Goal: Answer question/provide support

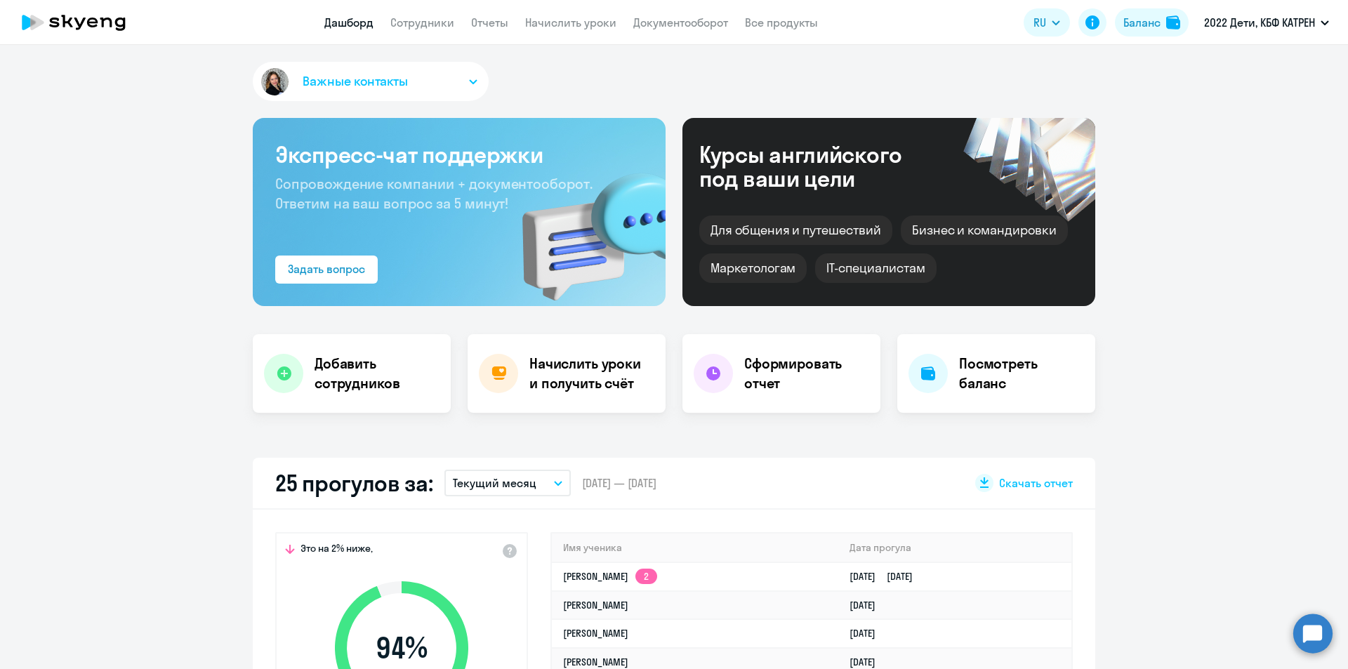
click at [1310, 639] on circle at bounding box center [1312, 633] width 39 height 39
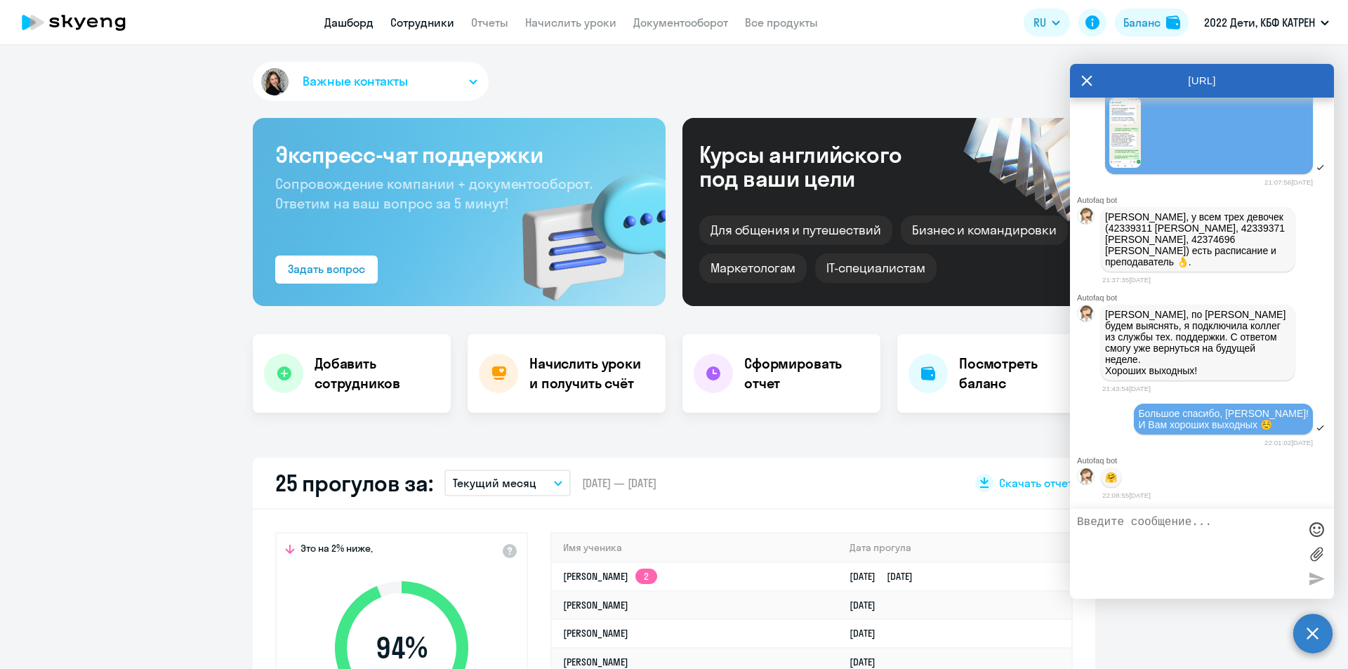
click at [417, 24] on link "Сотрудники" at bounding box center [422, 22] width 64 height 14
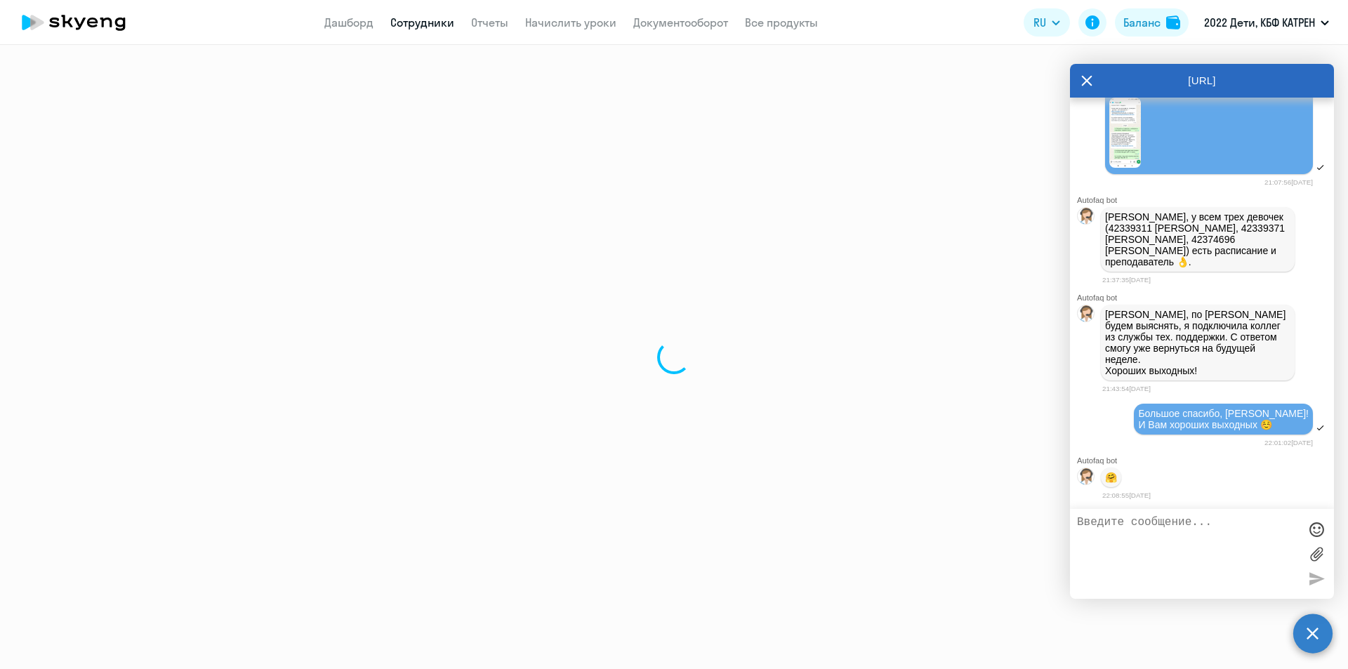
select select "30"
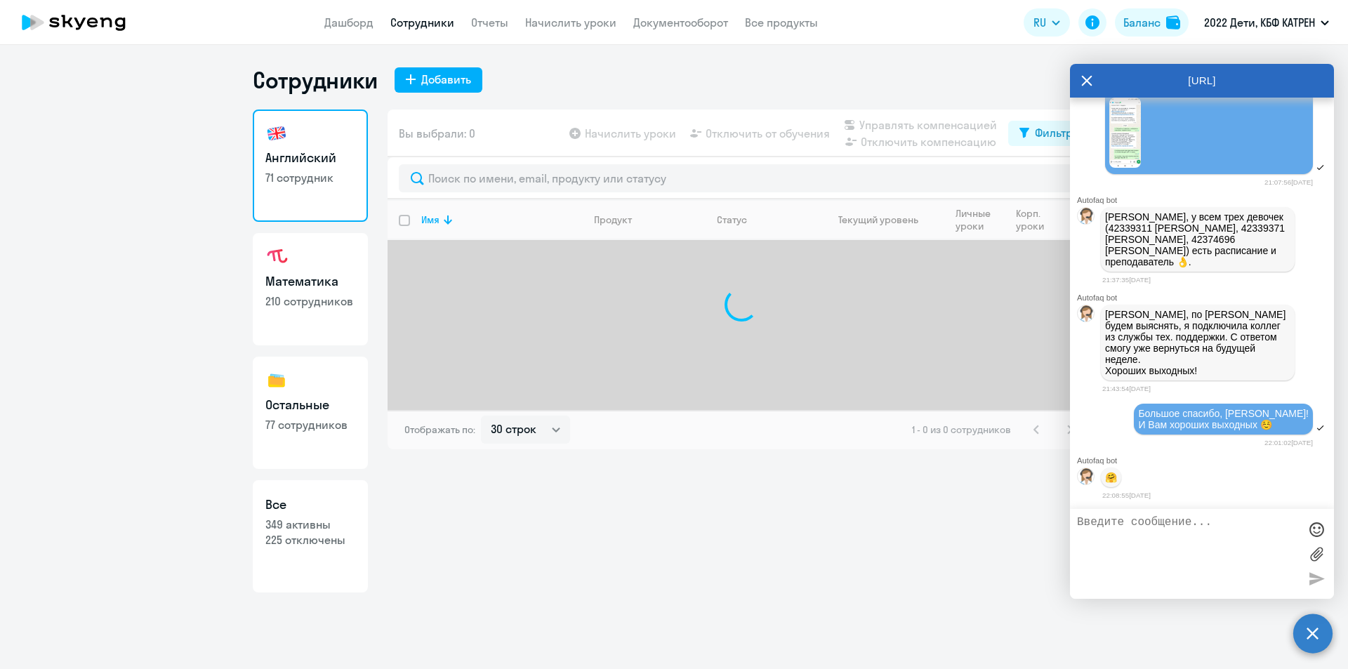
click at [306, 542] on p "225 отключены" at bounding box center [310, 539] width 90 height 15
select select "30"
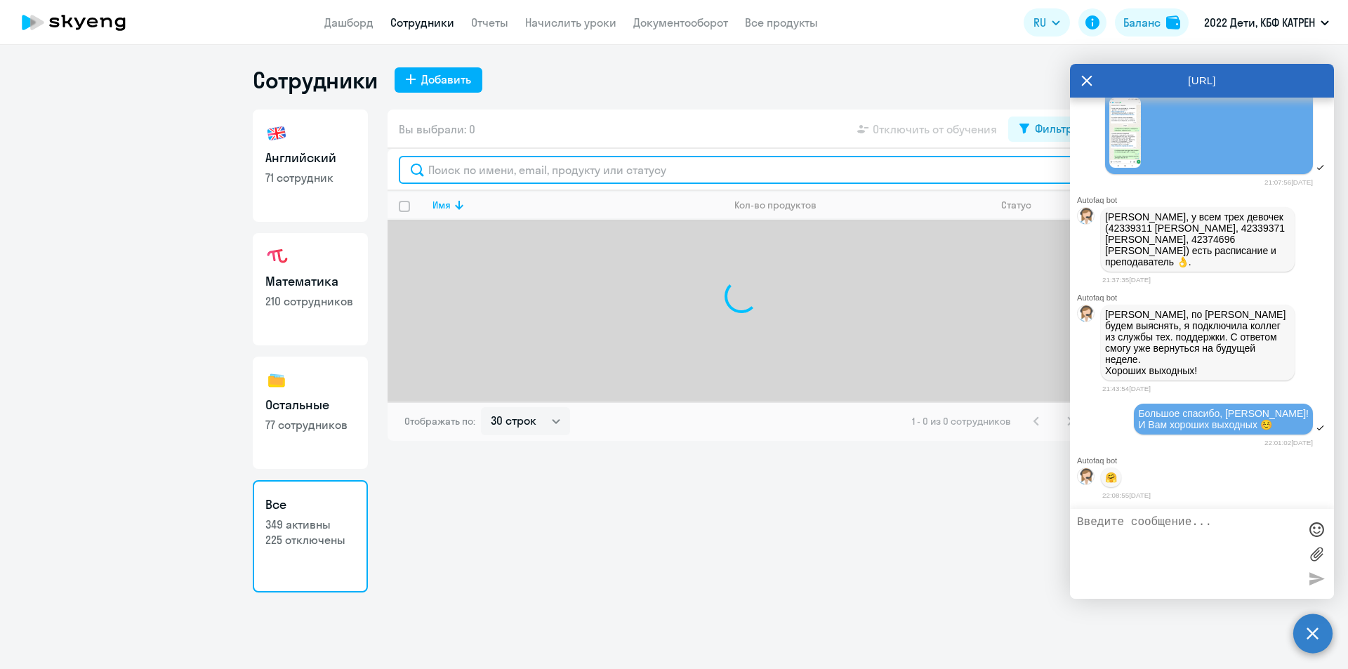
click at [565, 176] on input "text" at bounding box center [741, 170] width 685 height 28
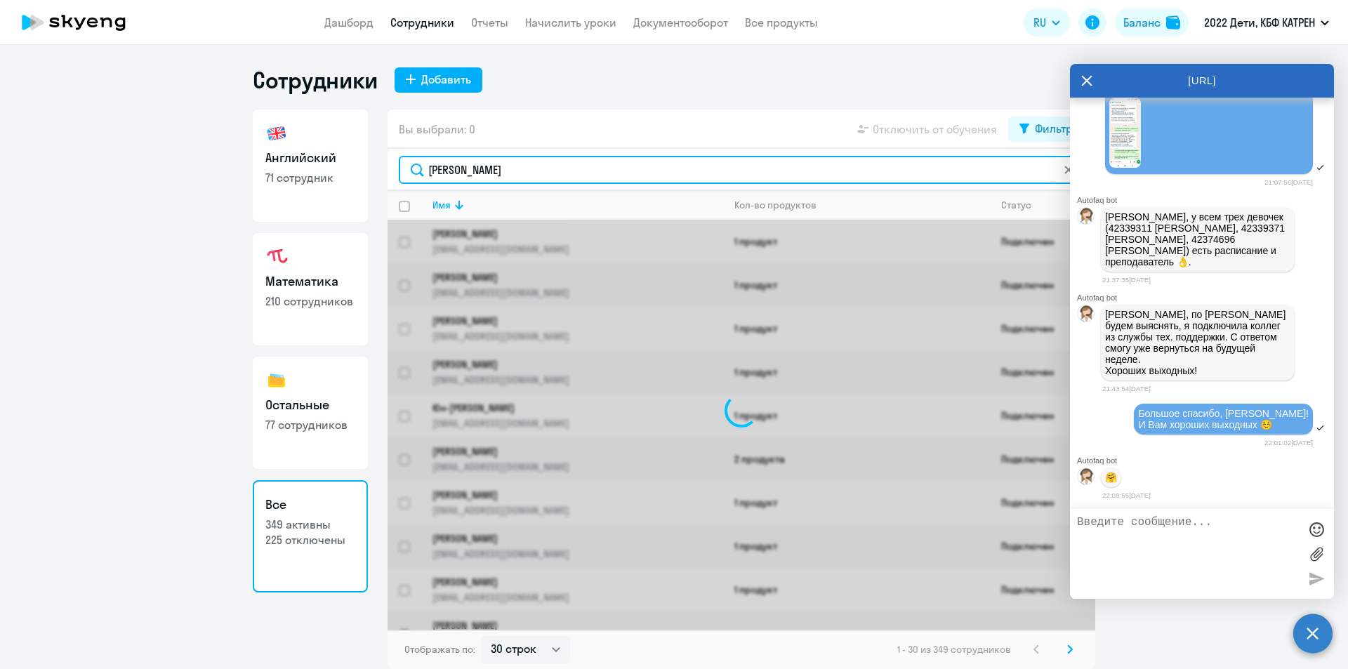
type input "волкова"
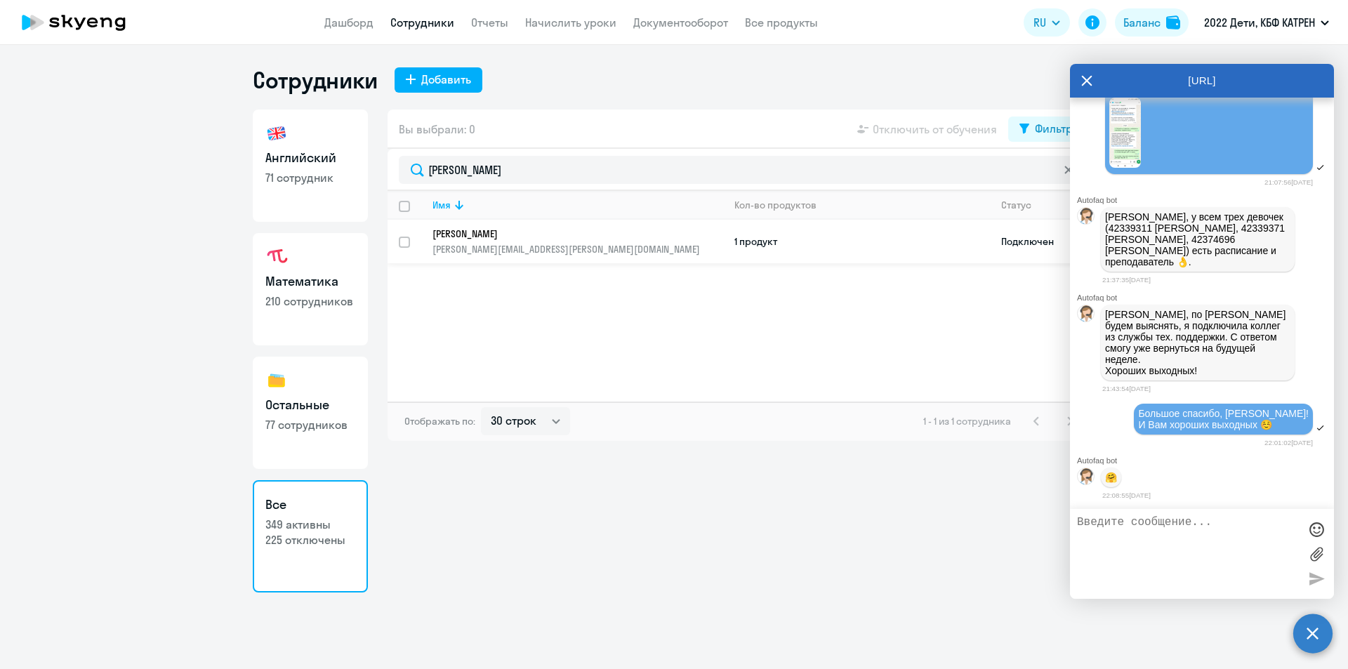
click at [501, 232] on p "[PERSON_NAME]" at bounding box center [568, 234] width 271 height 13
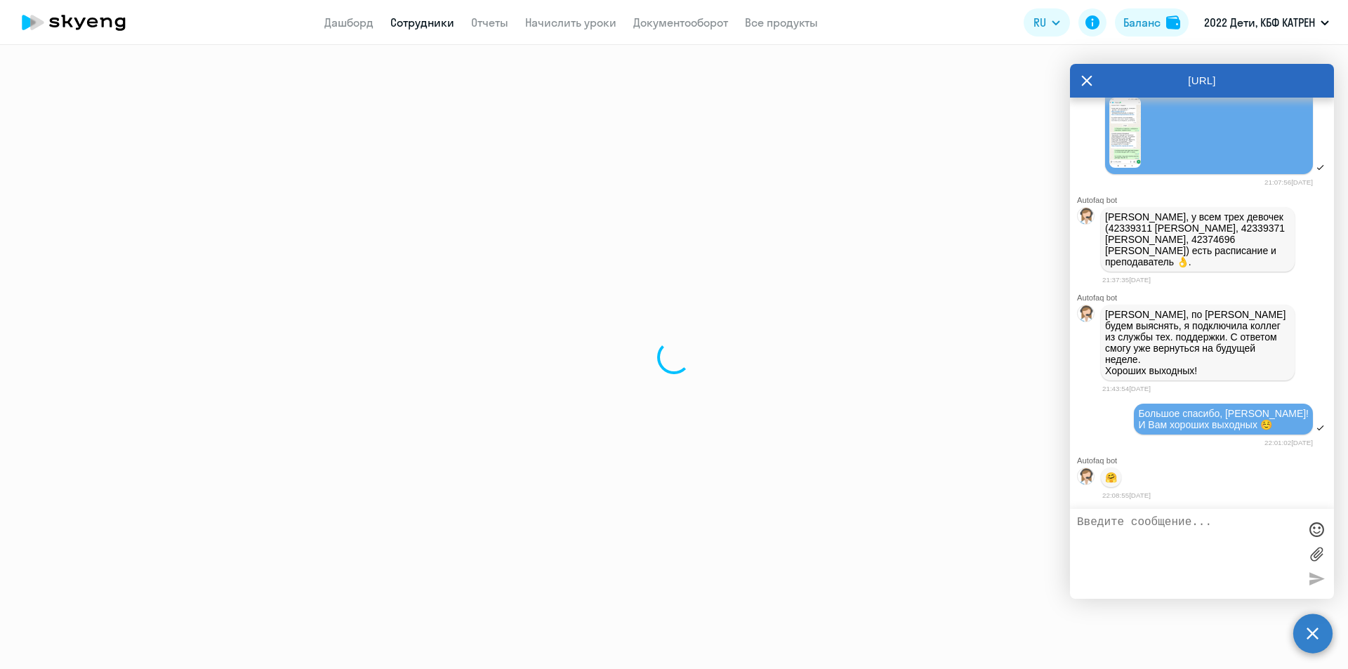
select select "english"
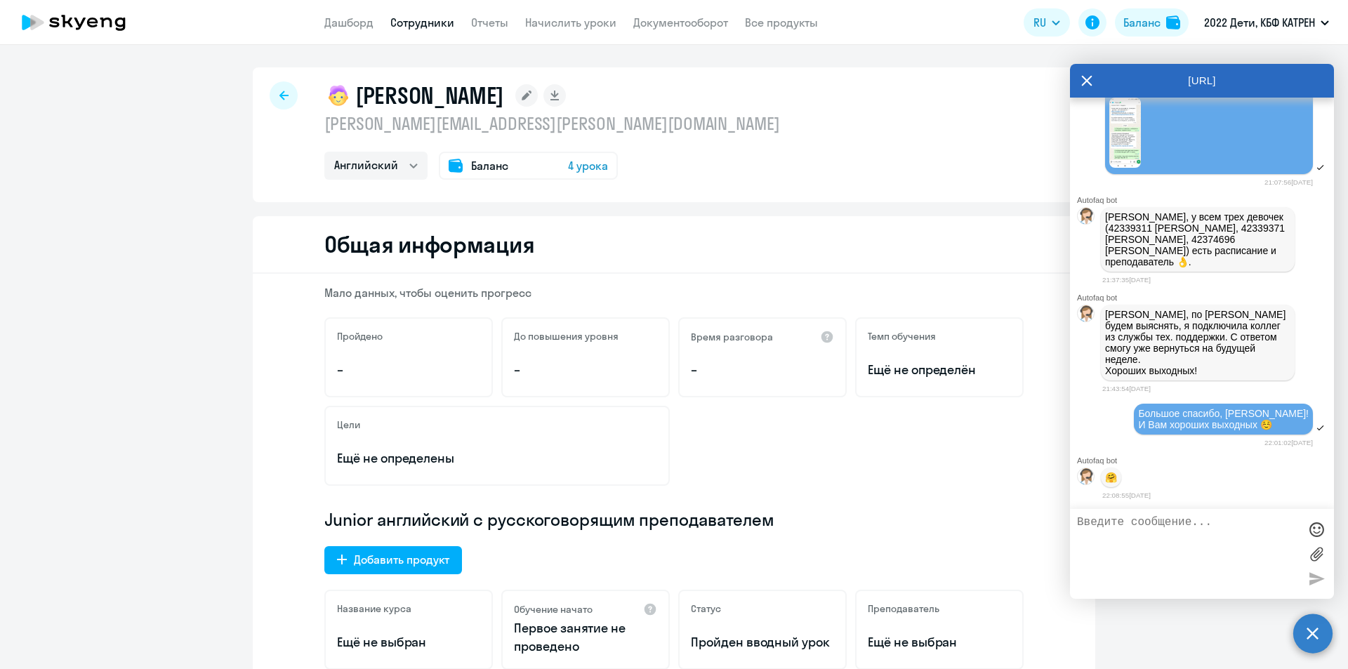
select select "30"
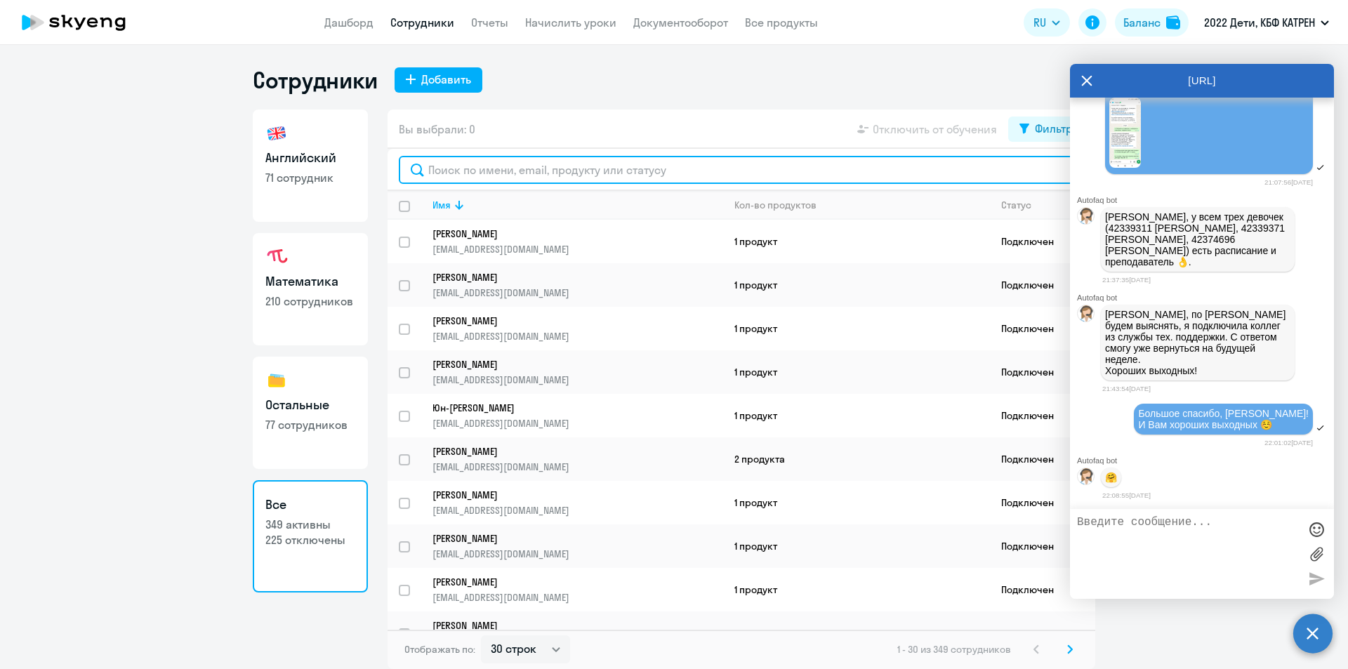
click at [482, 172] on input "text" at bounding box center [741, 170] width 685 height 28
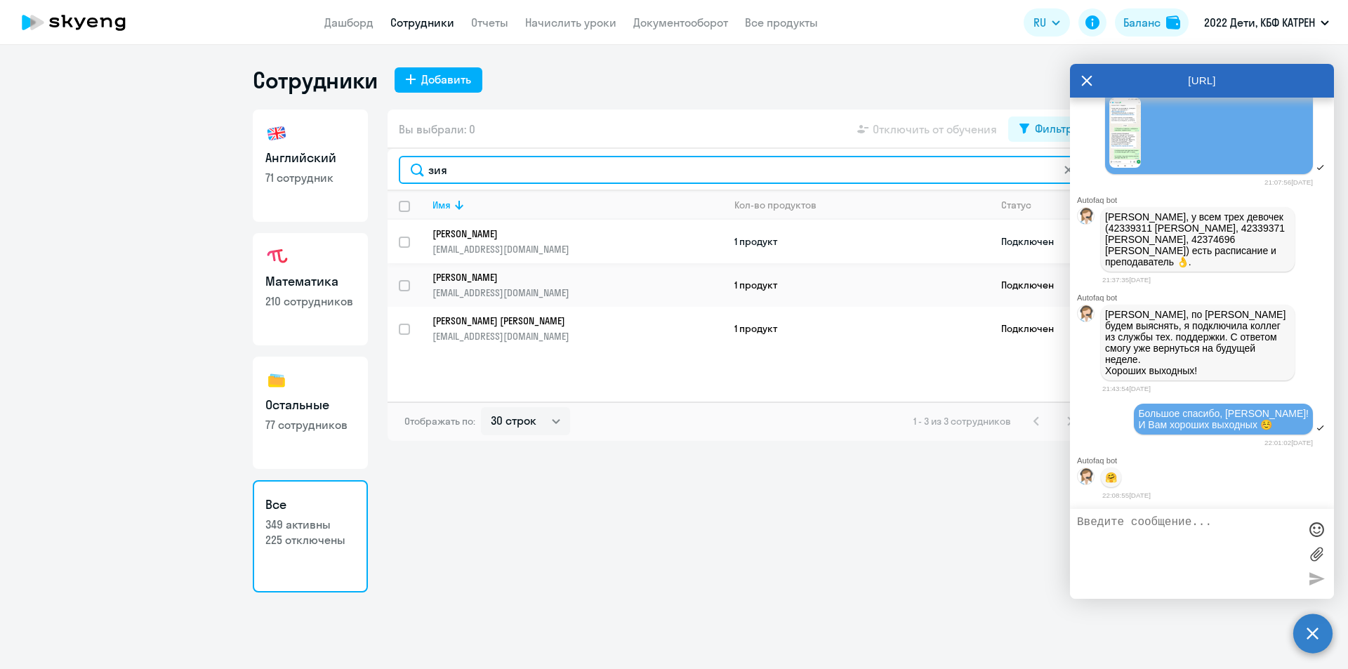
type input "зия"
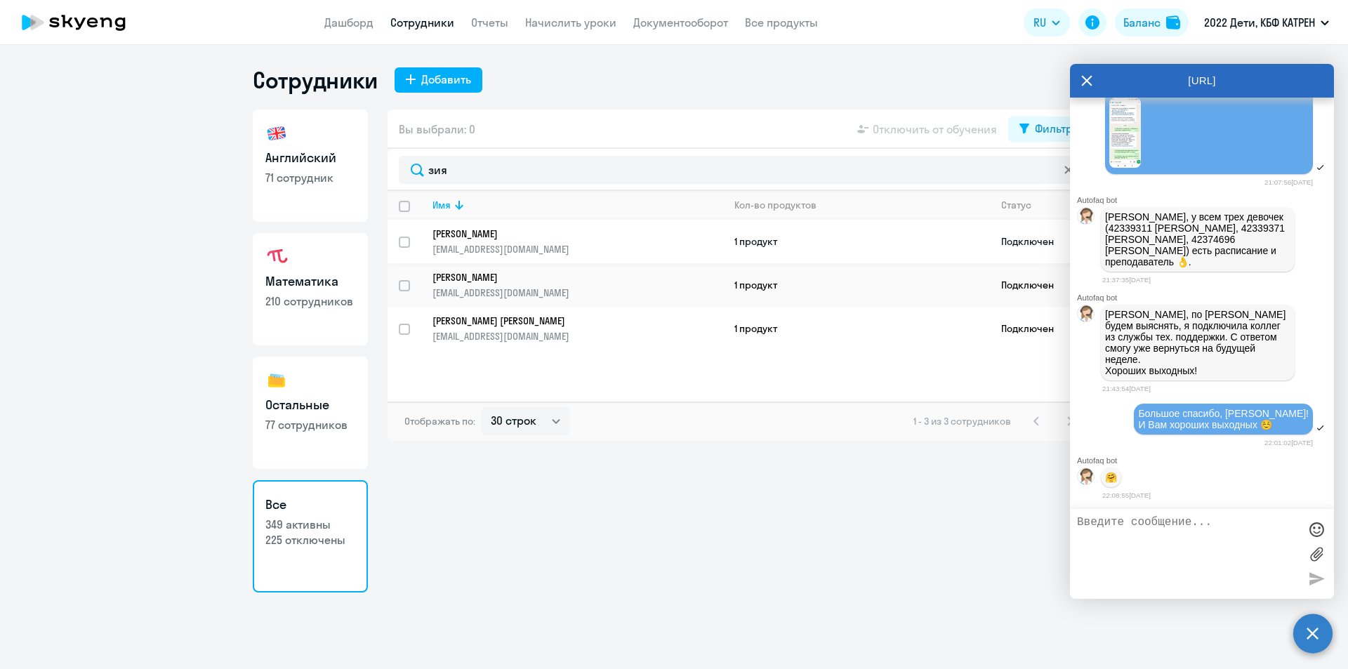
click at [489, 250] on p "[EMAIL_ADDRESS][DOMAIN_NAME]" at bounding box center [578, 249] width 290 height 13
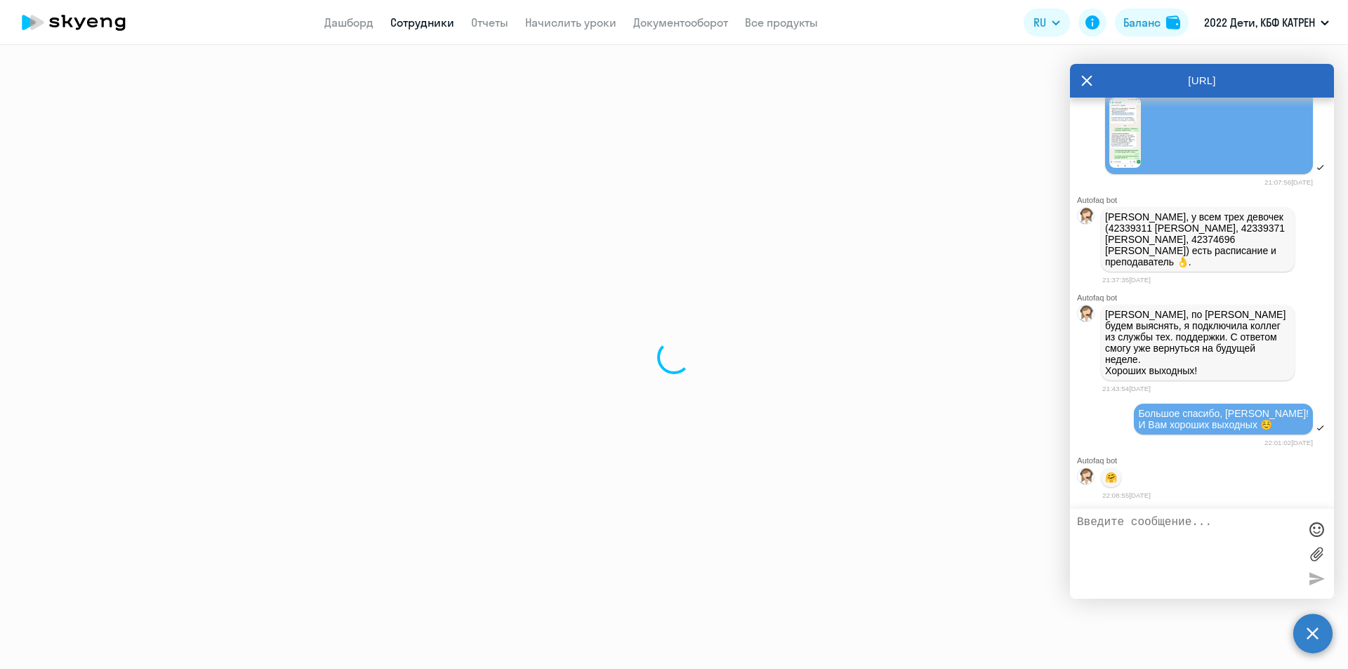
select select "math"
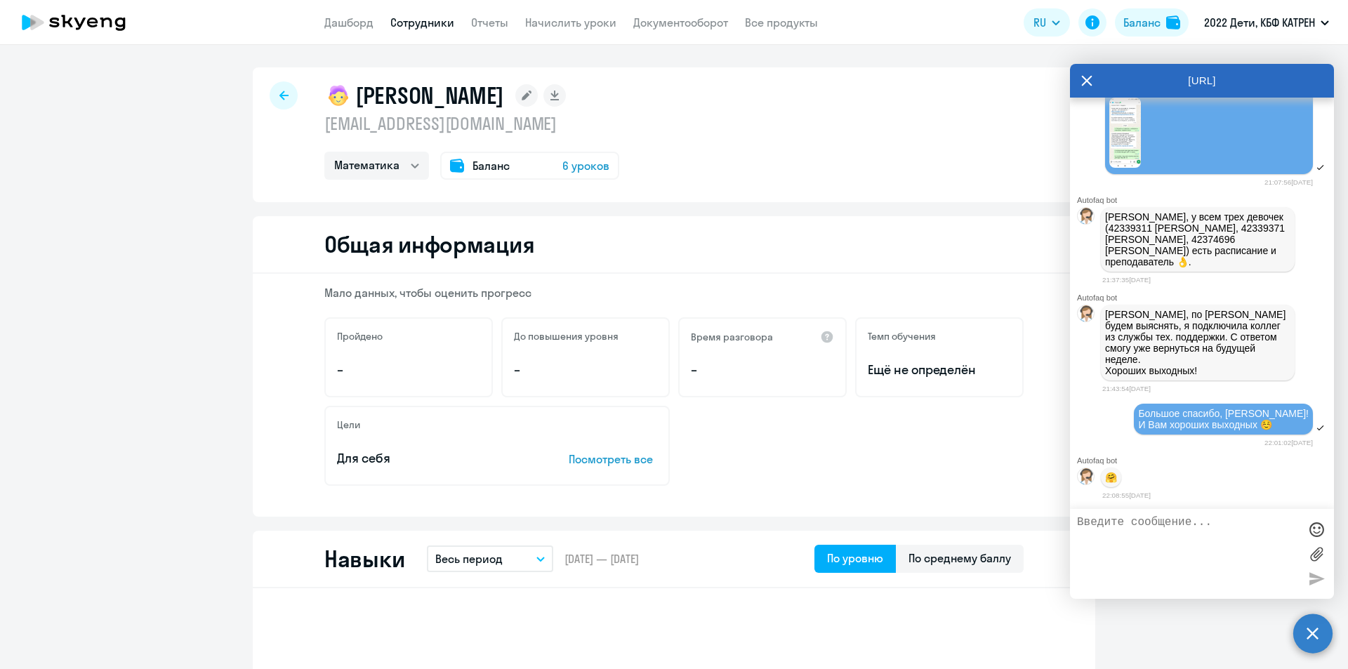
select select "30"
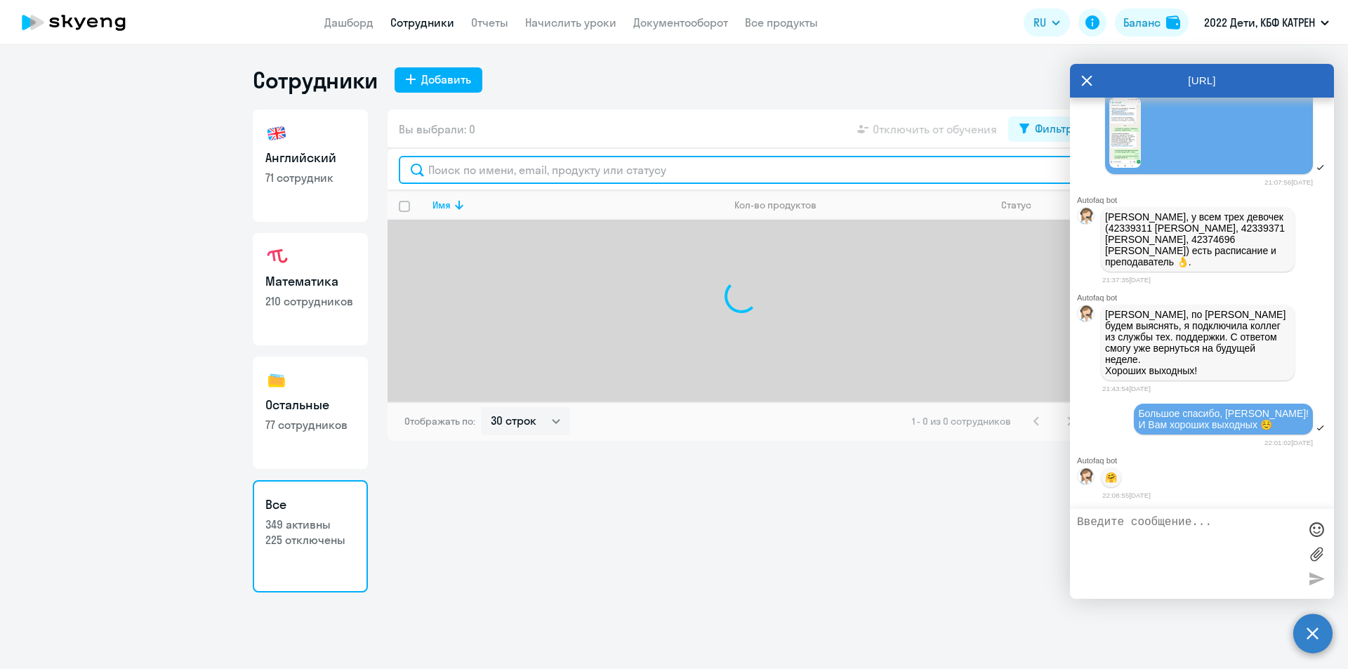
click at [463, 173] on input "text" at bounding box center [741, 170] width 685 height 28
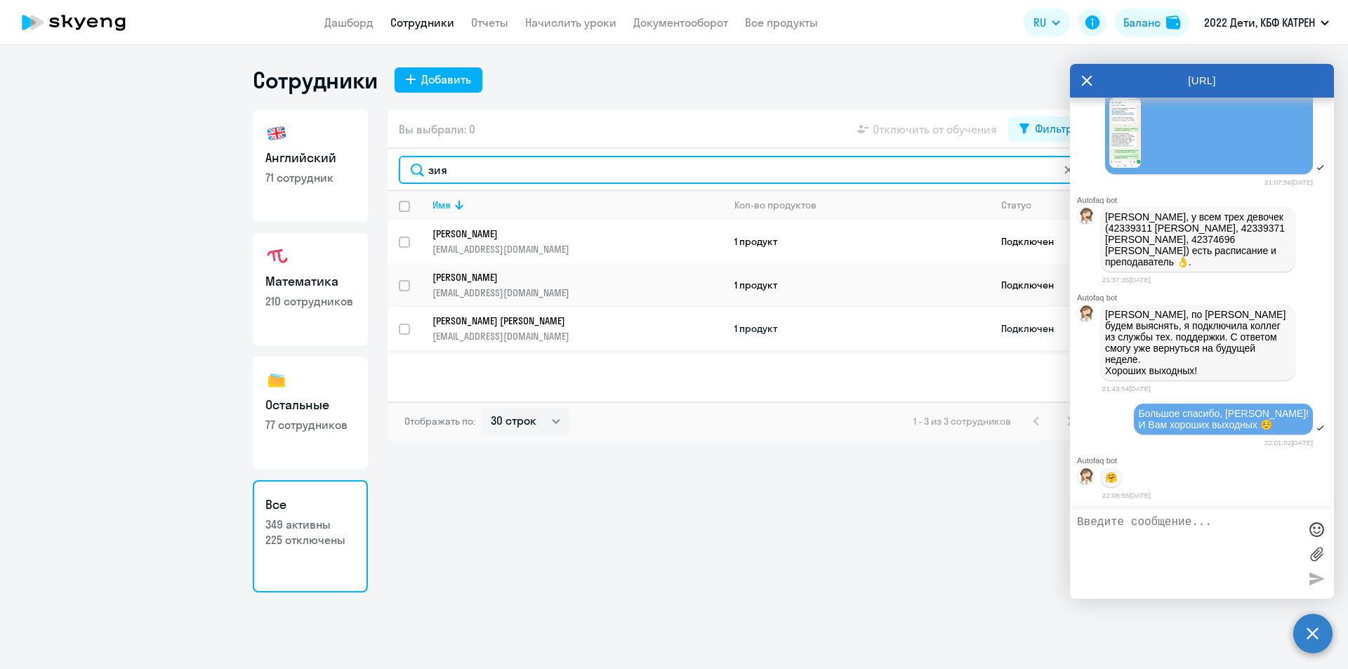
type input "зия"
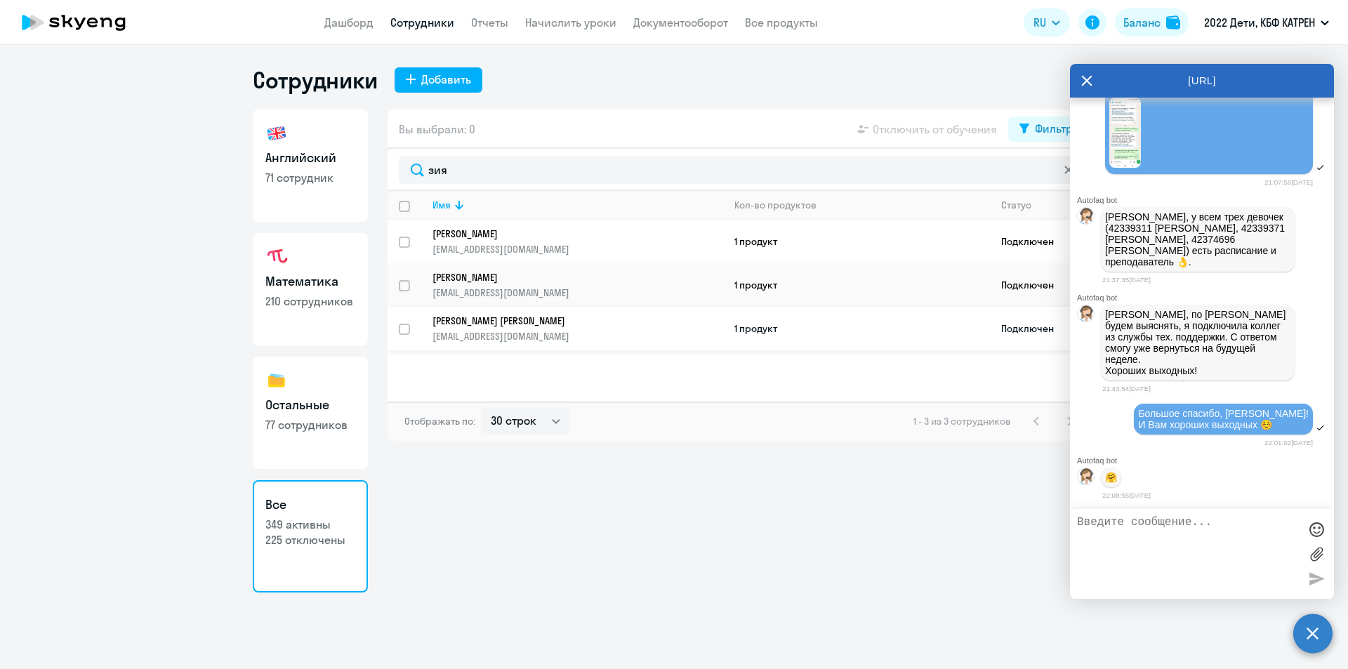
click at [499, 322] on p "[PERSON_NAME] [PERSON_NAME]" at bounding box center [568, 321] width 271 height 13
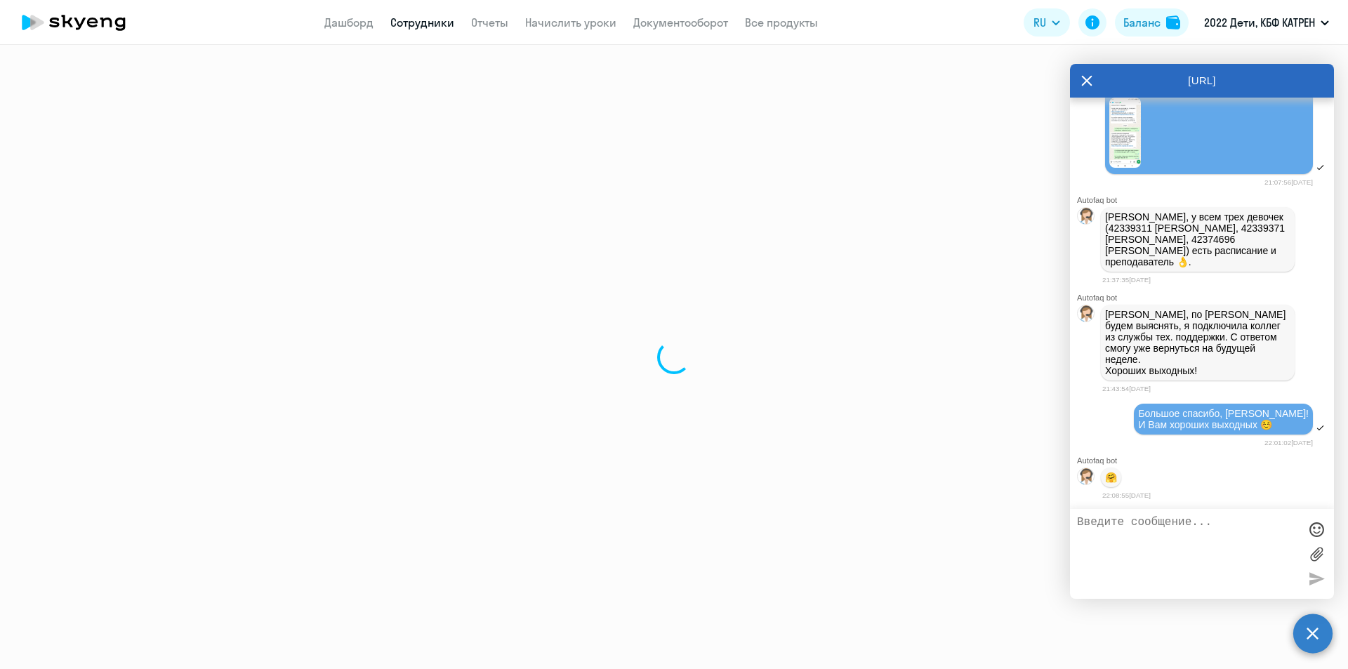
select select "english"
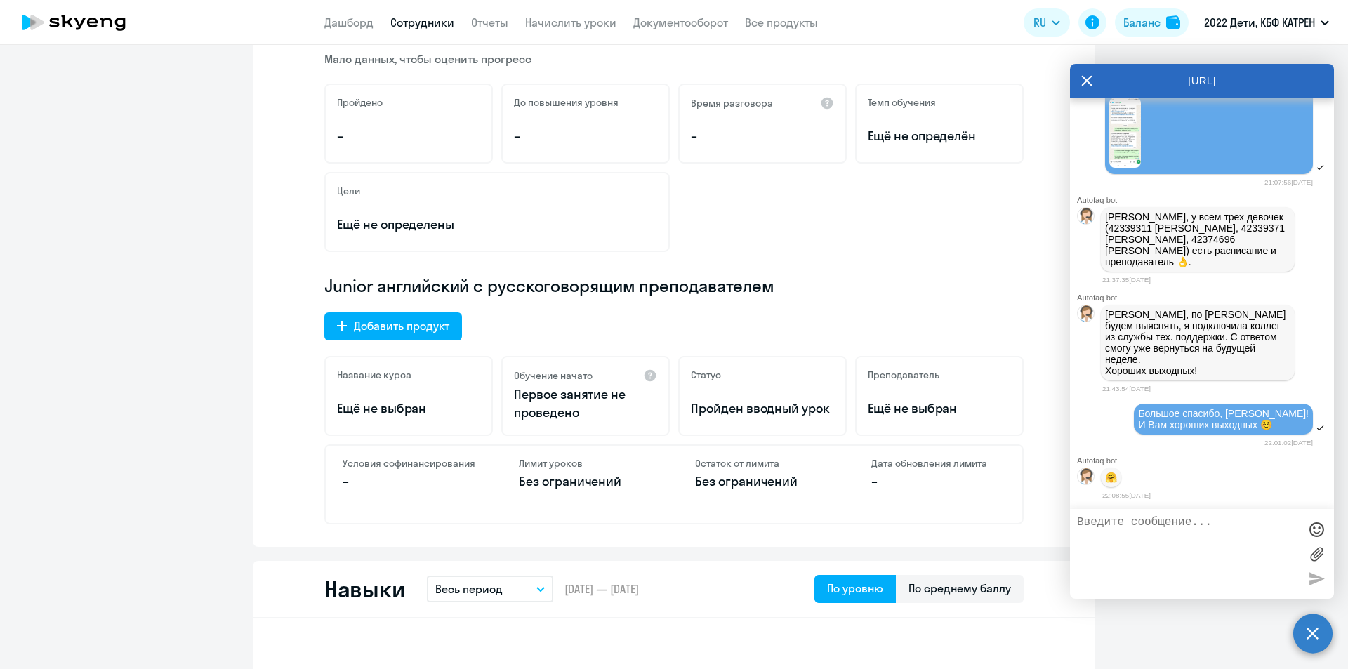
scroll to position [211, 0]
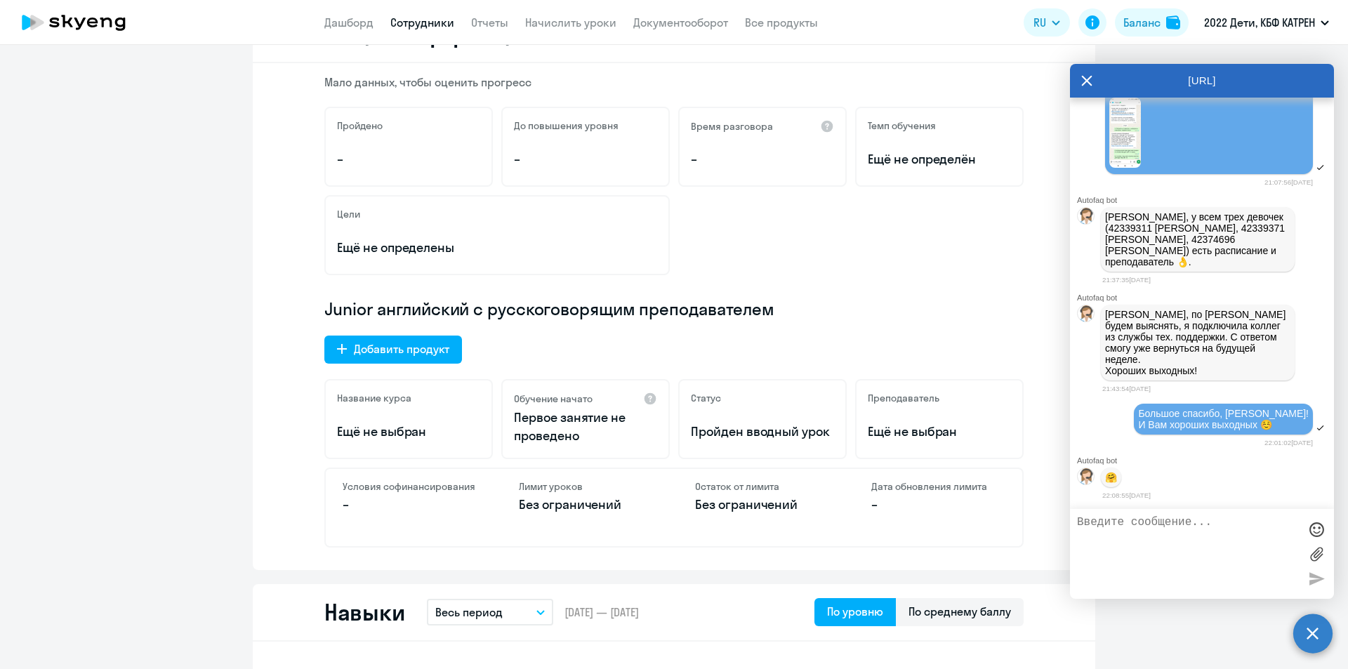
select select "30"
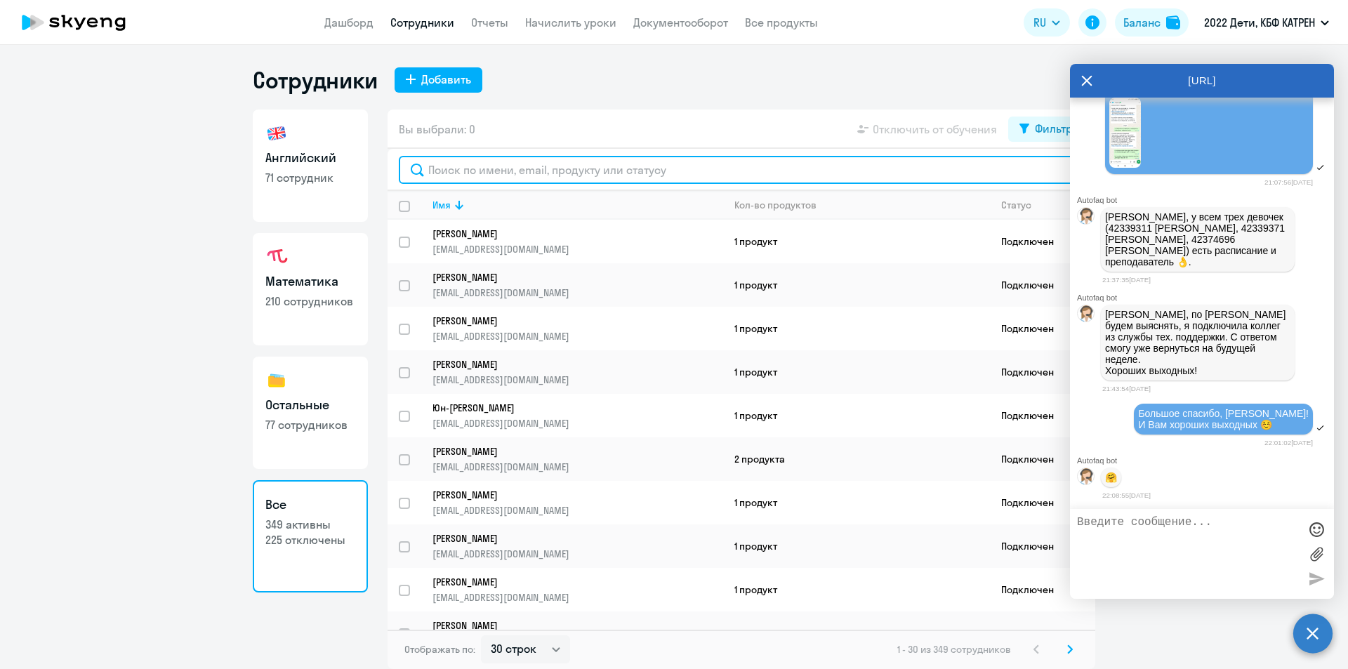
click at [467, 172] on input "text" at bounding box center [741, 170] width 685 height 28
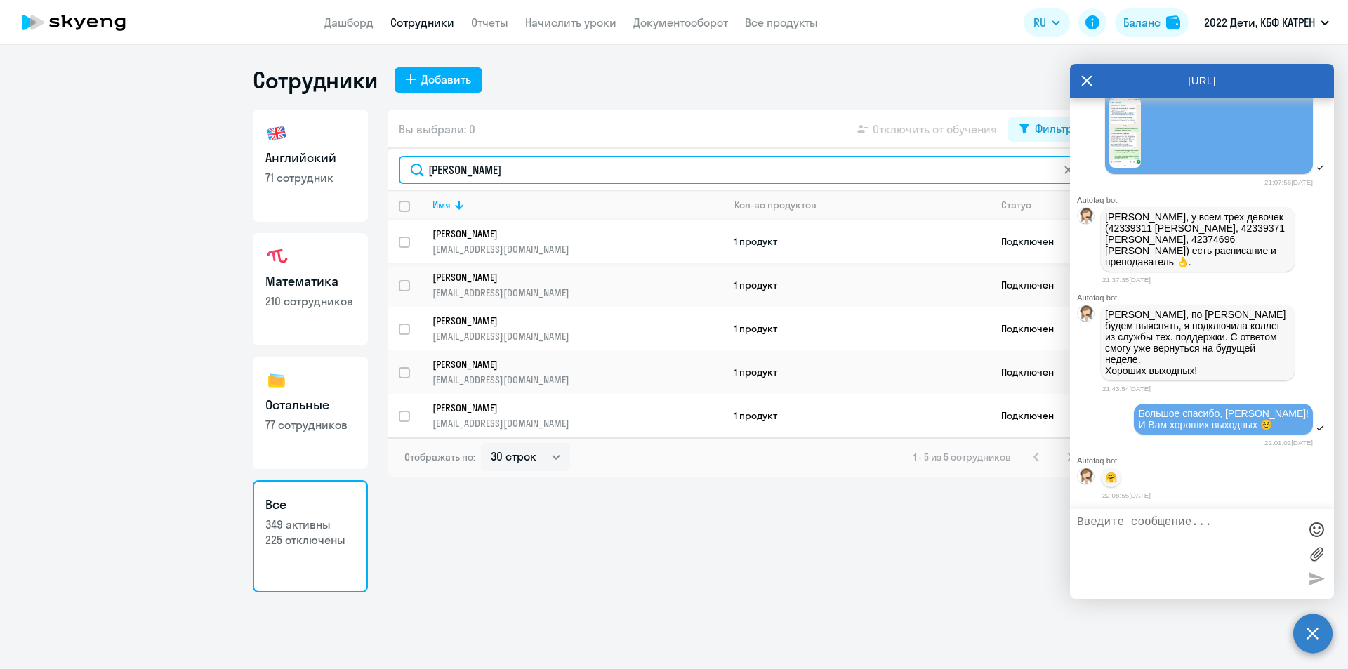
type input "янов"
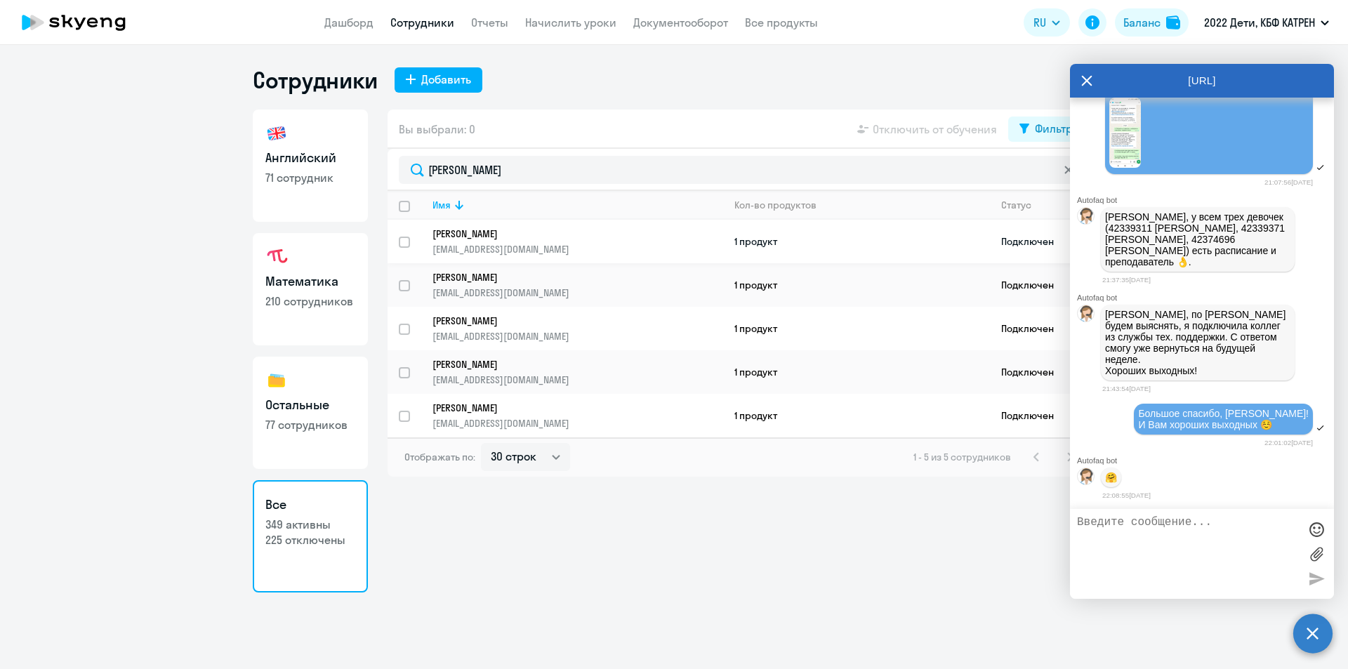
click at [496, 243] on p "[EMAIL_ADDRESS][DOMAIN_NAME]" at bounding box center [578, 249] width 290 height 13
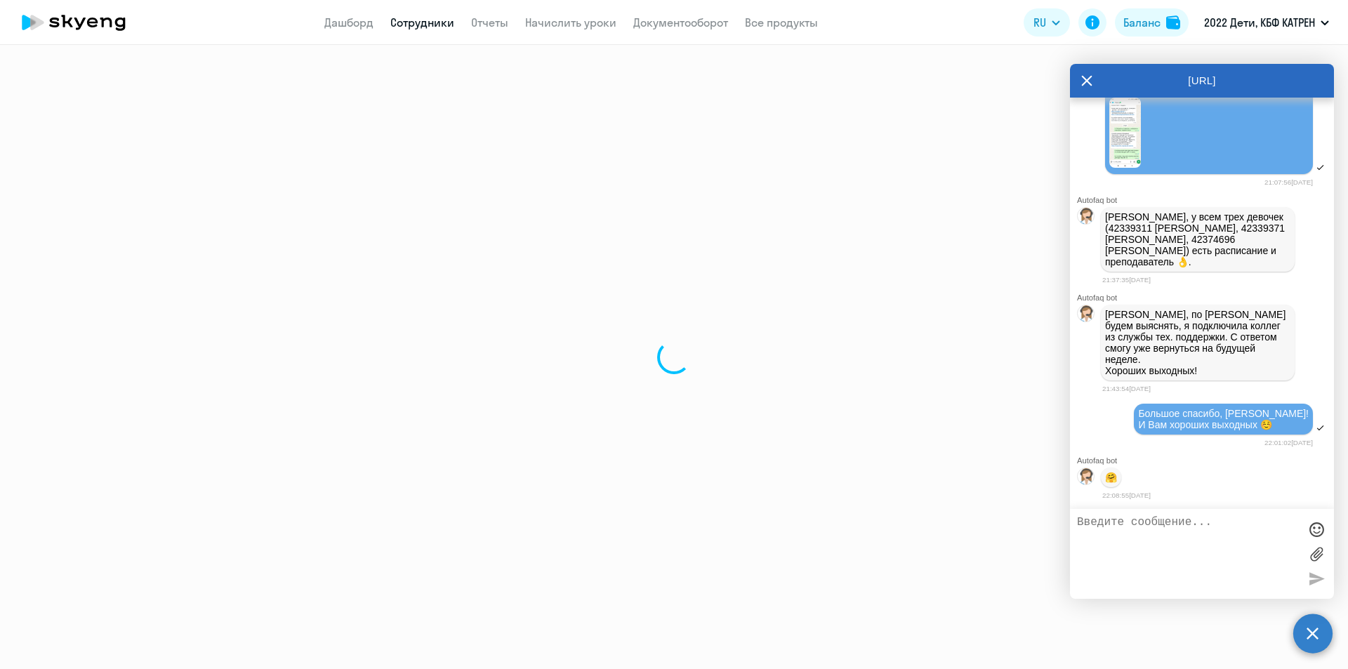
select select "english"
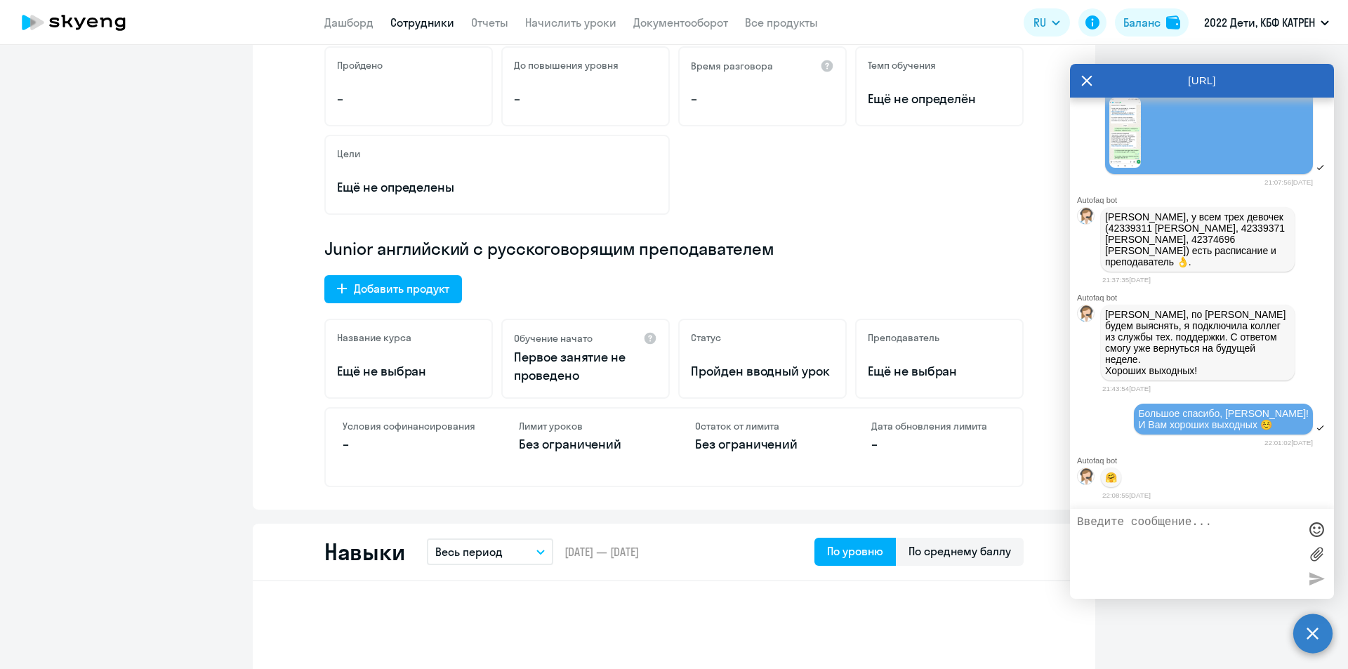
scroll to position [281, 0]
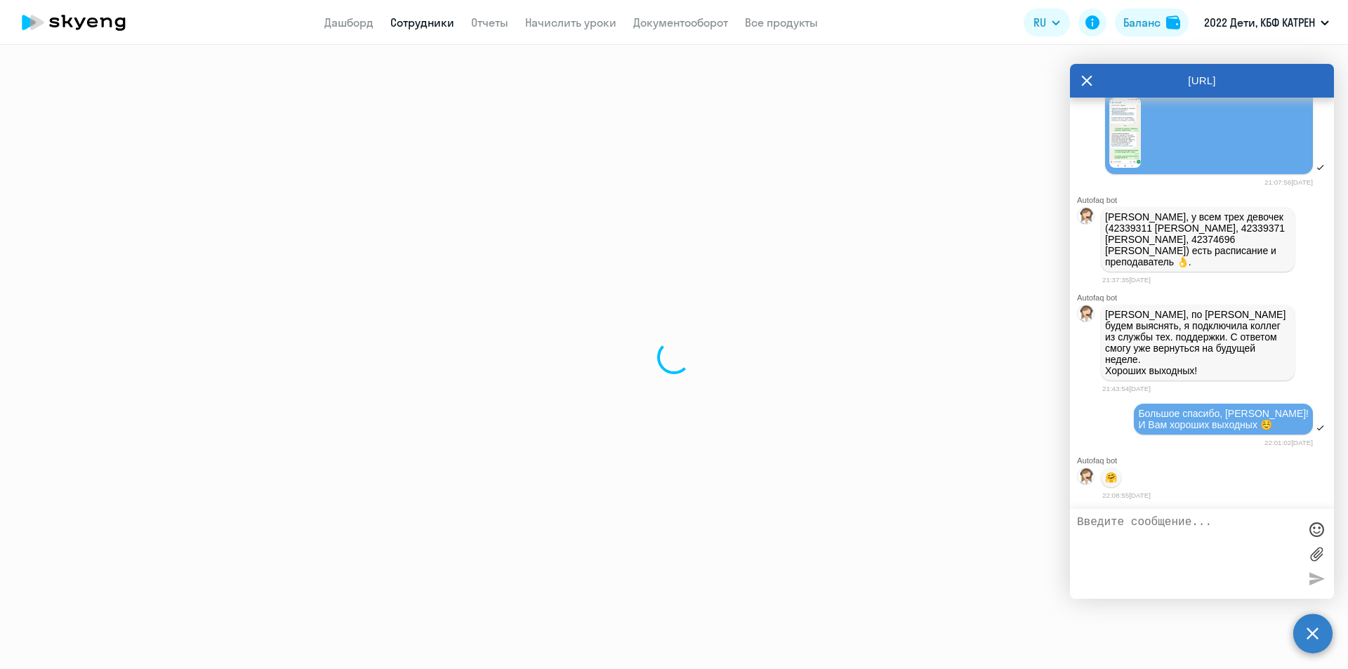
select select "30"
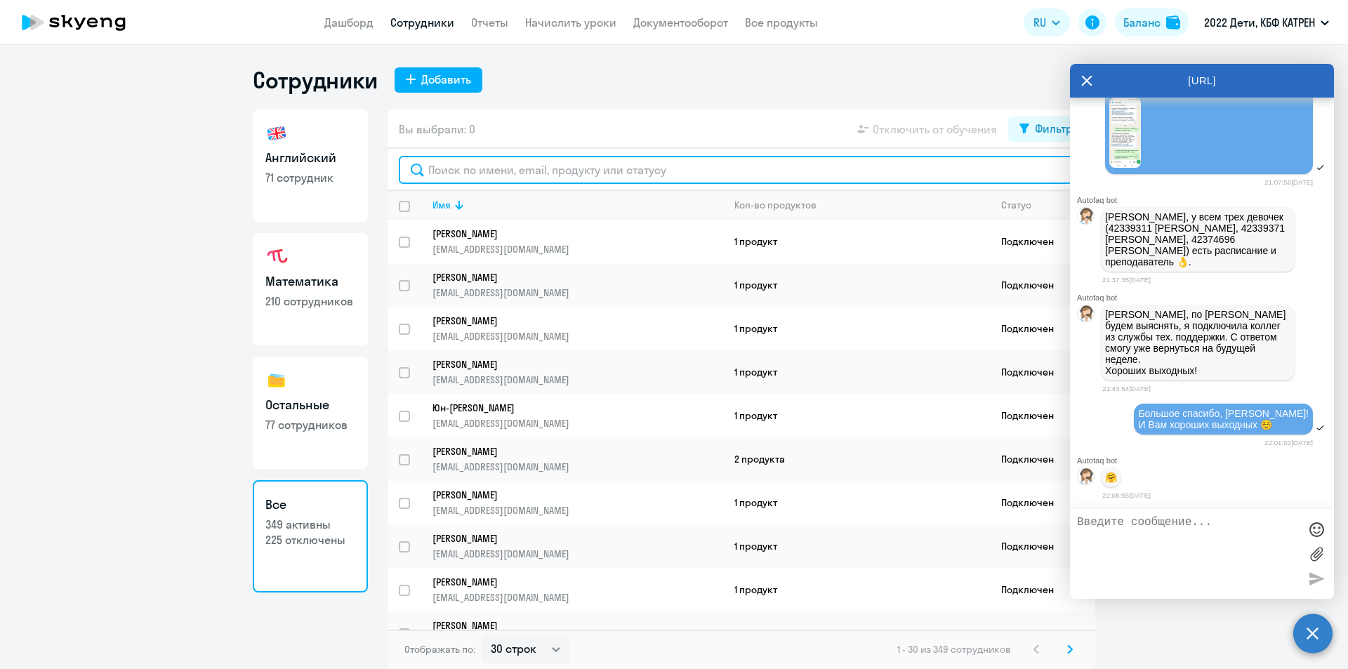
click at [470, 166] on input "text" at bounding box center [741, 170] width 685 height 28
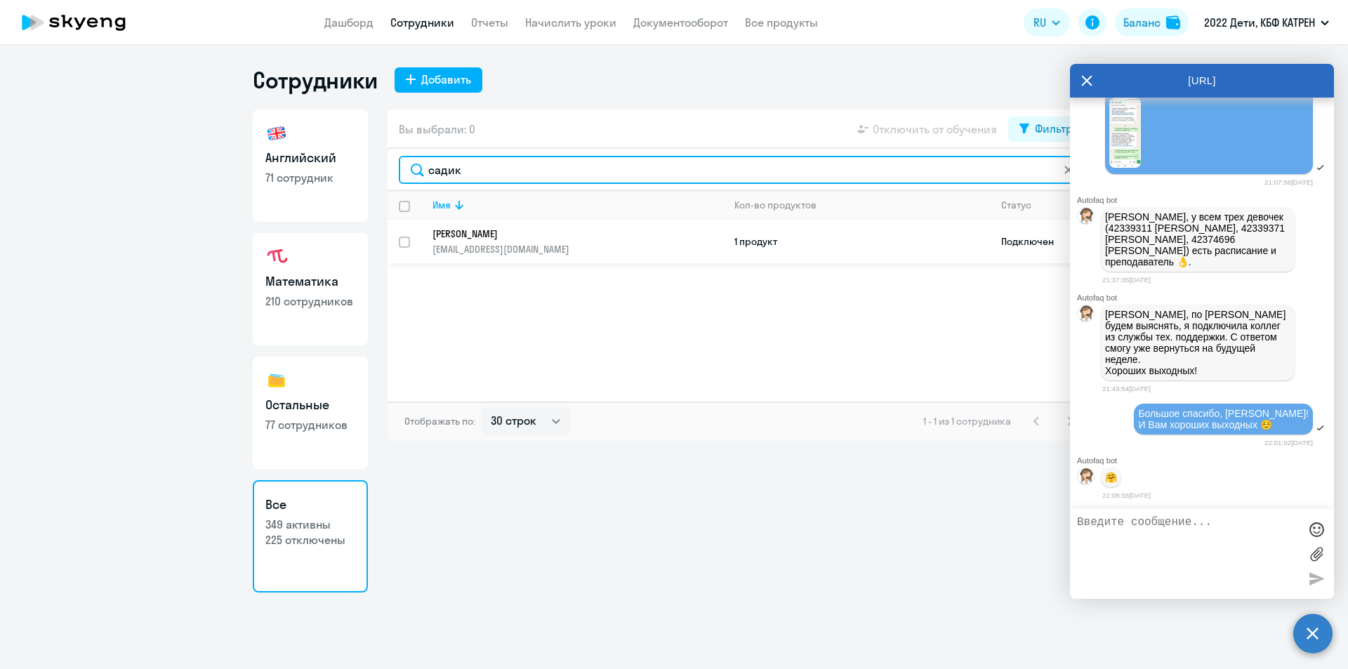
type input "садик"
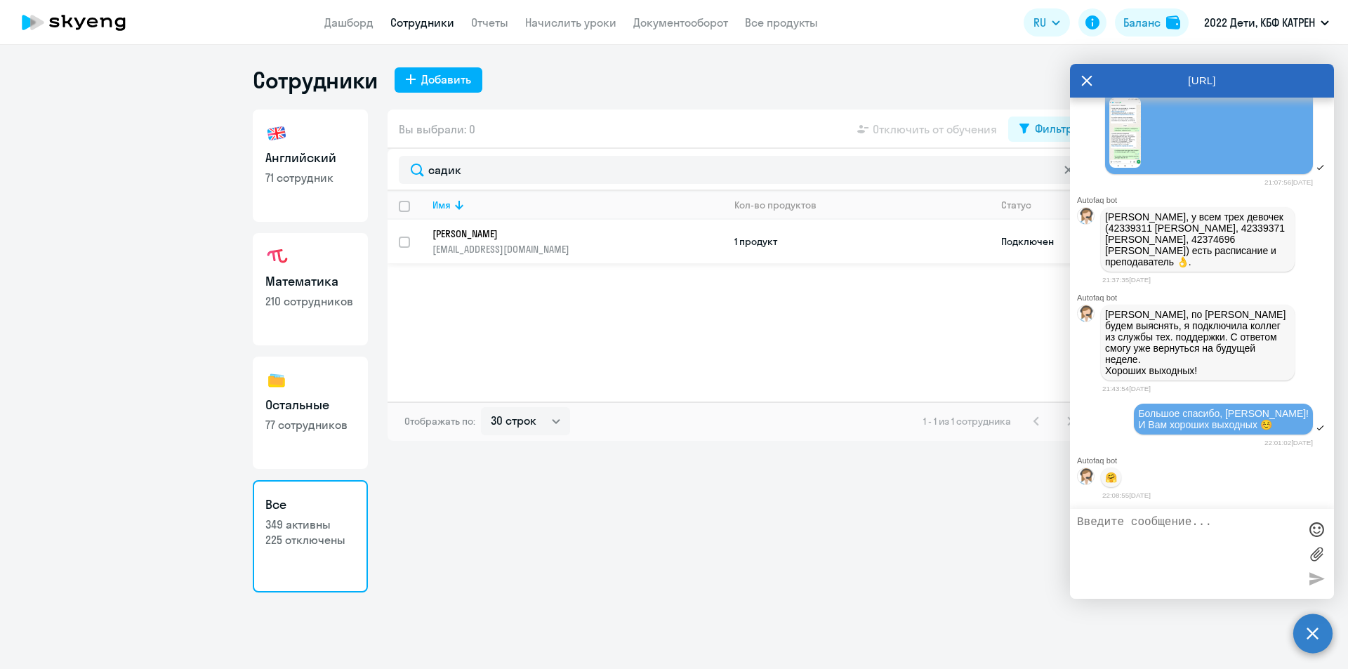
click at [490, 229] on p "Садикова Элина Дмитриевна" at bounding box center [568, 234] width 271 height 13
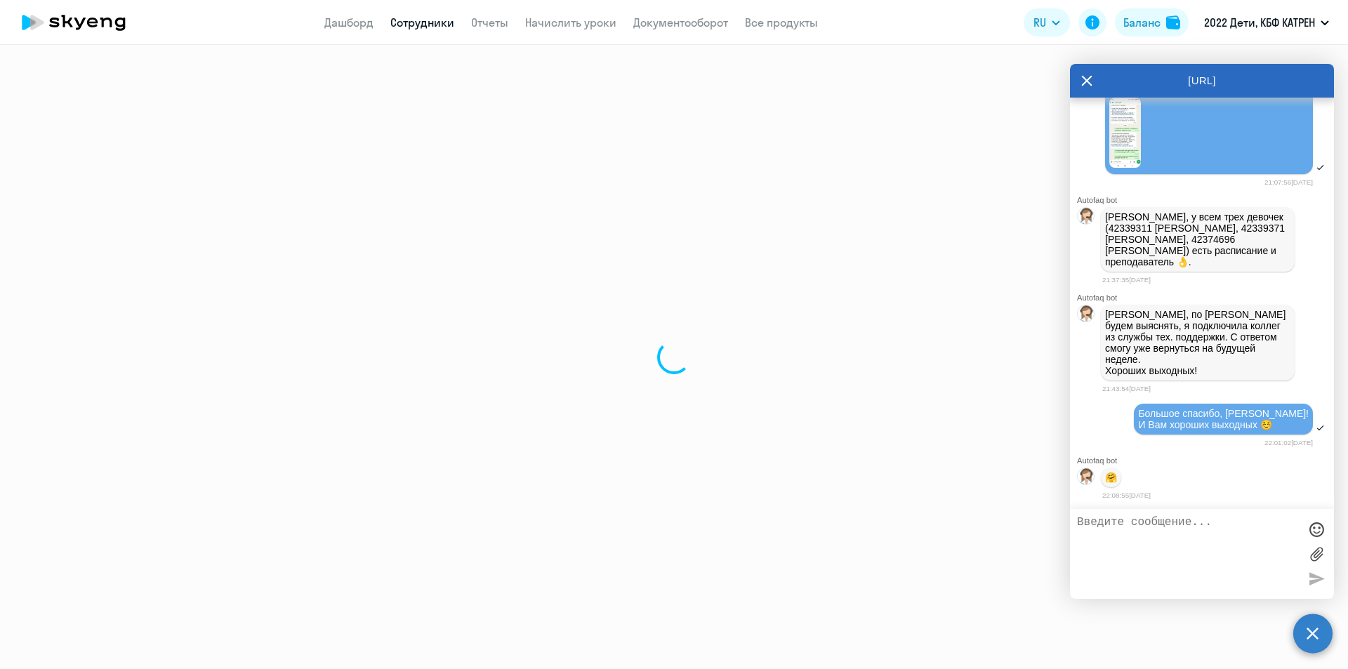
select select "math"
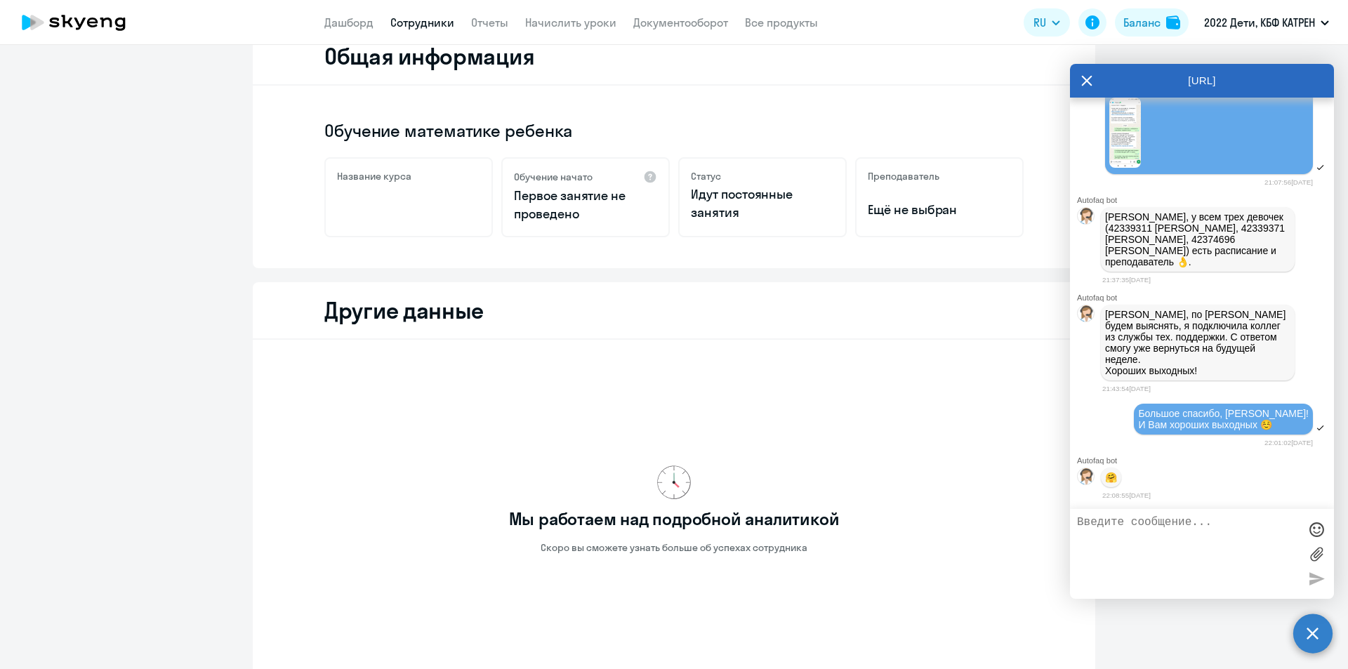
scroll to position [70, 0]
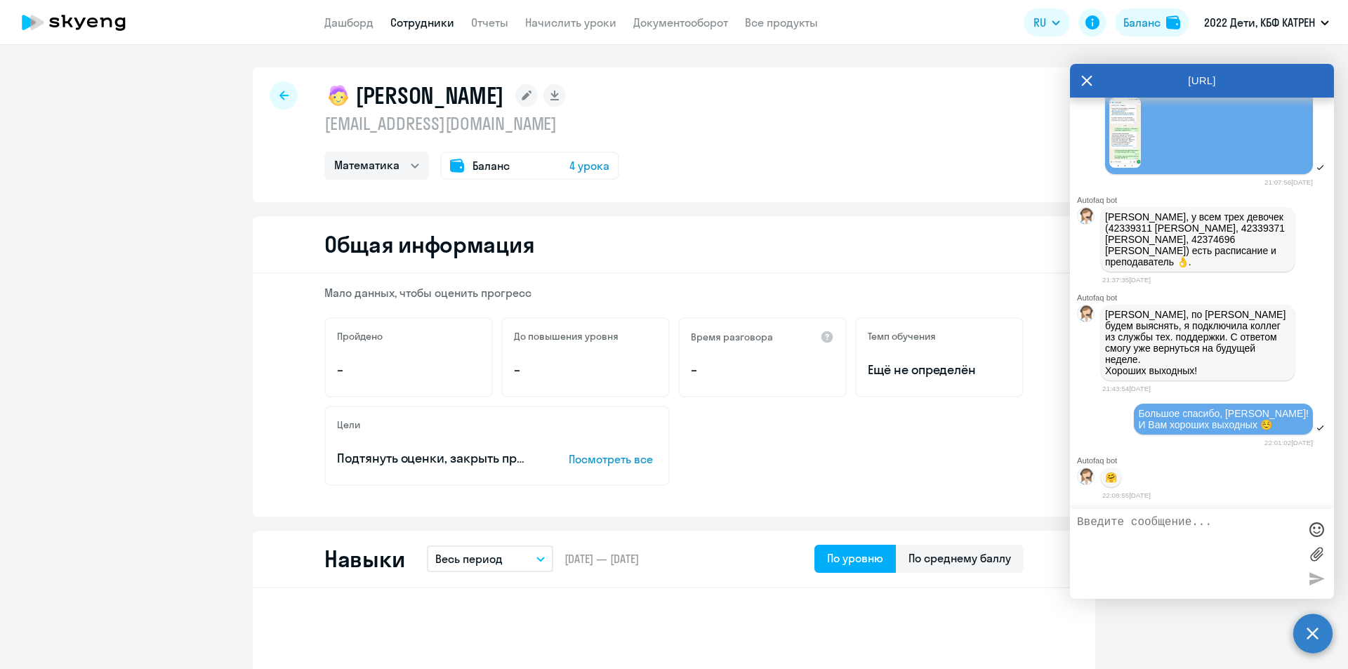
select select "30"
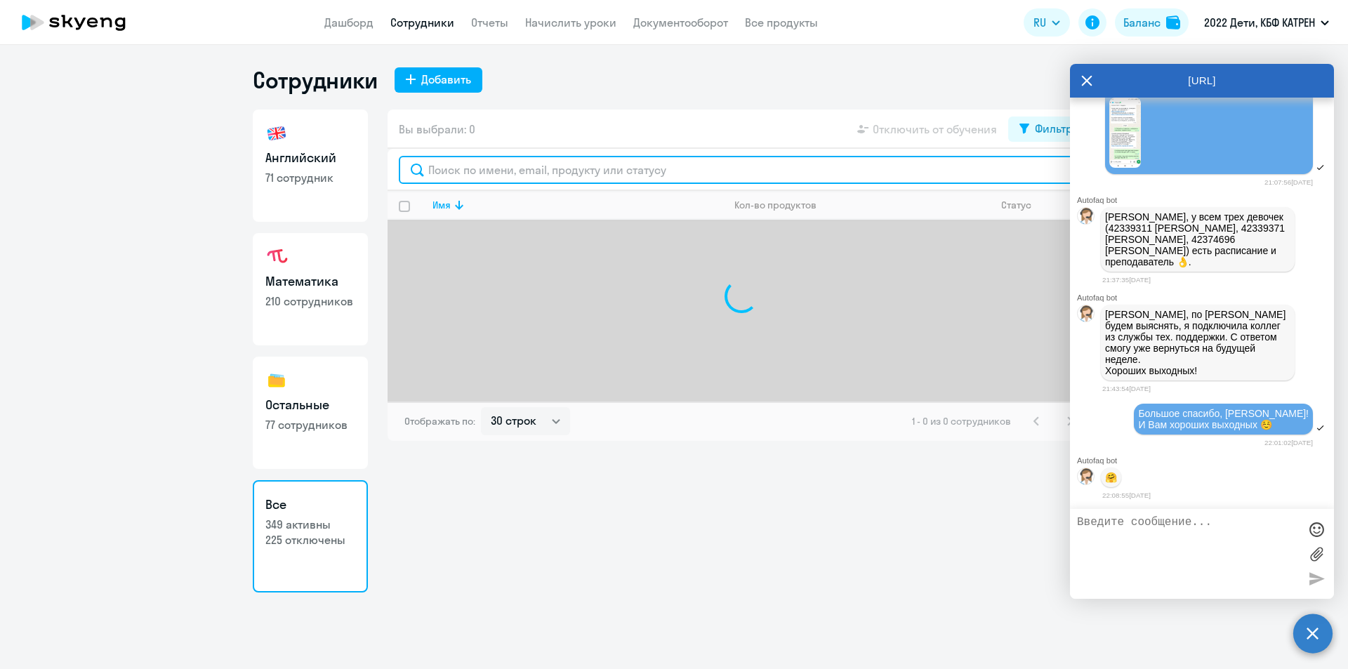
click at [471, 169] on input "text" at bounding box center [741, 170] width 685 height 28
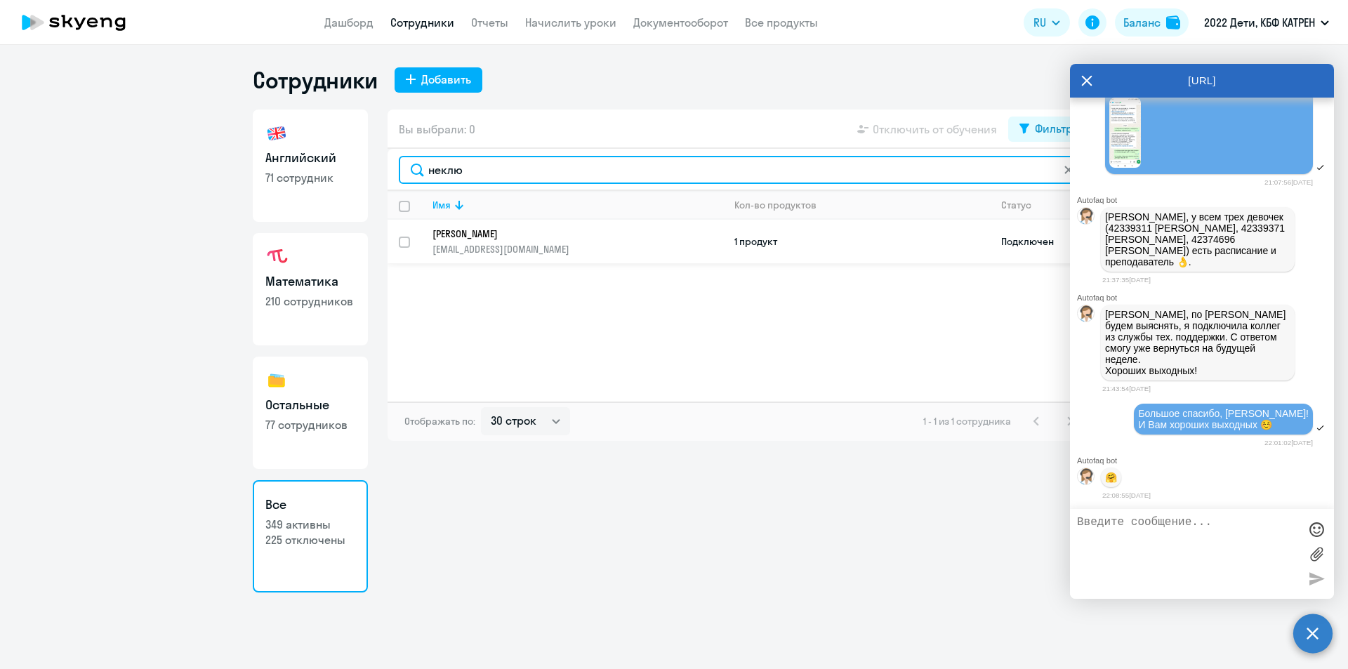
type input "неклю"
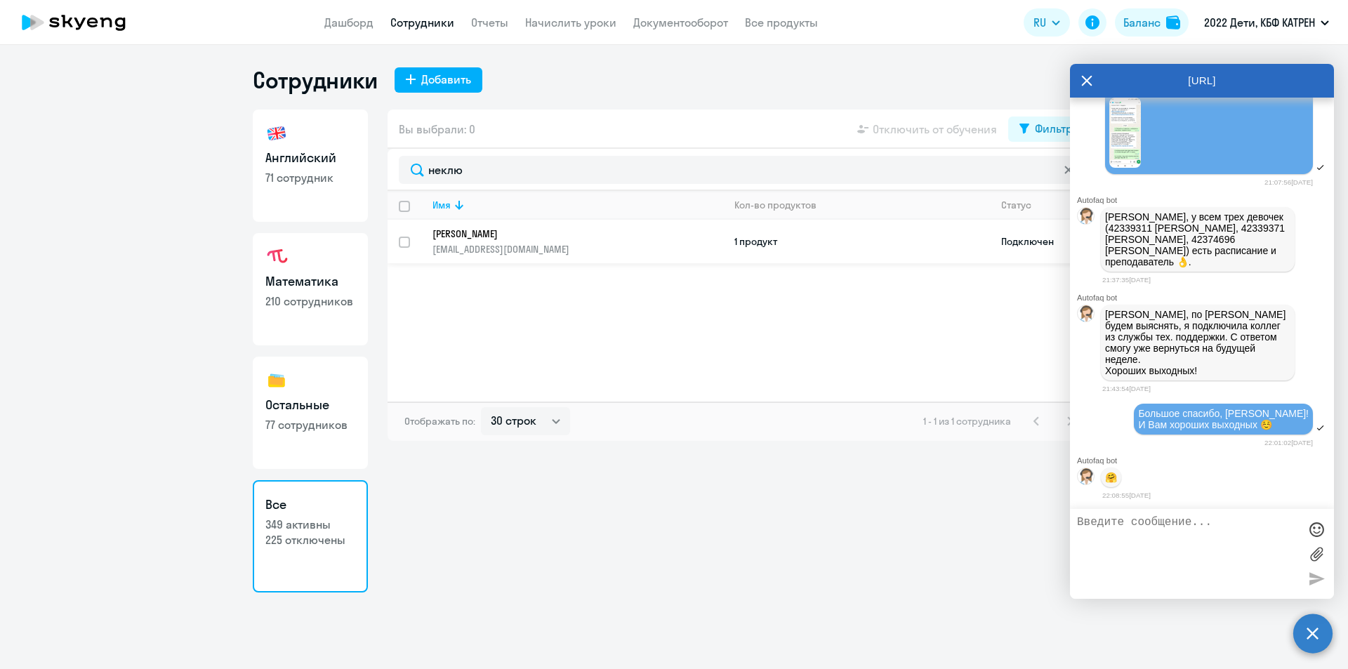
click at [501, 239] on p "Неклюдов Артём Николаевич" at bounding box center [568, 234] width 271 height 13
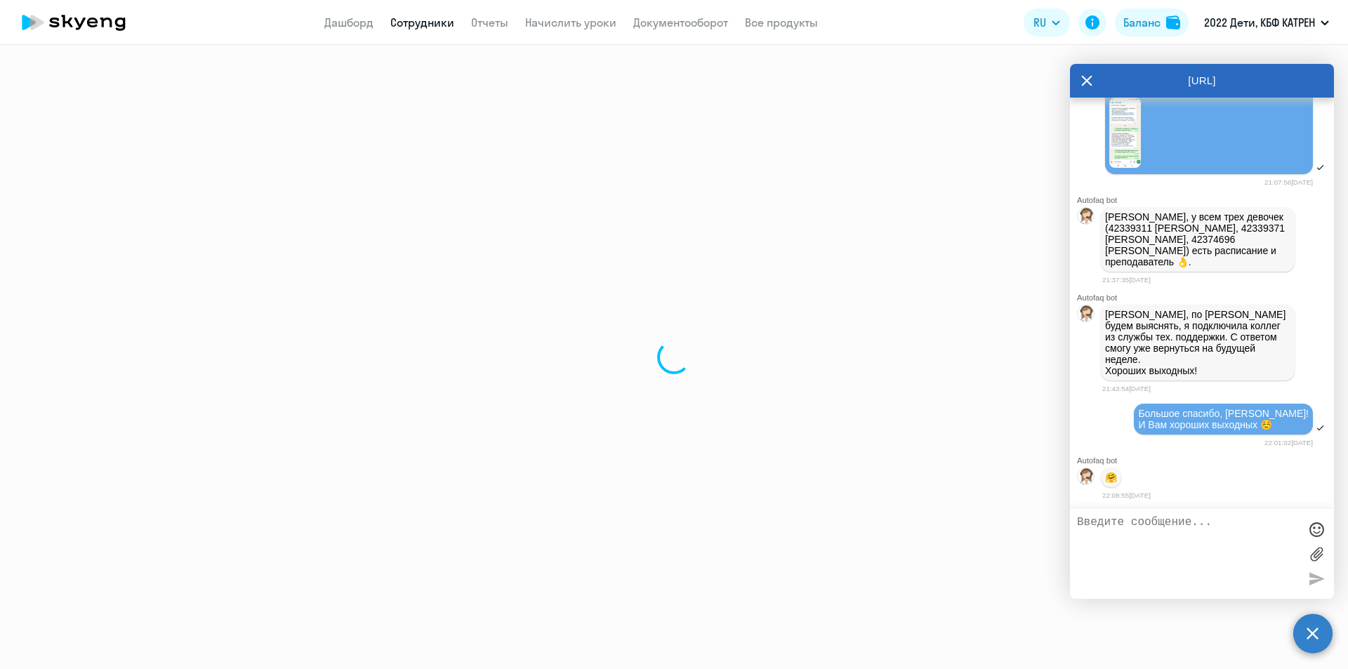
select select "math"
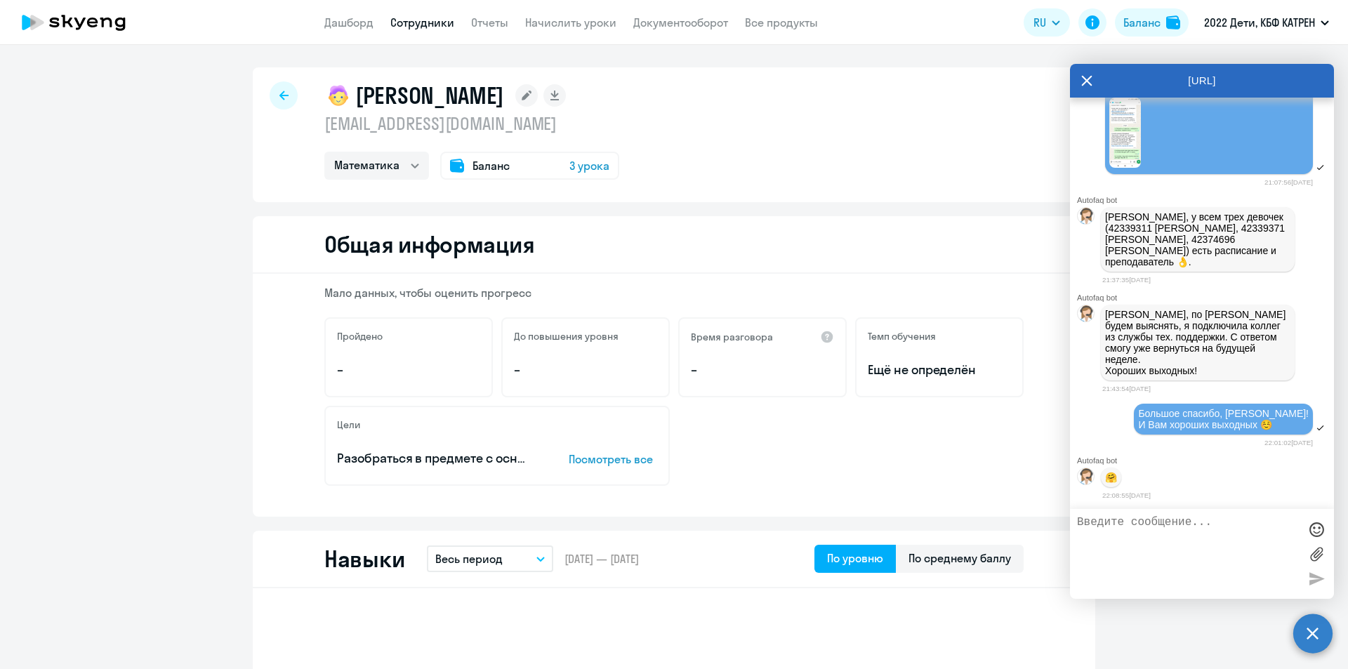
select select "30"
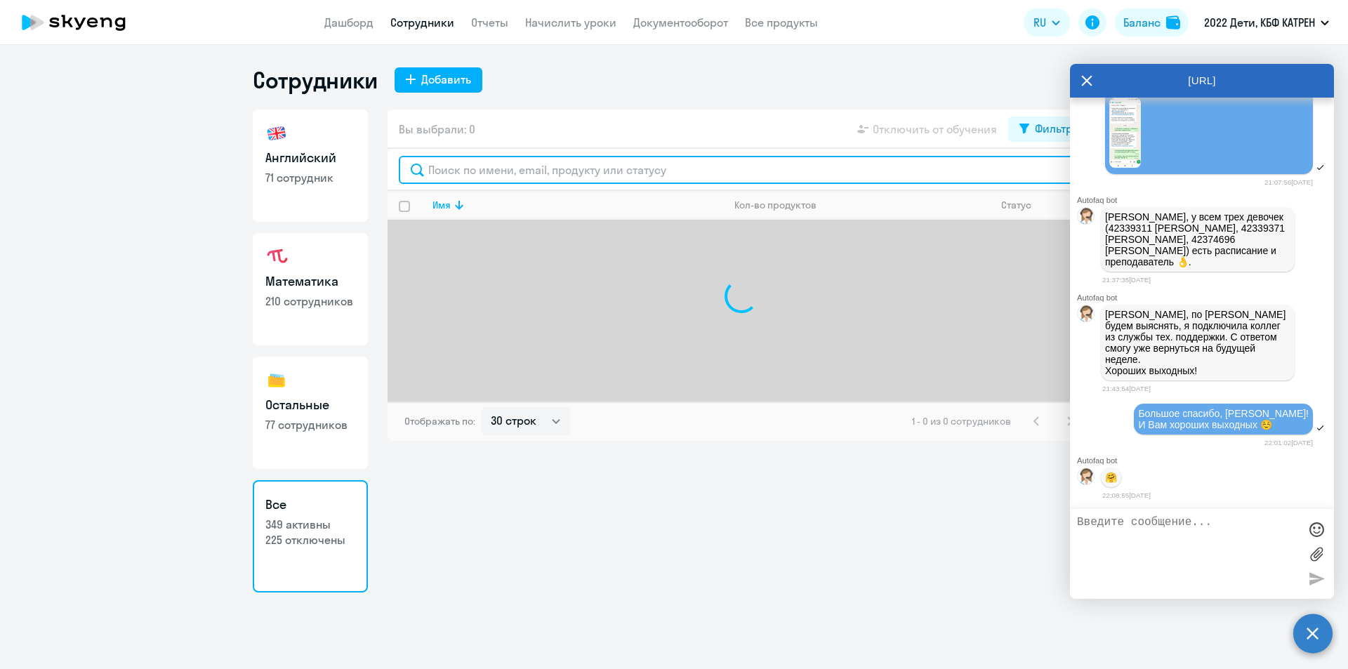
click at [484, 166] on input "text" at bounding box center [741, 170] width 685 height 28
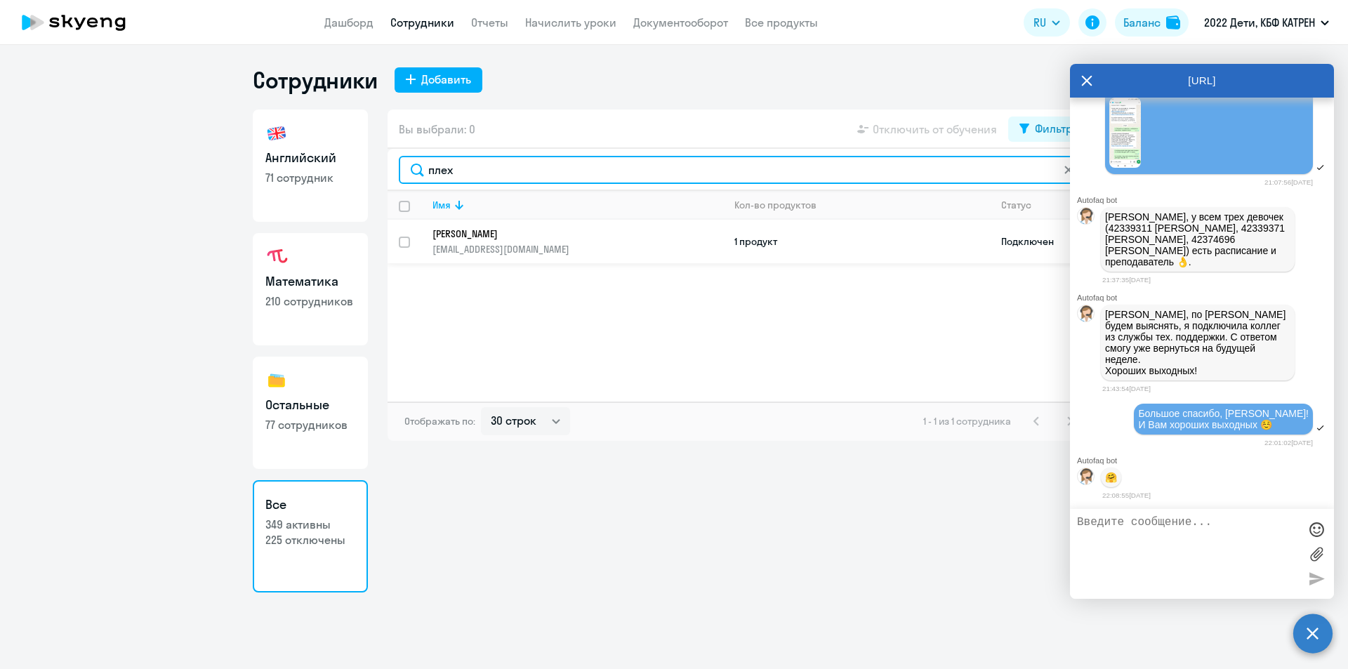
type input "плех"
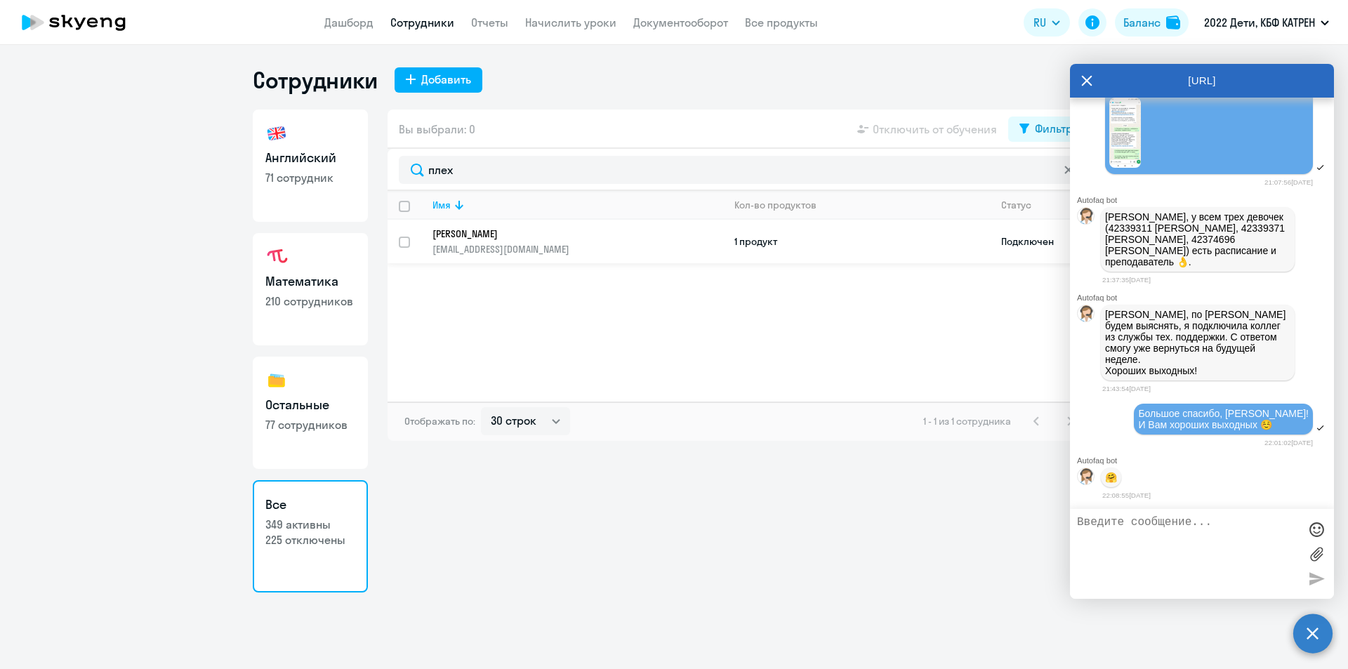
click at [489, 230] on p "[PERSON_NAME]" at bounding box center [568, 234] width 271 height 13
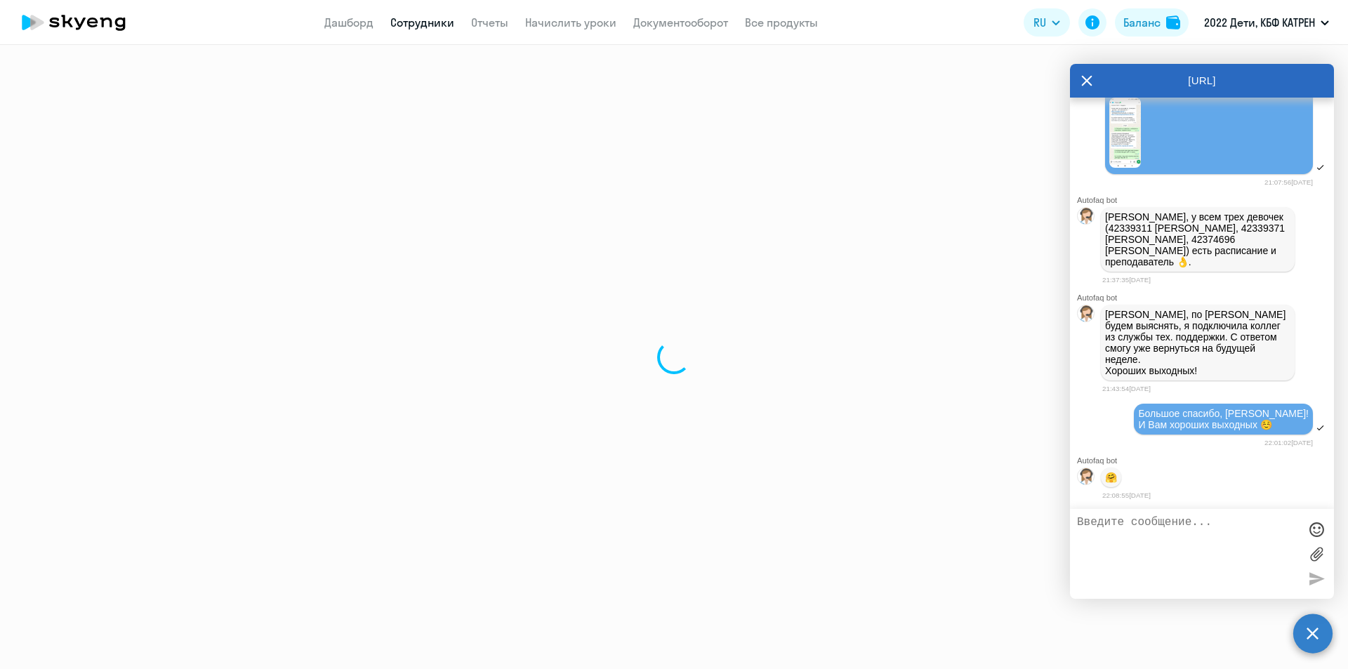
select select "english"
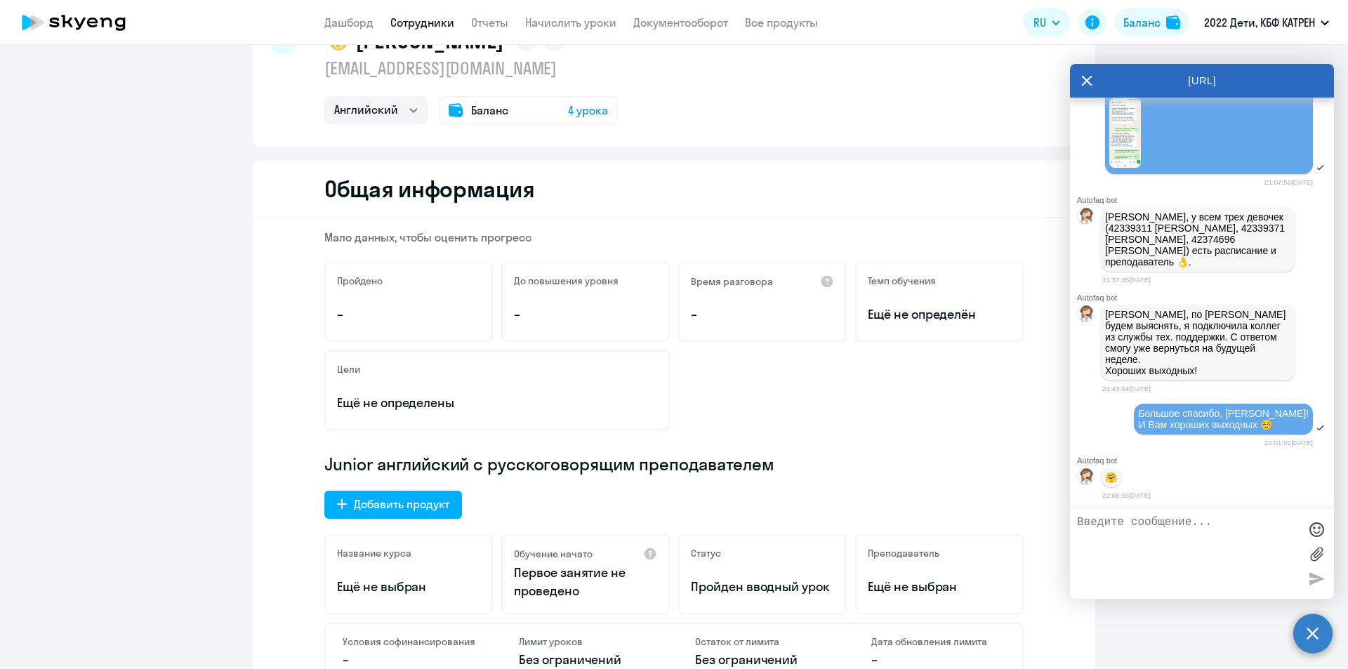
scroll to position [140, 0]
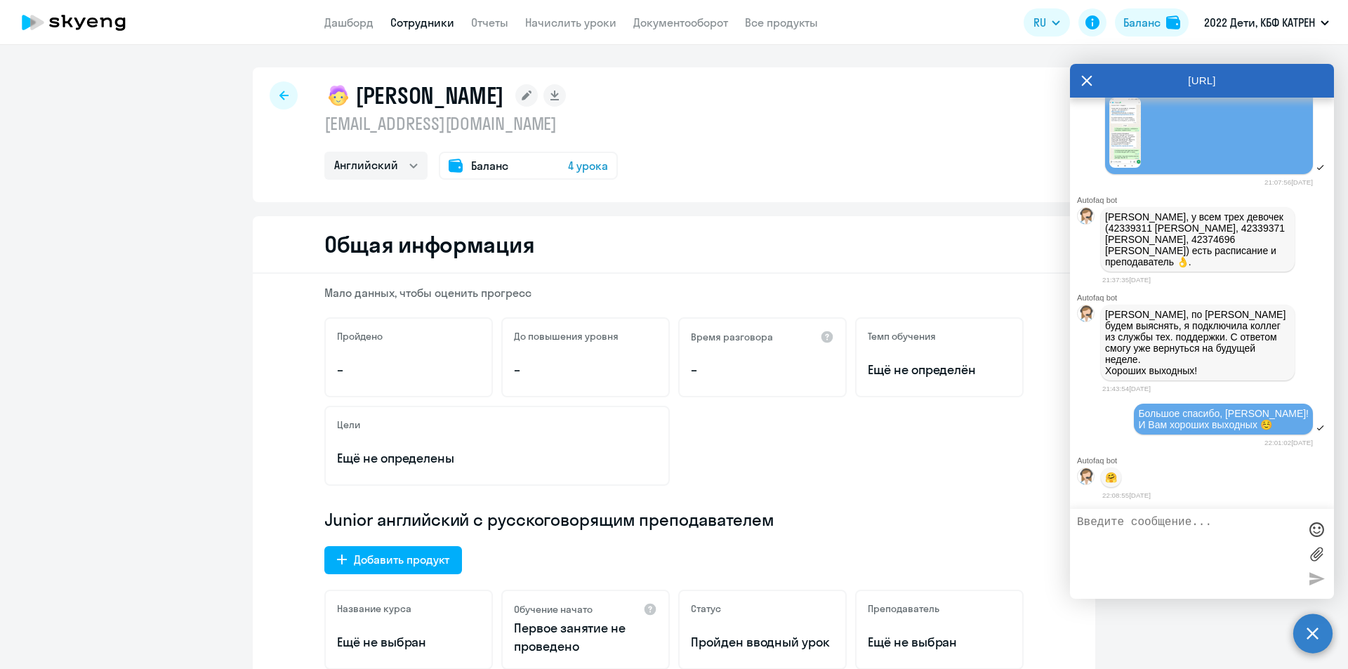
select select "30"
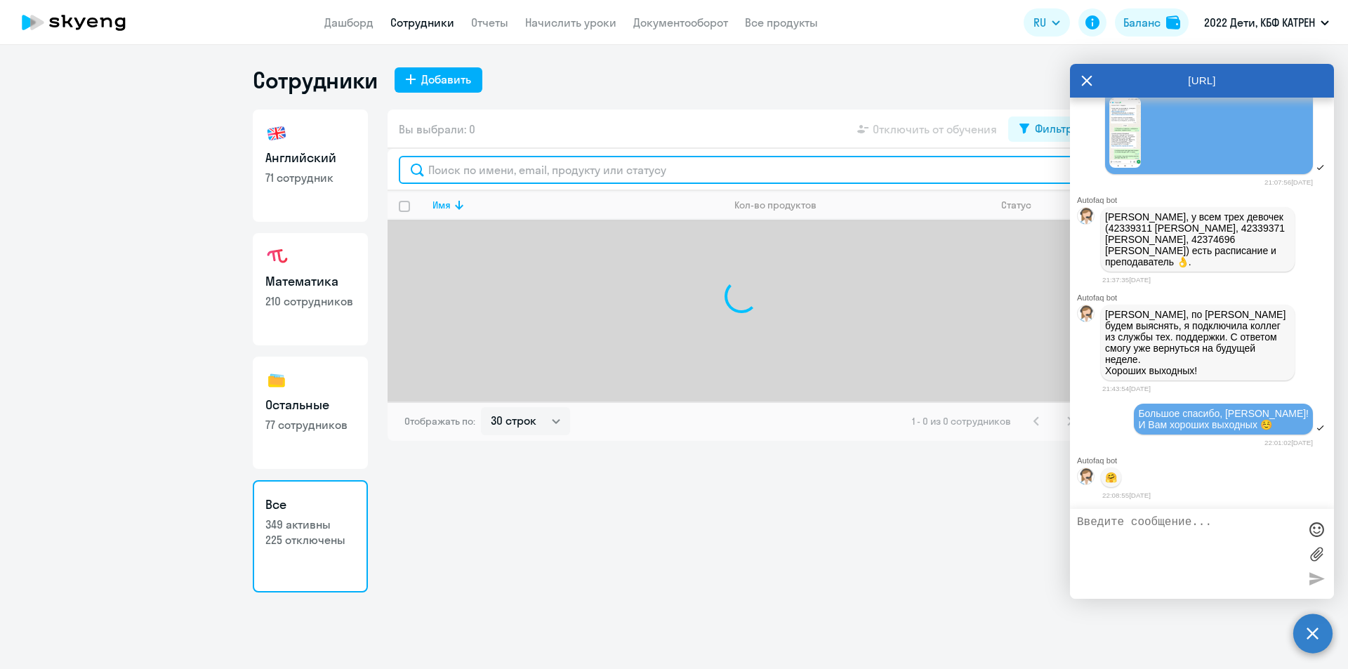
click at [480, 171] on input "text" at bounding box center [741, 170] width 685 height 28
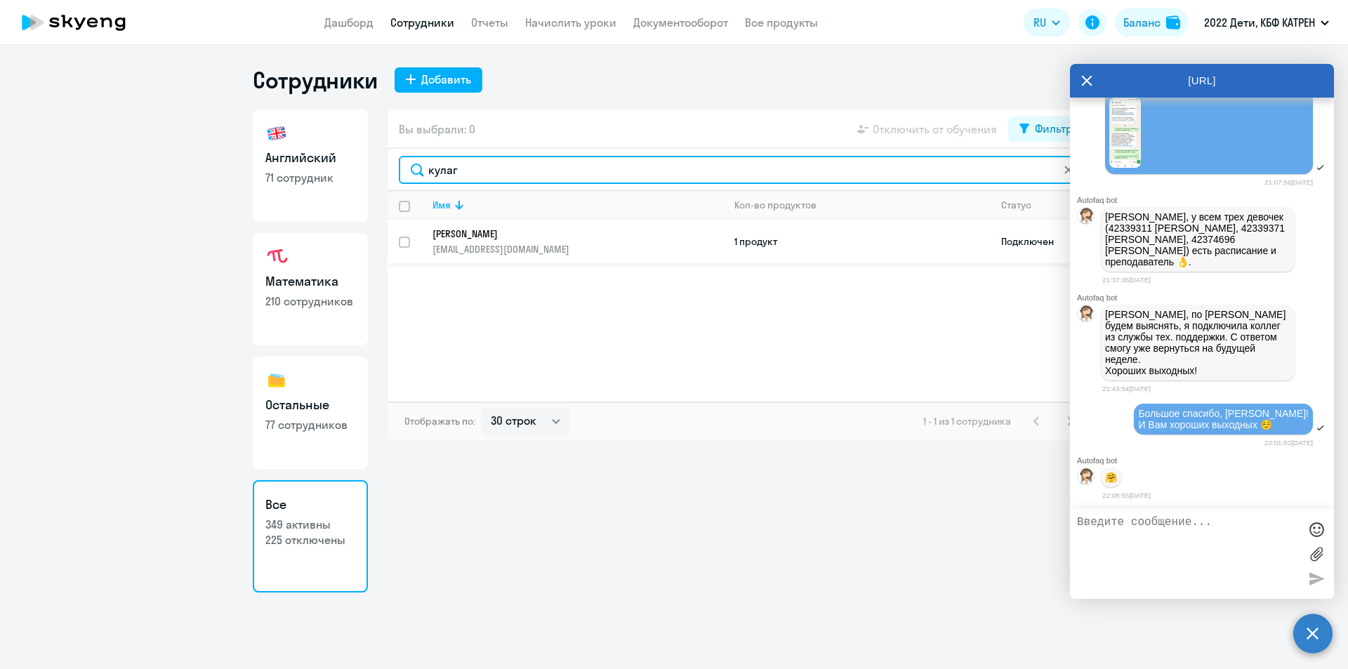
type input "кулаг"
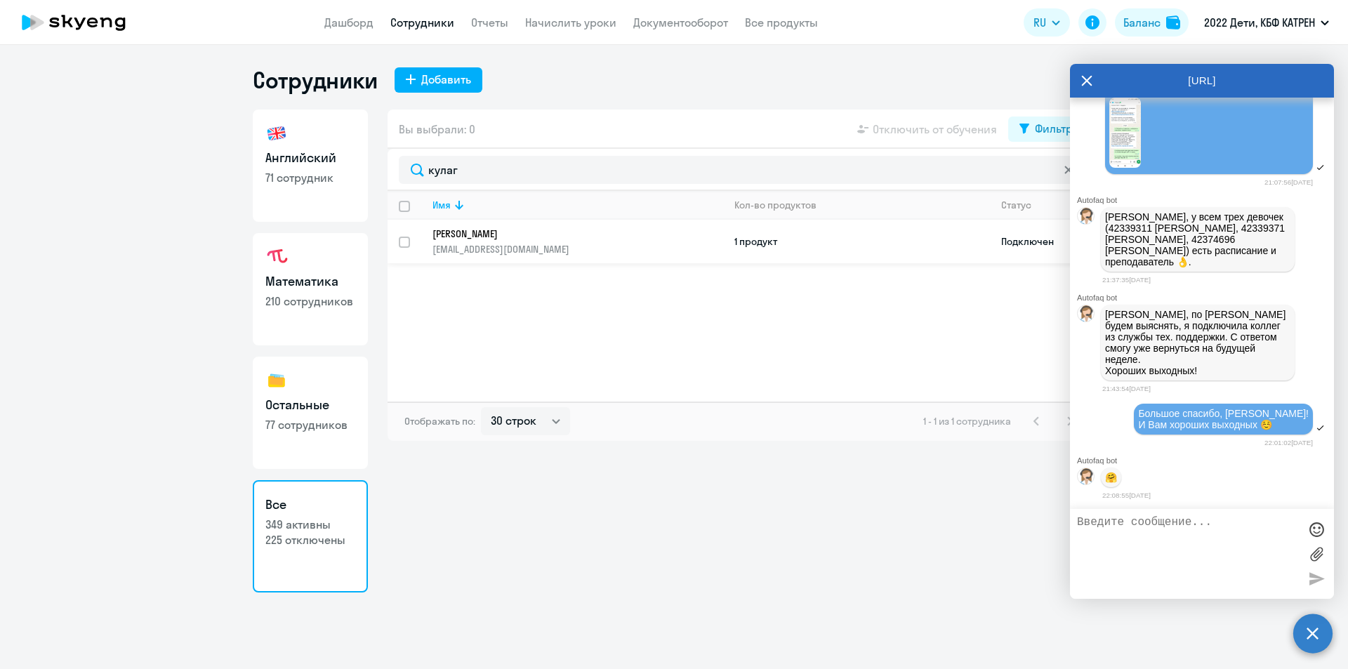
click at [490, 232] on p "[PERSON_NAME]" at bounding box center [568, 234] width 271 height 13
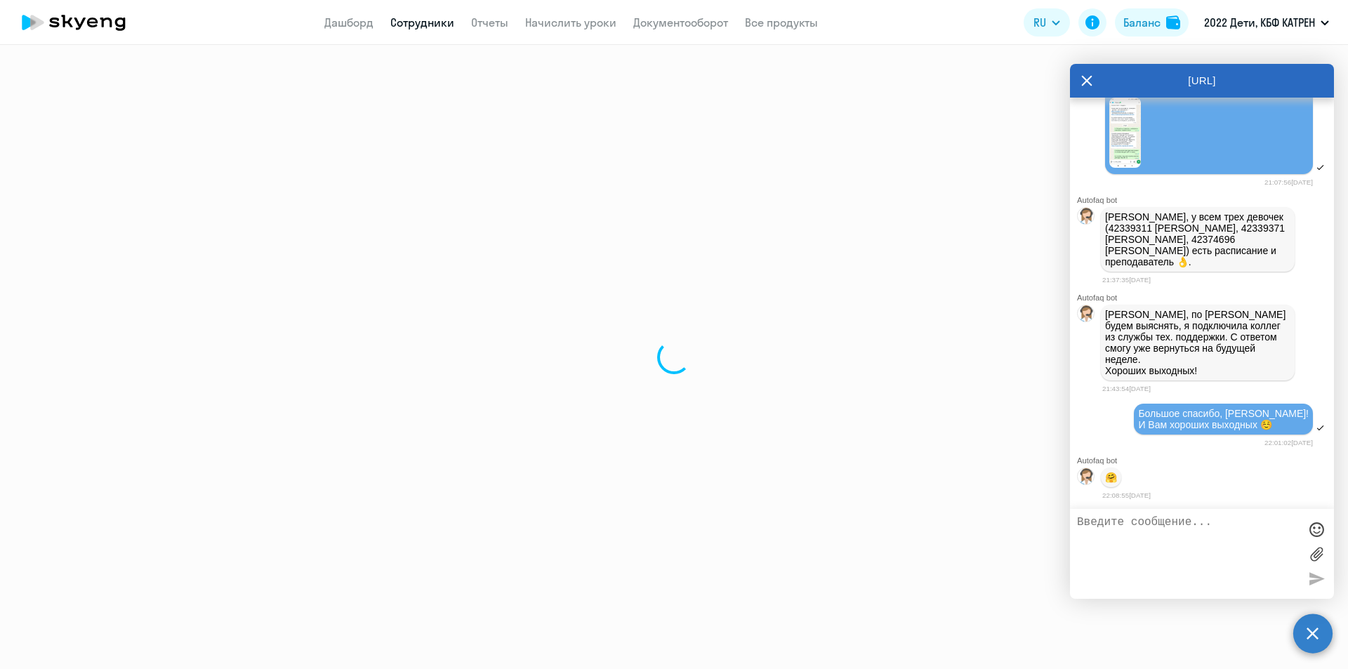
select select "math"
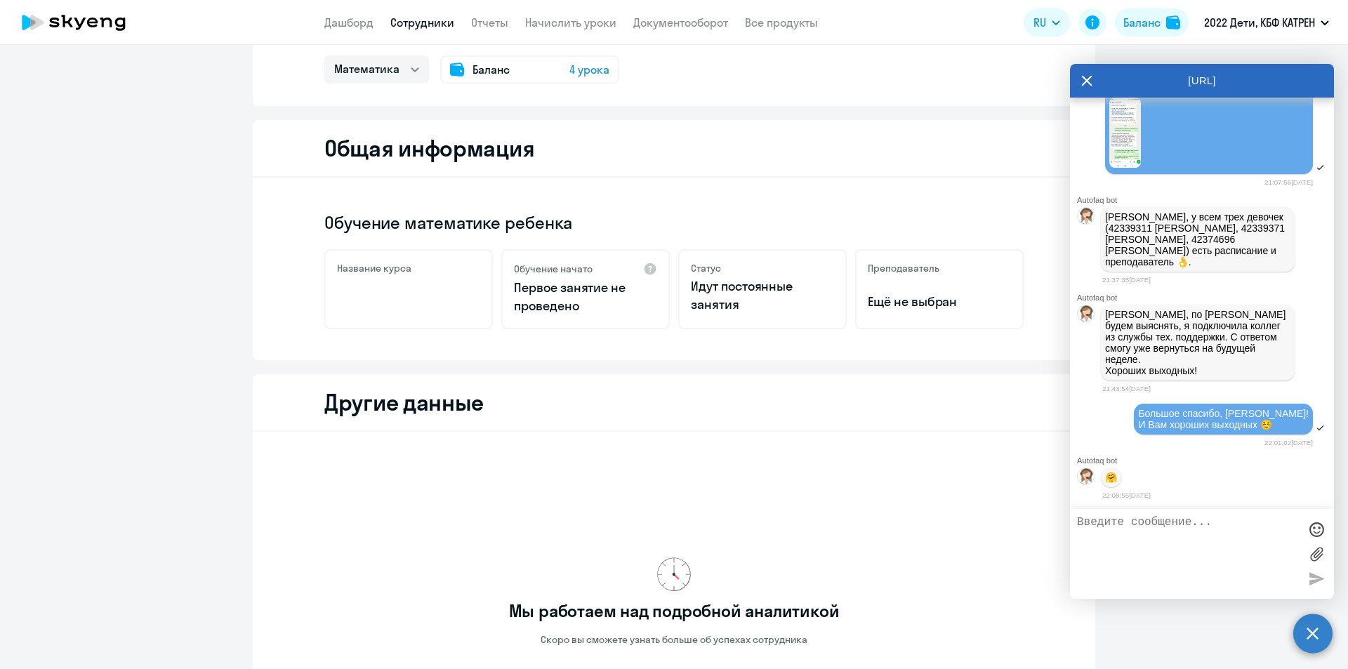
scroll to position [211, 0]
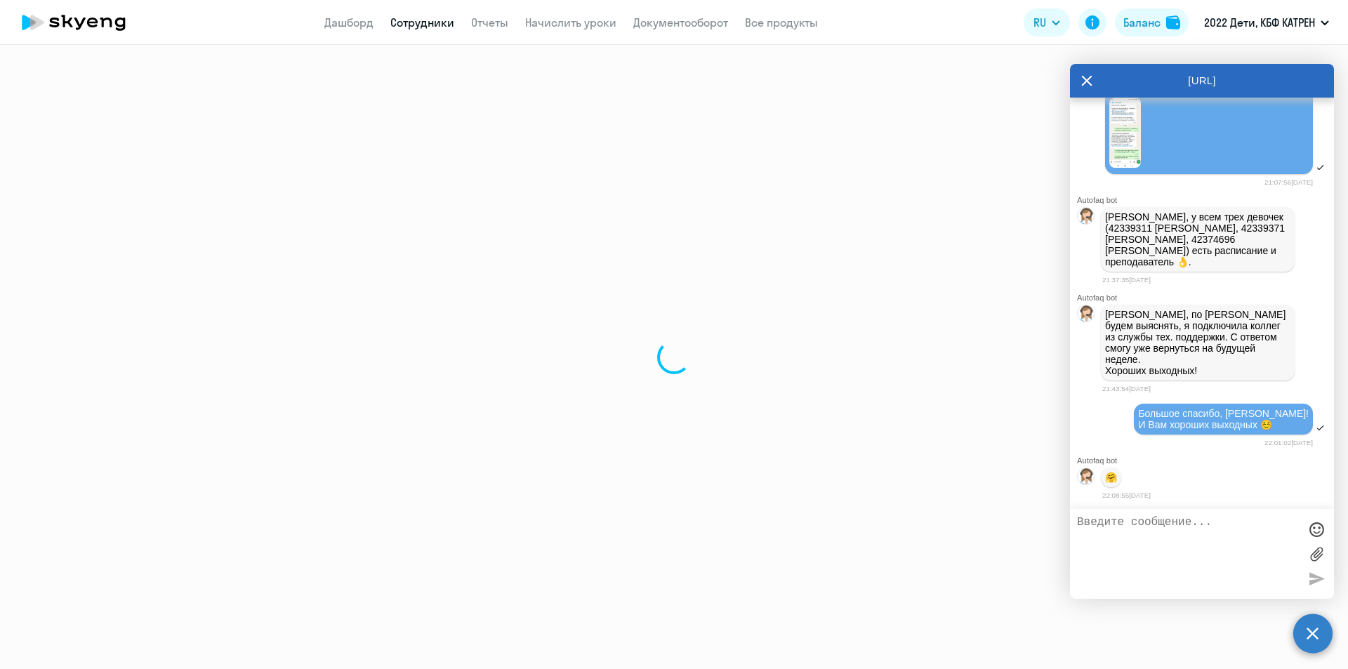
select select "30"
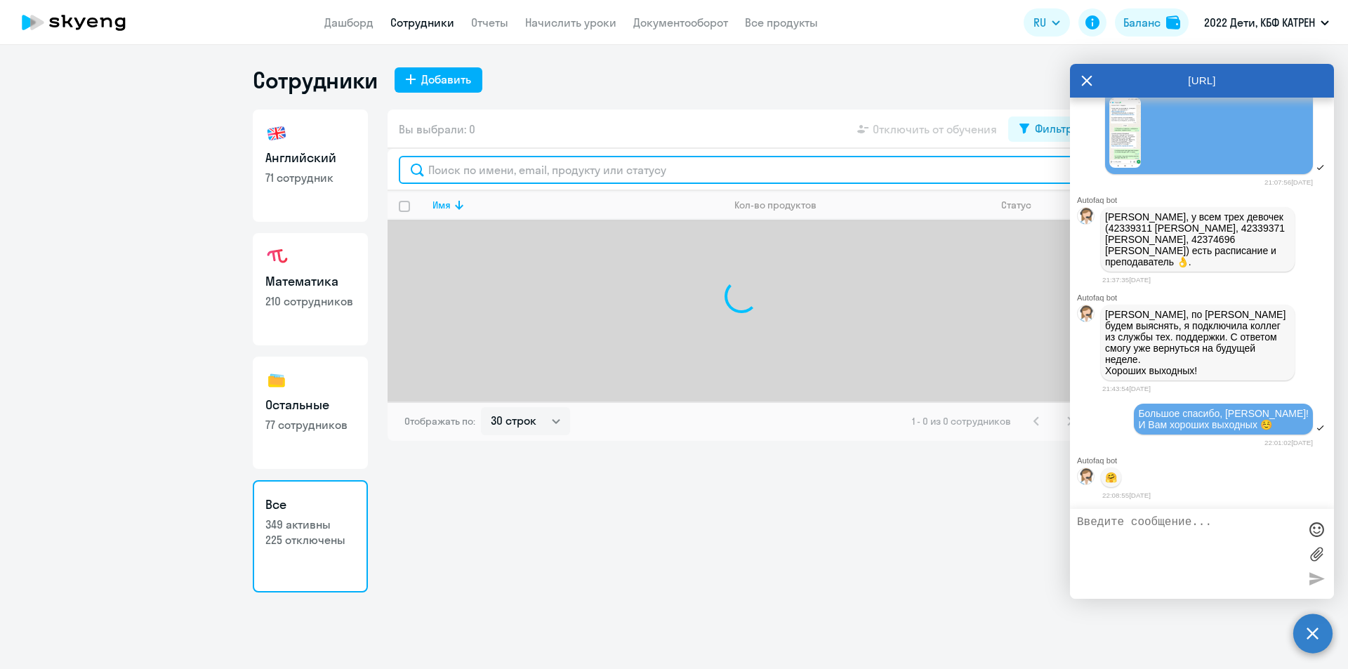
click at [487, 170] on input "text" at bounding box center [741, 170] width 685 height 28
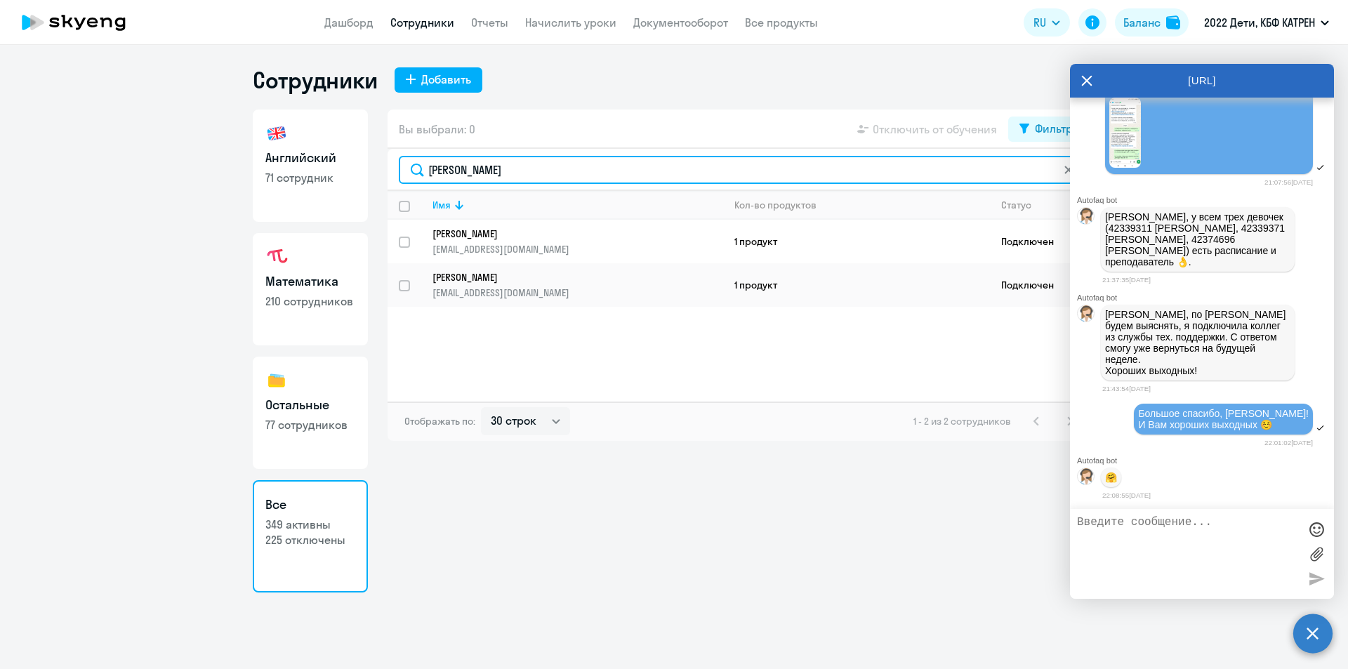
type input "штерц"
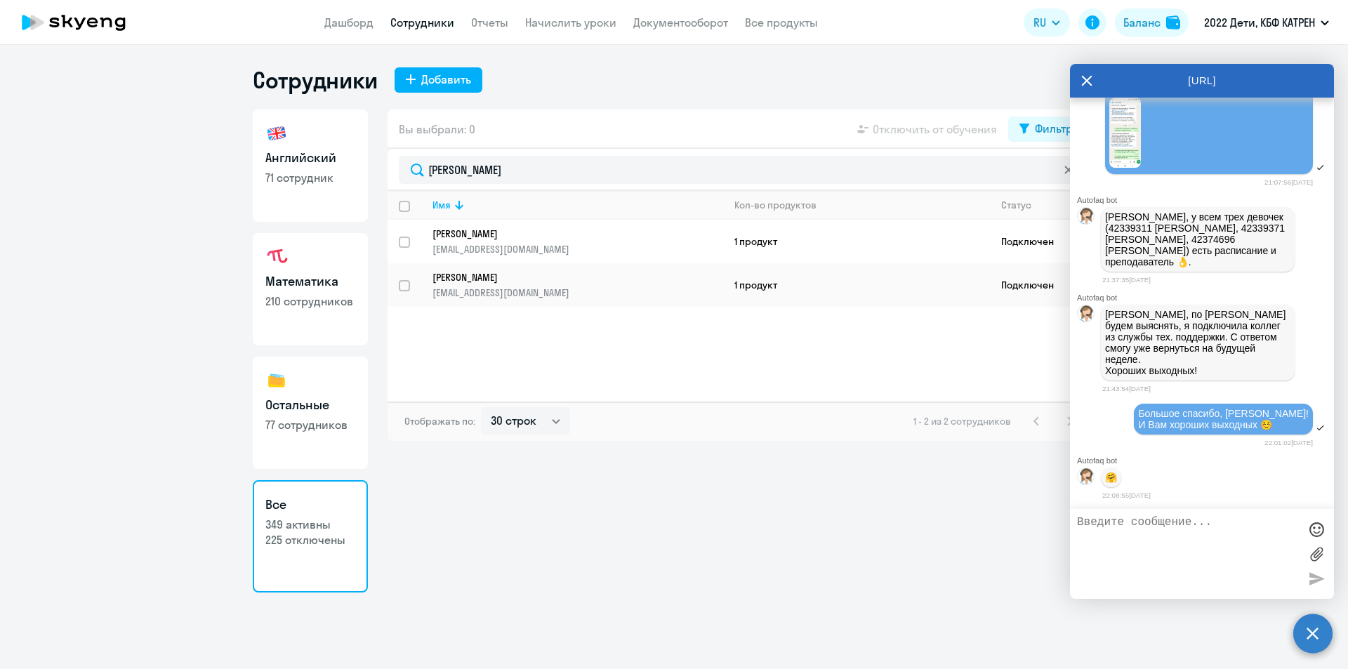
click at [480, 239] on p "[PERSON_NAME]" at bounding box center [568, 234] width 271 height 13
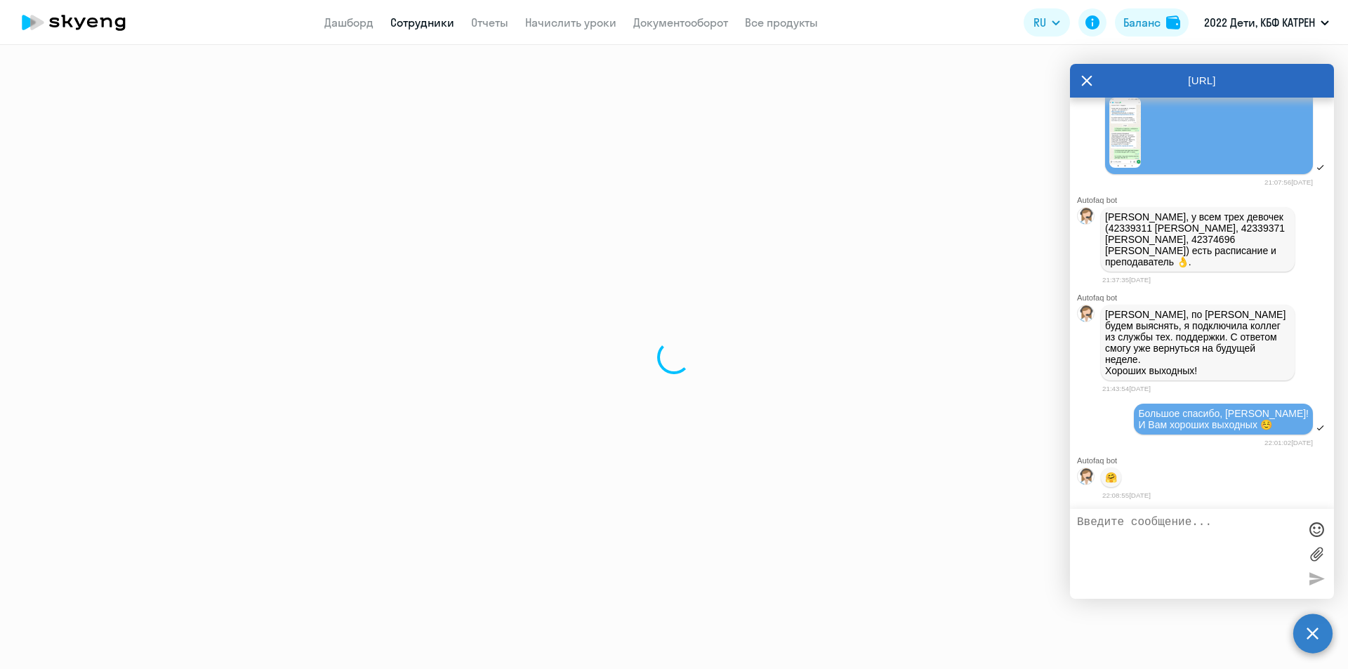
select select "math"
select select "30"
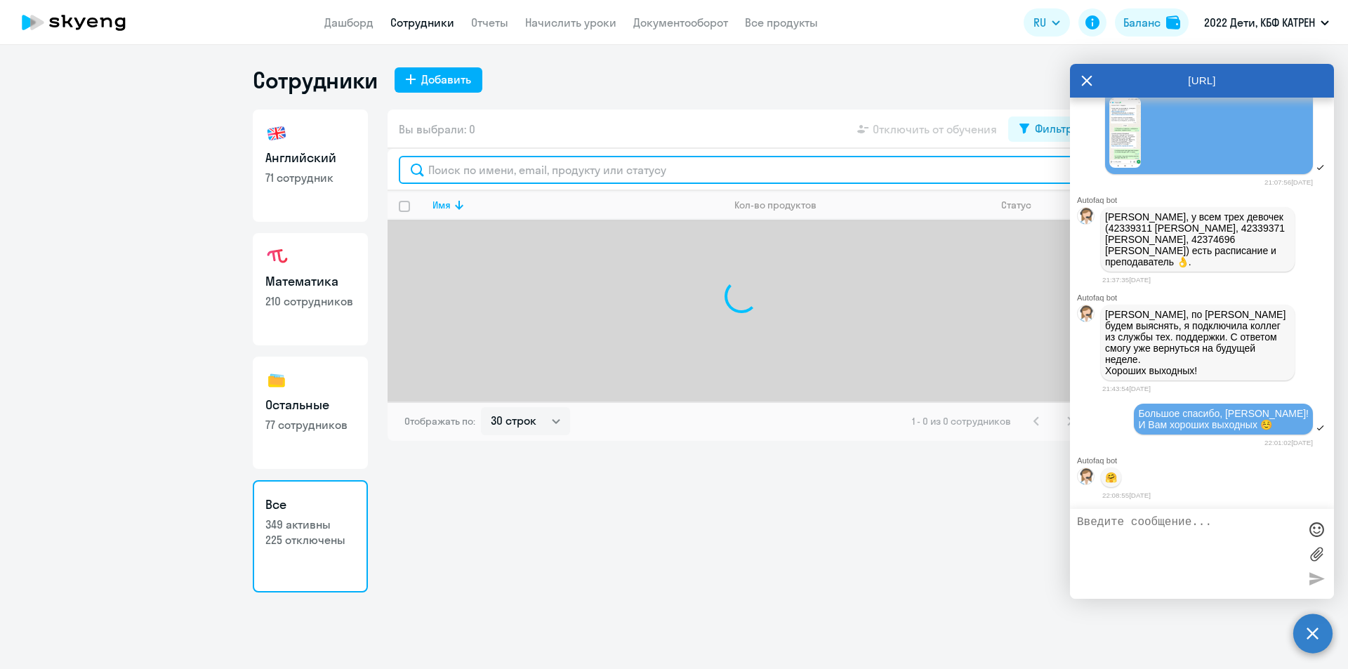
click at [487, 171] on input "text" at bounding box center [741, 170] width 685 height 28
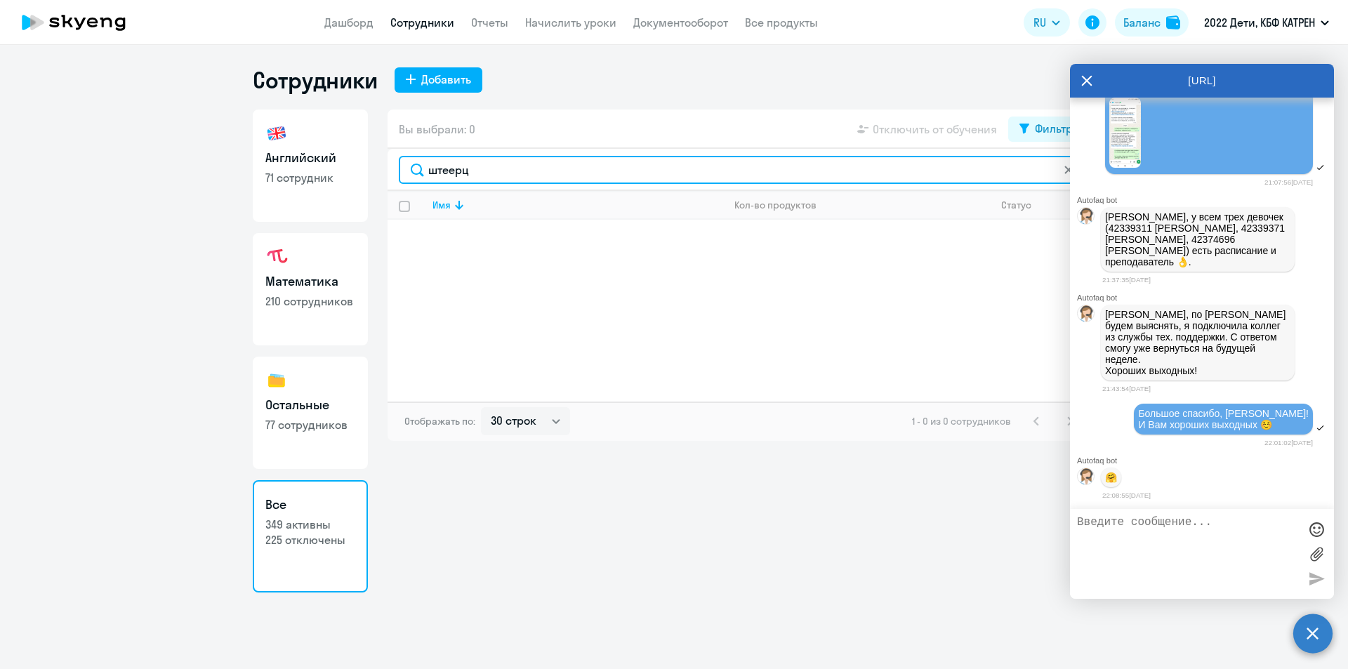
click at [454, 175] on input "штеерц" at bounding box center [741, 170] width 685 height 28
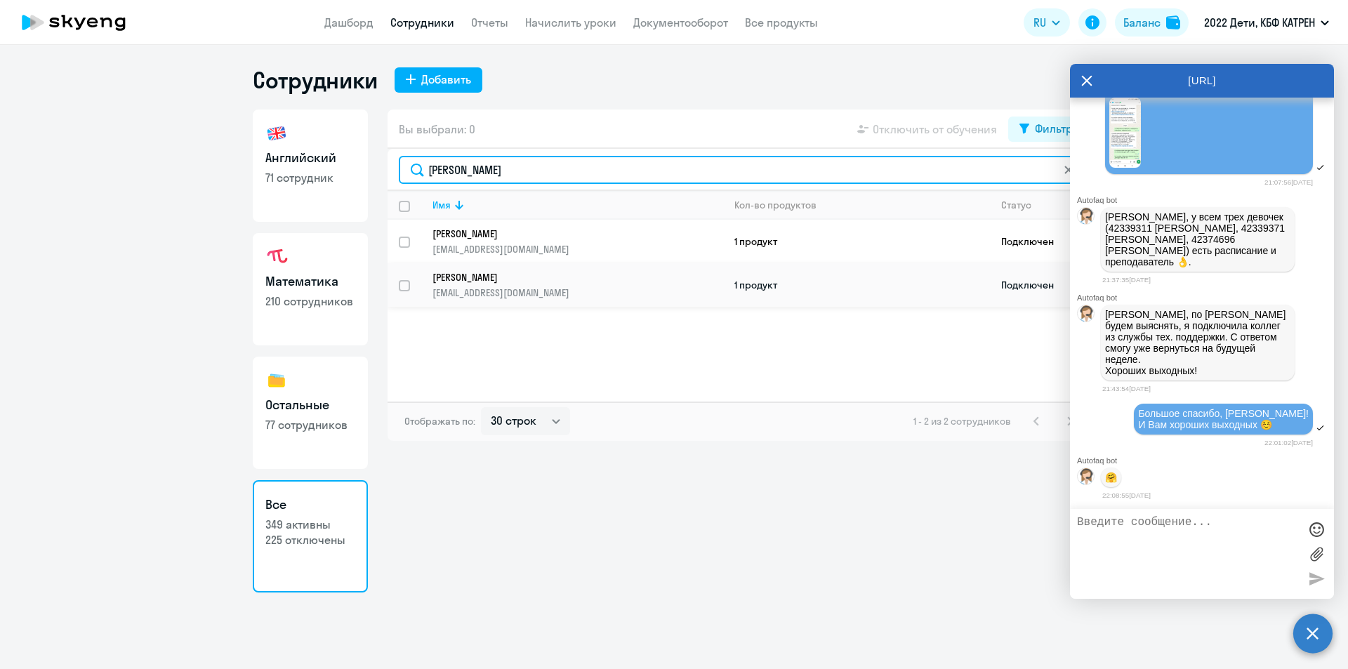
type input "штерц"
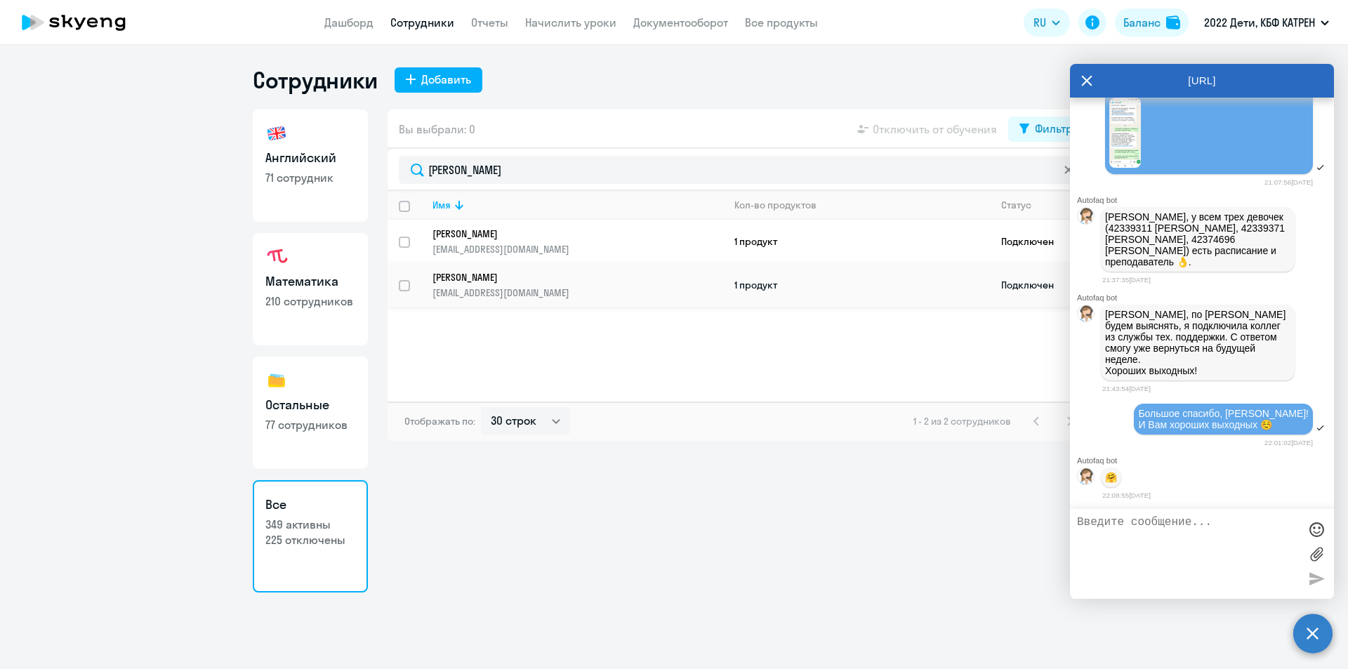
click at [466, 279] on p "[PERSON_NAME]" at bounding box center [568, 277] width 271 height 13
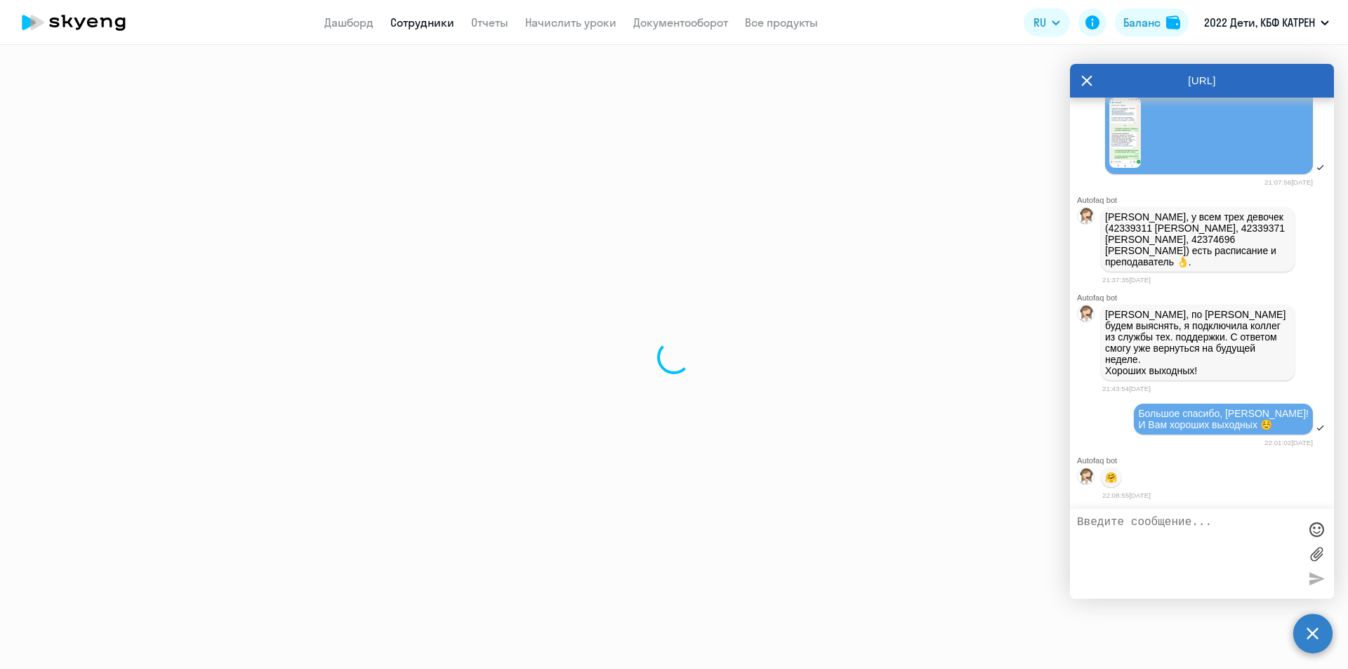
select select "math"
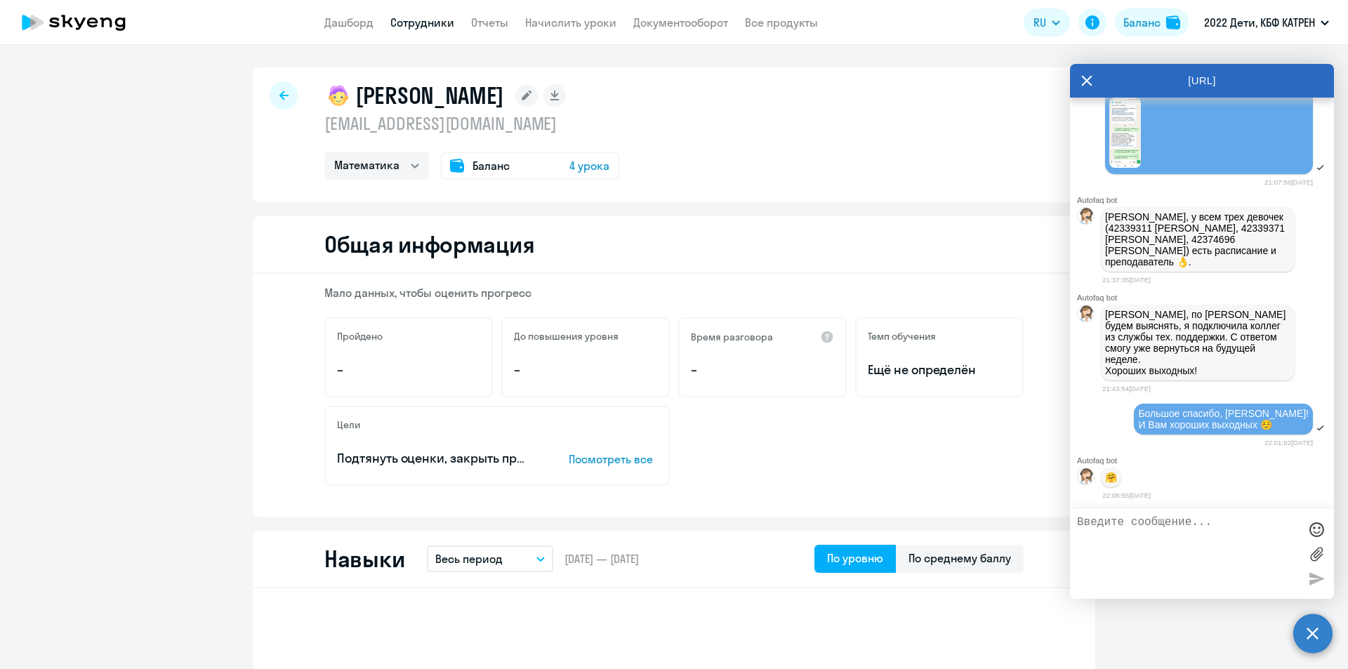
select select "30"
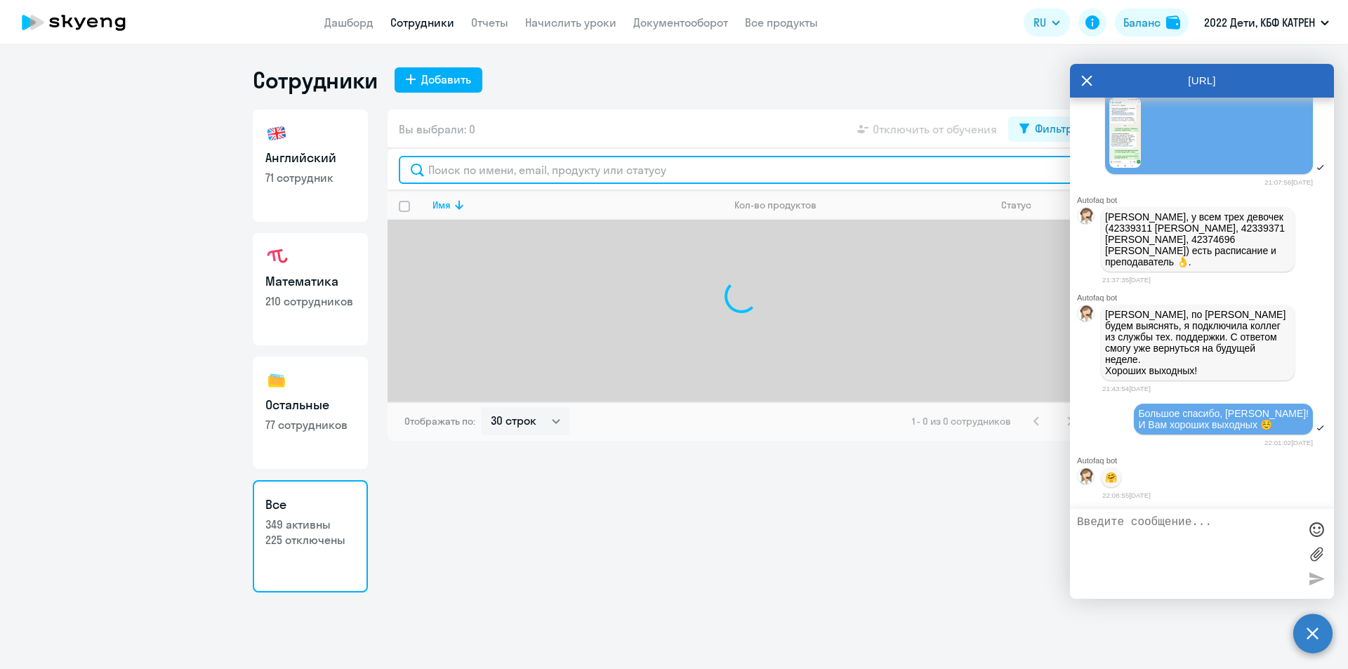
click at [461, 169] on input "text" at bounding box center [741, 170] width 685 height 28
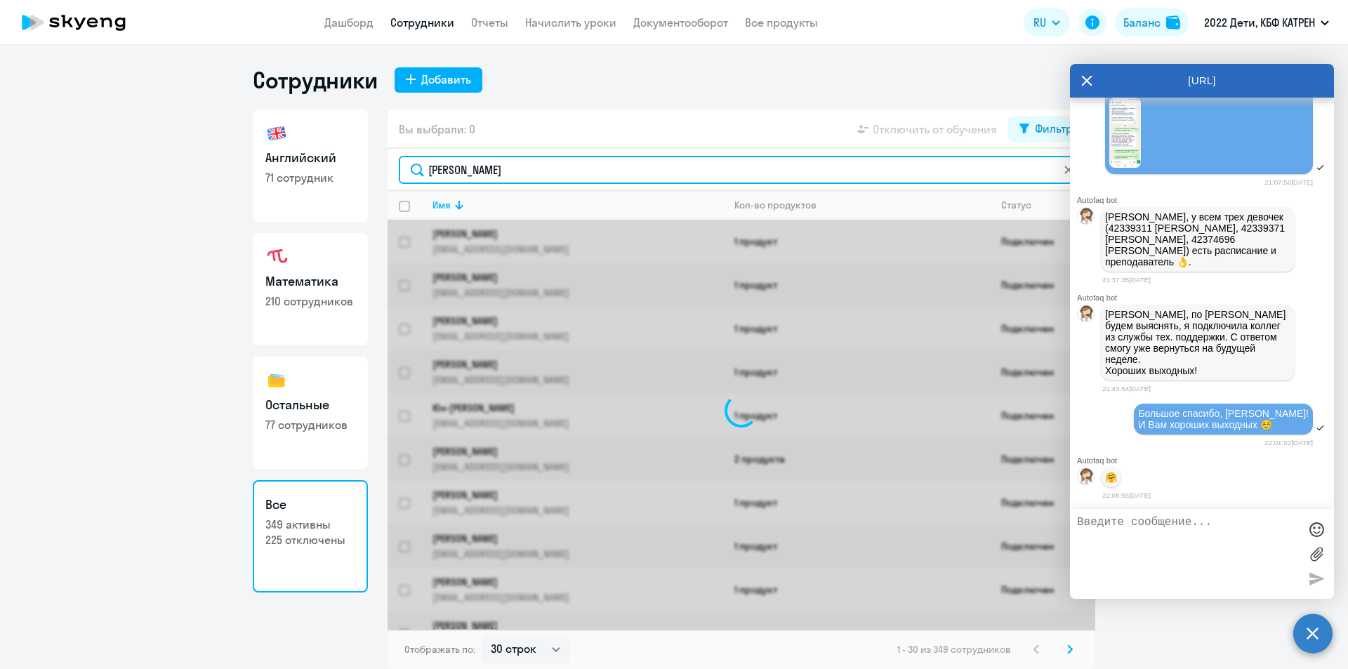
type input "штерц"
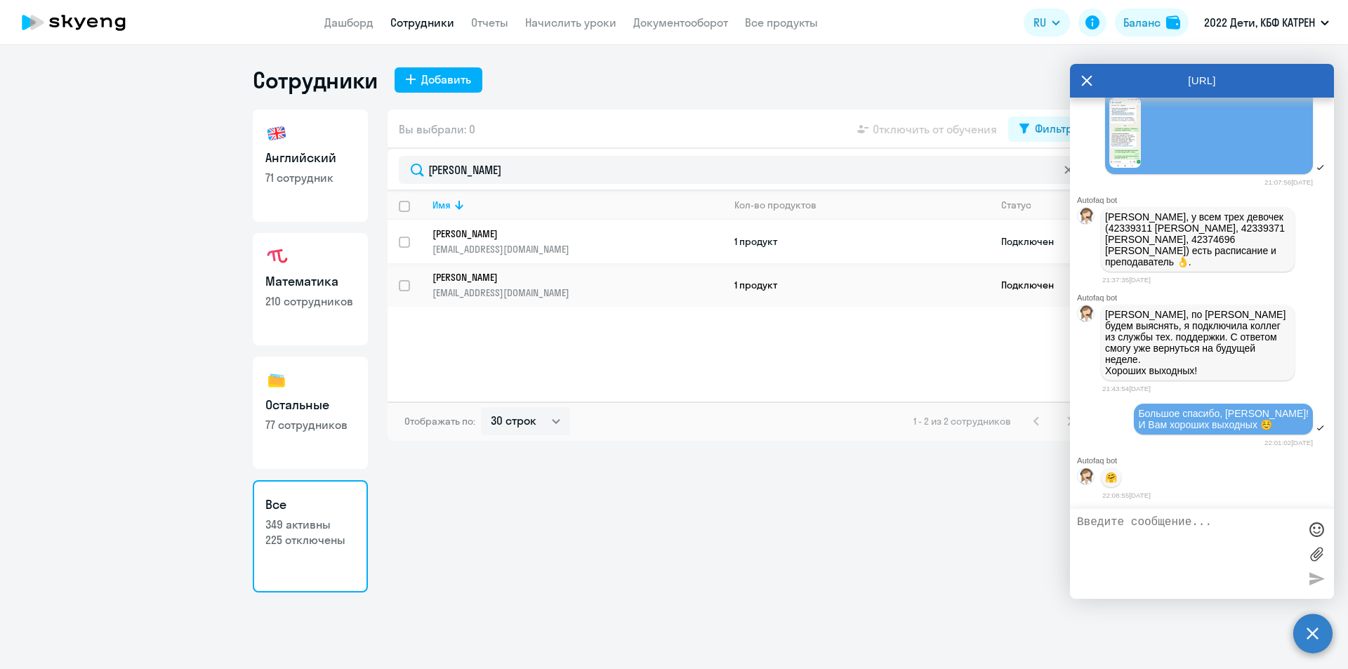
click at [515, 239] on p "[PERSON_NAME]" at bounding box center [568, 234] width 271 height 13
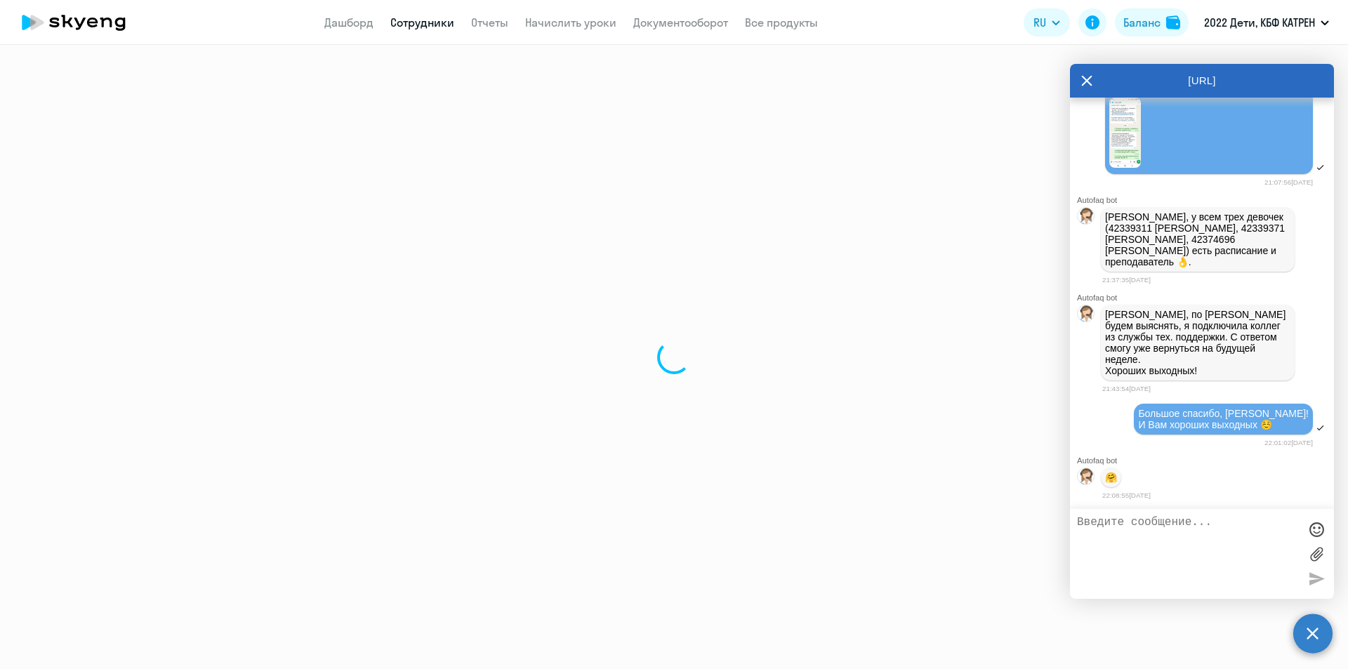
select select "math"
select select "30"
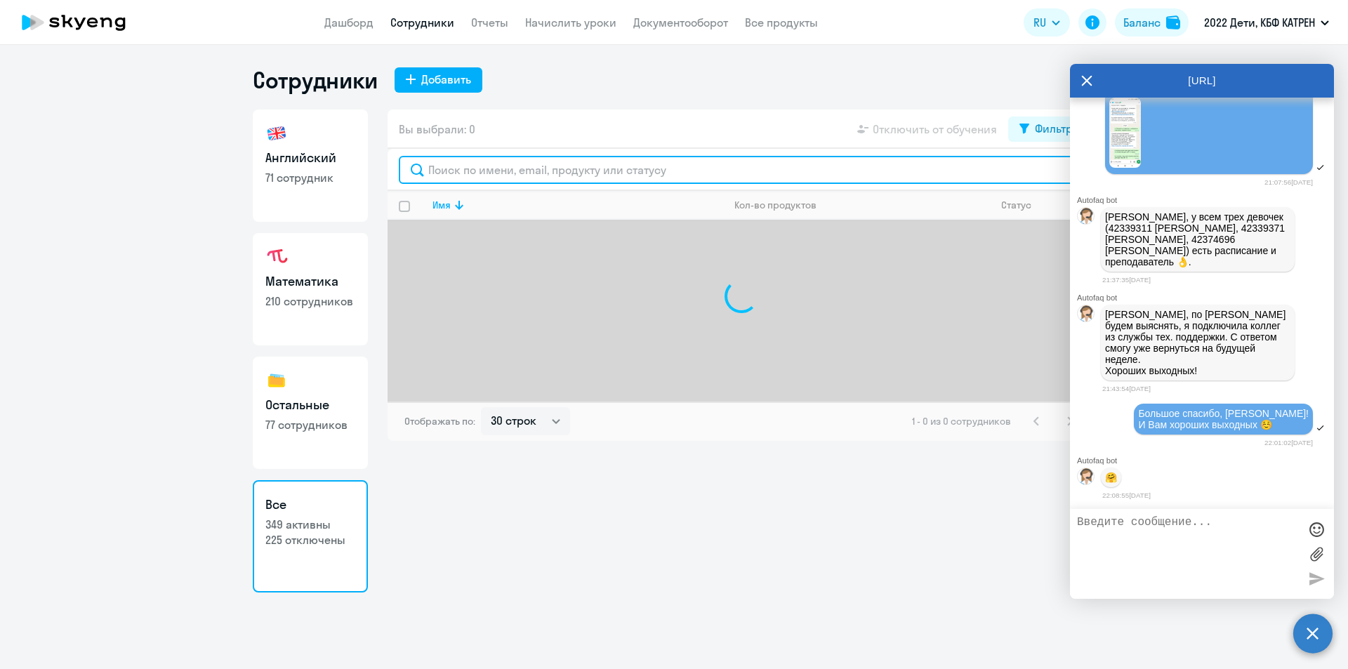
click at [514, 174] on input "text" at bounding box center [741, 170] width 685 height 28
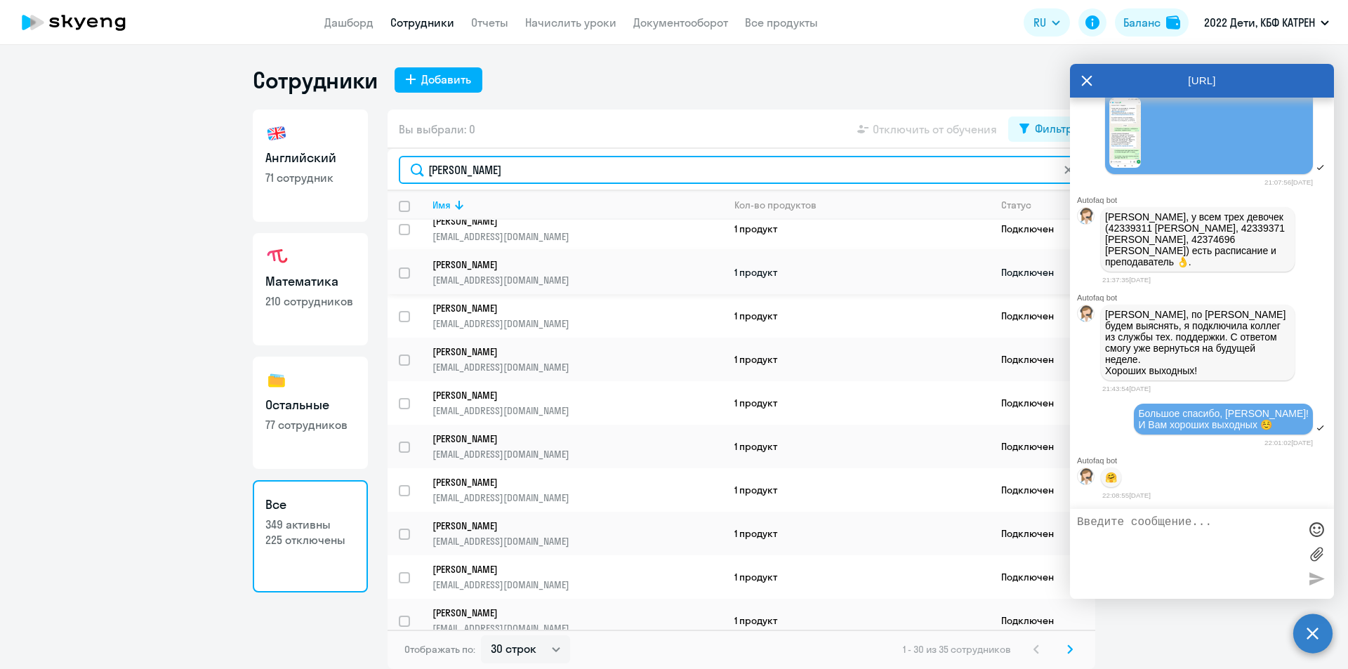
scroll to position [211, 0]
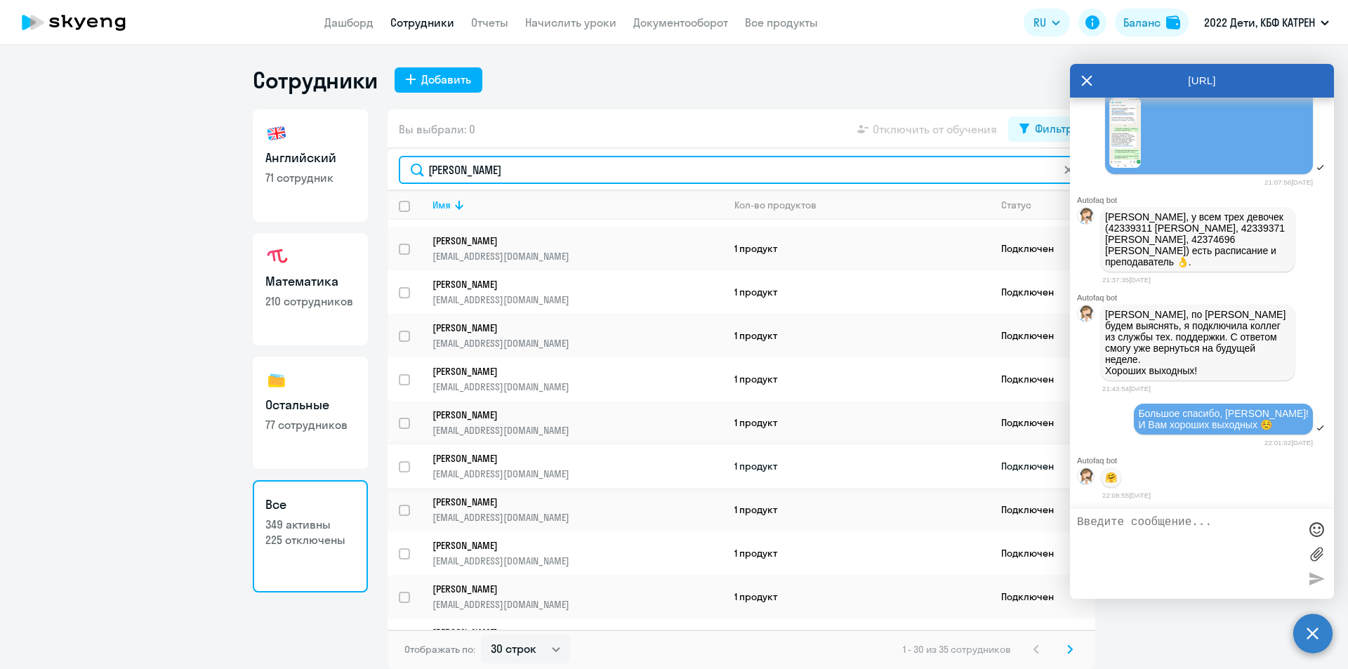
type input "сергеев"
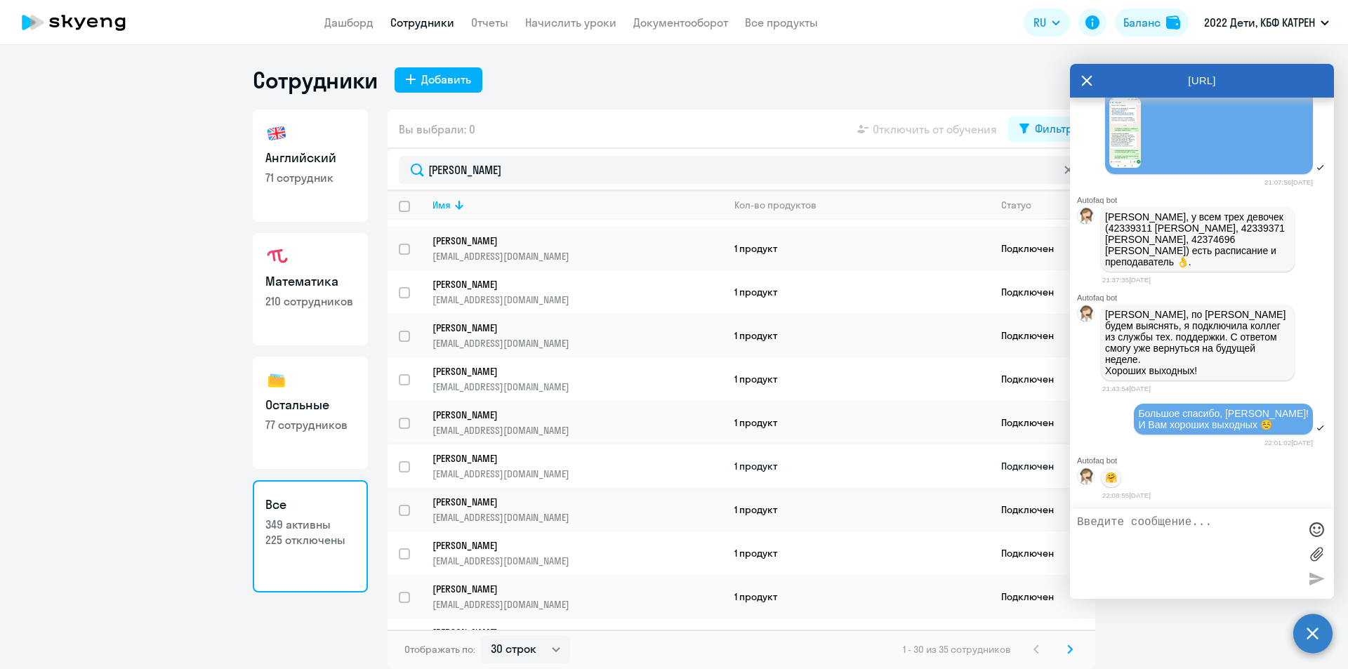
click at [496, 459] on p "[PERSON_NAME]" at bounding box center [568, 458] width 271 height 13
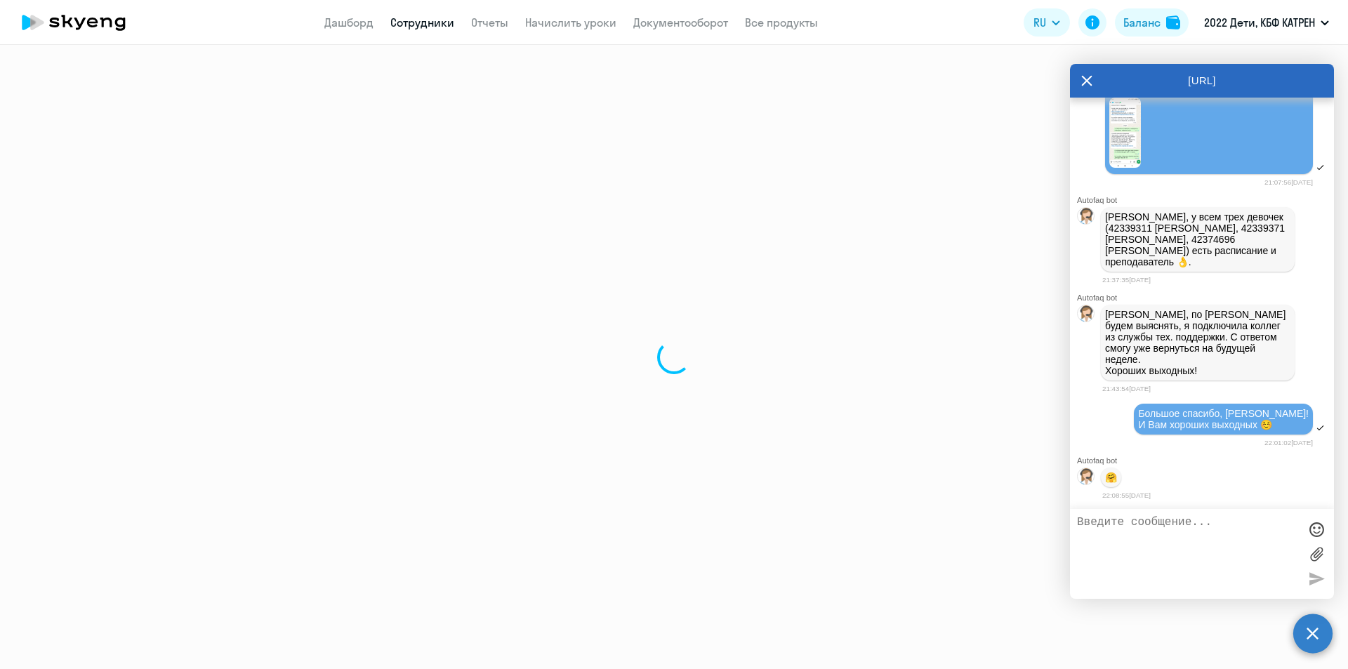
select select "english"
select select "30"
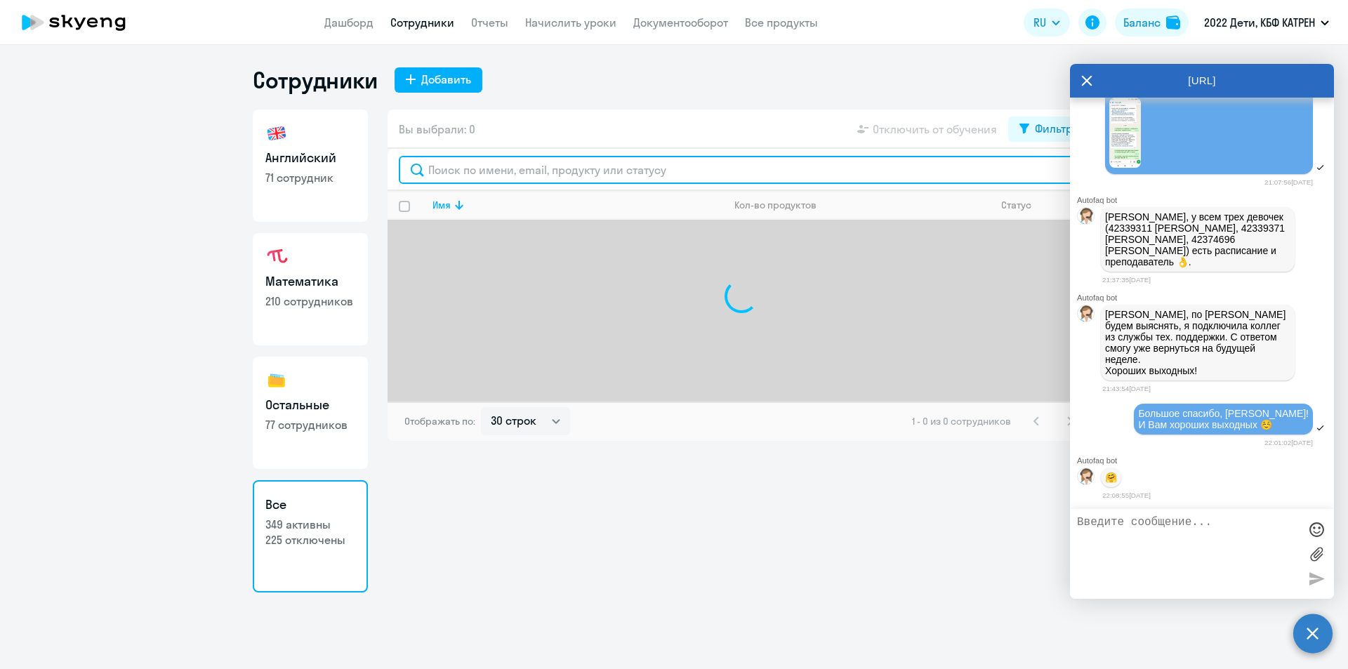
click at [468, 169] on input "text" at bounding box center [741, 170] width 685 height 28
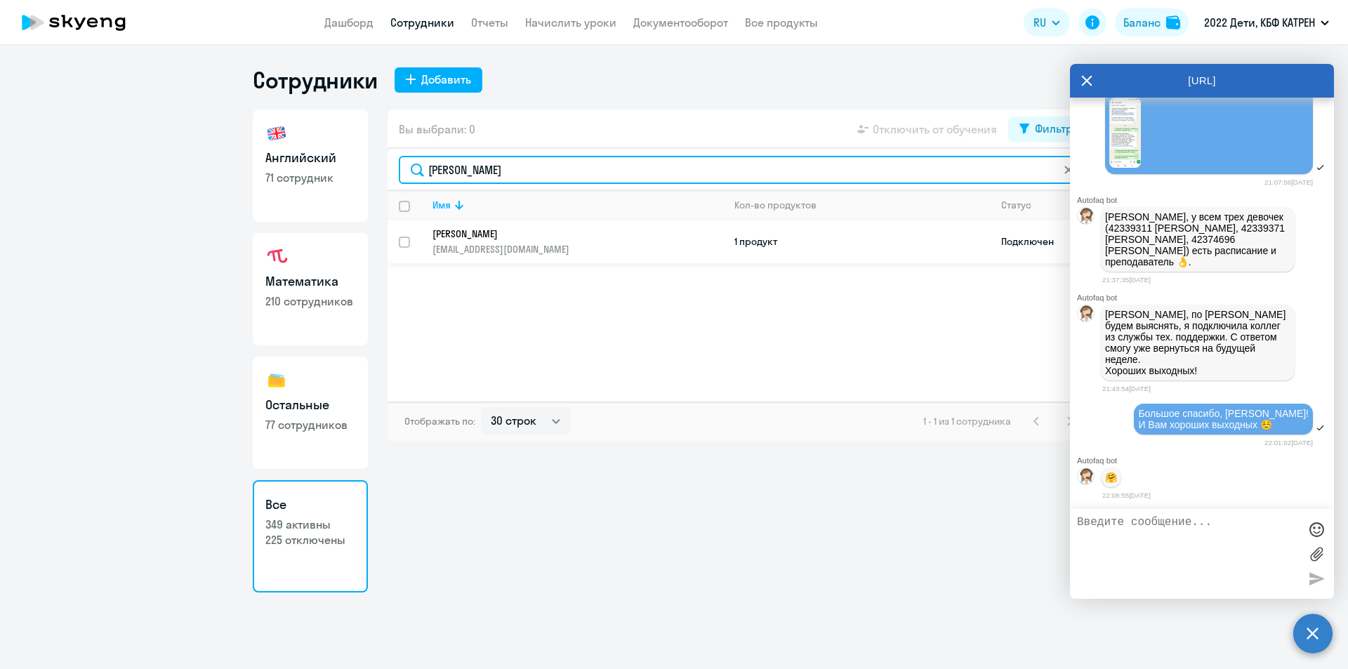
type input "смирнов"
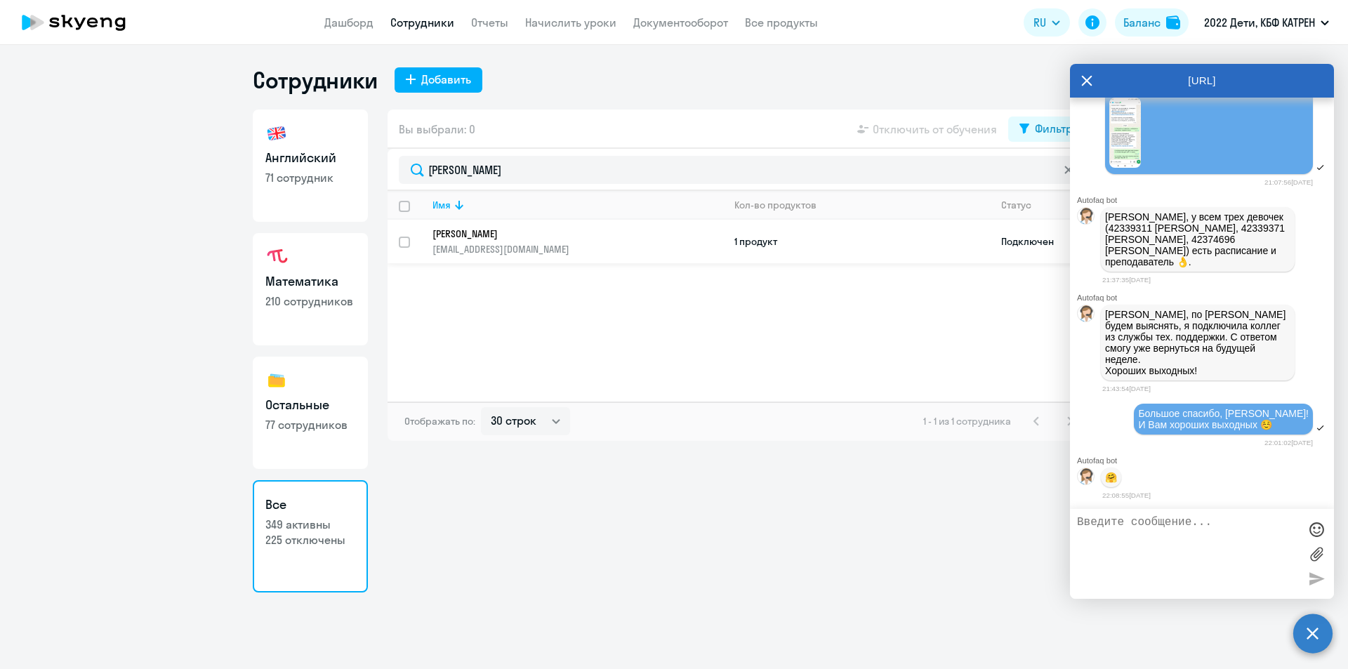
click at [521, 238] on p "Смирнов Максим Александрович" at bounding box center [568, 234] width 271 height 13
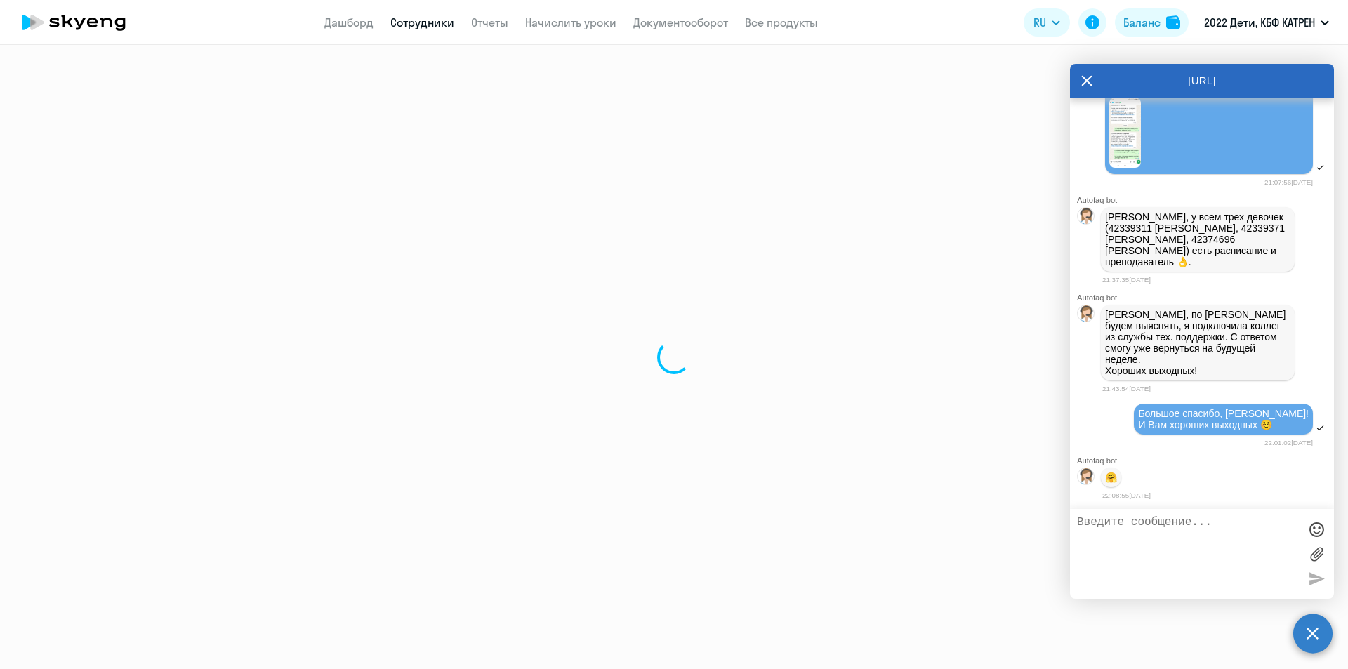
select select "math"
select select "30"
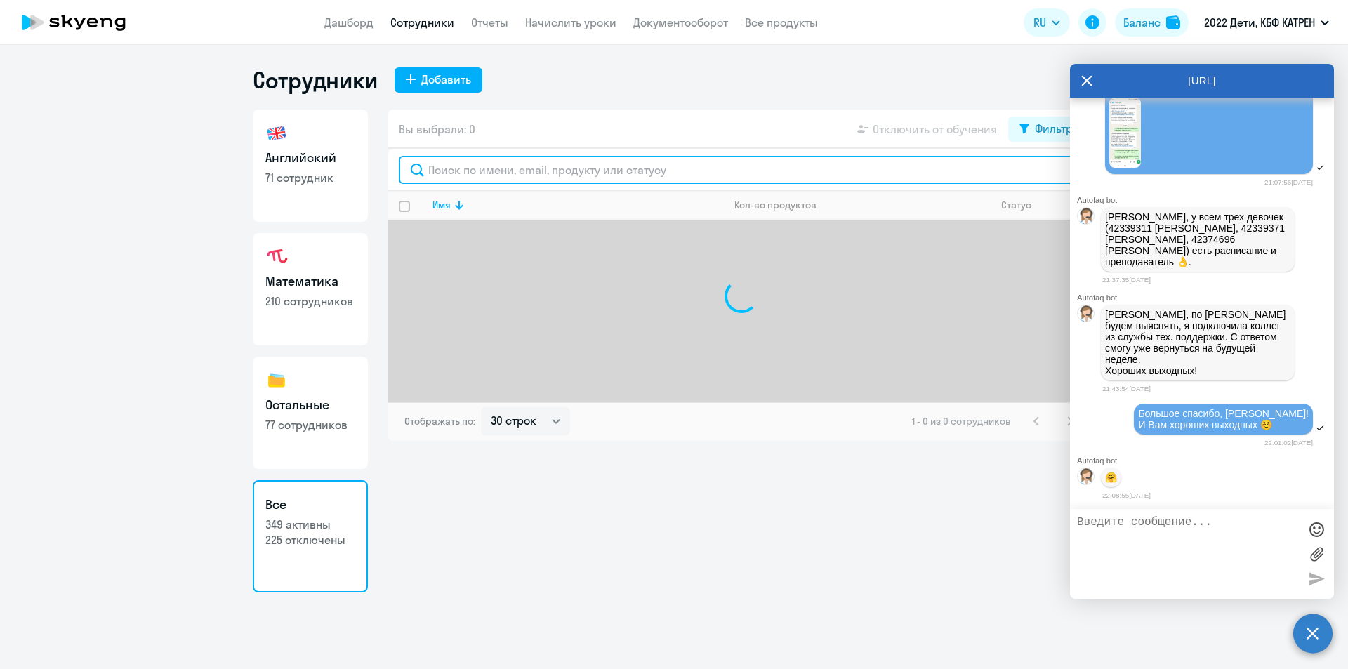
click at [452, 175] on input "text" at bounding box center [741, 170] width 685 height 28
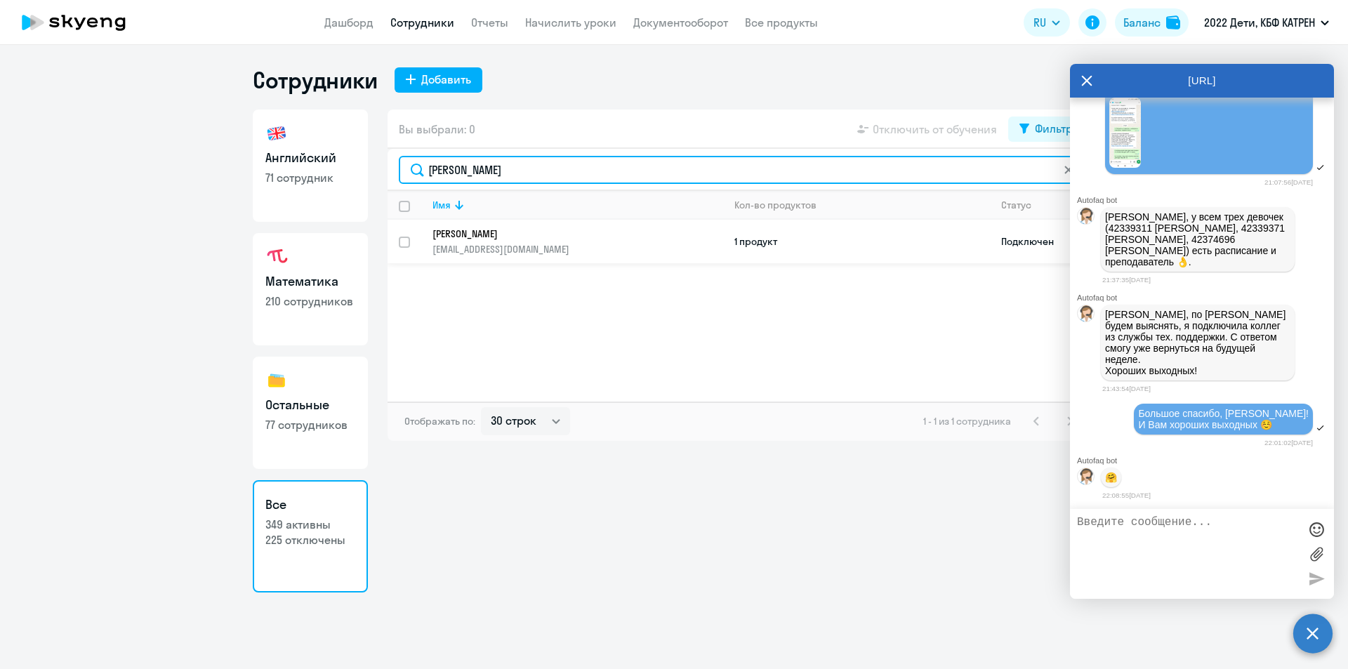
type input "федот"
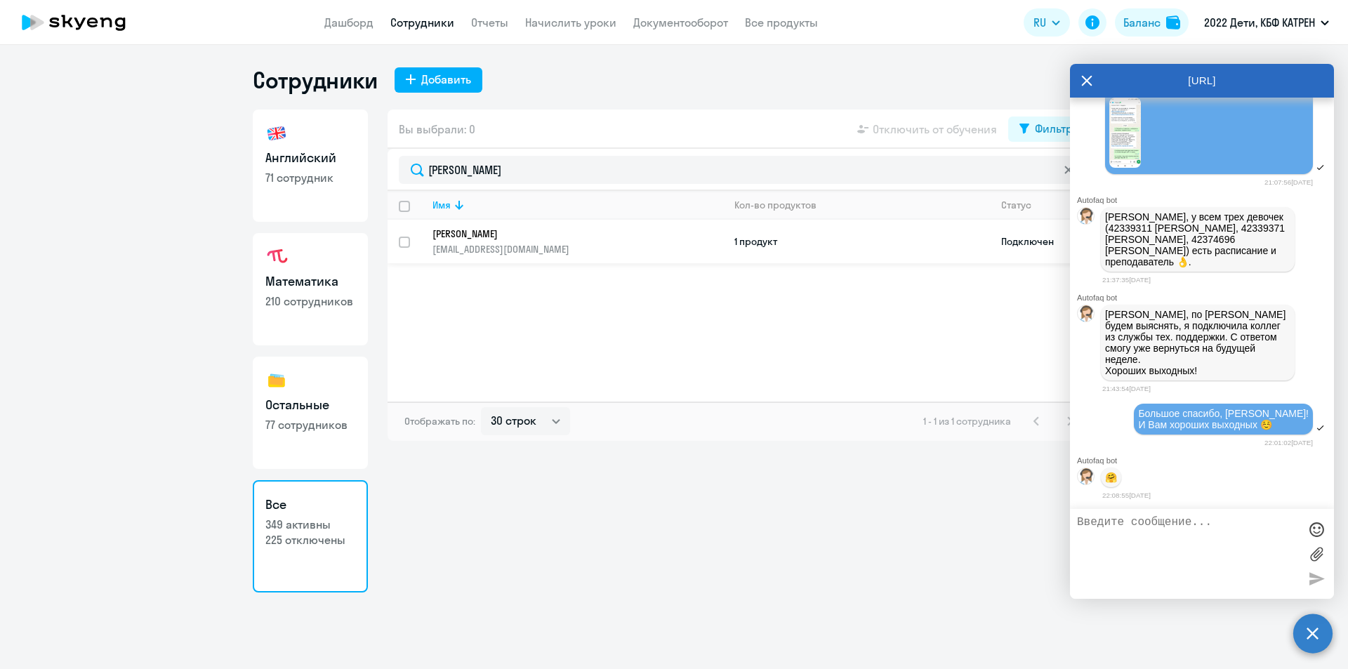
click at [529, 229] on p "[PERSON_NAME]" at bounding box center [568, 234] width 271 height 13
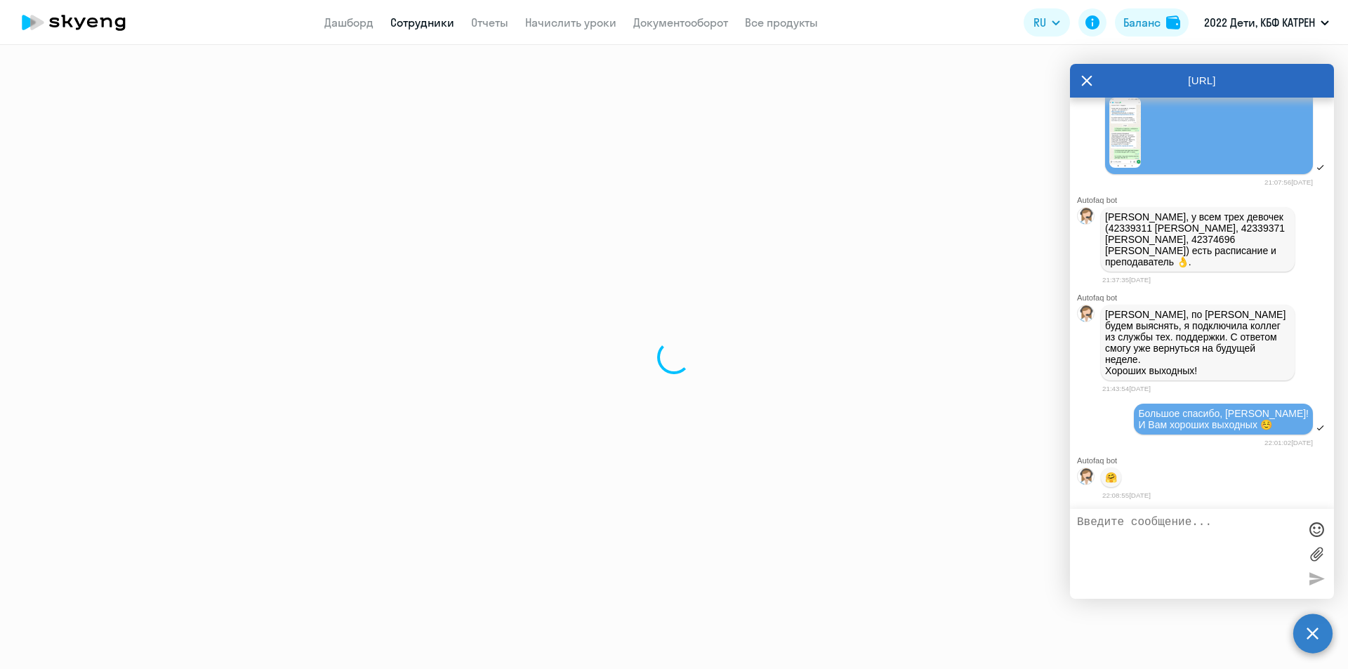
select select "english"
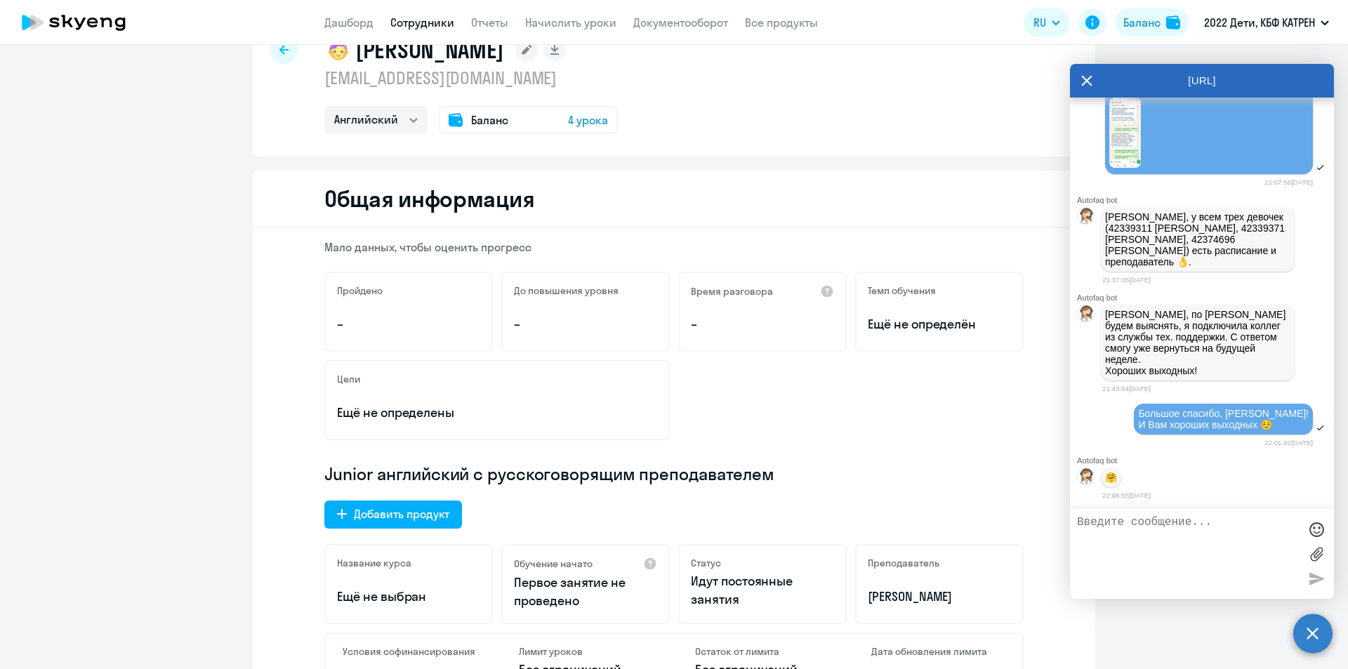
scroll to position [70, 0]
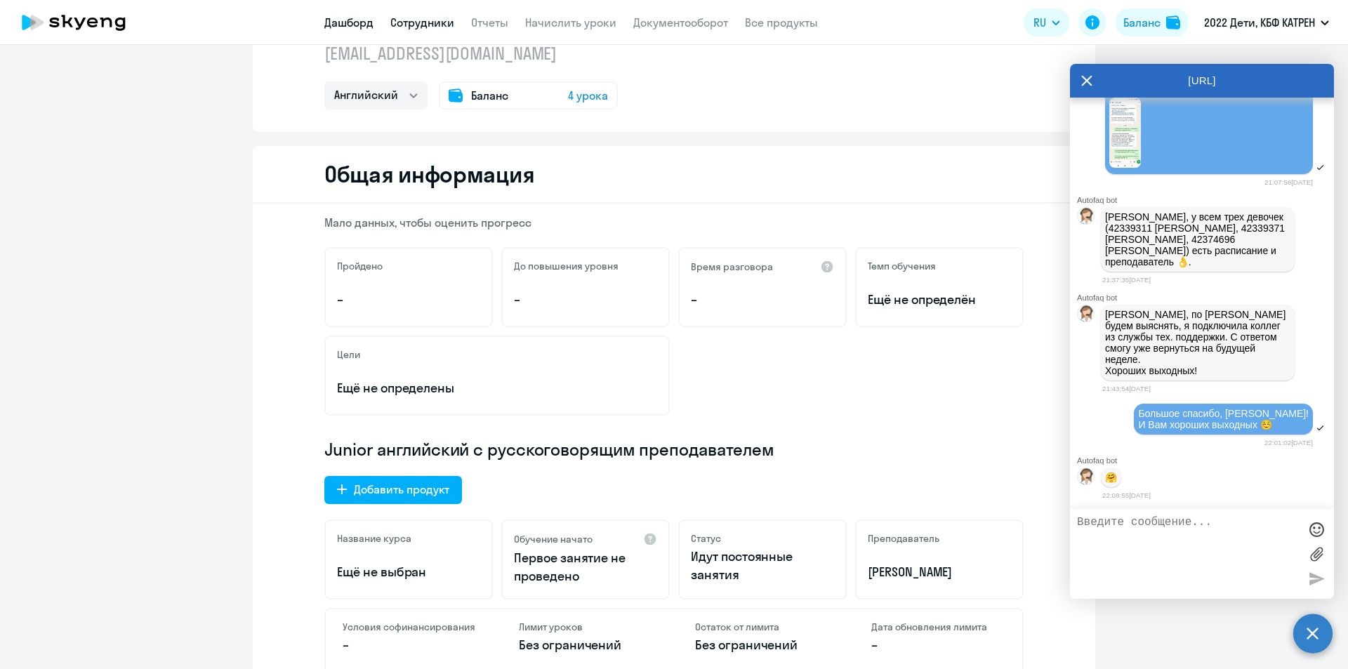
click at [364, 22] on link "Дашборд" at bounding box center [348, 22] width 49 height 14
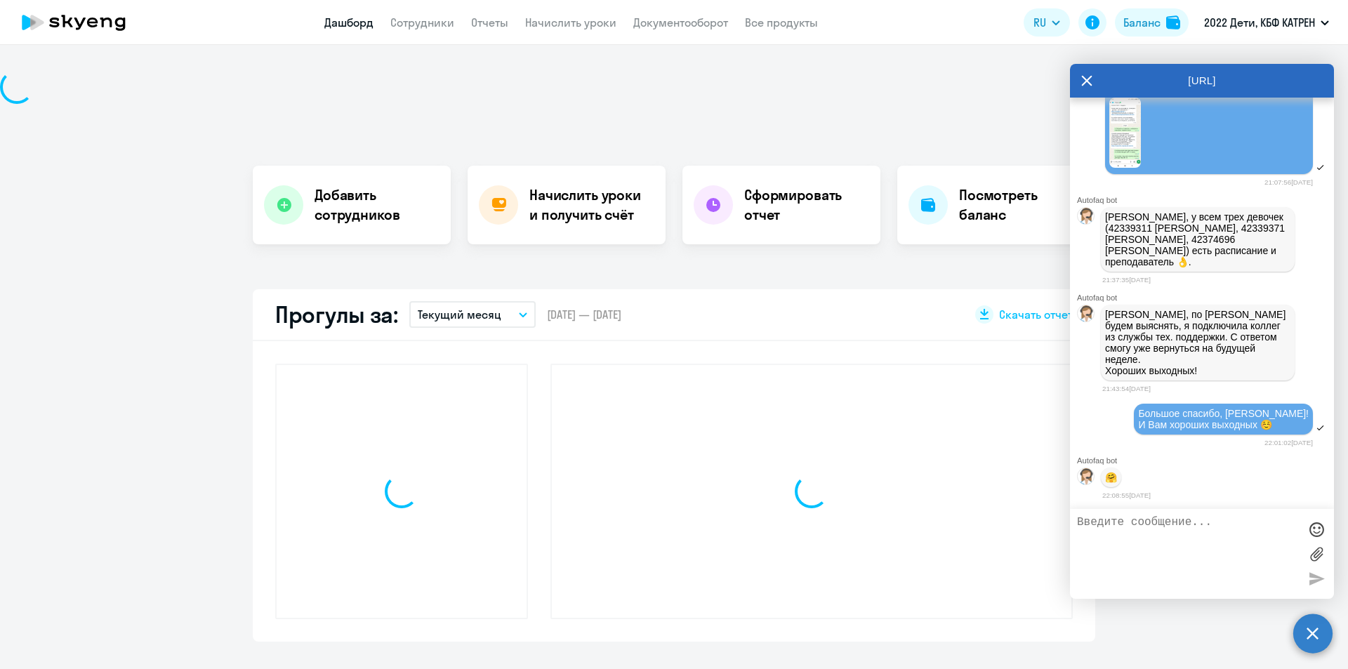
scroll to position [169, 0]
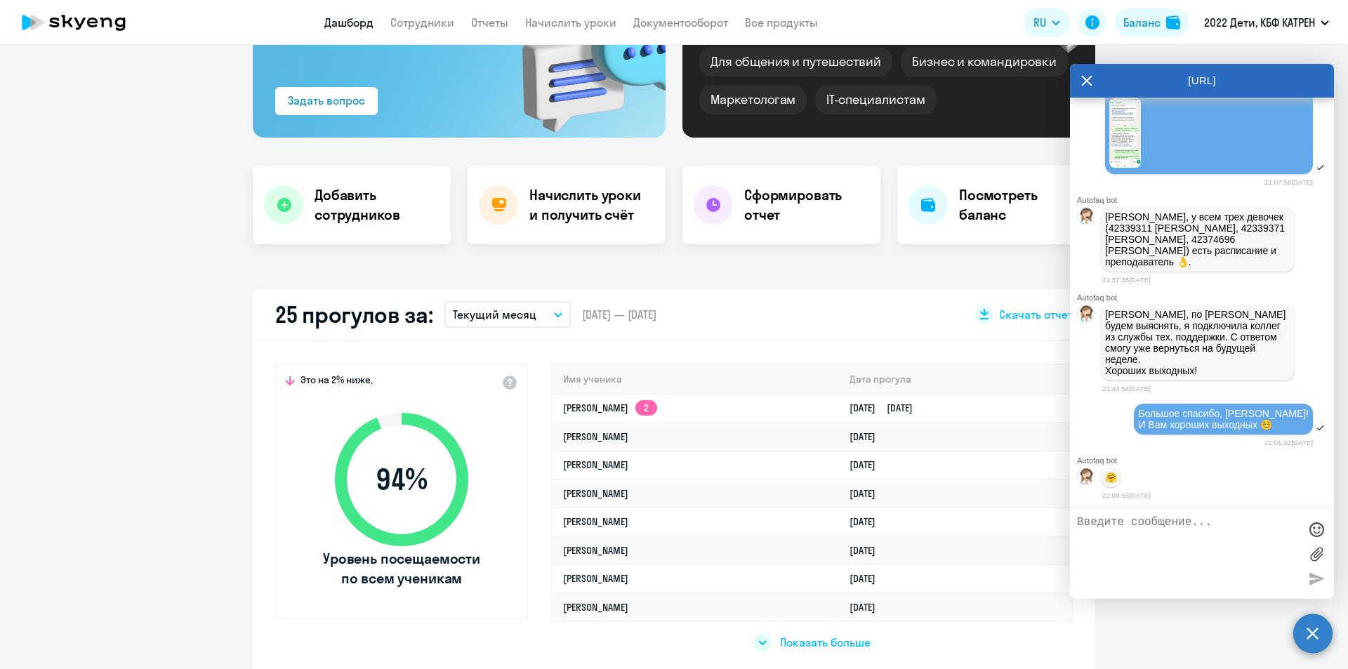
select select "30"
click at [805, 647] on span "Показать больше" at bounding box center [825, 642] width 91 height 15
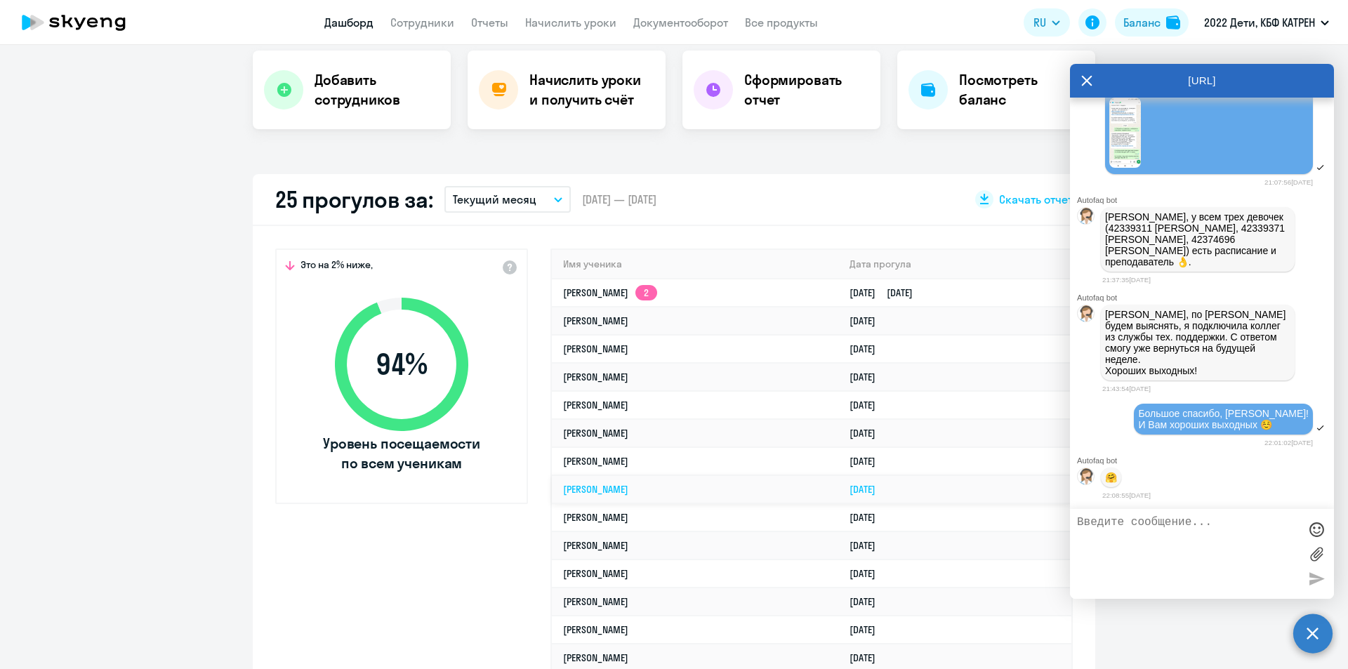
scroll to position [309, 0]
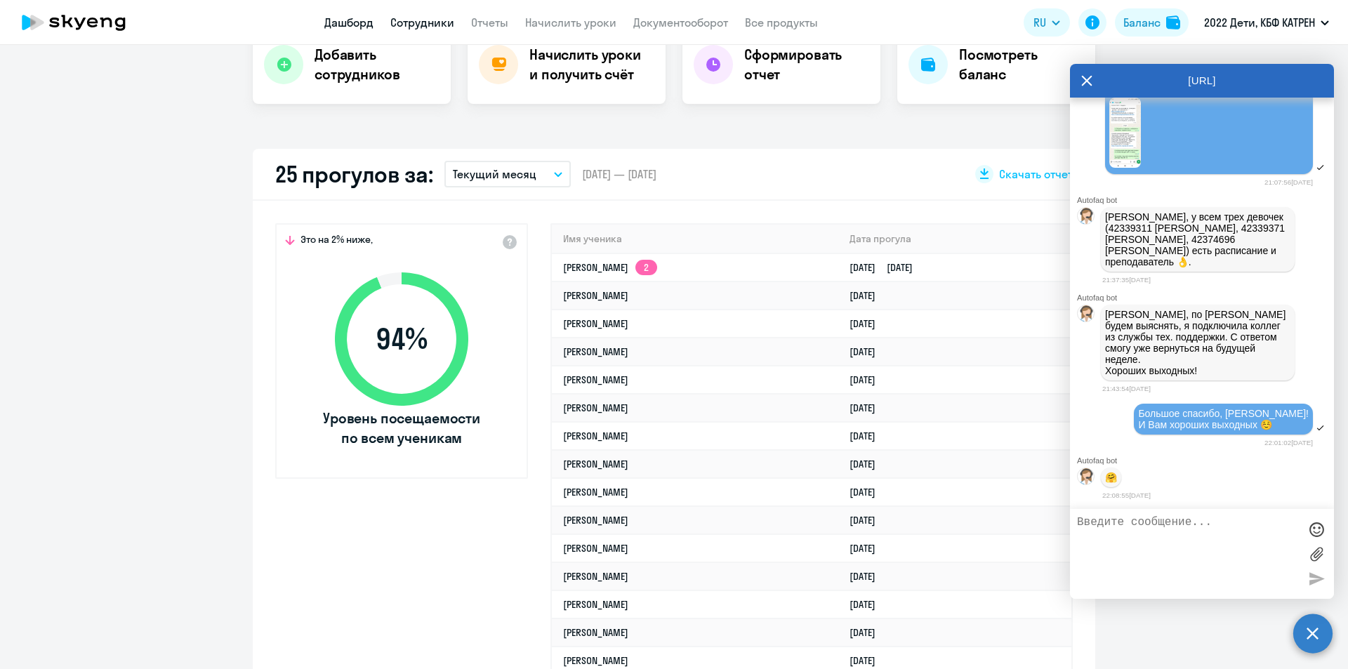
click at [426, 20] on link "Сотрудники" at bounding box center [422, 22] width 64 height 14
select select "30"
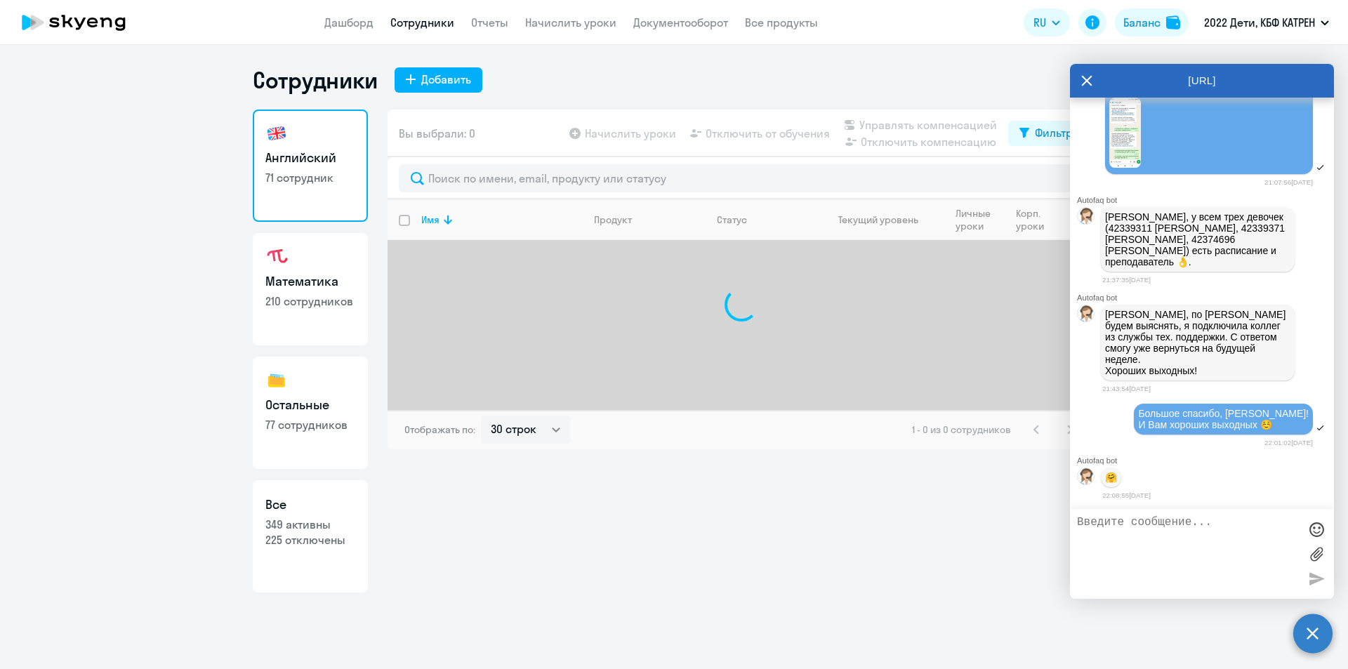
click at [293, 506] on h3 "Все" at bounding box center [310, 505] width 90 height 18
select select "30"
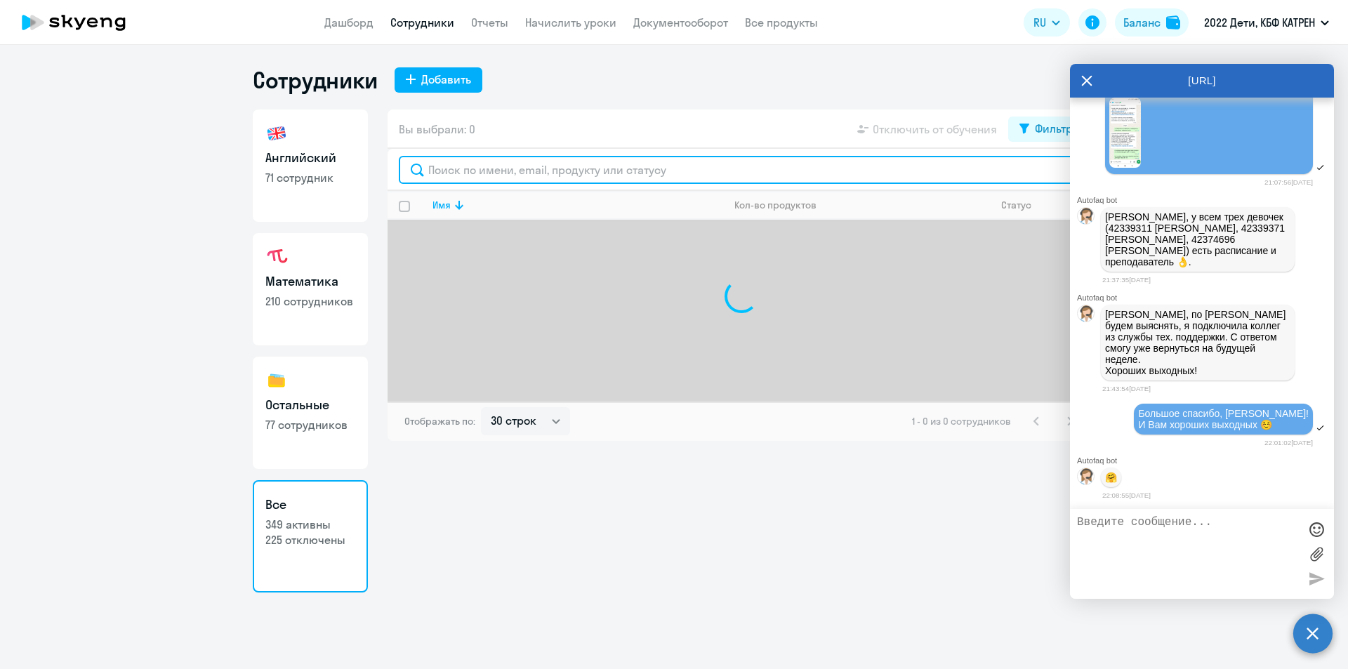
click at [595, 178] on input "text" at bounding box center [741, 170] width 685 height 28
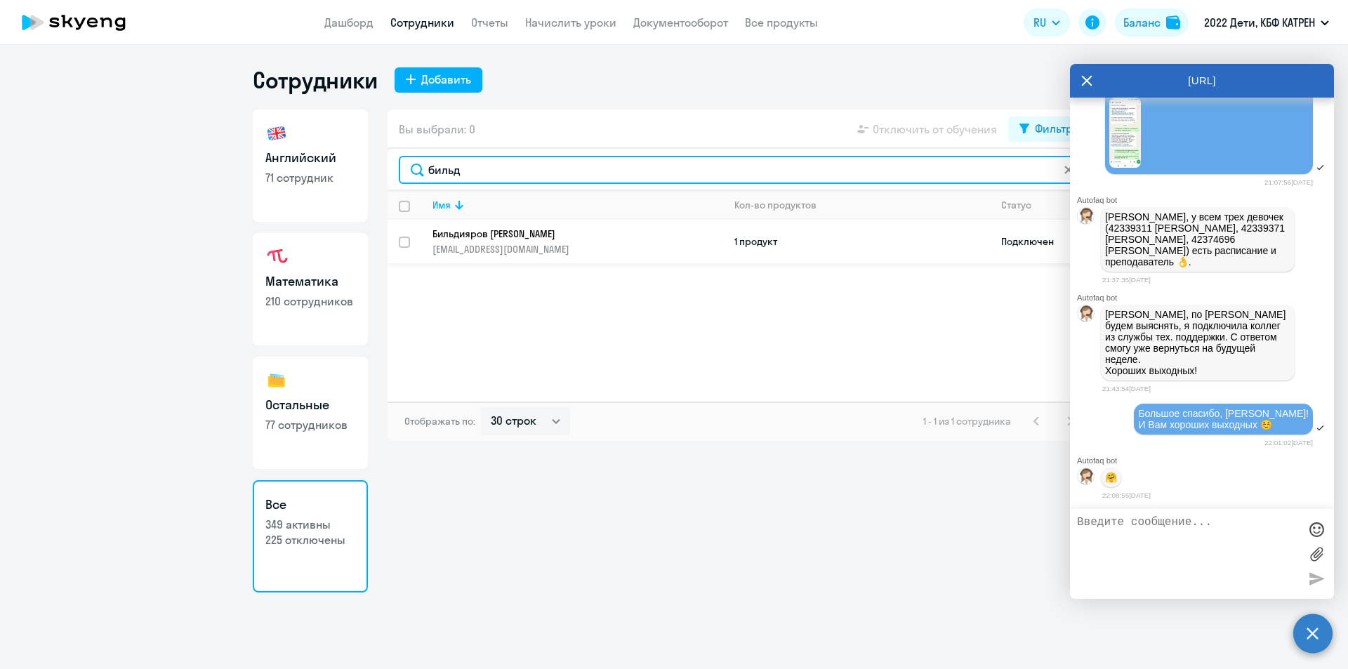
type input "бильд"
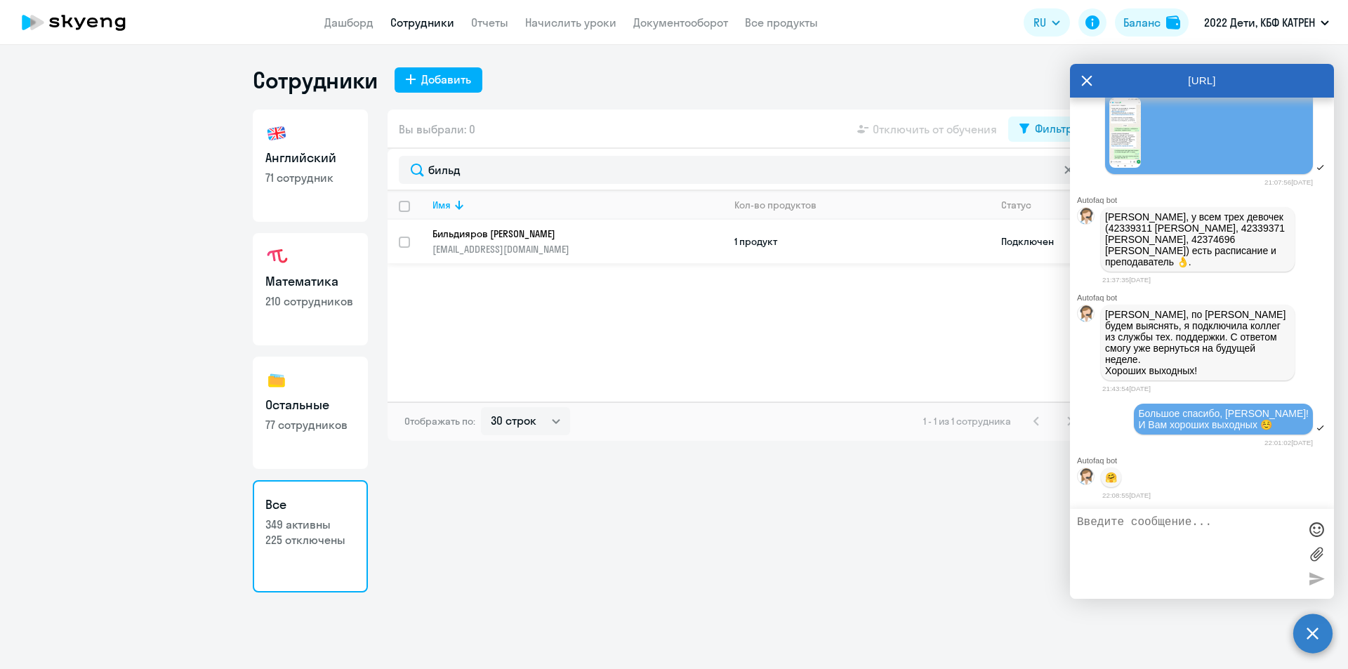
click at [562, 237] on p "Бильдияров [PERSON_NAME]" at bounding box center [568, 234] width 271 height 13
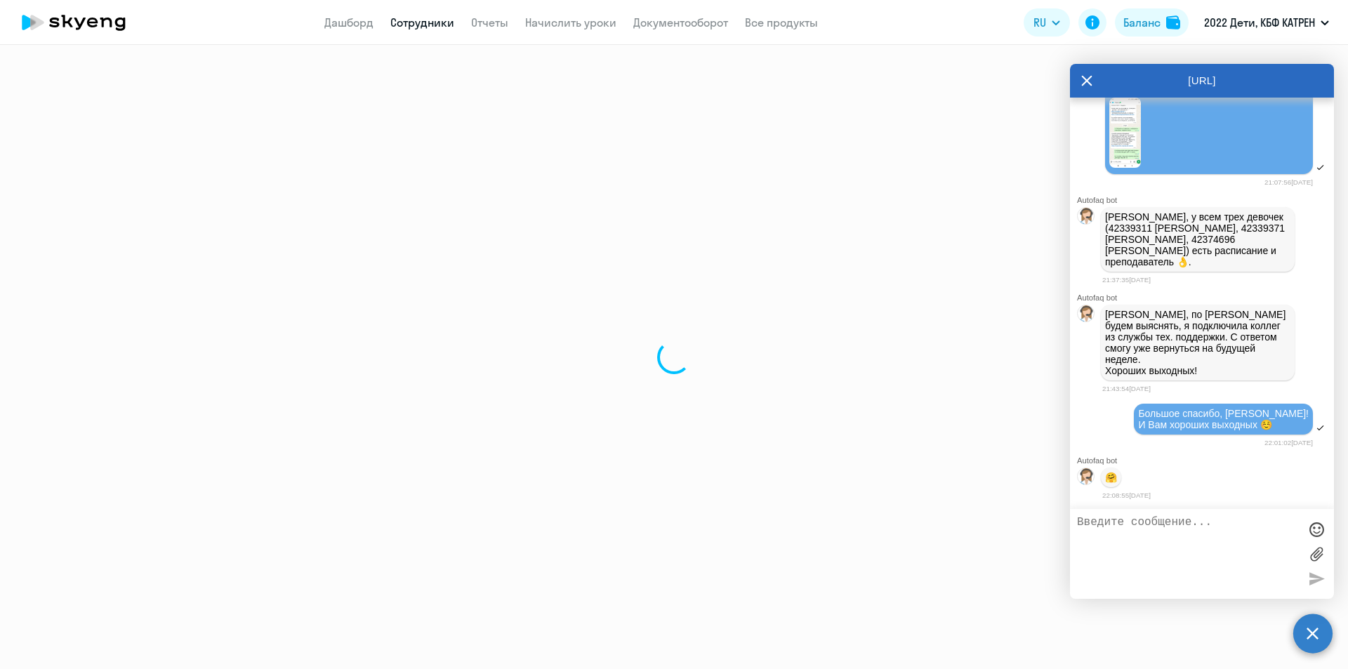
select select "math"
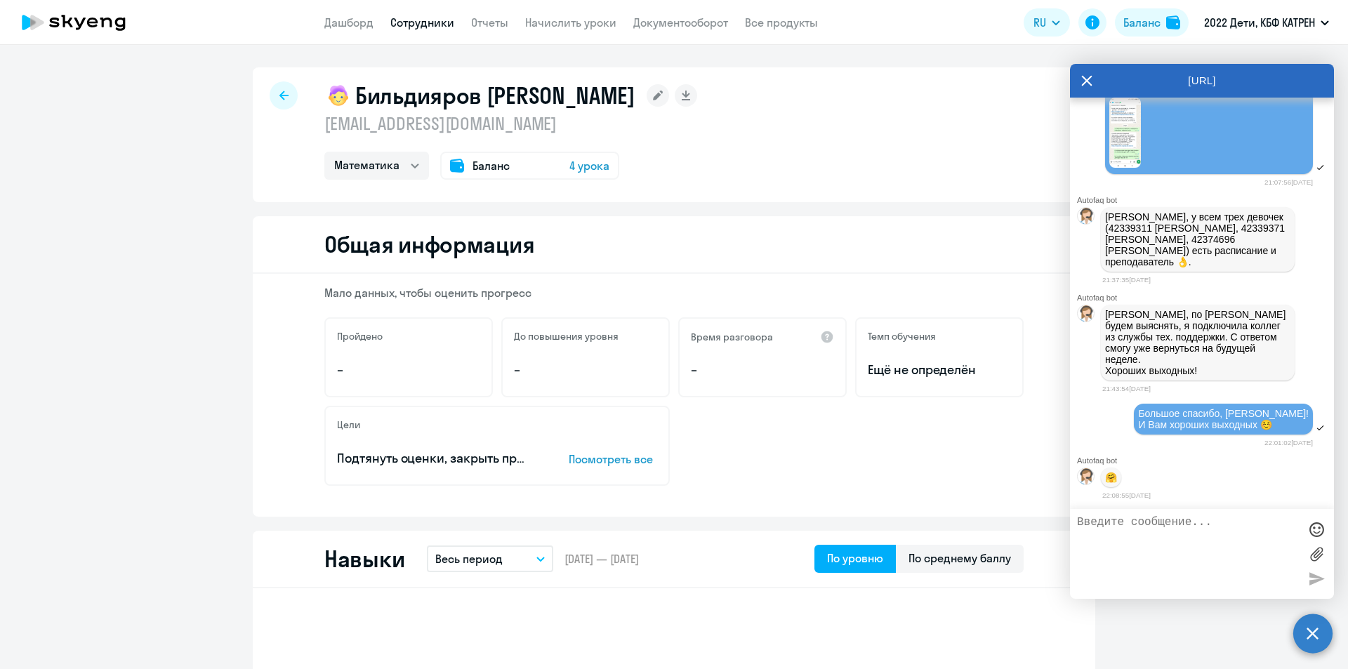
select select "30"
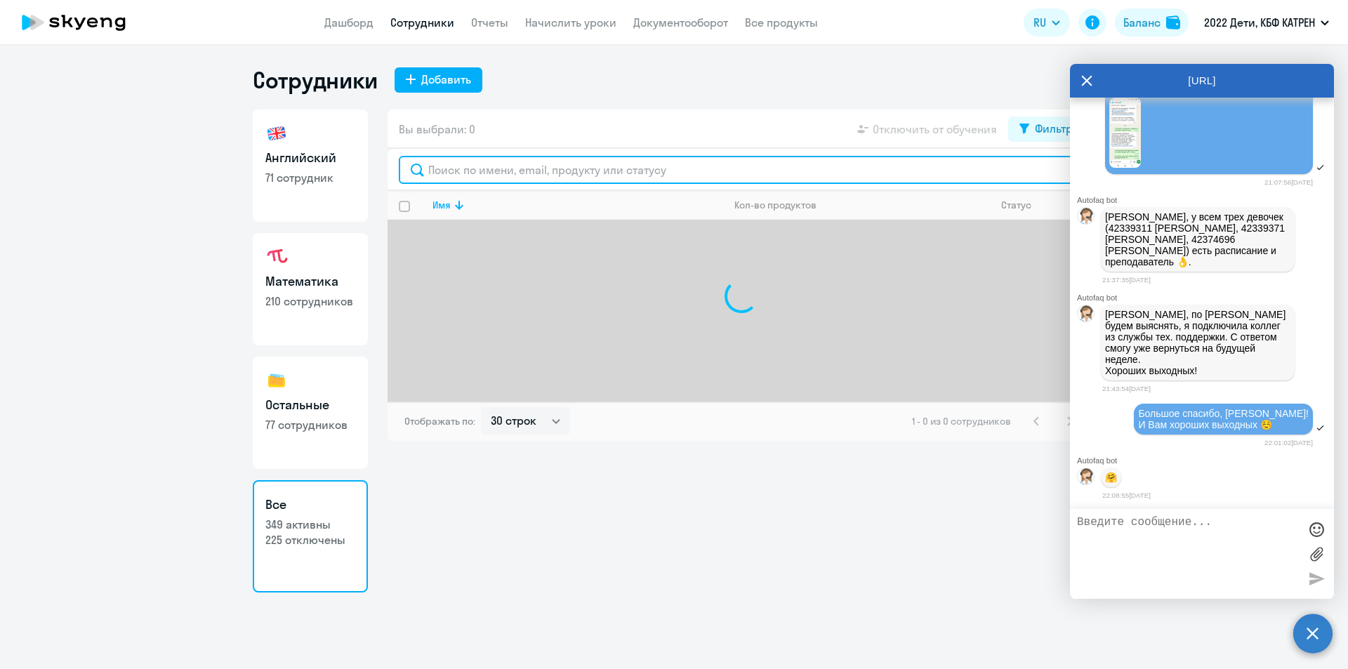
click at [485, 171] on input "text" at bounding box center [741, 170] width 685 height 28
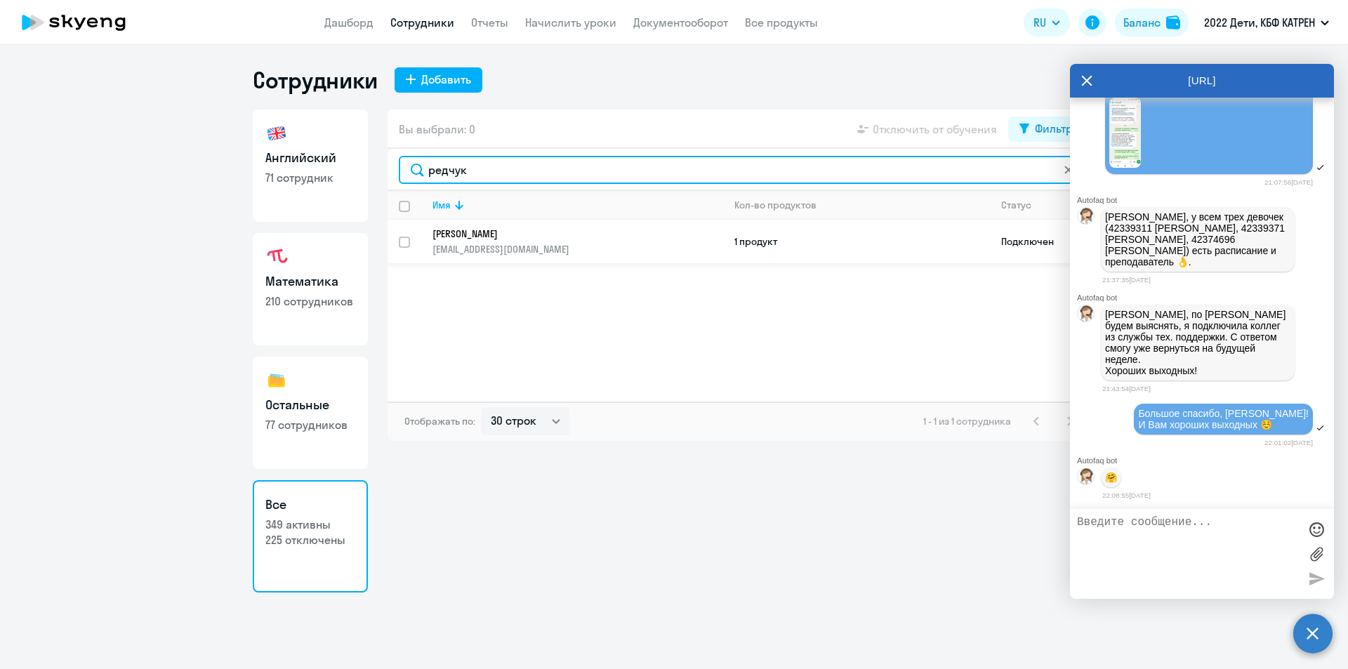
type input "редчук"
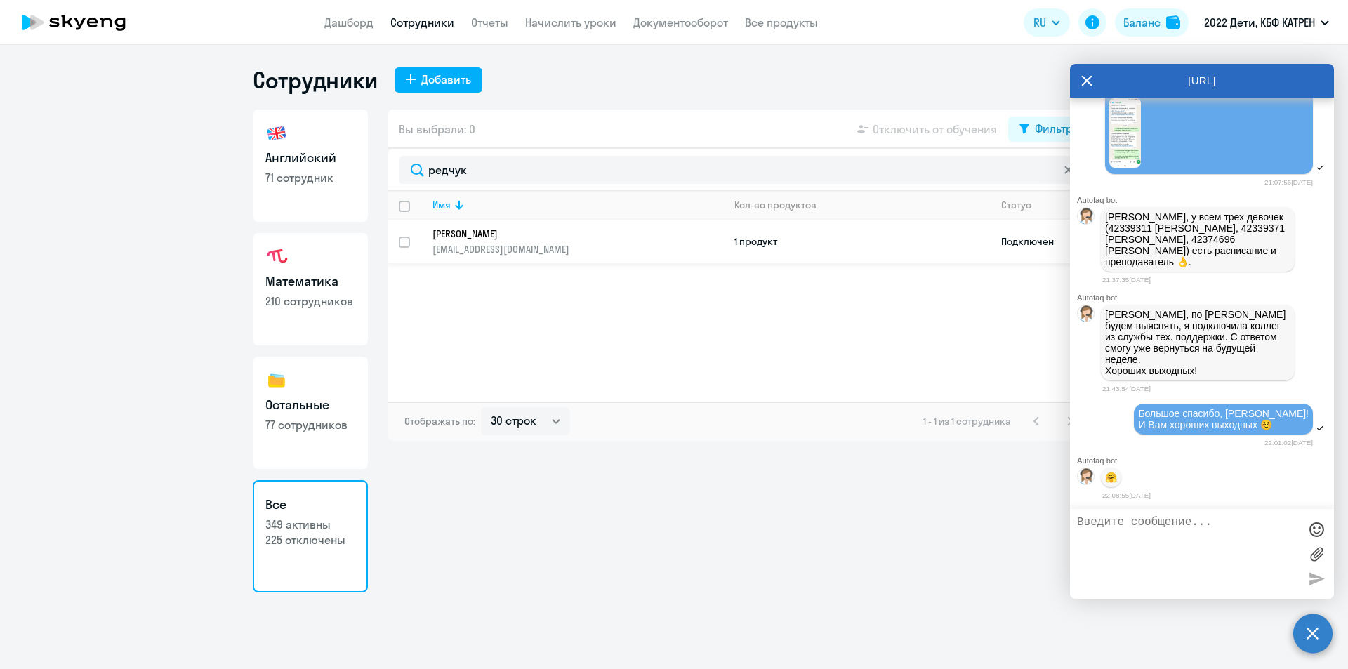
click at [518, 221] on td "Редчук Ростислав Александрович saklakova71@mail.ru" at bounding box center [572, 242] width 302 height 44
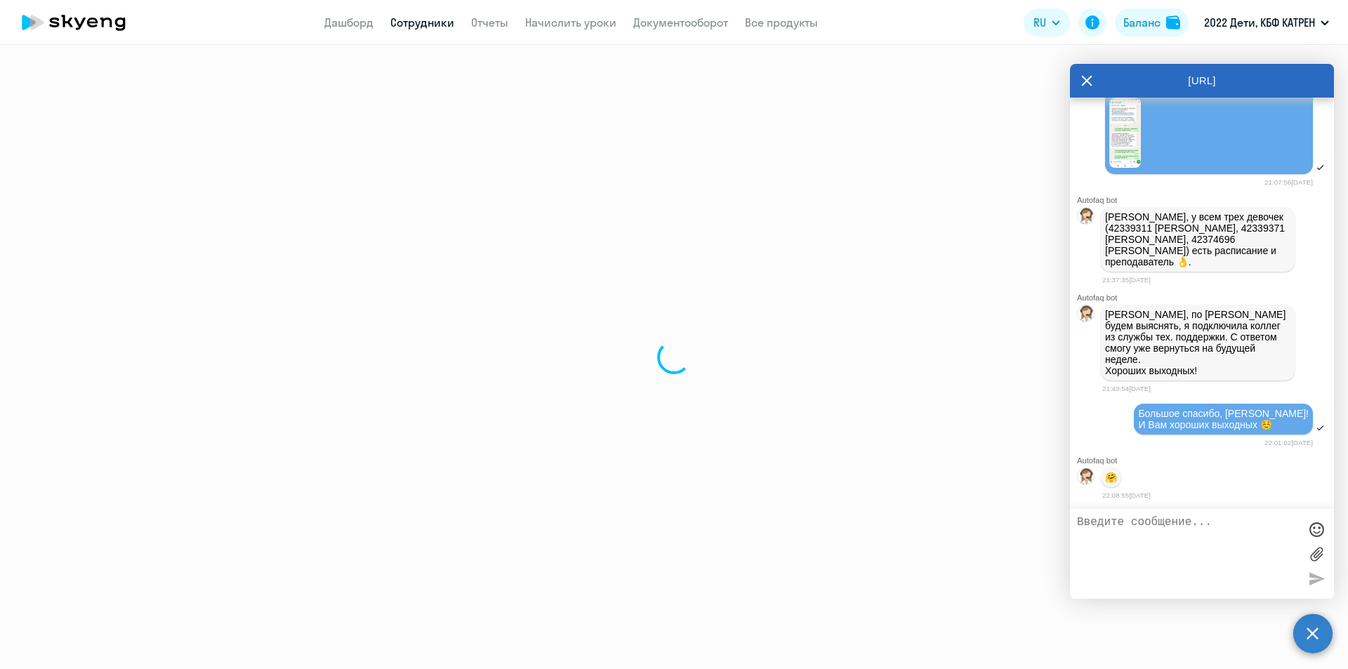
select select "math"
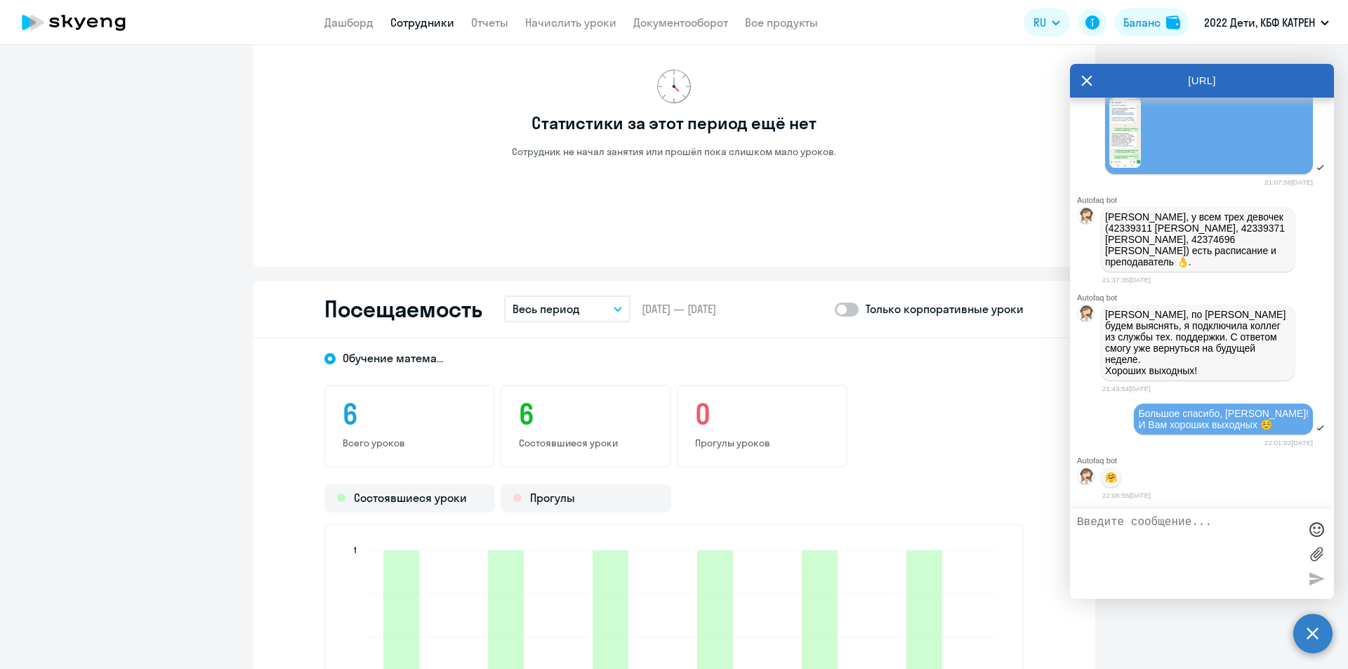
scroll to position [1124, 0]
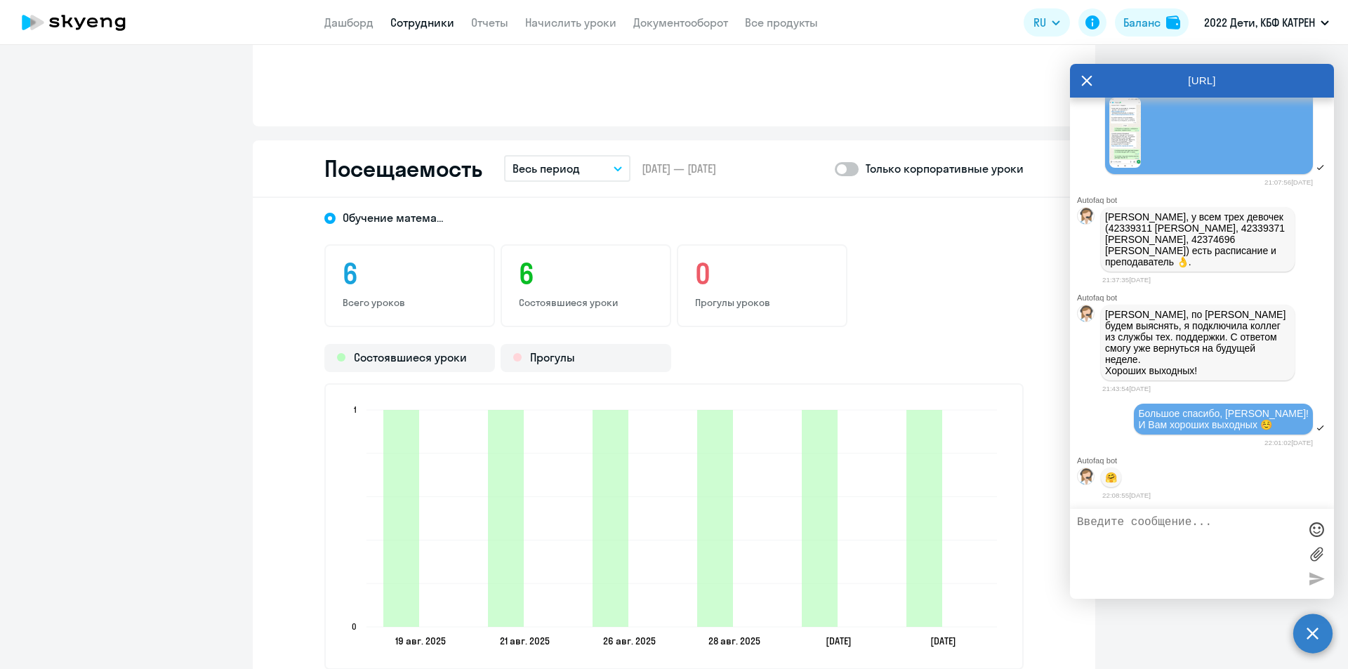
click at [435, 21] on link "Сотрудники" at bounding box center [422, 22] width 64 height 14
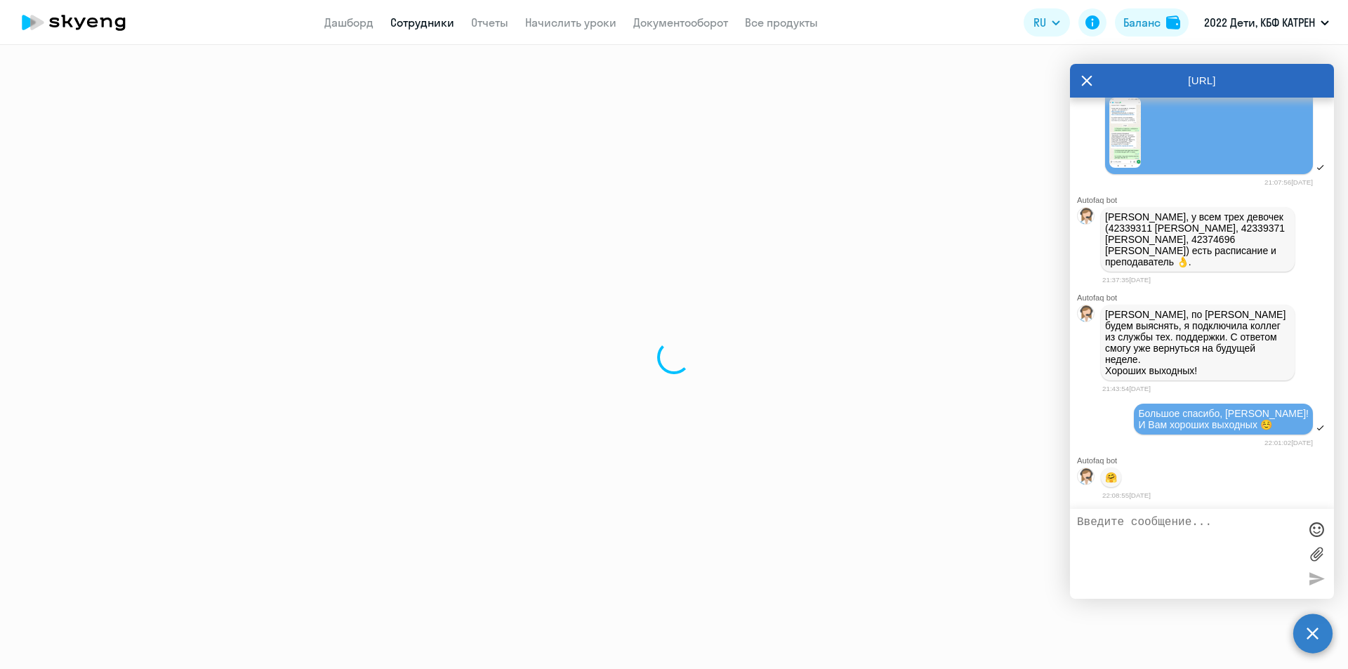
select select "30"
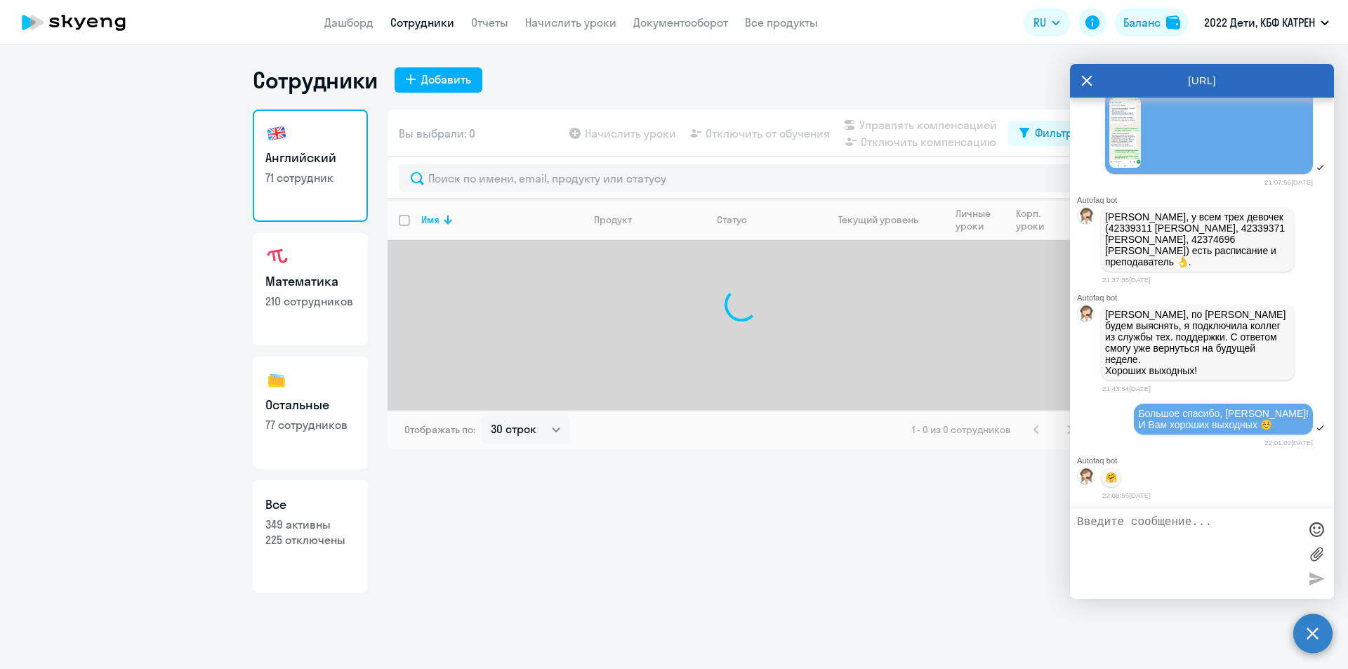
drag, startPoint x: 329, startPoint y: 533, endPoint x: 343, endPoint y: 513, distance: 24.7
click at [329, 532] on link "Все 349 активны 225 отключены" at bounding box center [310, 536] width 115 height 112
select select "30"
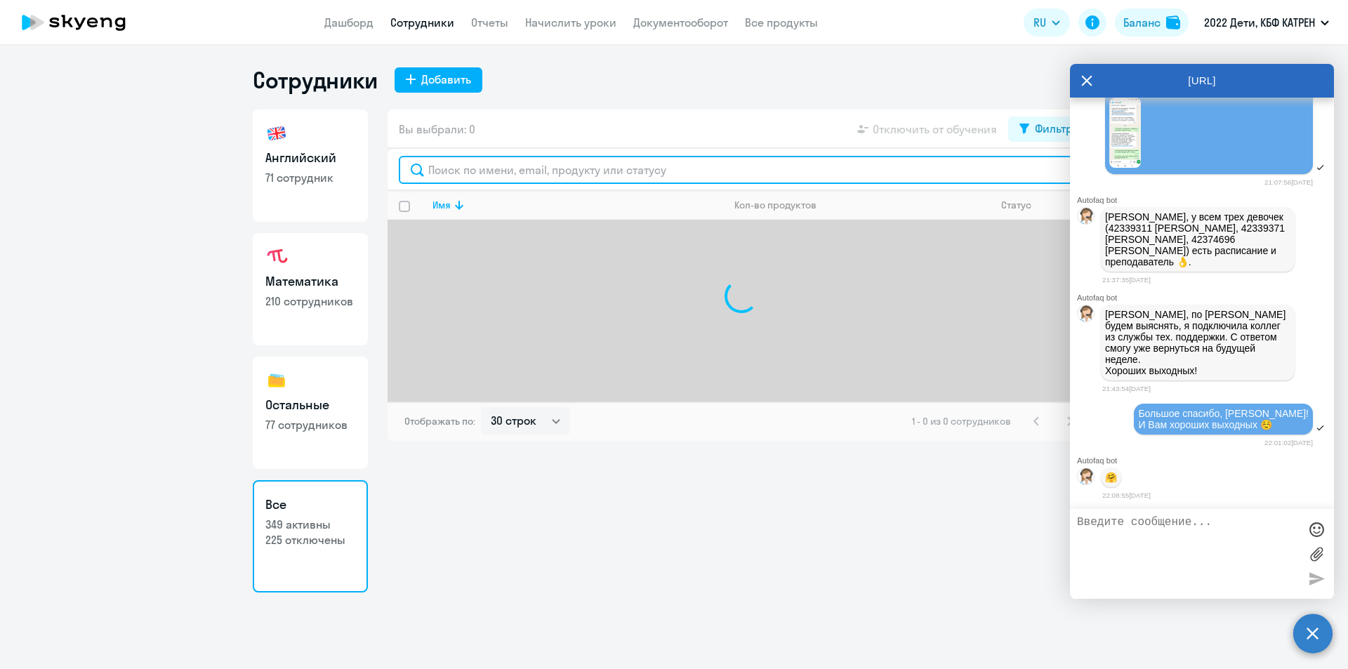
click at [513, 168] on input "text" at bounding box center [741, 170] width 685 height 28
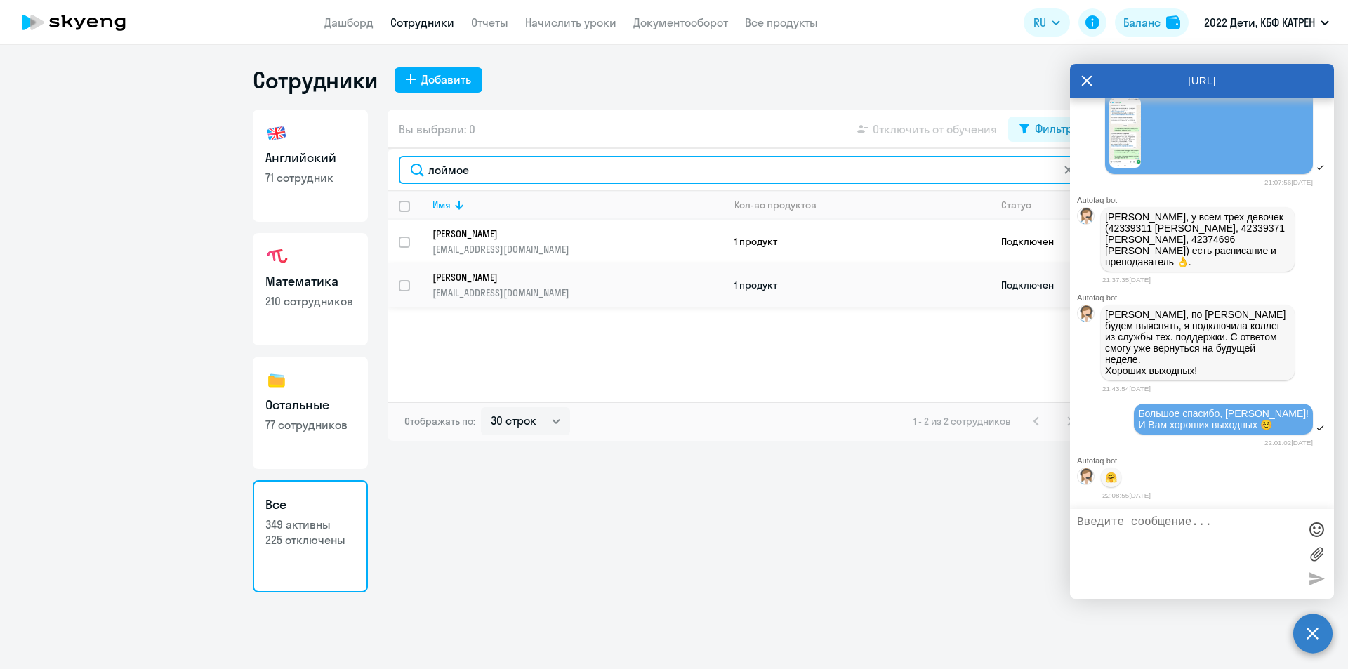
type input "лоймое"
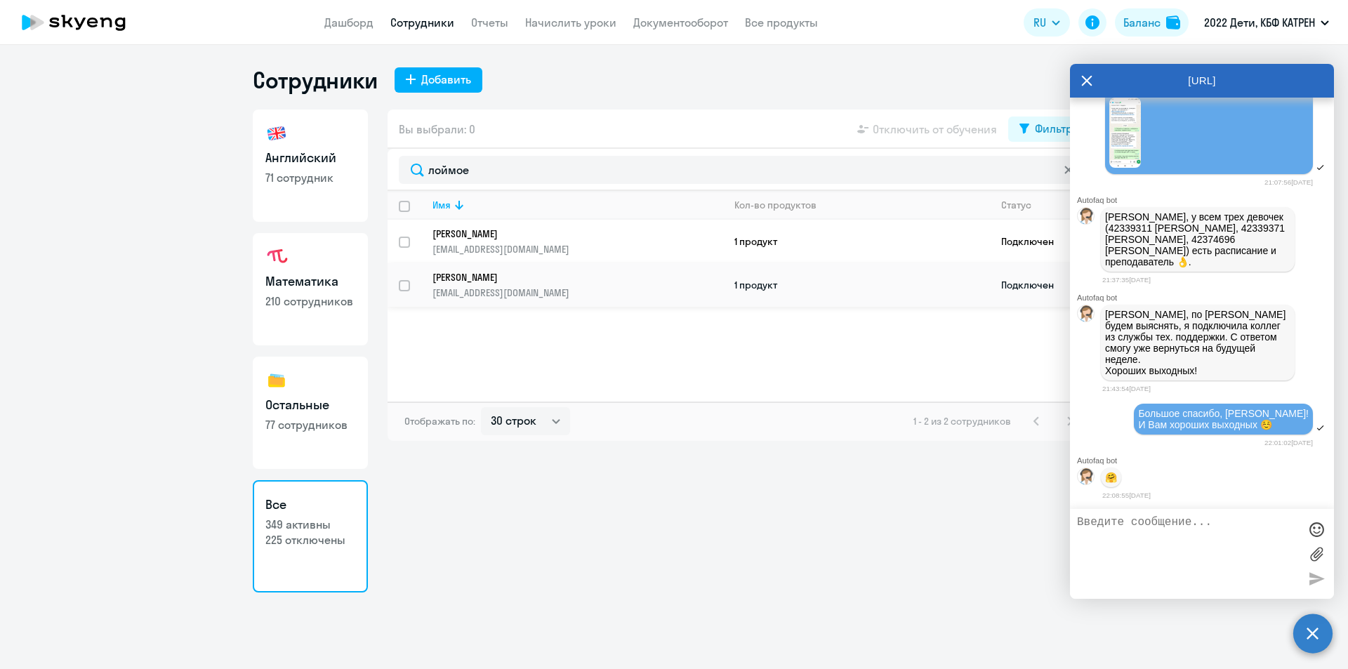
click at [529, 283] on p "[PERSON_NAME]" at bounding box center [568, 277] width 271 height 13
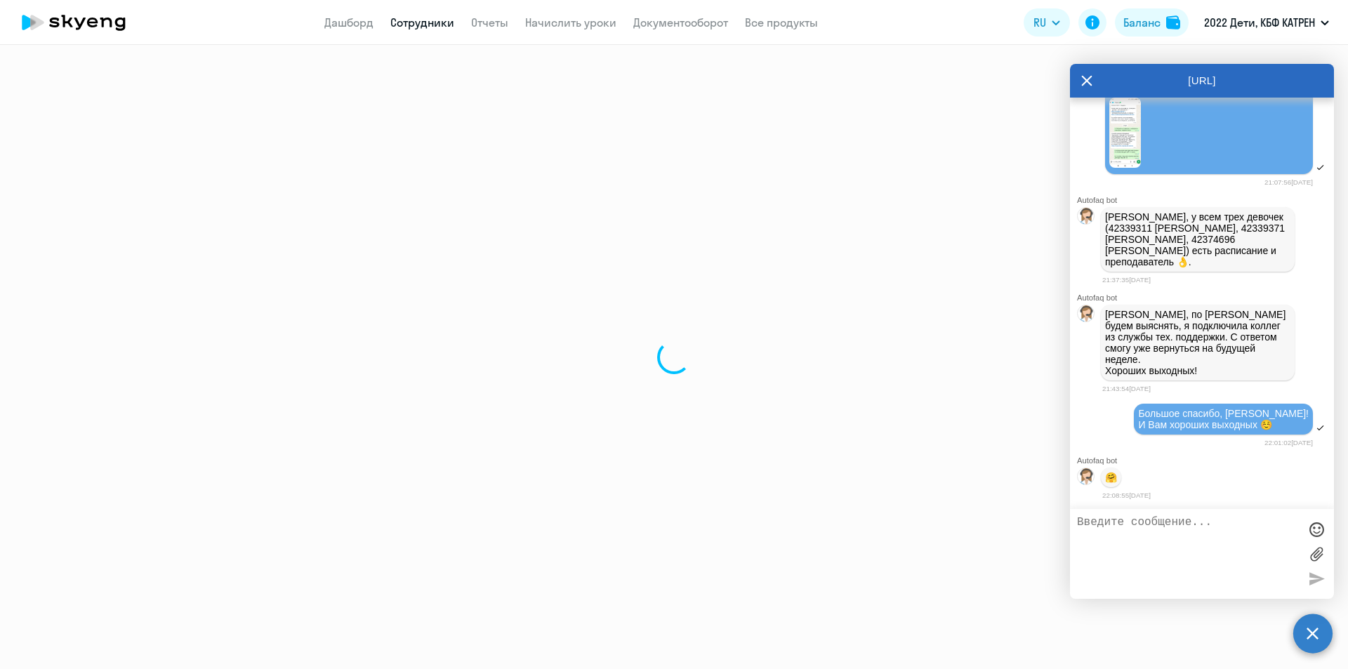
select select "math"
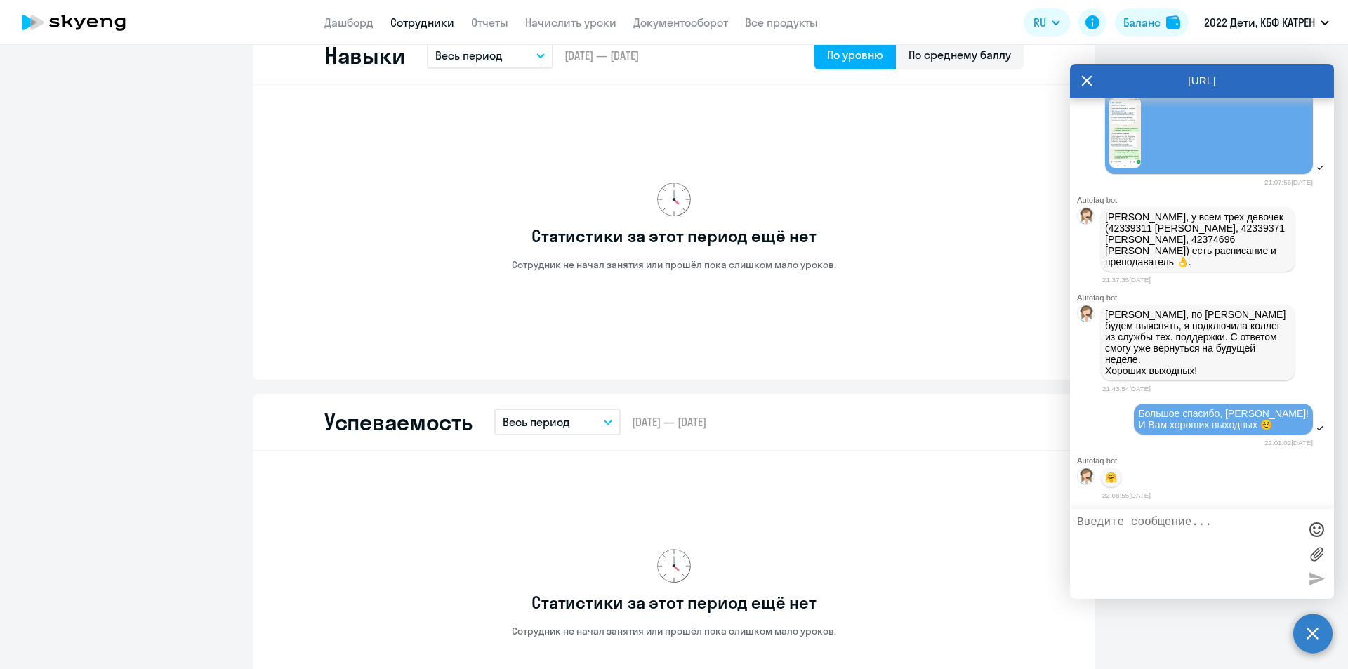
scroll to position [12, 0]
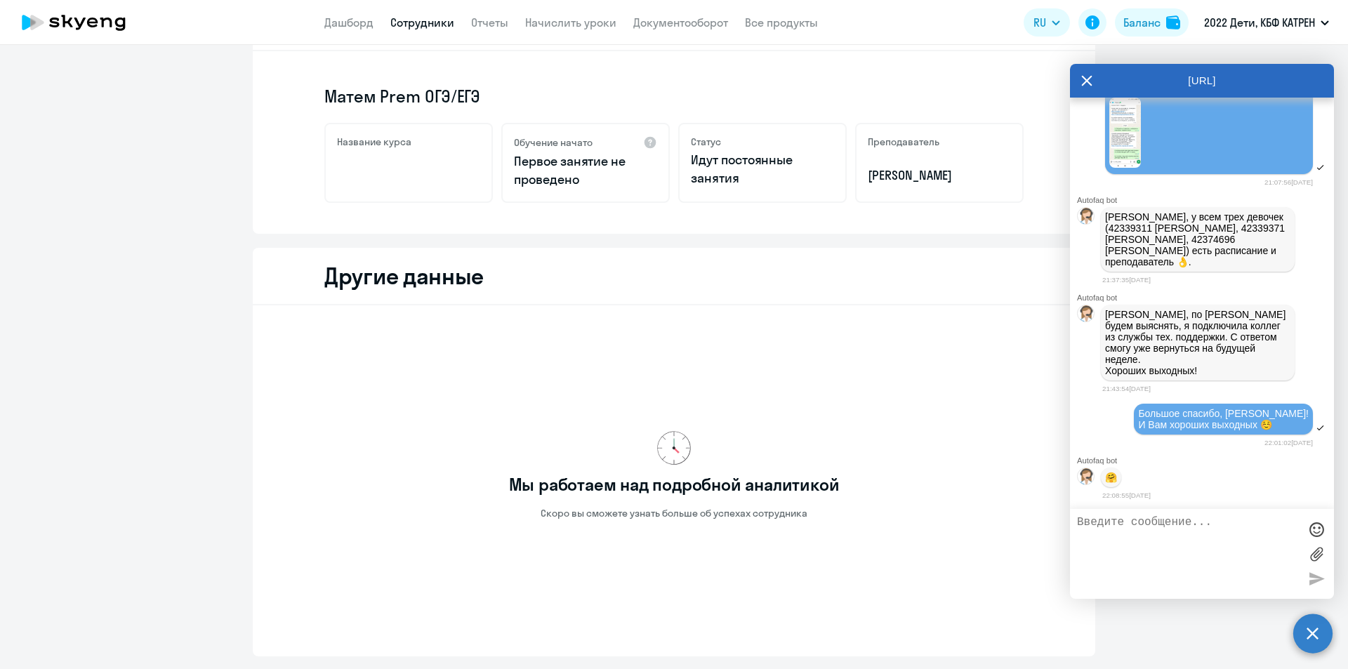
scroll to position [312, 0]
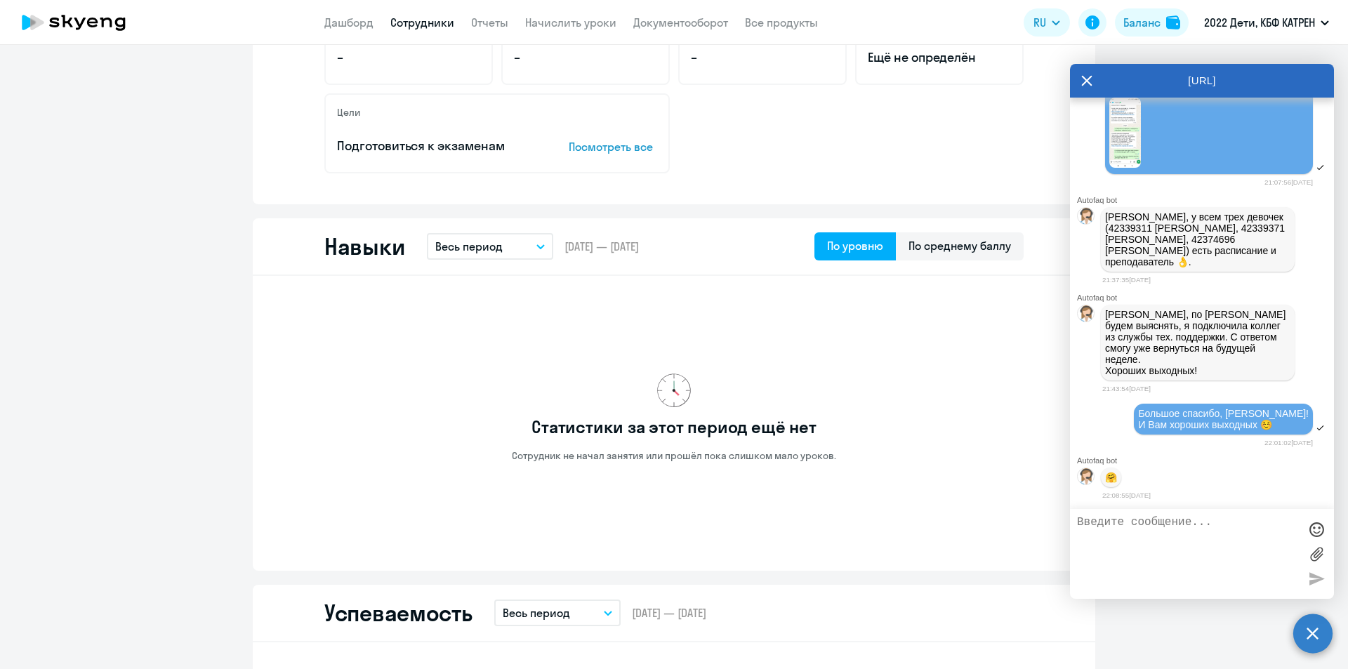
click at [397, 16] on link "Сотрудники" at bounding box center [422, 22] width 64 height 14
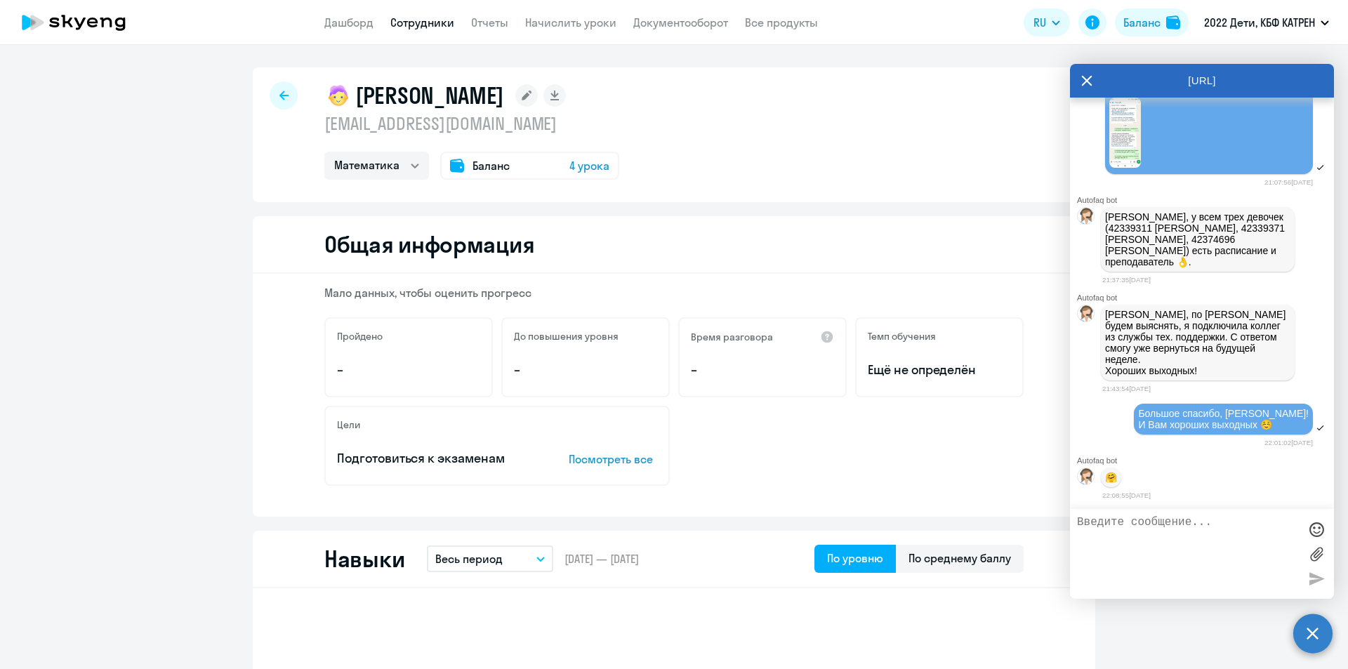
select select "30"
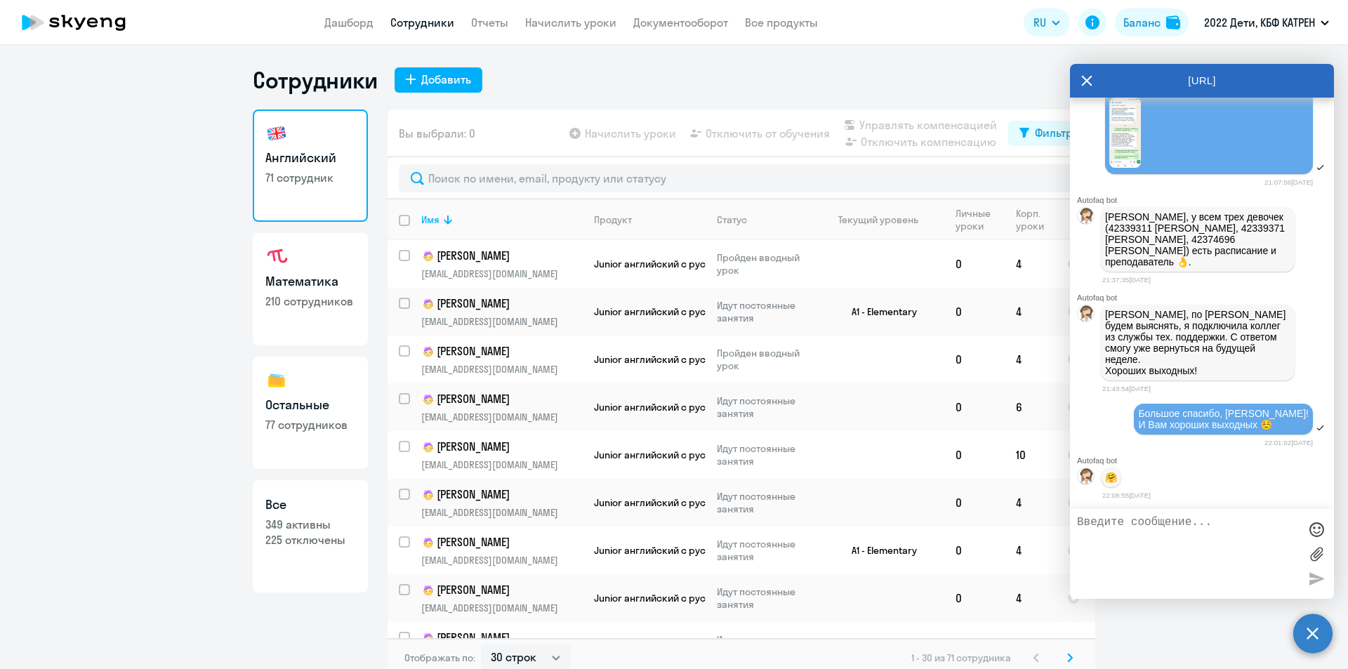
drag, startPoint x: 327, startPoint y: 520, endPoint x: 381, endPoint y: 359, distance: 169.9
click at [327, 518] on p "349 активны" at bounding box center [310, 524] width 90 height 15
select select "30"
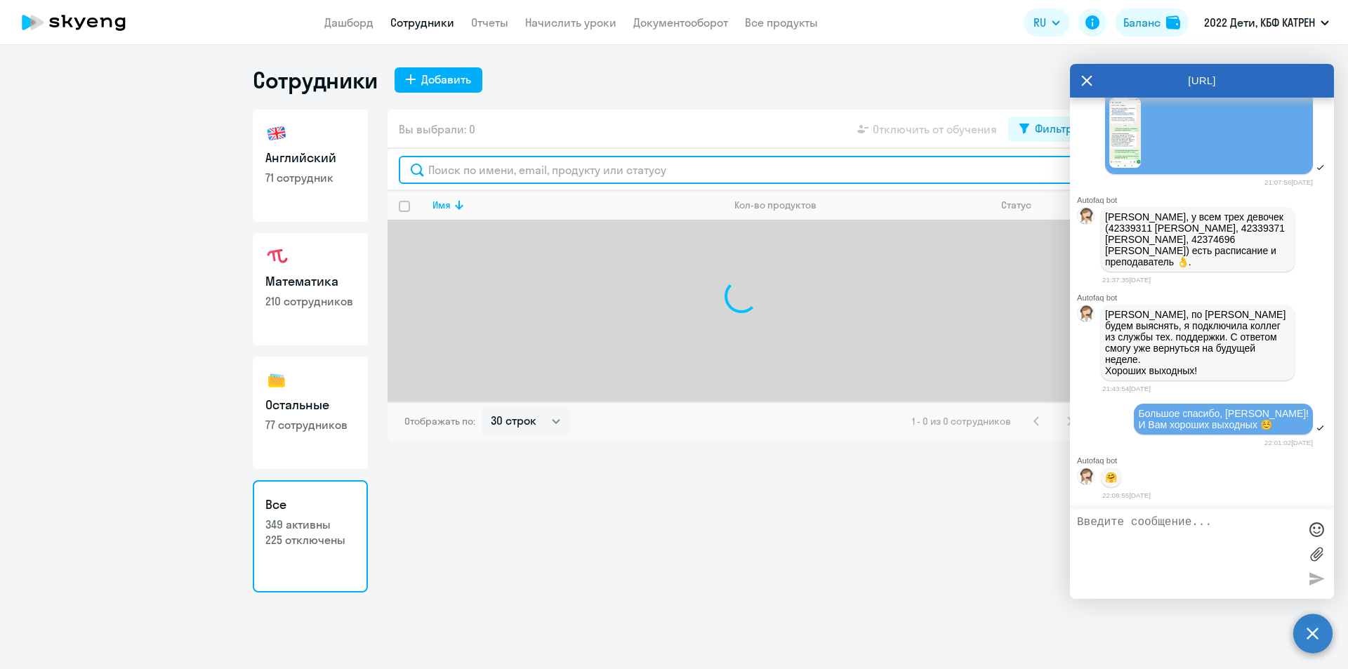
click at [496, 171] on input "text" at bounding box center [741, 170] width 685 height 28
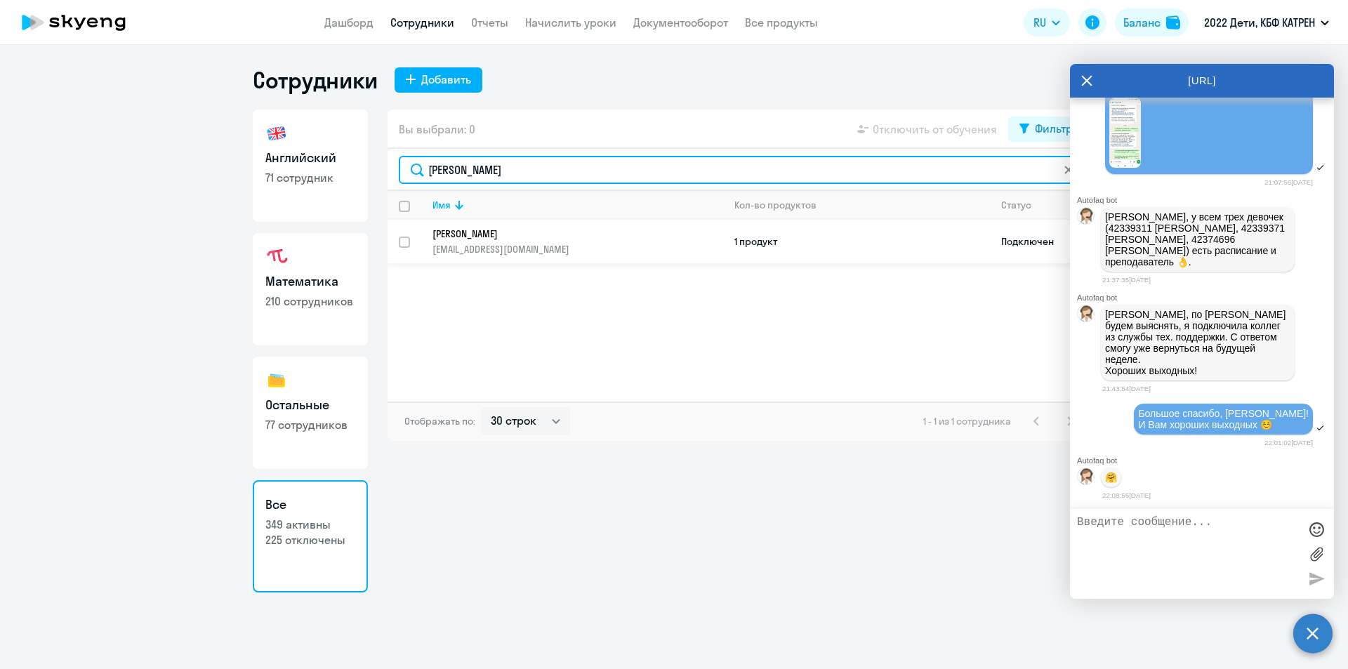
type input "колпакова"
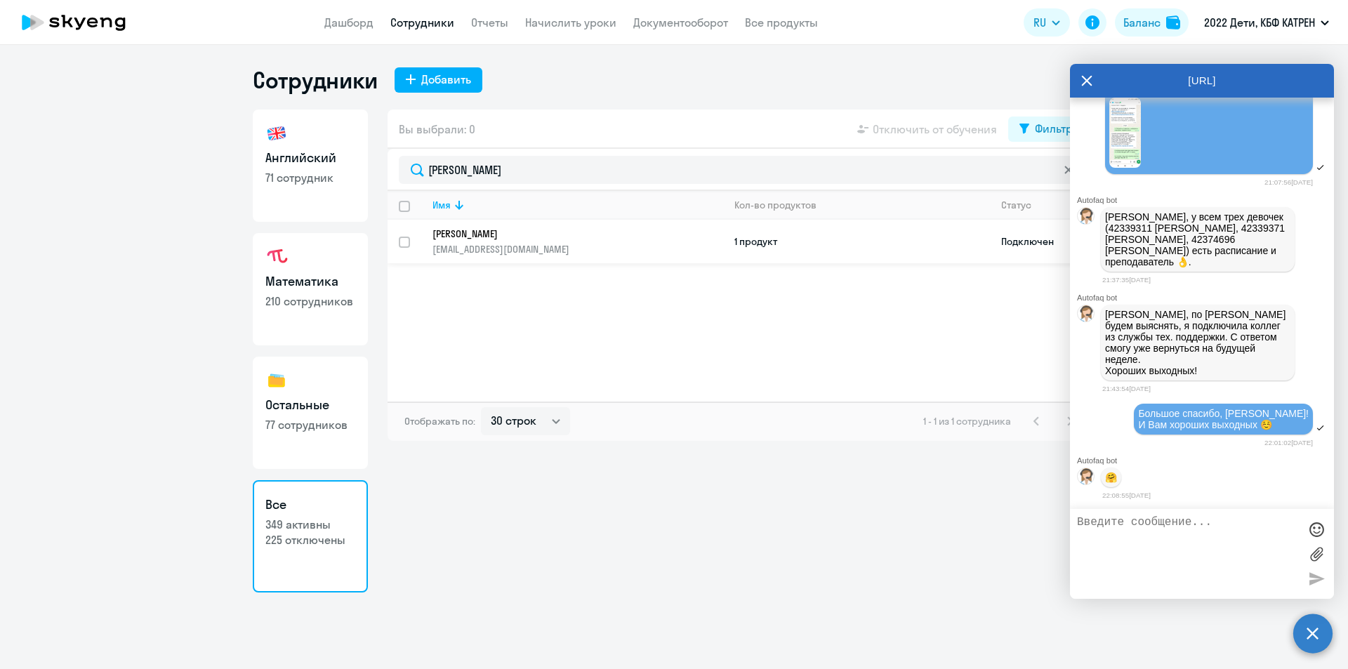
click at [522, 237] on p "[PERSON_NAME]" at bounding box center [568, 234] width 271 height 13
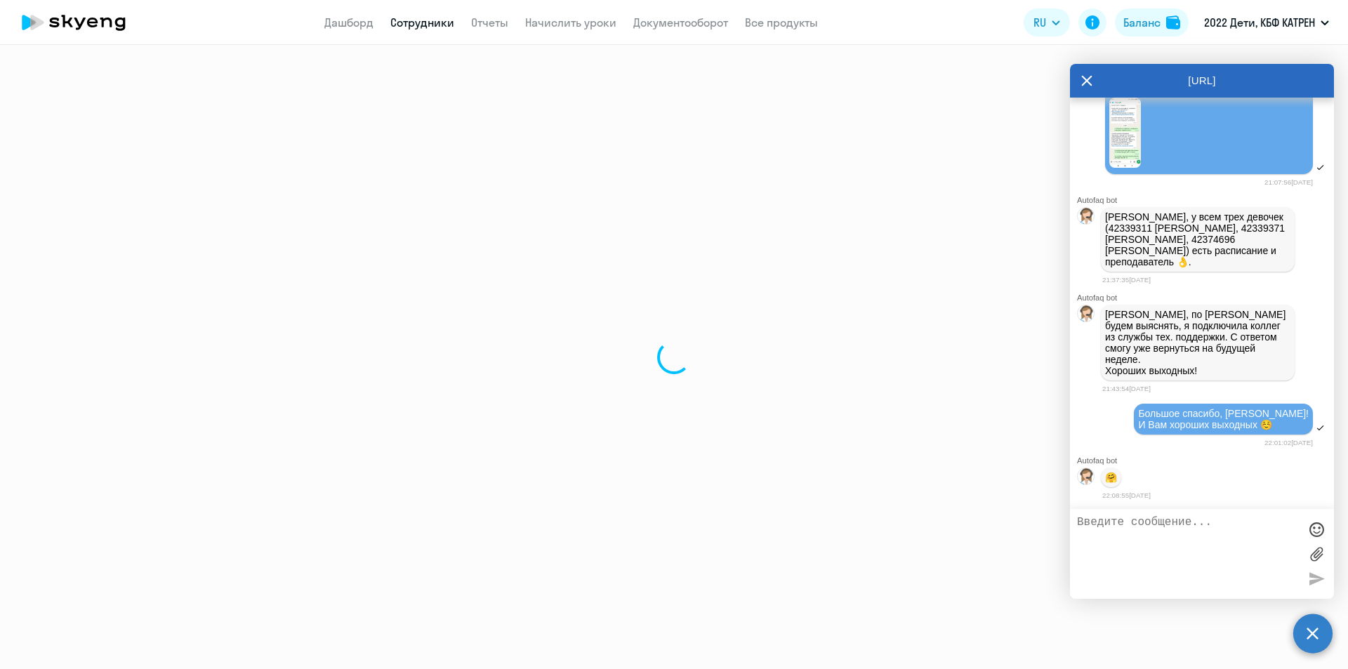
select select "math"
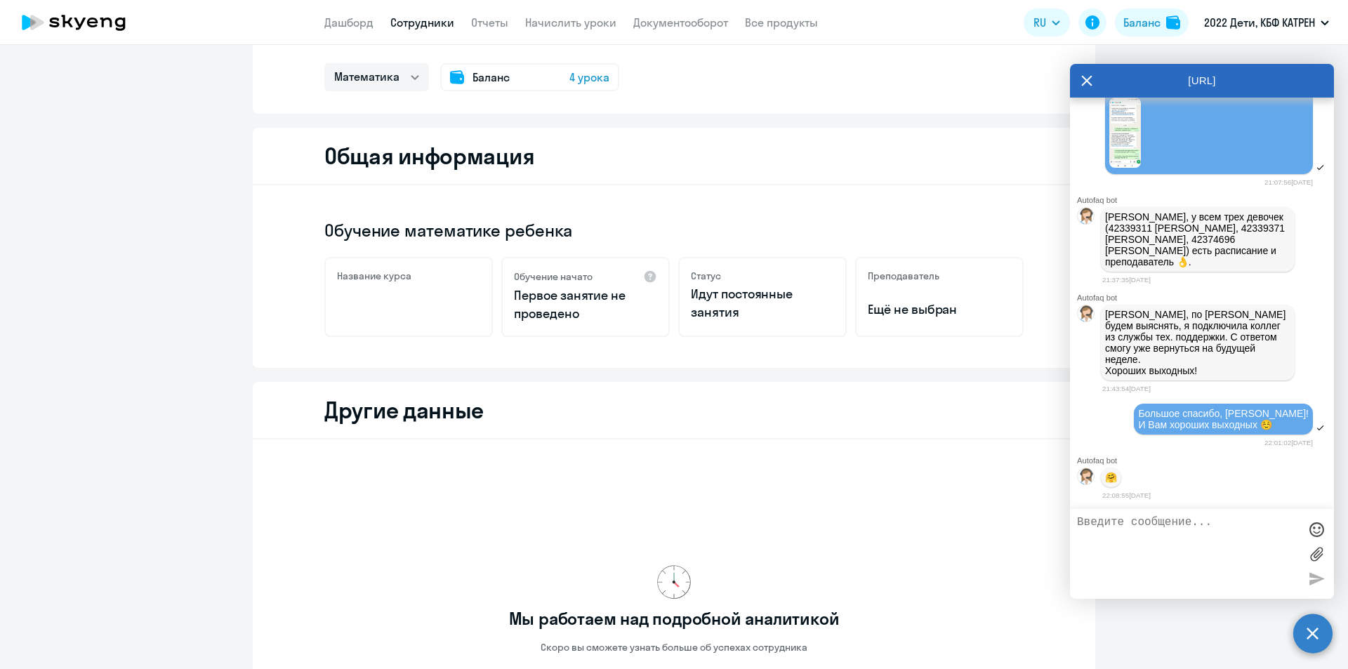
scroll to position [32, 0]
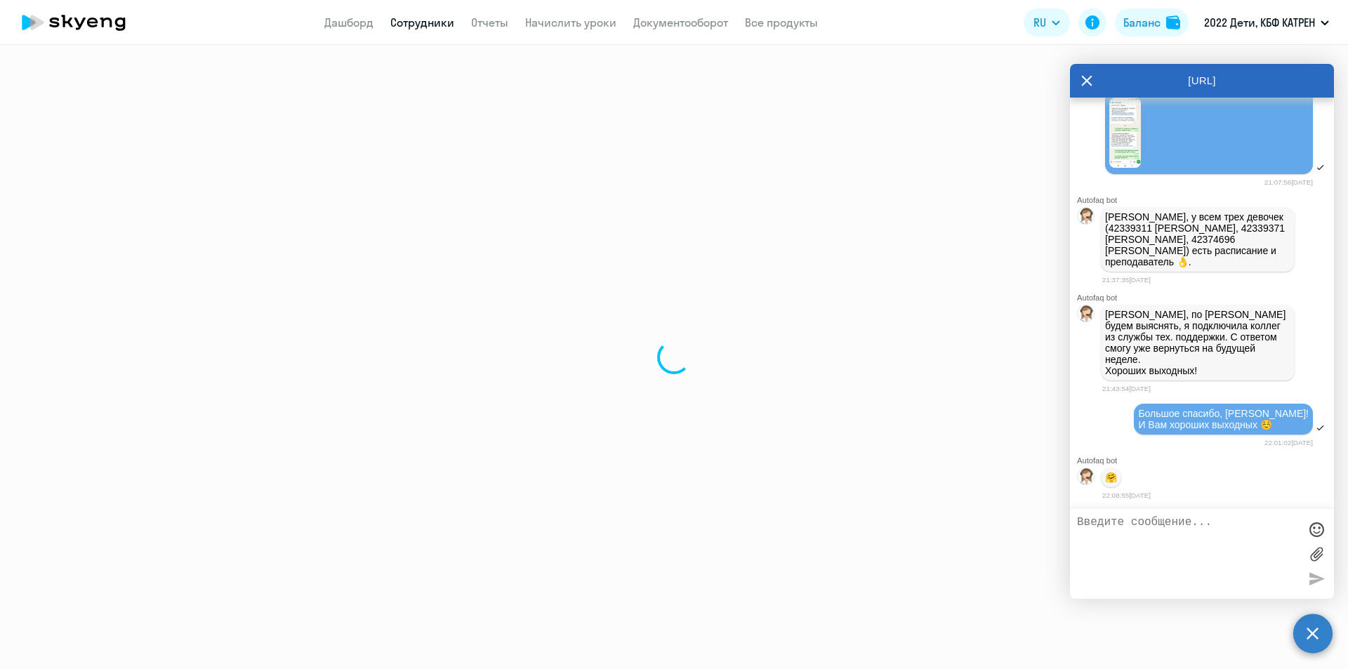
select select "30"
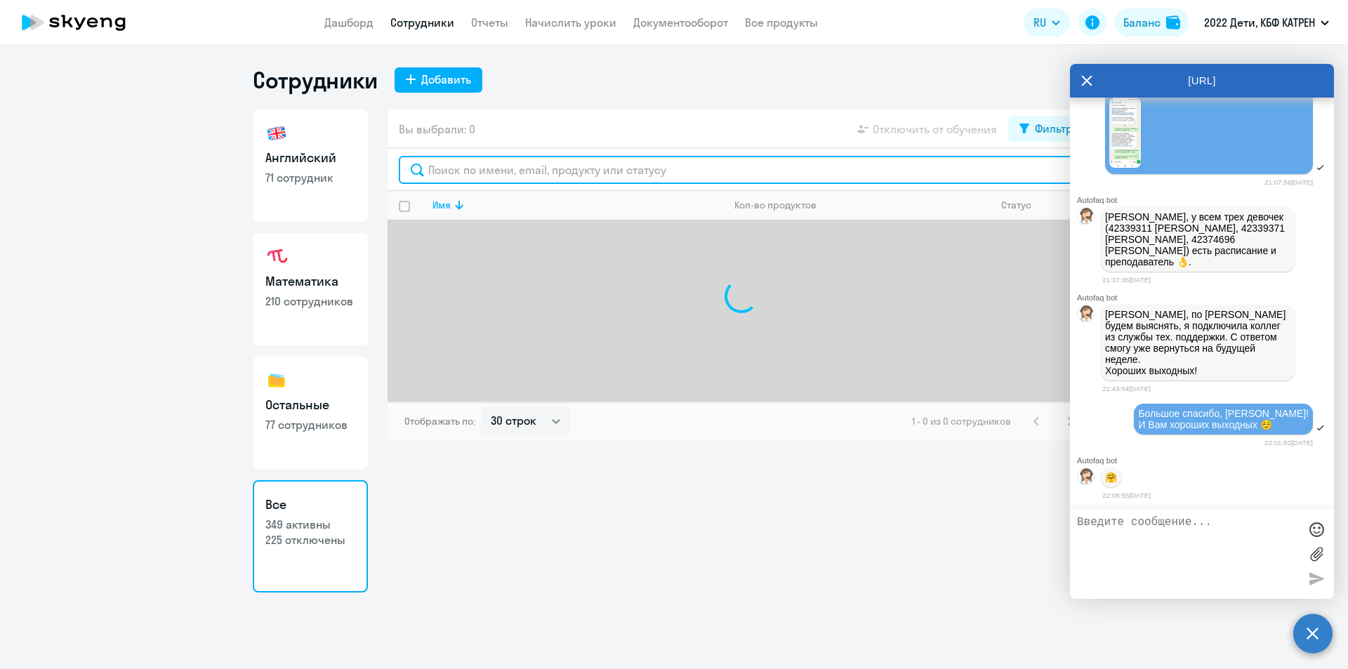
click at [442, 173] on input "text" at bounding box center [741, 170] width 685 height 28
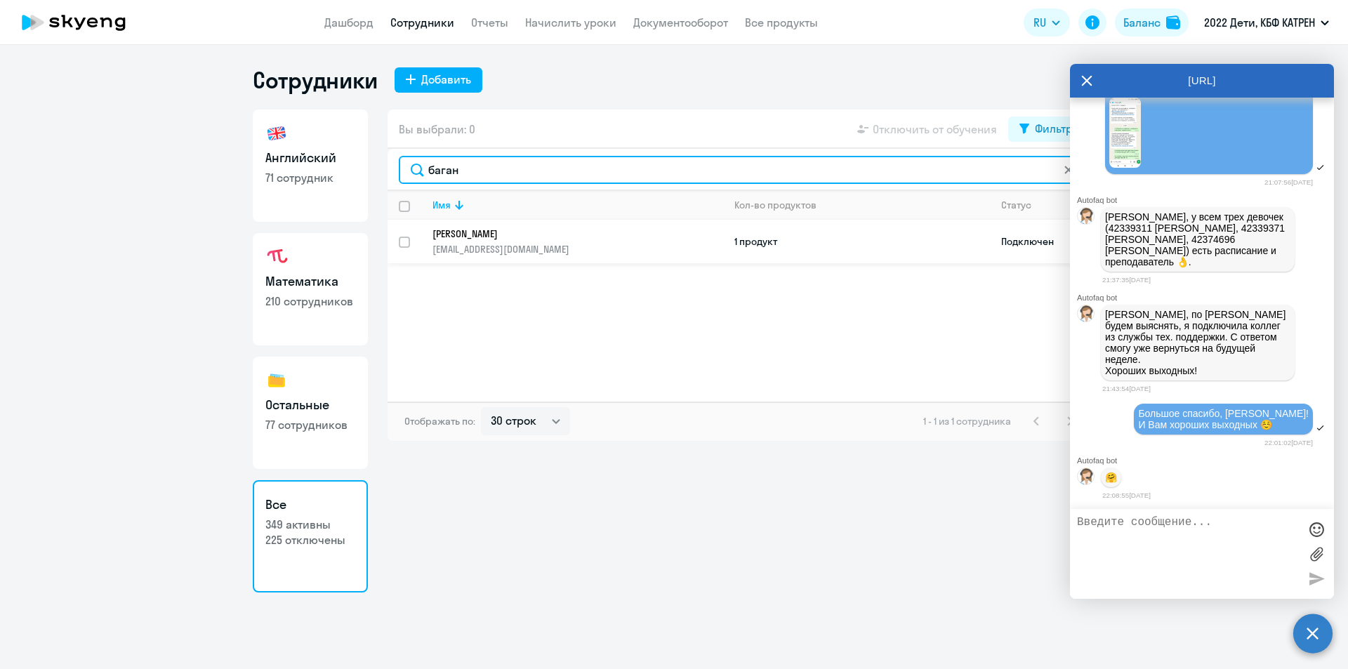
type input "баган"
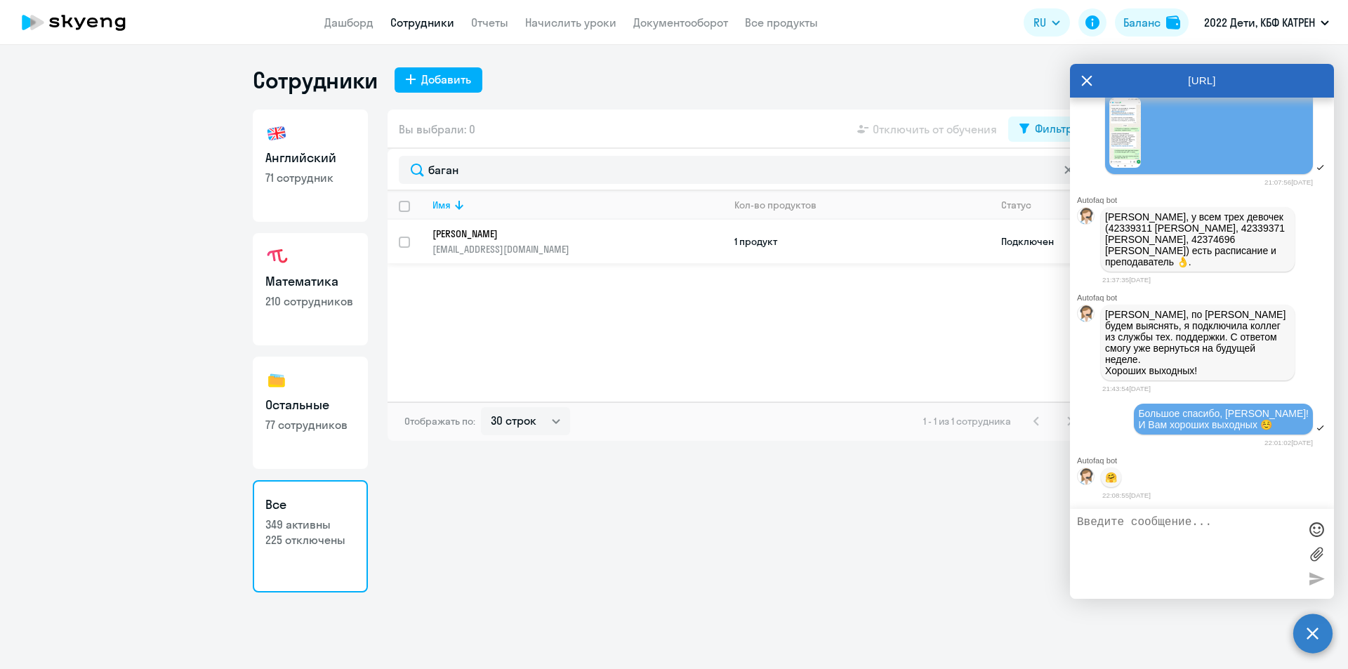
click at [448, 232] on p "[PERSON_NAME]" at bounding box center [568, 234] width 271 height 13
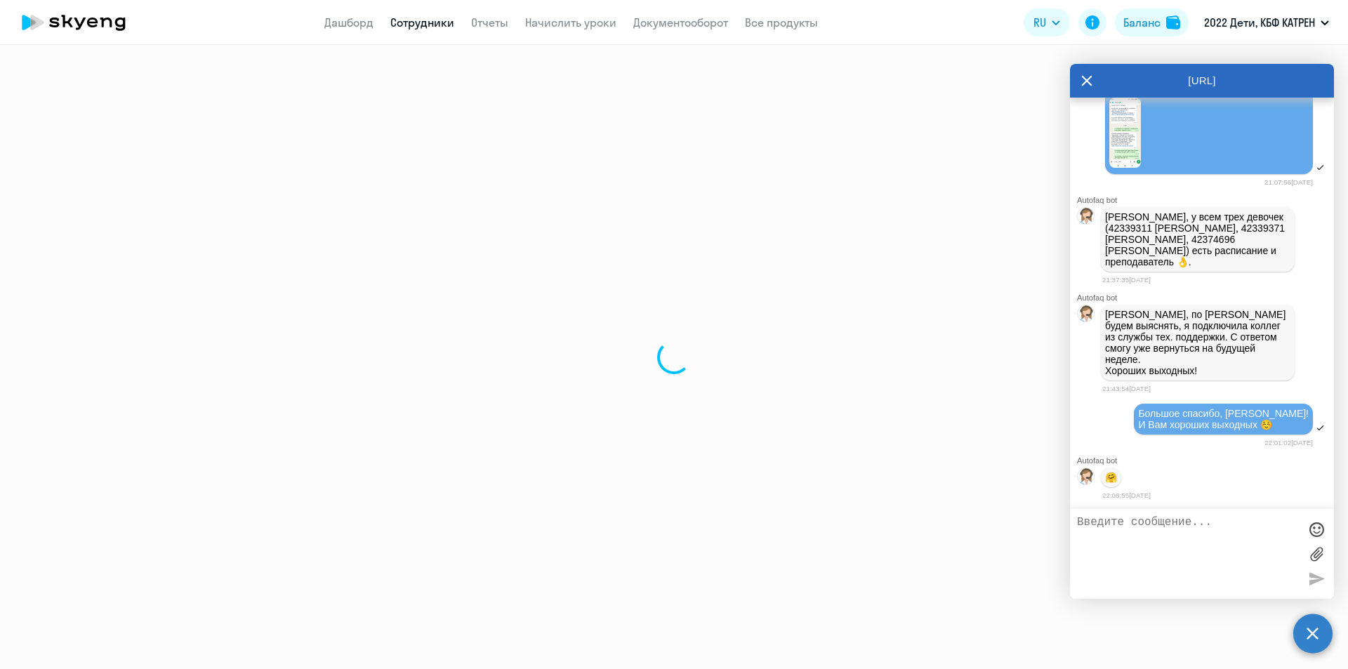
select select "math"
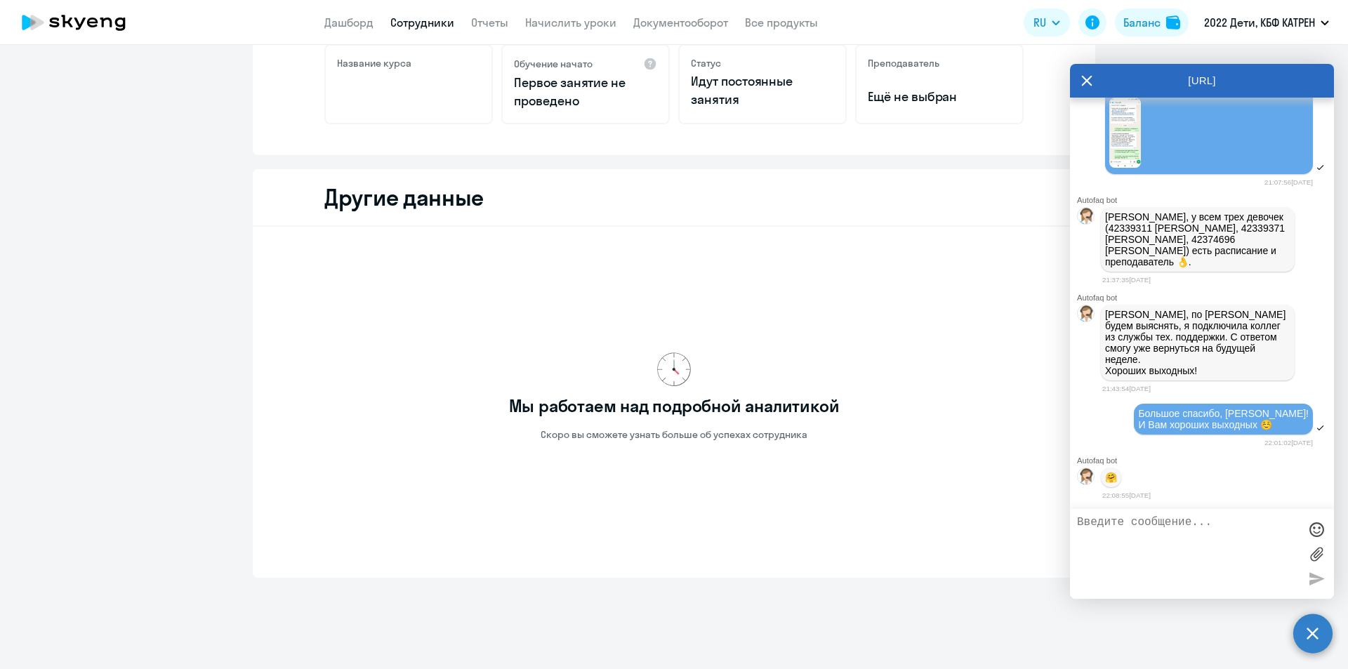
scroll to position [312, 0]
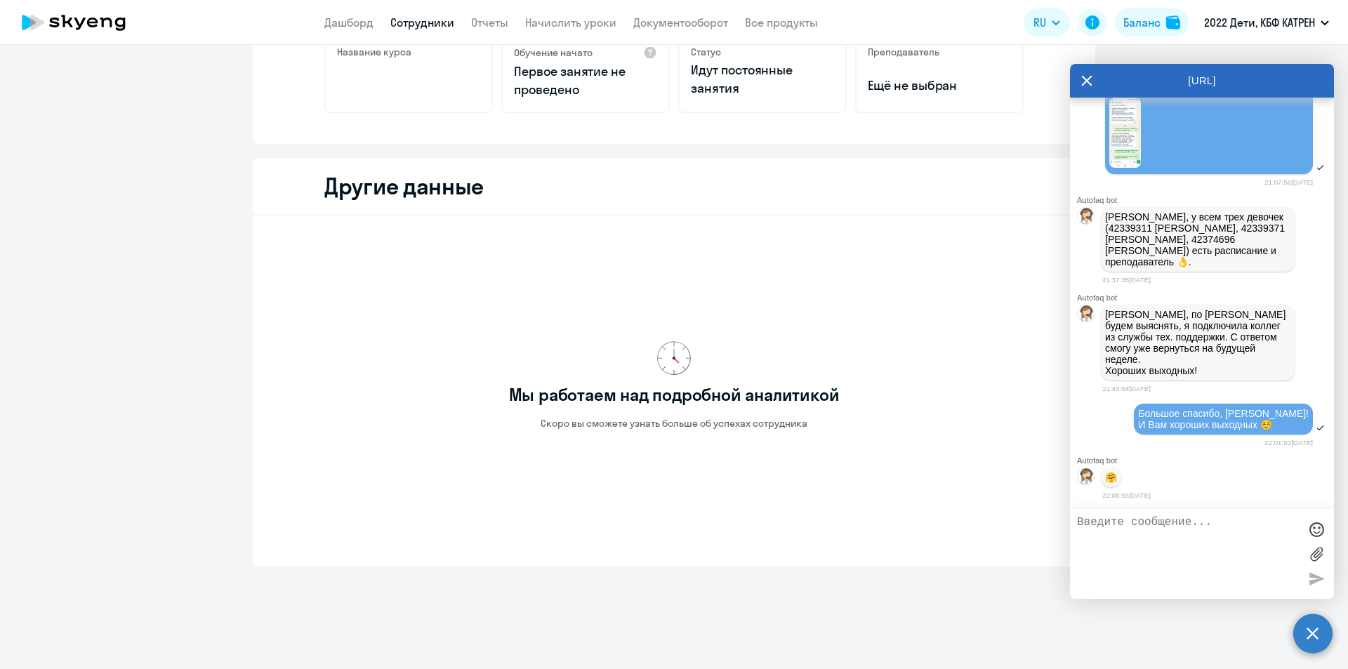
click at [417, 25] on link "Сотрудники" at bounding box center [422, 22] width 64 height 14
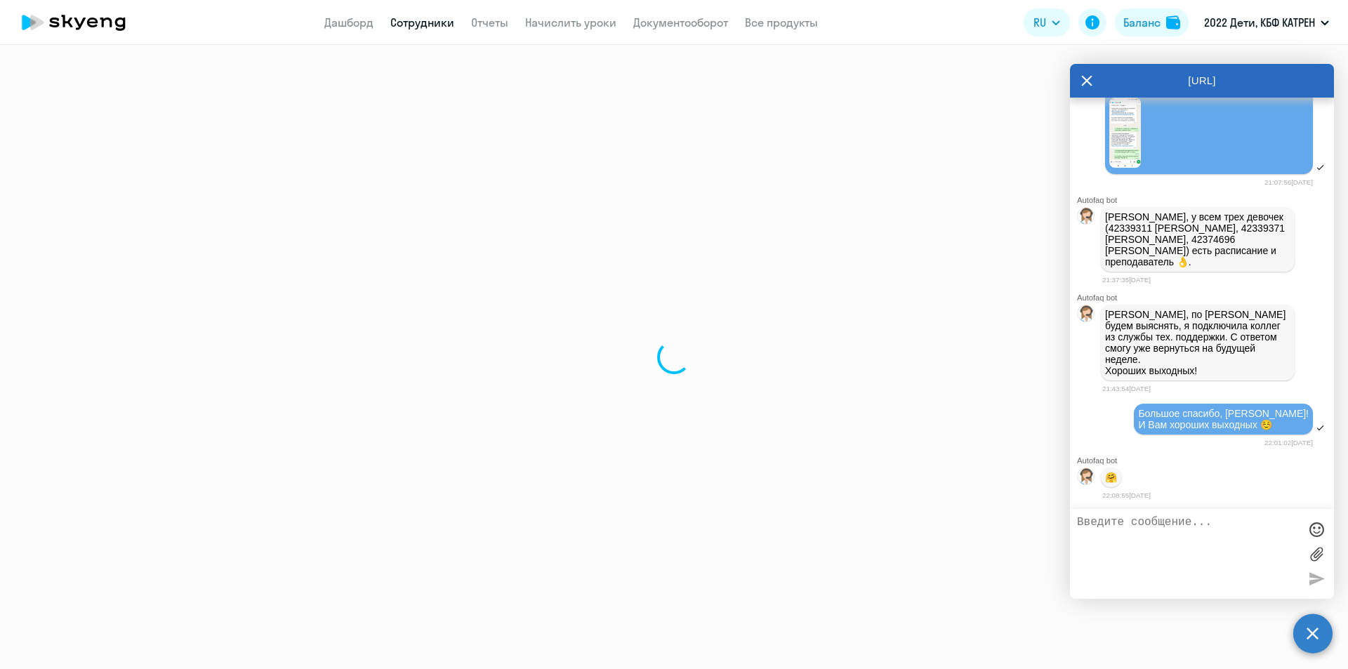
select select "30"
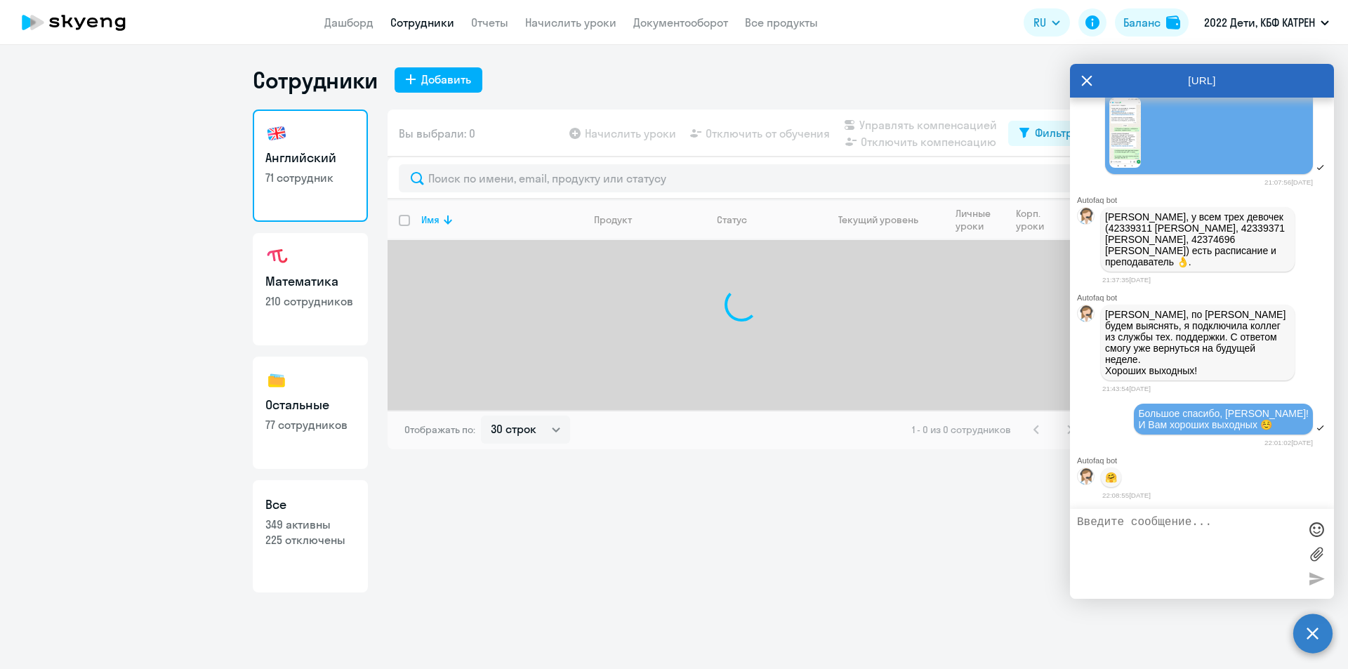
click at [334, 518] on p "349 активны" at bounding box center [310, 524] width 90 height 15
select select "30"
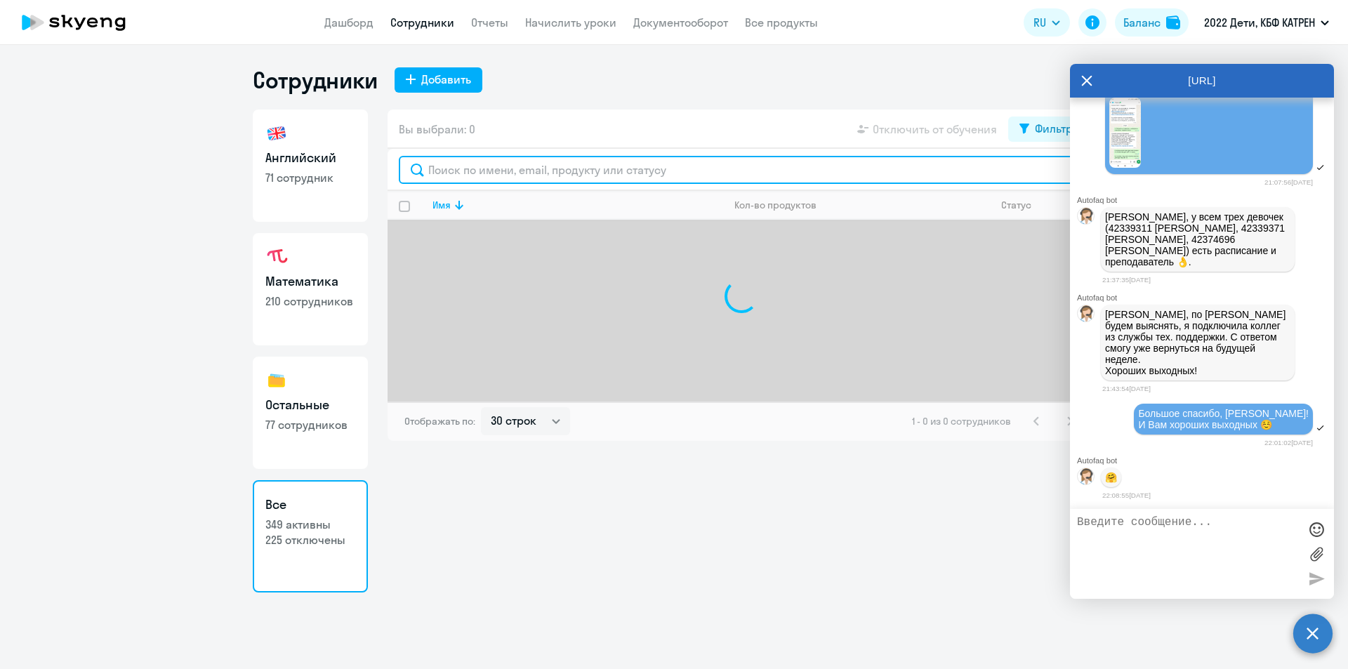
click at [499, 169] on input "text" at bounding box center [741, 170] width 685 height 28
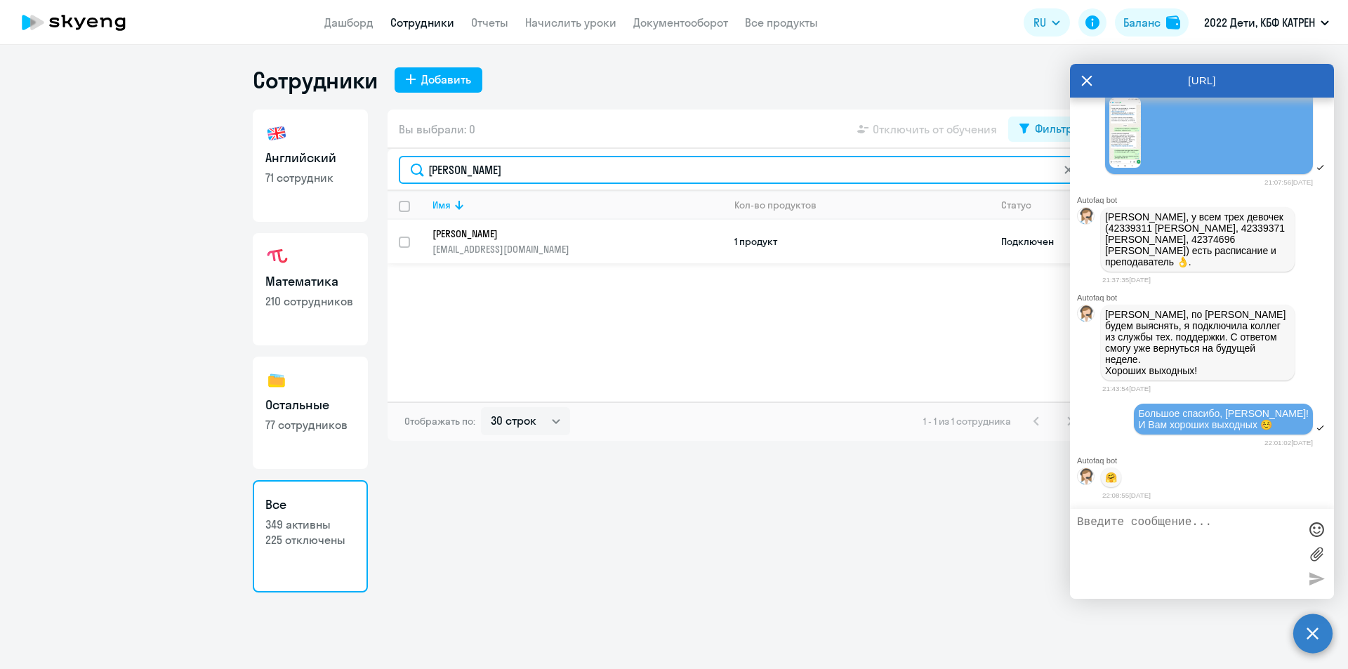
type input "шмакова"
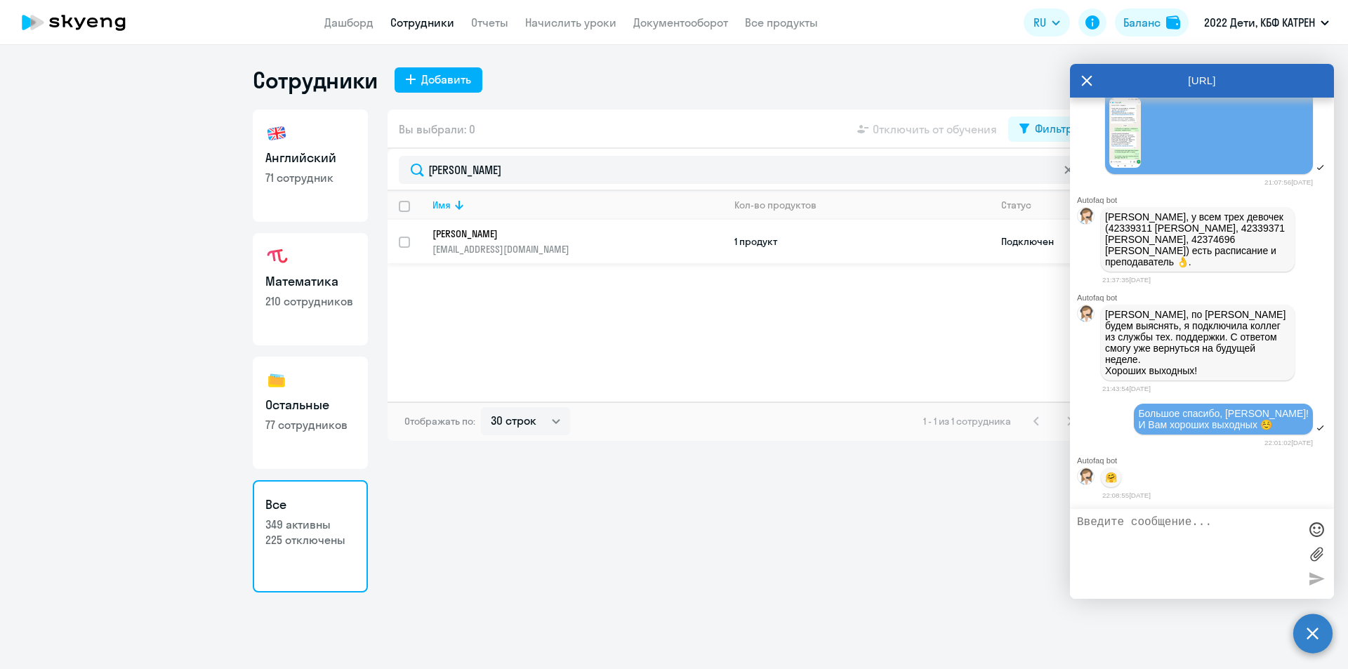
click at [517, 240] on link "Шмакова Алина Дмитриевна zhelonkina.natali@list.ru" at bounding box center [578, 242] width 290 height 28
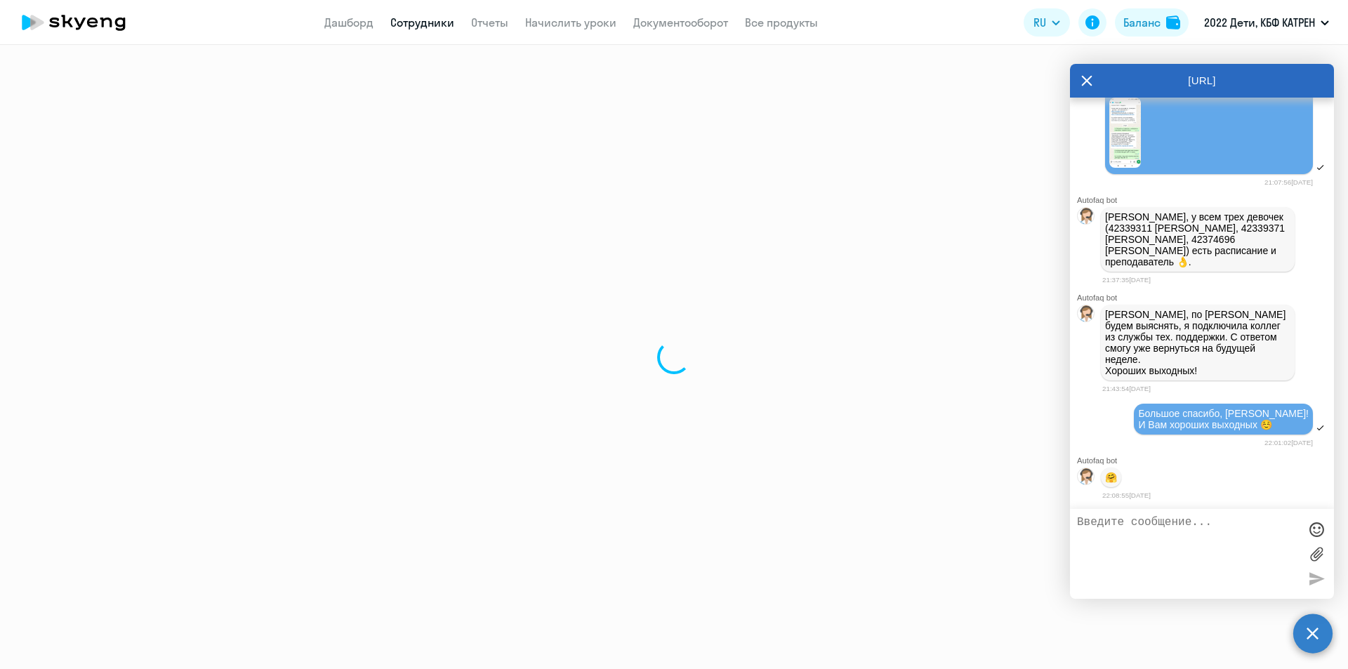
select select "english"
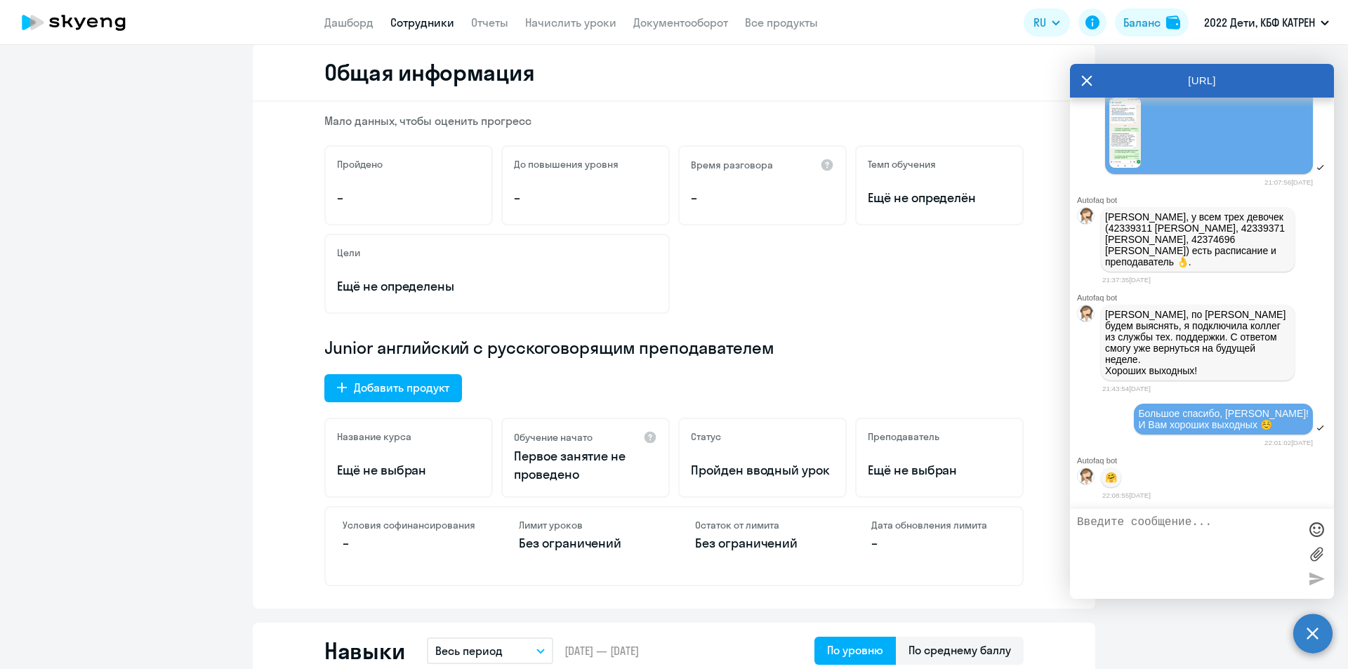
scroll to position [70, 0]
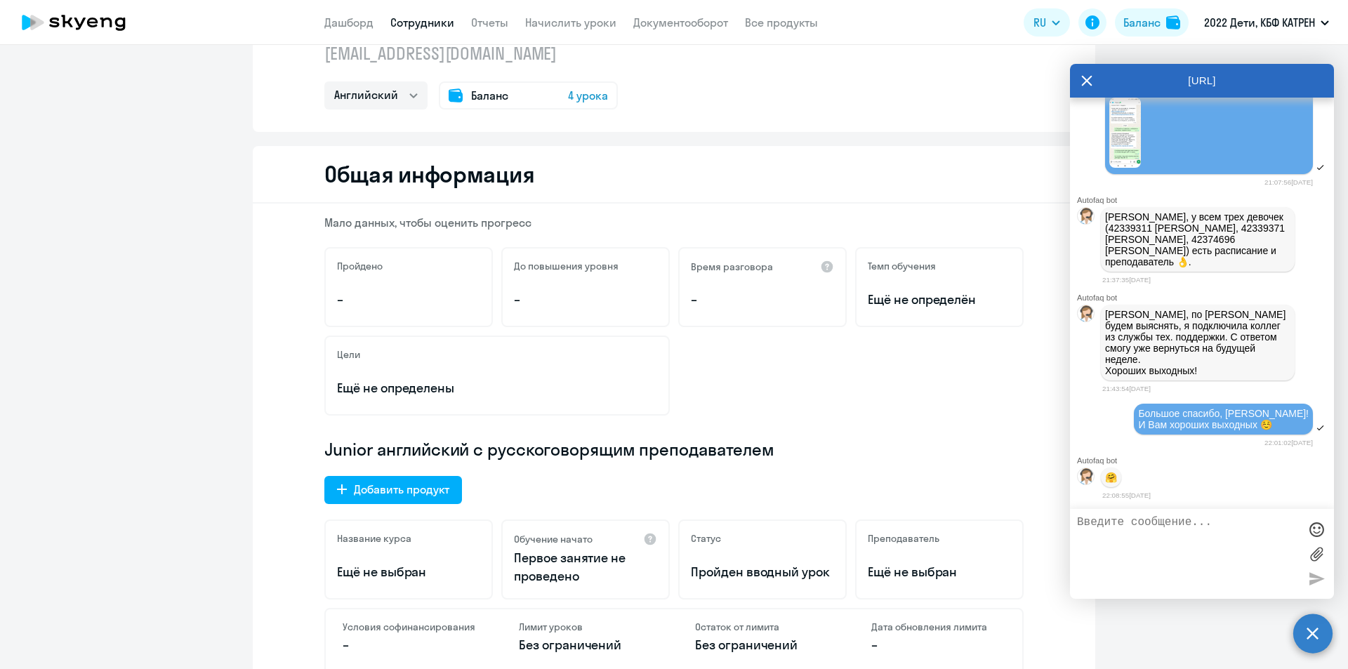
click at [417, 15] on app-menu-item-link "Сотрудники" at bounding box center [422, 23] width 64 height 18
click at [432, 26] on link "Сотрудники" at bounding box center [422, 22] width 64 height 14
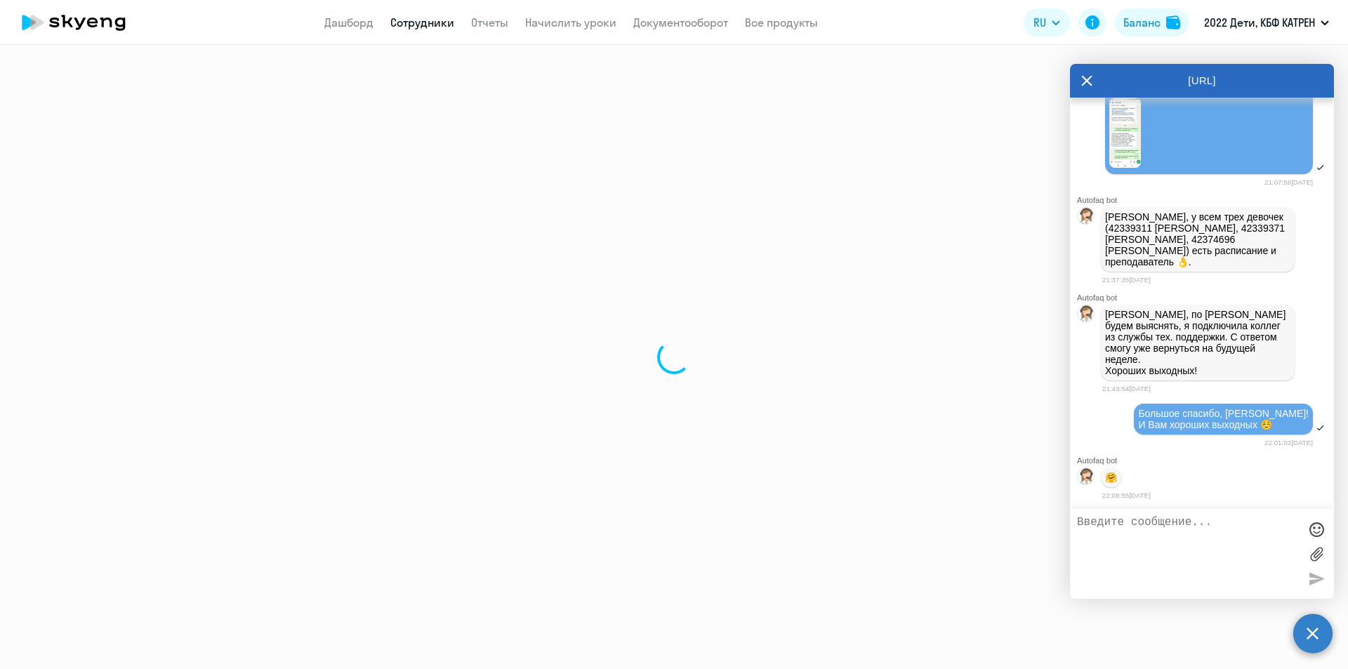
select select "30"
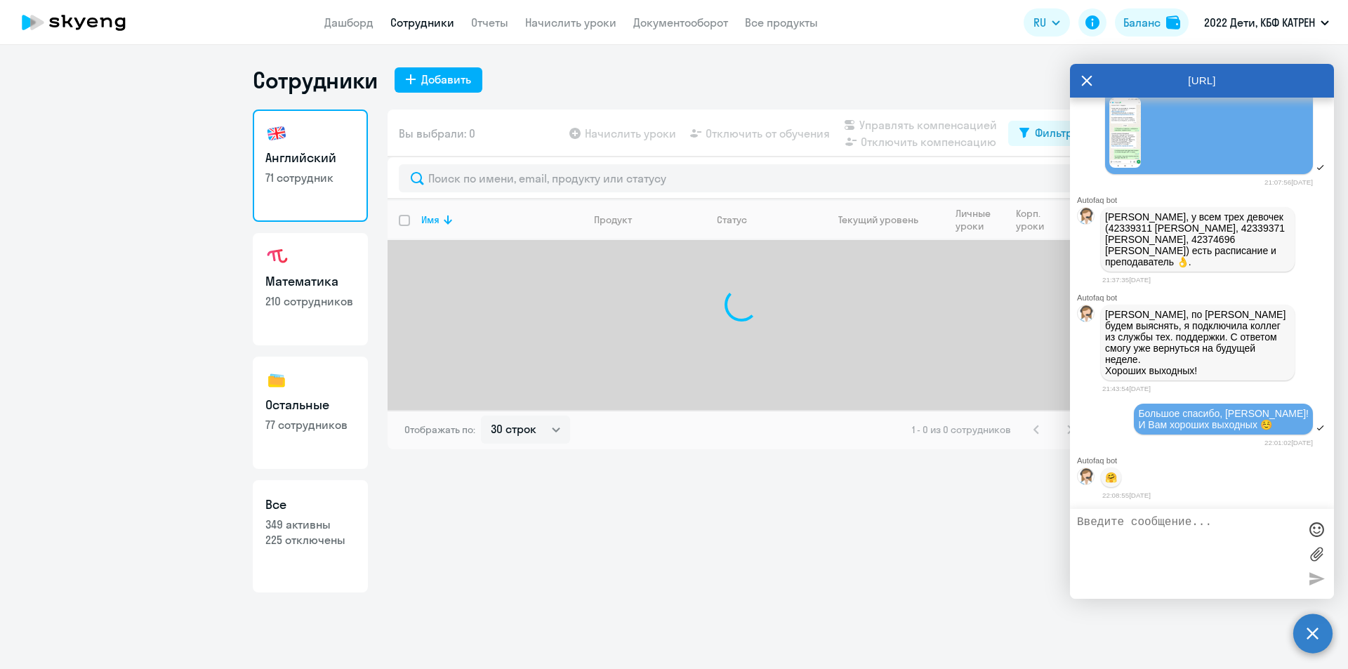
click at [315, 539] on p "225 отключены" at bounding box center [310, 539] width 90 height 15
select select "30"
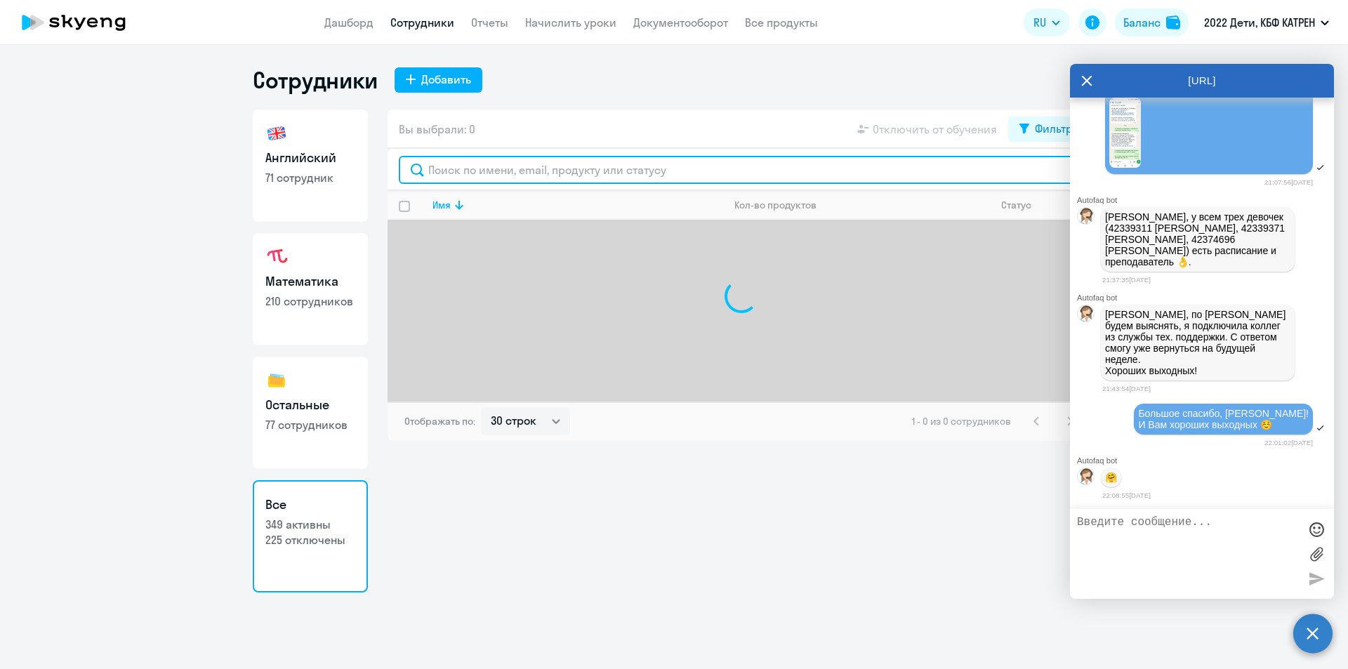
click at [542, 166] on input "text" at bounding box center [741, 170] width 685 height 28
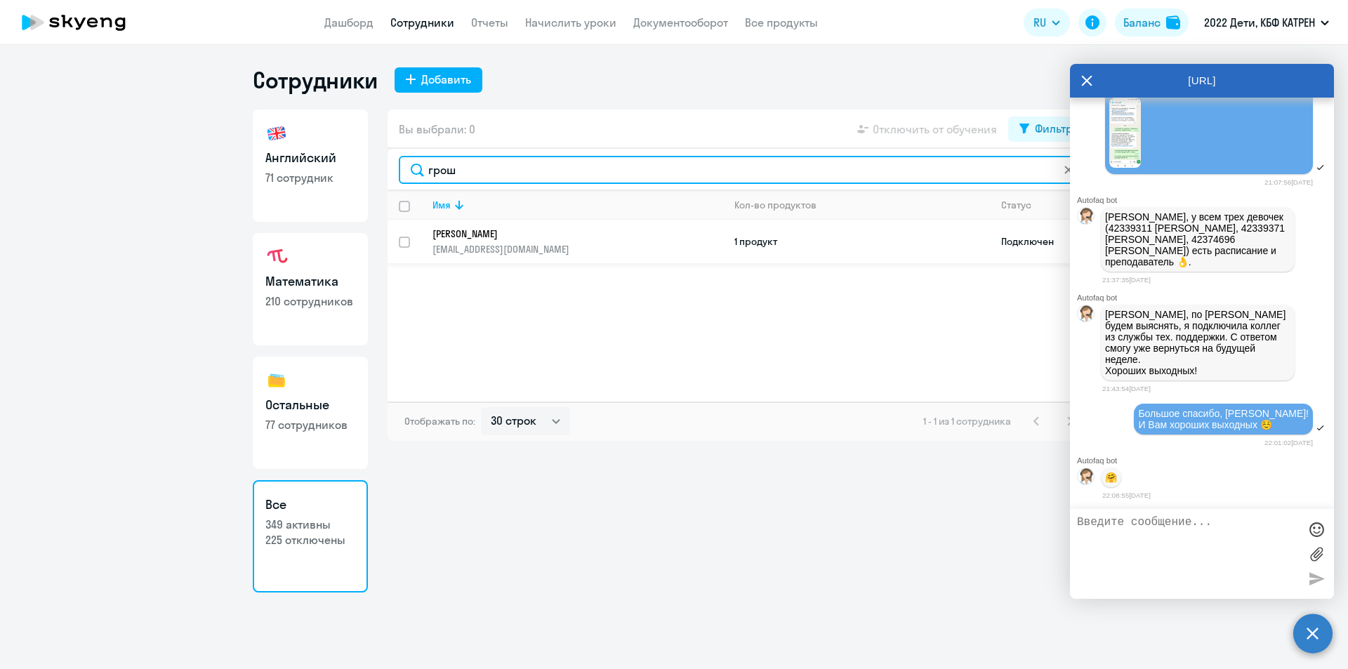
type input "грош"
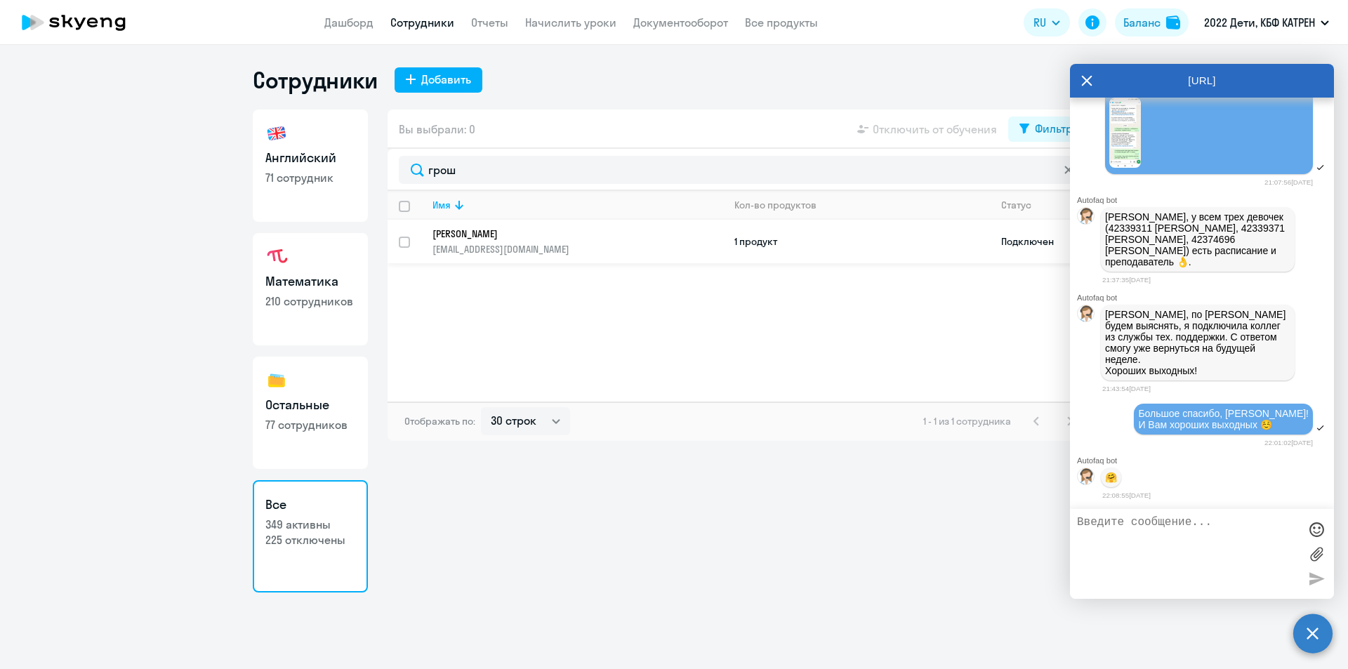
click at [511, 243] on p "[EMAIL_ADDRESS][DOMAIN_NAME]" at bounding box center [578, 249] width 290 height 13
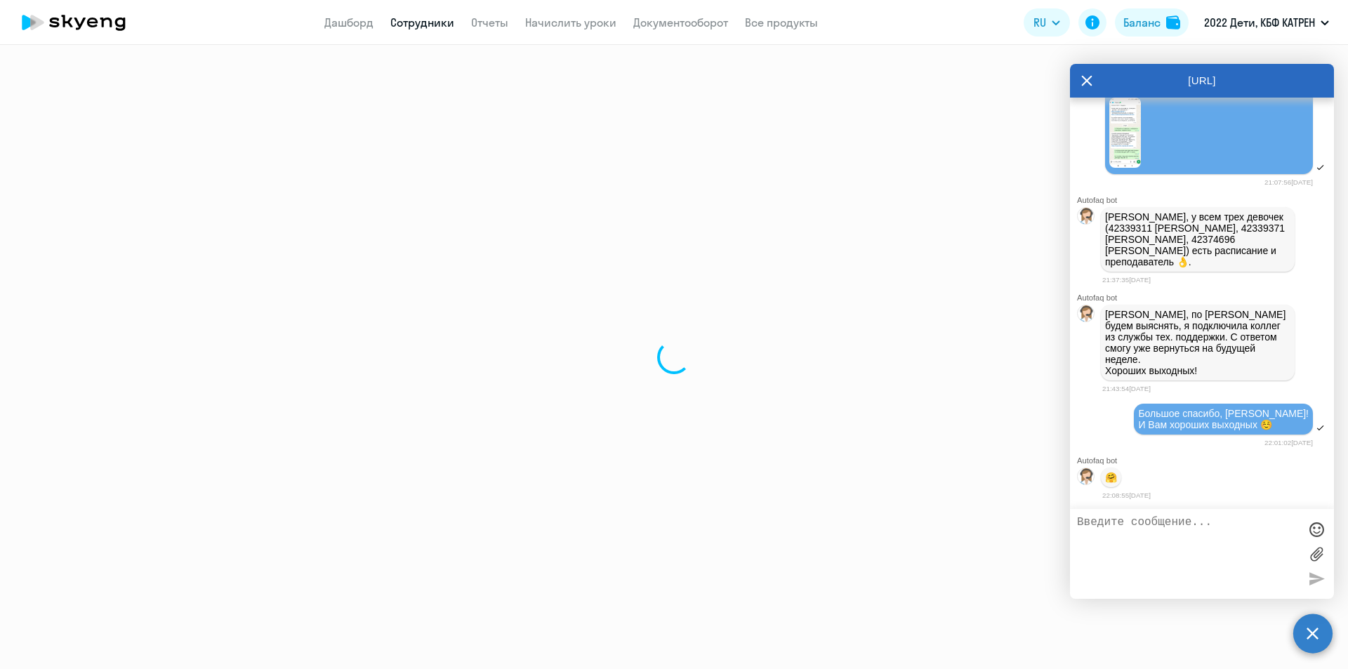
select select "math"
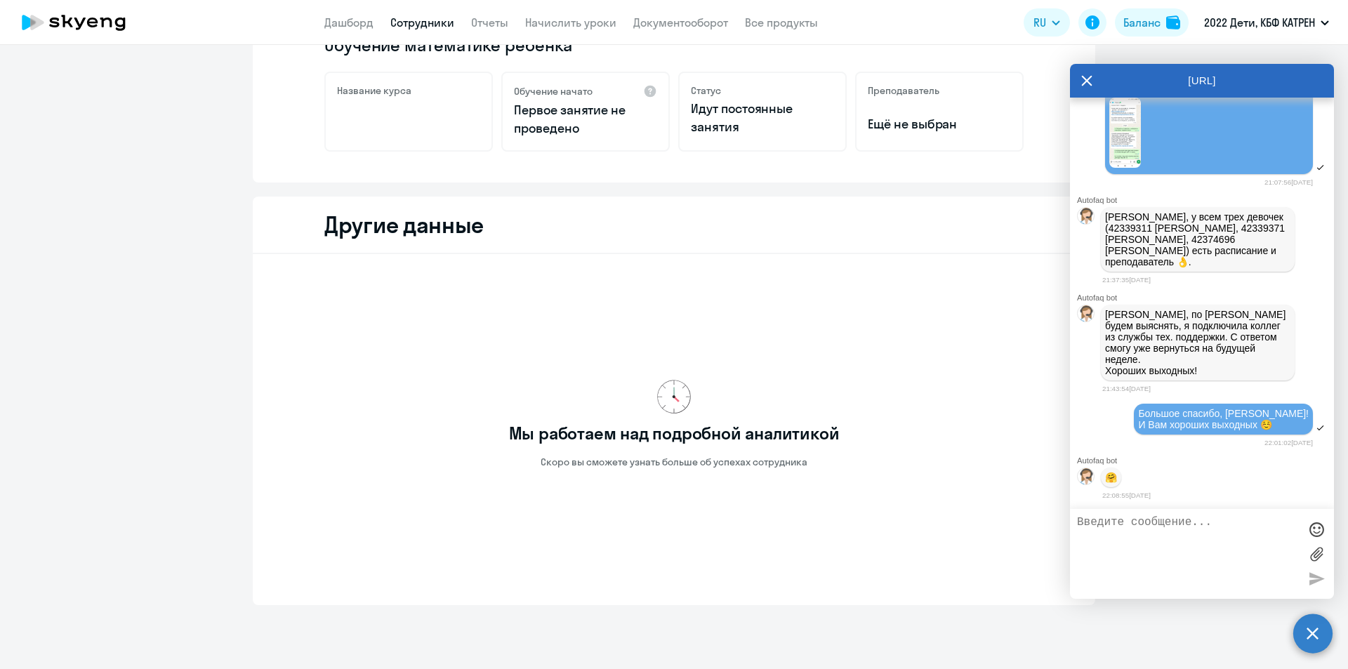
scroll to position [312, 0]
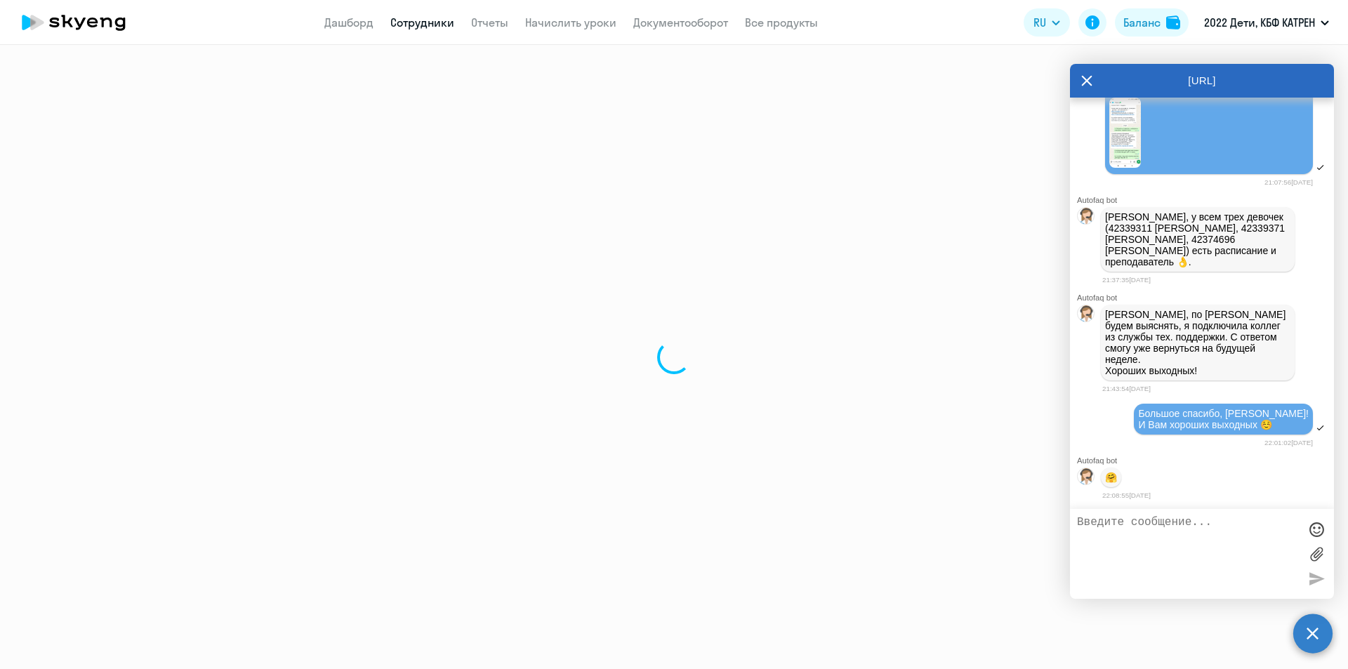
select select "30"
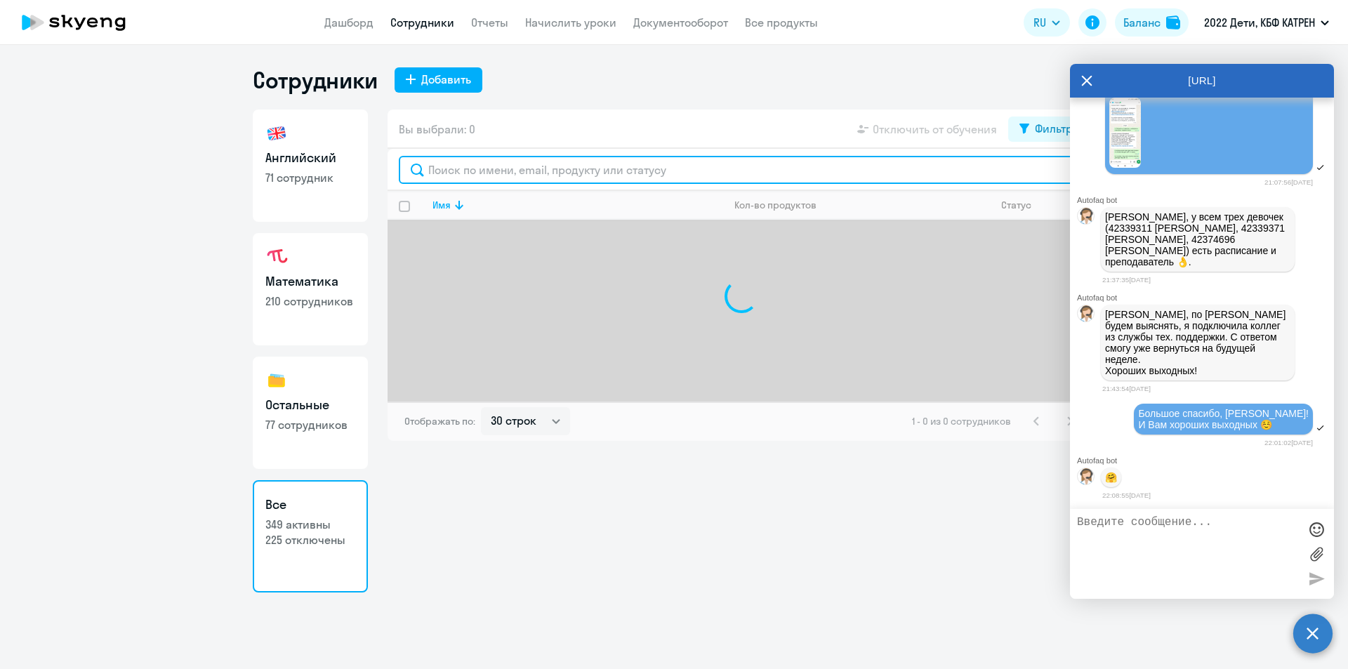
click at [506, 171] on input "text" at bounding box center [741, 170] width 685 height 28
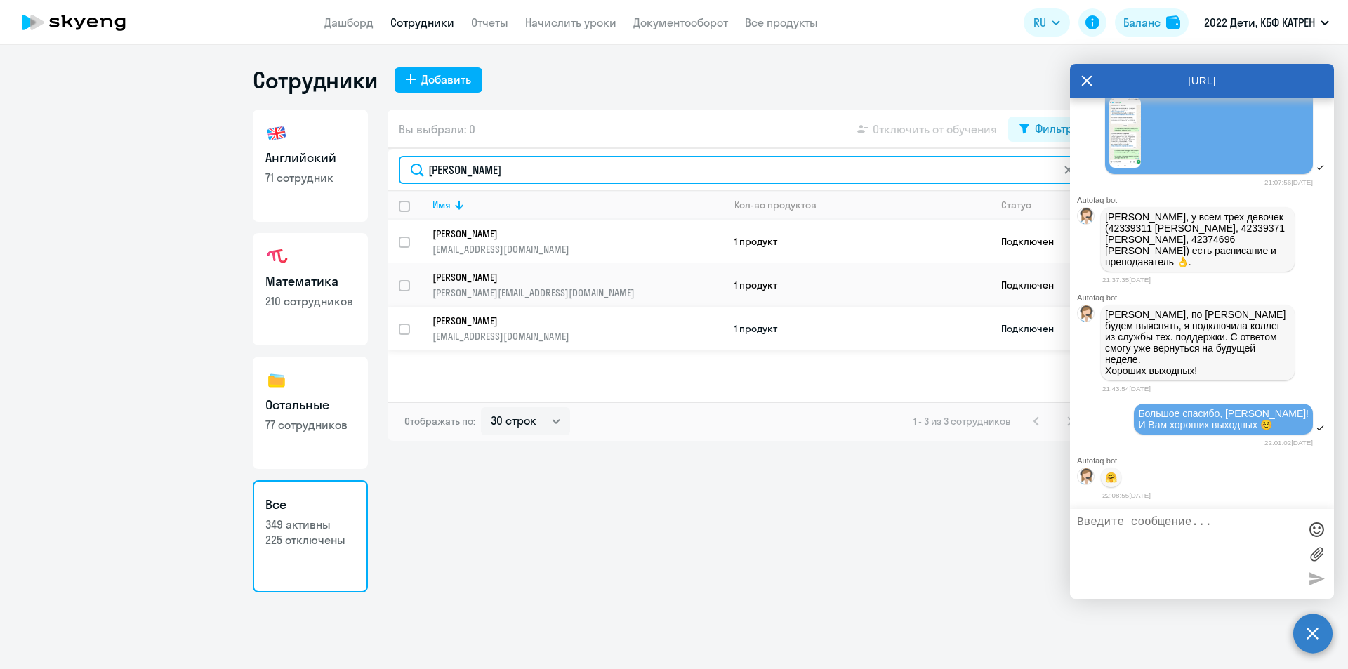
type input "морозов"
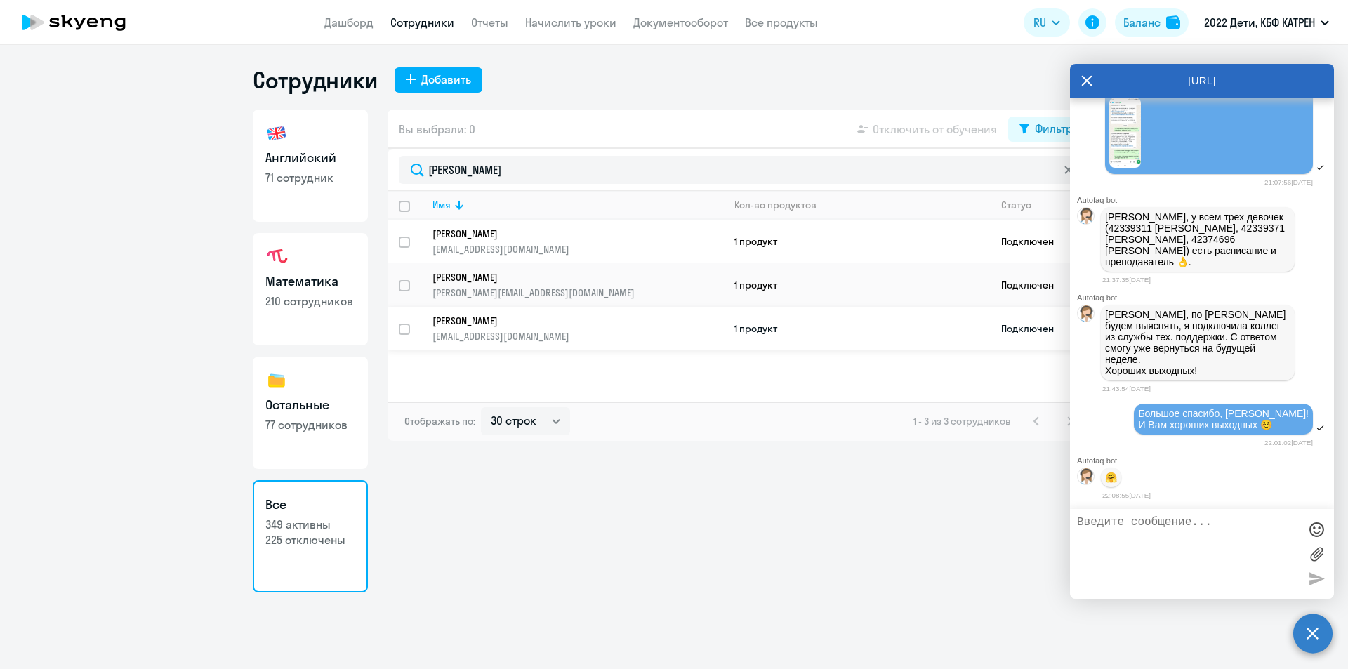
click at [519, 324] on p "Морозов Артём Андреевич" at bounding box center [568, 321] width 271 height 13
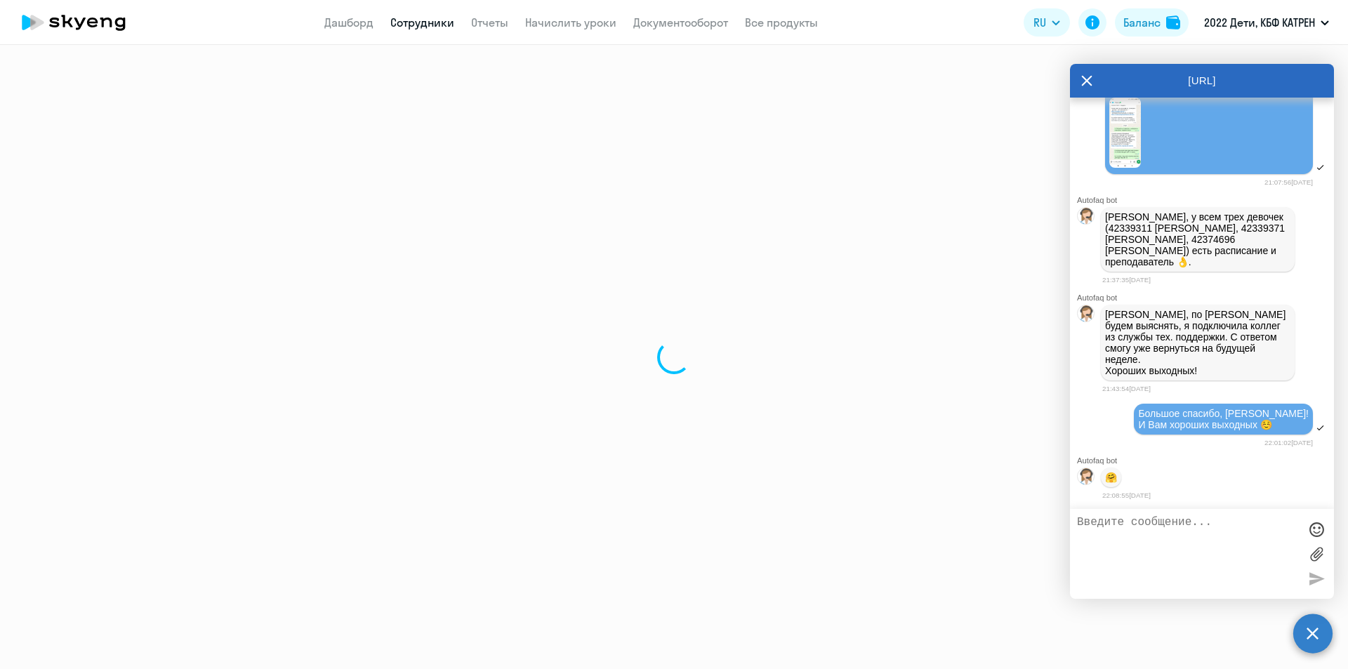
select select "math"
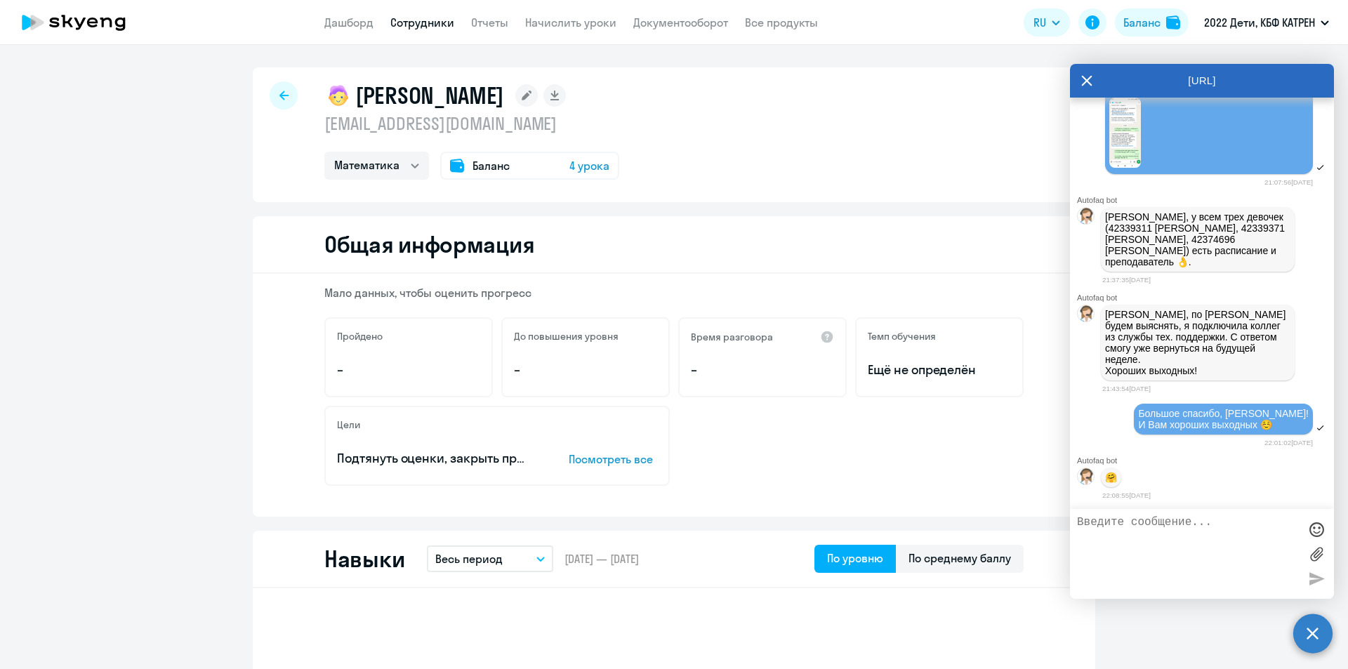
select select "30"
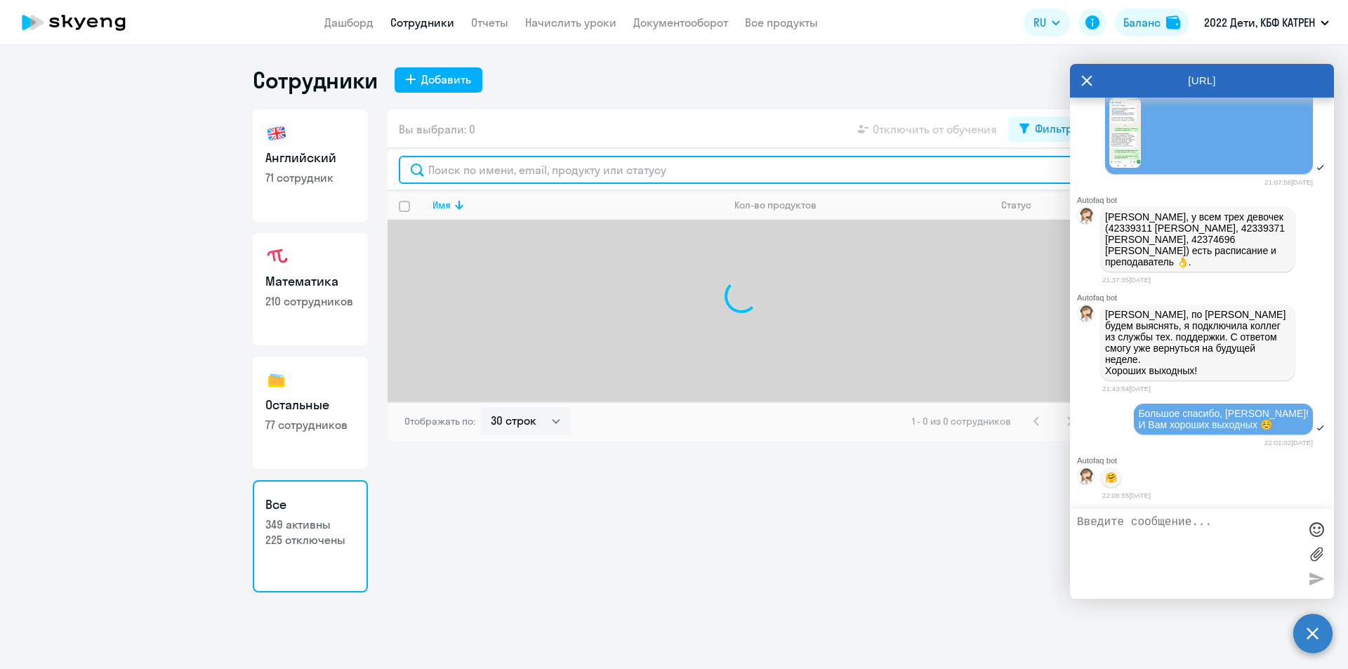
click at [456, 172] on input "text" at bounding box center [741, 170] width 685 height 28
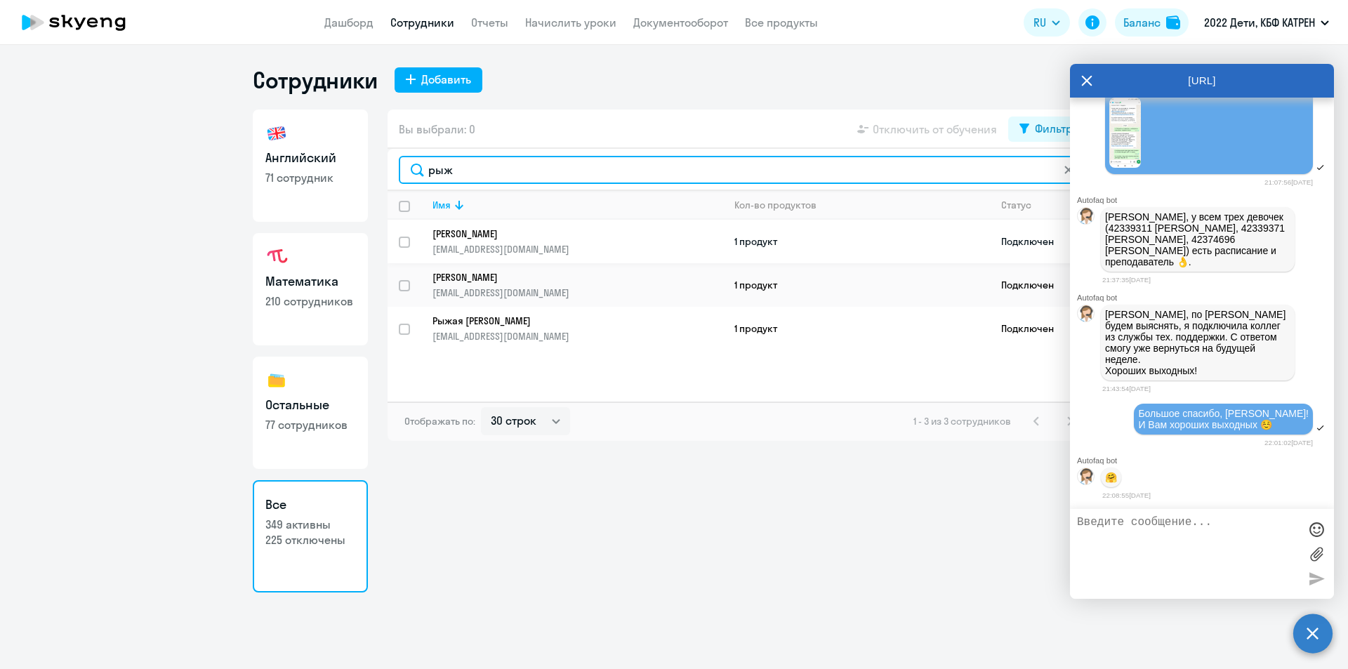
type input "рыж"
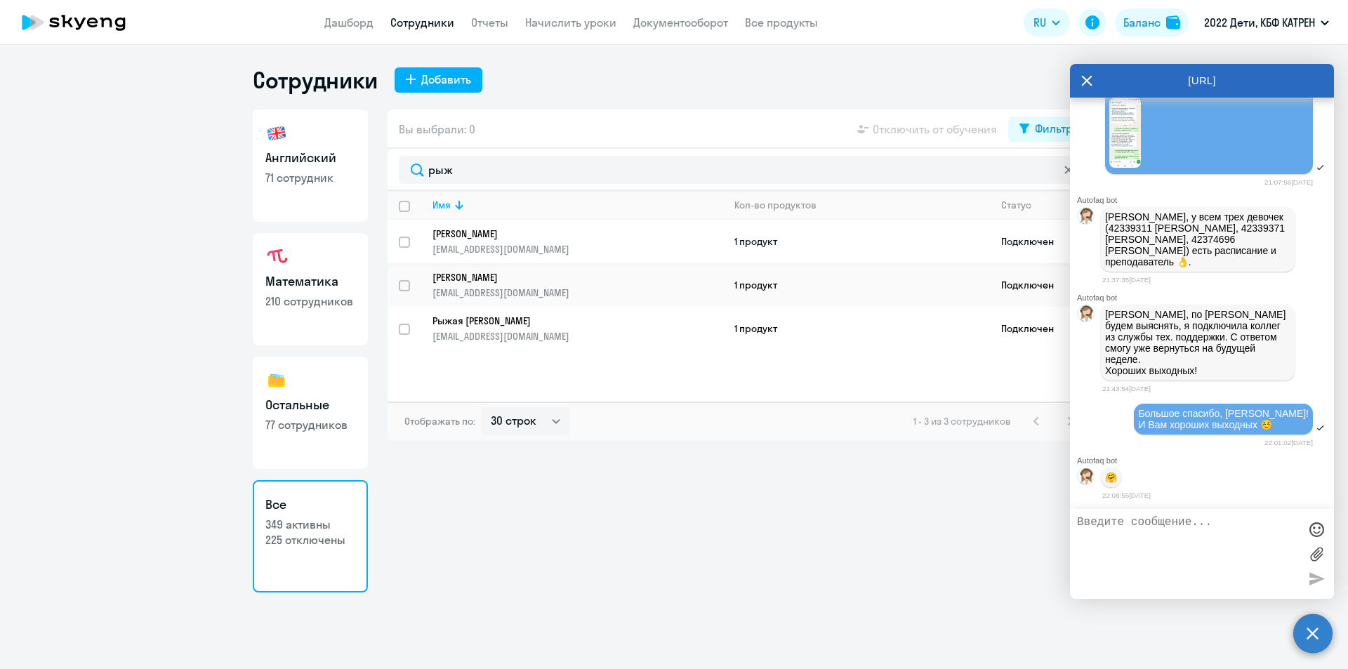
click at [505, 243] on p "[EMAIL_ADDRESS][DOMAIN_NAME]" at bounding box center [578, 249] width 290 height 13
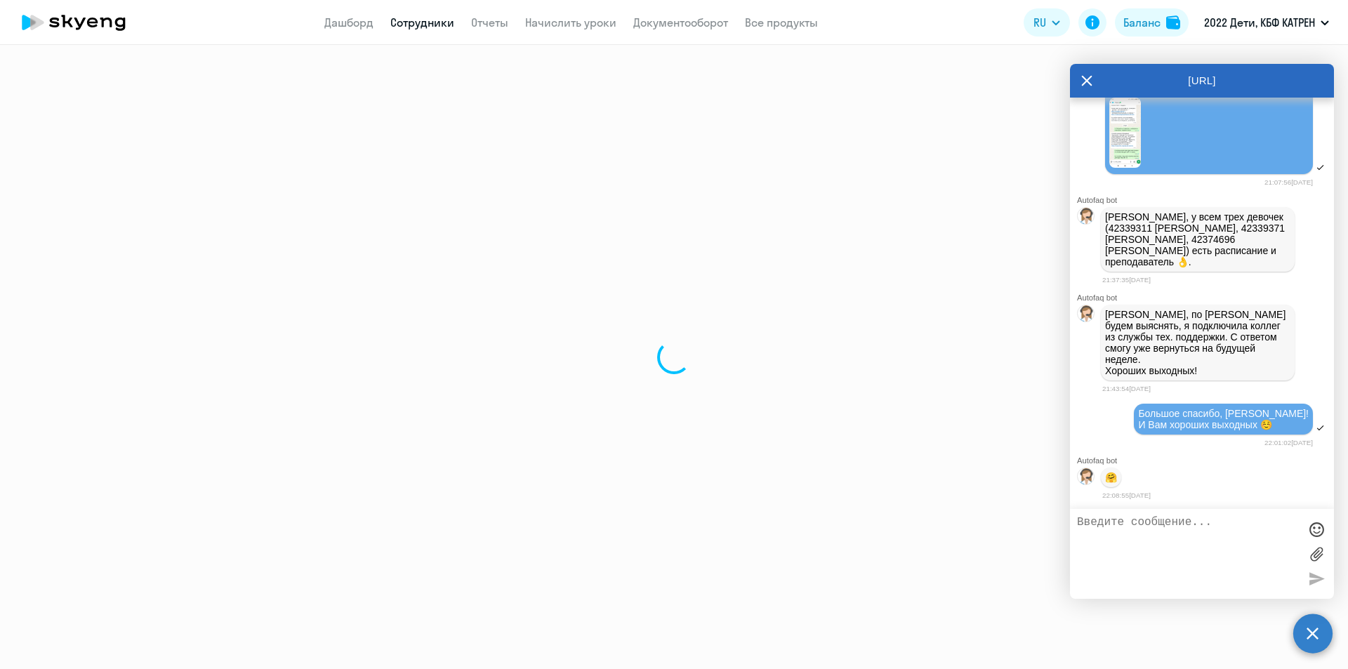
select select "math"
select select "30"
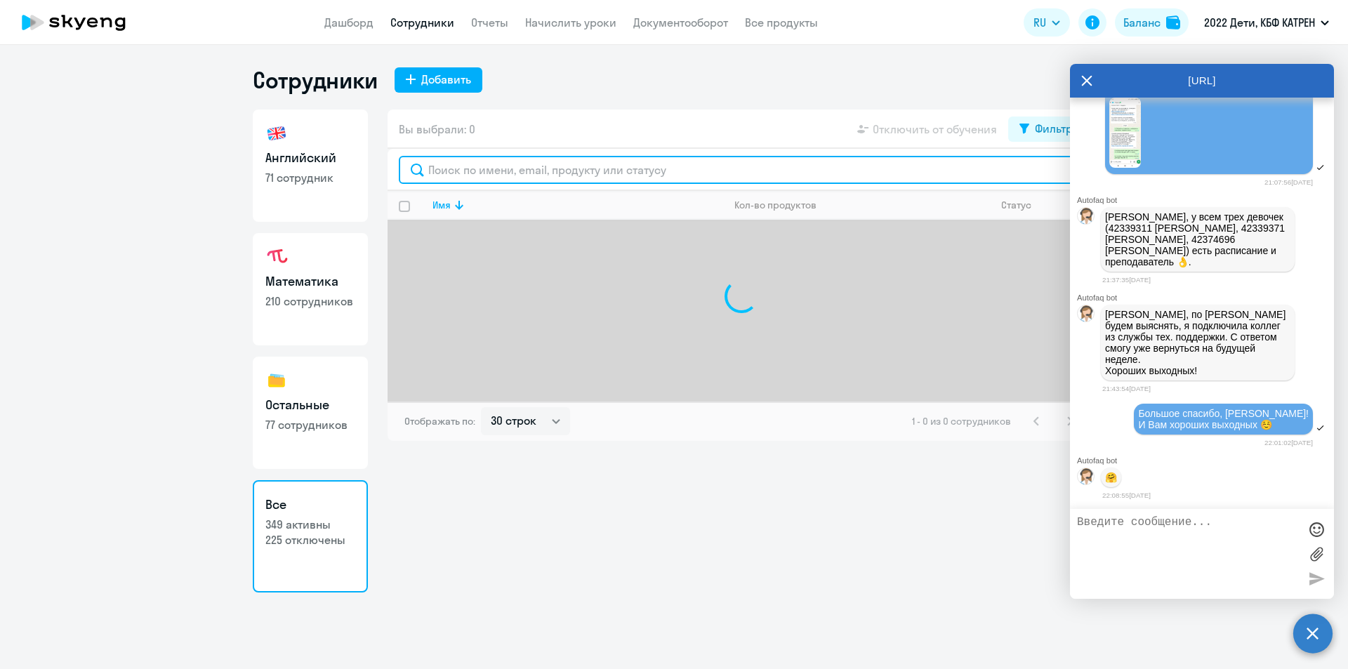
click at [485, 165] on input "text" at bounding box center [741, 170] width 685 height 28
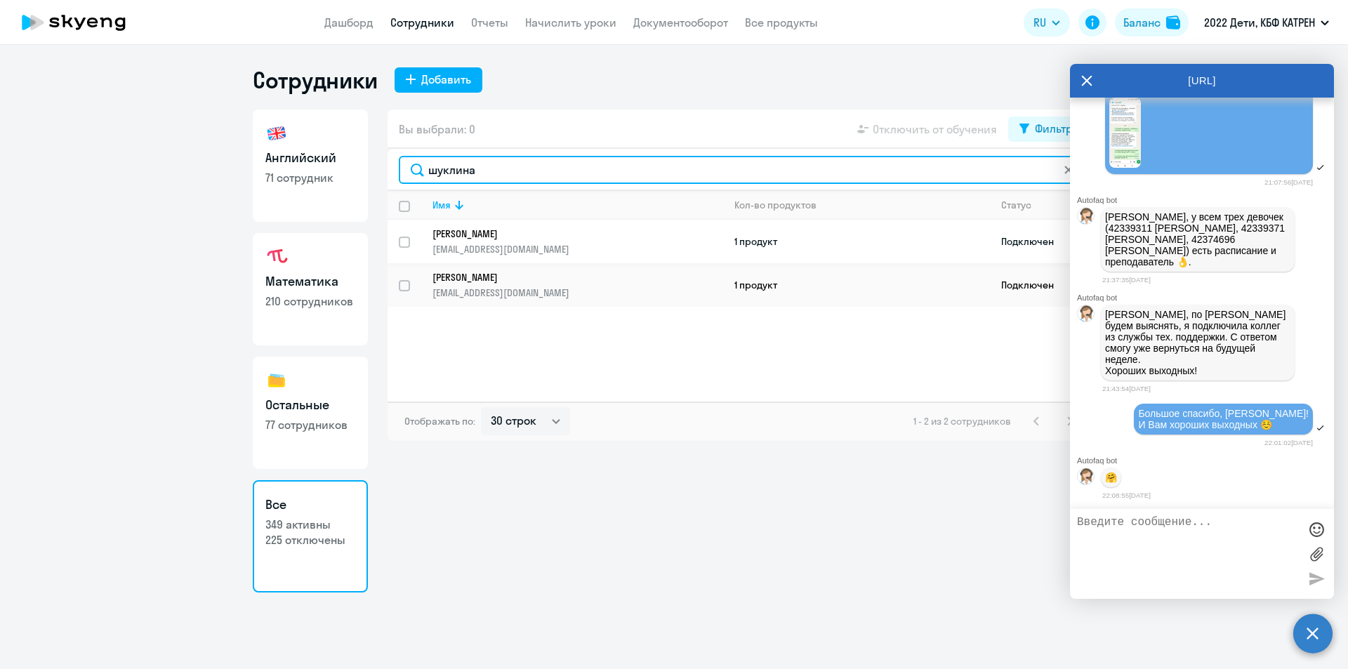
type input "шуклина"
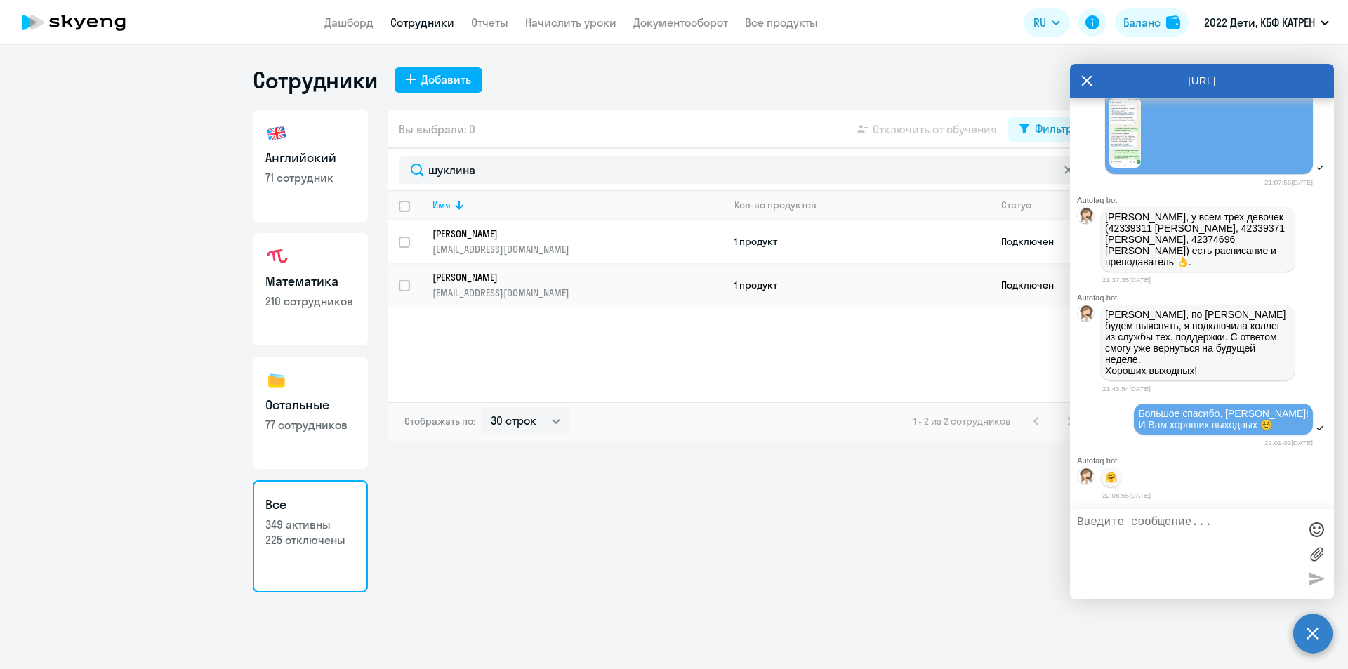
click at [536, 246] on p "[EMAIL_ADDRESS][DOMAIN_NAME]" at bounding box center [578, 249] width 290 height 13
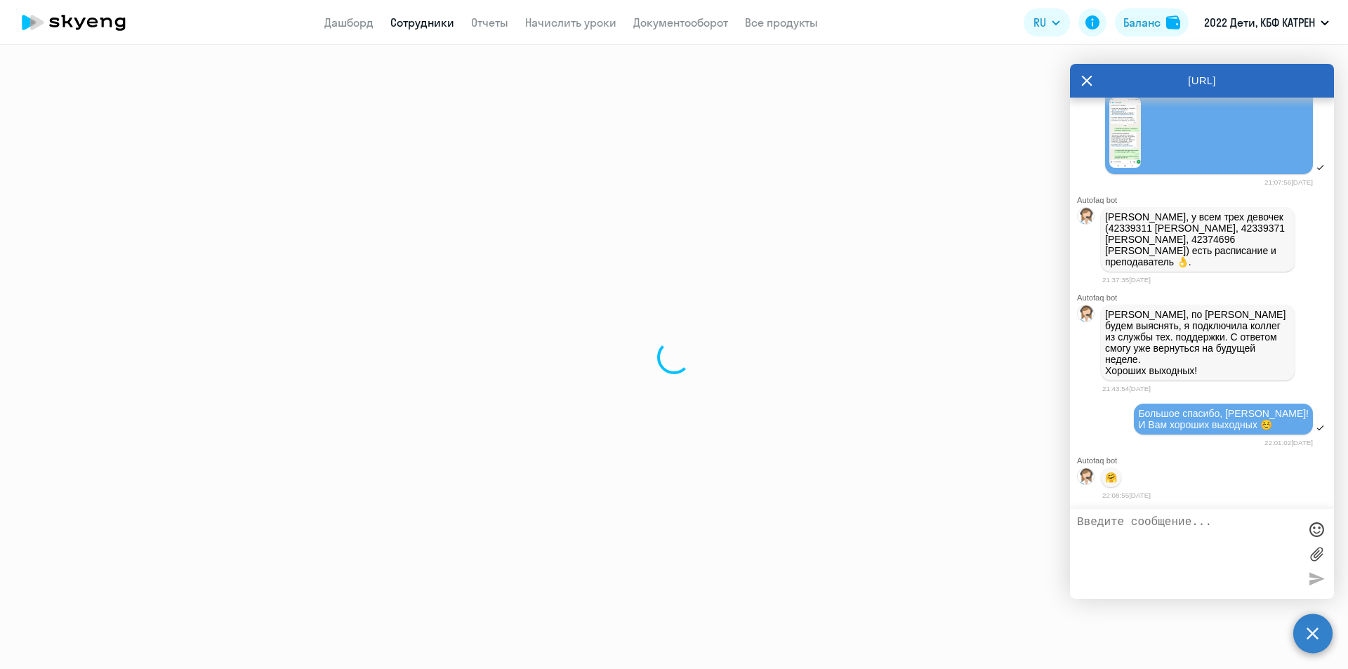
select select "others"
select select "30"
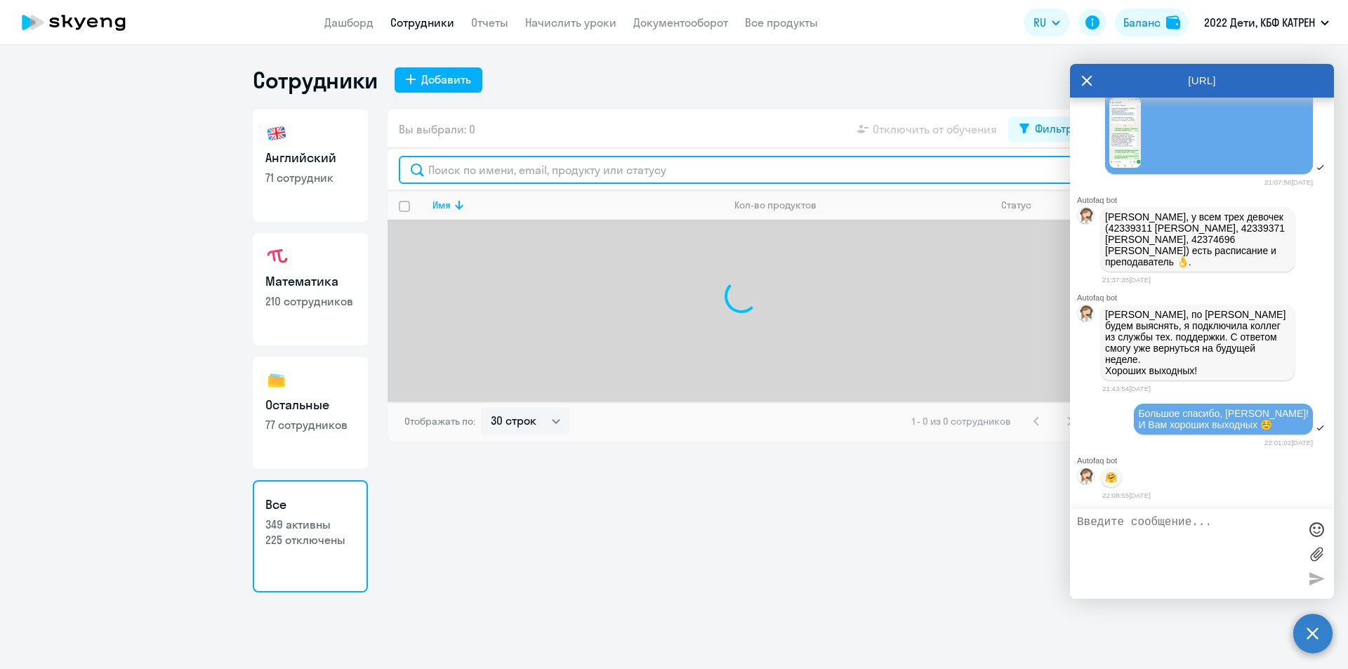
click at [501, 171] on input "text" at bounding box center [741, 170] width 685 height 28
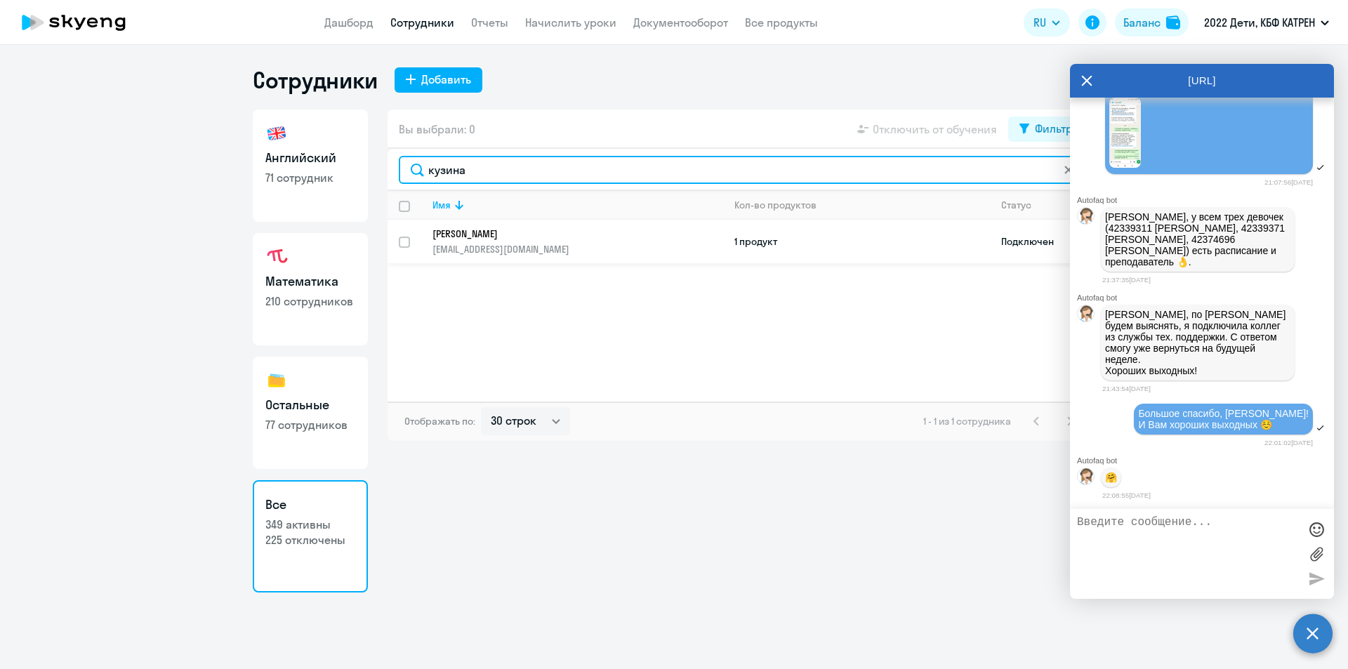
type input "кузина"
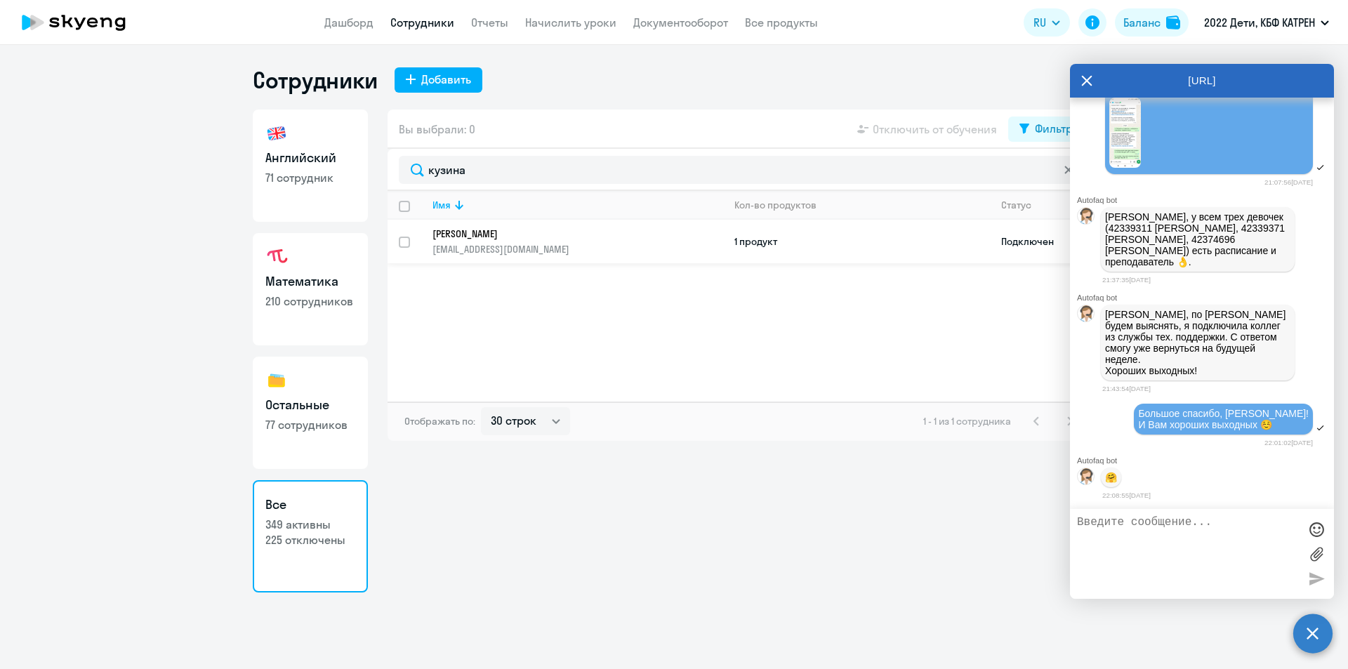
click at [494, 244] on p "[EMAIL_ADDRESS][DOMAIN_NAME]" at bounding box center [578, 249] width 290 height 13
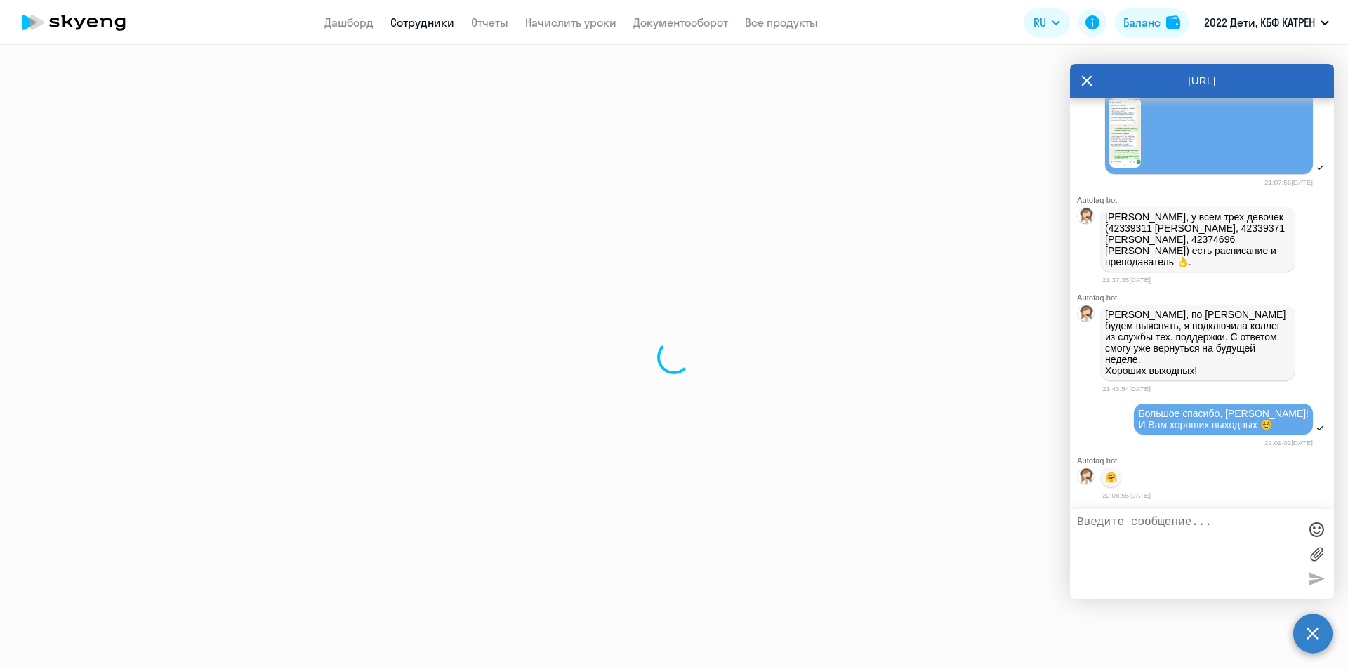
select select "english"
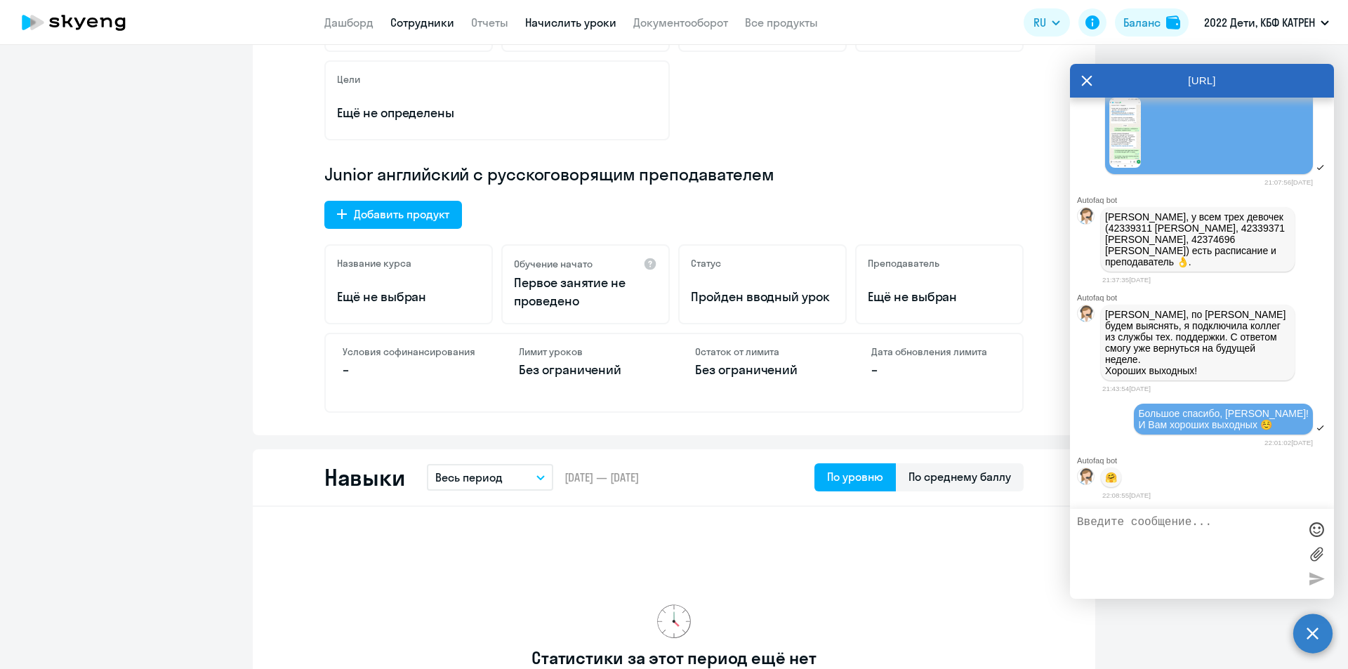
scroll to position [351, 0]
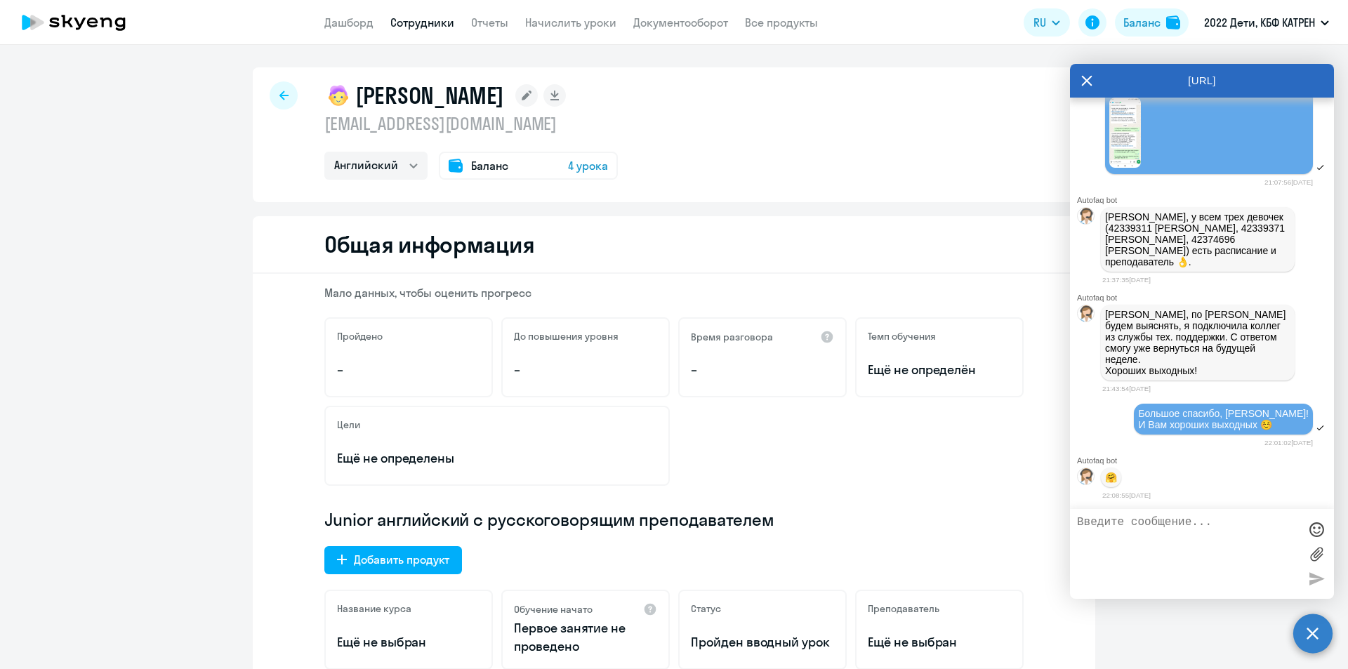
select select "30"
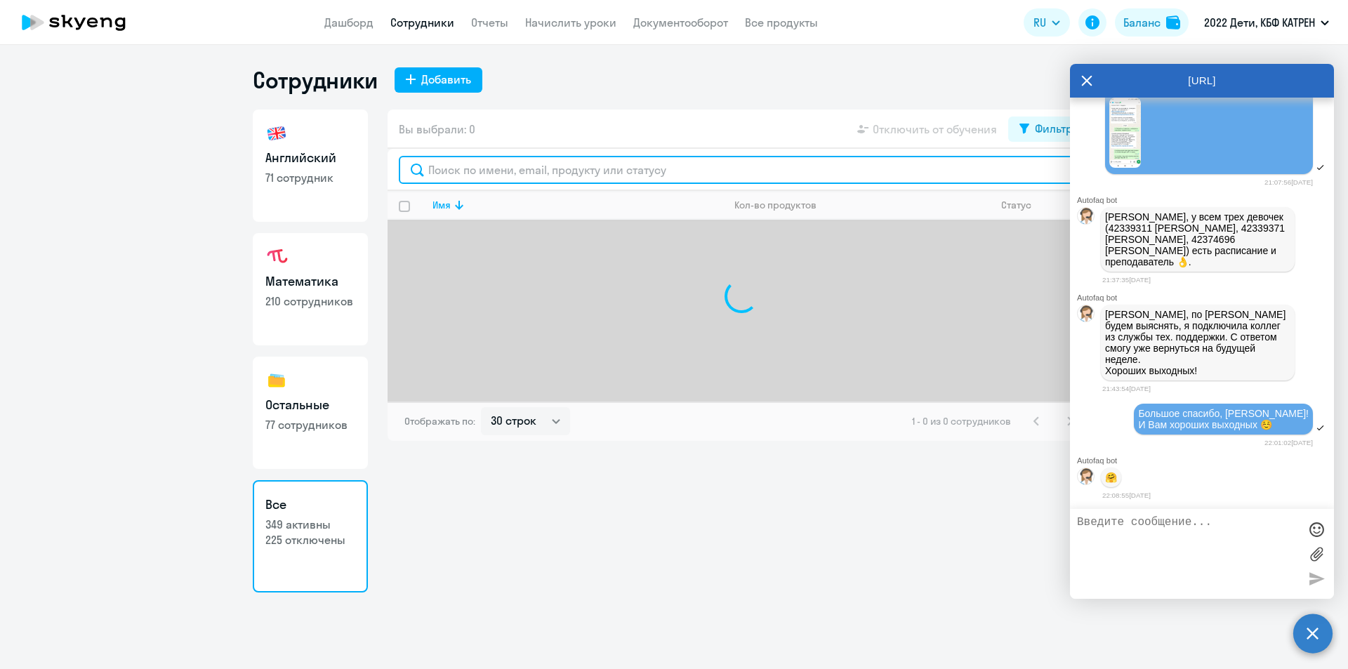
click at [508, 171] on input "text" at bounding box center [741, 170] width 685 height 28
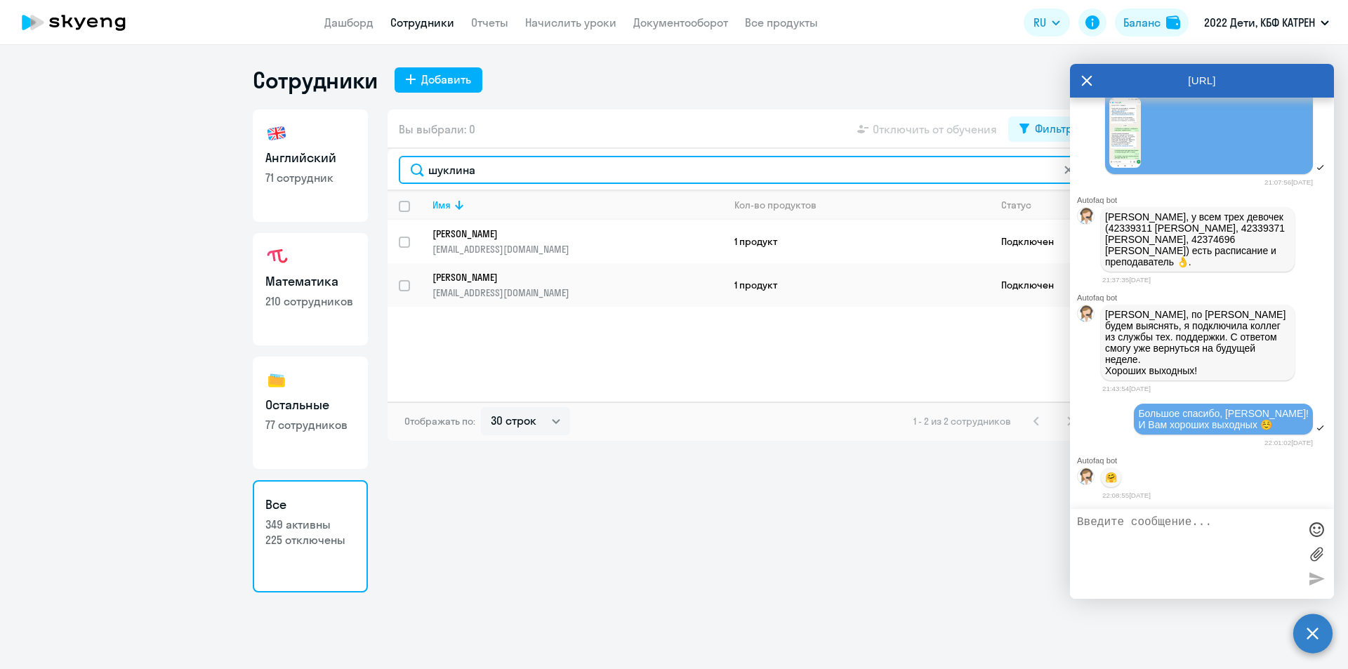
type input "шуклина"
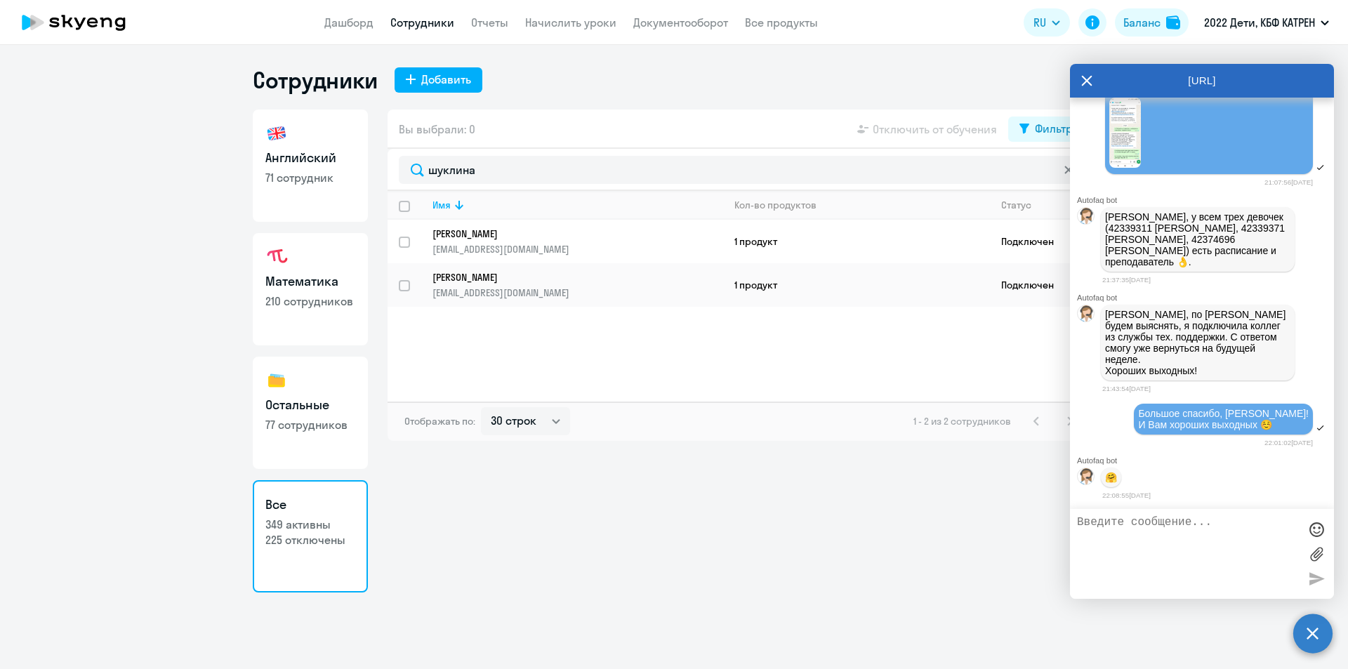
click at [526, 236] on p "[PERSON_NAME]" at bounding box center [568, 234] width 271 height 13
select select "others"
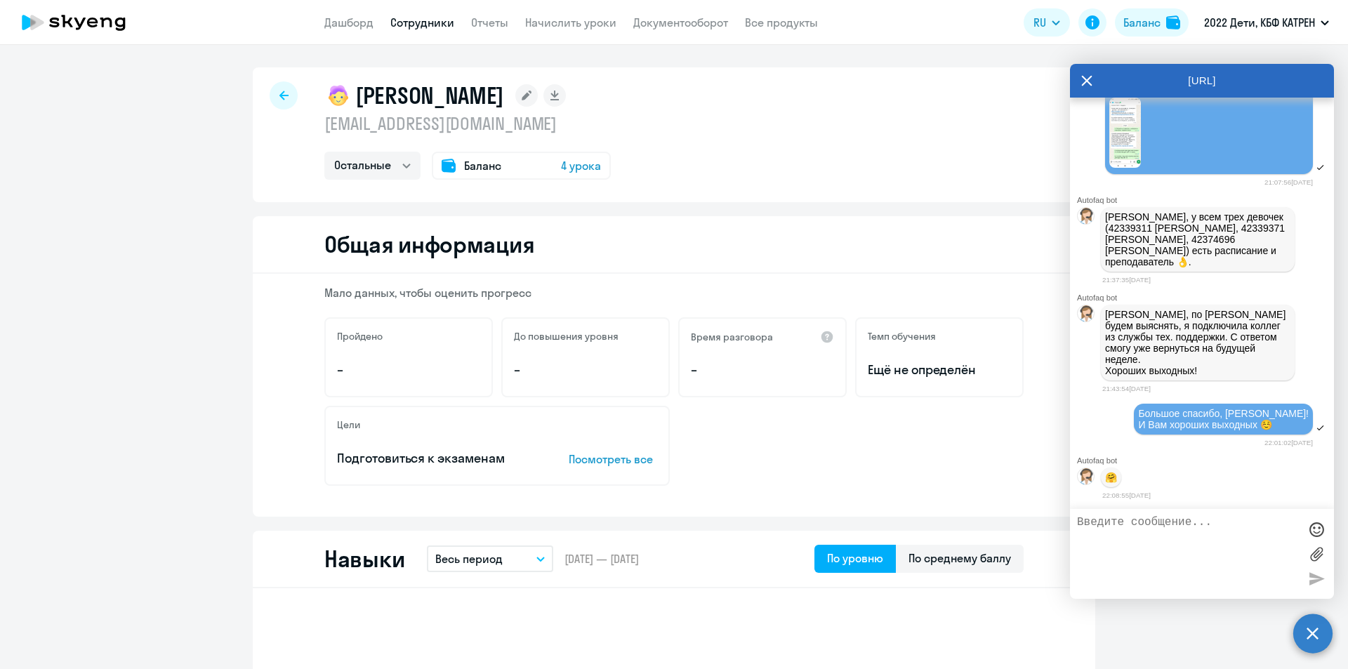
select select "30"
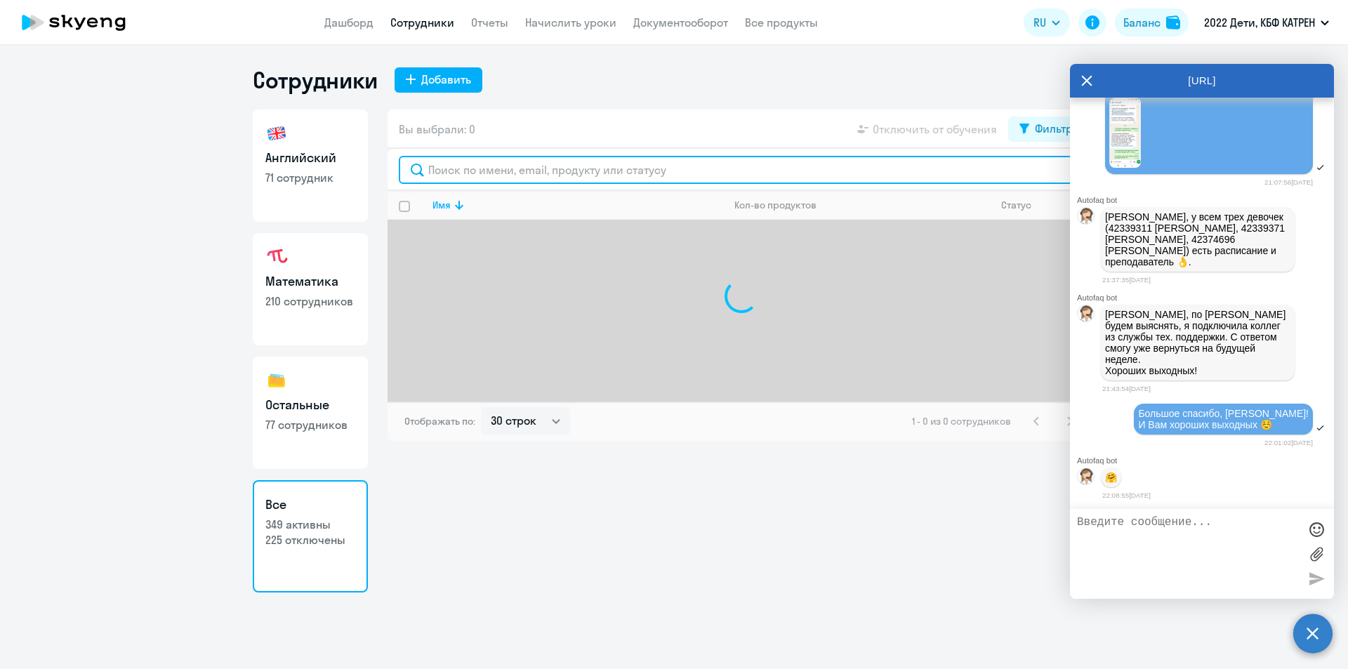
click at [463, 178] on input "text" at bounding box center [741, 170] width 685 height 28
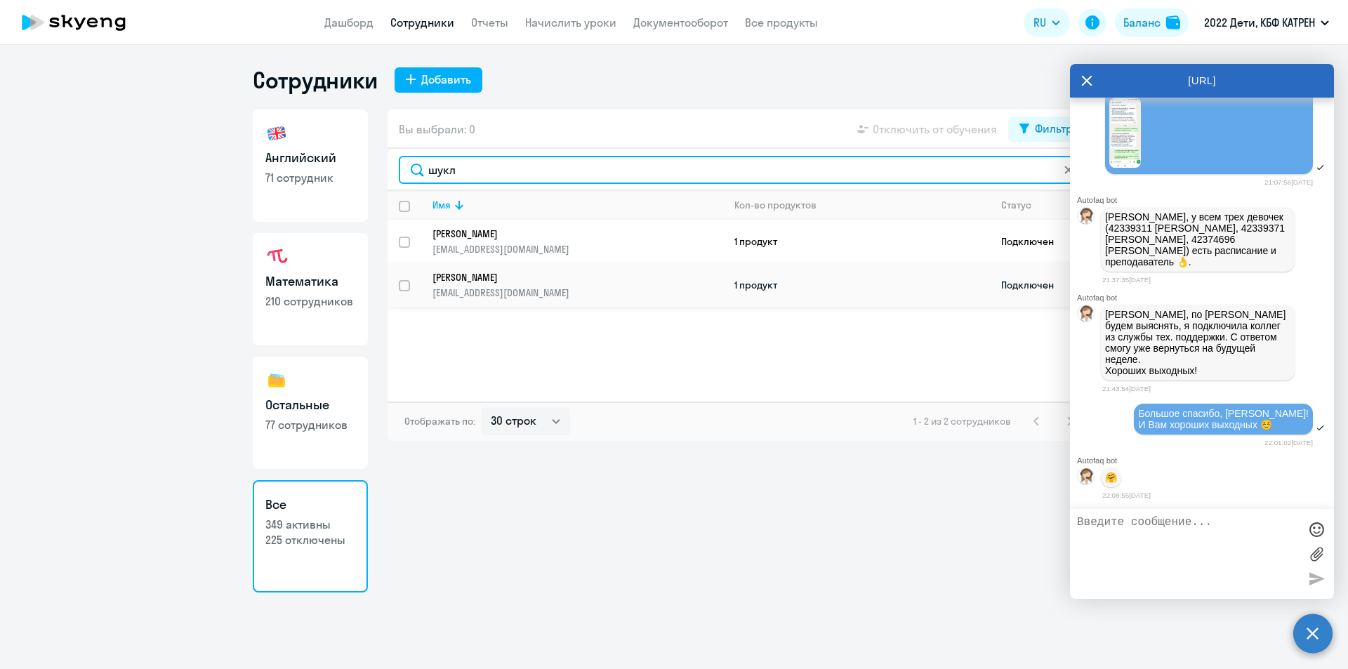
type input "шукл"
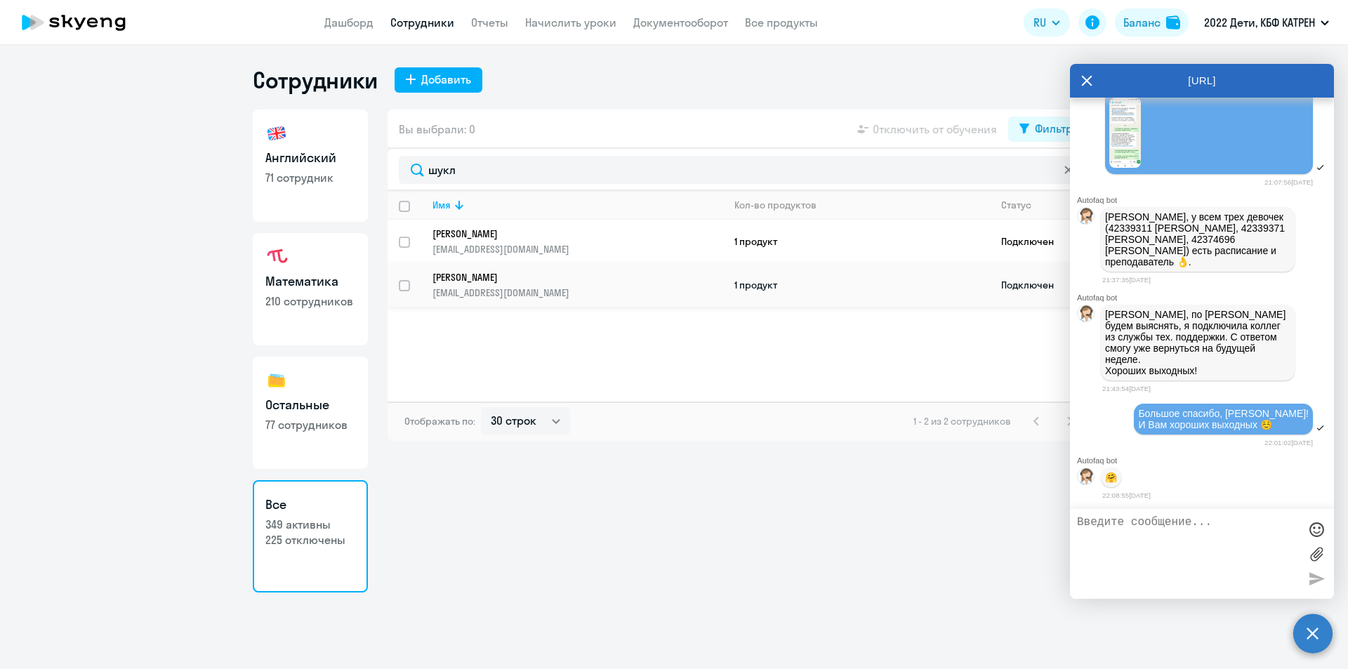
click at [512, 277] on p "[PERSON_NAME]" at bounding box center [568, 277] width 271 height 13
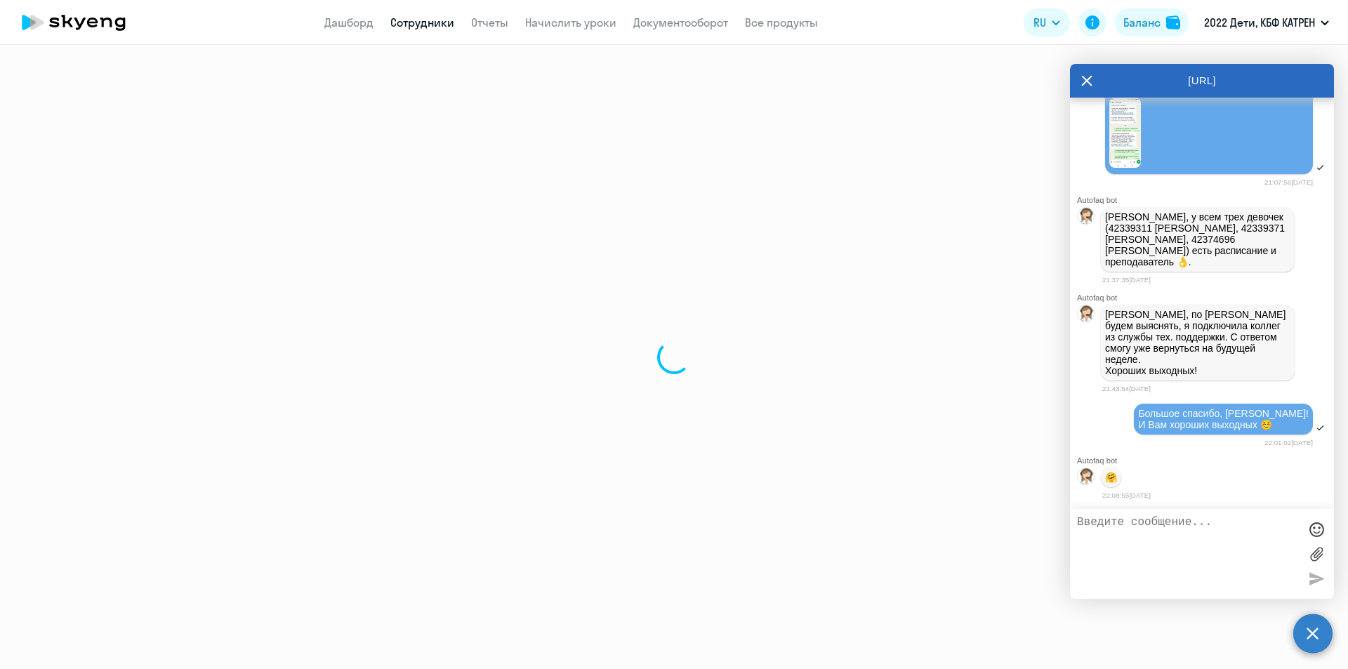
select select "math"
select select "30"
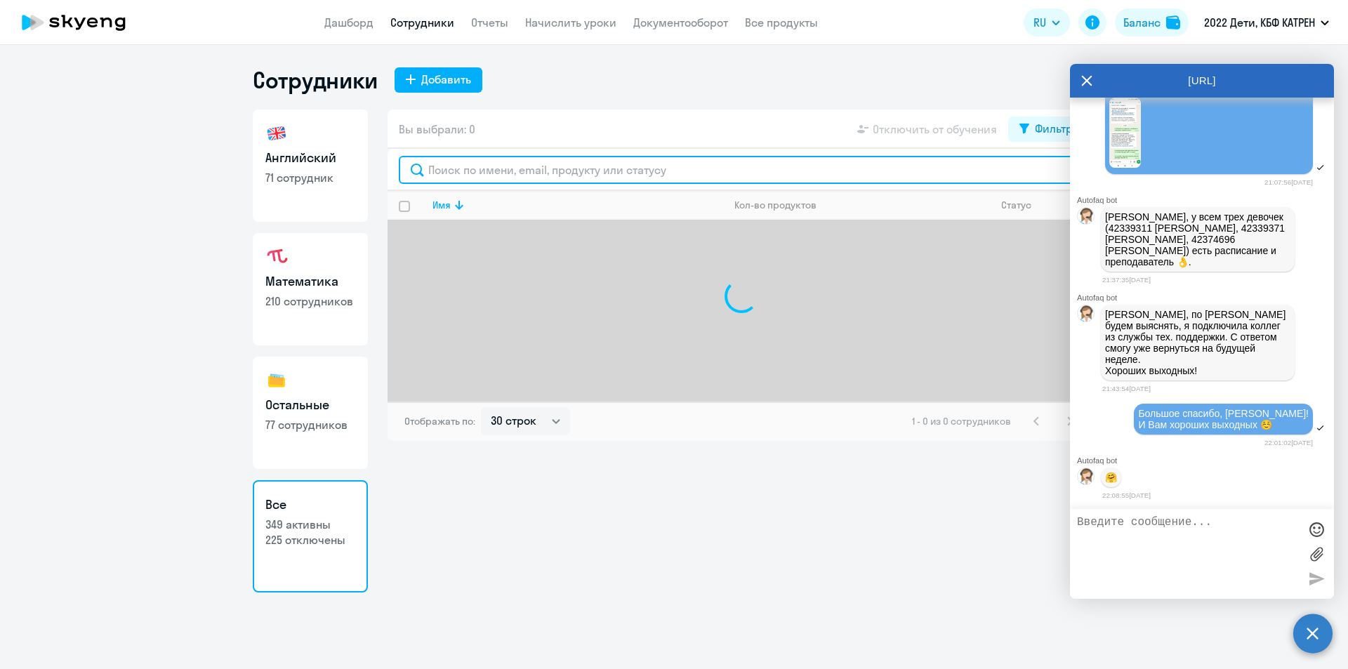
click at [530, 167] on input "text" at bounding box center [741, 170] width 685 height 28
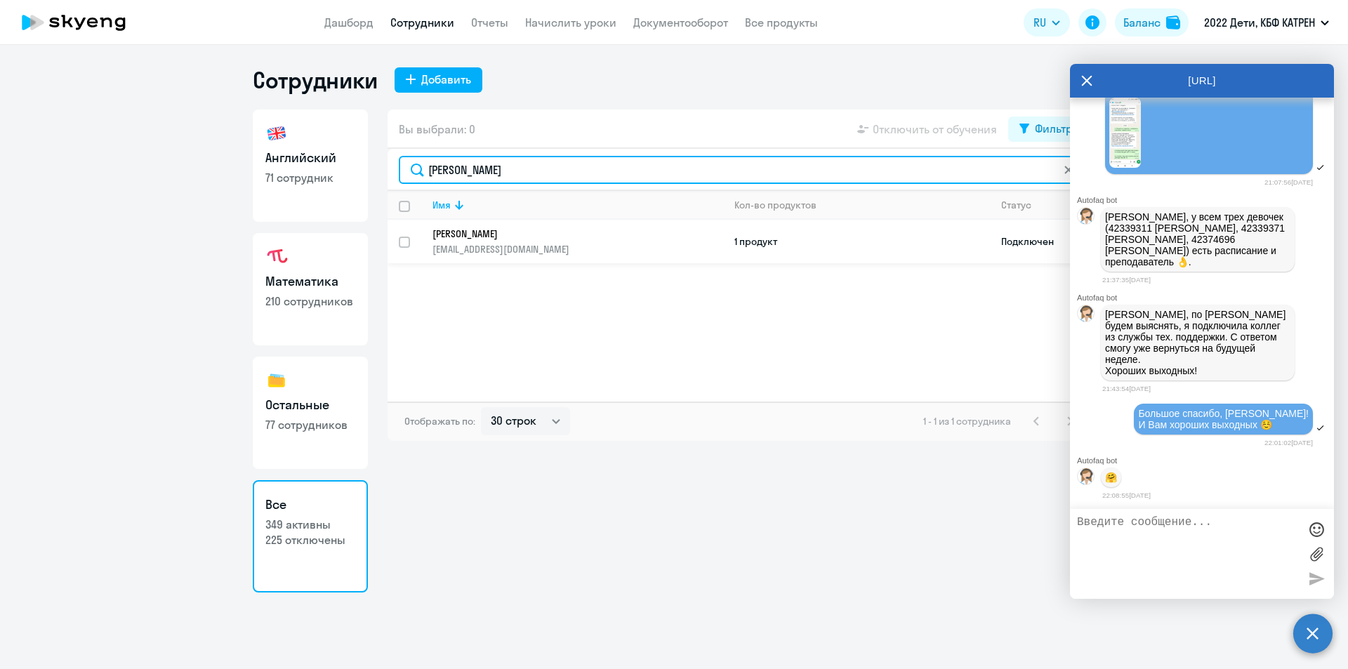
type input "рыжова"
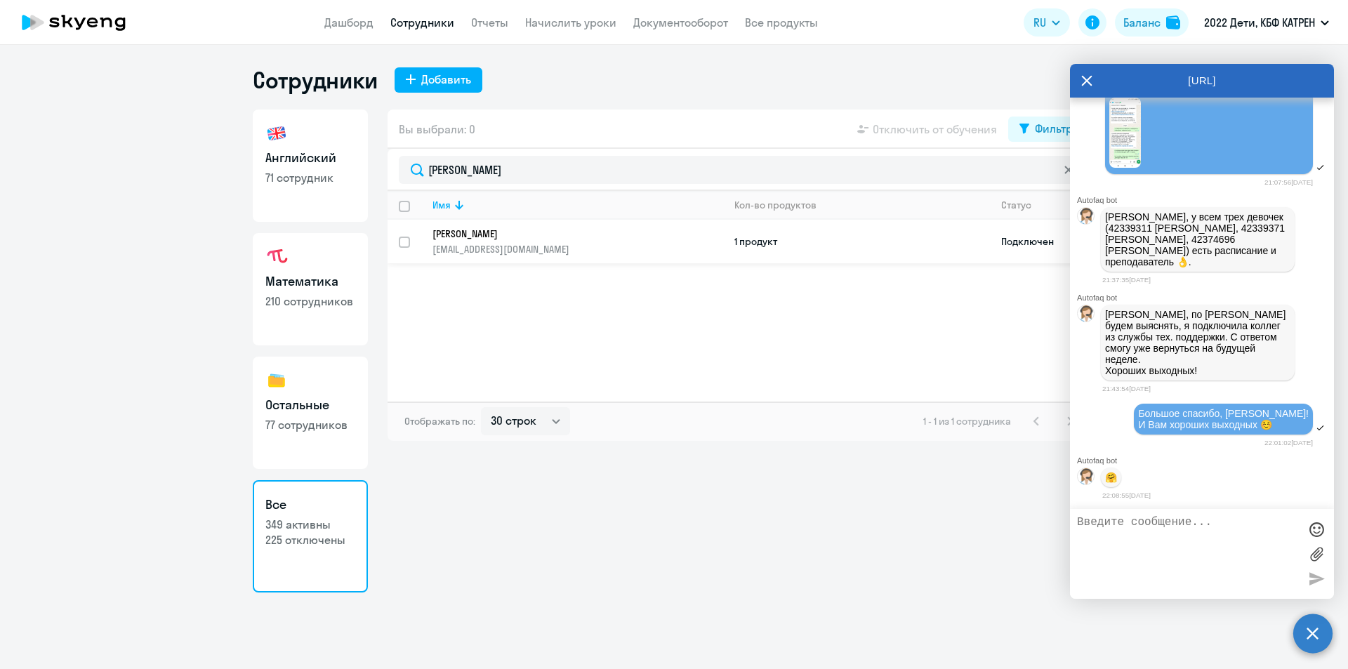
click at [573, 229] on p "Рыжова Анастасия Глебовна" at bounding box center [568, 234] width 271 height 13
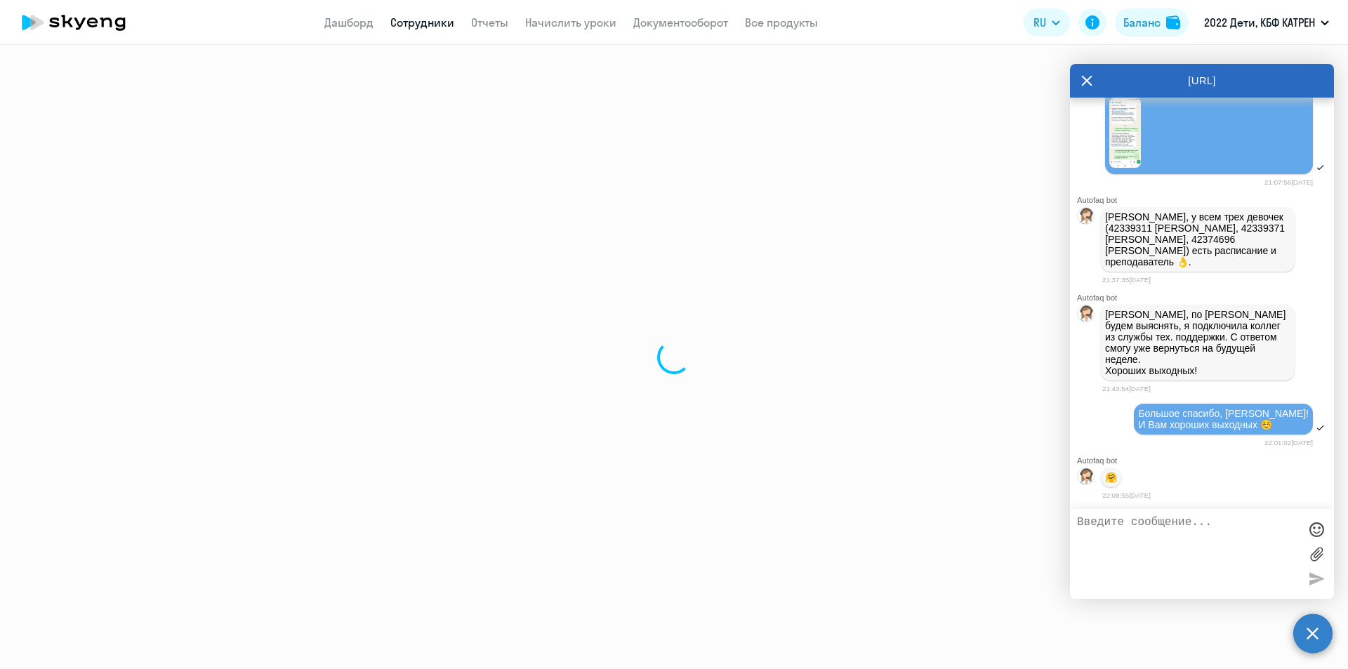
select select "math"
select select "30"
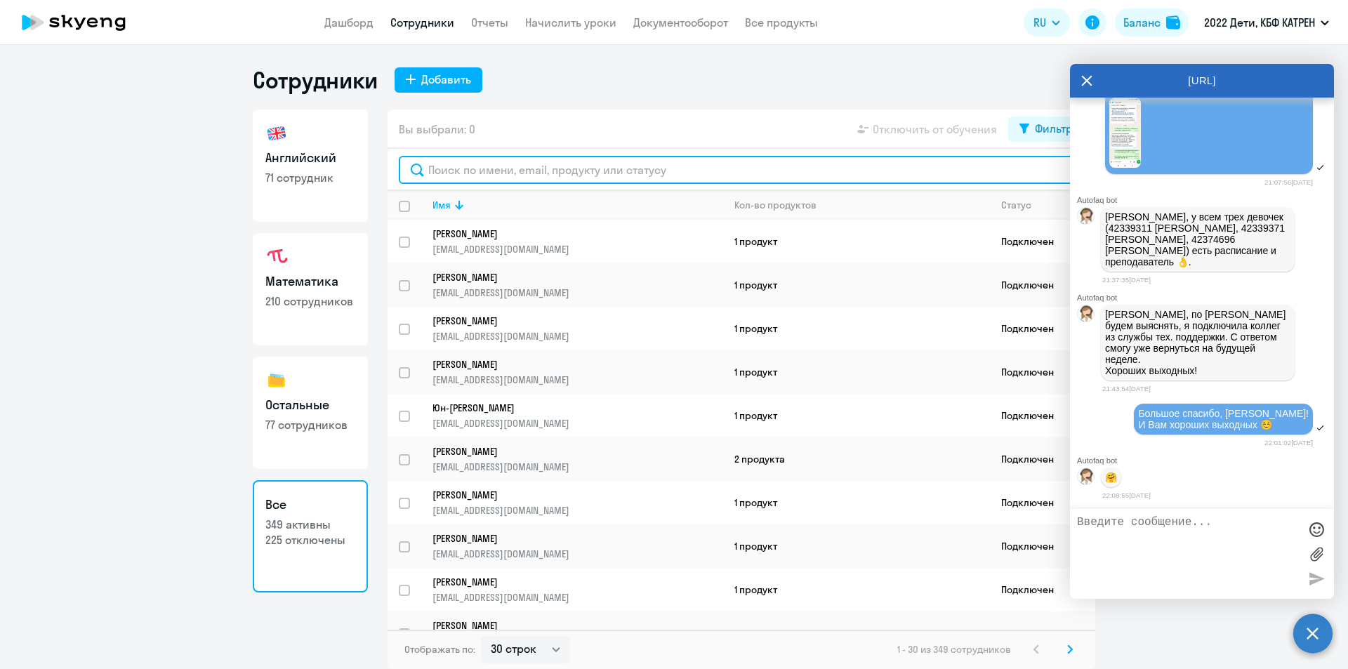
click at [503, 174] on input "text" at bounding box center [741, 170] width 685 height 28
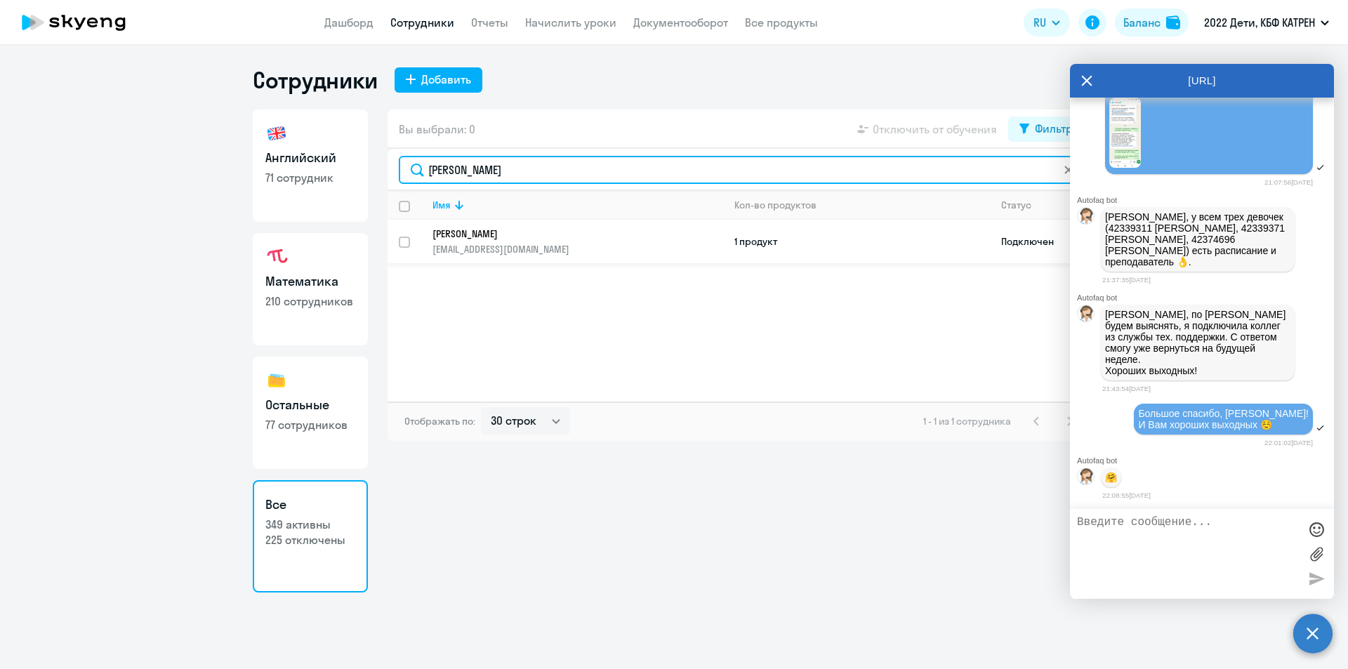
type input "анопко"
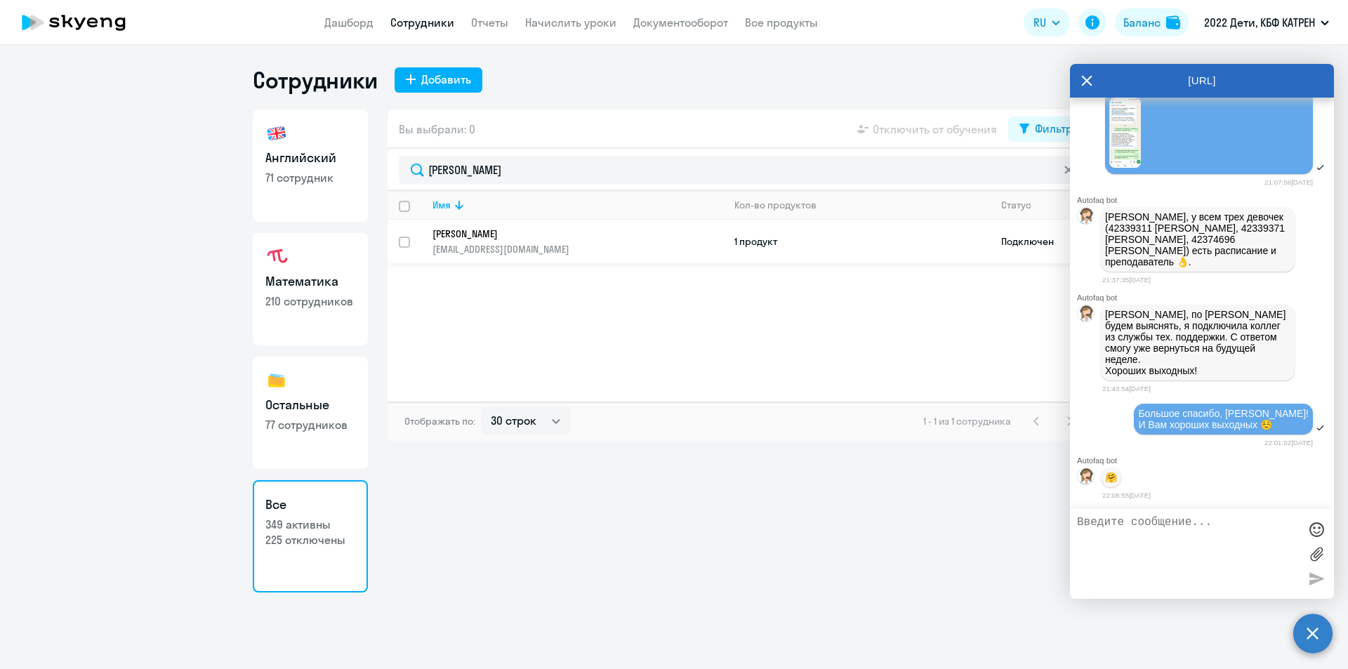
click at [513, 239] on p "[PERSON_NAME]" at bounding box center [568, 234] width 271 height 13
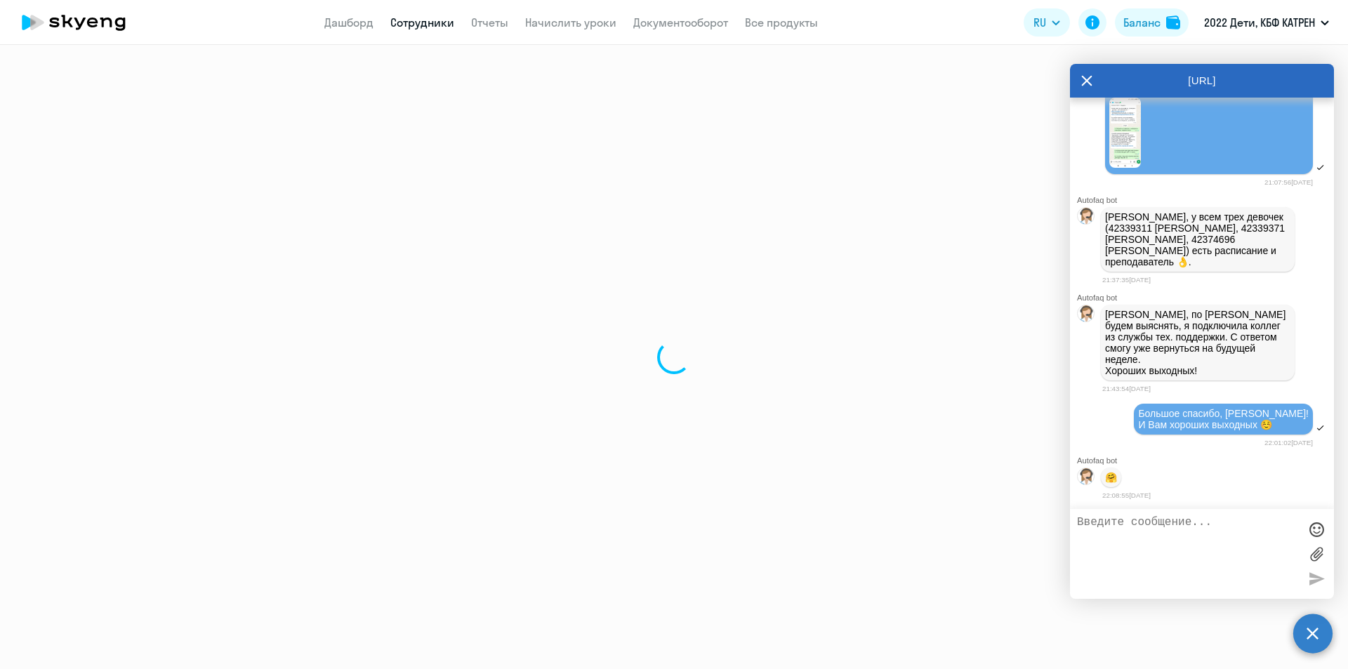
select select "english"
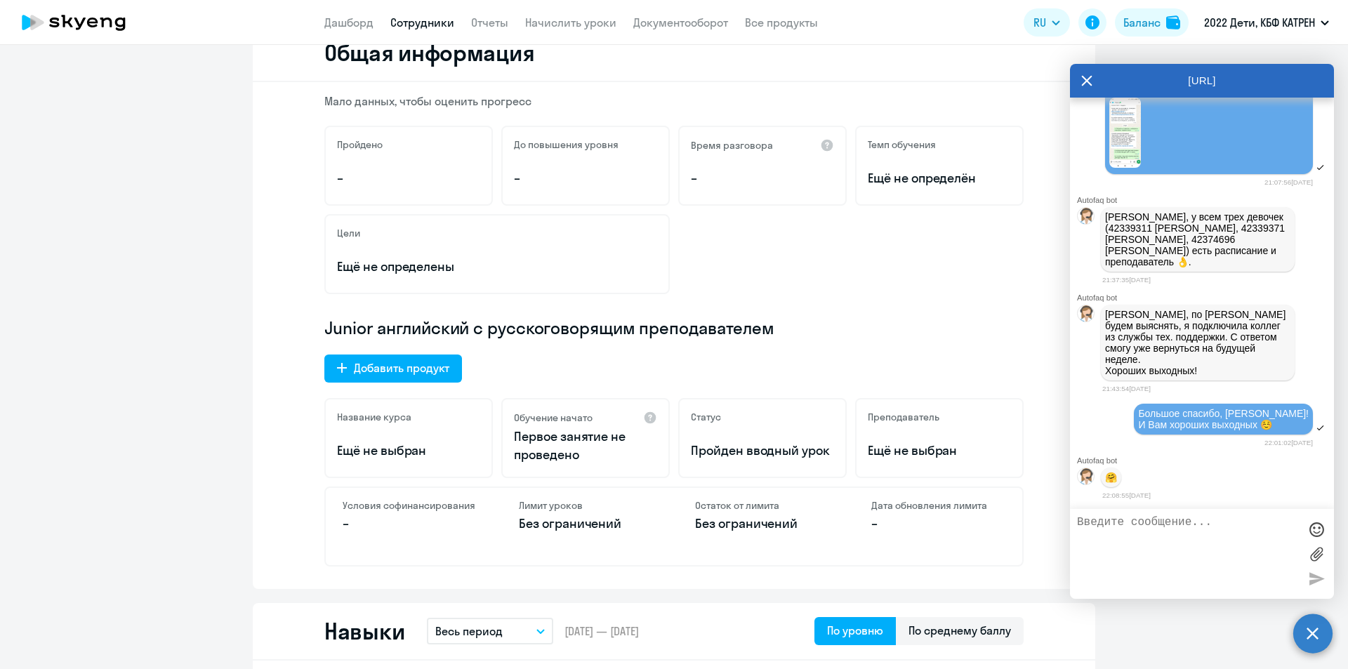
scroll to position [140, 0]
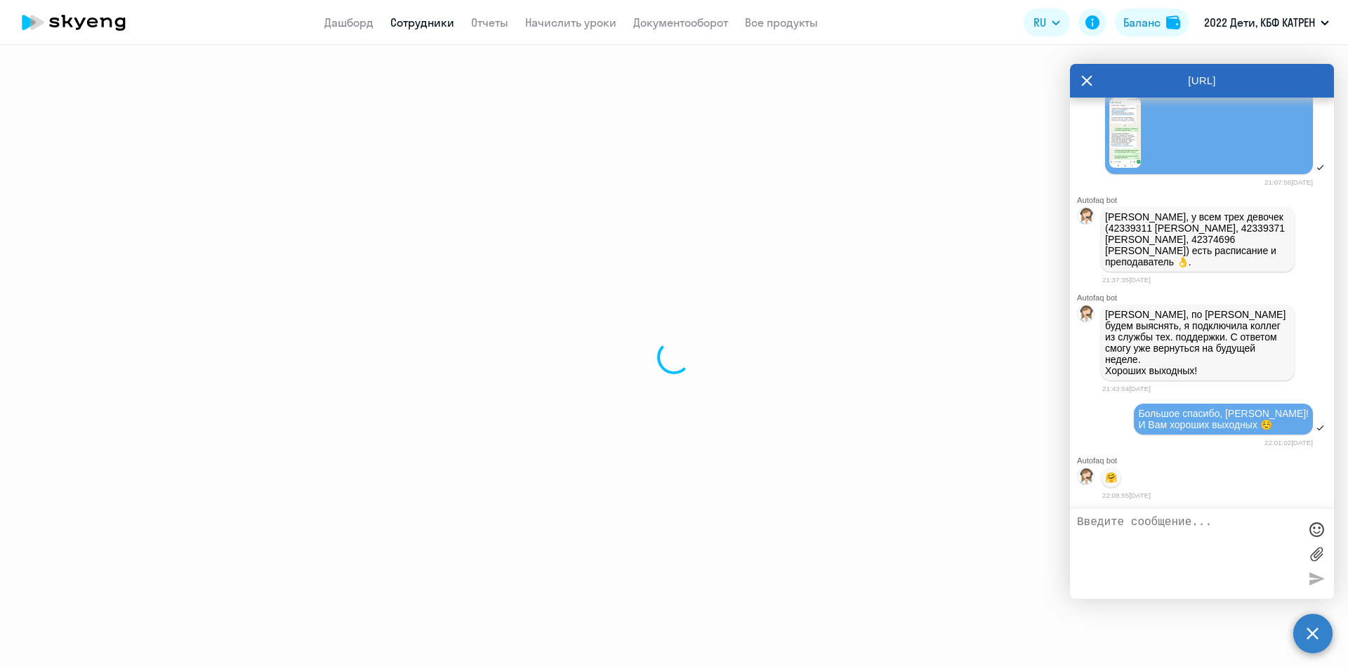
select select "30"
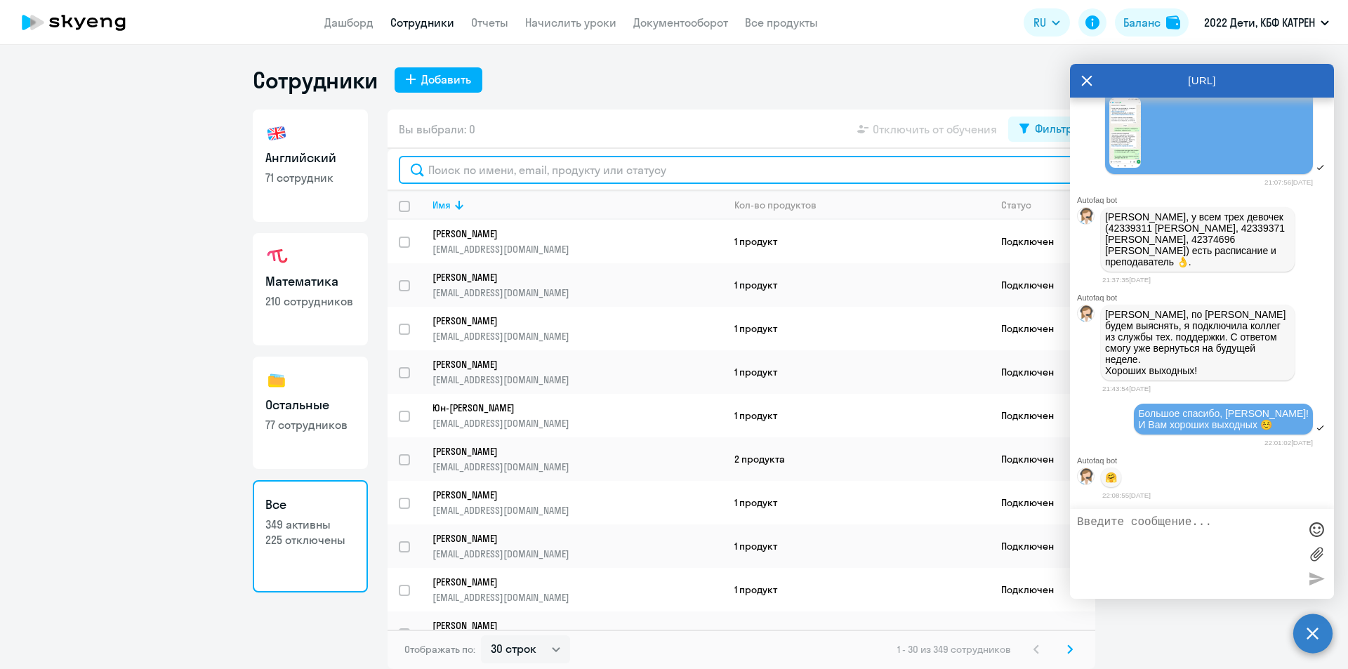
click at [585, 165] on input "text" at bounding box center [741, 170] width 685 height 28
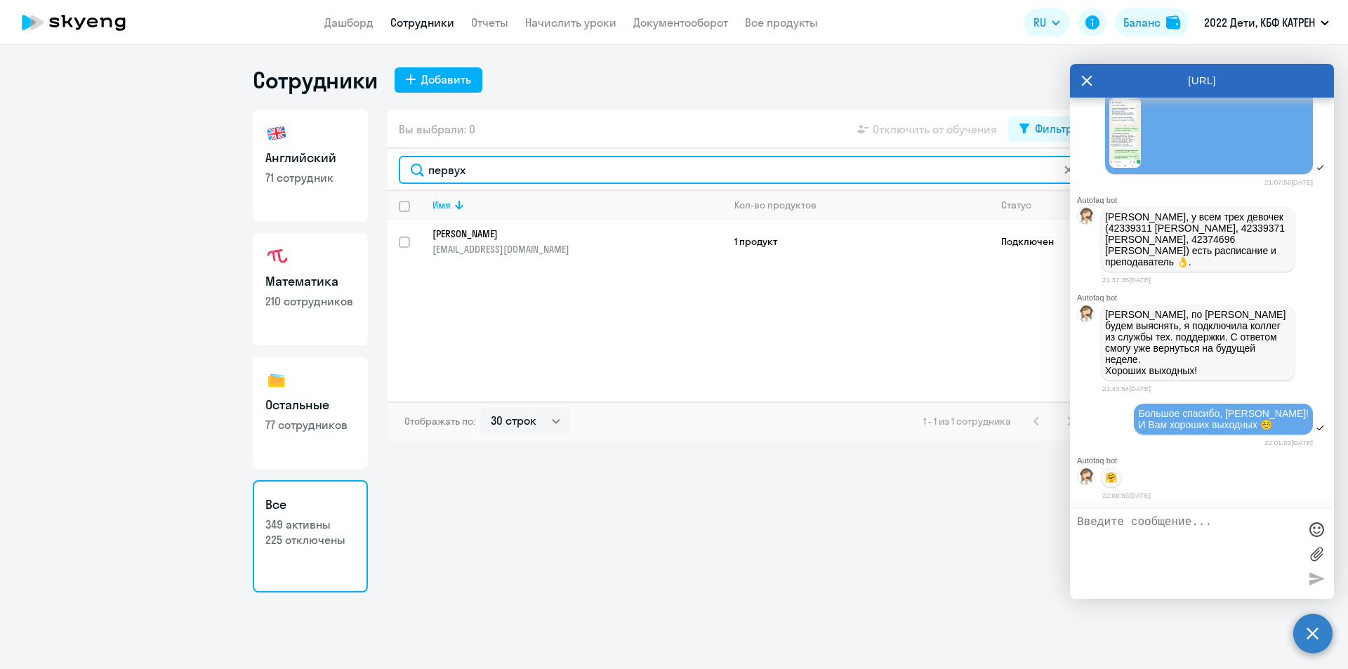
type input "первух"
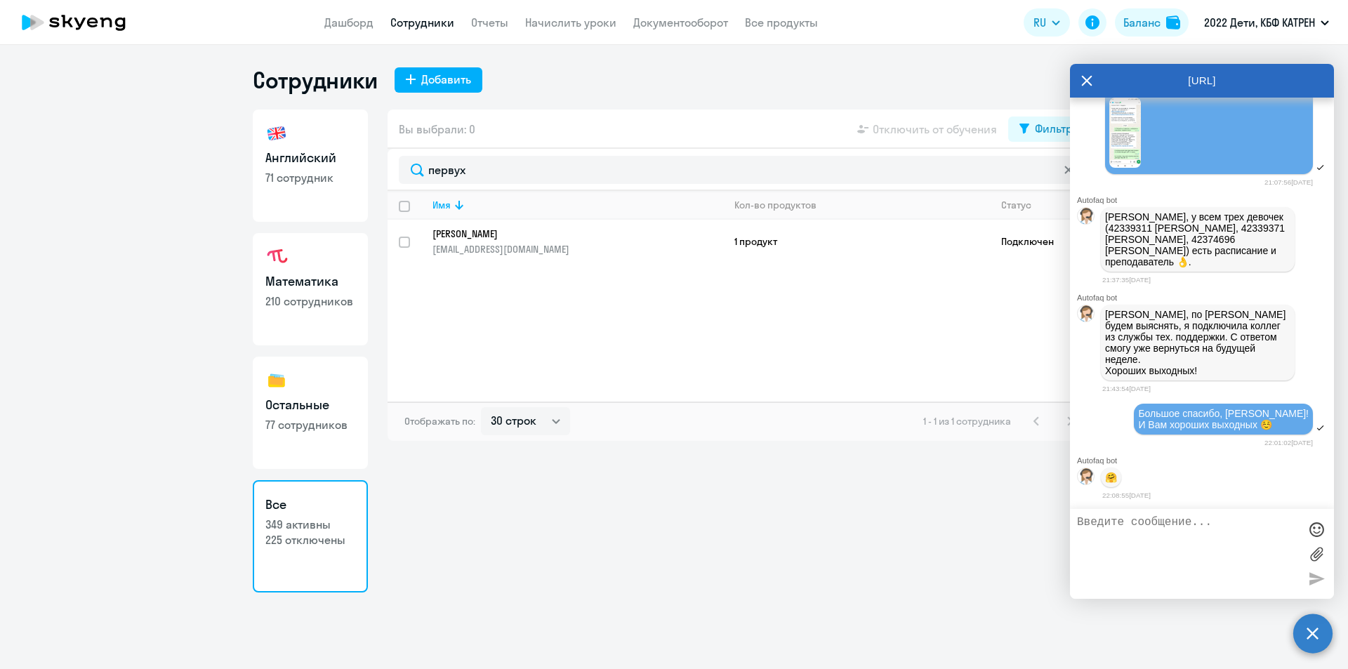
click at [591, 244] on p "margo250189@mail.ru" at bounding box center [578, 249] width 290 height 13
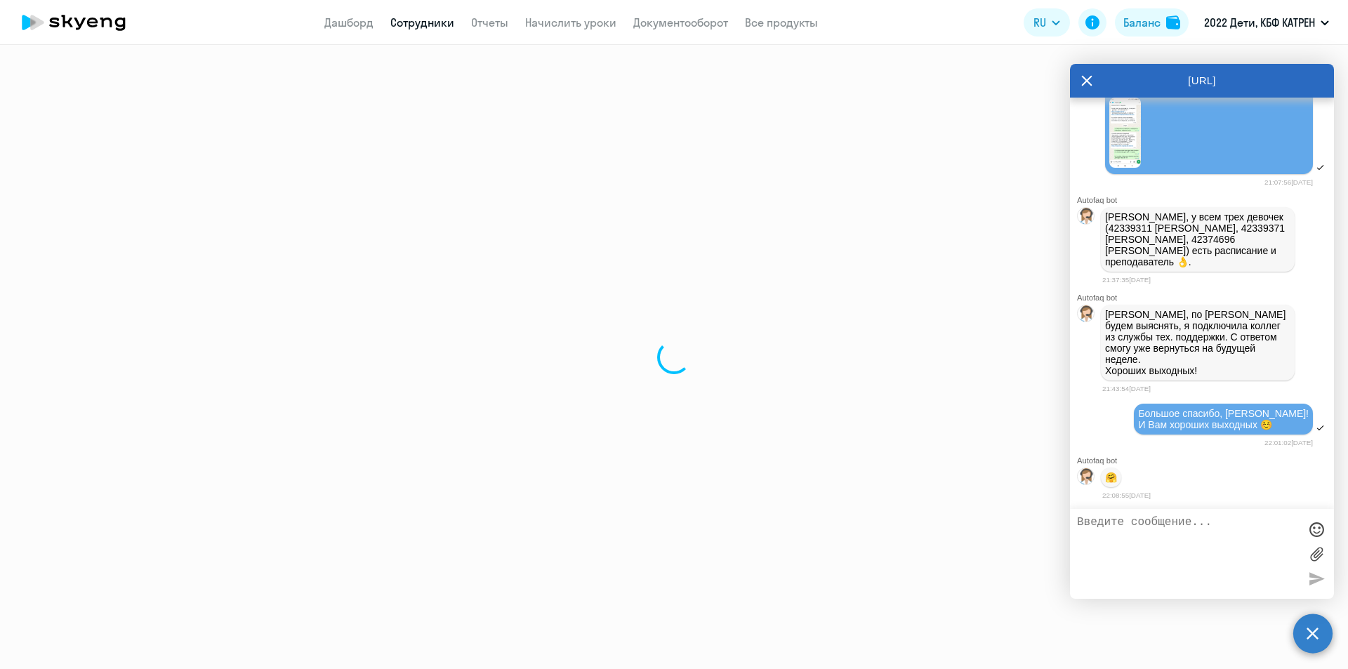
select select "math"
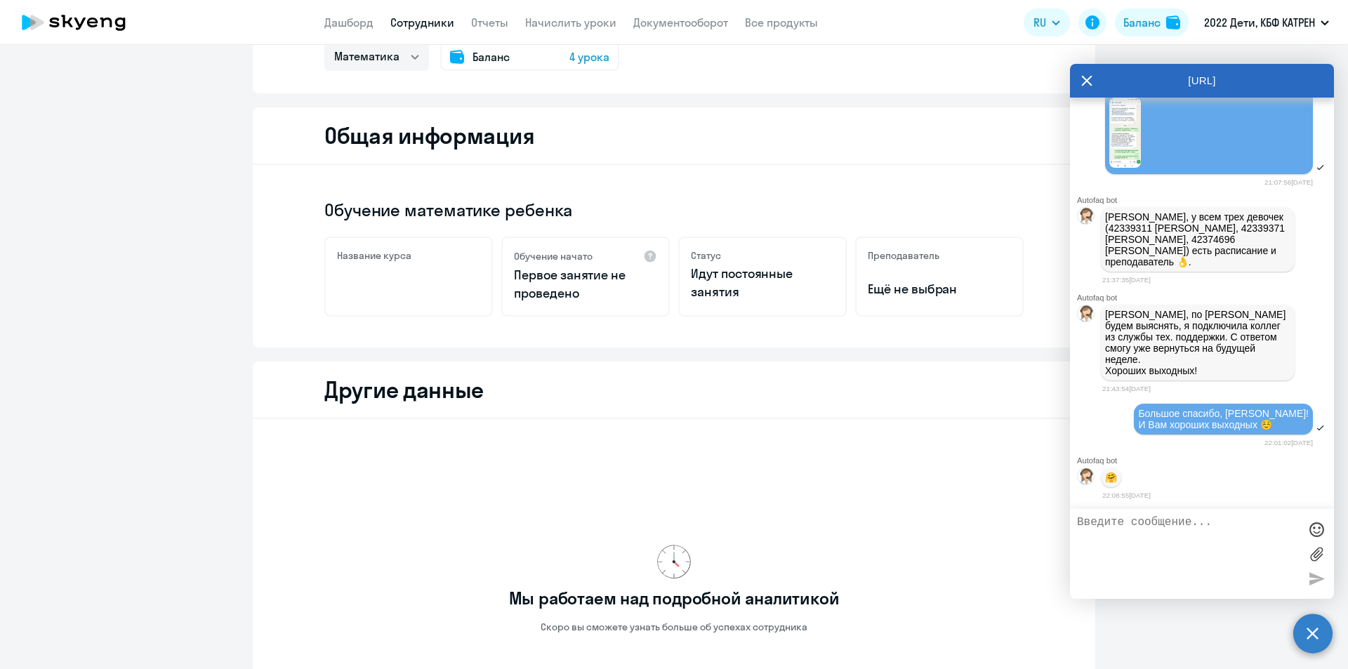
scroll to position [312, 0]
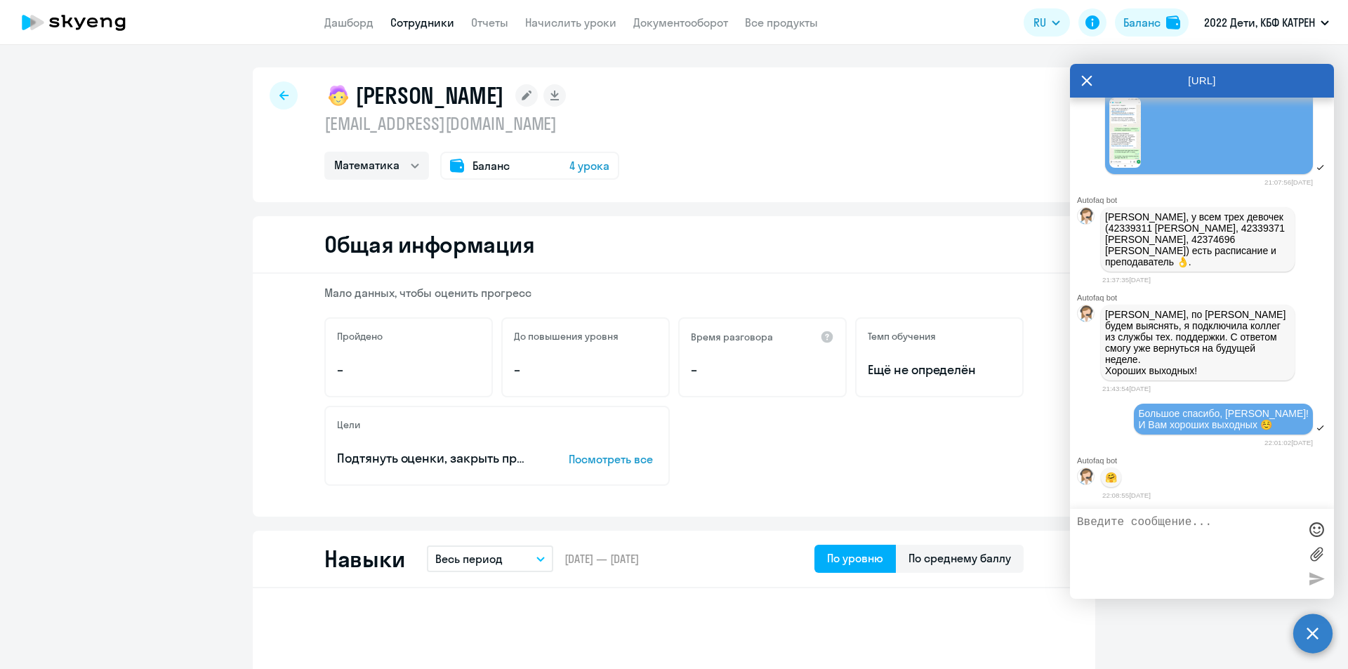
select select "30"
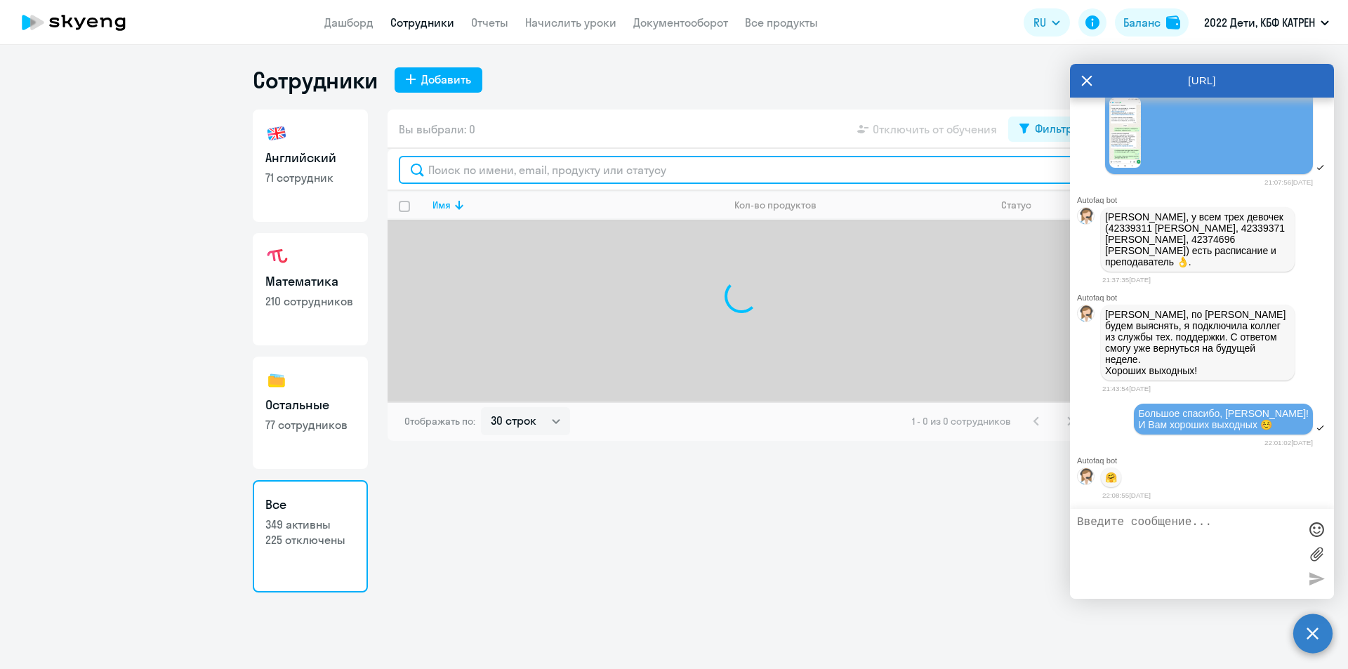
click at [487, 170] on input "text" at bounding box center [741, 170] width 685 height 28
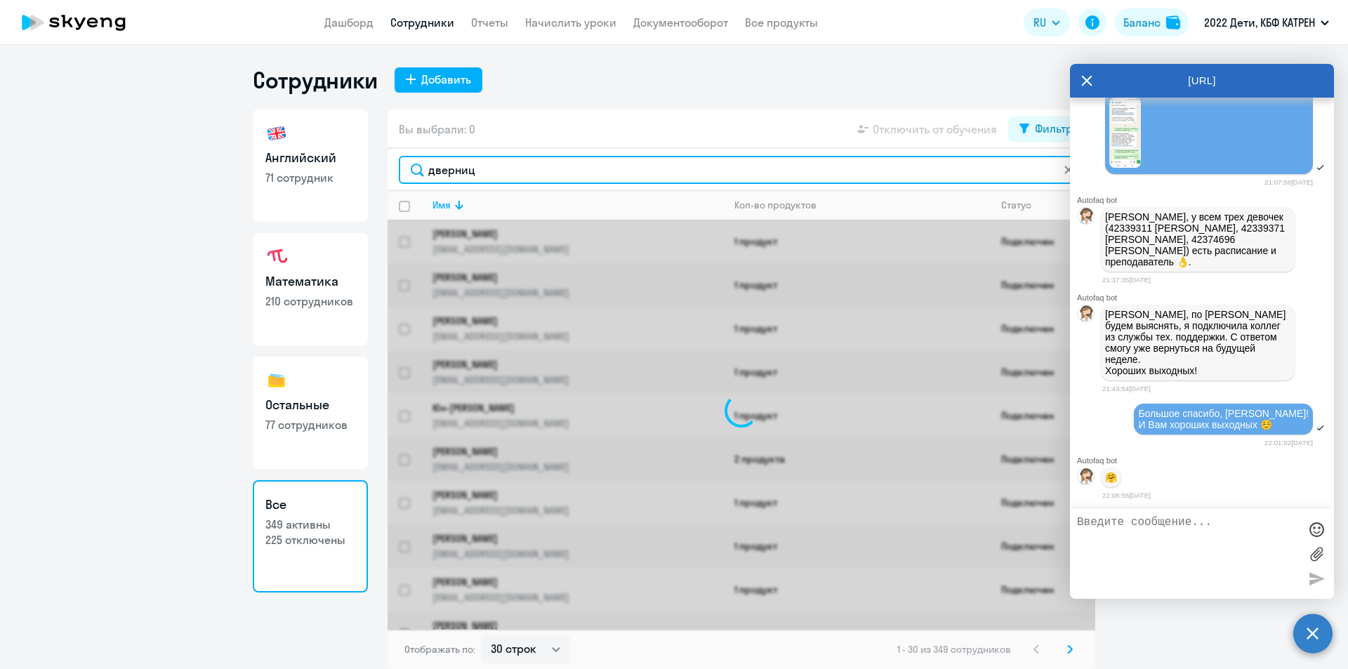
type input "дверниц"
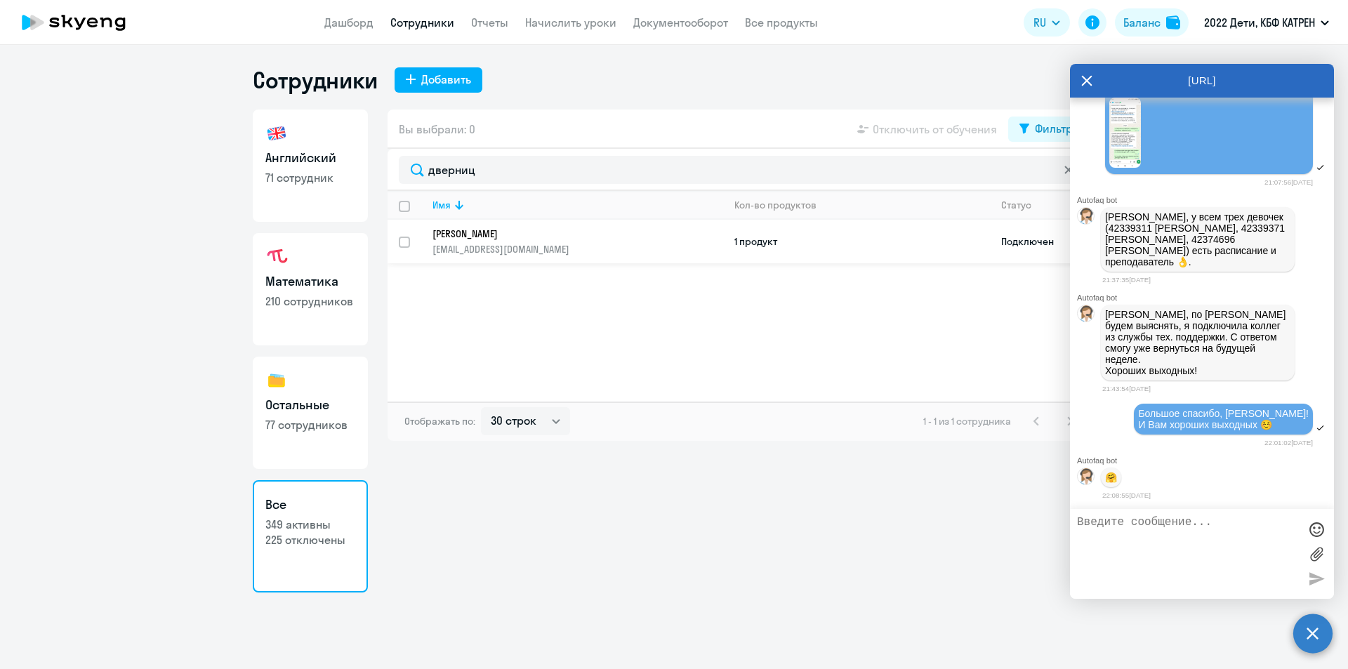
click at [494, 243] on p "[EMAIL_ADDRESS][DOMAIN_NAME]" at bounding box center [578, 249] width 290 height 13
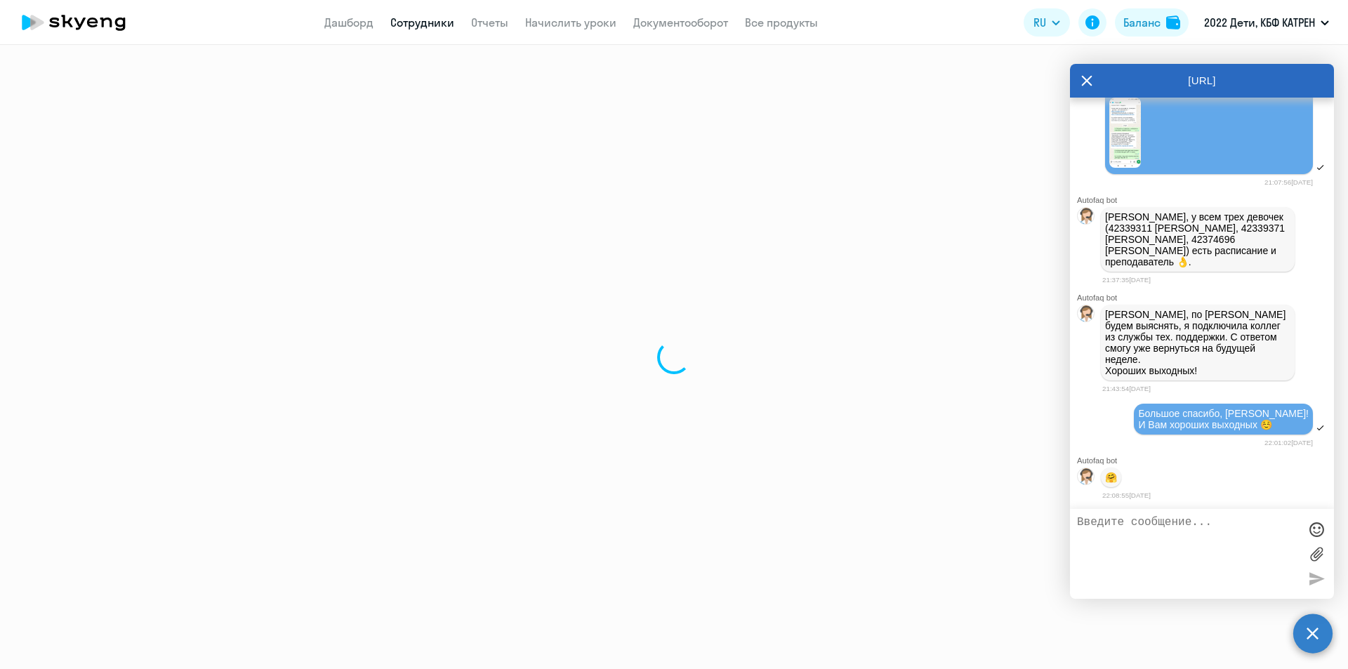
select select "english"
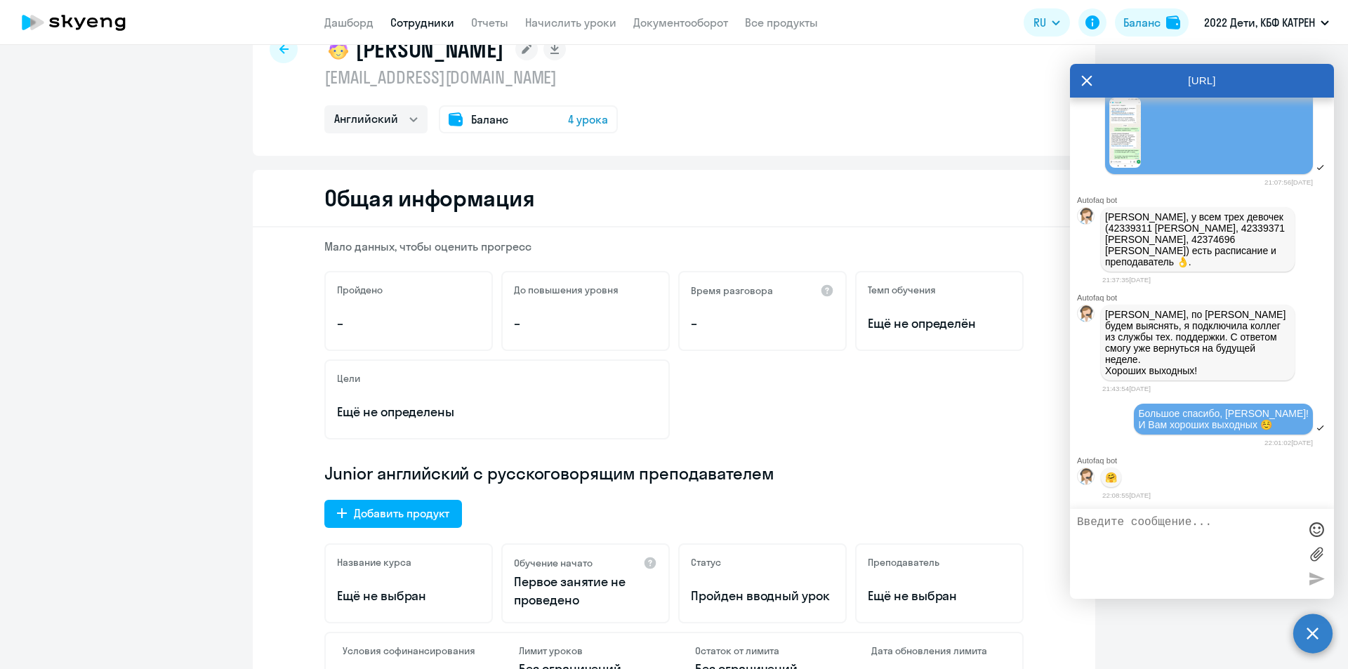
scroll to position [281, 0]
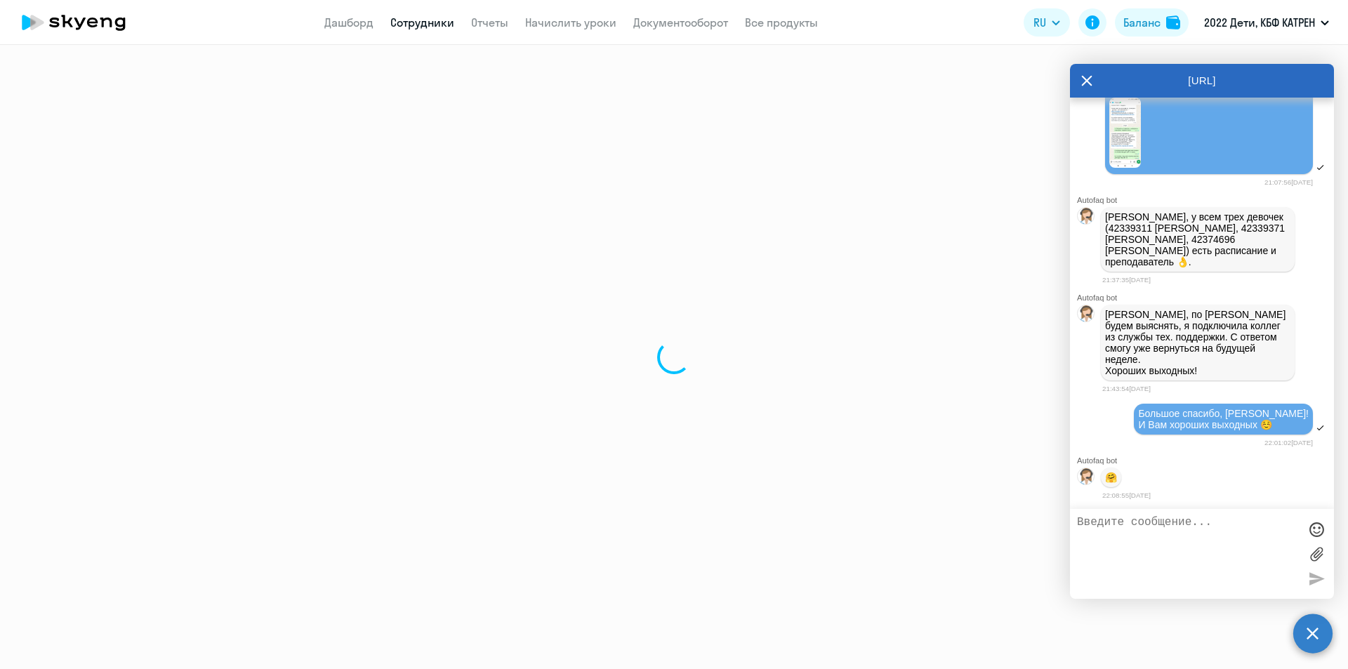
select select "30"
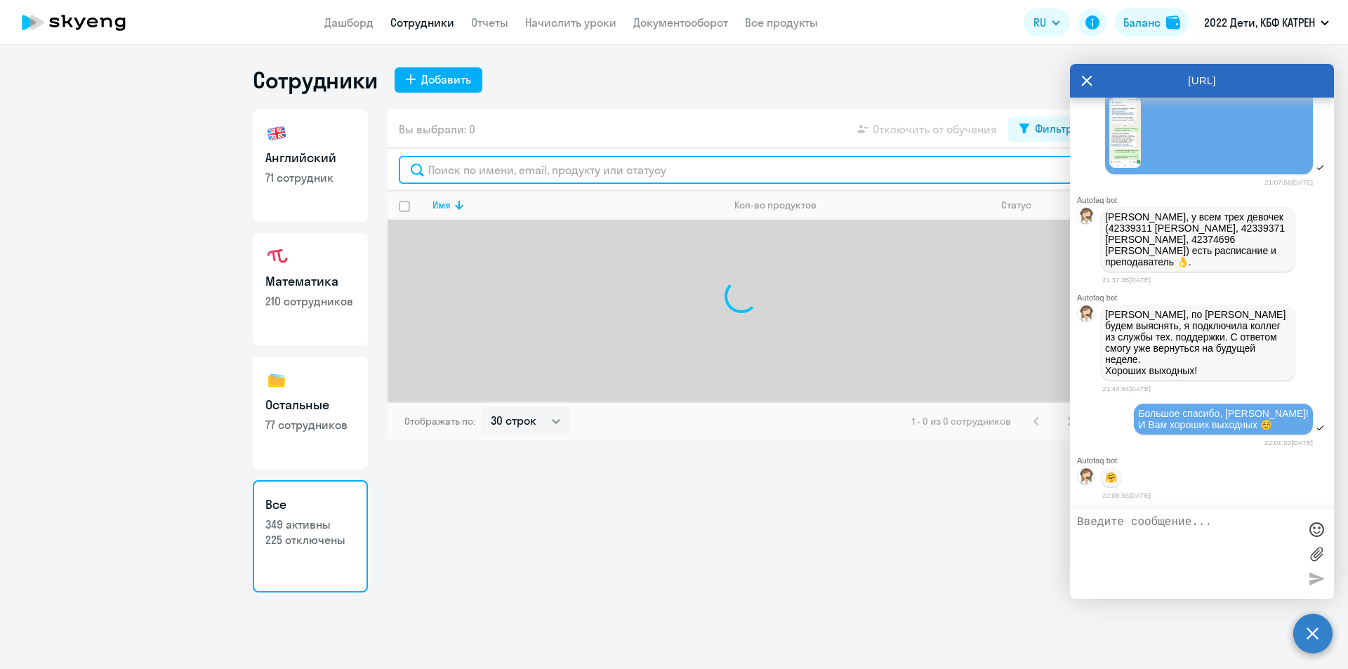
click at [452, 178] on input "text" at bounding box center [741, 170] width 685 height 28
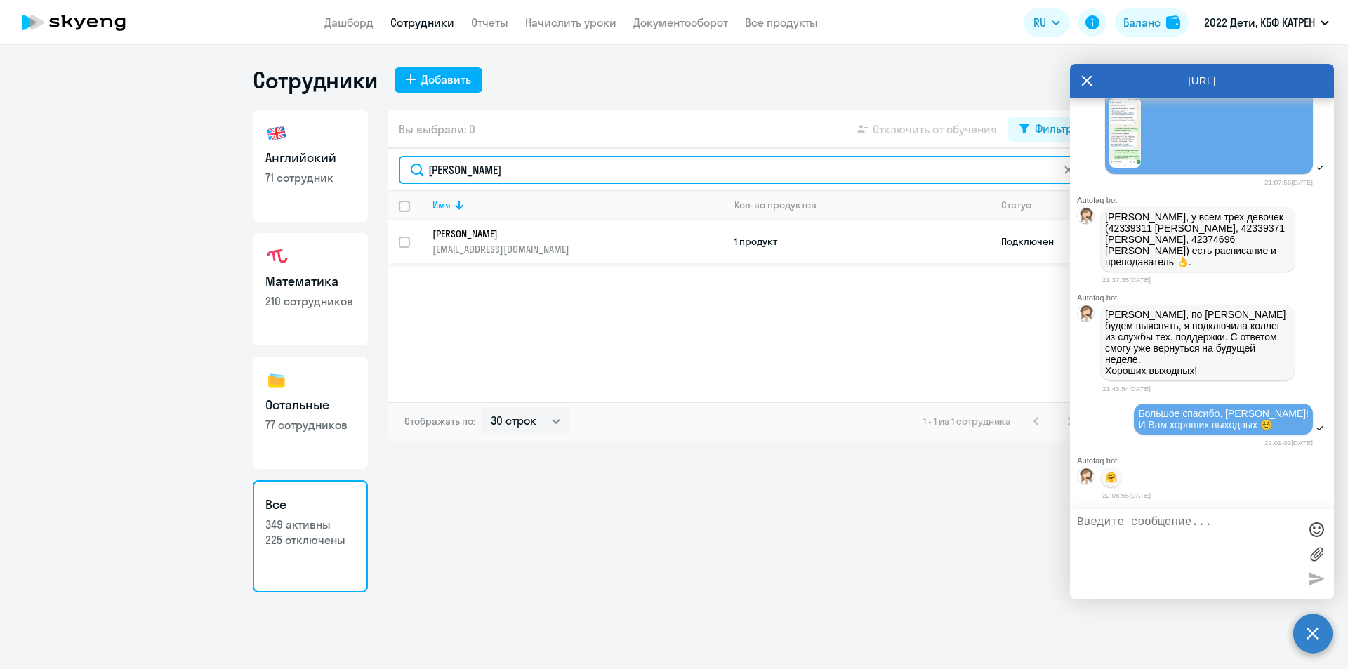
type input "климов"
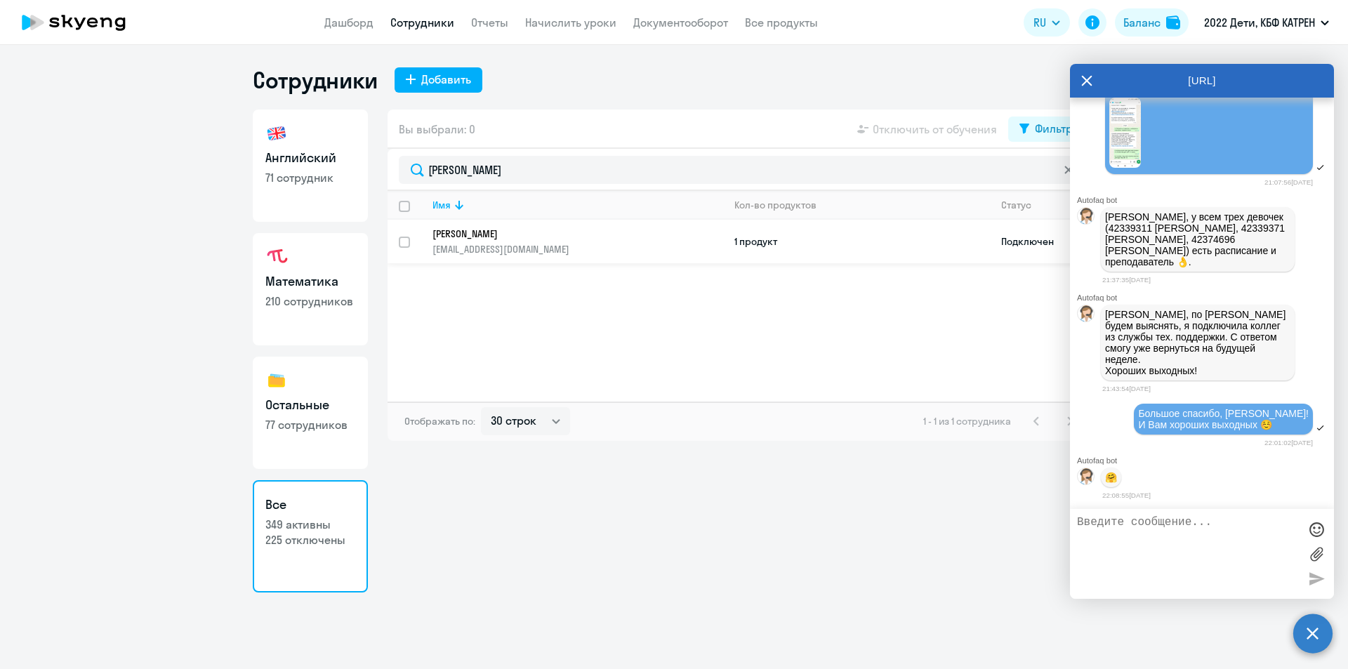
click at [504, 236] on p "Климович Михаил Алексеевич" at bounding box center [568, 234] width 271 height 13
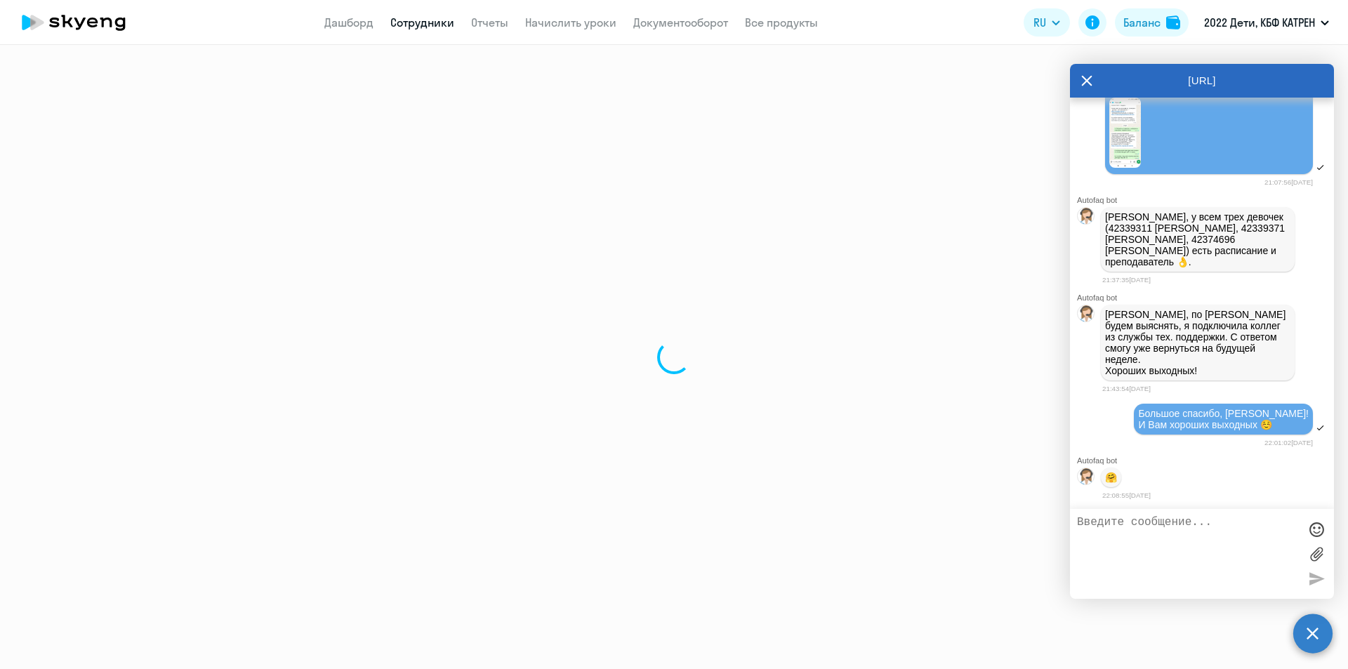
select select "others"
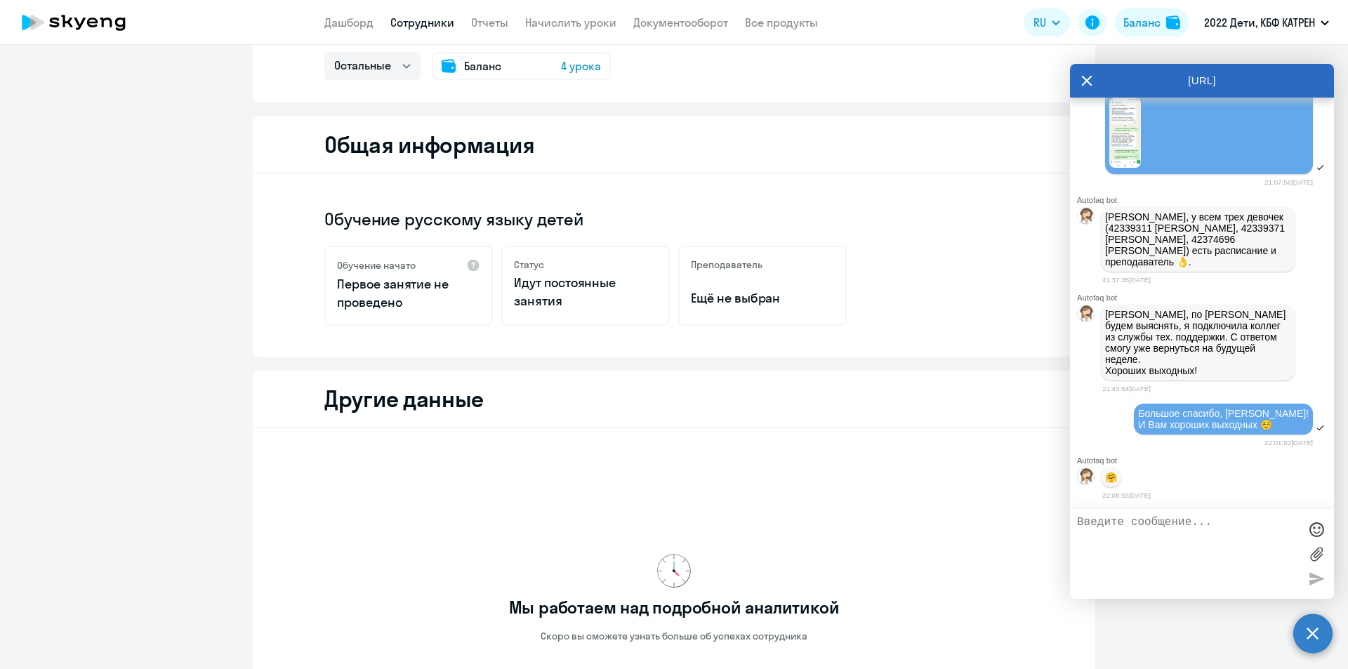
scroll to position [312, 0]
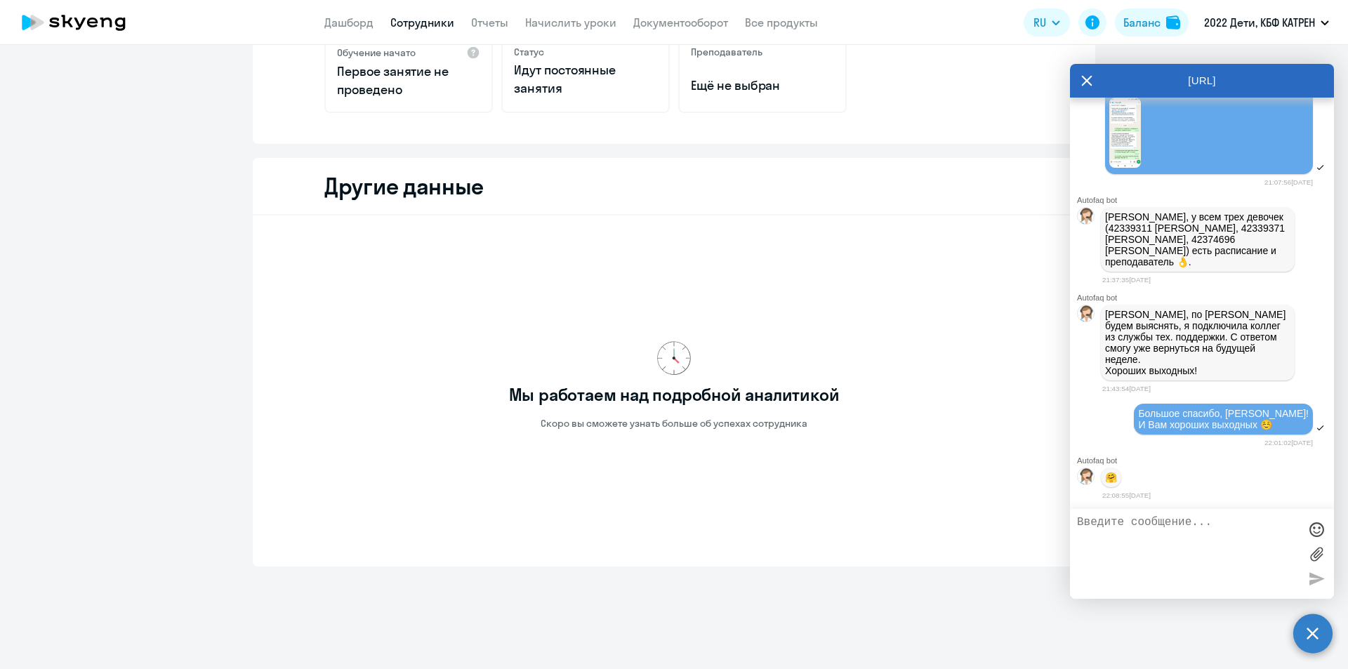
click at [431, 24] on link "Сотрудники" at bounding box center [422, 22] width 64 height 14
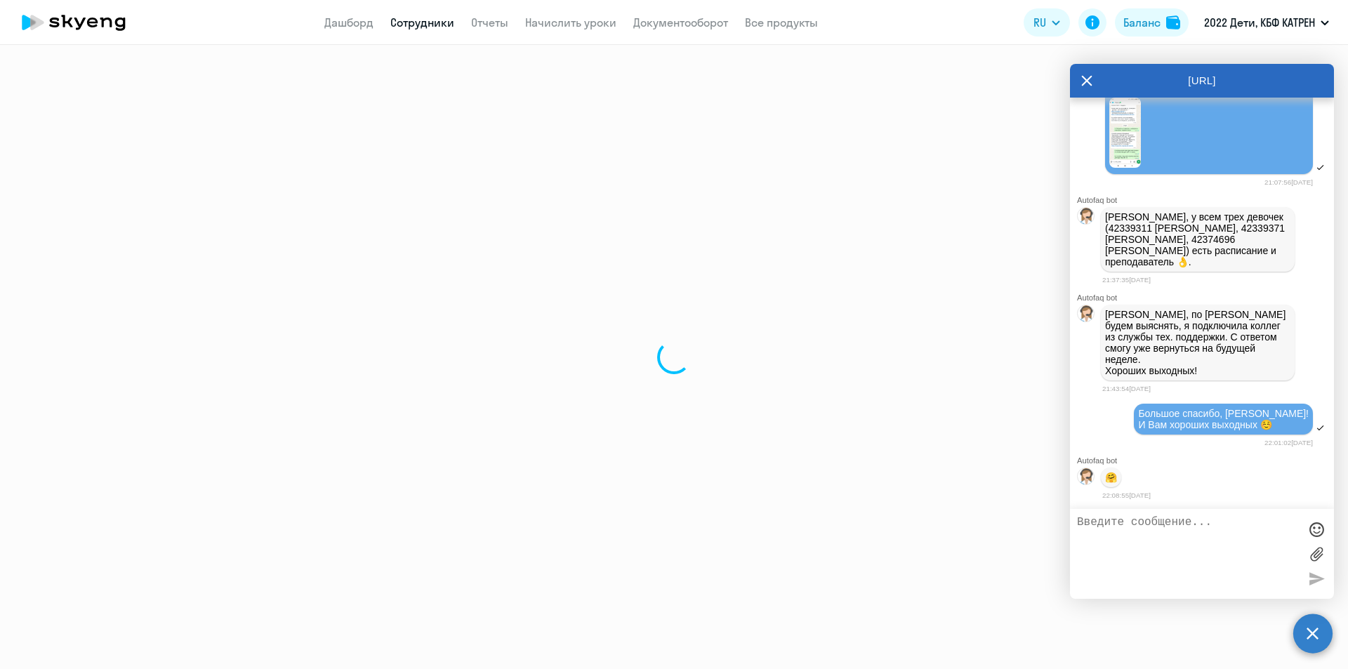
select select "30"
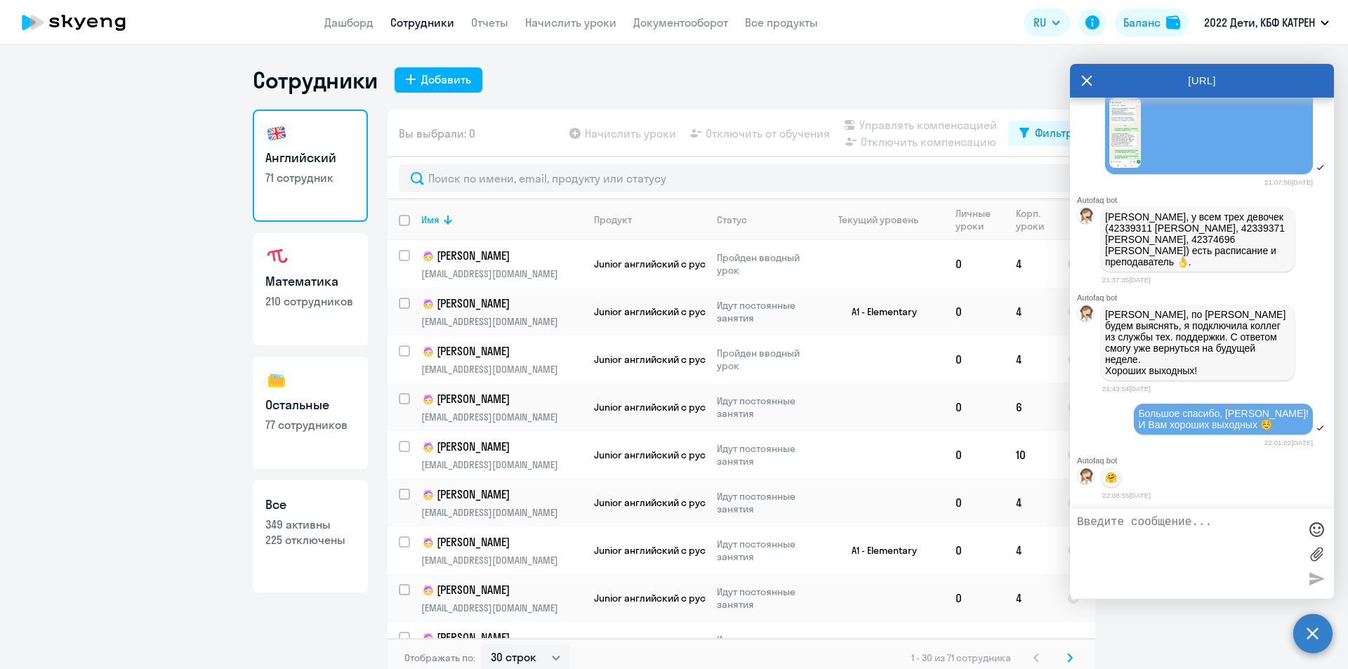
click at [334, 530] on p "349 активны" at bounding box center [310, 524] width 90 height 15
select select "30"
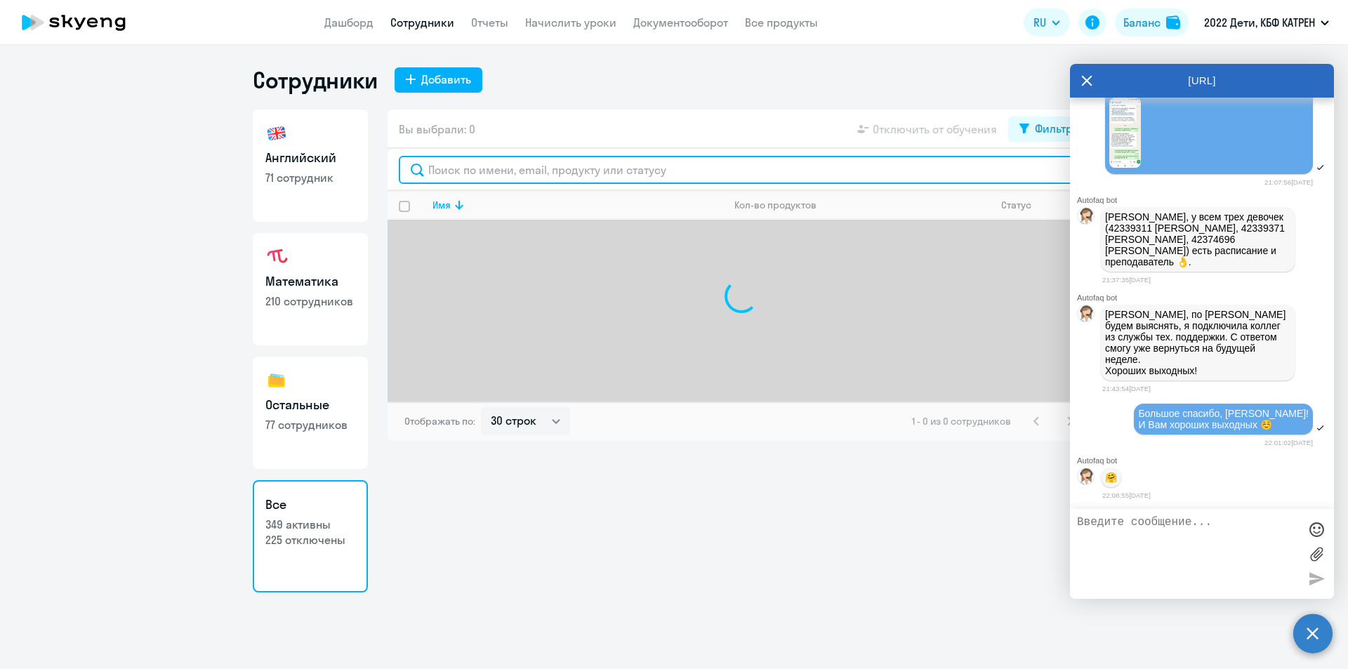
click at [513, 169] on input "text" at bounding box center [741, 170] width 685 height 28
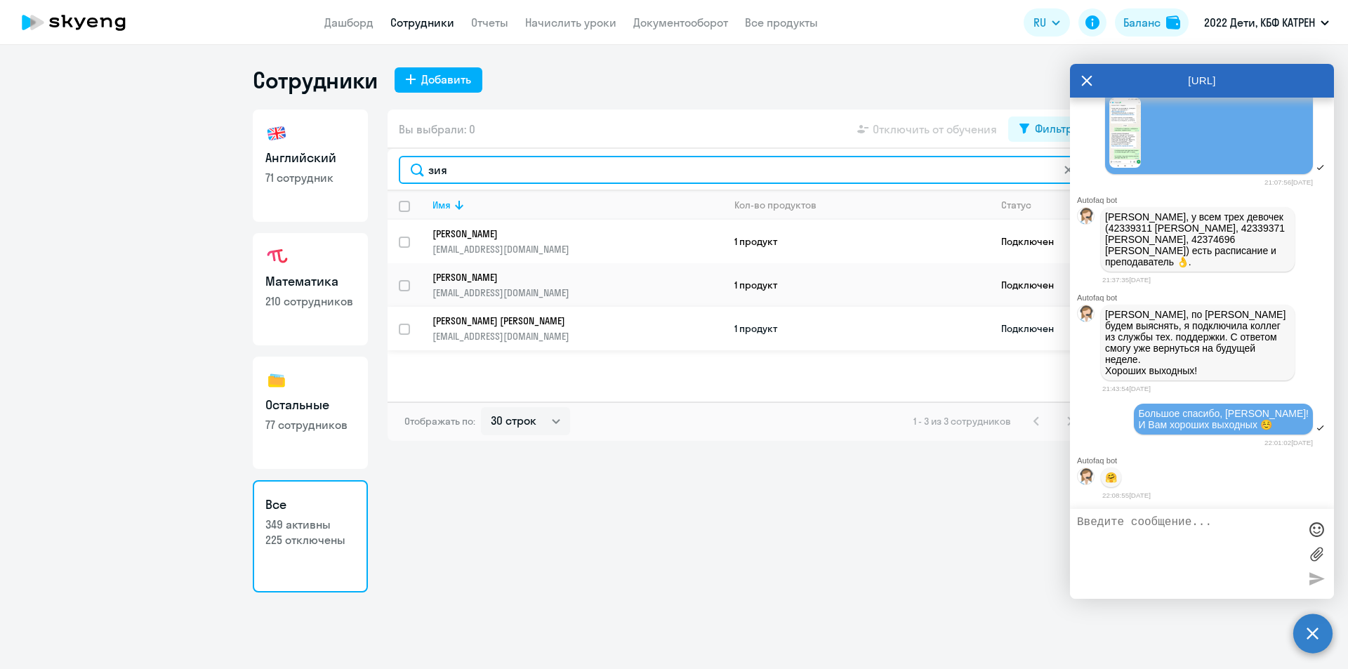
type input "зия"
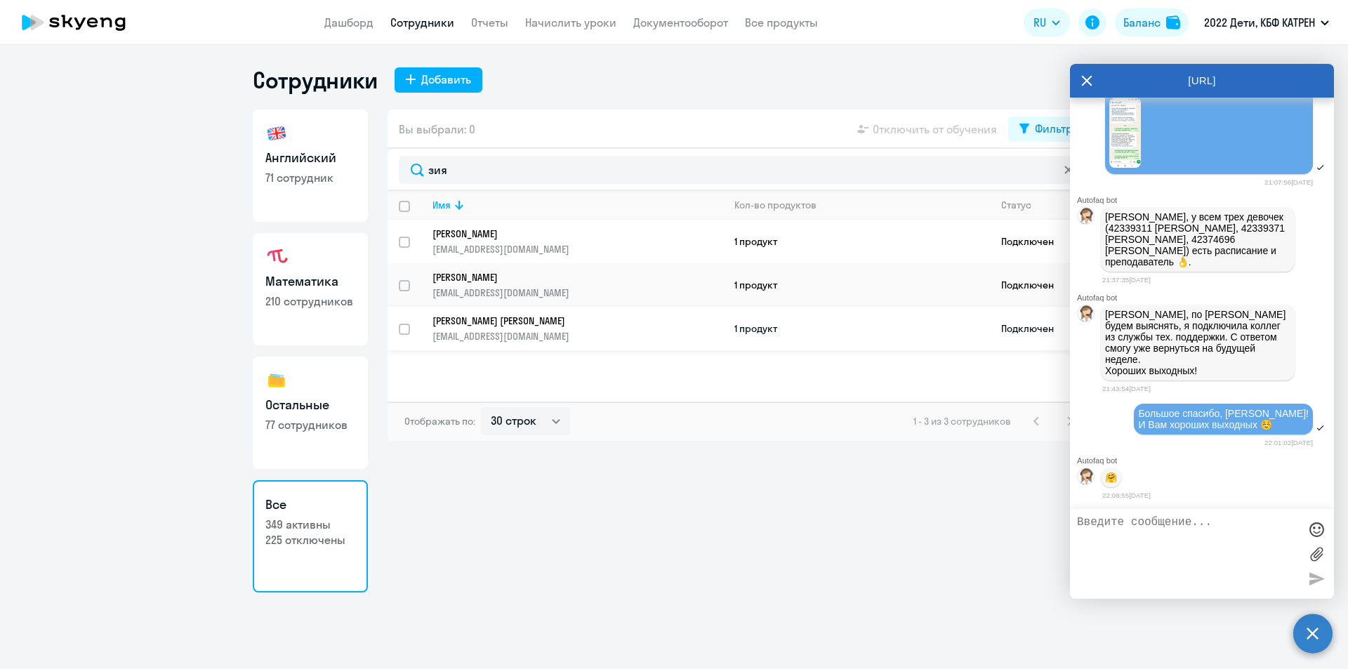
click at [496, 325] on p "[PERSON_NAME] [PERSON_NAME]" at bounding box center [568, 321] width 271 height 13
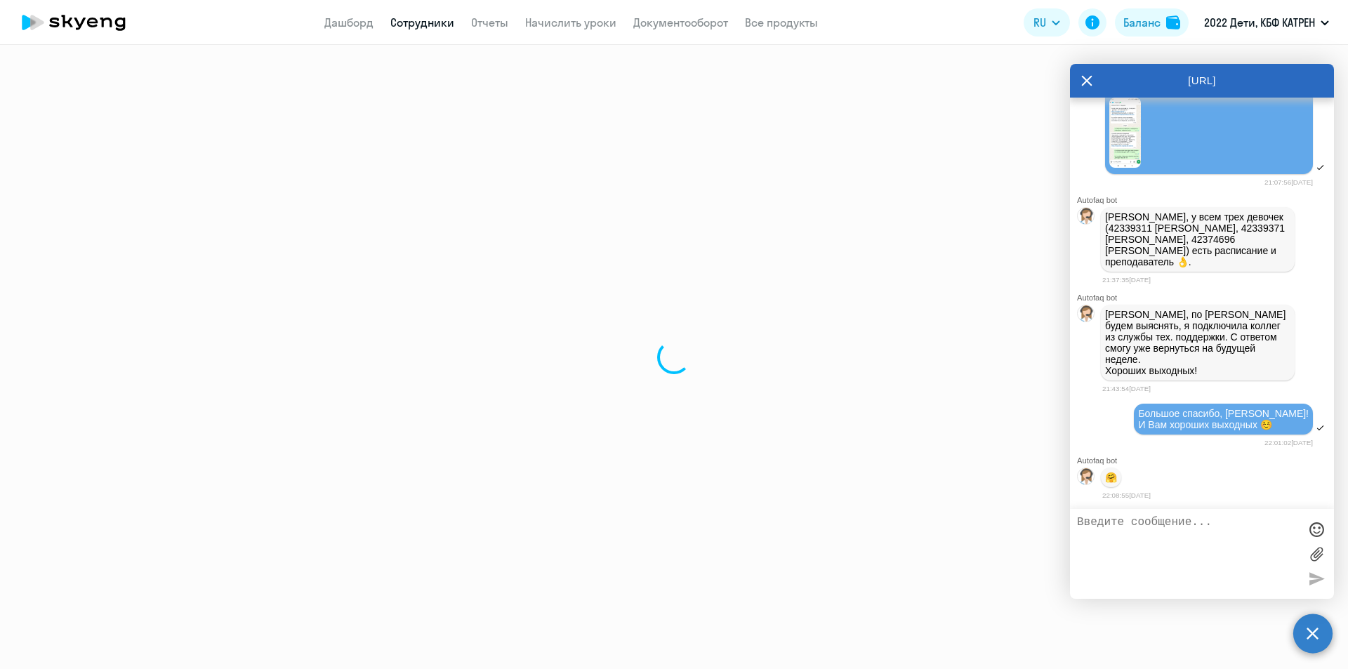
select select "english"
select select "30"
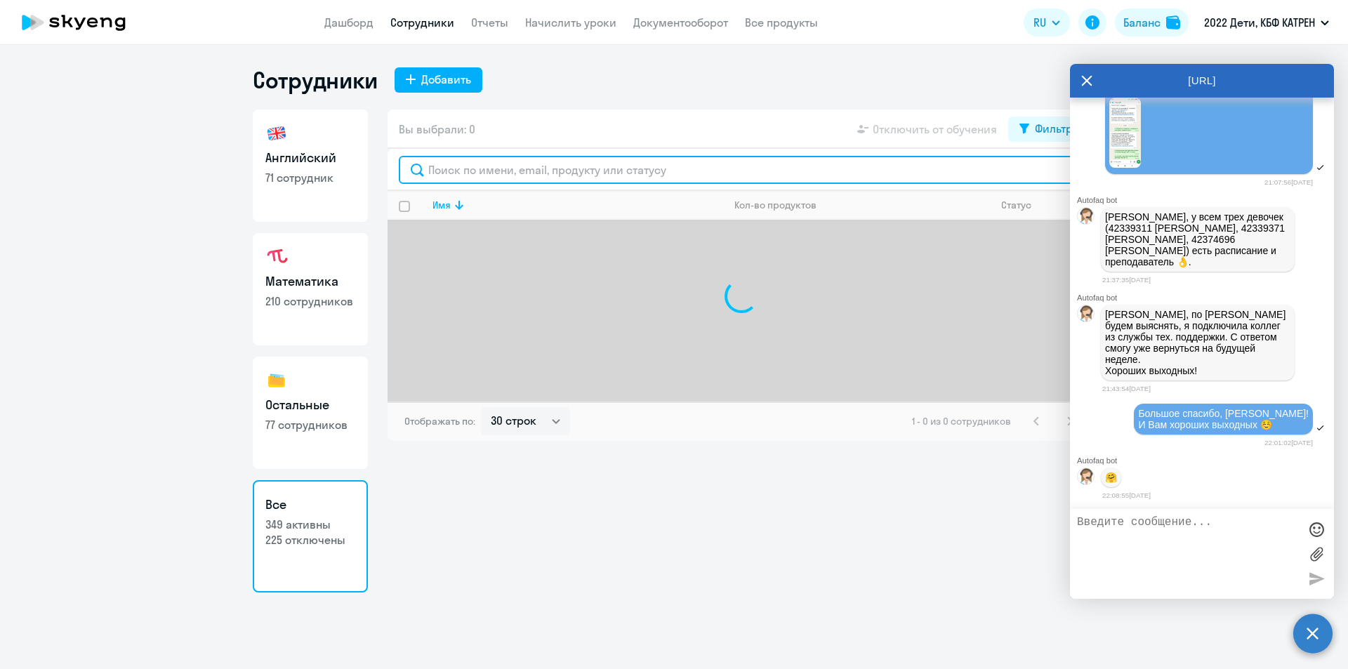
click at [470, 169] on input "text" at bounding box center [741, 170] width 685 height 28
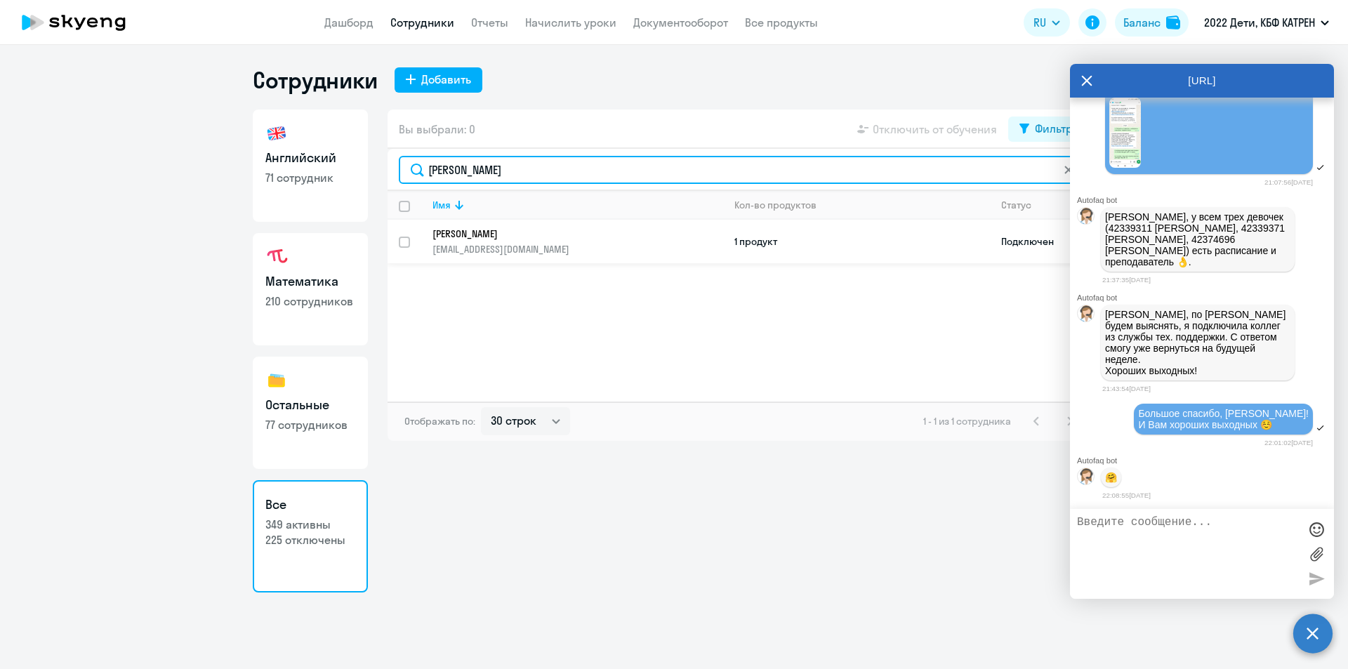
type input "яновски"
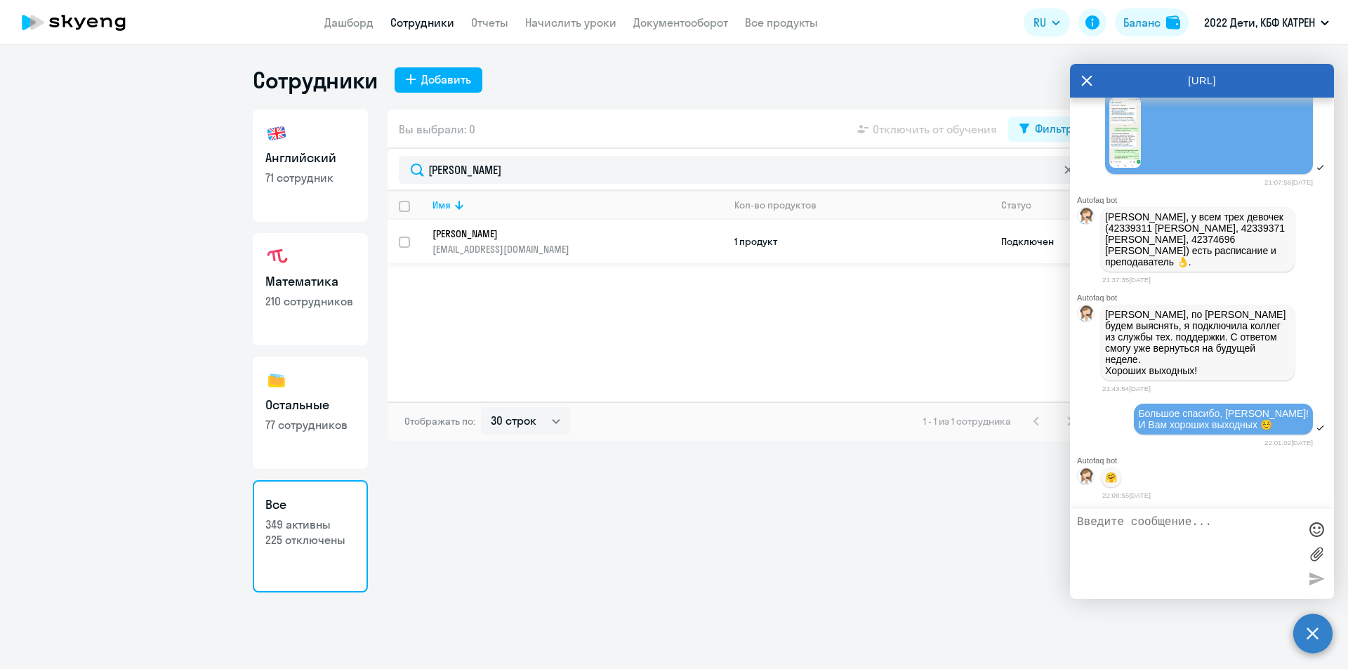
click at [494, 239] on p "[PERSON_NAME]" at bounding box center [568, 234] width 271 height 13
select select "english"
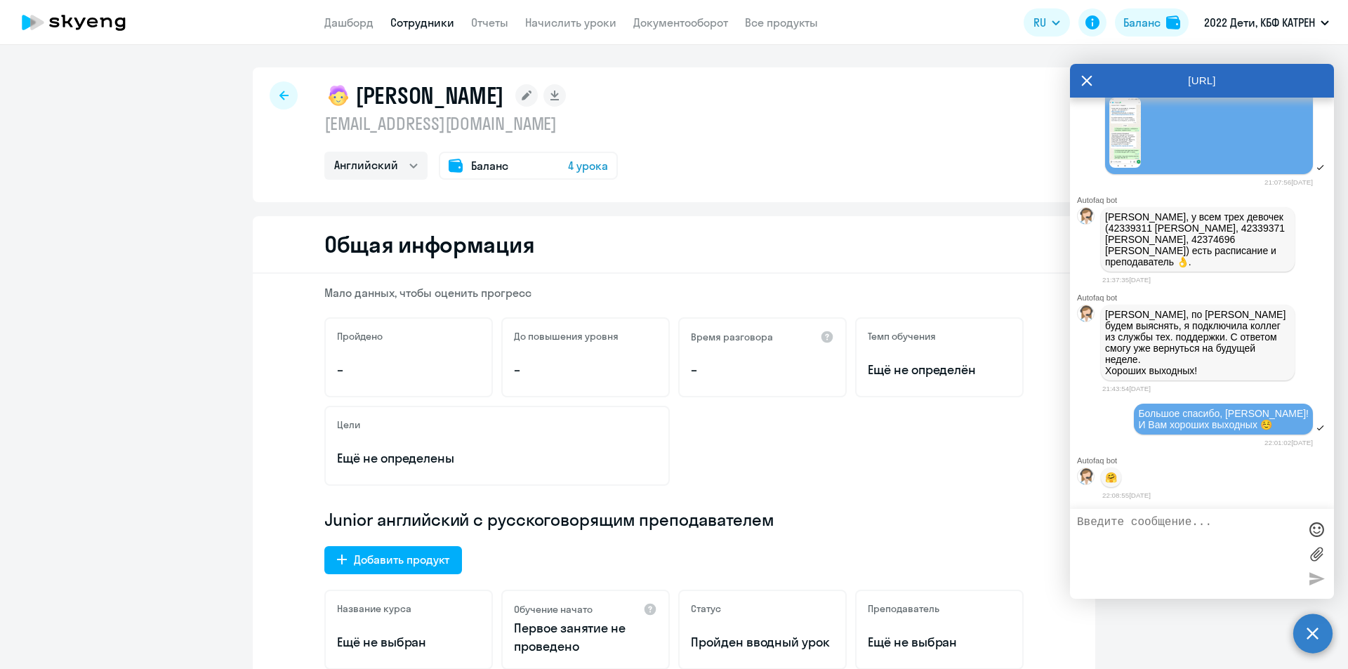
click at [433, 26] on link "Сотрудники" at bounding box center [422, 22] width 64 height 14
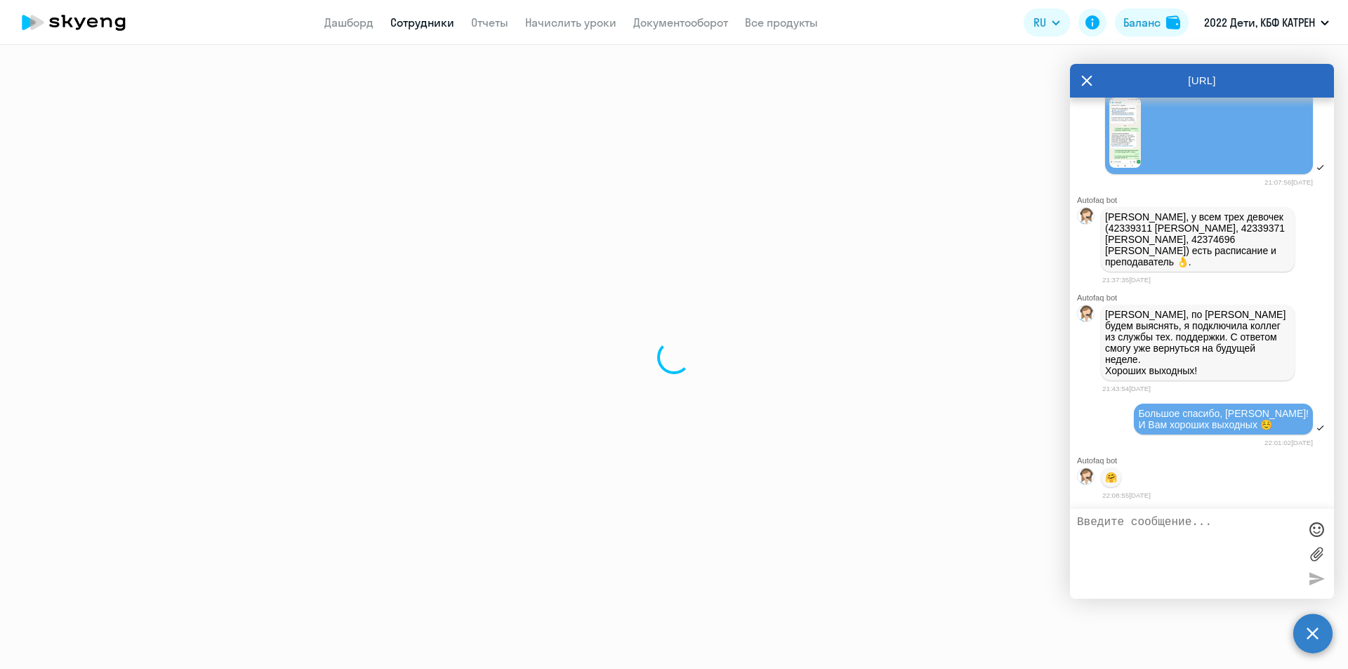
select select "30"
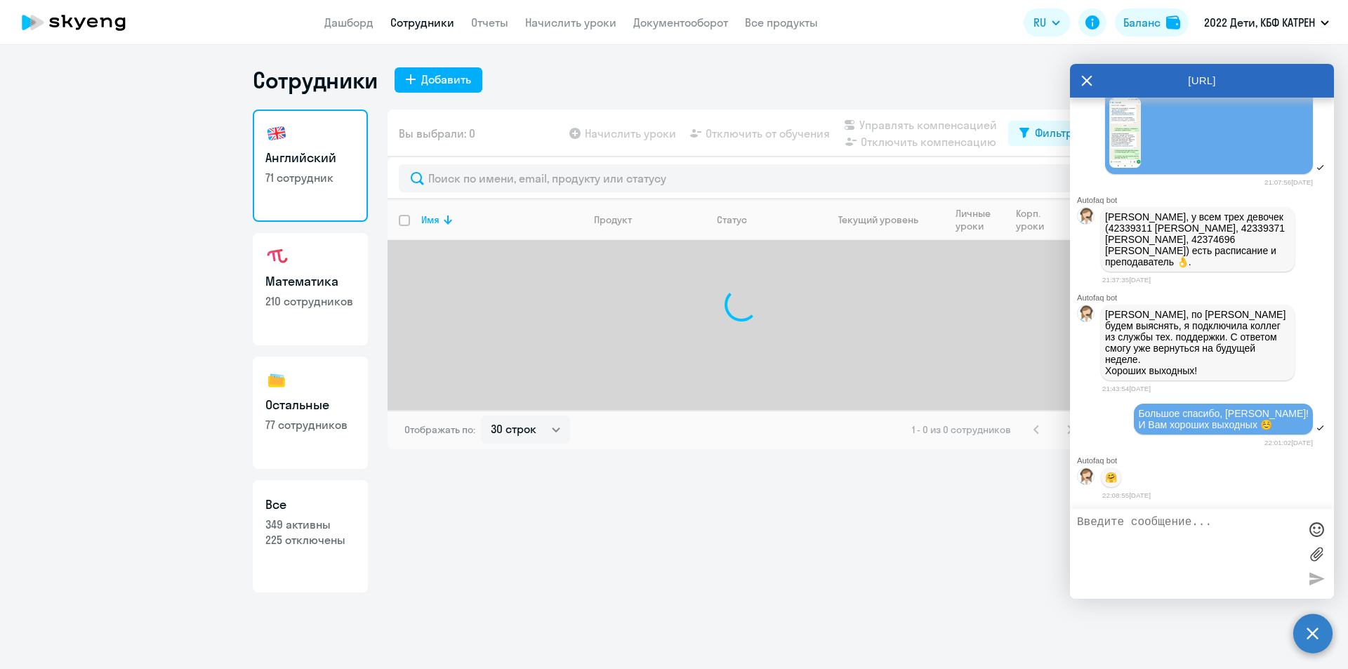
click at [335, 513] on h3 "Все" at bounding box center [310, 505] width 90 height 18
select select "30"
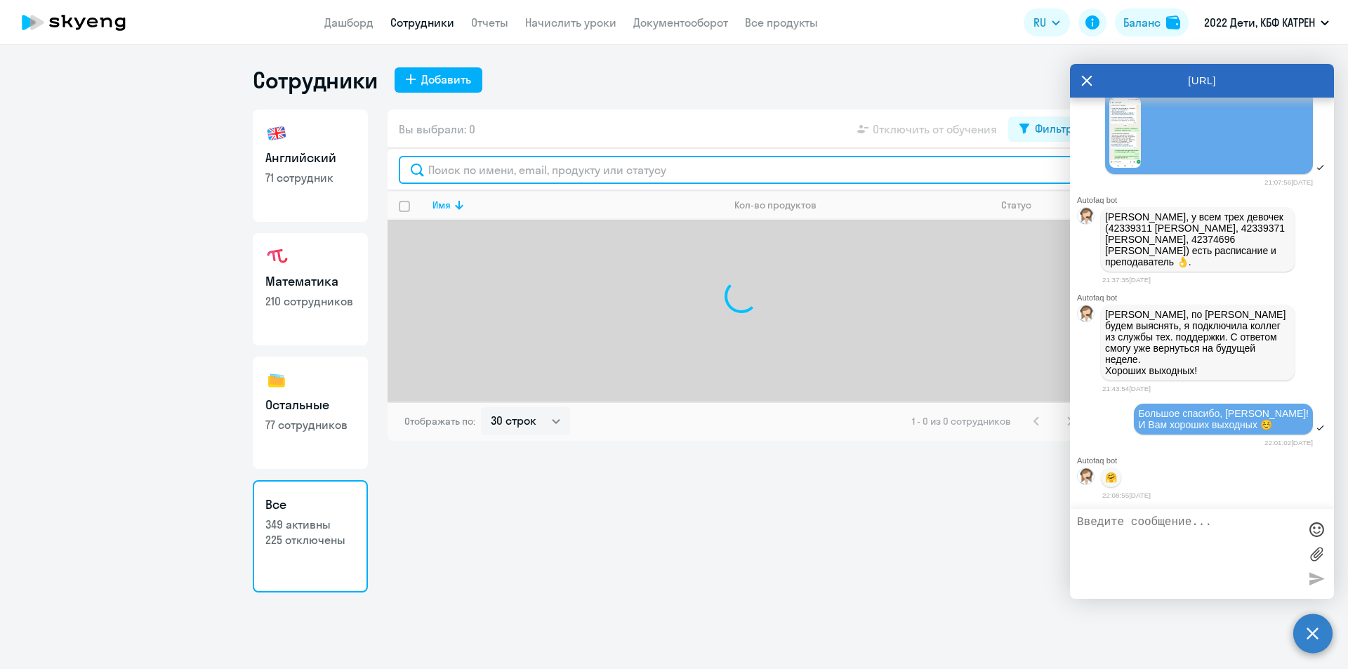
click at [544, 164] on input "text" at bounding box center [741, 170] width 685 height 28
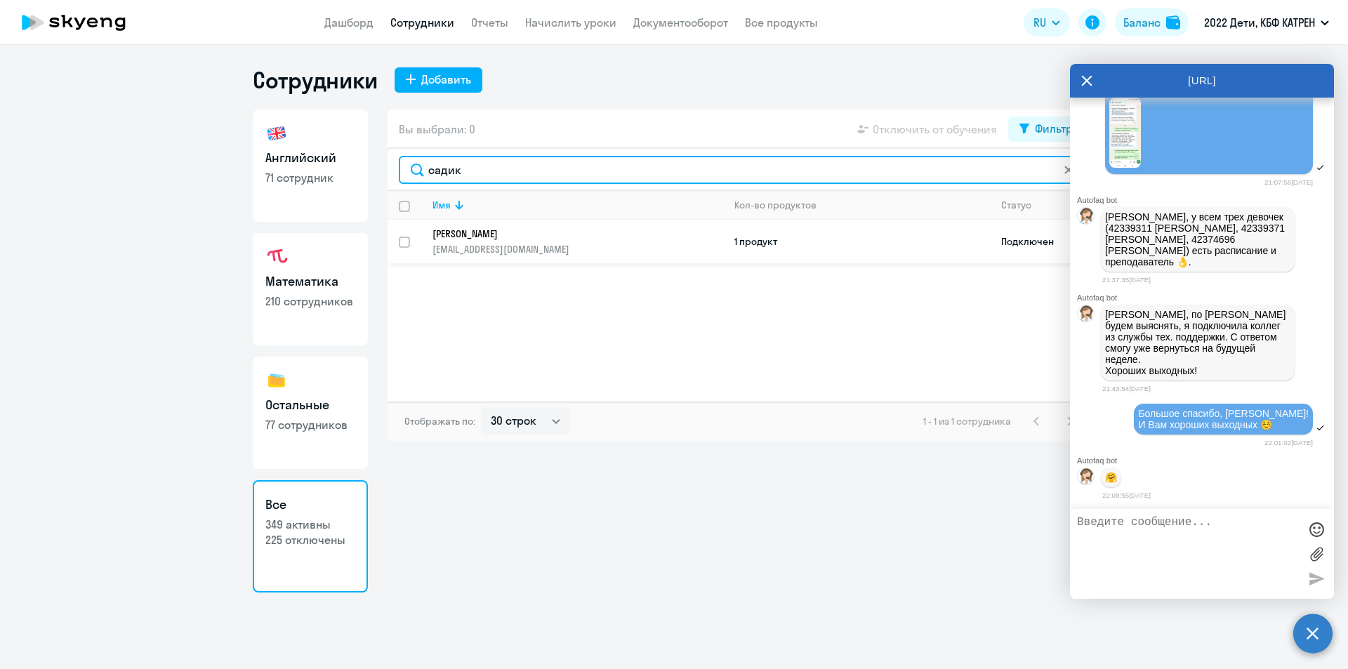
type input "садик"
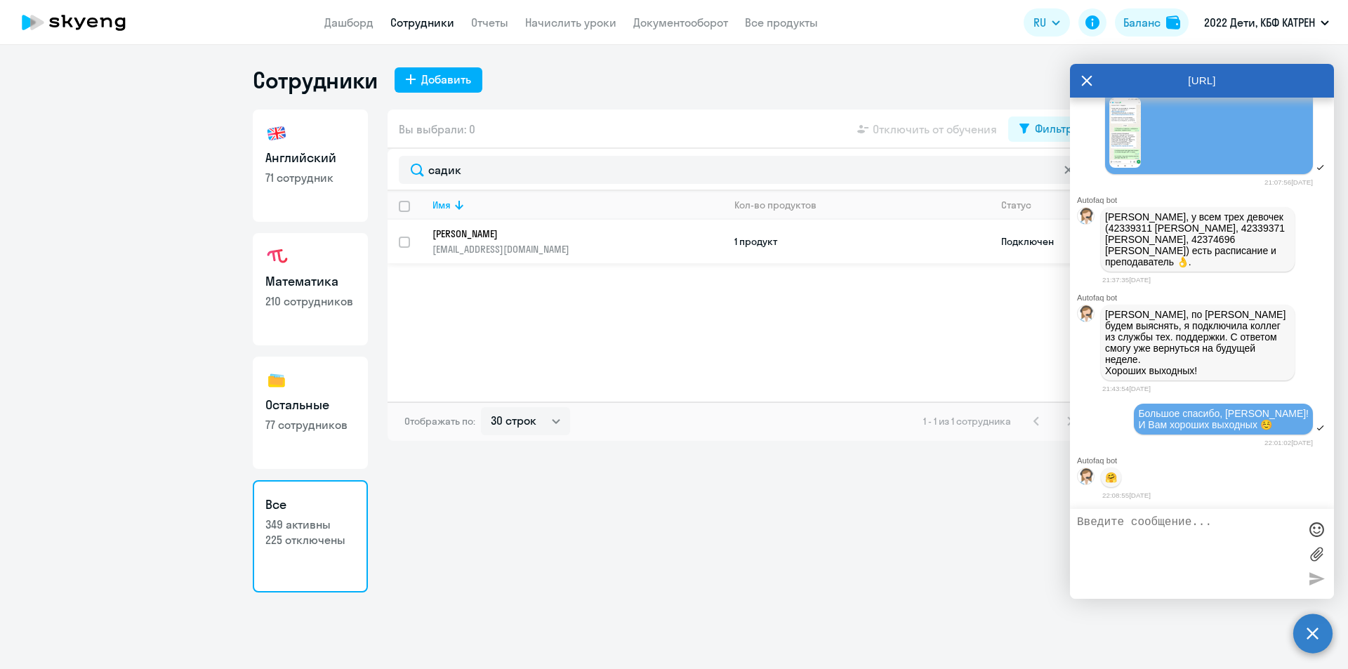
click at [541, 238] on p "Садикова Элина Дмитриевна" at bounding box center [568, 234] width 271 height 13
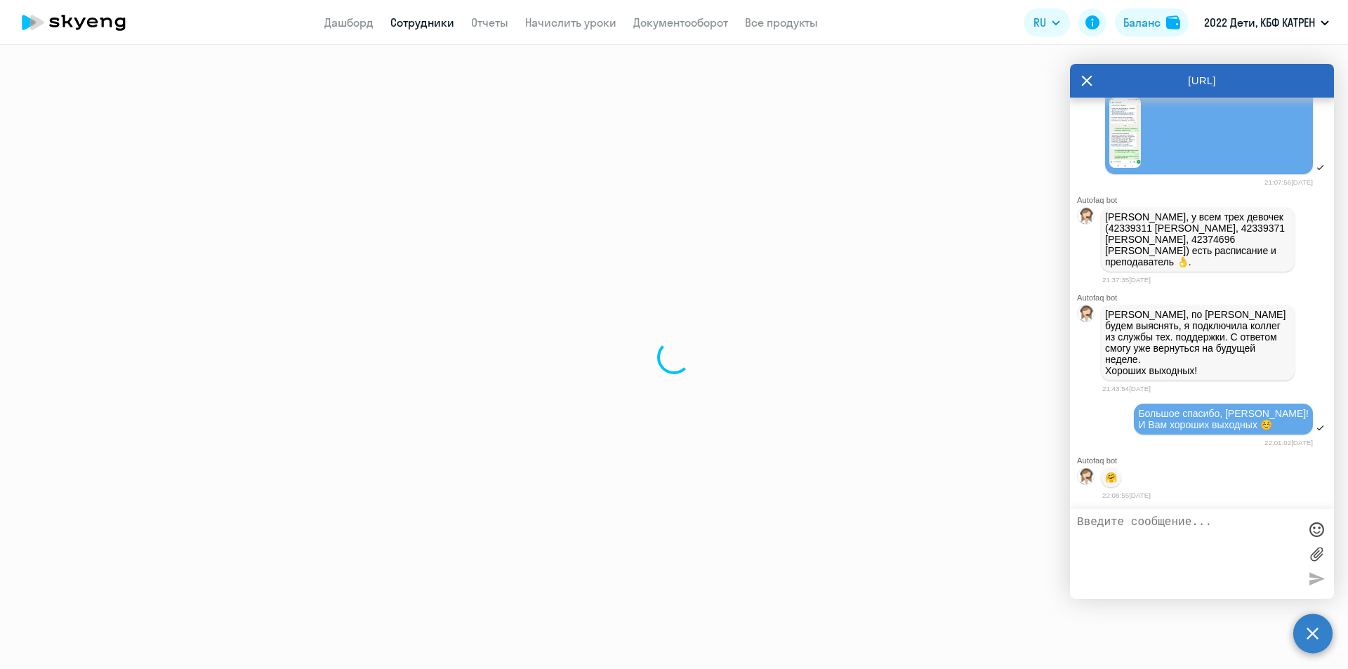
select select "math"
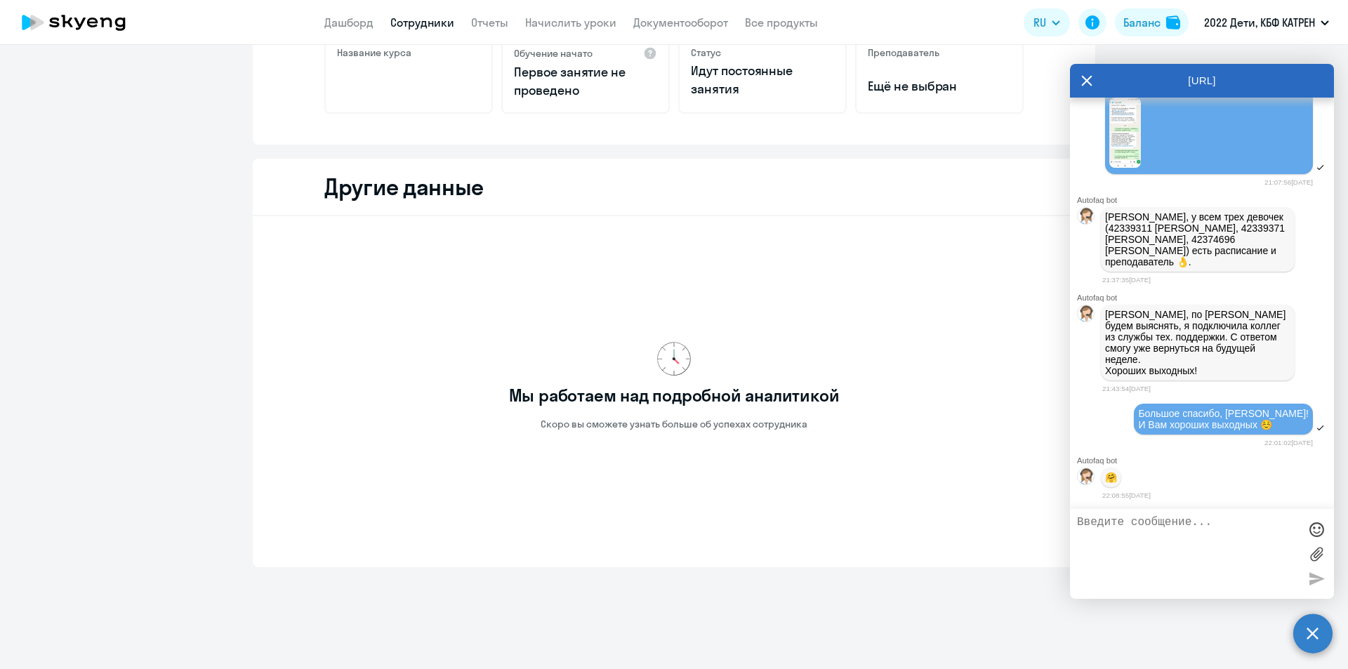
scroll to position [312, 0]
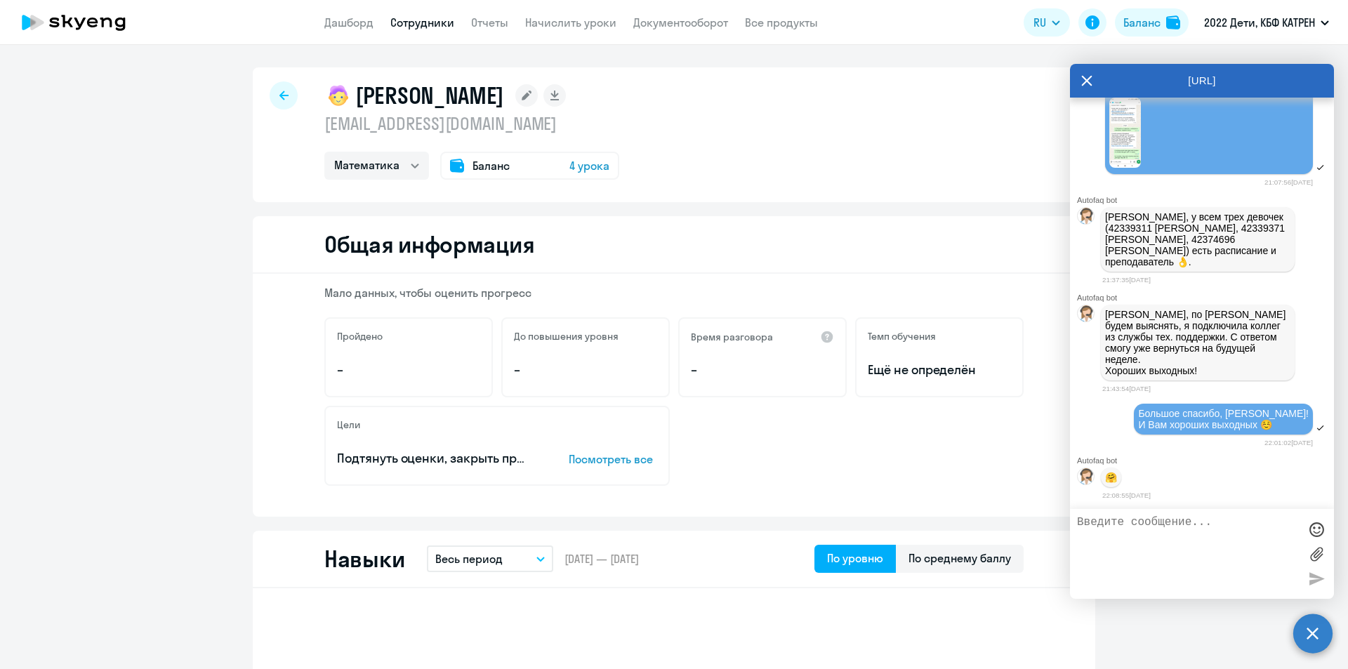
select select "30"
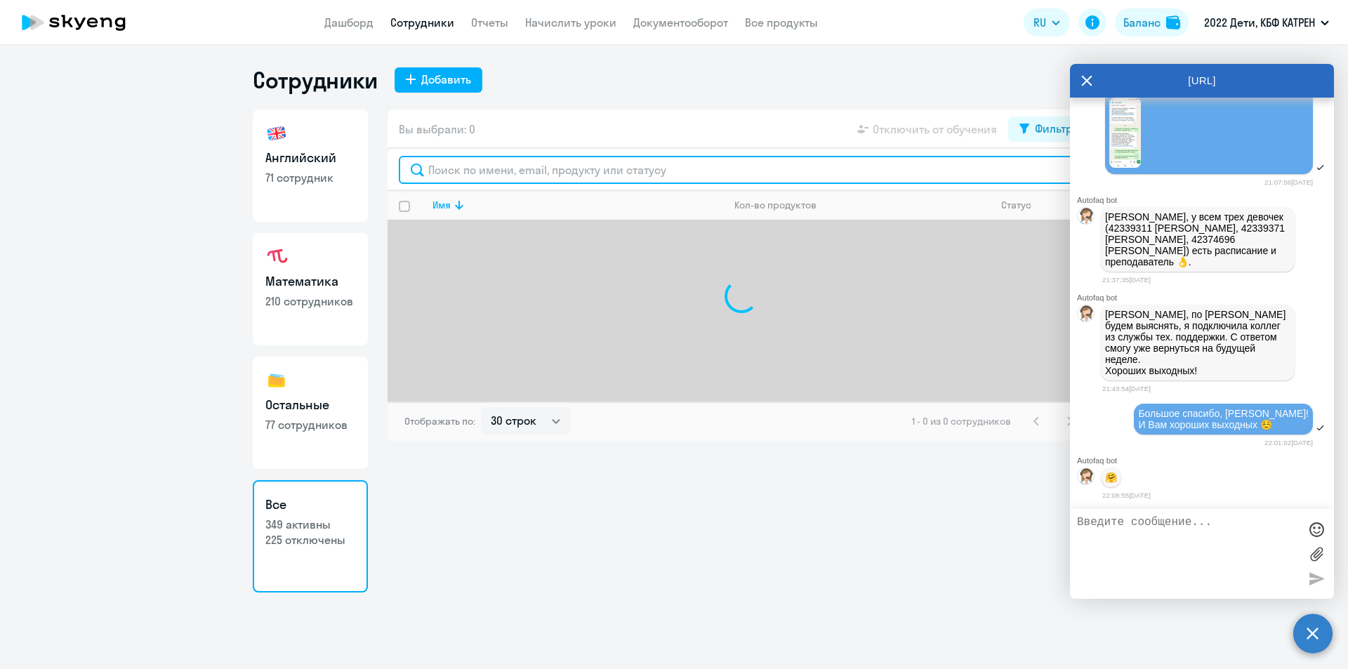
click at [531, 169] on input "text" at bounding box center [741, 170] width 685 height 28
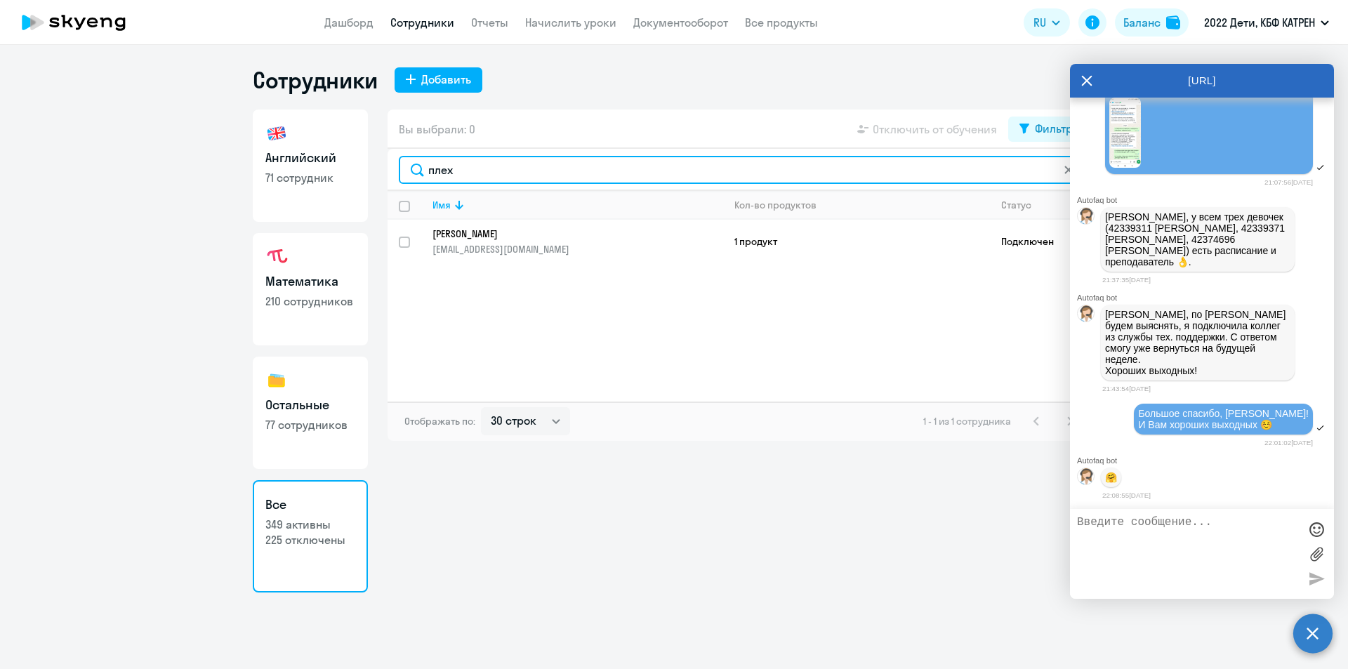
type input "плех"
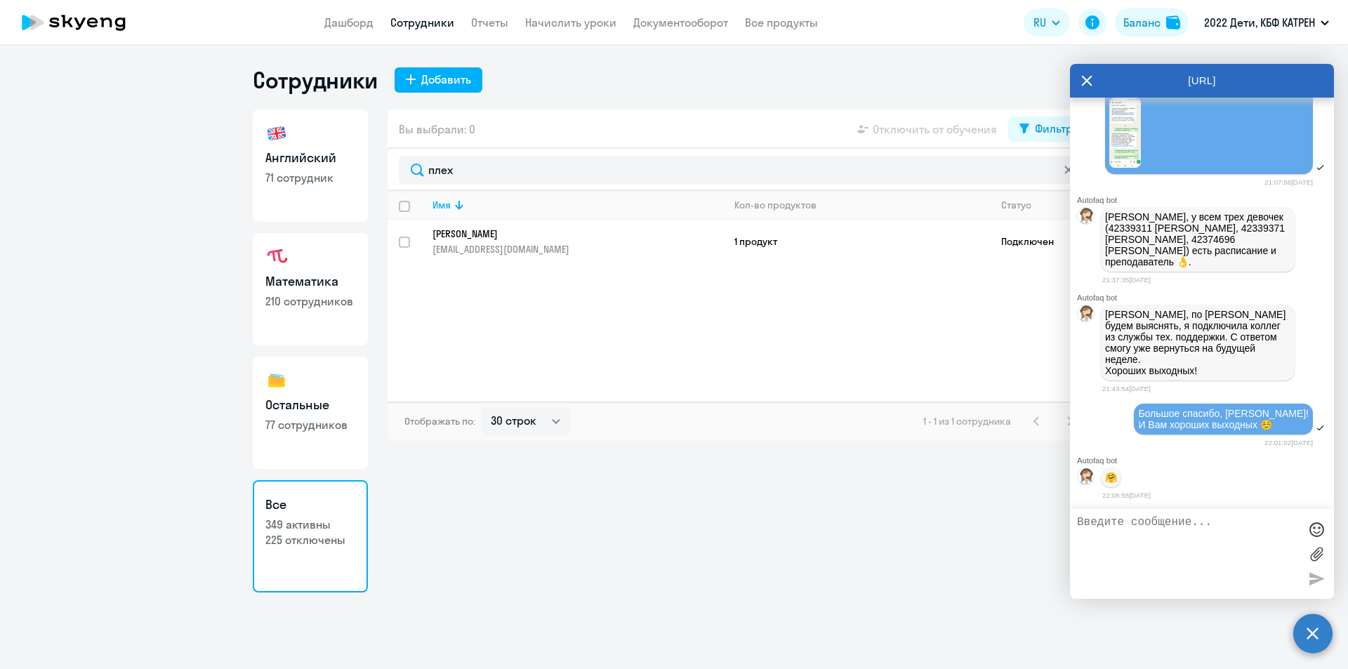
click at [500, 237] on p "[PERSON_NAME]" at bounding box center [568, 234] width 271 height 13
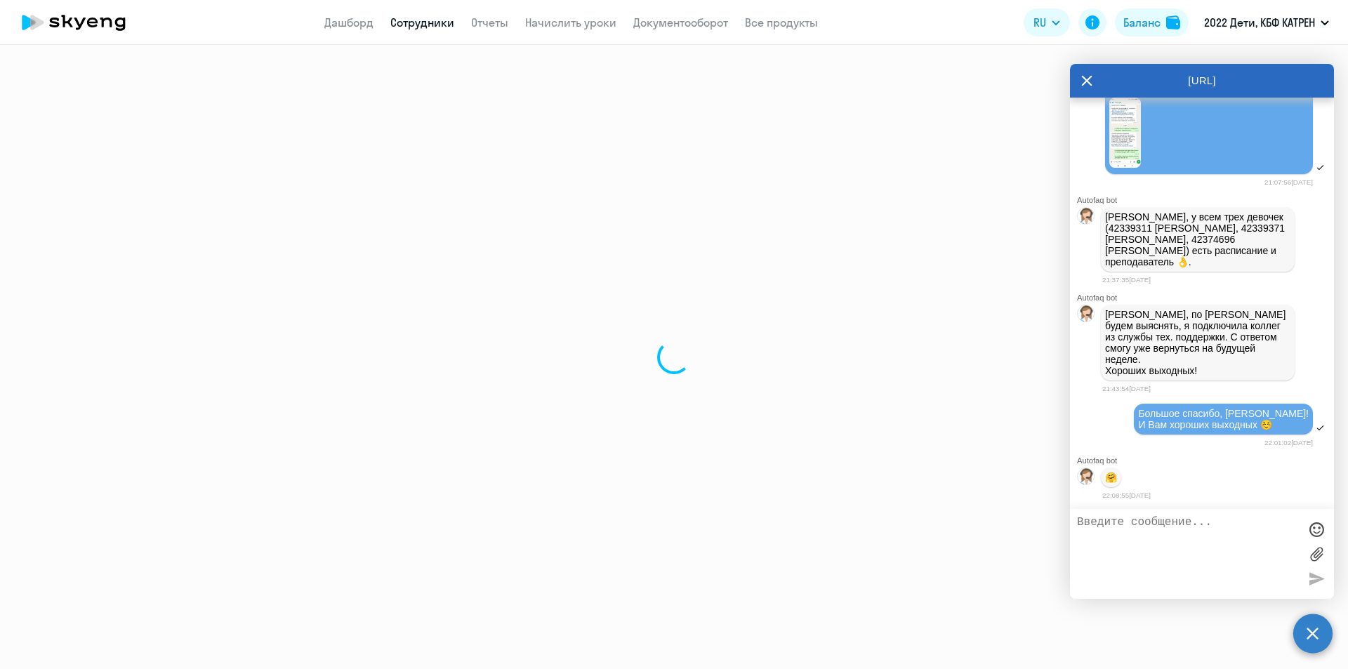
select select "english"
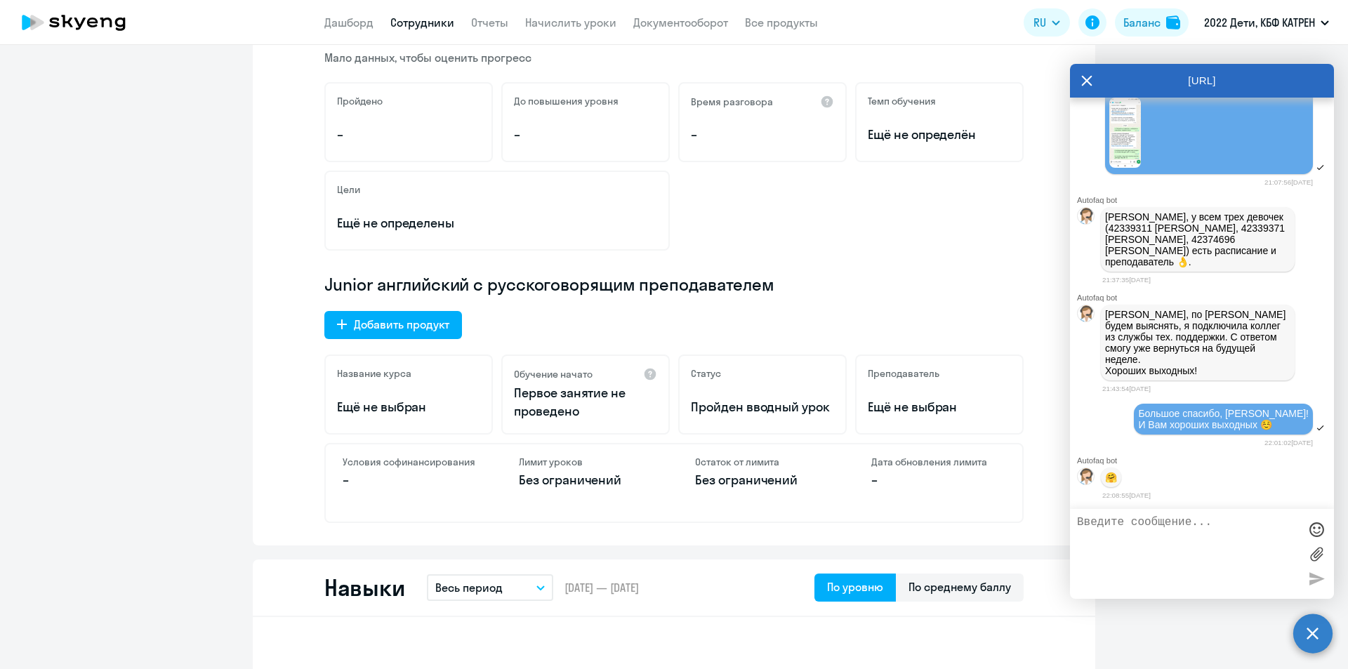
scroll to position [281, 0]
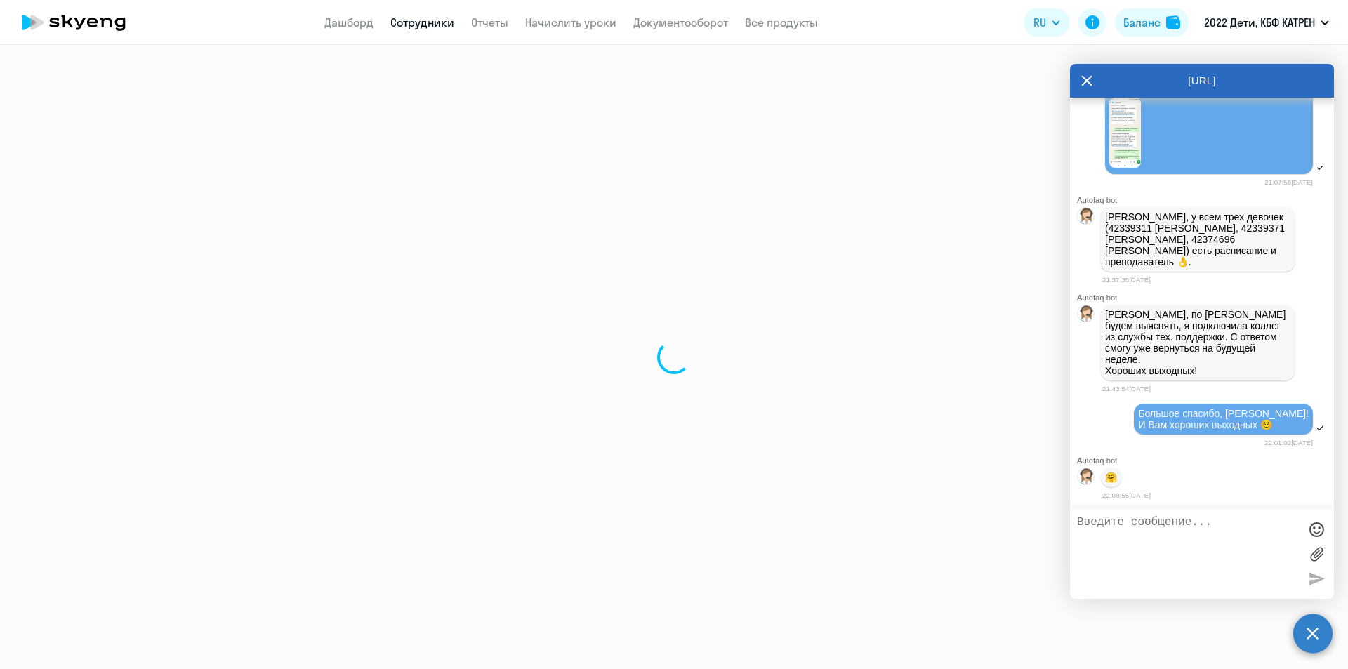
select select "30"
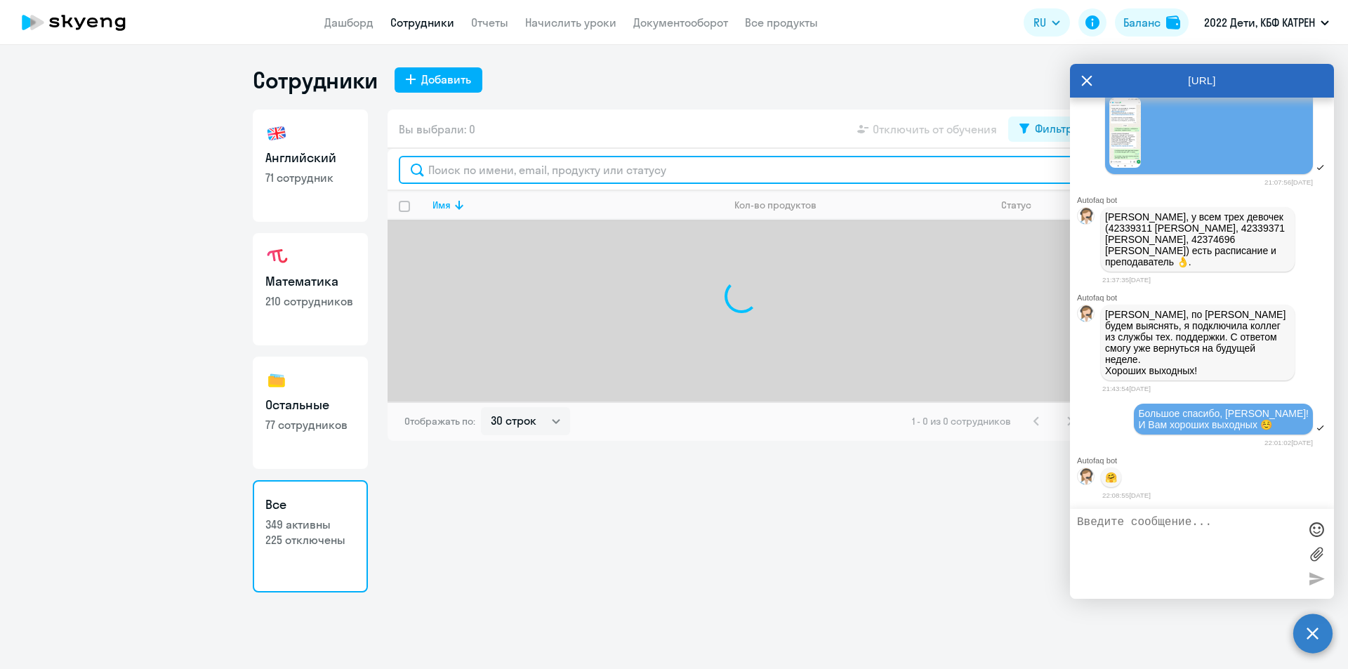
click at [459, 166] on input "text" at bounding box center [741, 170] width 685 height 28
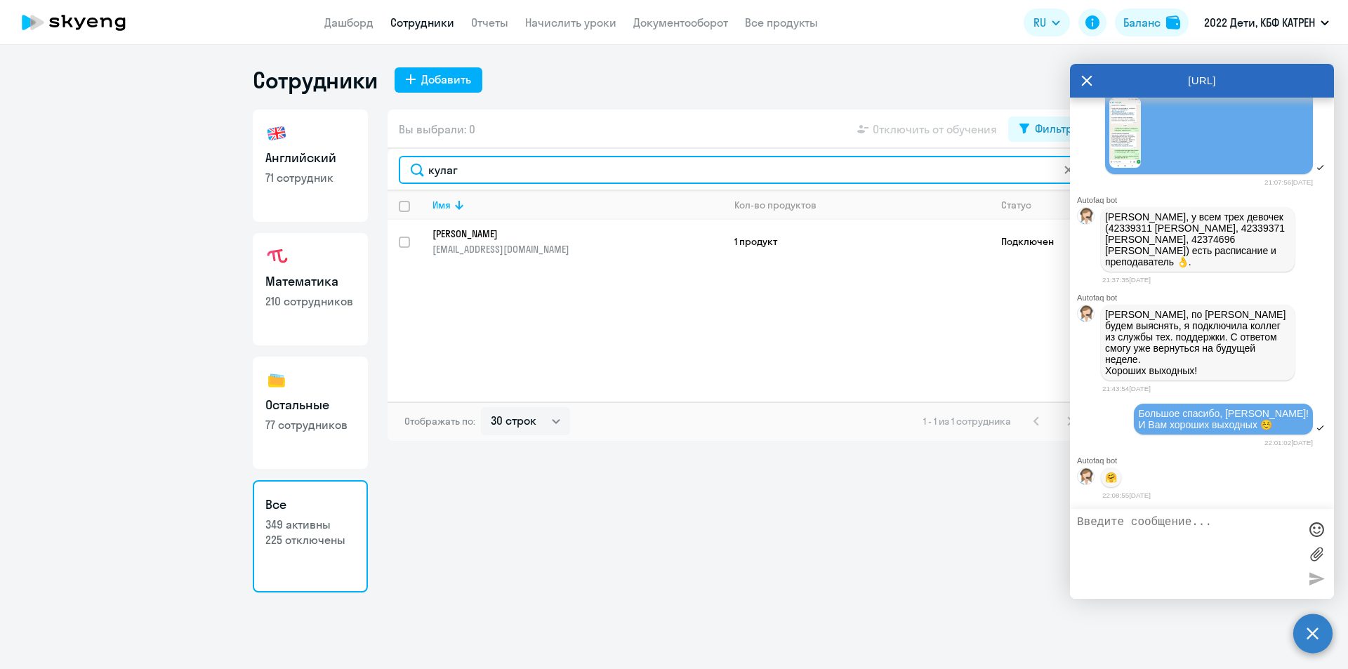
type input "кулаг"
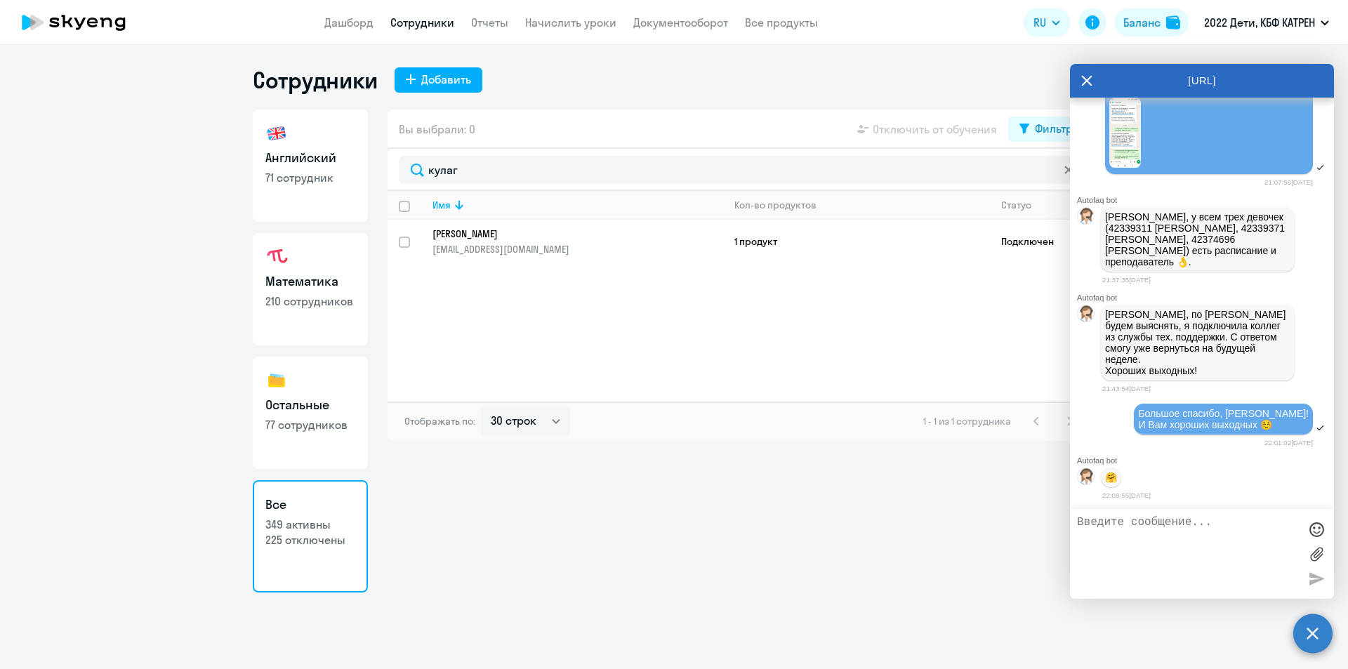
click at [461, 234] on p "[PERSON_NAME]" at bounding box center [568, 234] width 271 height 13
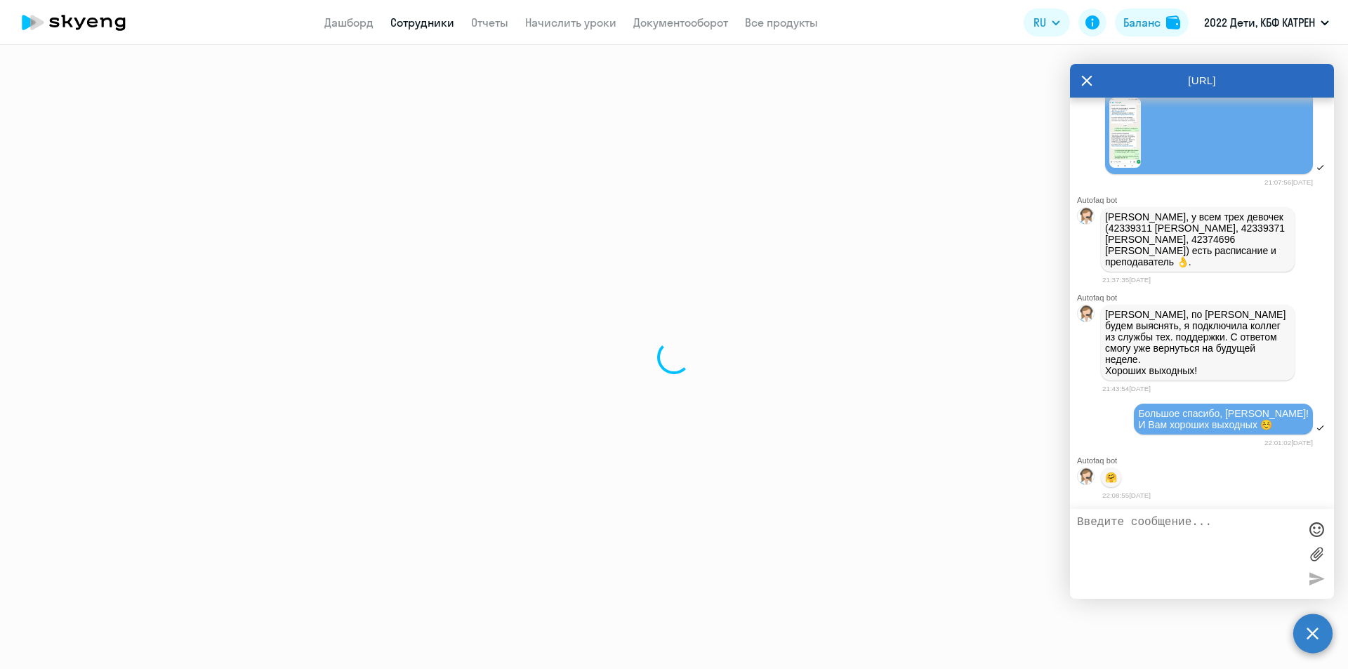
select select "math"
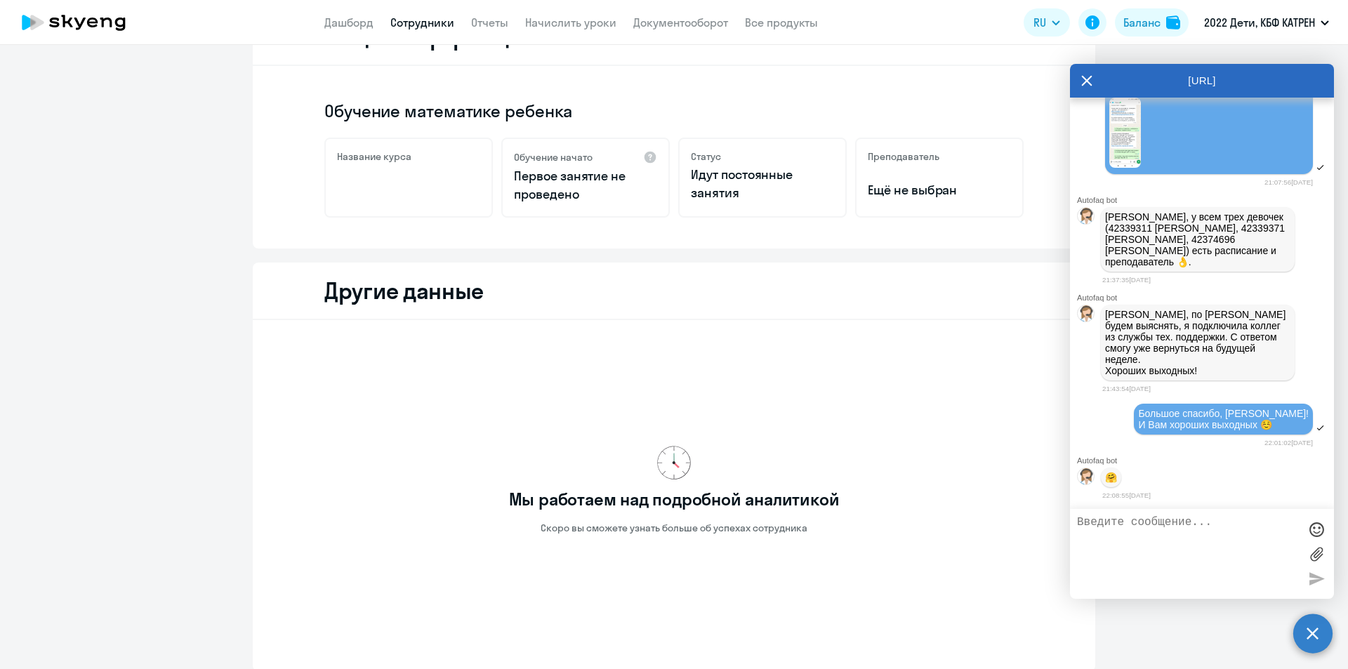
scroll to position [312, 0]
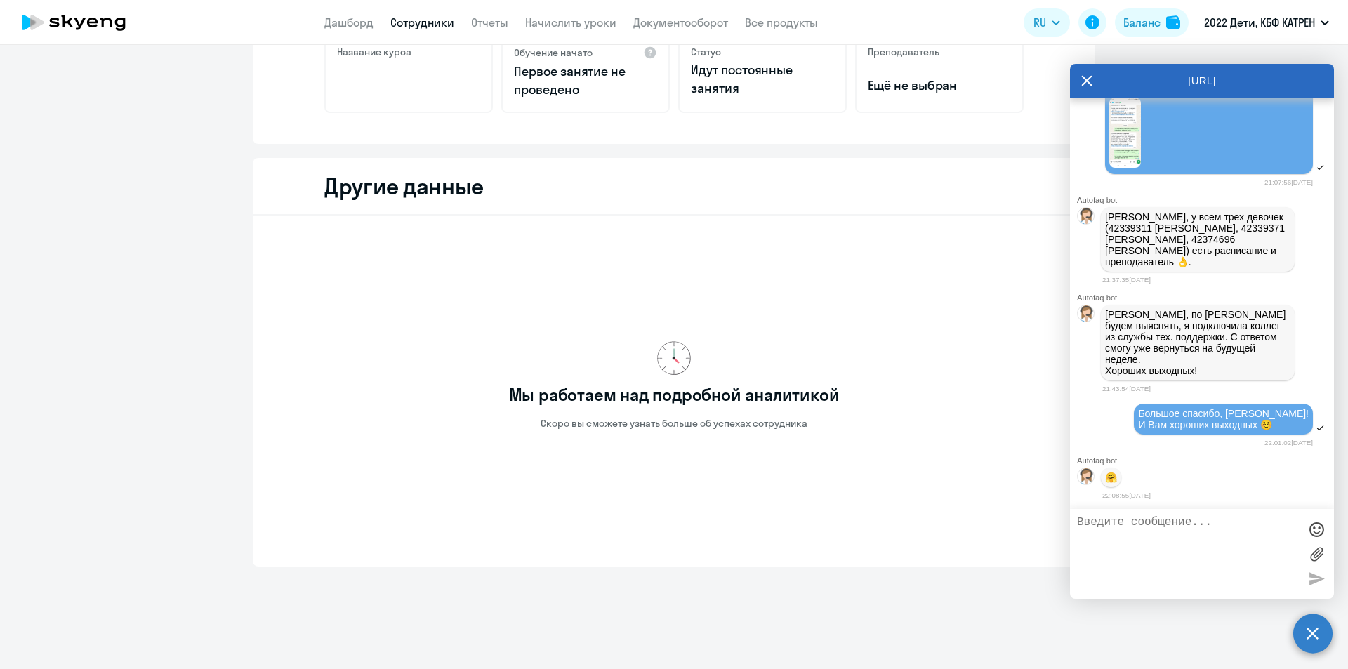
click at [435, 20] on link "Сотрудники" at bounding box center [422, 22] width 64 height 14
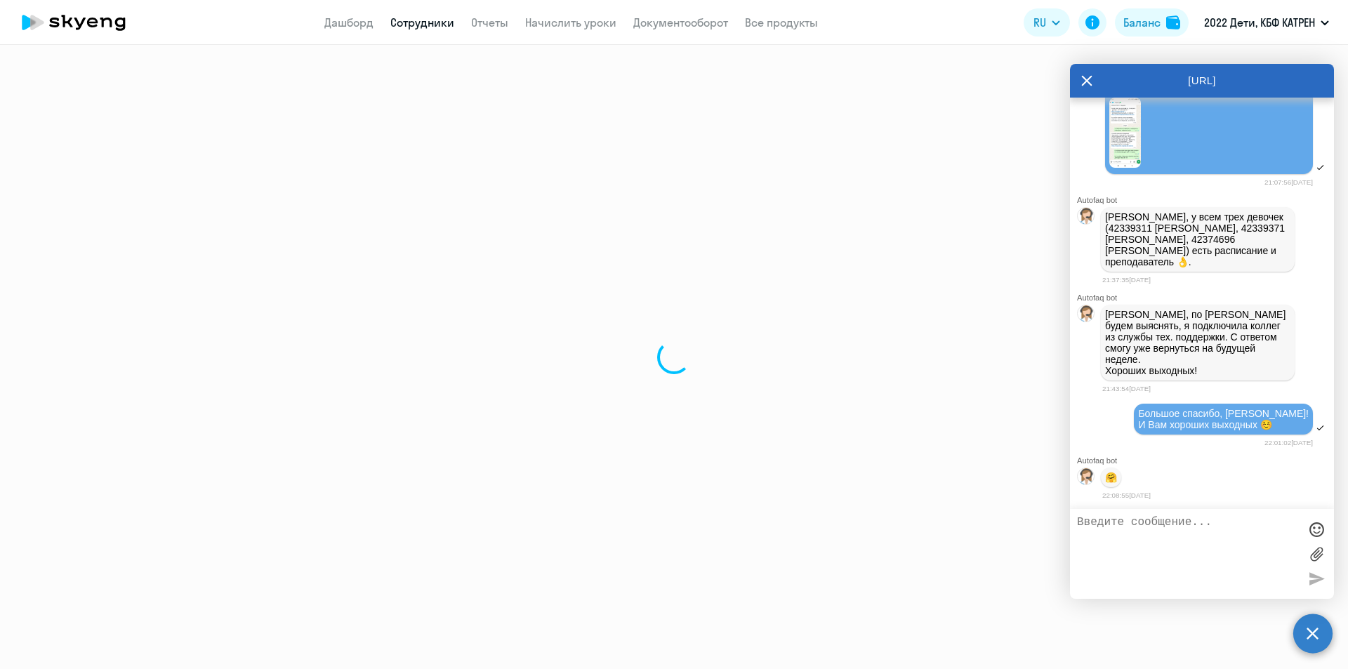
select select "30"
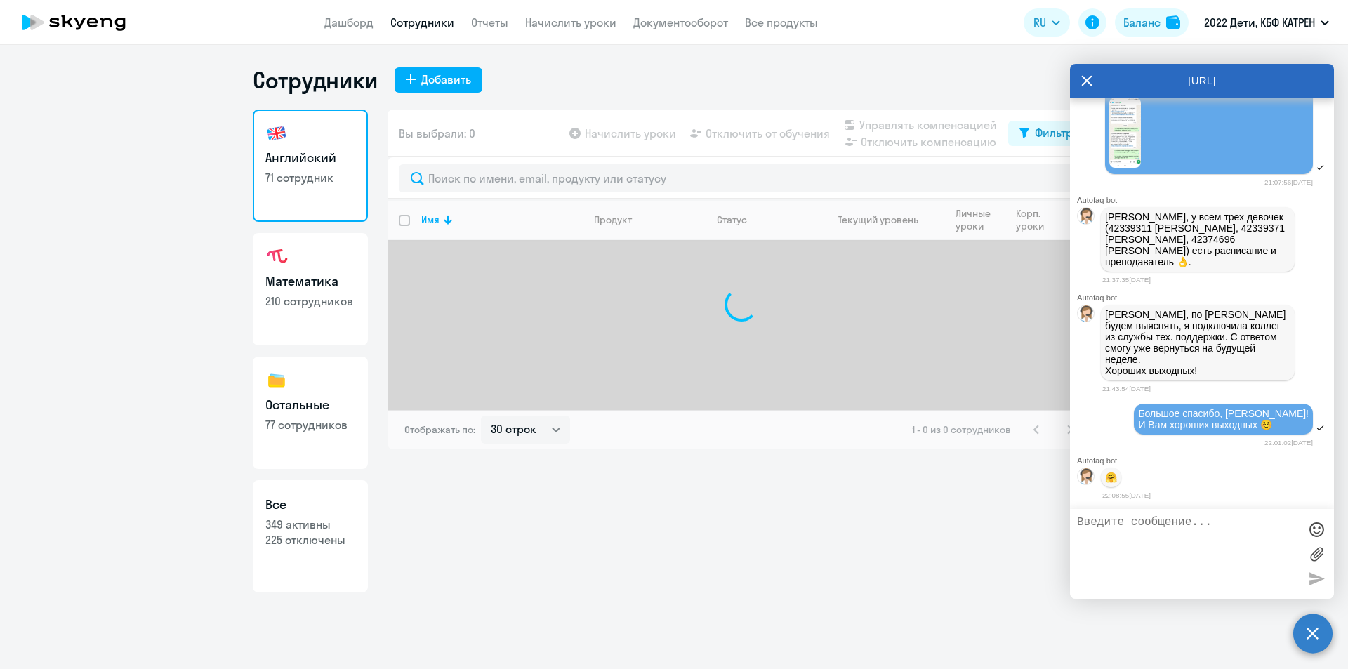
drag, startPoint x: 327, startPoint y: 535, endPoint x: 372, endPoint y: 434, distance: 110.7
click at [329, 534] on p "225 отключены" at bounding box center [310, 539] width 90 height 15
select select "30"
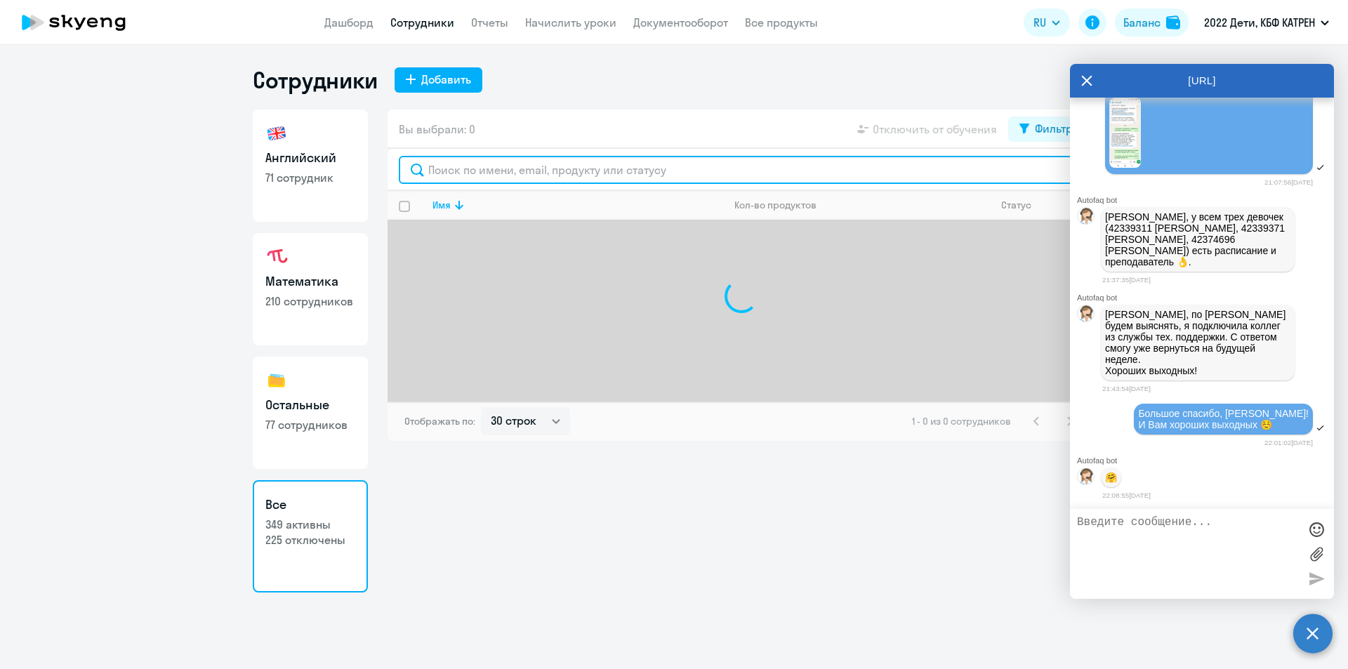
click at [511, 167] on input "text" at bounding box center [741, 170] width 685 height 28
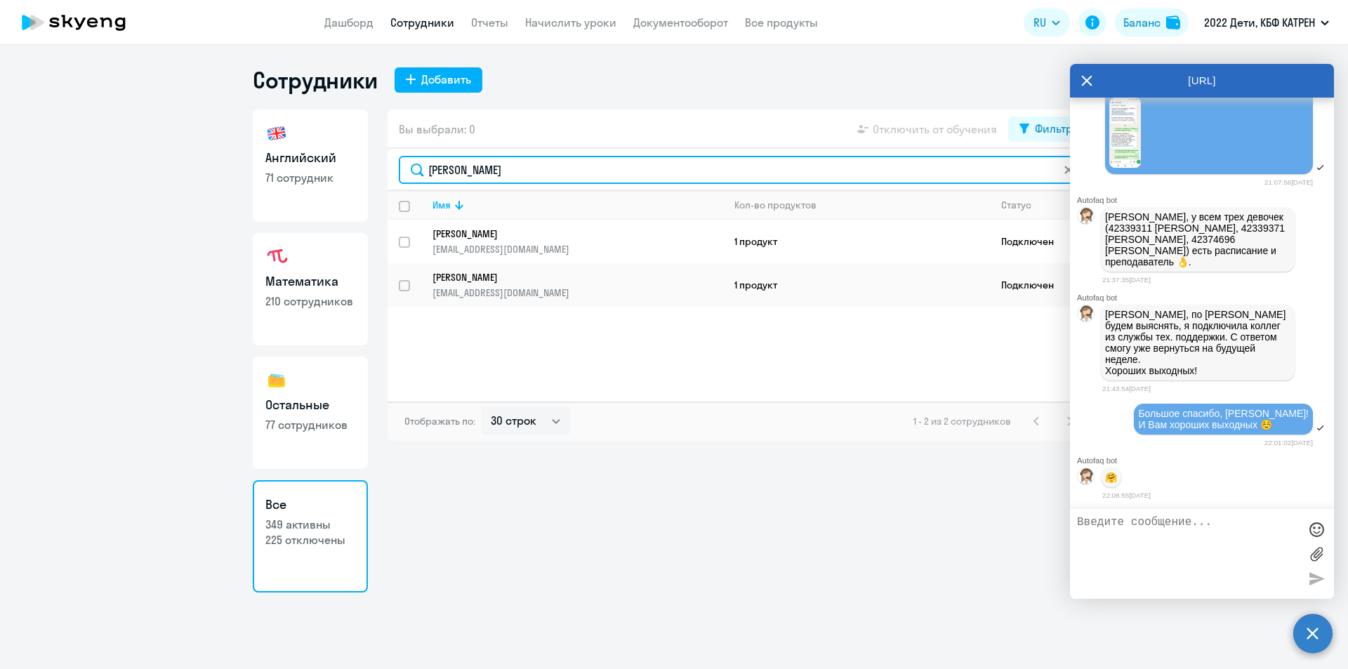
type input "штерц"
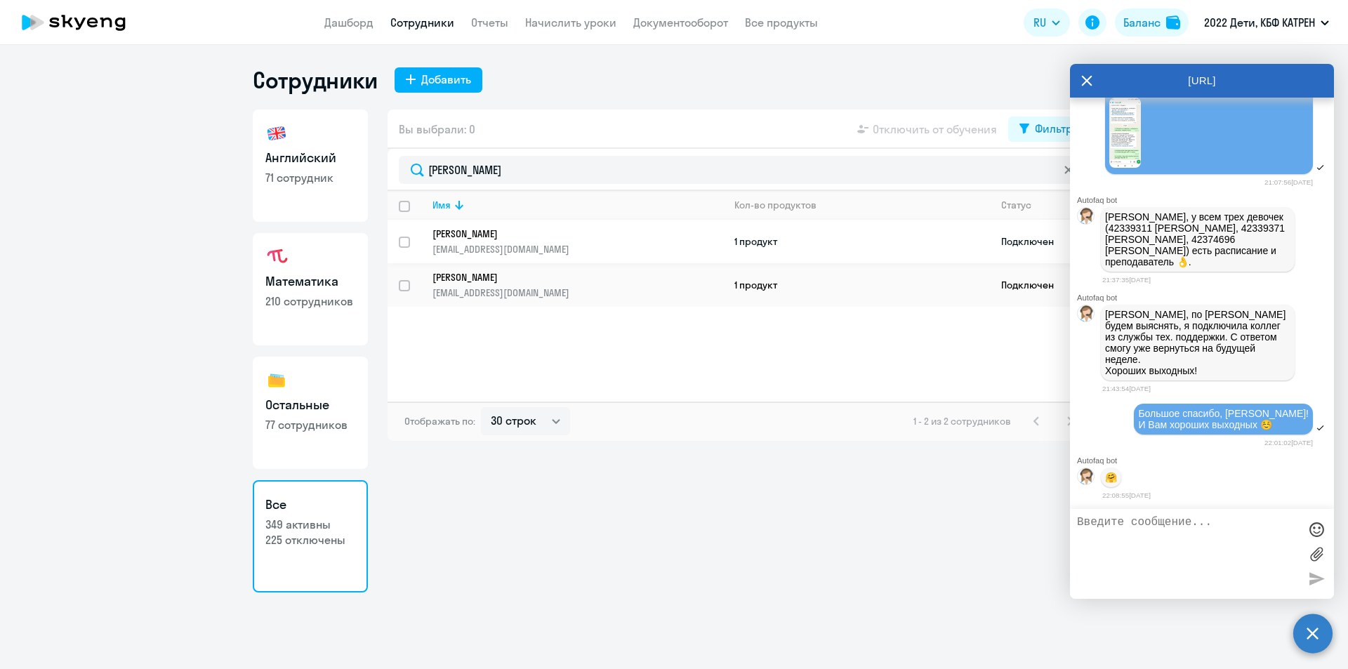
click at [513, 232] on p "[PERSON_NAME]" at bounding box center [568, 234] width 271 height 13
select select "math"
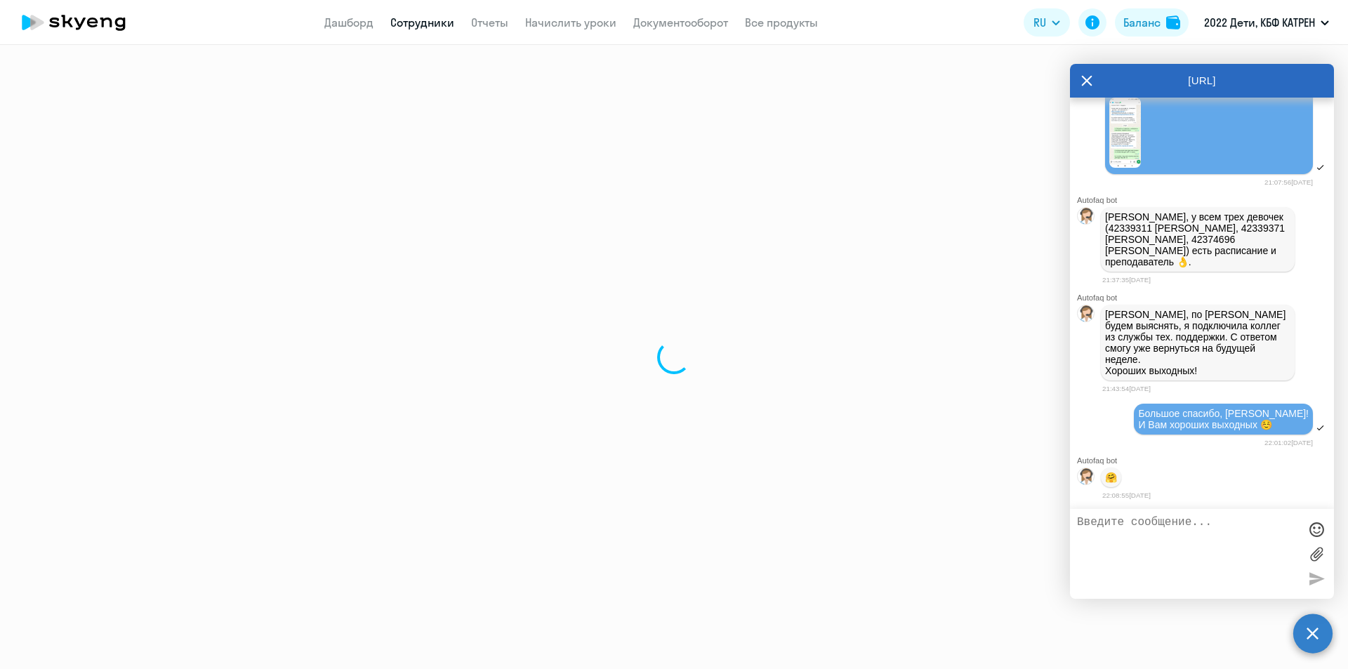
select select "30"
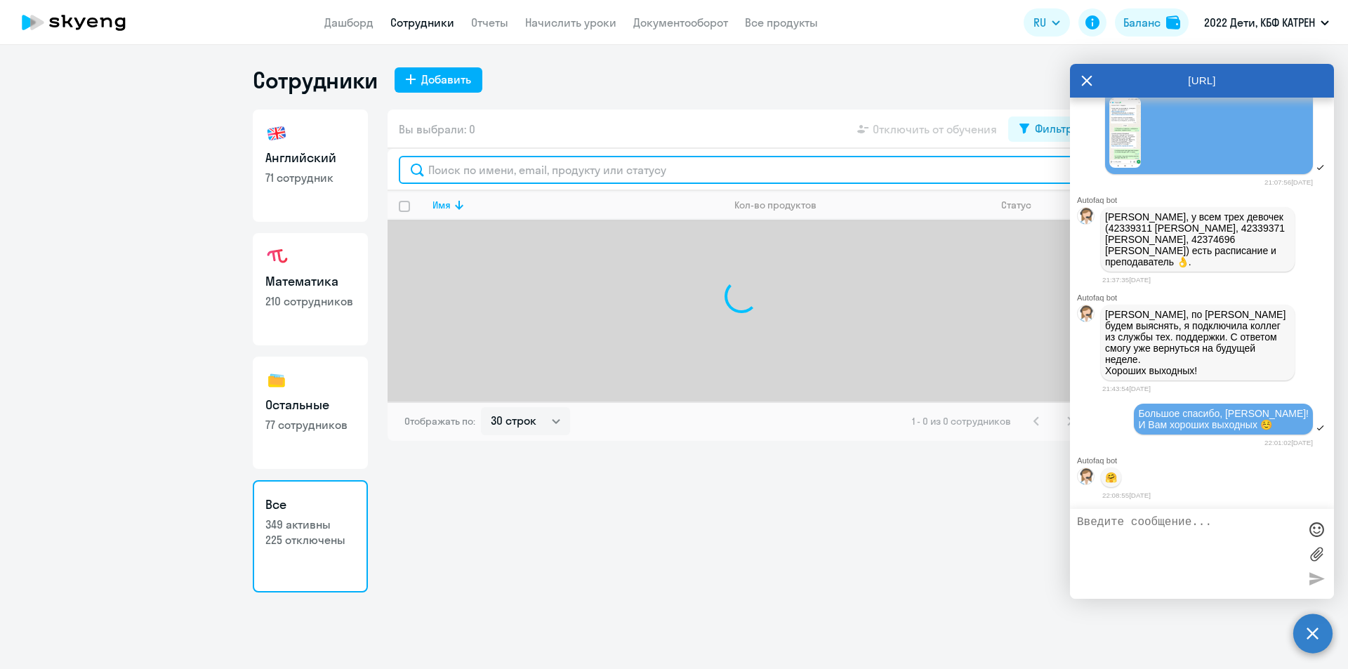
click at [456, 174] on input "text" at bounding box center [741, 170] width 685 height 28
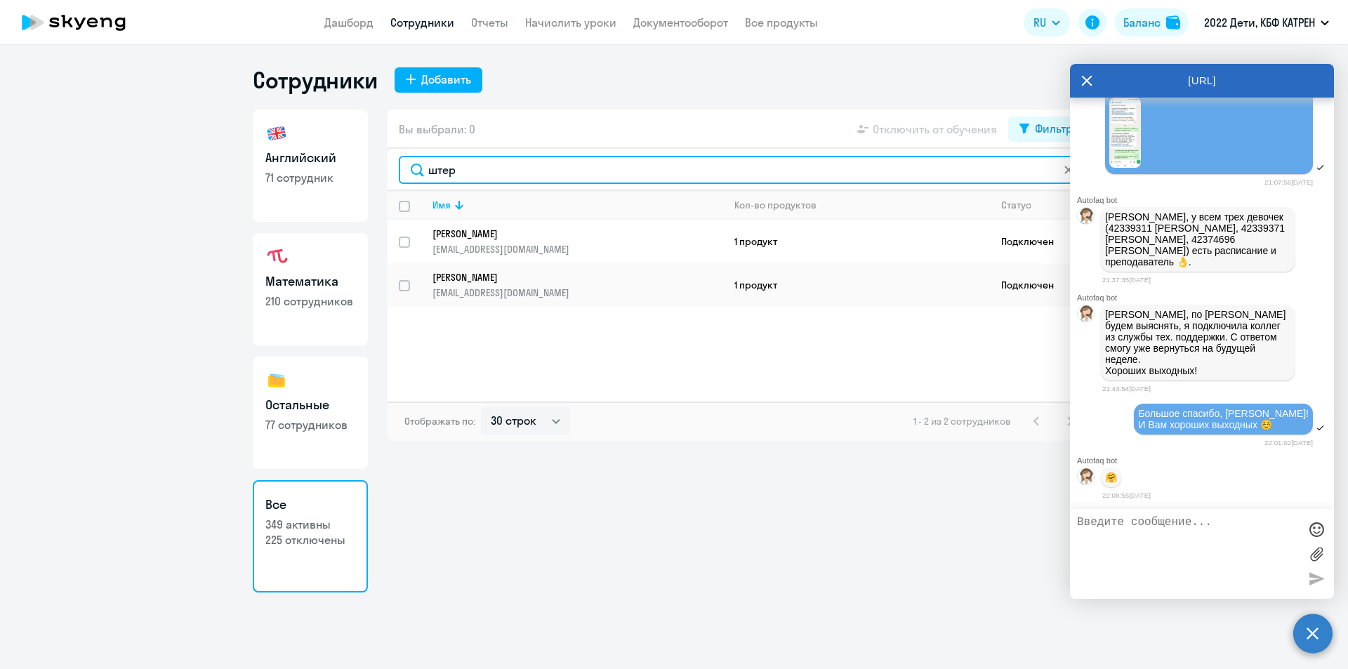
type input "штер"
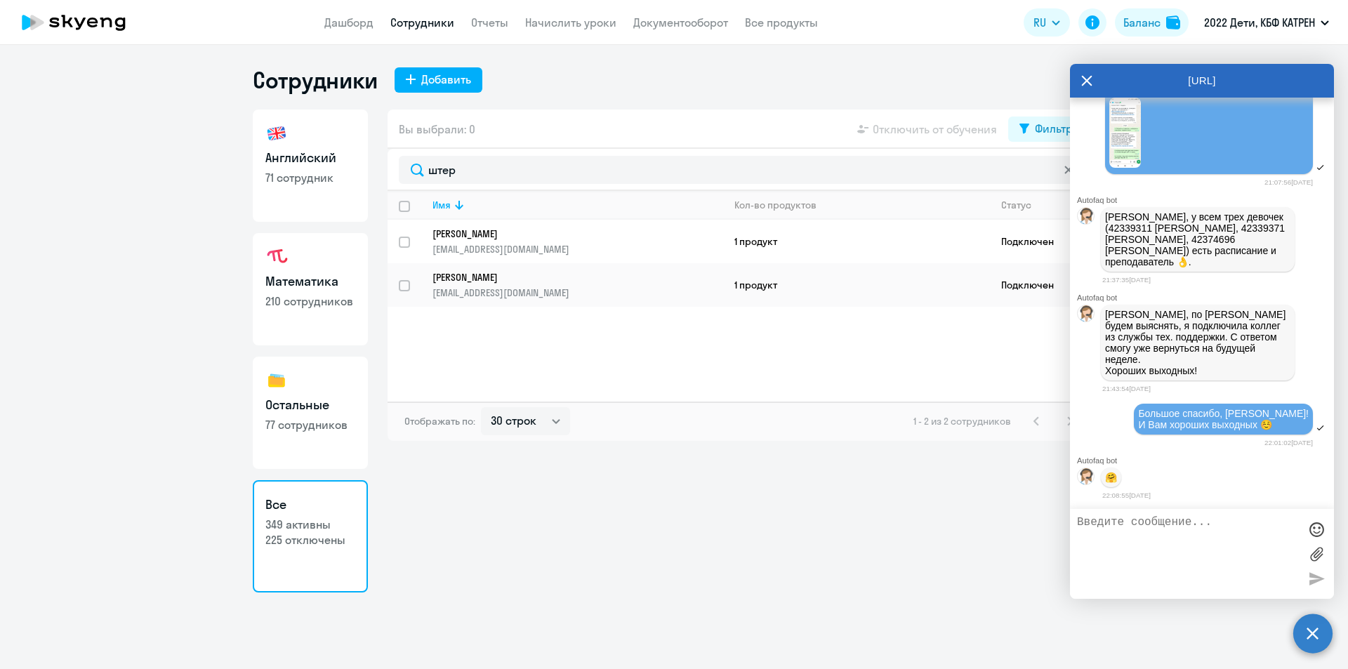
click at [519, 284] on link "Штерцель Маргарита Александровна evgeniya.krivlyakina@gmail.com" at bounding box center [578, 285] width 290 height 28
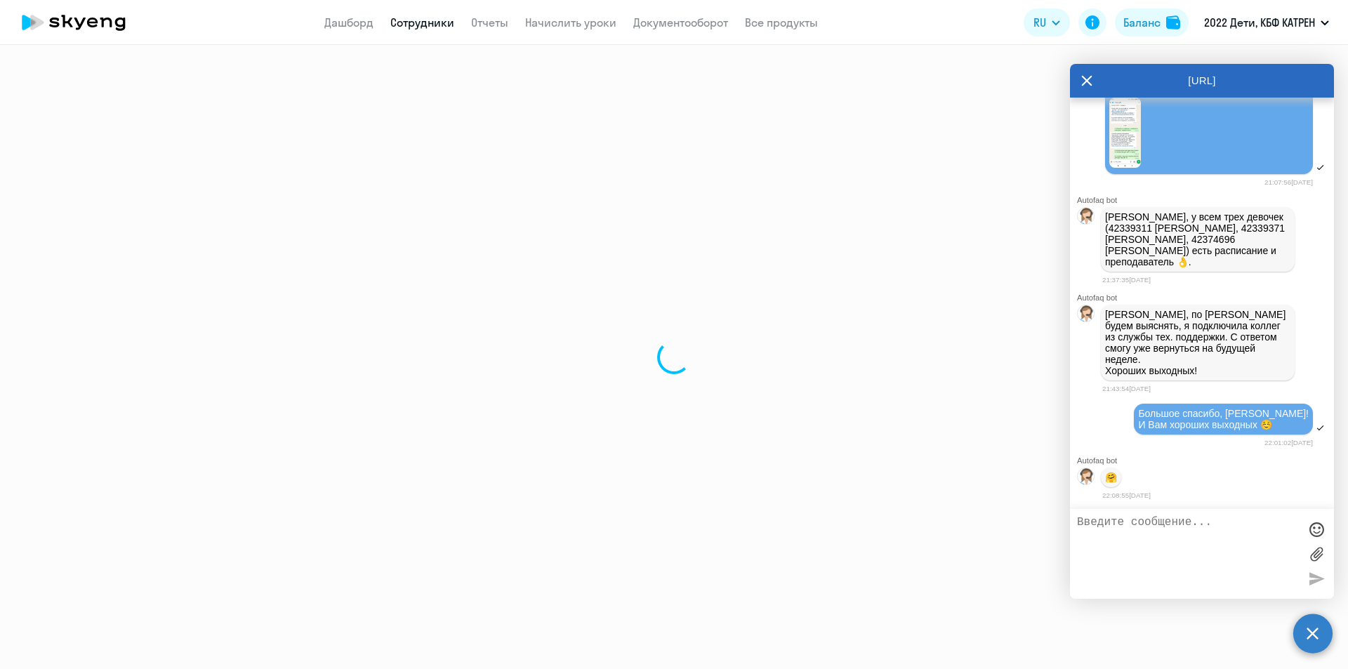
select select "math"
select select "30"
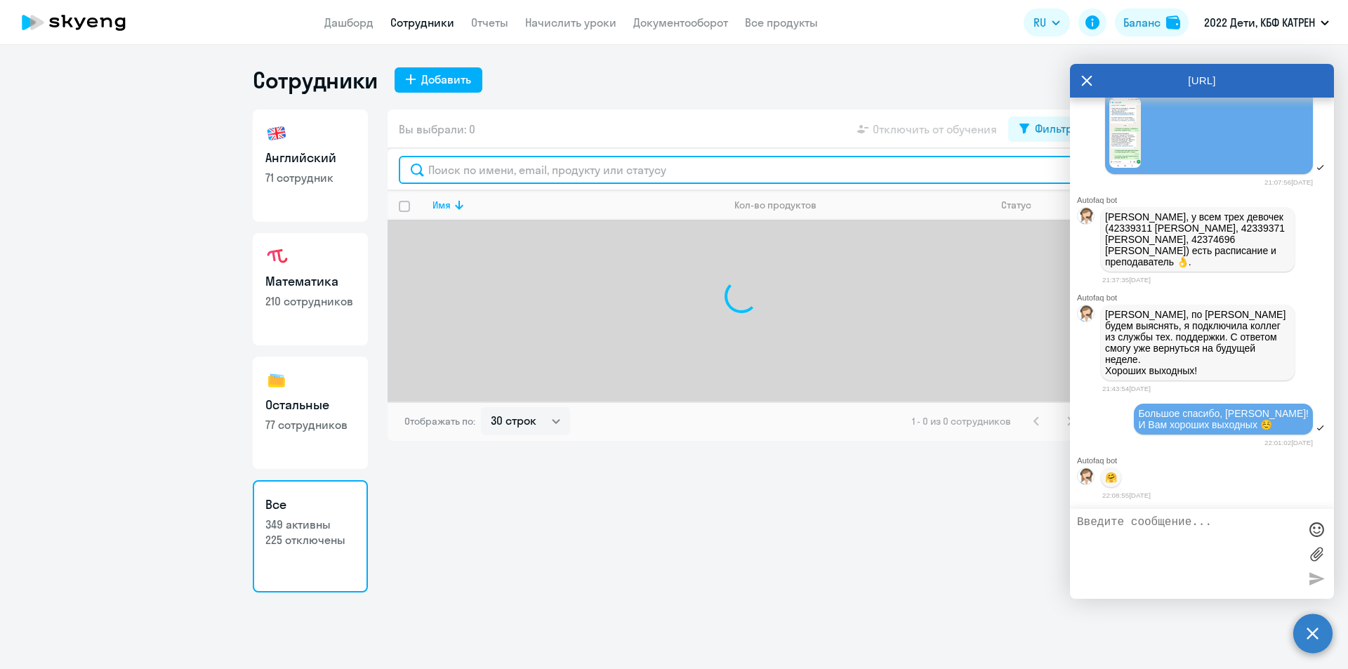
click at [463, 169] on input "text" at bounding box center [741, 170] width 685 height 28
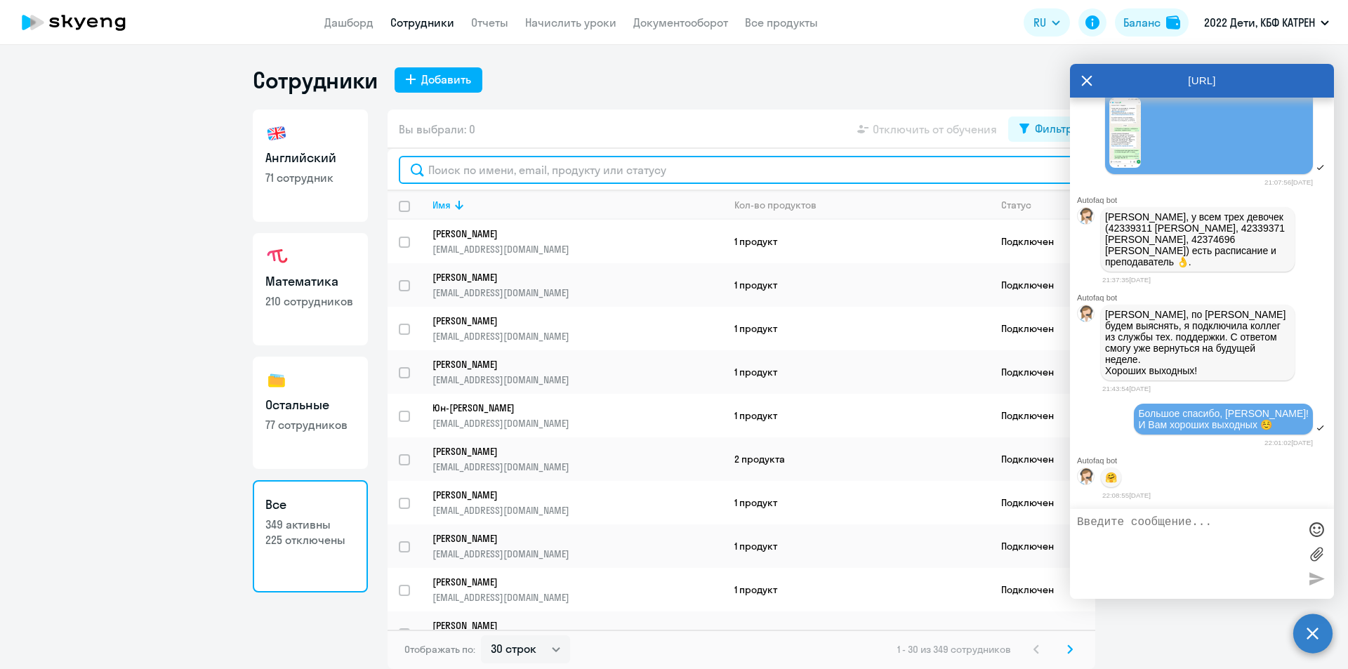
type input "я"
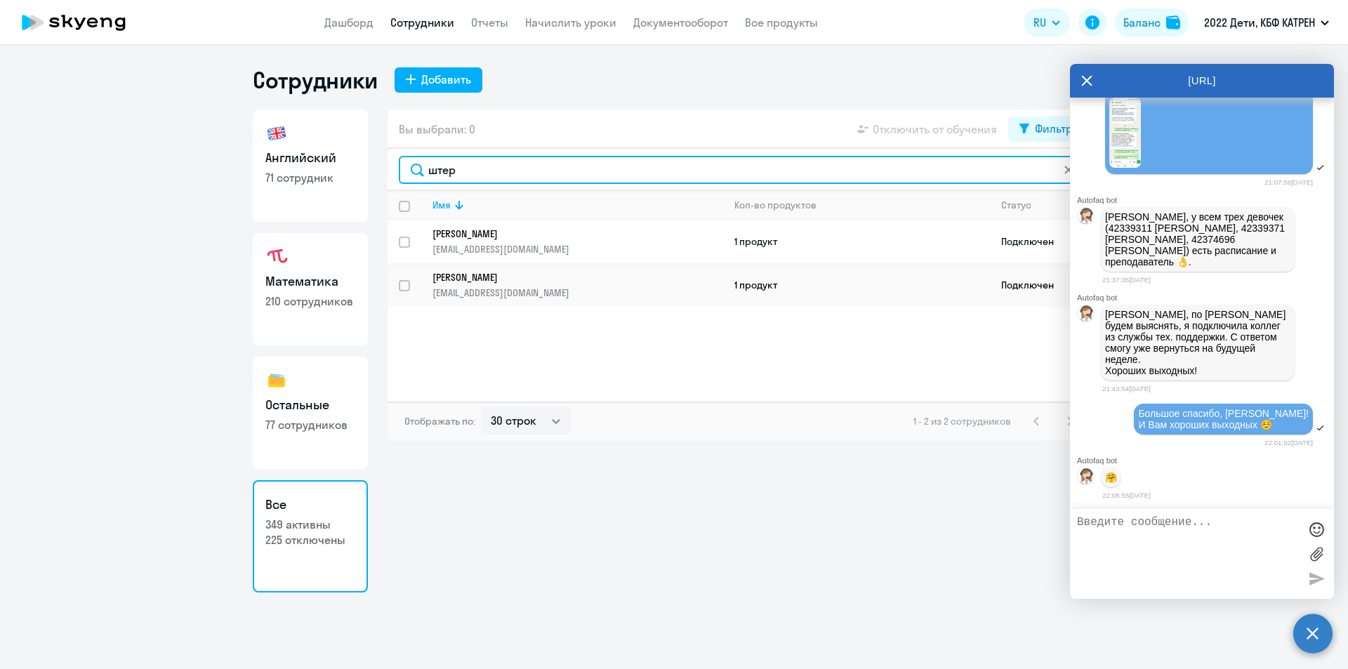
type input "штер"
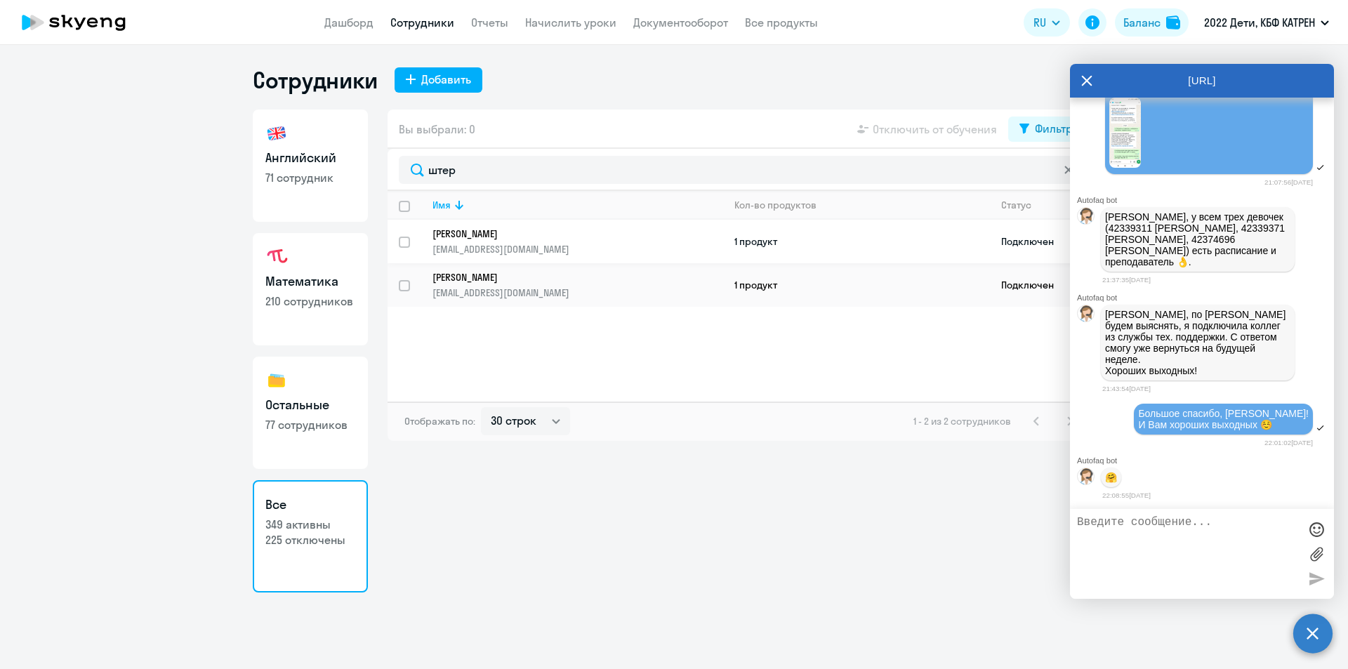
click at [482, 243] on p "[EMAIL_ADDRESS][DOMAIN_NAME]" at bounding box center [578, 249] width 290 height 13
select select "math"
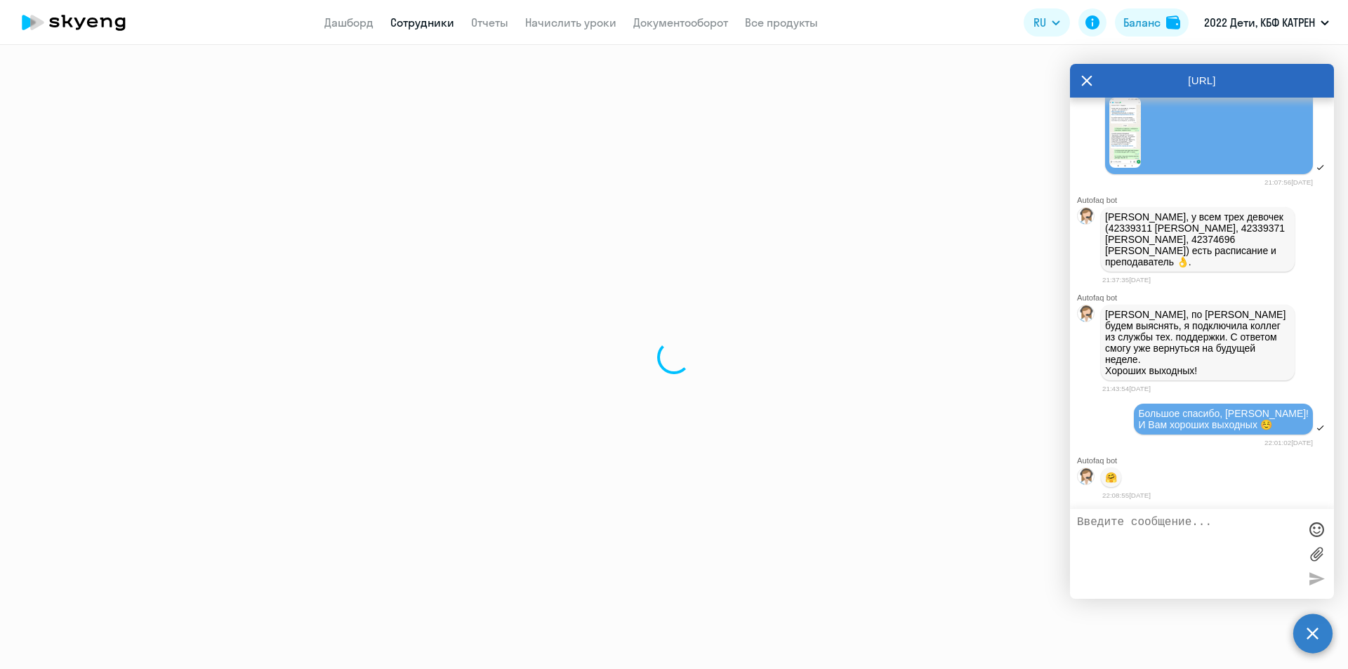
select select "30"
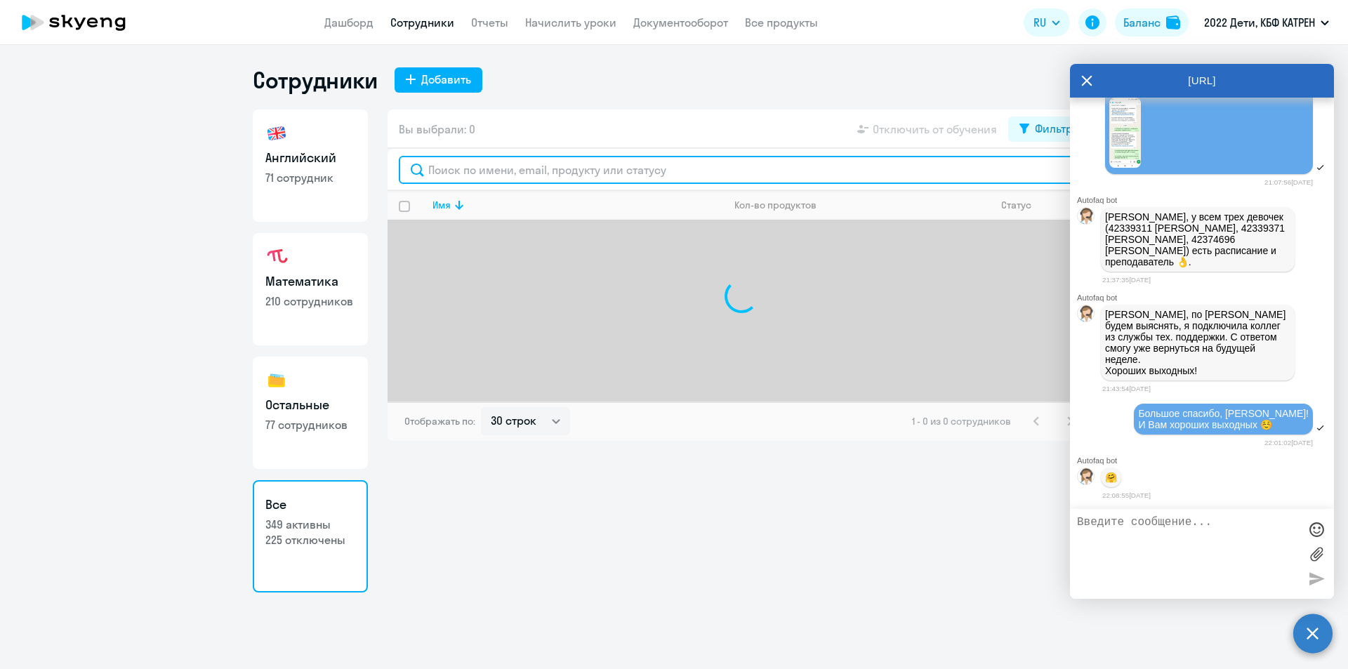
click at [476, 174] on input "text" at bounding box center [741, 170] width 685 height 28
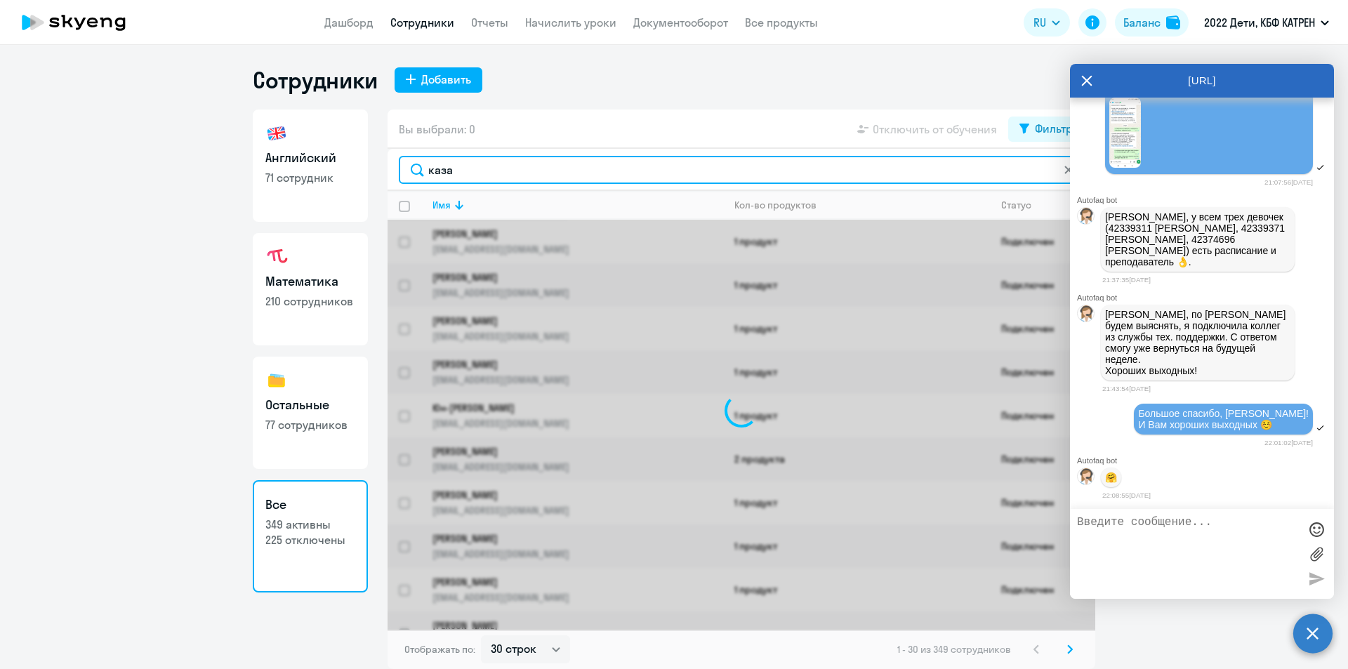
type input "казар"
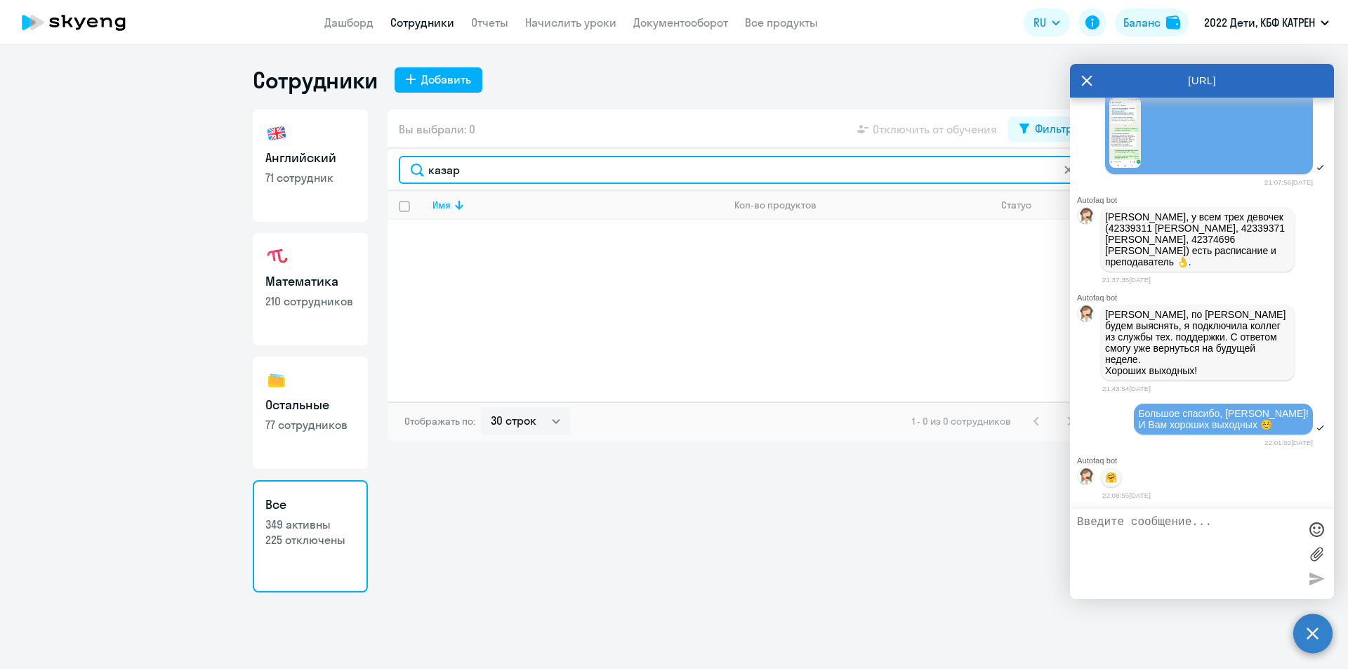
drag, startPoint x: 472, startPoint y: 169, endPoint x: 398, endPoint y: 169, distance: 73.7
click at [398, 169] on div "казар" at bounding box center [742, 170] width 708 height 42
type input "кокош"
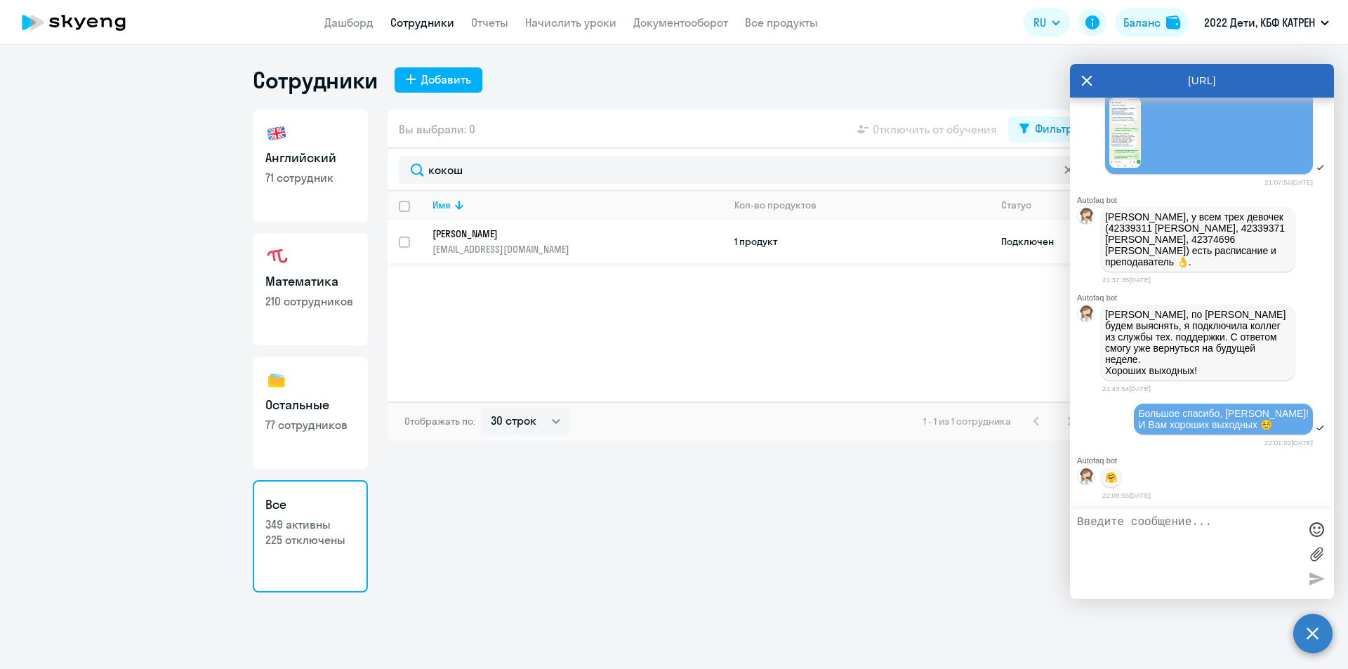
click at [468, 239] on p "[PERSON_NAME]" at bounding box center [568, 234] width 271 height 13
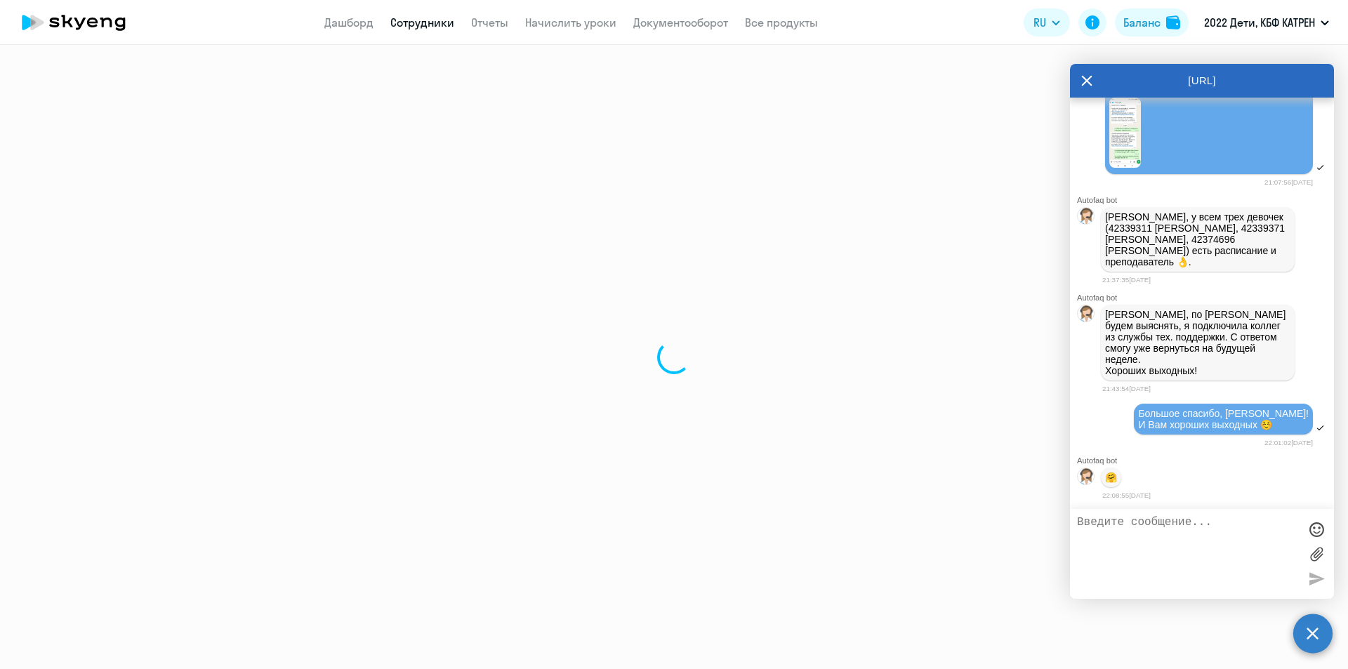
select select "english"
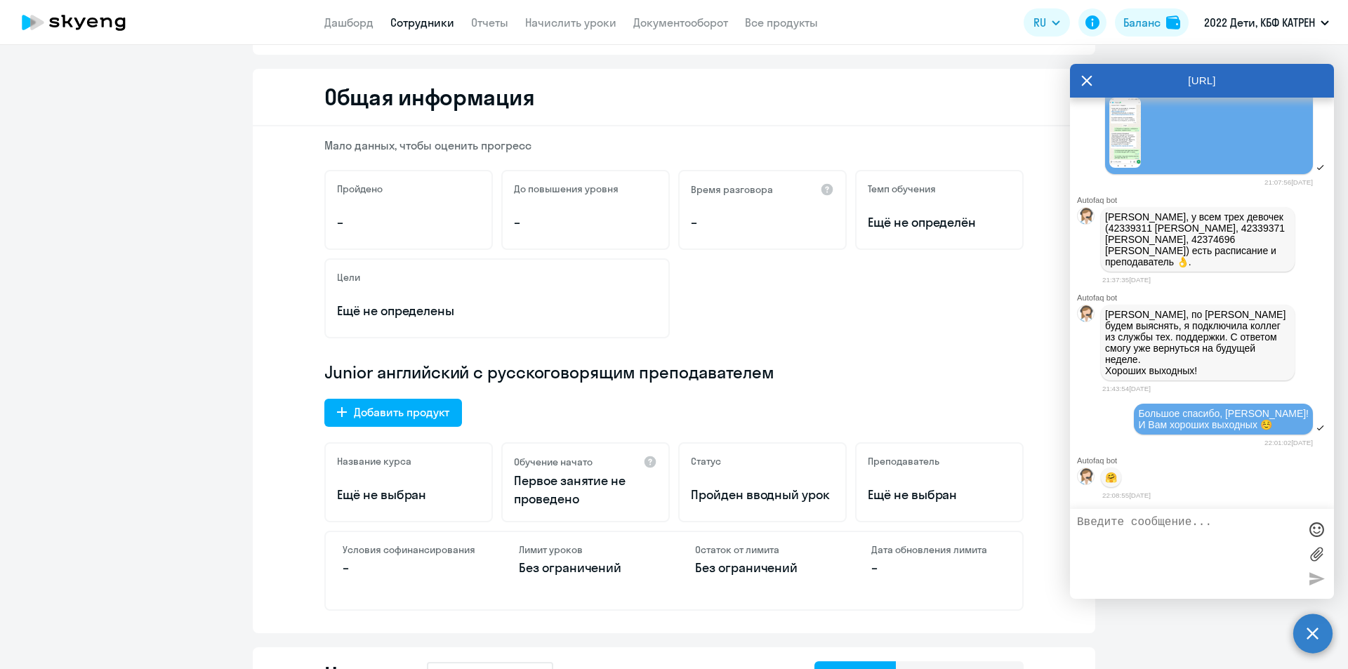
scroll to position [211, 0]
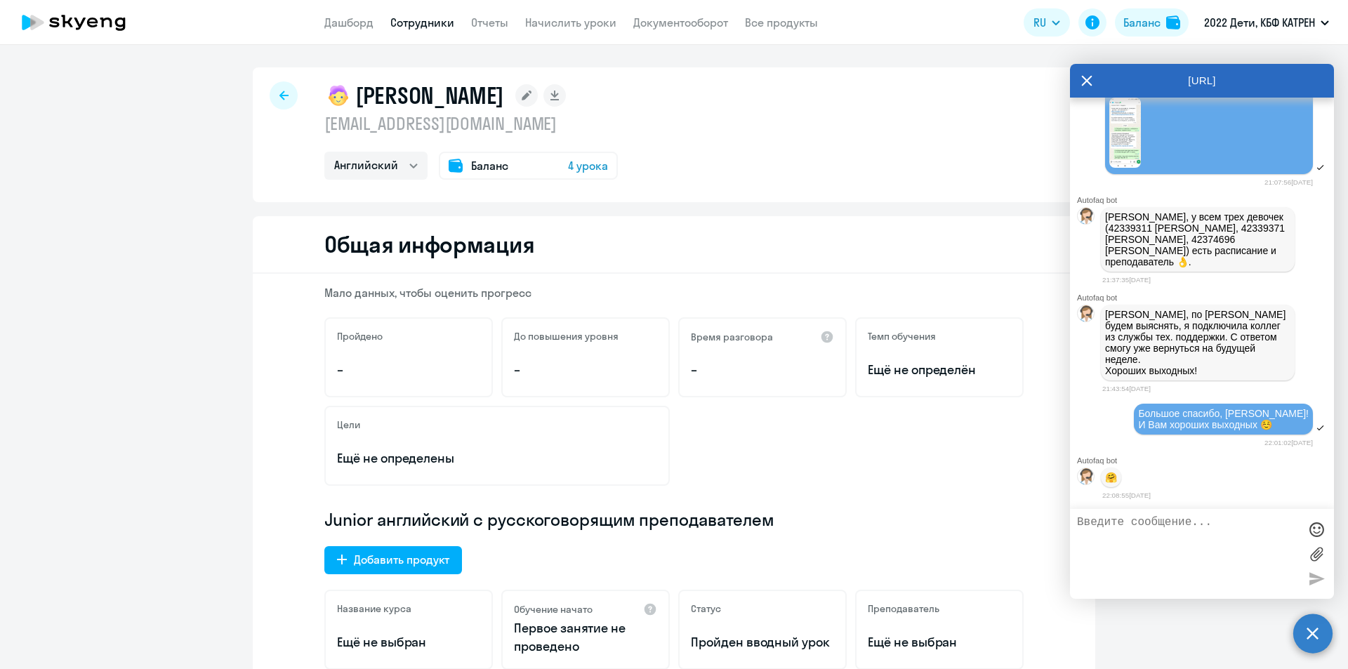
select select "30"
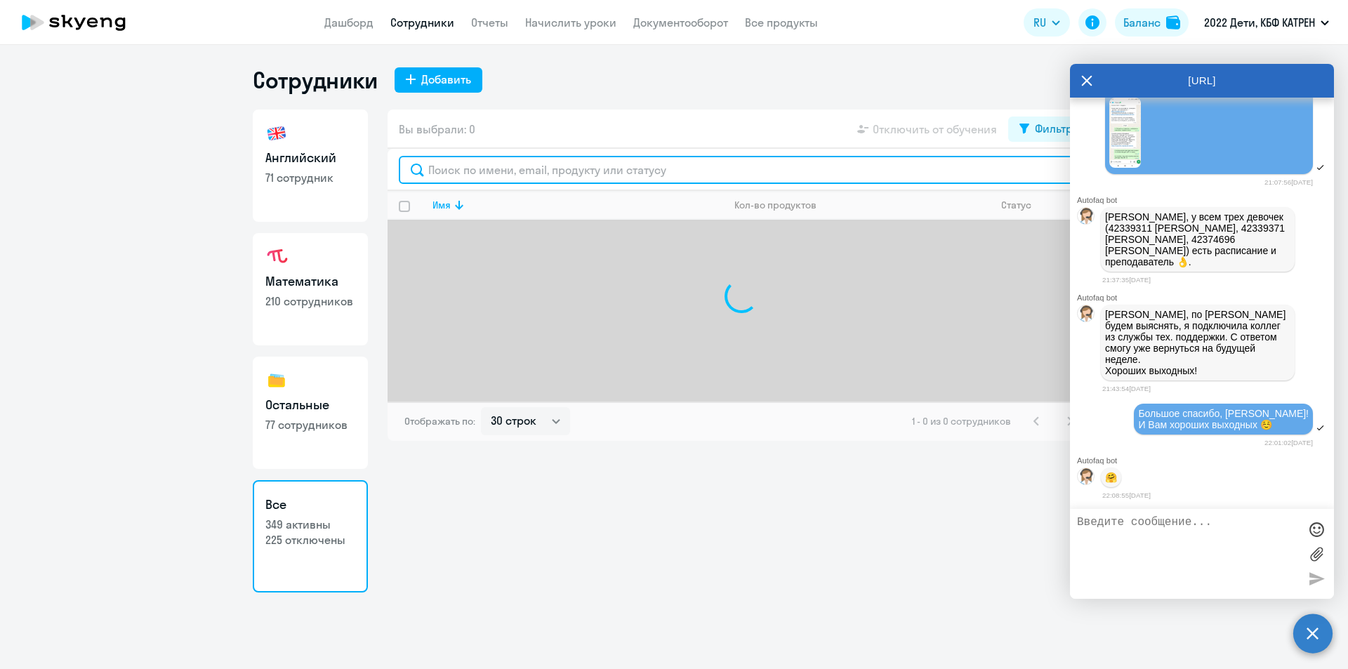
click at [566, 169] on input "text" at bounding box center [741, 170] width 685 height 28
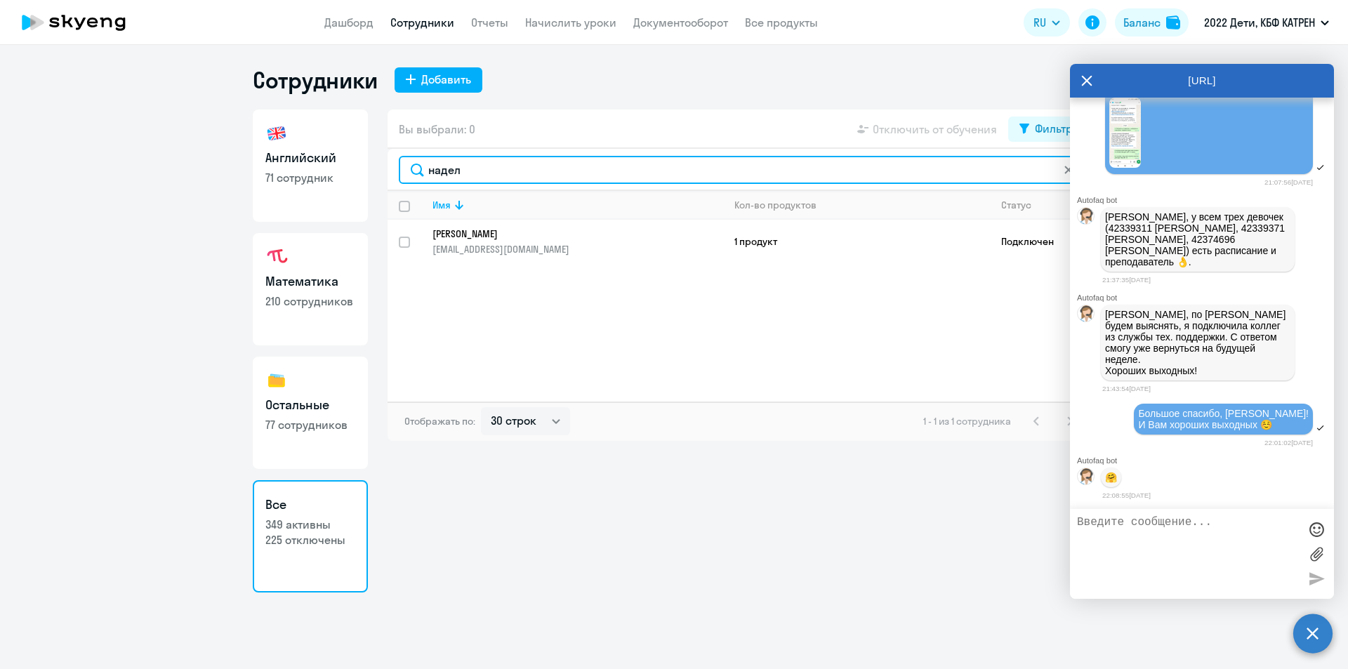
type input "надел"
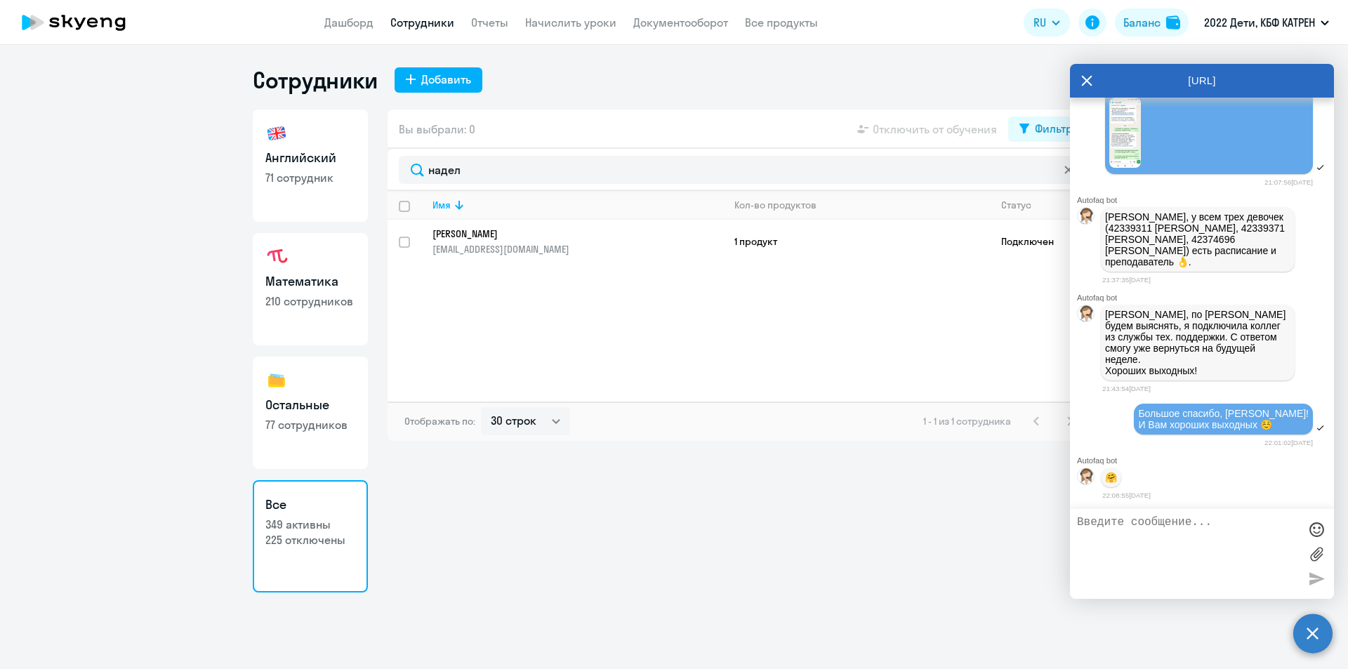
click at [486, 234] on p "Наделяева Вероника Дмитриевна" at bounding box center [568, 234] width 271 height 13
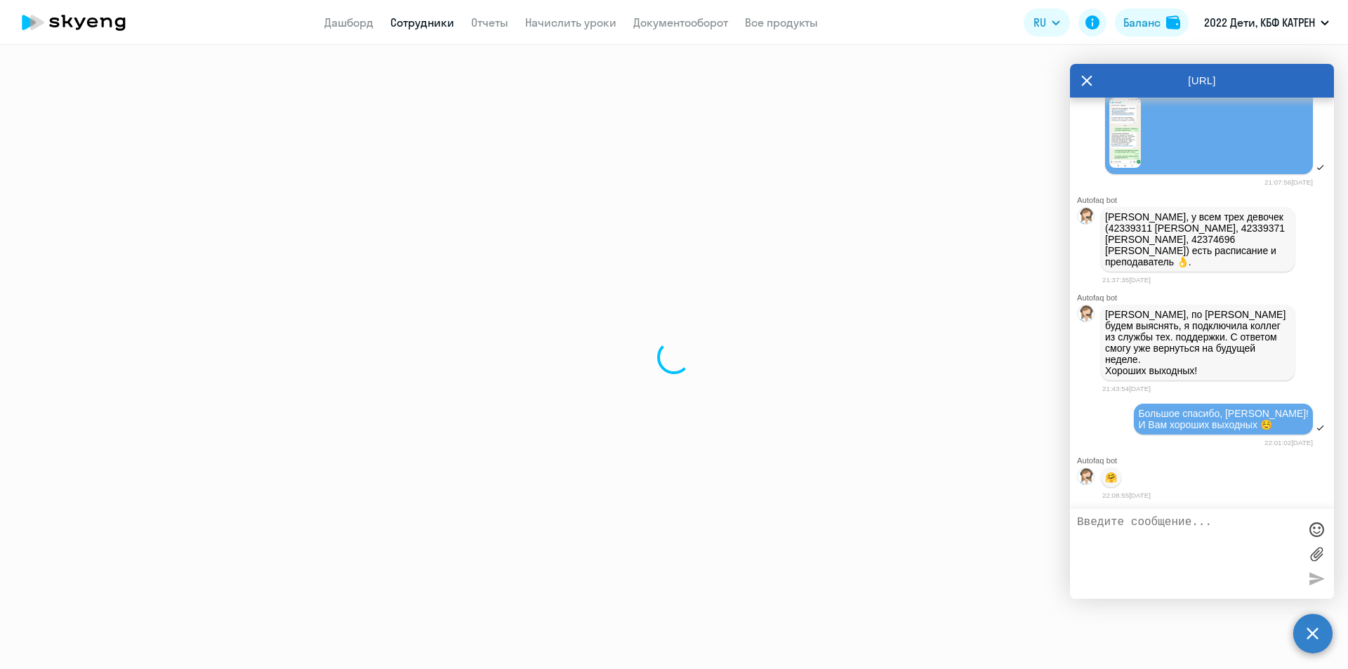
select select "math"
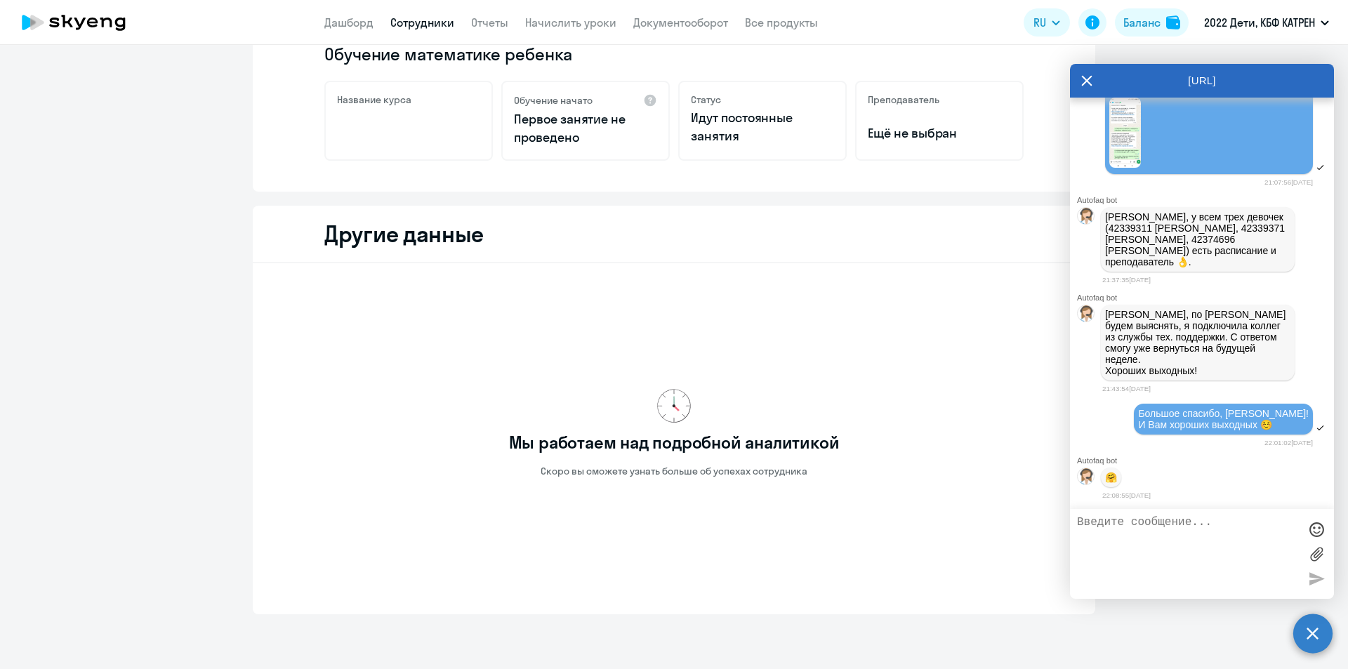
scroll to position [242, 0]
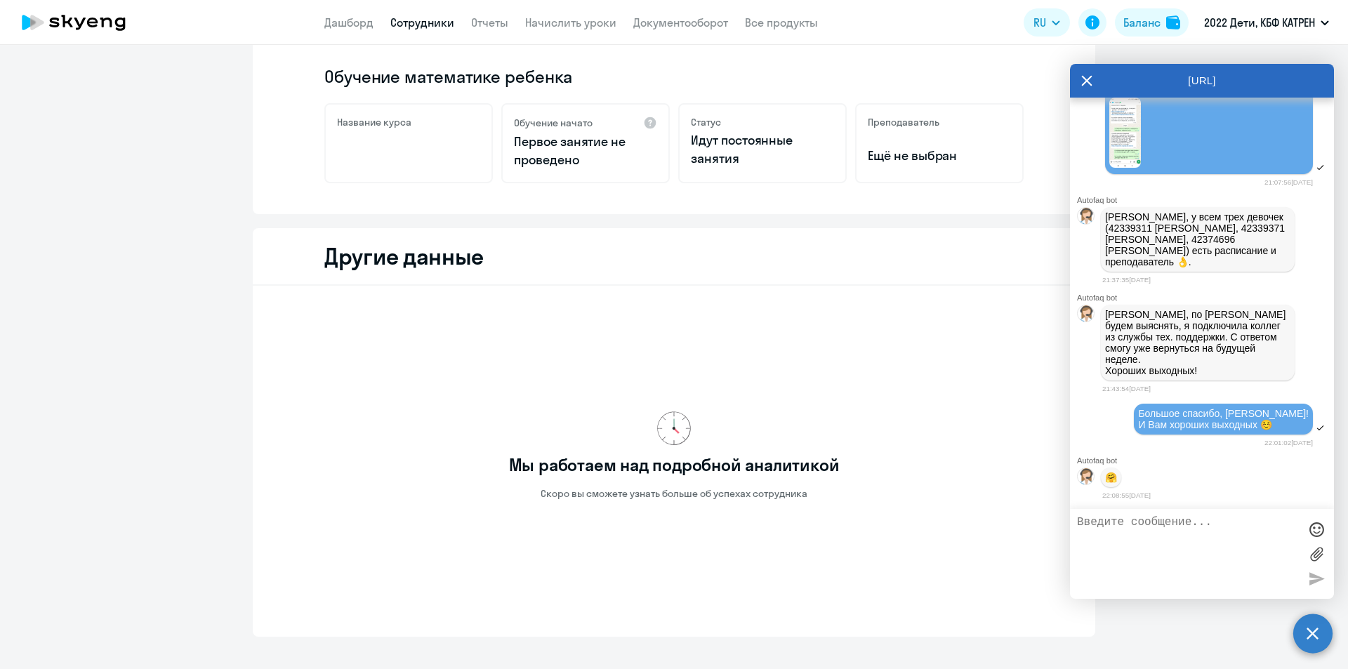
click at [433, 11] on app-header "Дашборд Сотрудники Отчеты Начислить уроки Документооборот Все продукты Дашборд …" at bounding box center [674, 22] width 1348 height 45
click at [435, 20] on link "Сотрудники" at bounding box center [422, 22] width 64 height 14
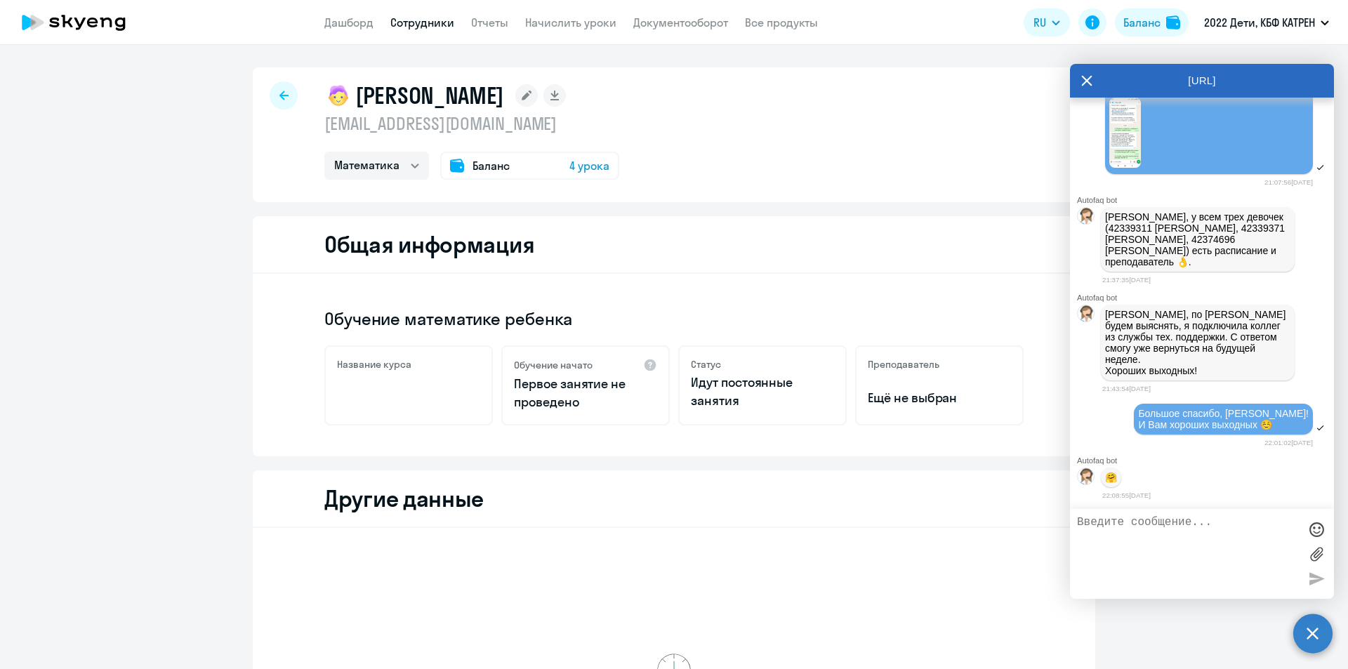
select select "30"
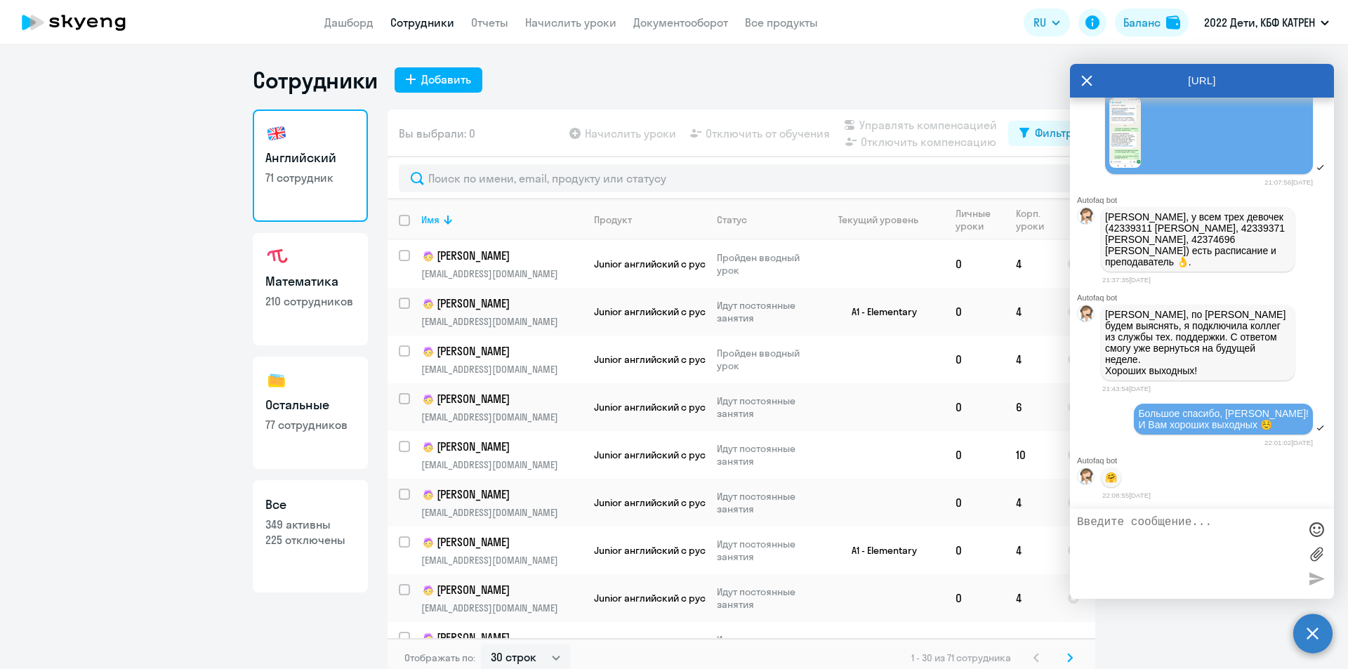
drag, startPoint x: 317, startPoint y: 547, endPoint x: 381, endPoint y: 454, distance: 112.6
click at [317, 546] on p "225 отключены" at bounding box center [310, 539] width 90 height 15
select select "30"
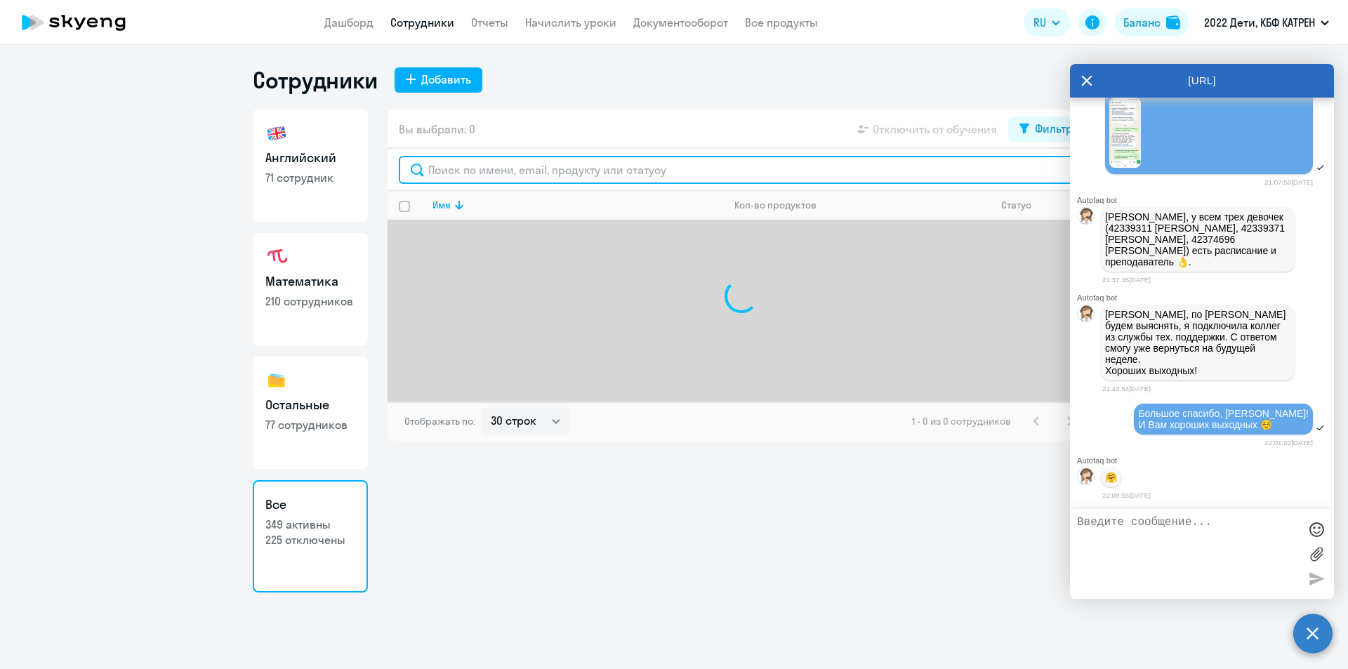
click at [494, 171] on input "text" at bounding box center [741, 170] width 685 height 28
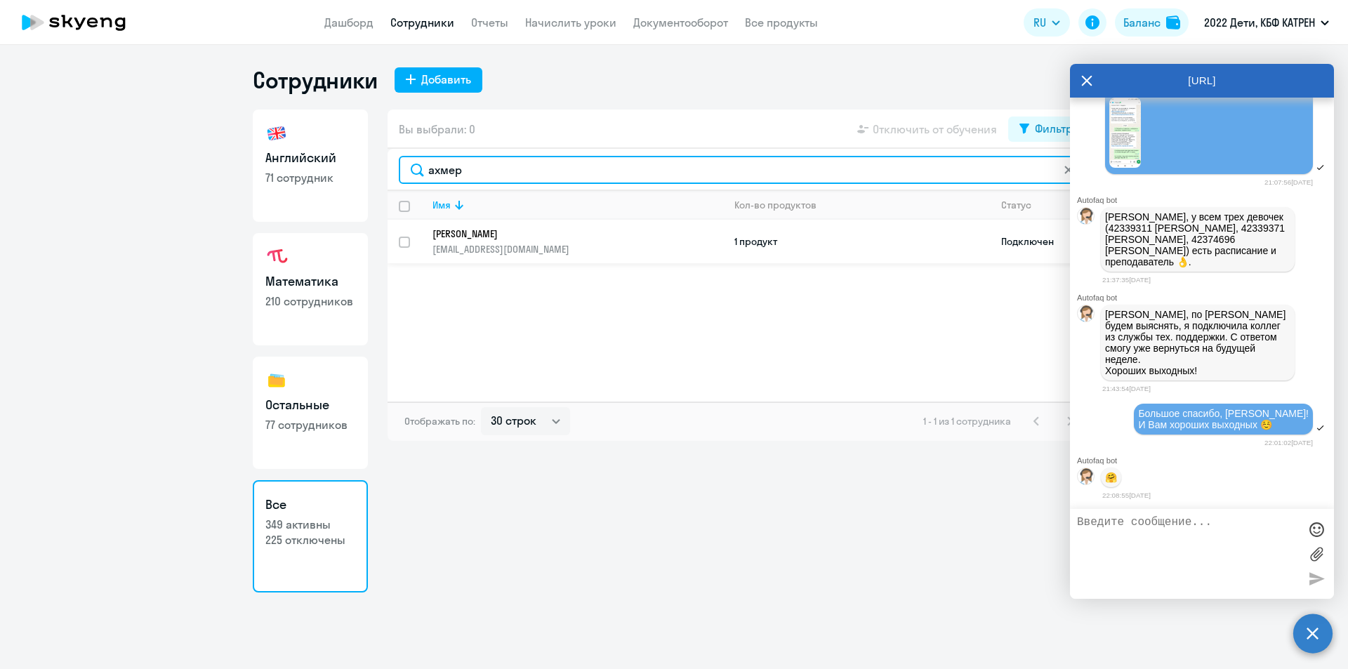
type input "ахмер"
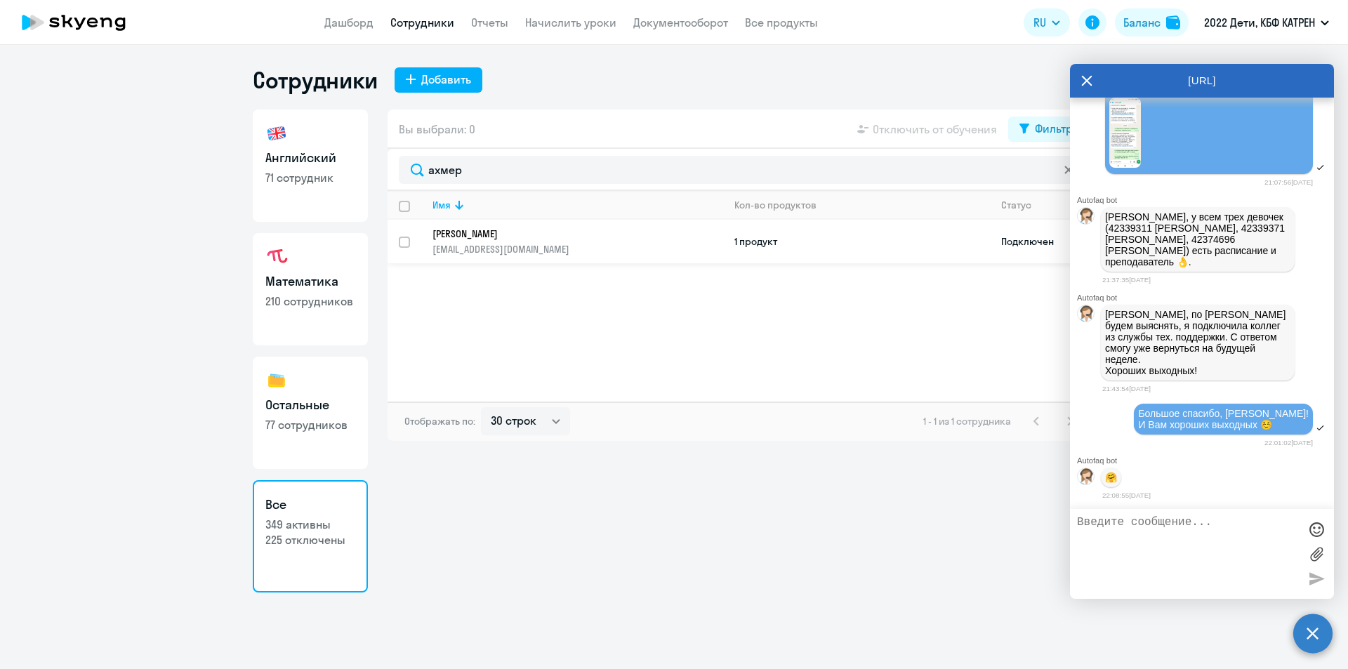
click at [520, 229] on p "Ахмерова Алия Рифхатовна" at bounding box center [568, 234] width 271 height 13
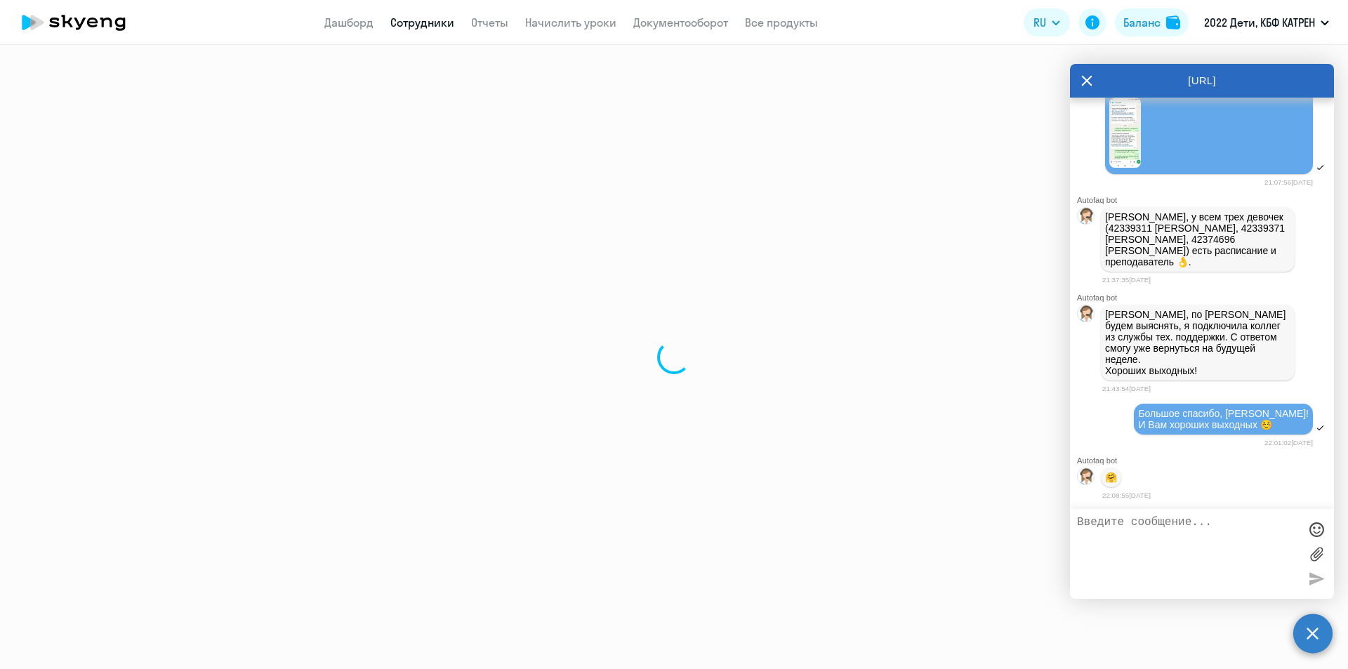
select select "others"
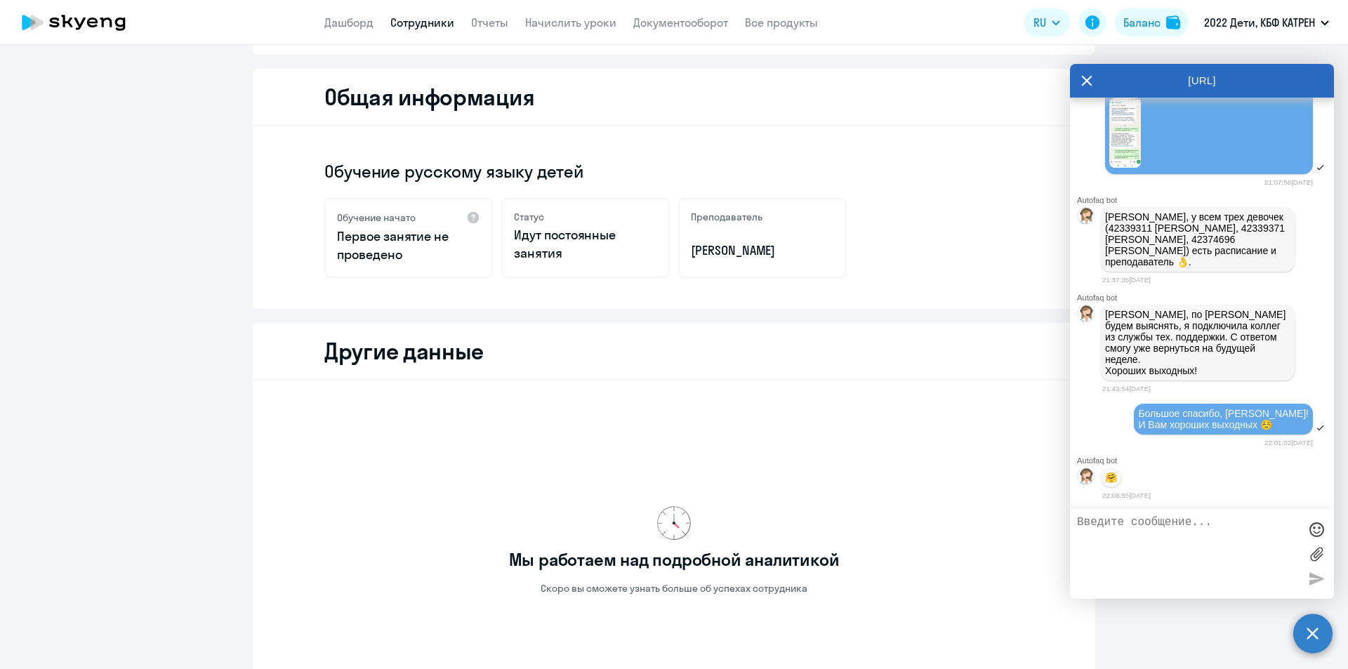
scroll to position [32, 0]
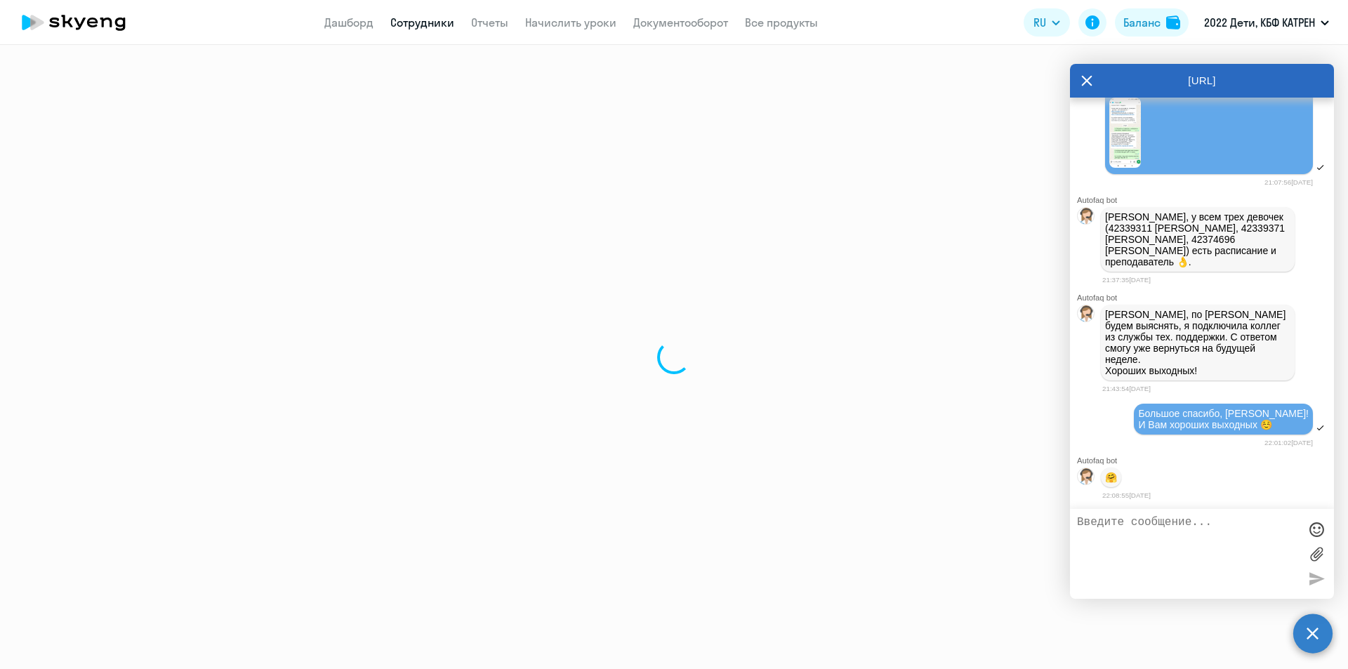
select select "30"
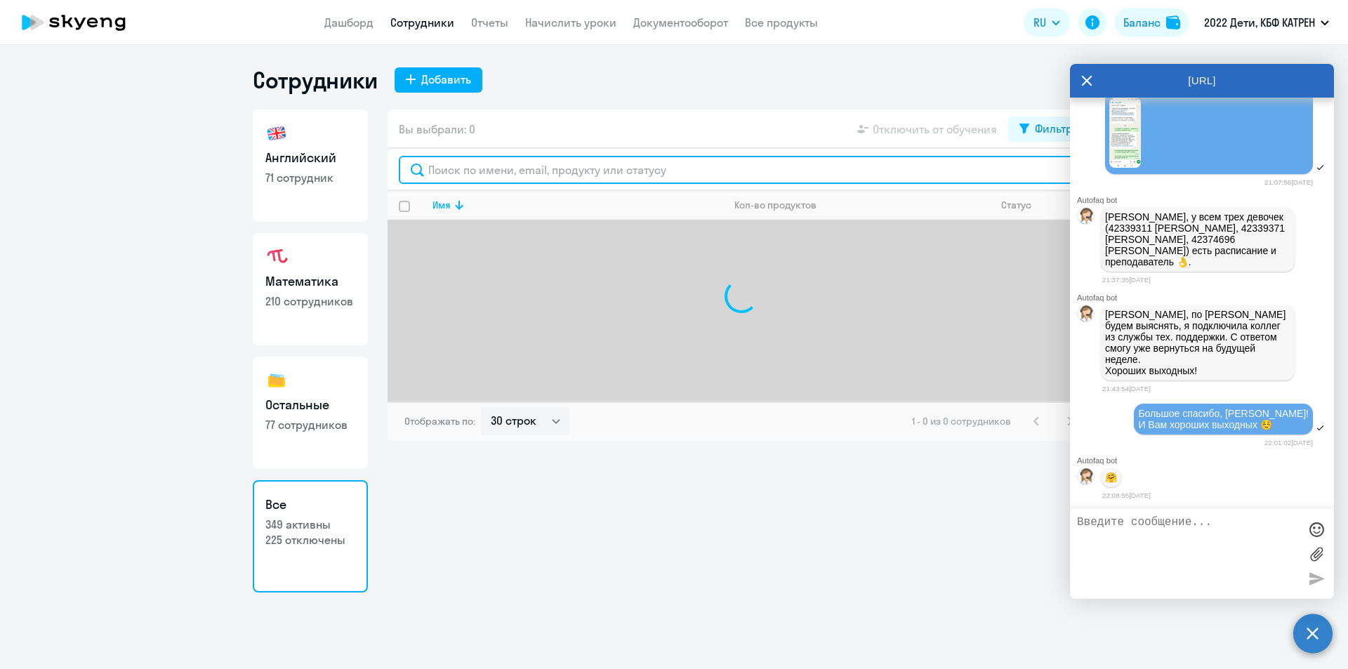
click at [572, 169] on input "text" at bounding box center [741, 170] width 685 height 28
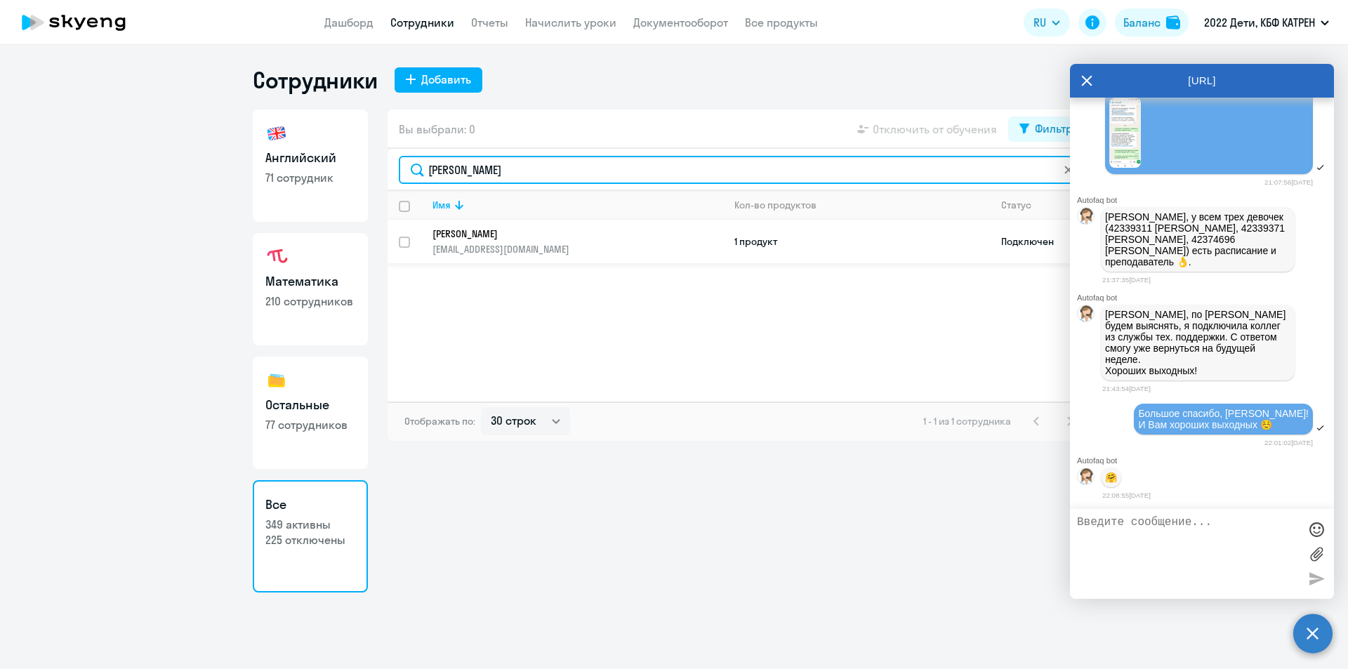
type input "федот"
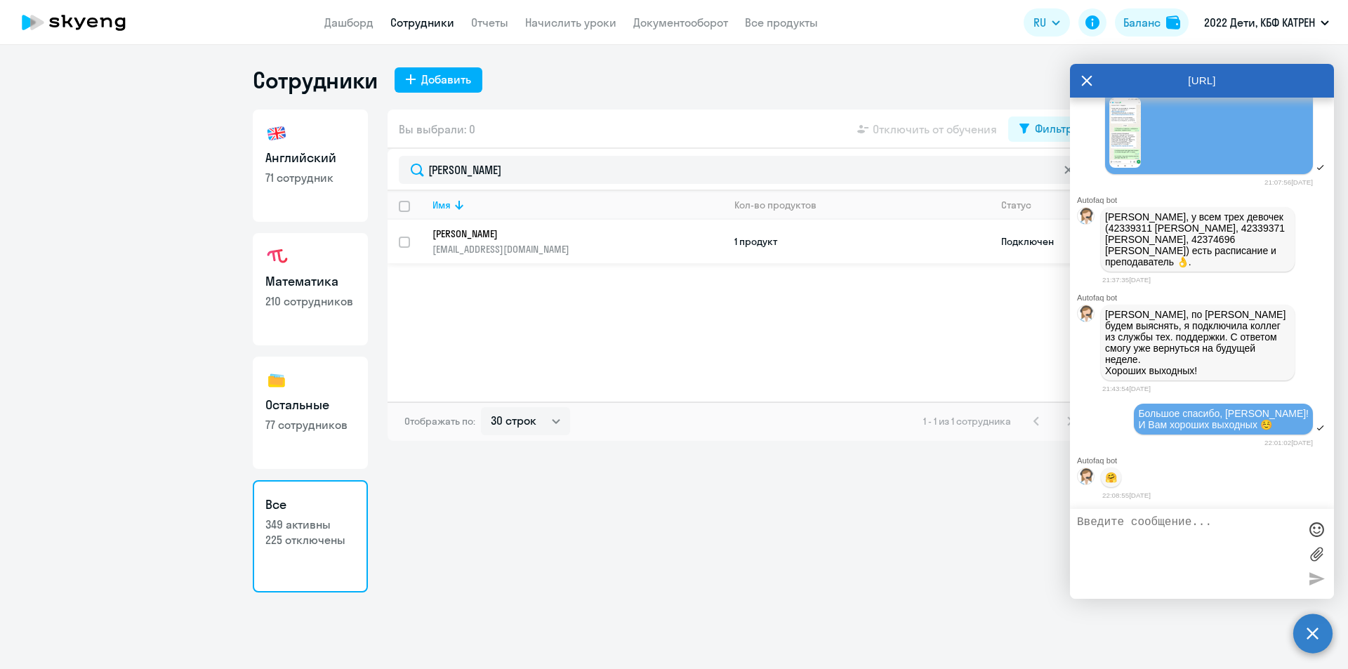
click at [475, 232] on p "[PERSON_NAME]" at bounding box center [568, 234] width 271 height 13
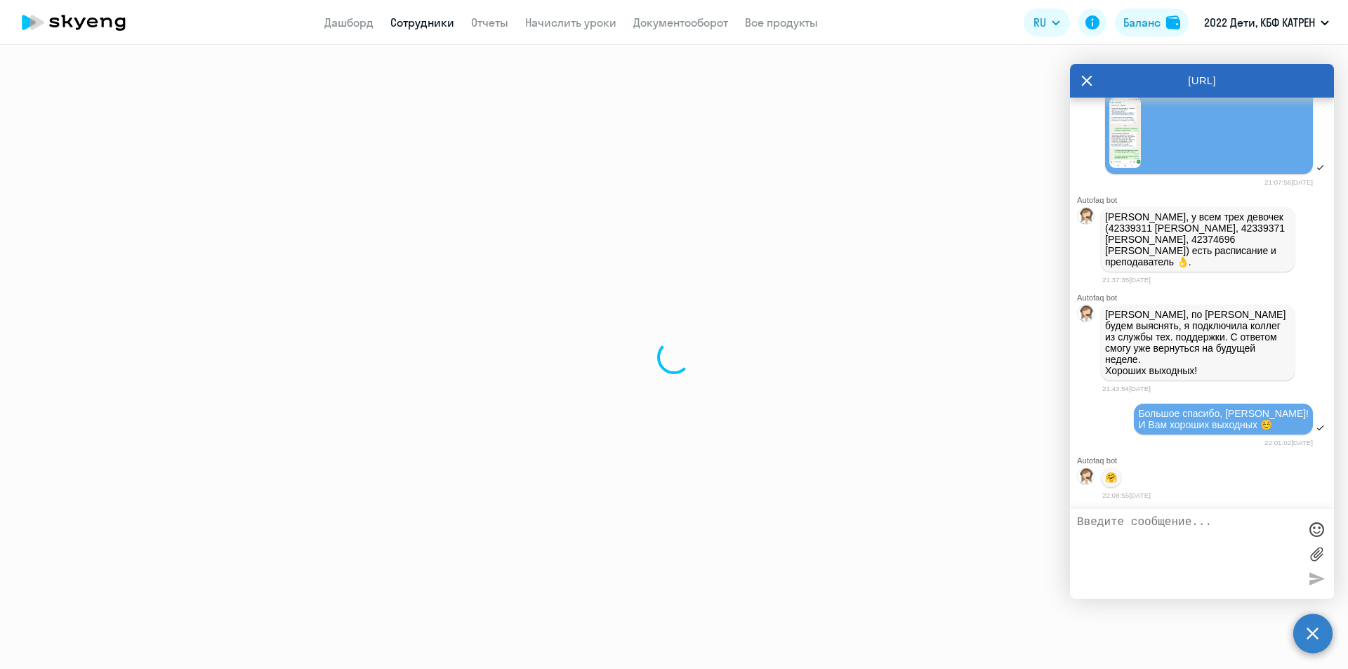
select select "english"
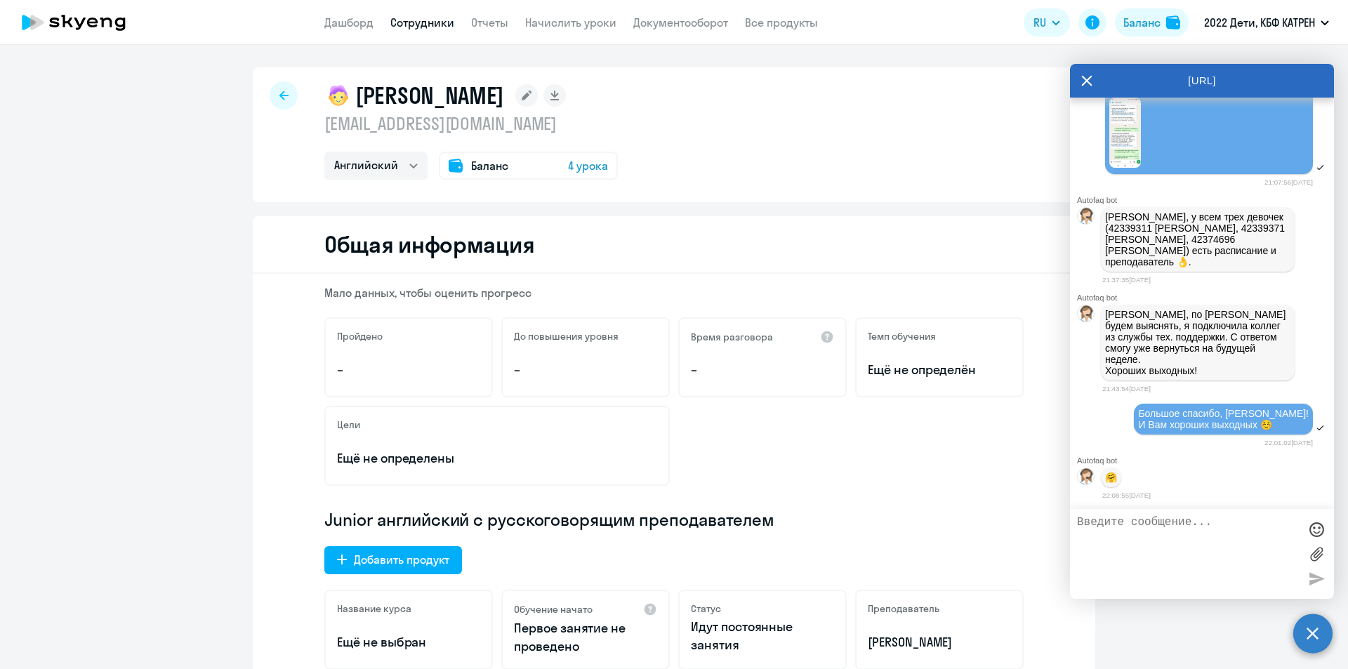
click at [426, 34] on app-header "Дашборд Сотрудники Отчеты Начислить уроки Документооборот Все продукты Дашборд …" at bounding box center [674, 22] width 1348 height 45
click at [416, 21] on link "Сотрудники" at bounding box center [422, 22] width 64 height 14
select select "30"
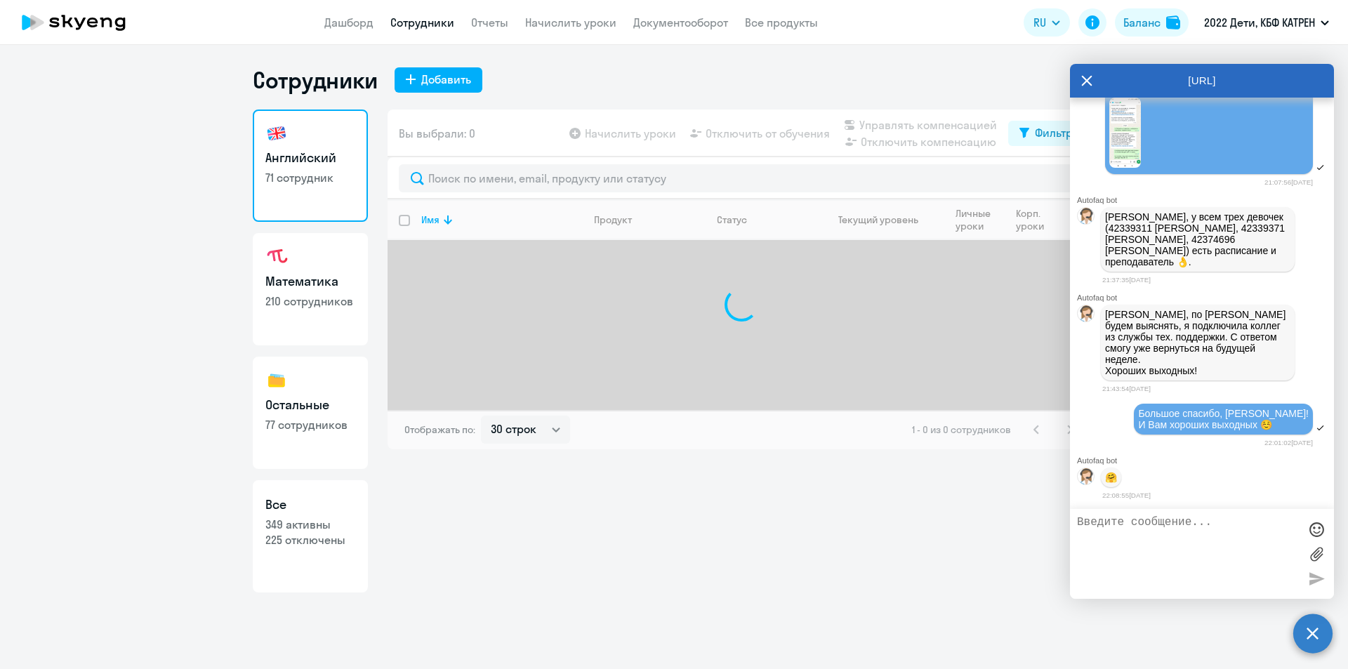
click at [290, 511] on h3 "Все" at bounding box center [310, 505] width 90 height 18
select select "30"
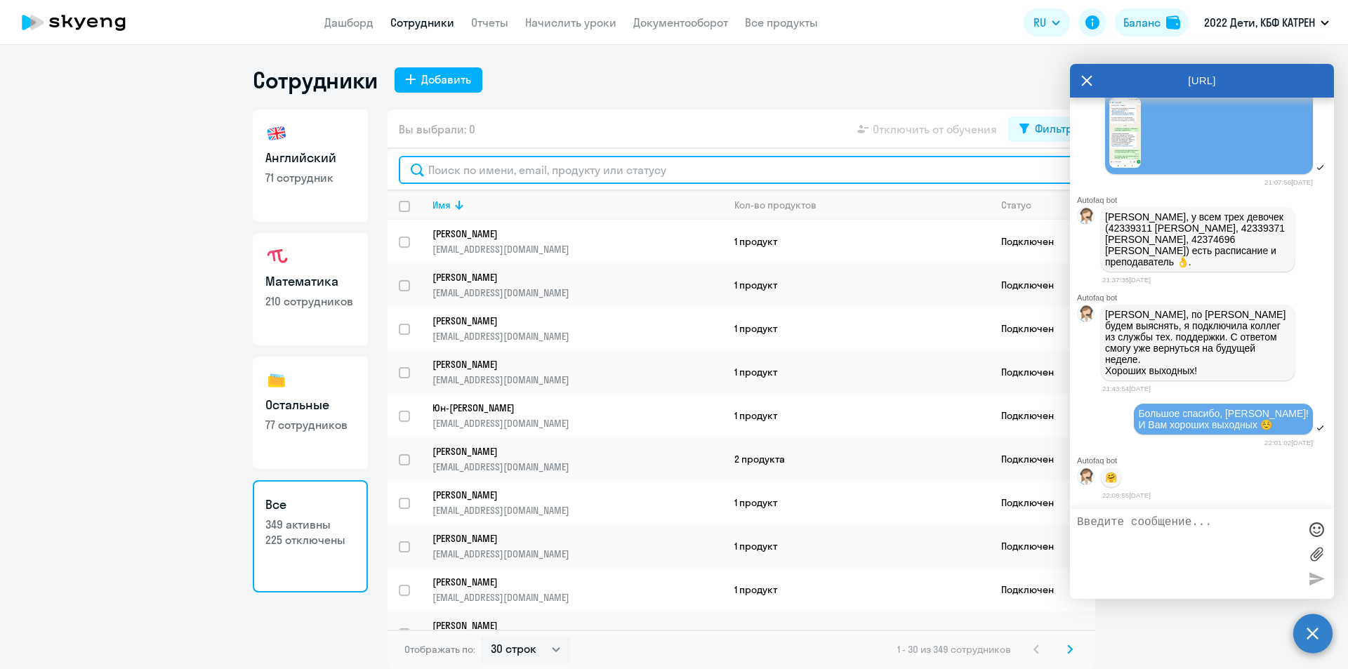
click at [508, 172] on input "text" at bounding box center [741, 170] width 685 height 28
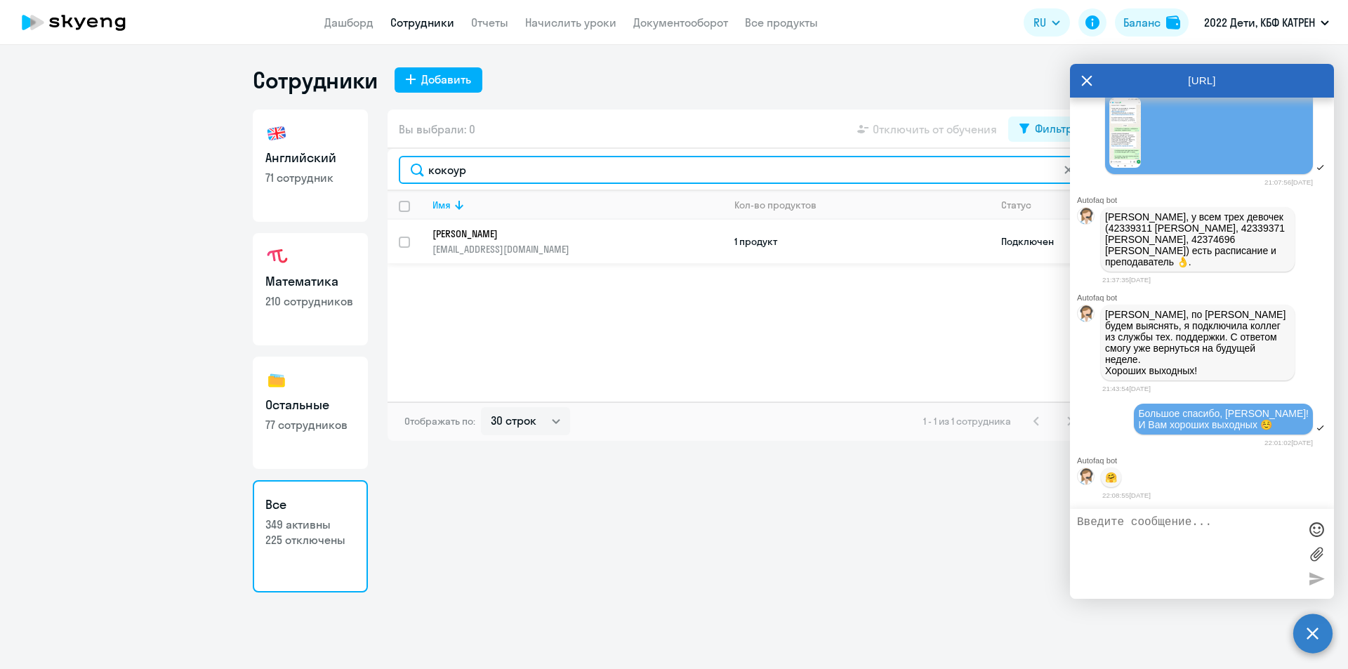
type input "кокоур"
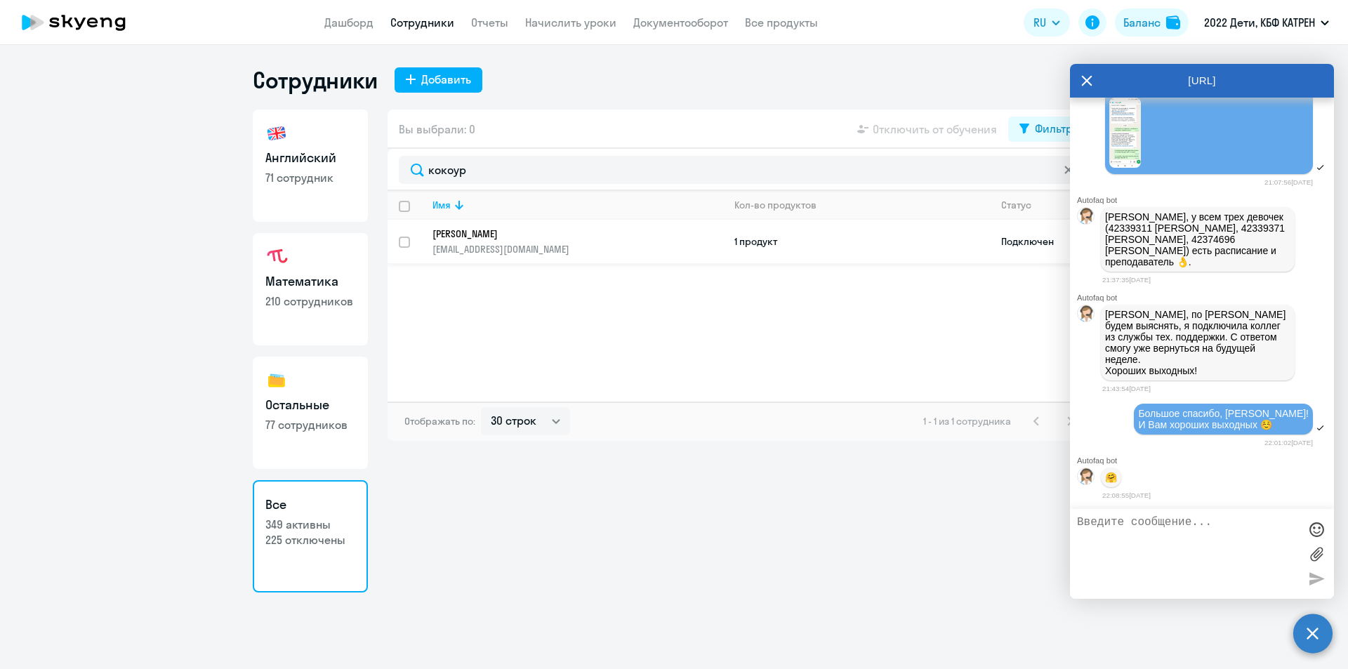
click at [536, 232] on p "[PERSON_NAME]" at bounding box center [568, 234] width 271 height 13
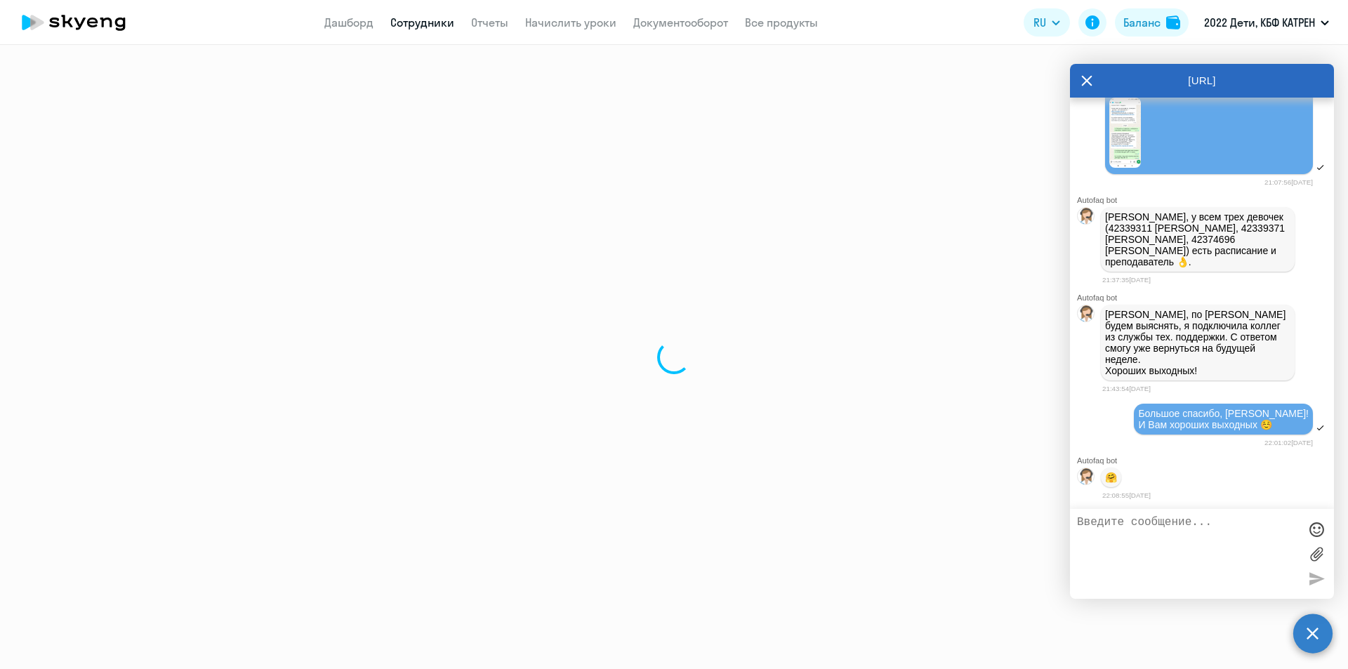
select select "math"
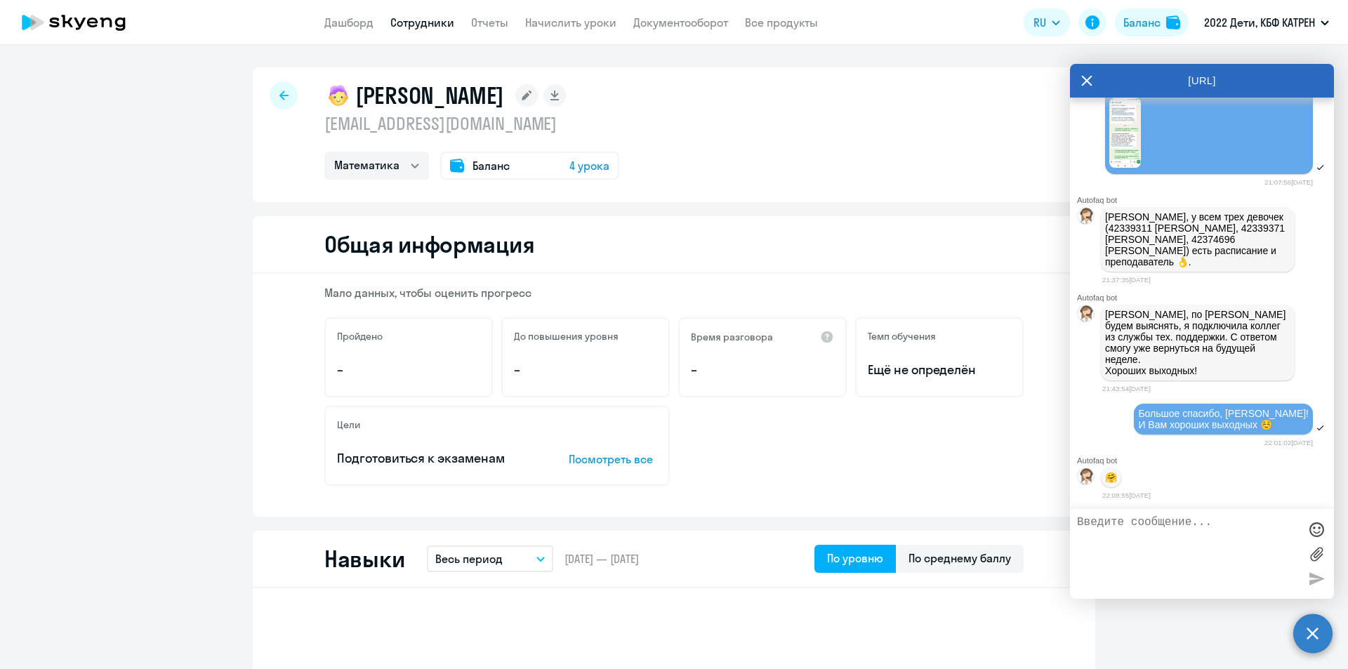
select select "30"
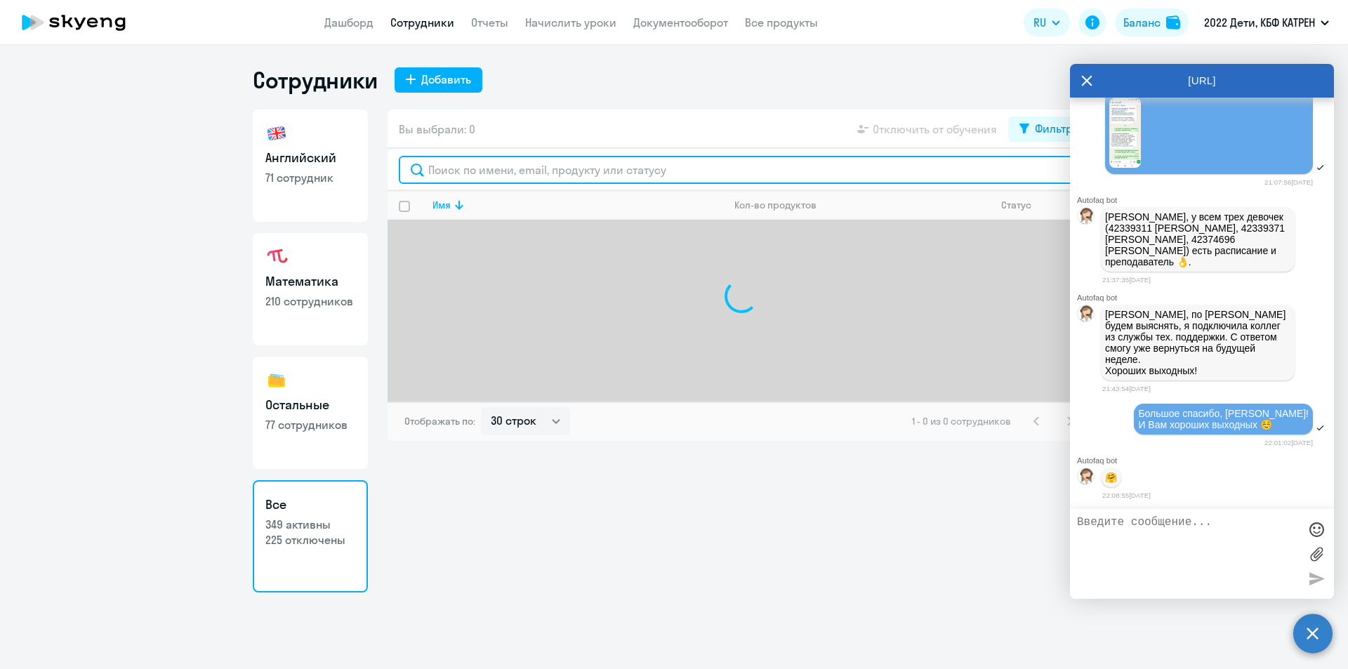
click at [520, 167] on input "text" at bounding box center [741, 170] width 685 height 28
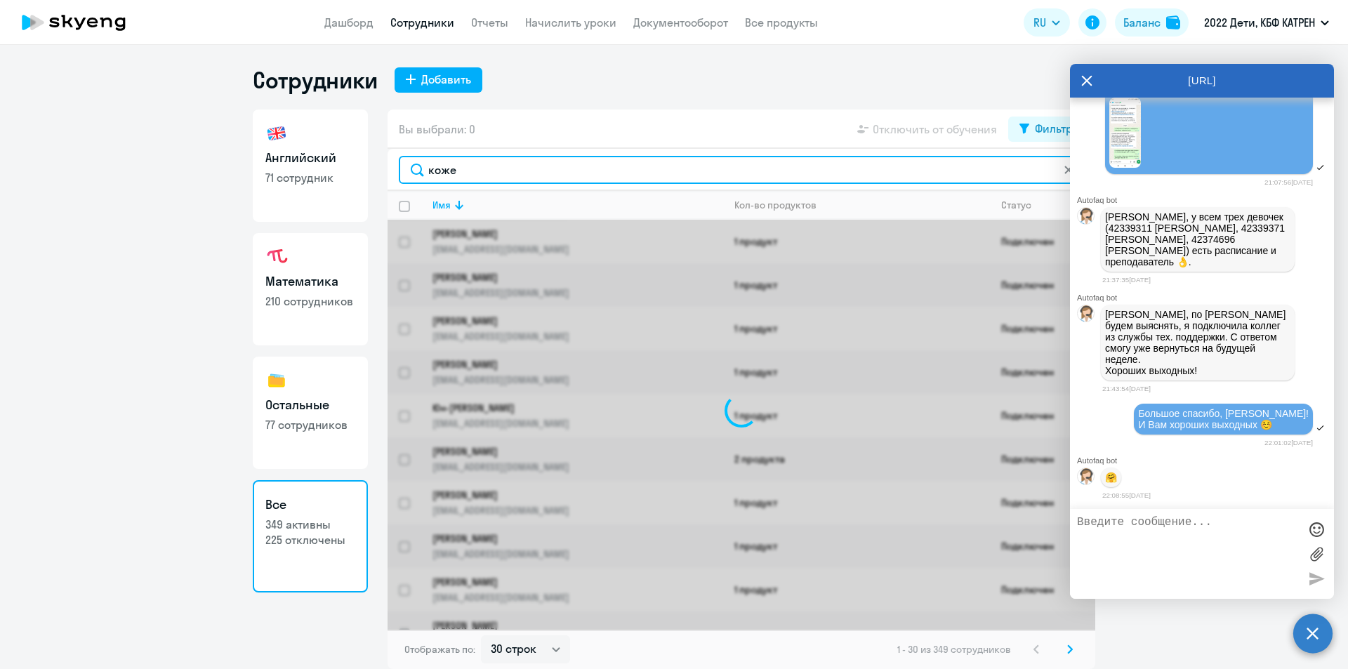
type input "кожев"
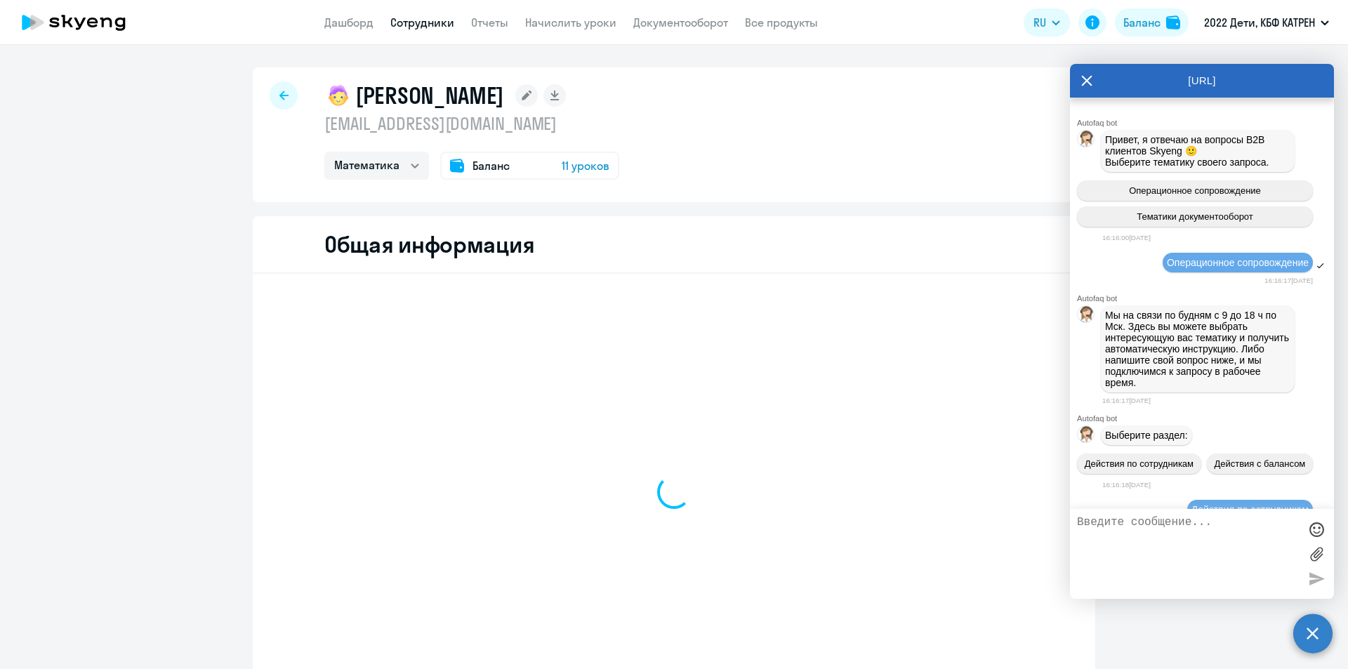
select select "math"
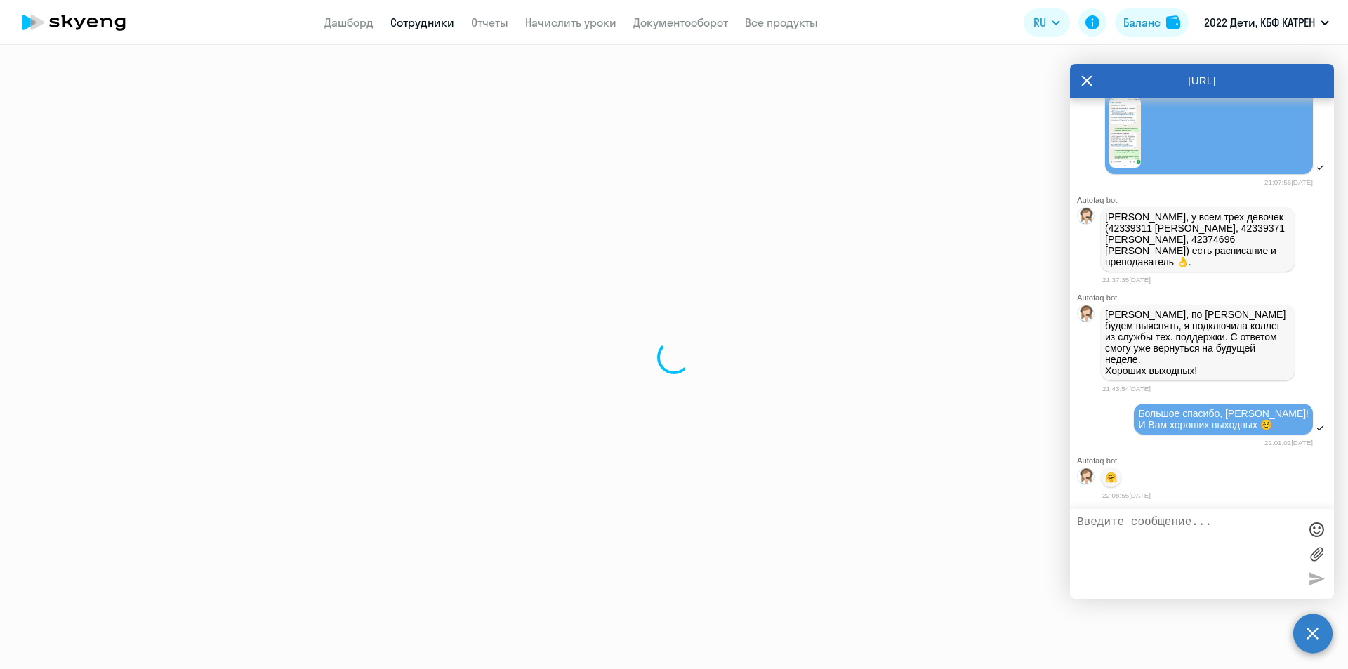
select select "30"
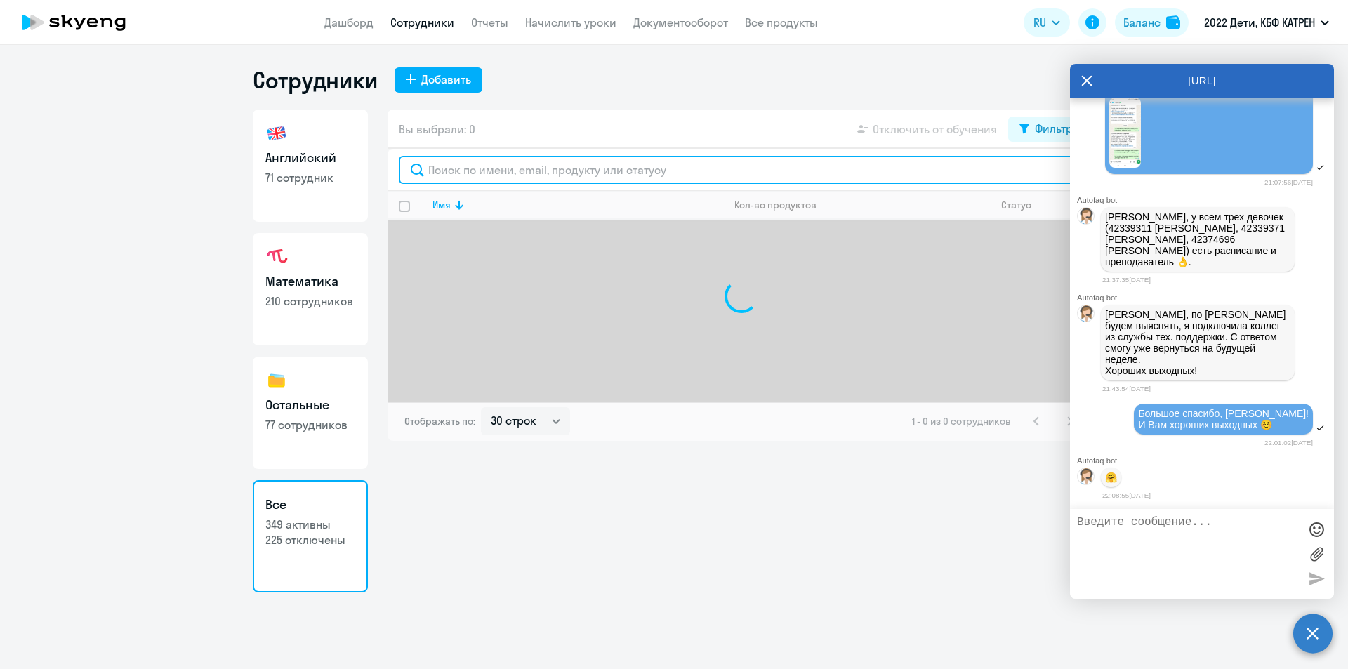
click at [469, 173] on input "text" at bounding box center [741, 170] width 685 height 28
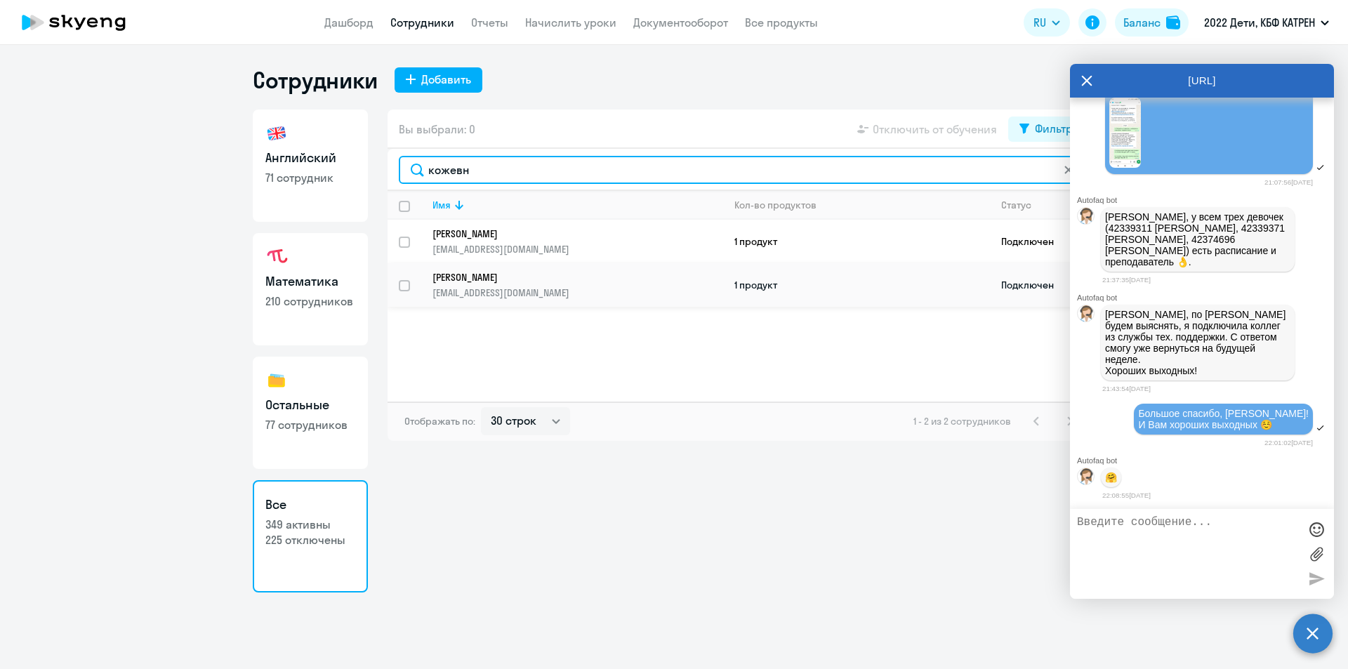
type input "кожевн"
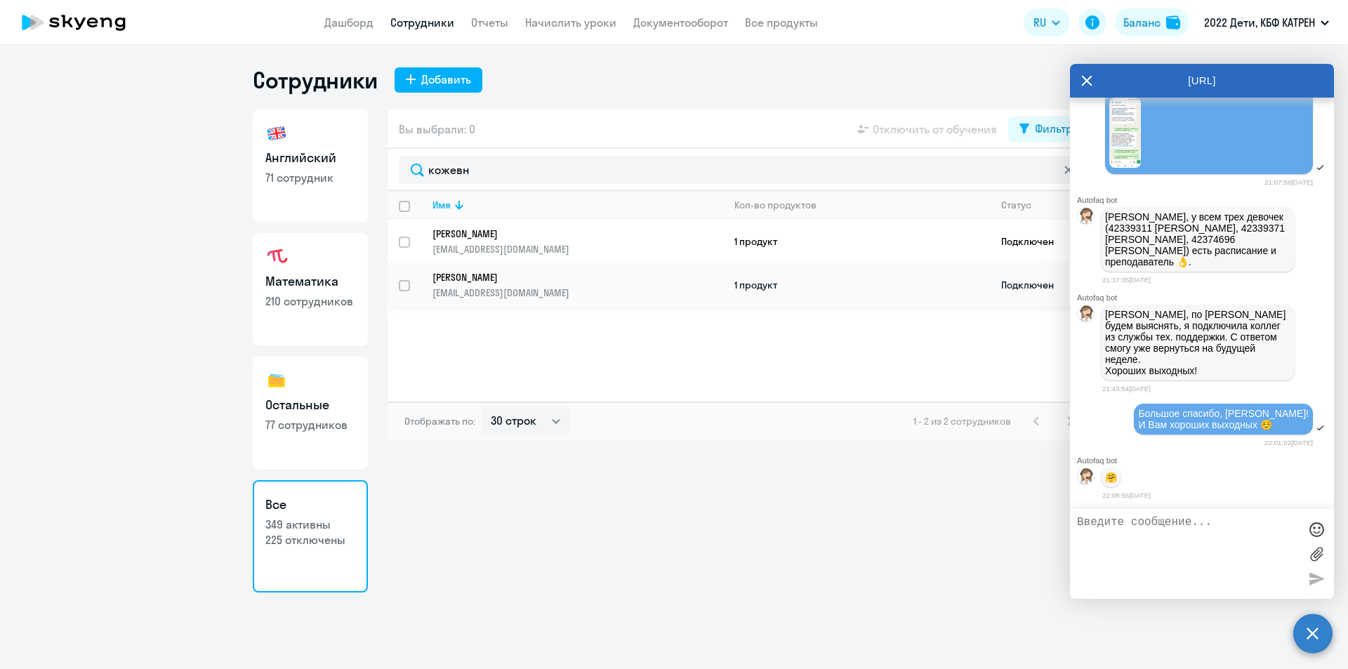
click at [494, 291] on p "[EMAIL_ADDRESS][DOMAIN_NAME]" at bounding box center [578, 293] width 290 height 13
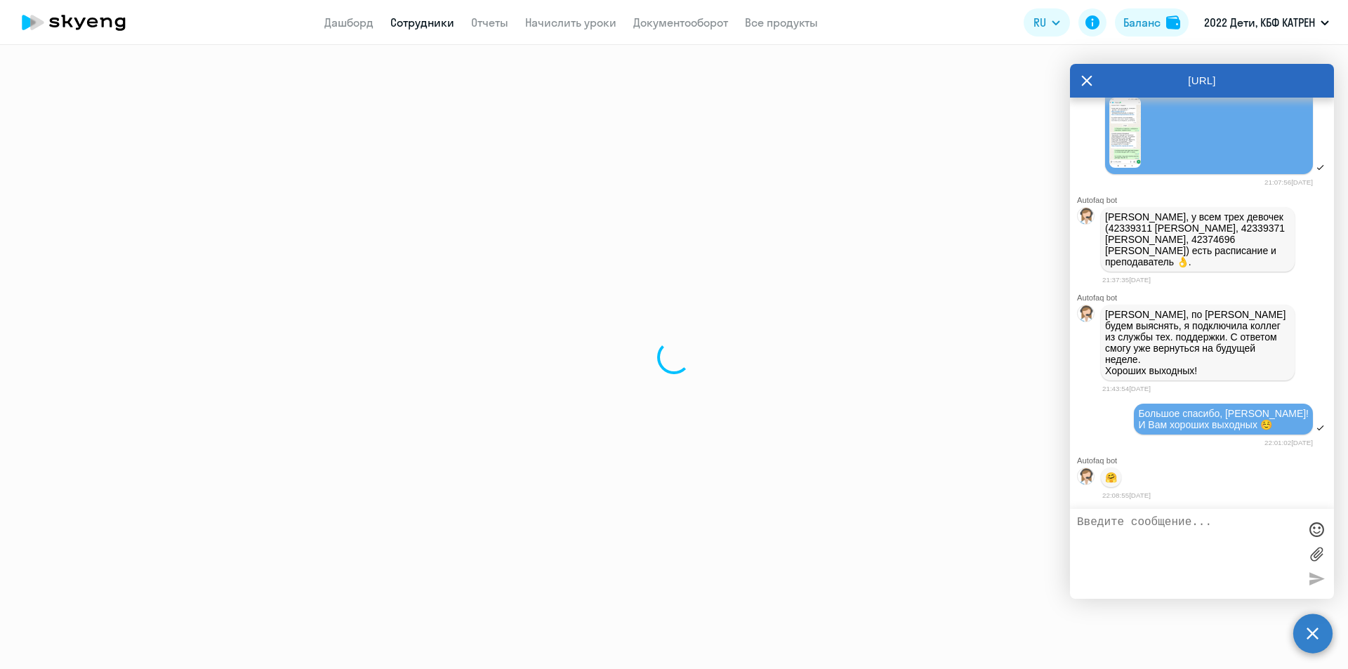
select select "math"
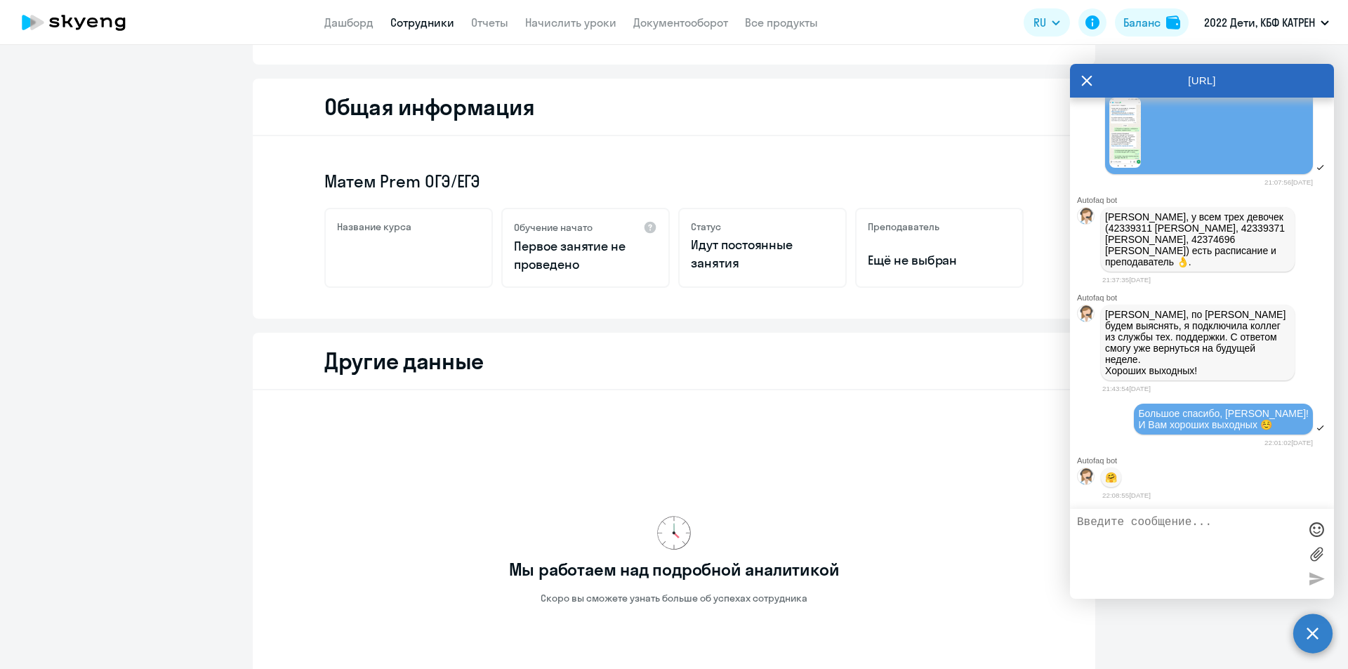
scroll to position [312, 0]
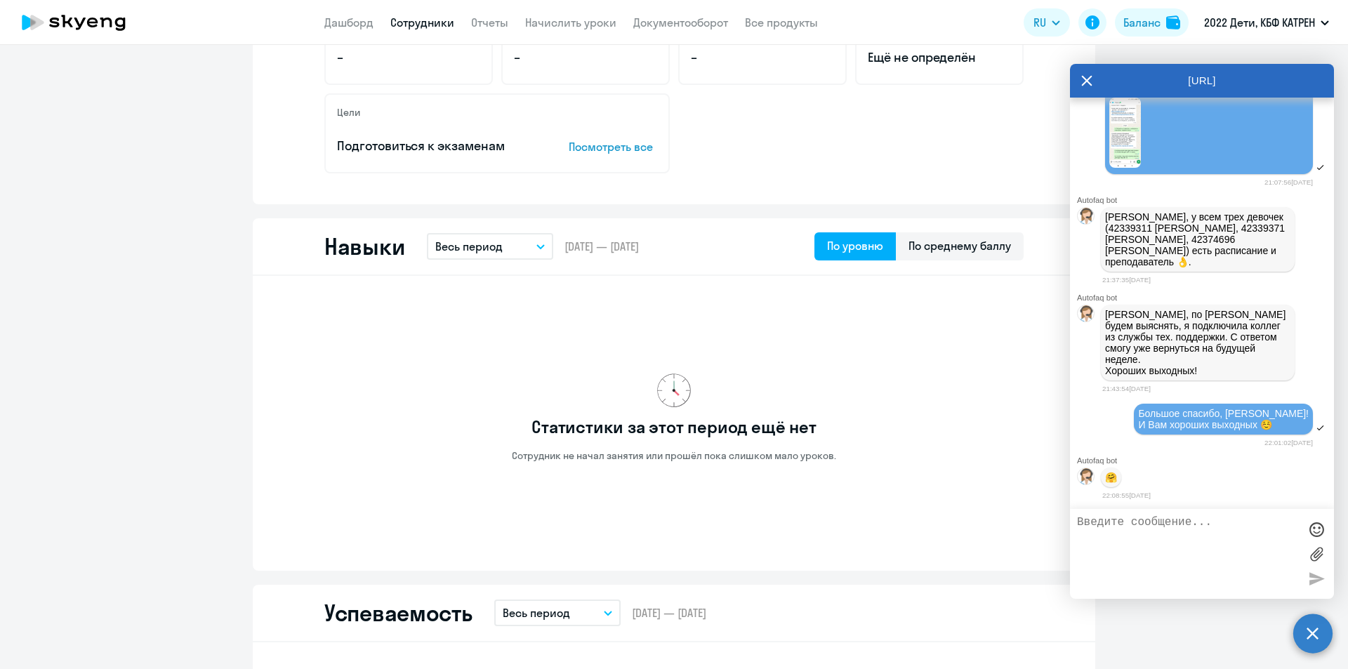
click at [437, 15] on link "Сотрудники" at bounding box center [422, 22] width 64 height 14
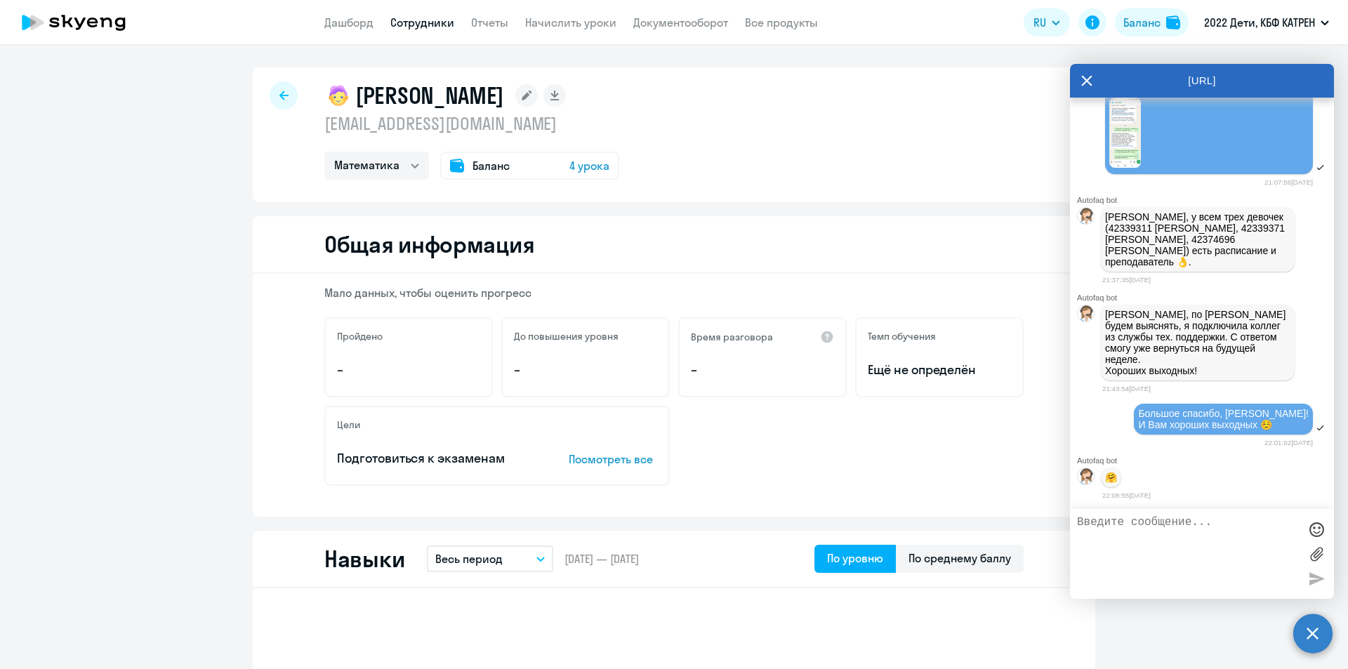
select select "30"
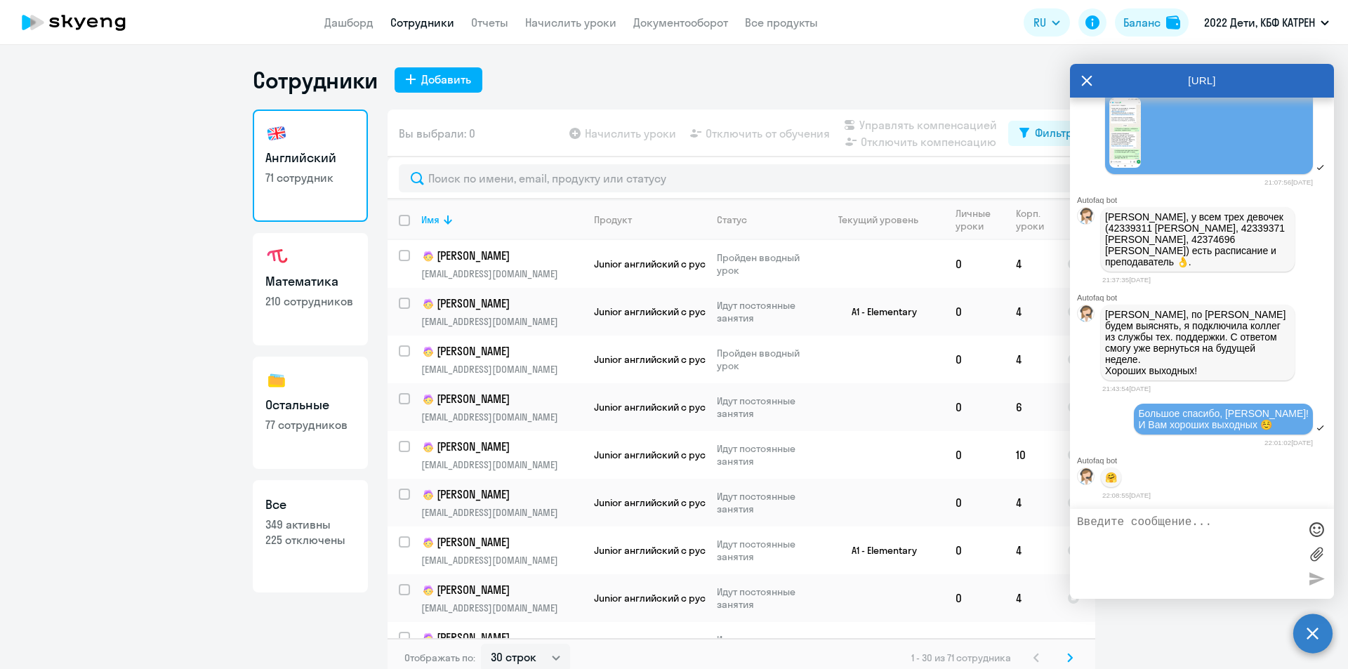
click at [329, 517] on p "349 активны" at bounding box center [310, 524] width 90 height 15
select select "30"
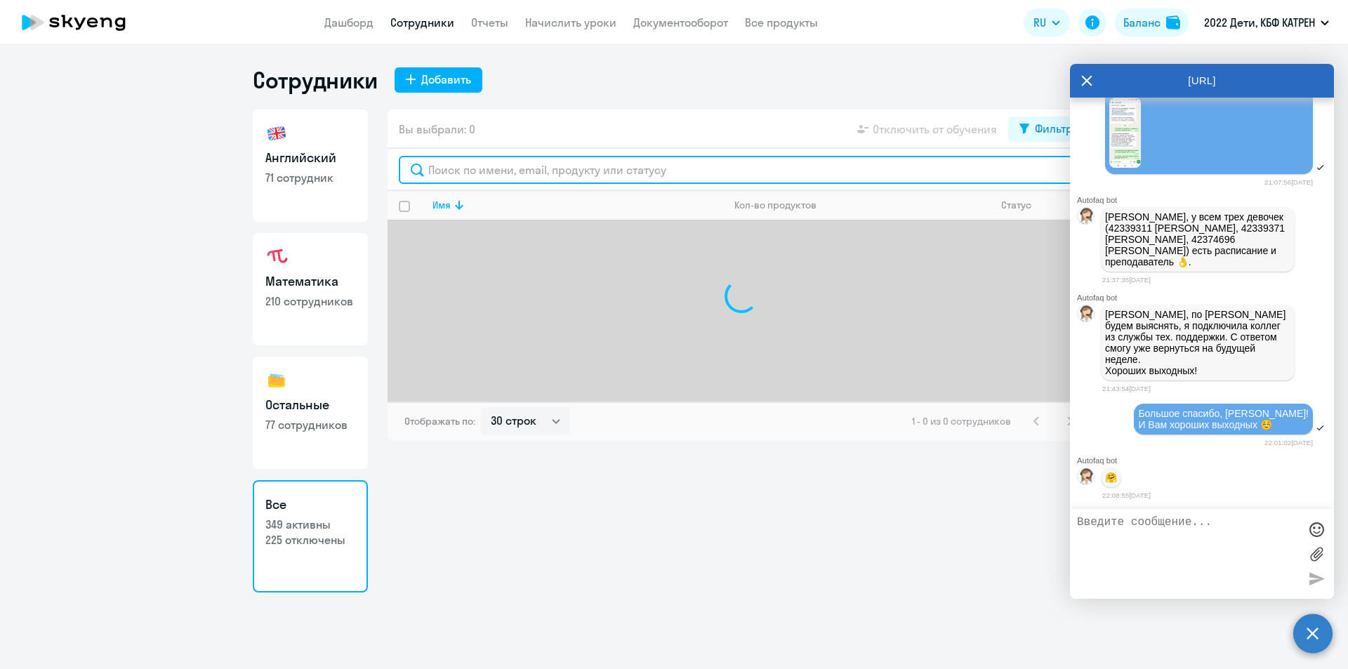
click at [491, 169] on input "text" at bounding box center [741, 170] width 685 height 28
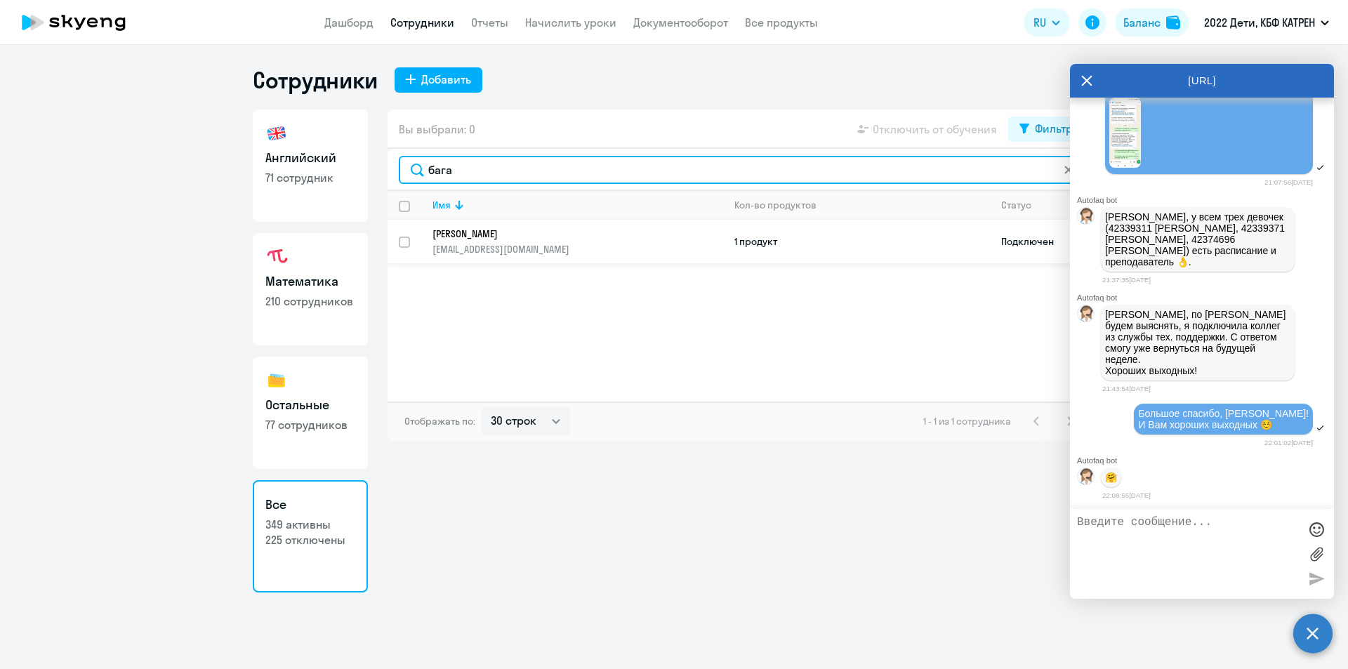
type input "бага"
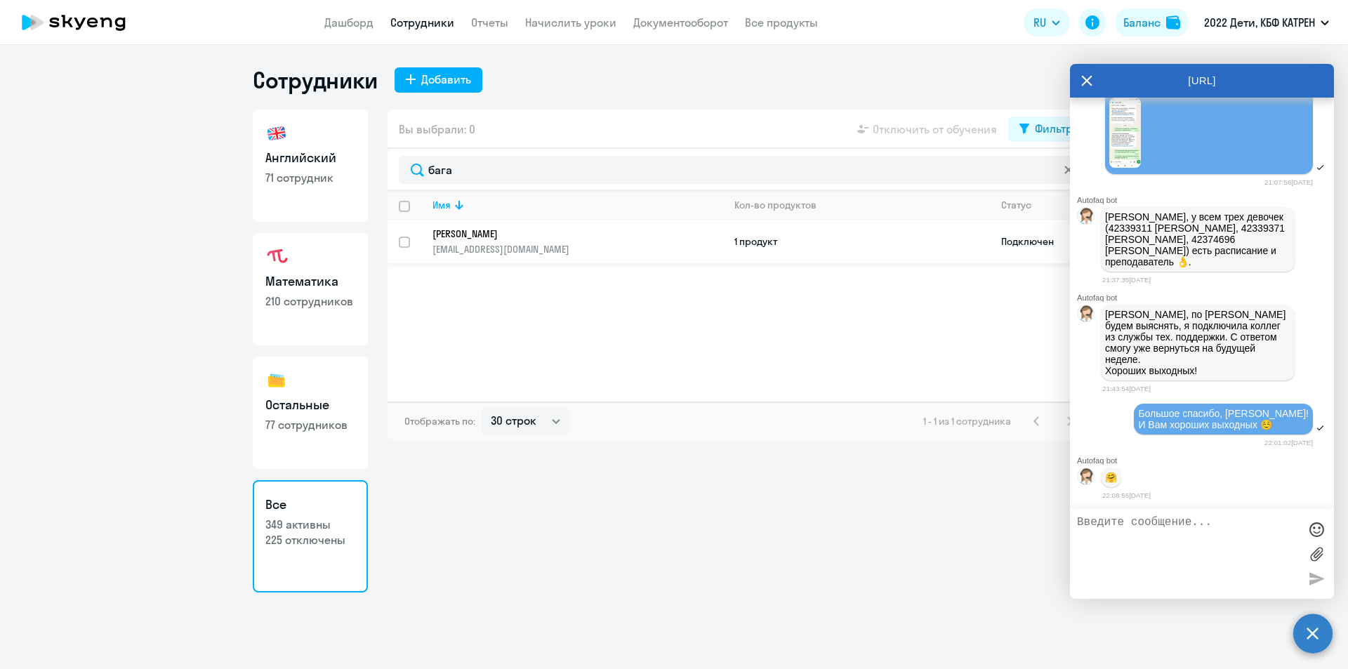
click at [465, 240] on link "[PERSON_NAME] [EMAIL_ADDRESS][DOMAIN_NAME]" at bounding box center [578, 242] width 290 height 28
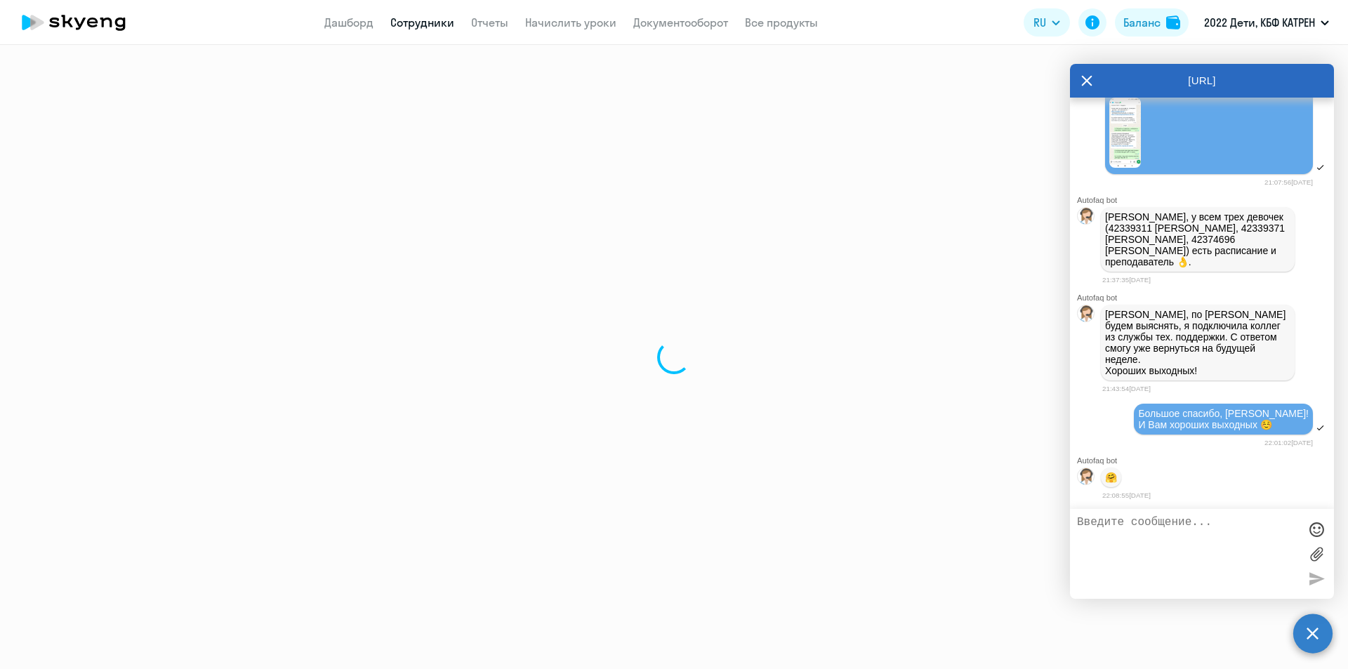
select select "math"
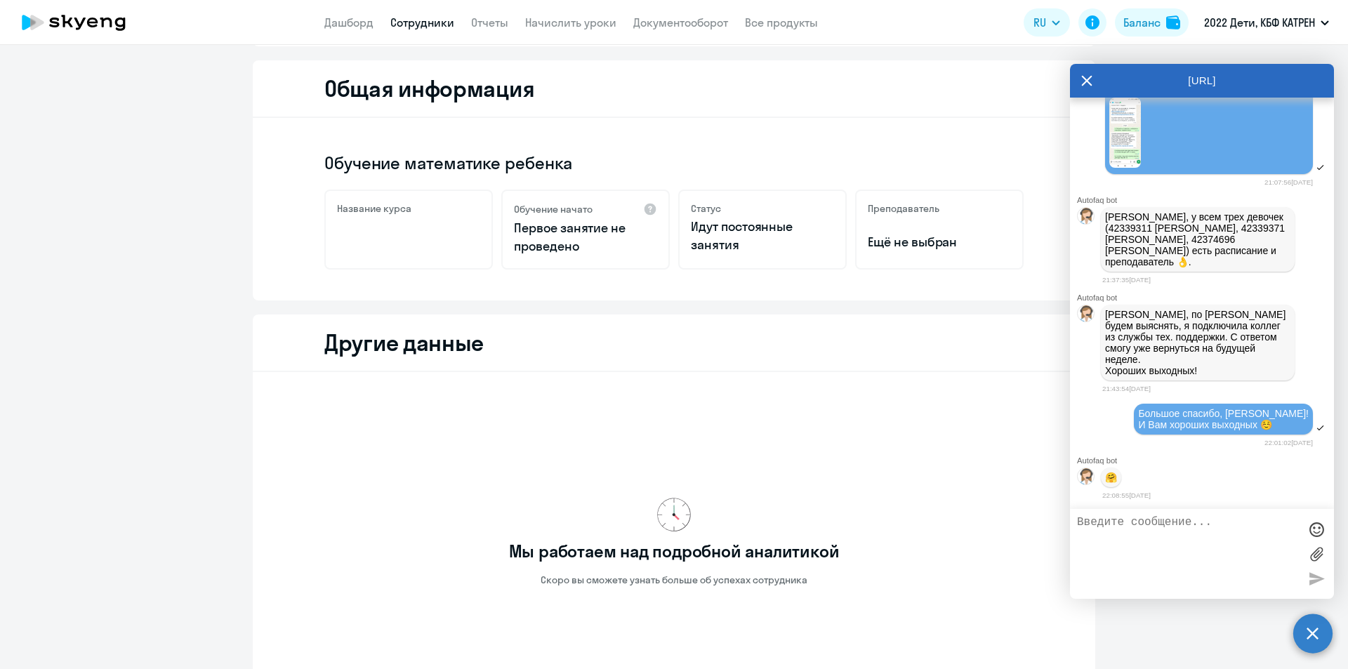
scroll to position [312, 0]
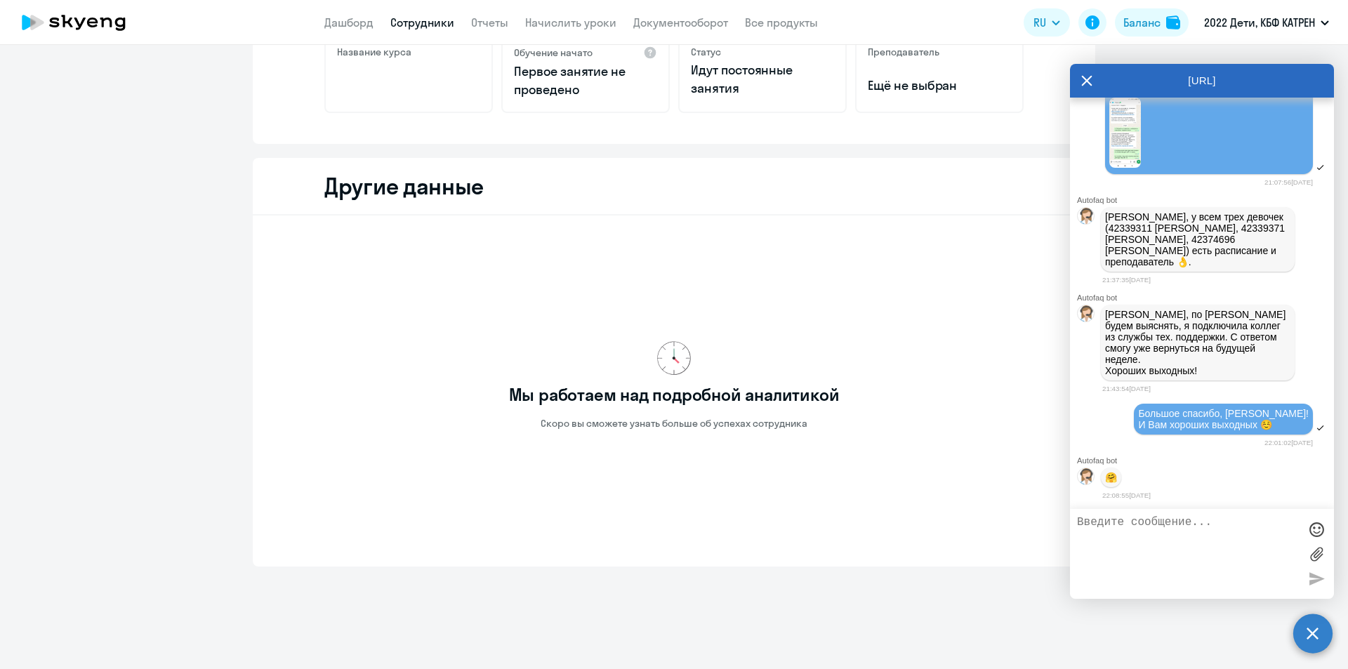
click at [413, 25] on link "Сотрудники" at bounding box center [422, 22] width 64 height 14
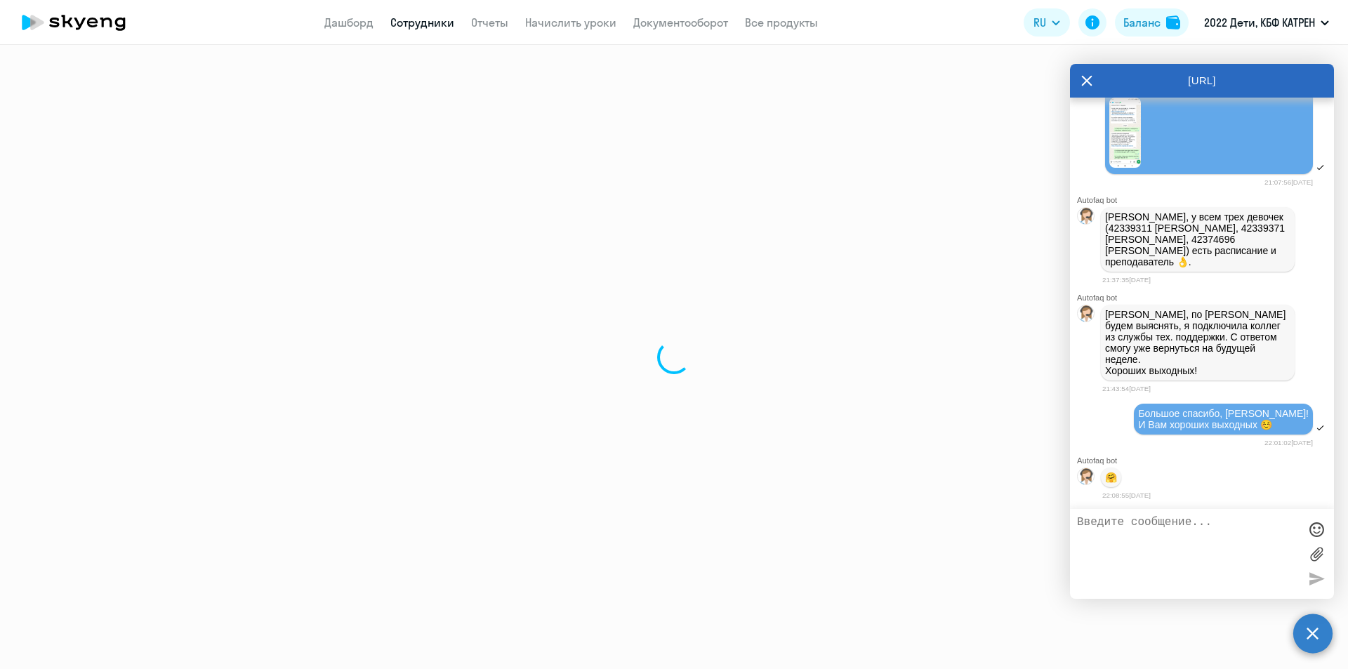
select select "30"
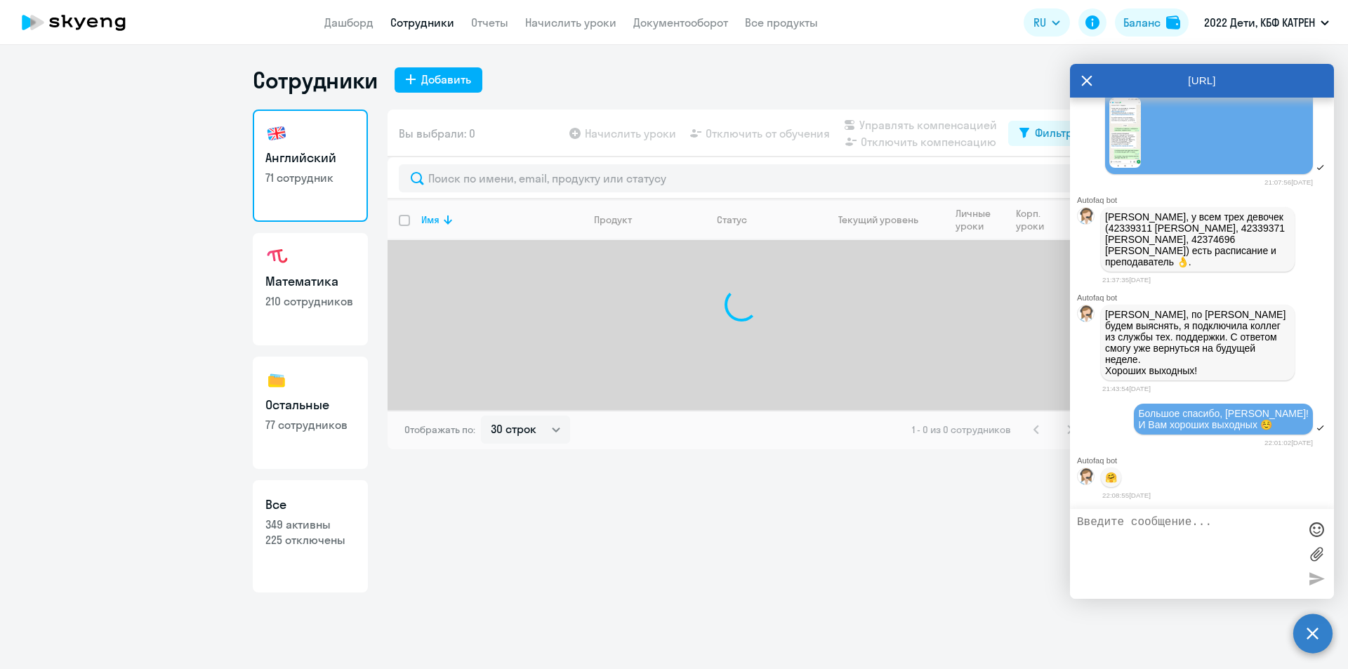
click at [312, 521] on p "349 активны" at bounding box center [310, 524] width 90 height 15
select select "30"
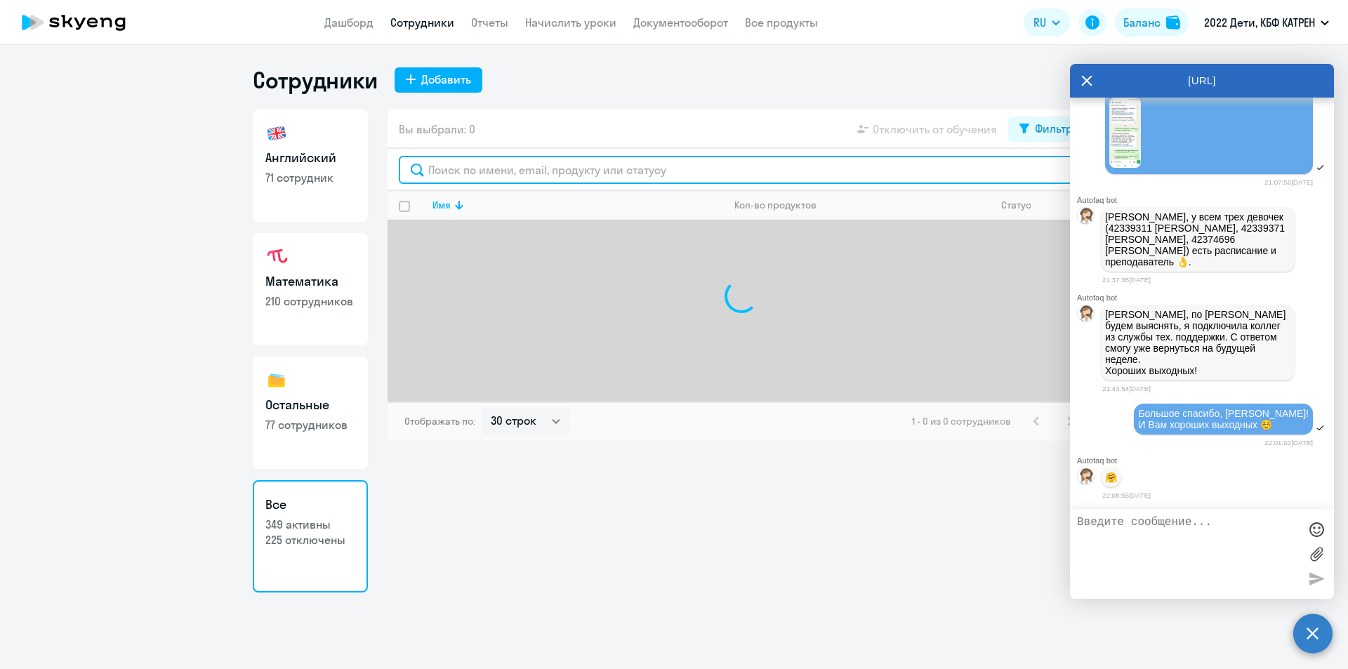
click at [558, 165] on input "text" at bounding box center [741, 170] width 685 height 28
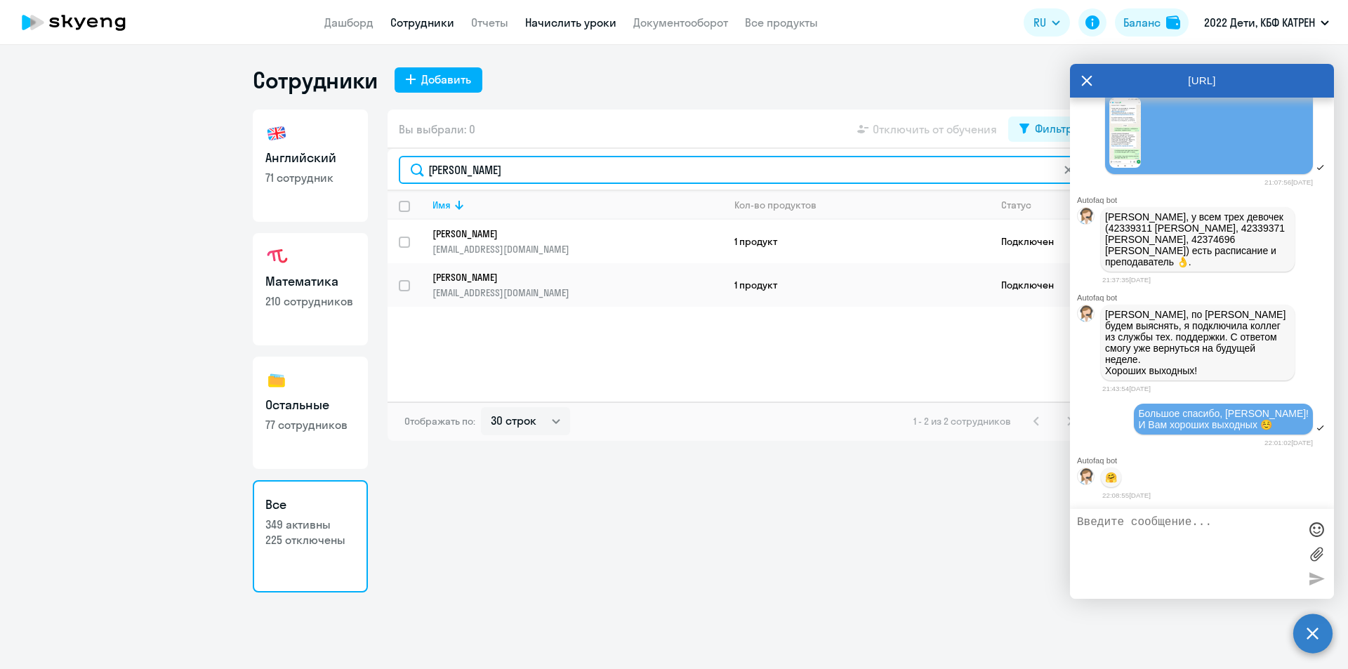
type input "[PERSON_NAME]"
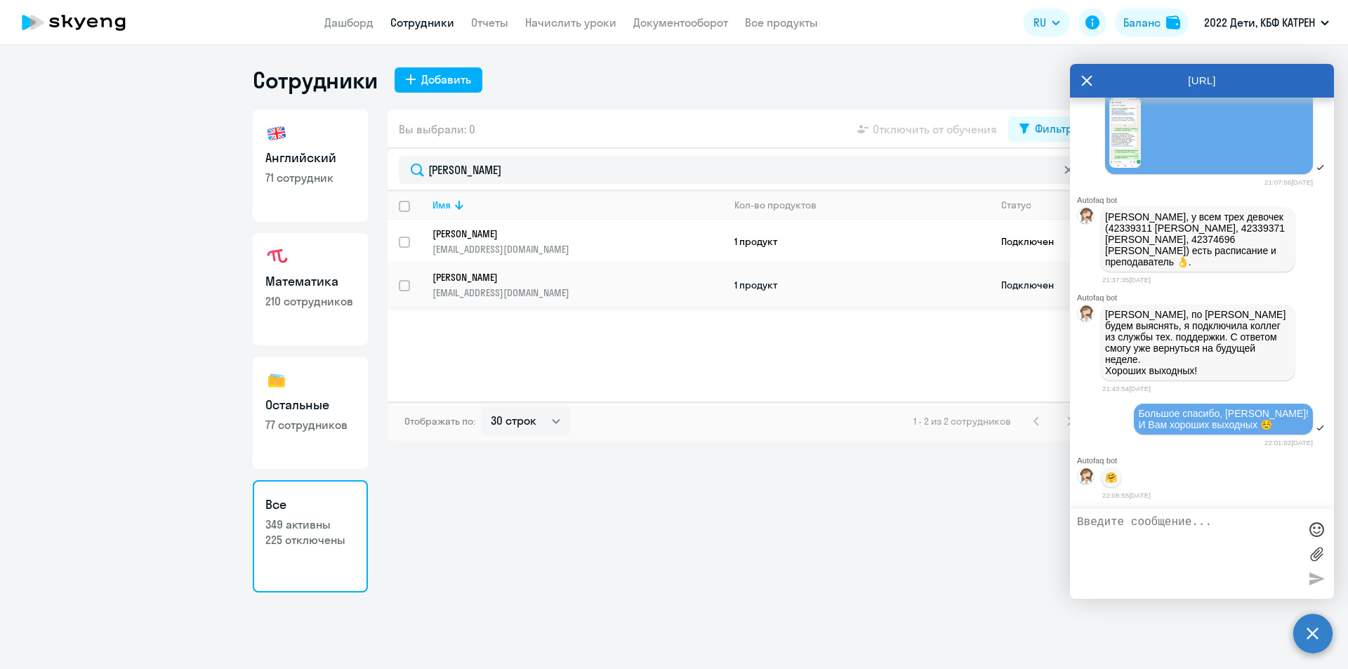
click at [515, 273] on p "[PERSON_NAME]" at bounding box center [568, 277] width 271 height 13
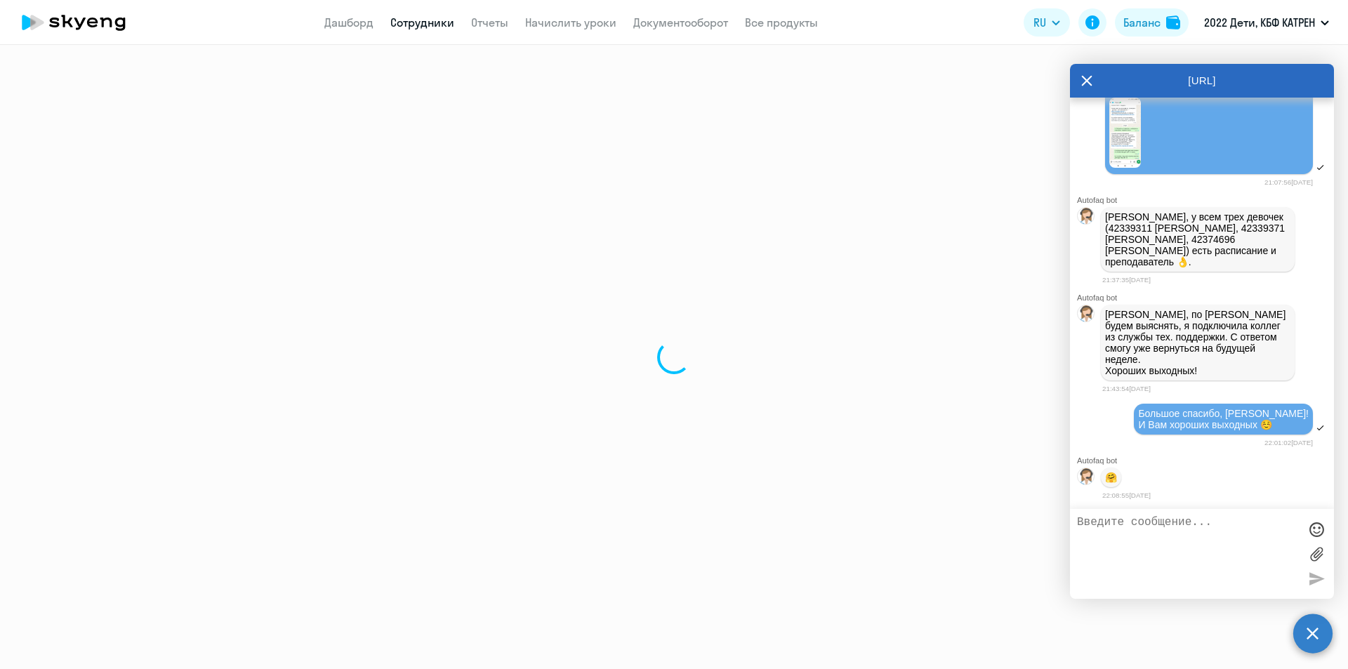
select select "english"
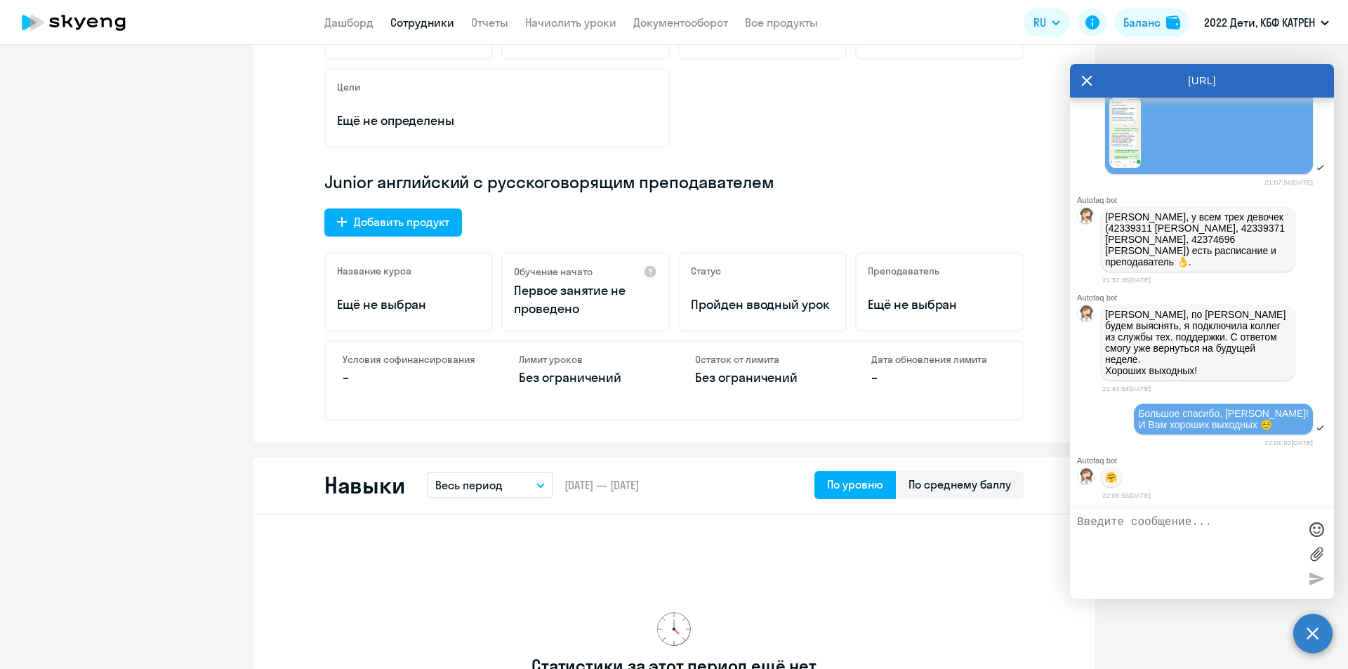
scroll to position [351, 0]
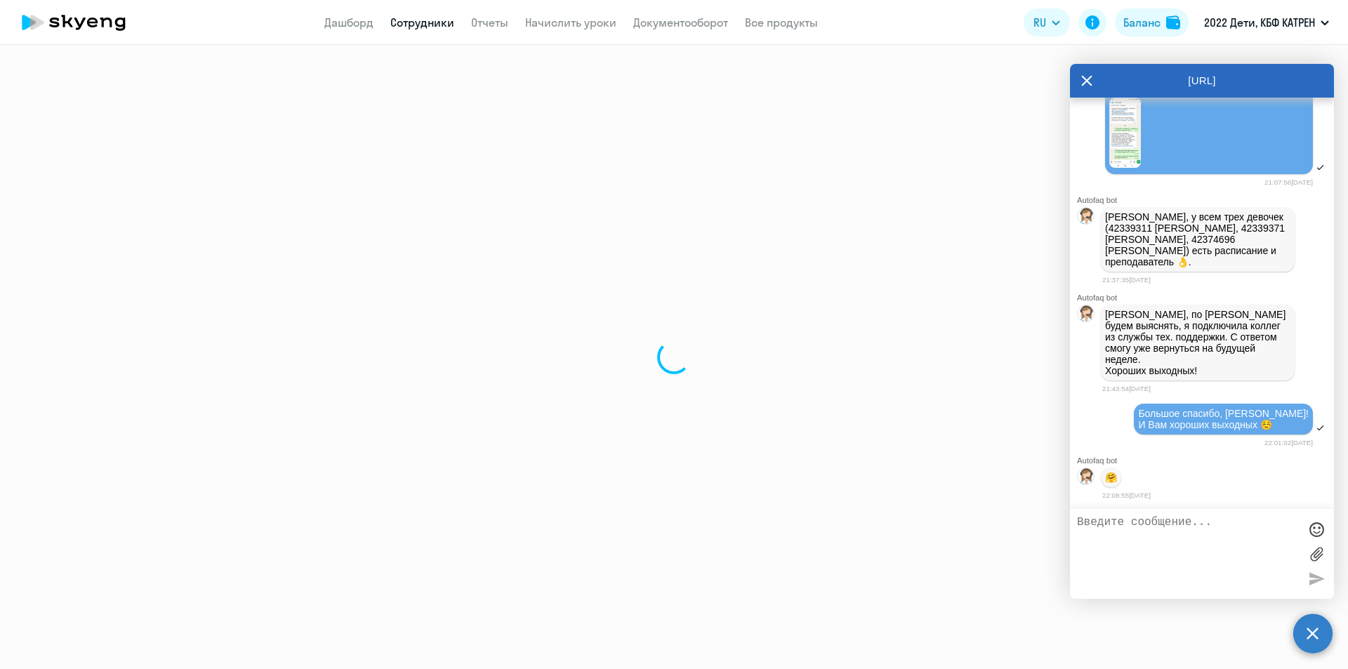
select select "30"
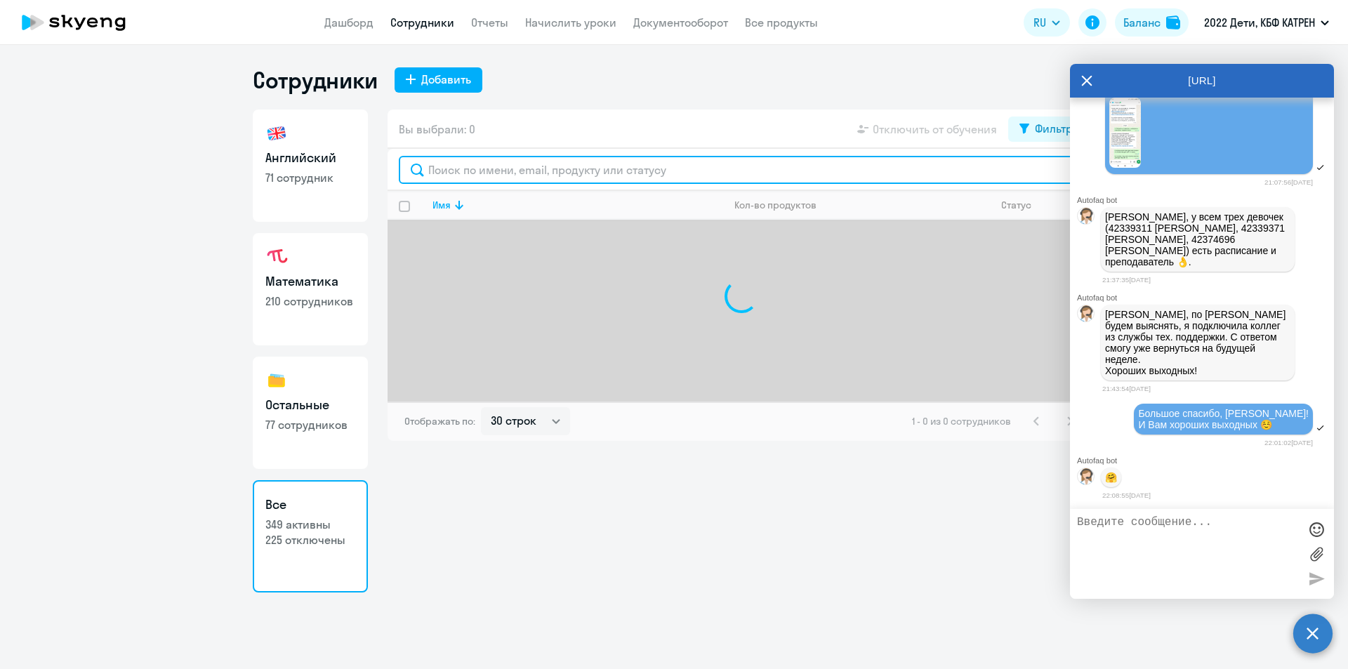
click at [527, 172] on input "text" at bounding box center [741, 170] width 685 height 28
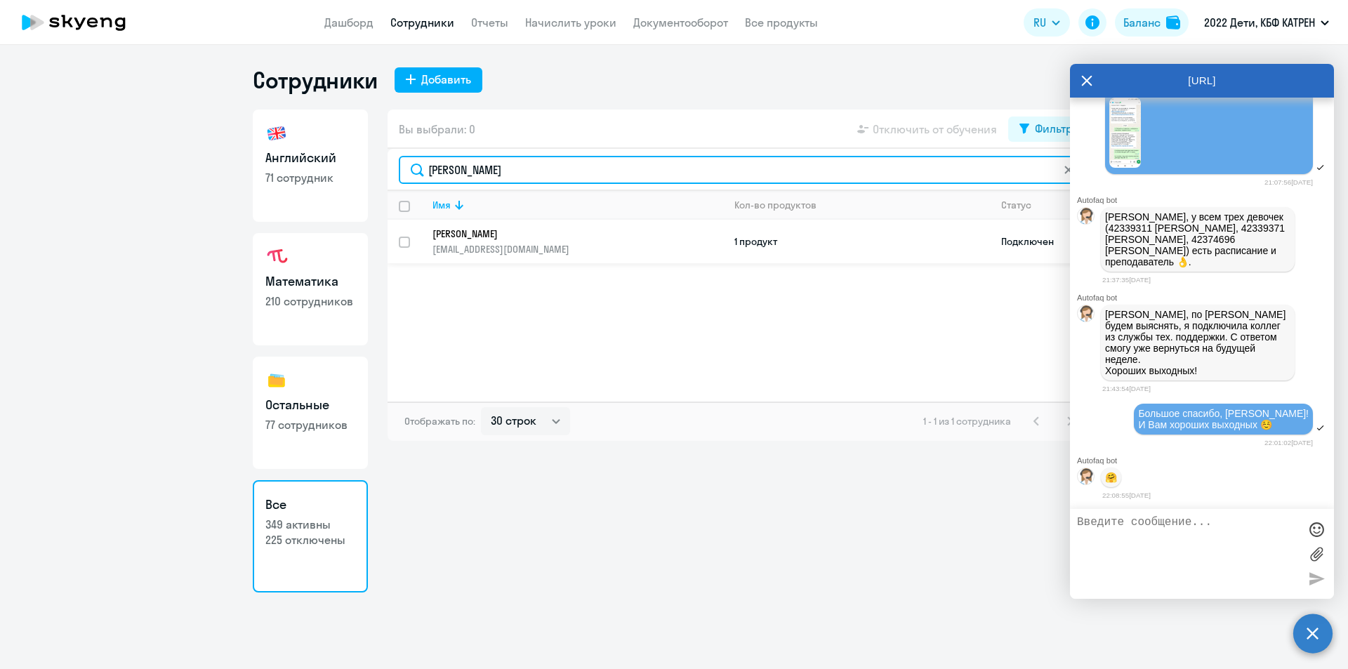
type input "[PERSON_NAME]"
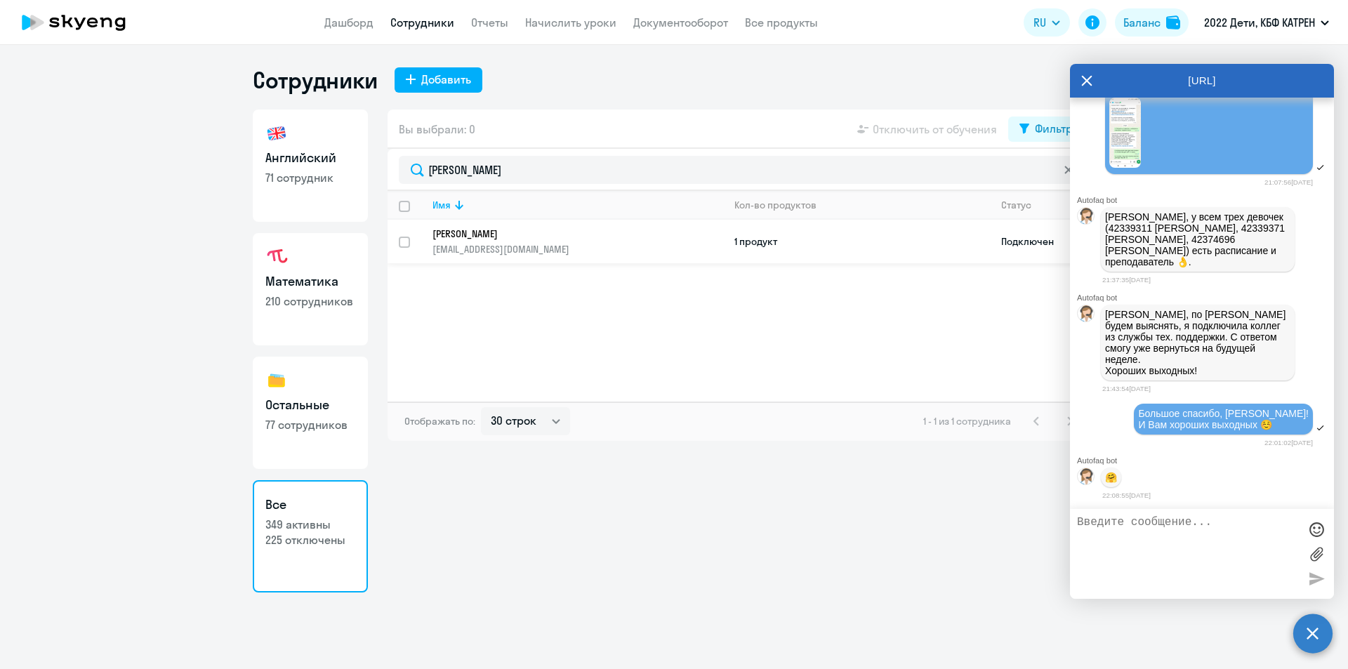
click at [581, 235] on p "[PERSON_NAME]" at bounding box center [568, 234] width 271 height 13
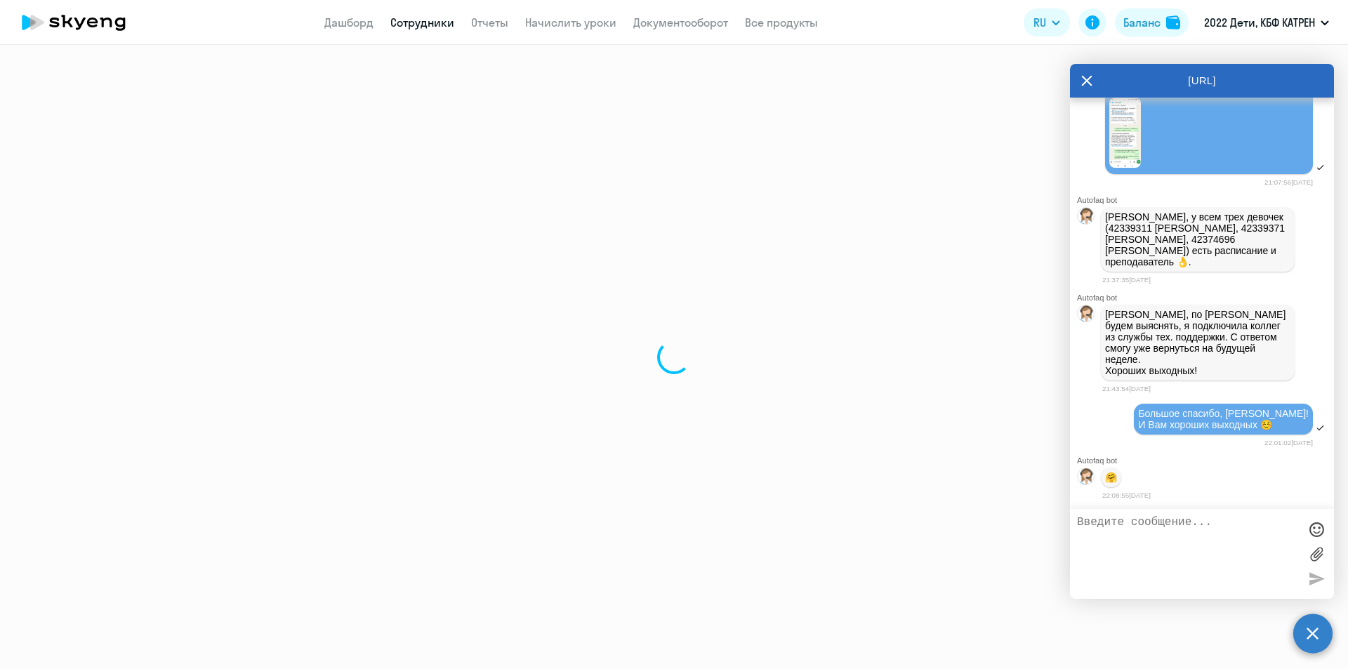
select select "english"
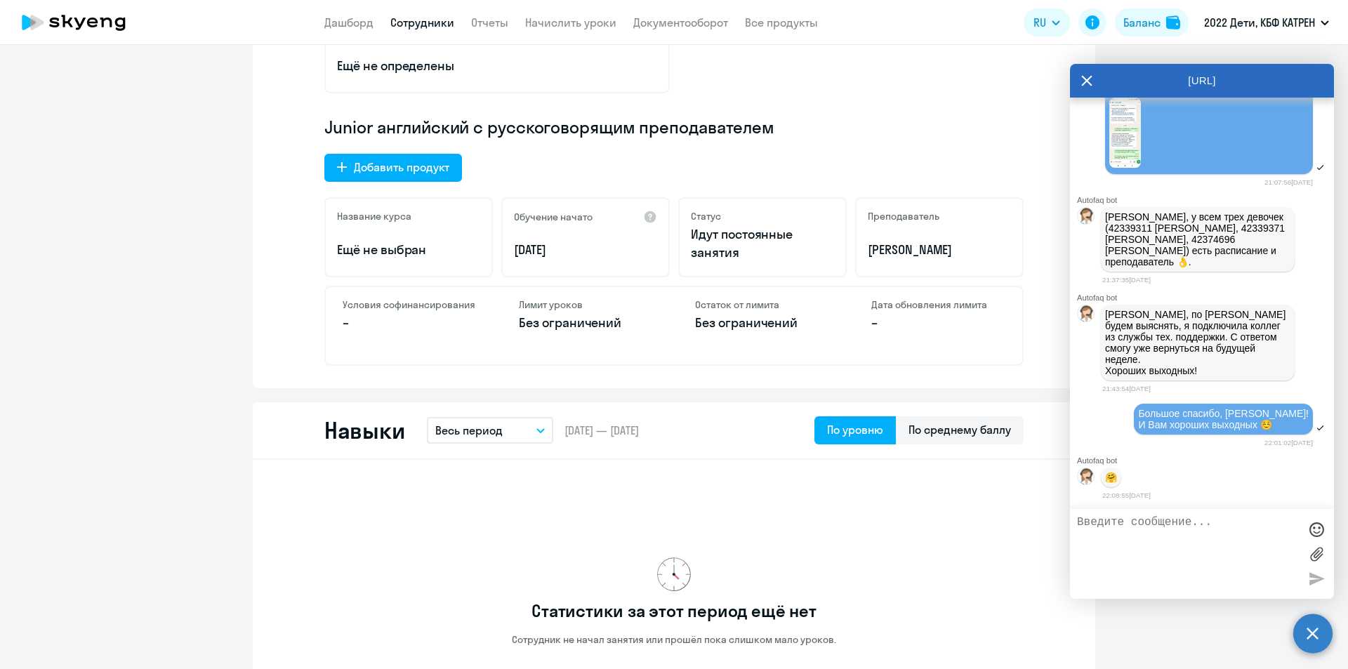
scroll to position [421, 0]
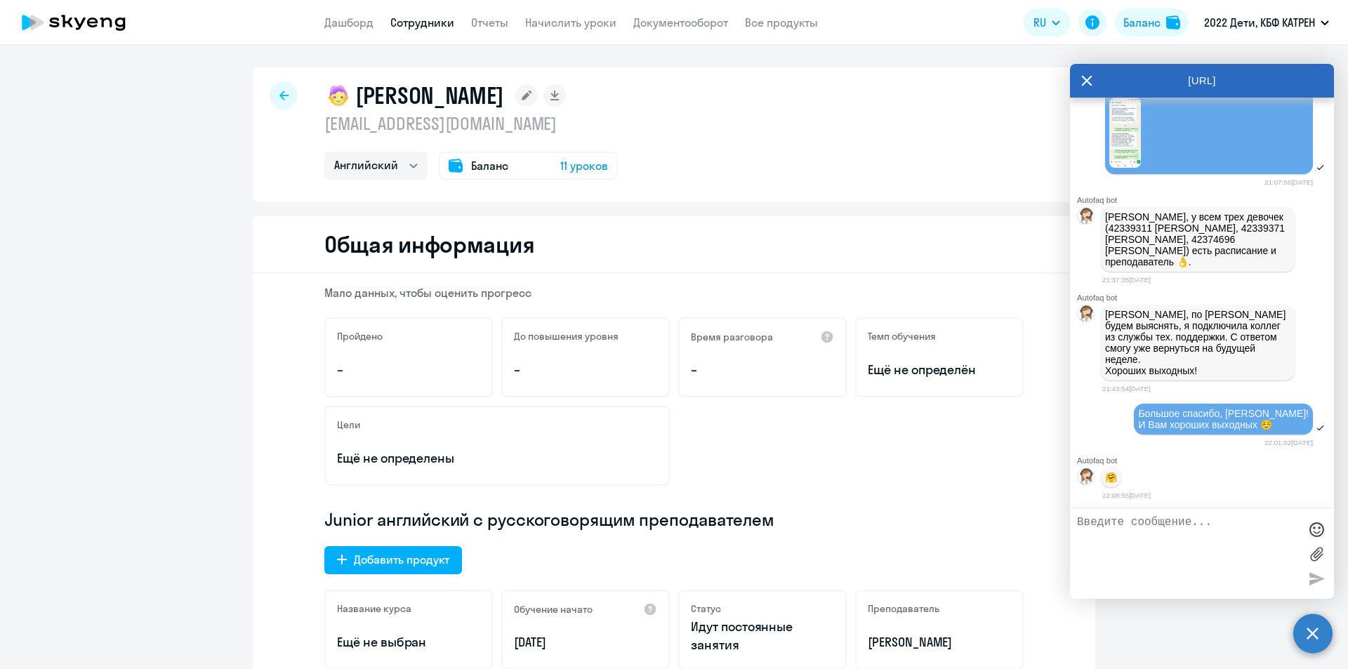
select select "30"
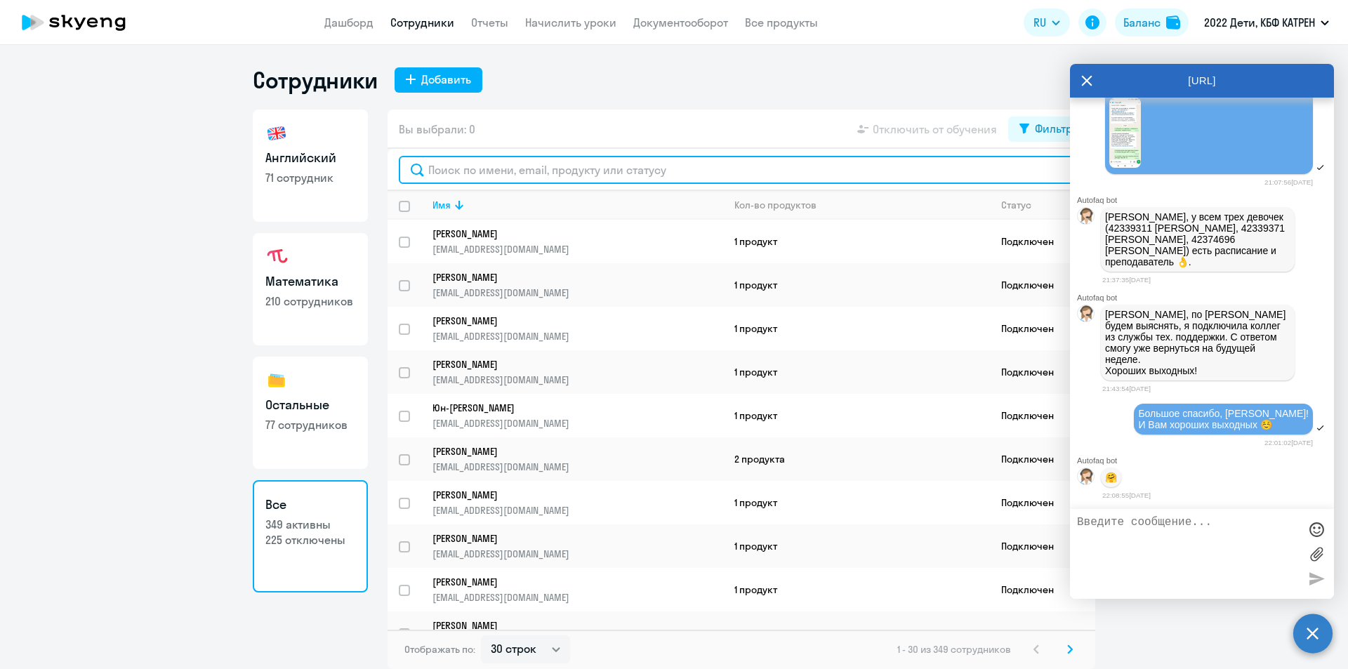
click at [496, 172] on input "text" at bounding box center [741, 170] width 685 height 28
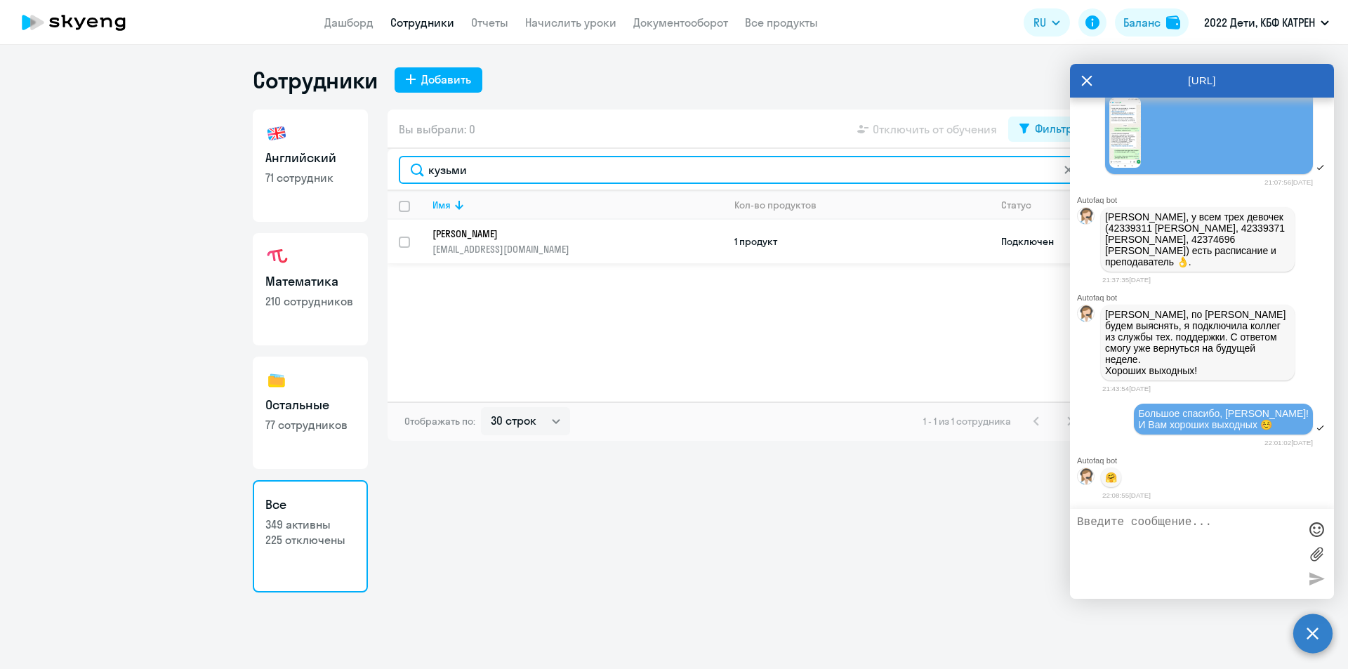
type input "кузьми"
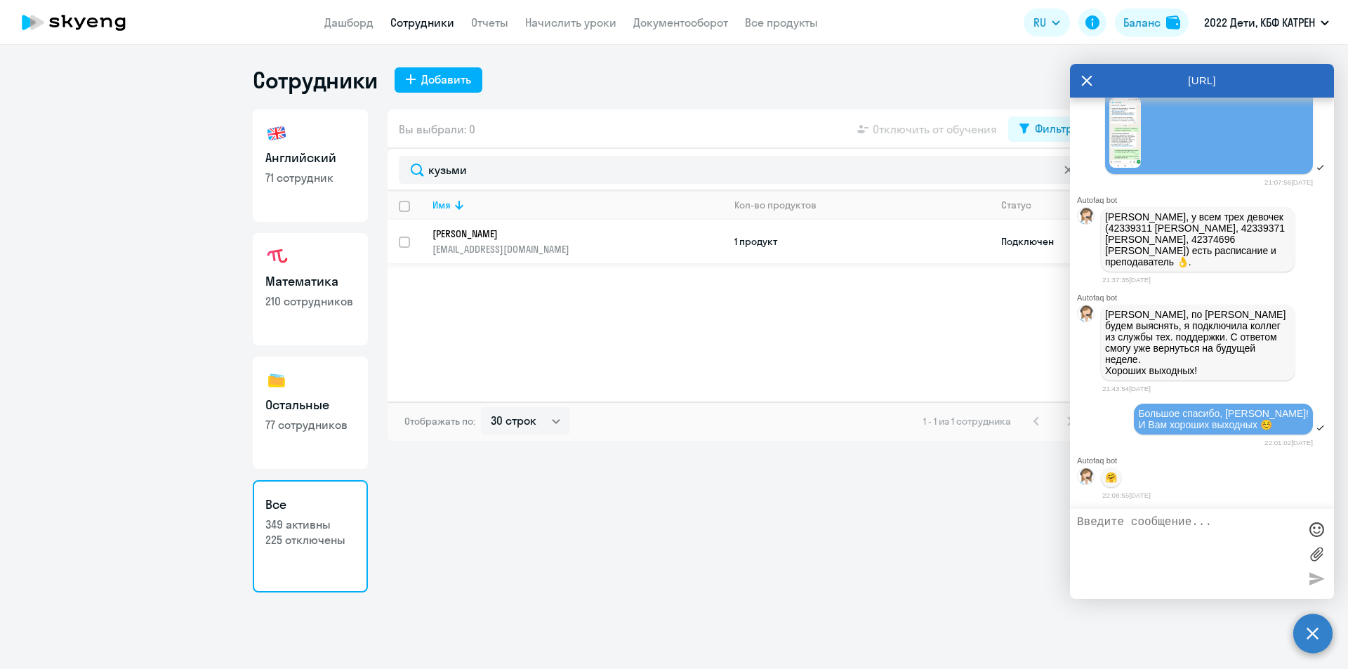
click at [496, 230] on p "[PERSON_NAME]" at bounding box center [568, 234] width 271 height 13
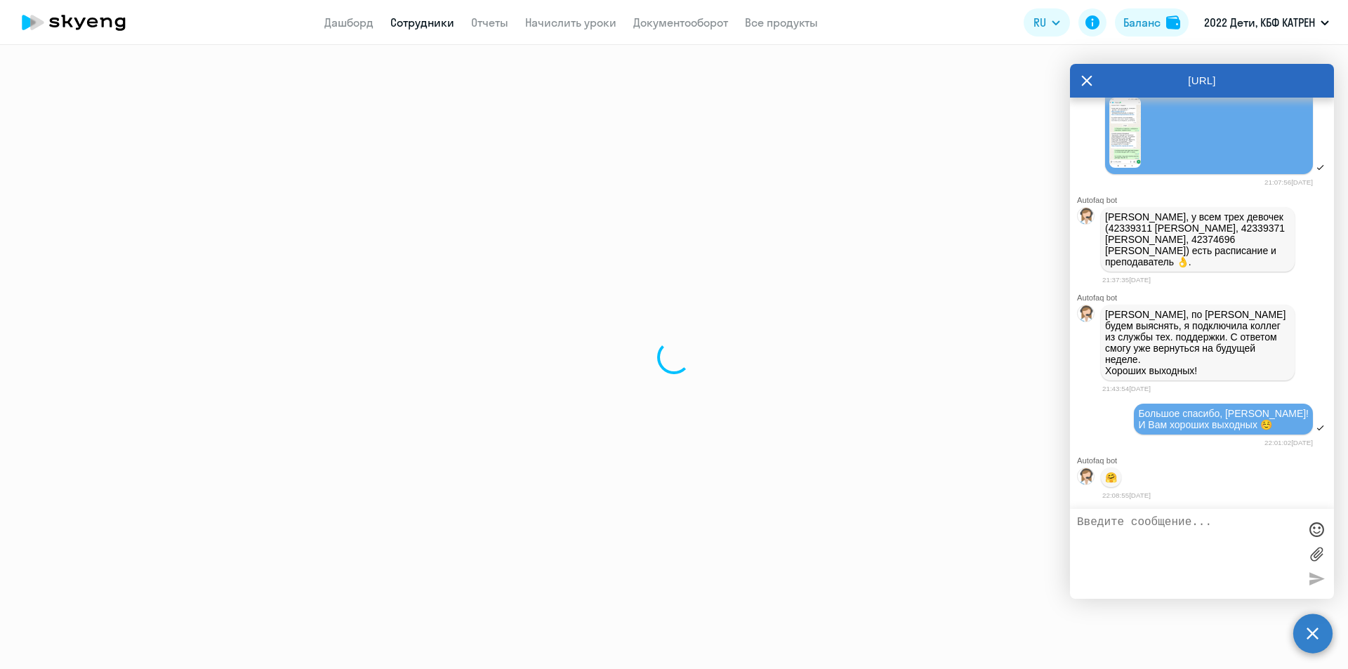
select select "english"
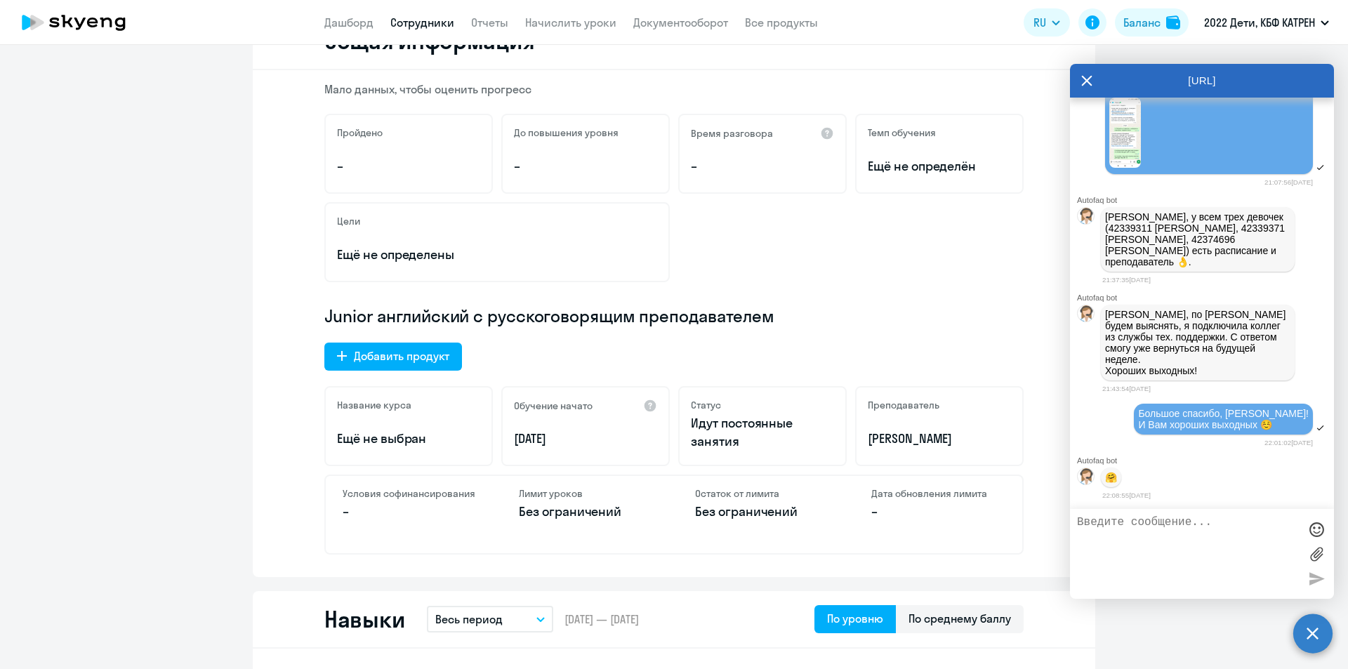
scroll to position [211, 0]
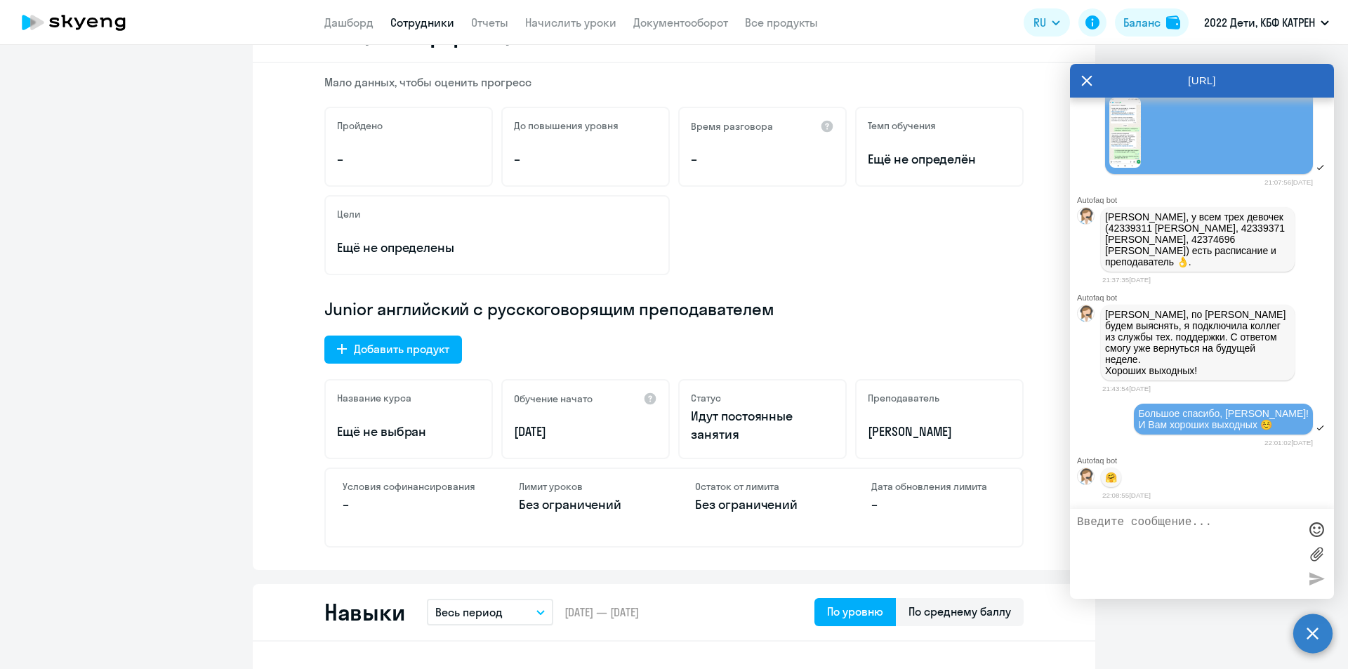
click at [423, 20] on link "Сотрудники" at bounding box center [422, 22] width 64 height 14
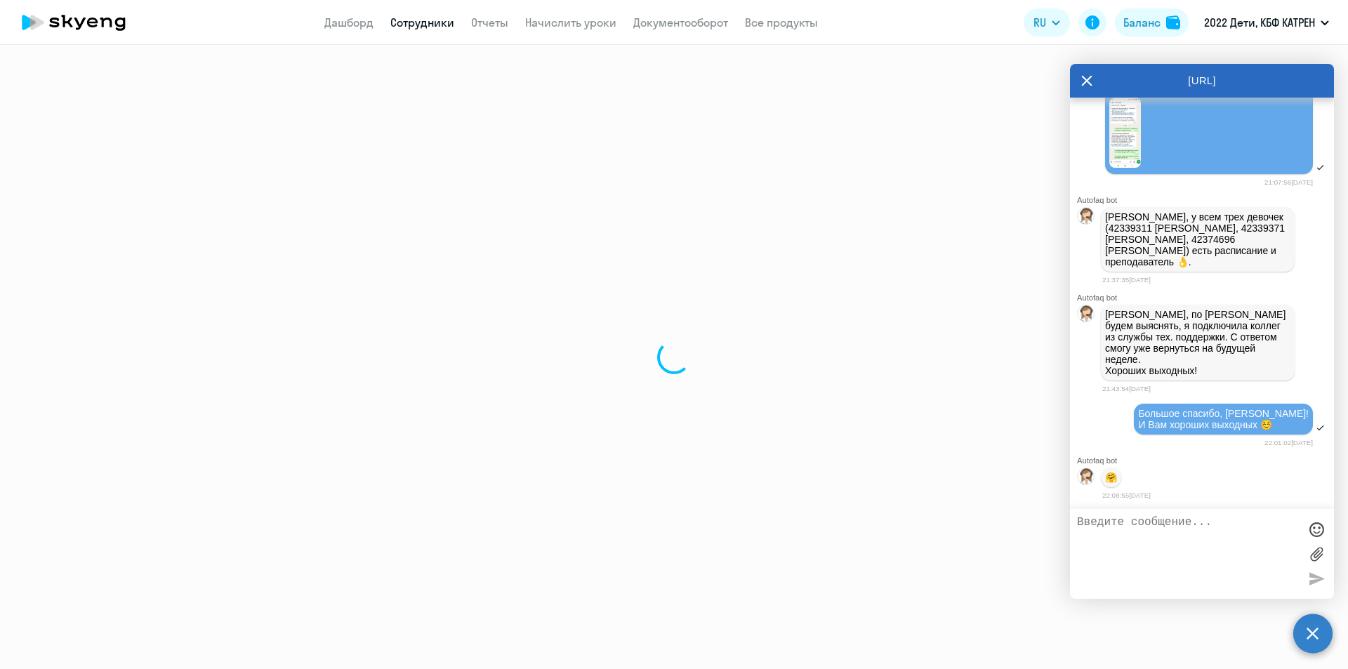
select select "30"
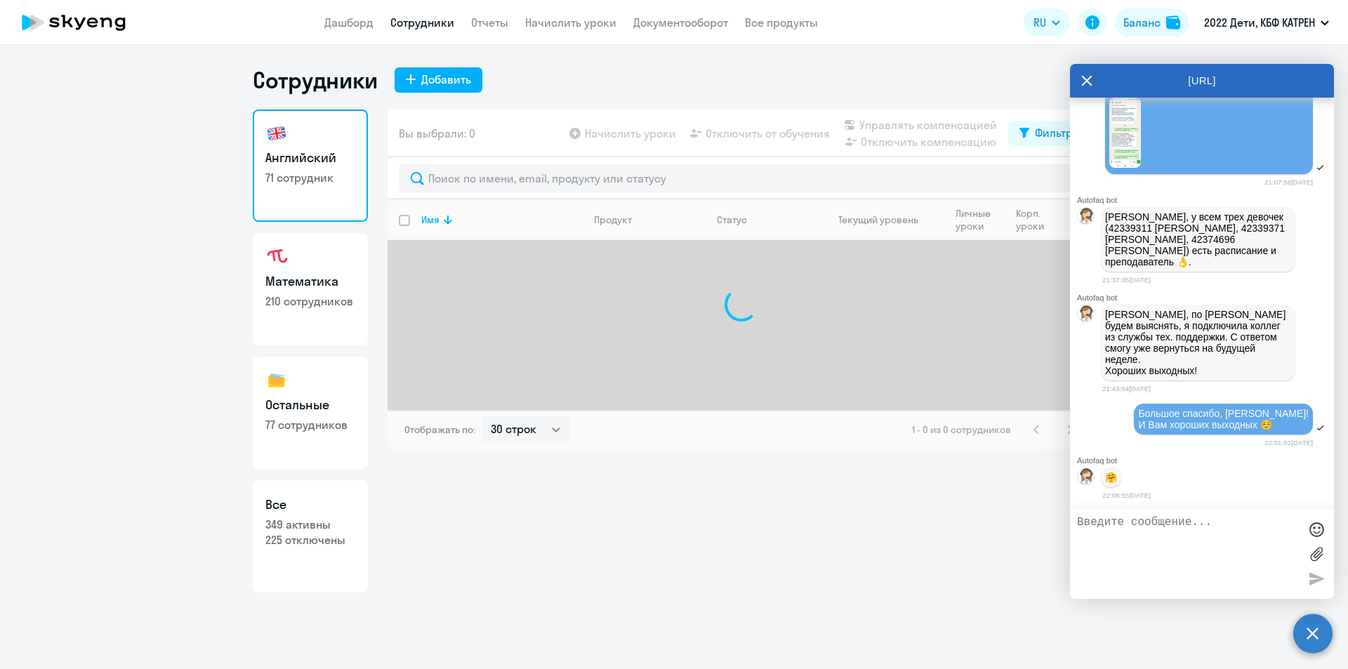
click at [332, 523] on p "349 активны" at bounding box center [310, 524] width 90 height 15
select select "30"
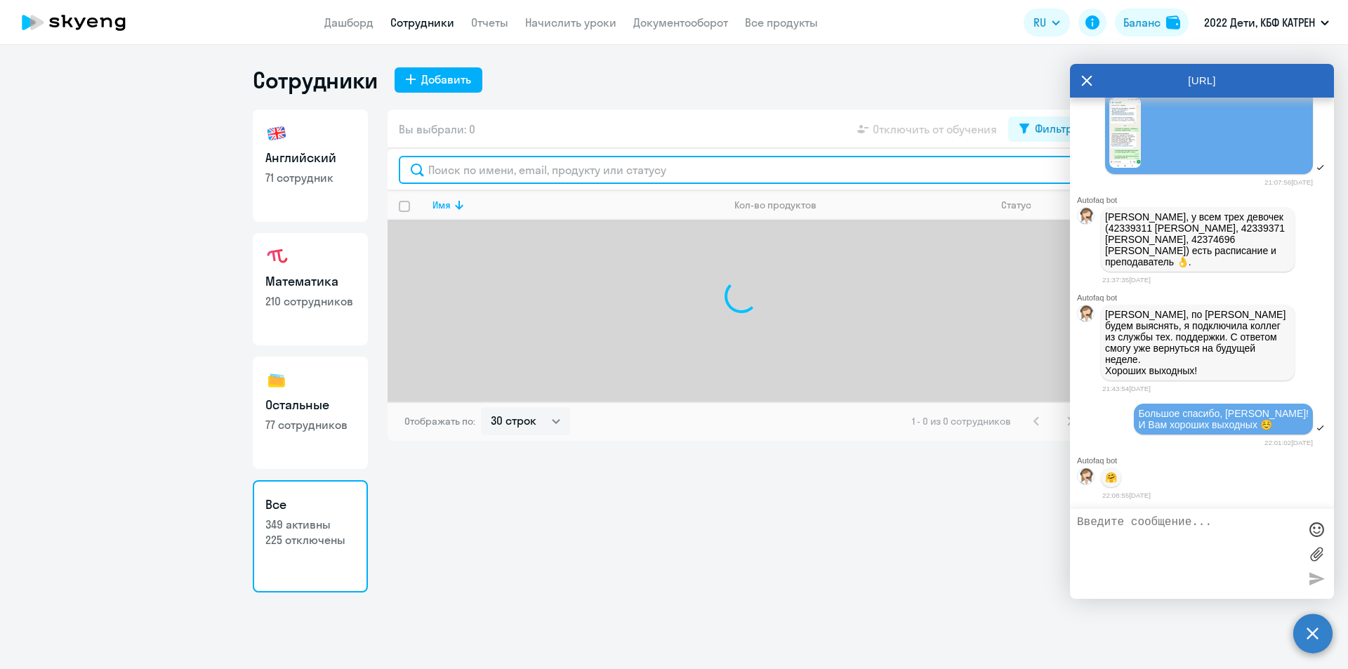
click at [520, 169] on input "text" at bounding box center [741, 170] width 685 height 28
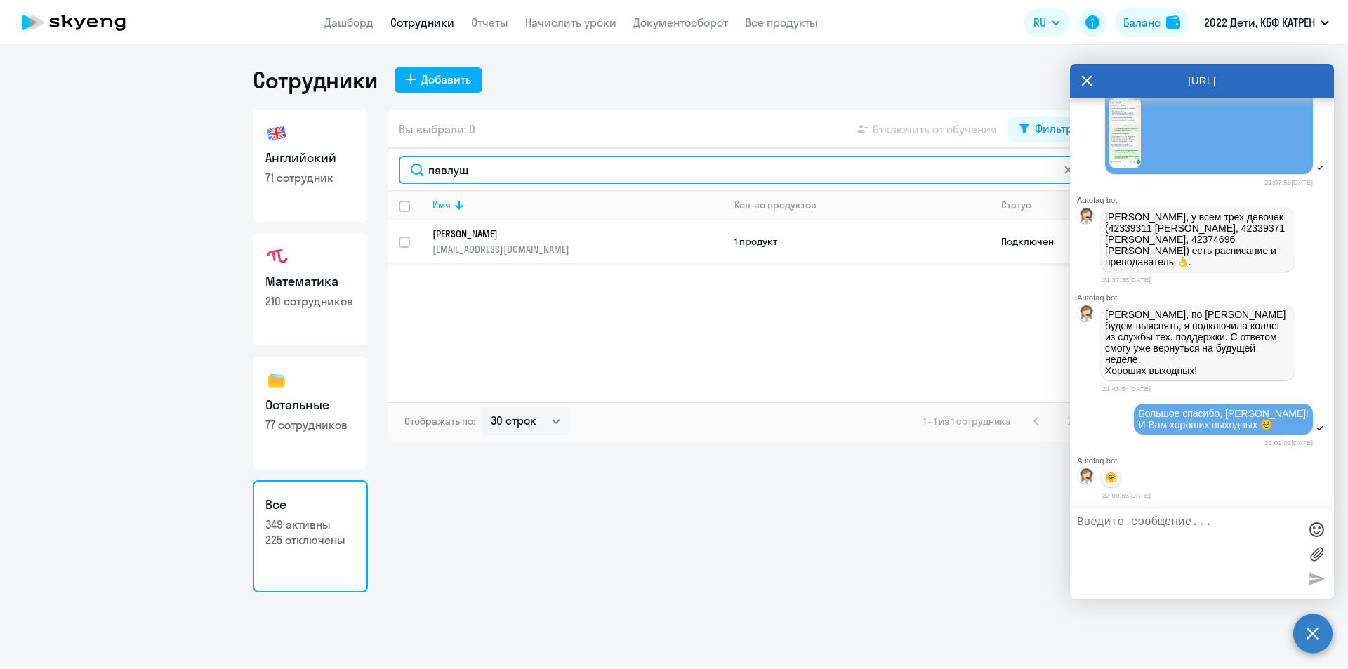
type input "павлущ"
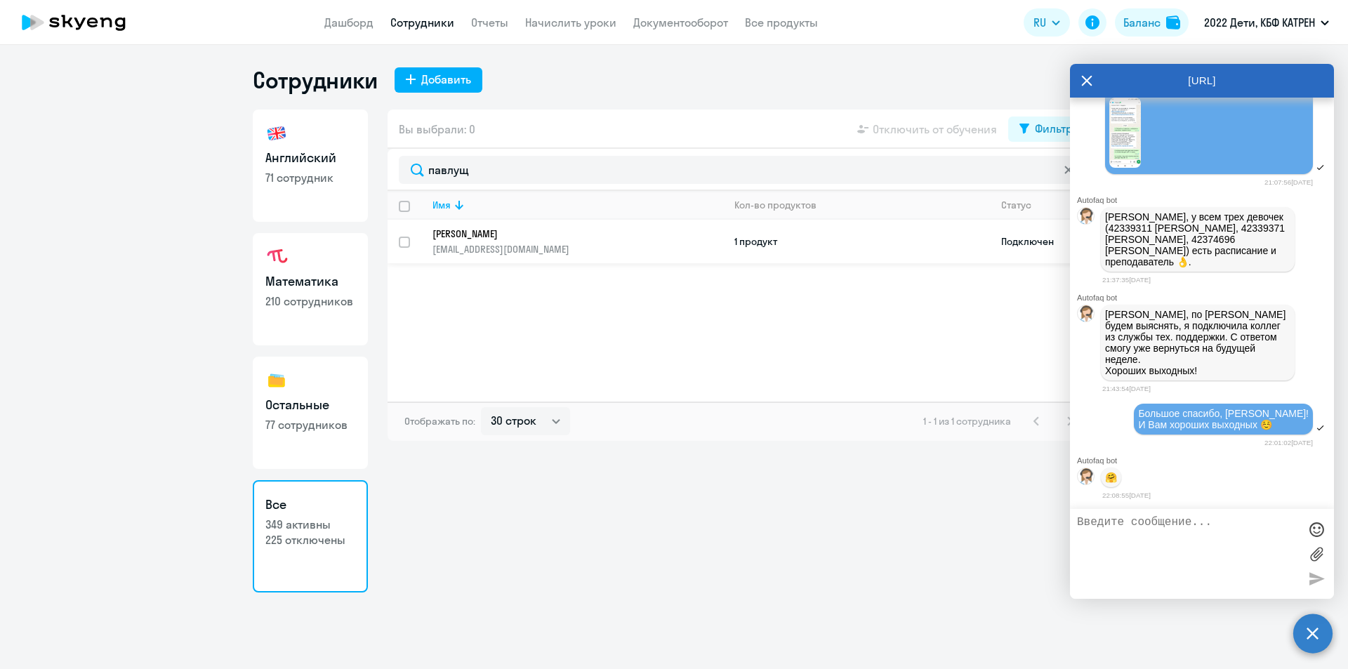
click at [554, 246] on p "[EMAIL_ADDRESS][DOMAIN_NAME]" at bounding box center [578, 249] width 290 height 13
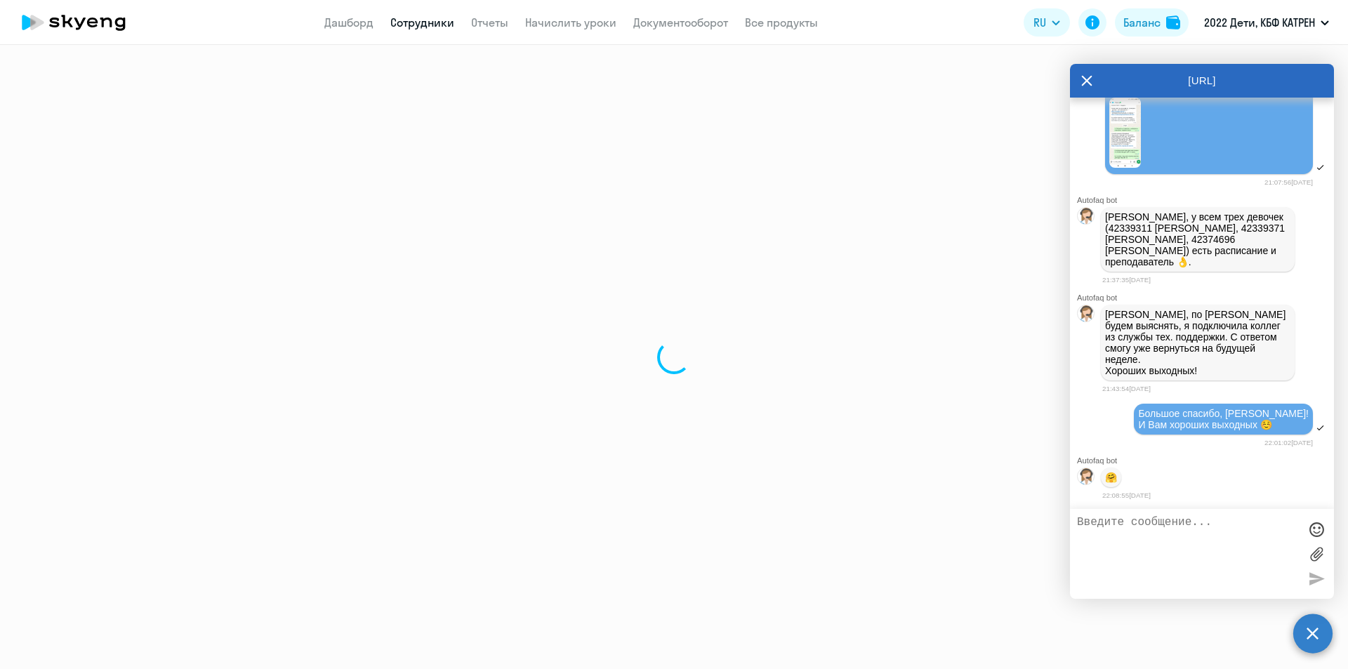
select select "others"
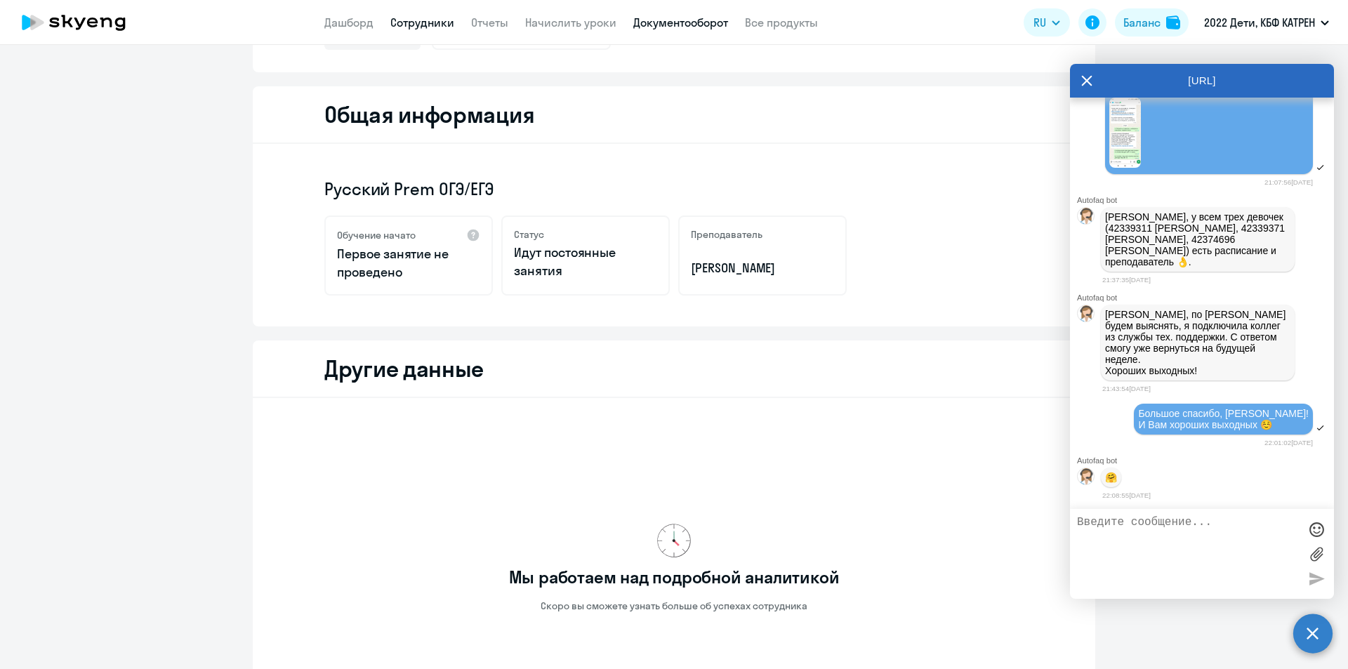
scroll to position [140, 0]
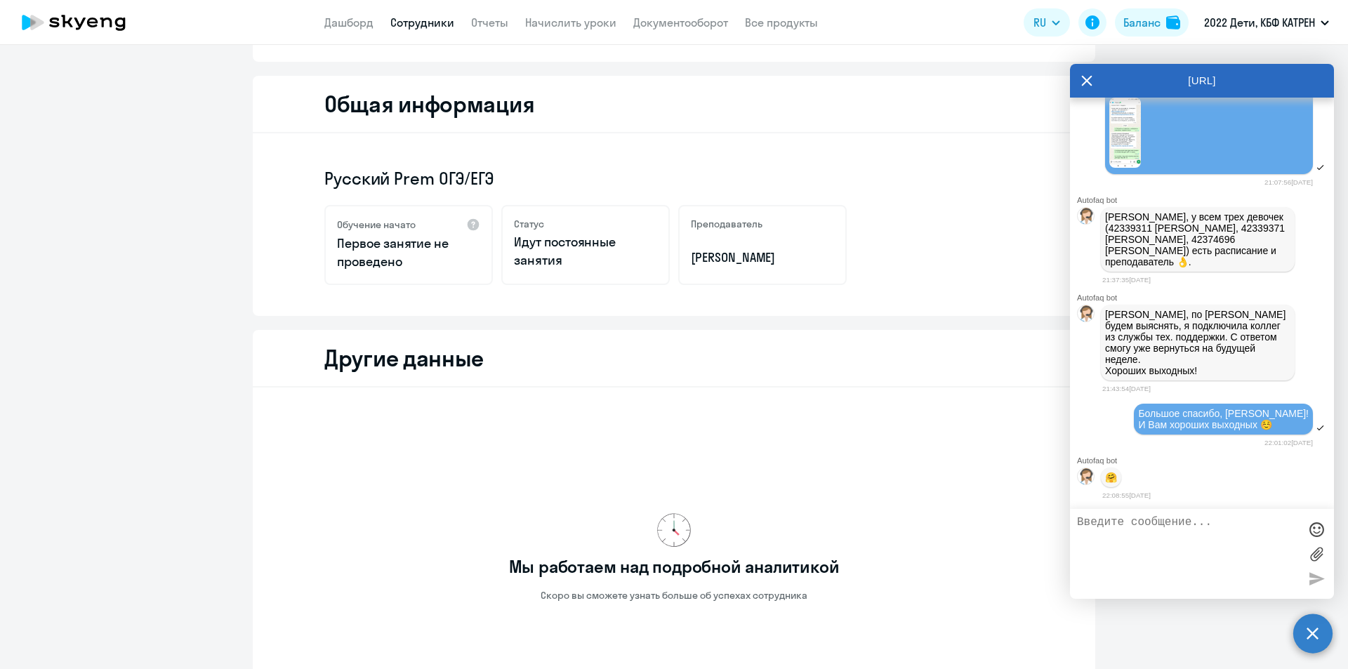
click at [426, 32] on app-header "Дашборд Сотрудники Отчеты Начислить уроки Документооборот Все продукты Дашборд …" at bounding box center [674, 22] width 1348 height 45
click at [426, 22] on link "Сотрудники" at bounding box center [422, 22] width 64 height 14
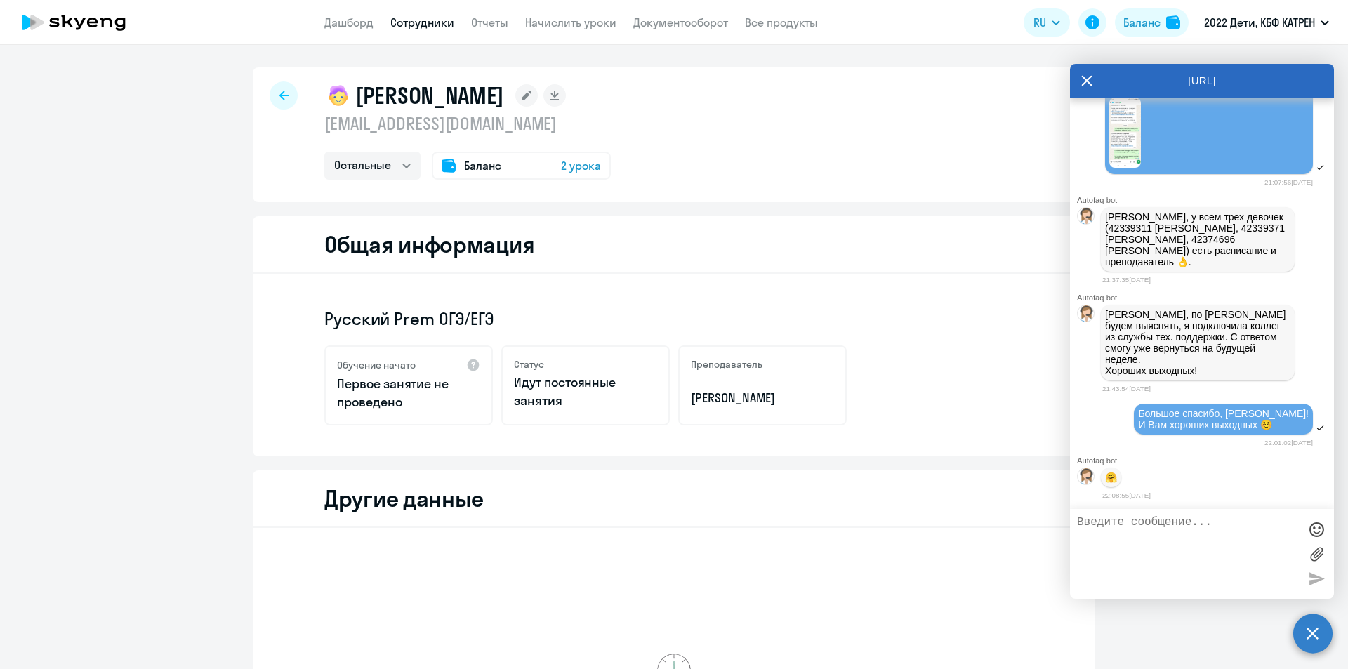
select select "30"
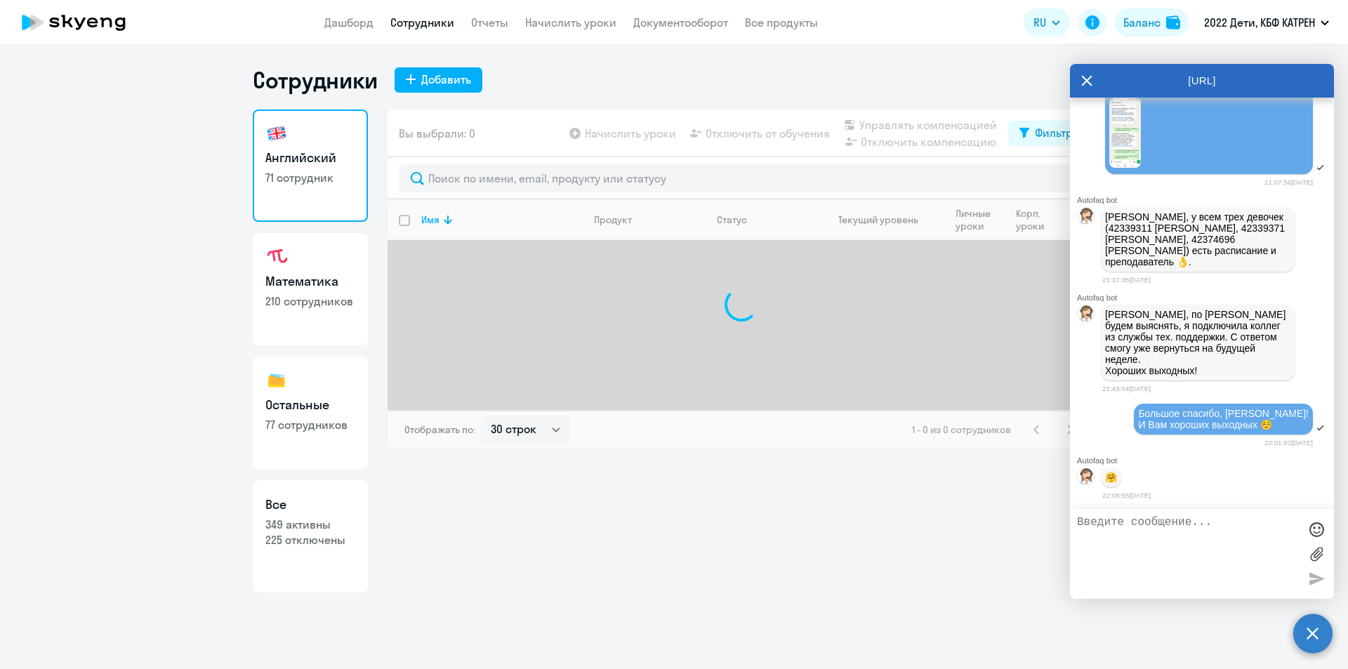
click at [329, 511] on h3 "Все" at bounding box center [310, 505] width 90 height 18
select select "30"
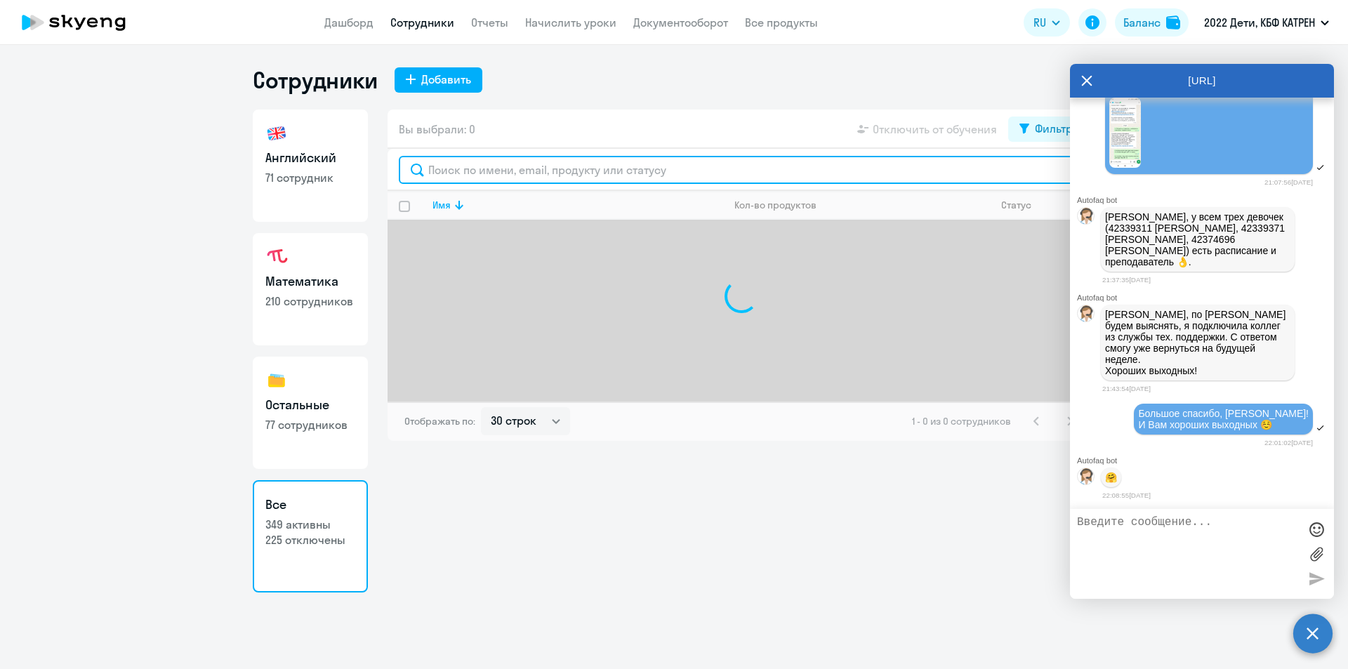
click at [510, 173] on input "text" at bounding box center [741, 170] width 685 height 28
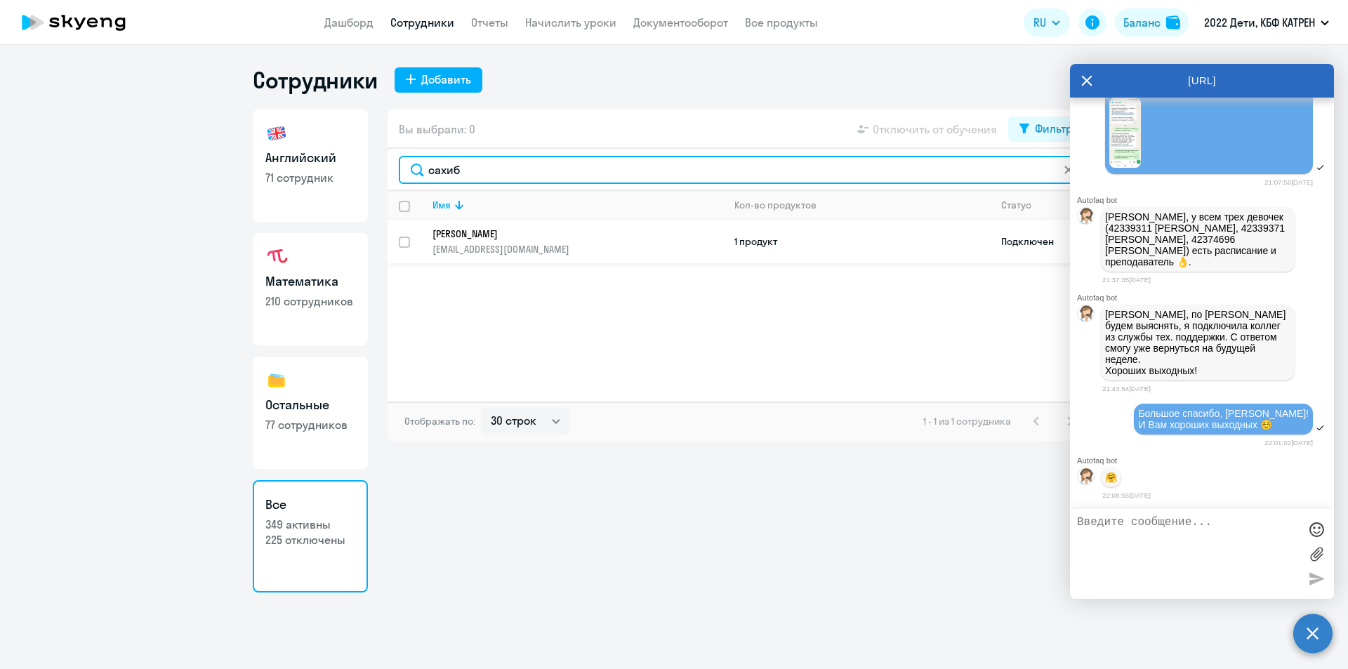
type input "сахиб"
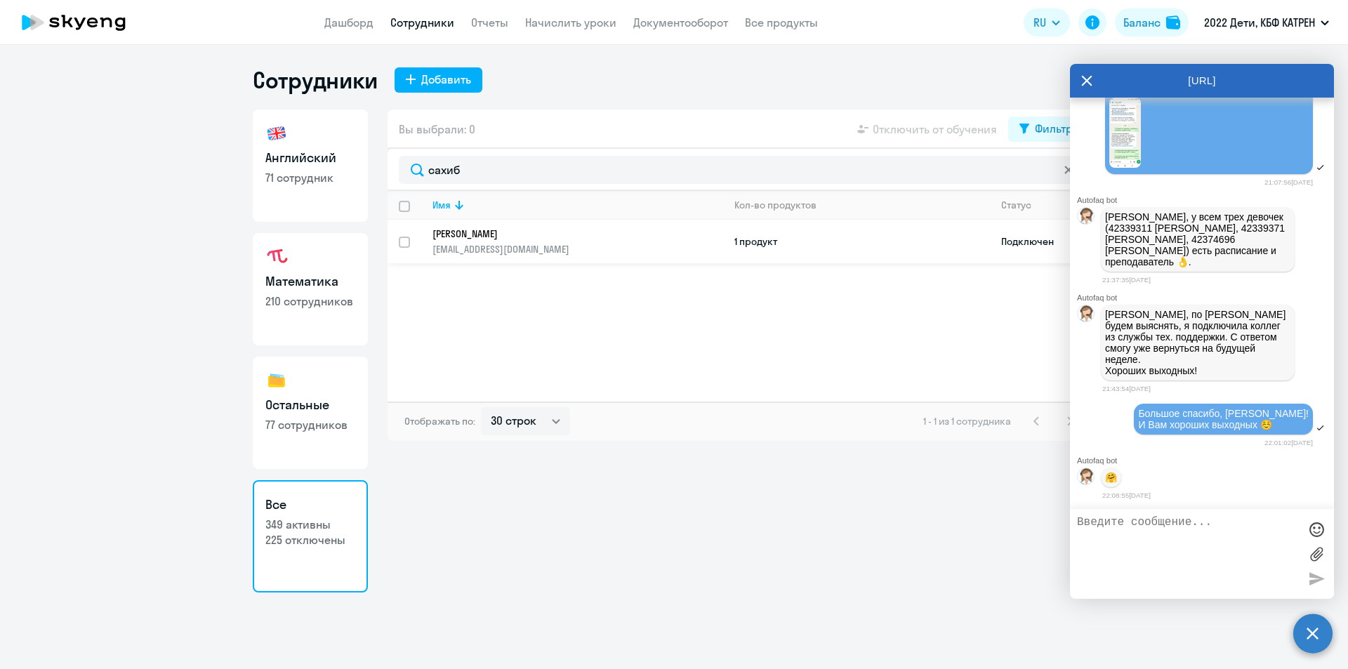
click at [507, 241] on link "[PERSON_NAME] [EMAIL_ADDRESS][DOMAIN_NAME]" at bounding box center [578, 242] width 290 height 28
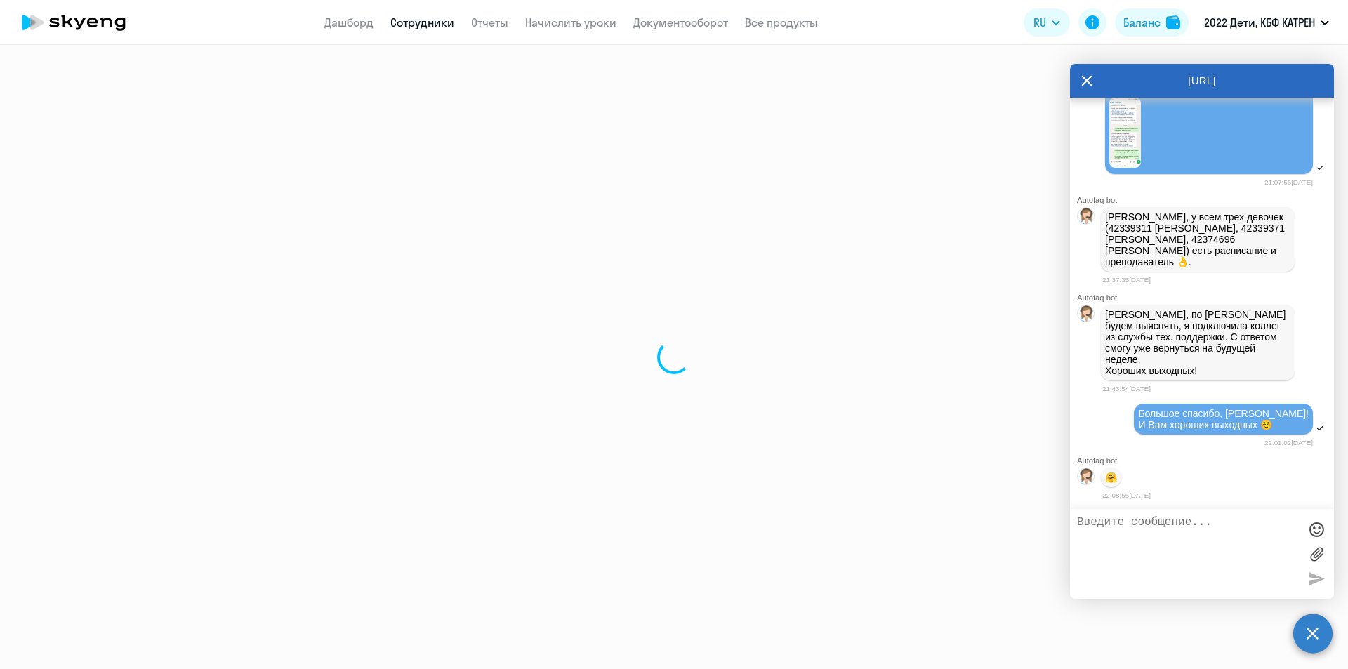
select select "english"
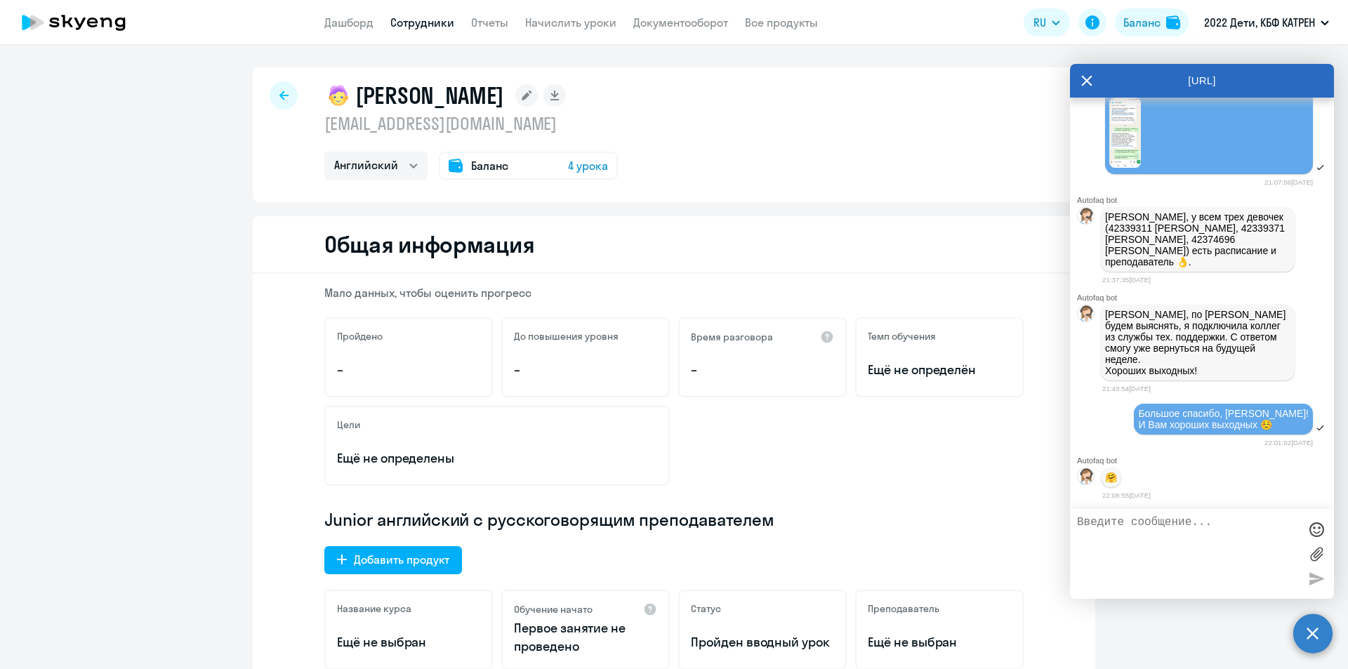
click at [432, 25] on link "Сотрудники" at bounding box center [422, 22] width 64 height 14
select select "30"
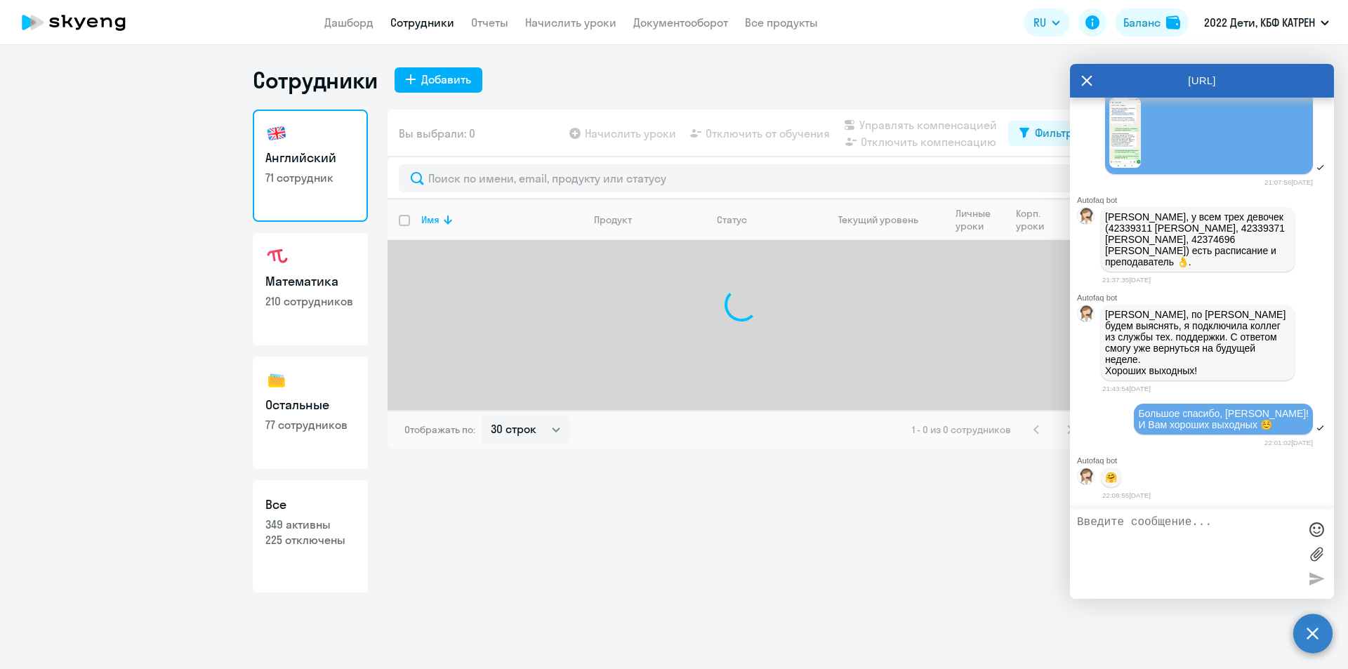
click at [325, 521] on p "349 активны" at bounding box center [310, 524] width 90 height 15
select select "30"
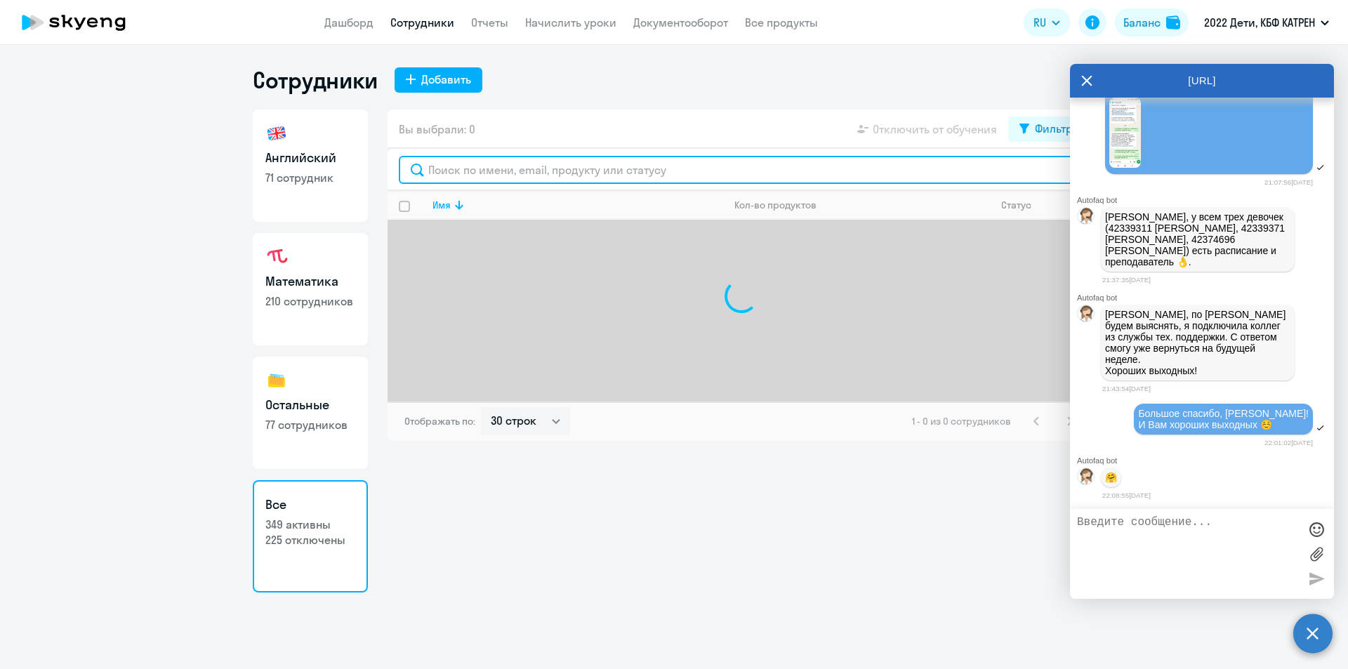
click at [500, 176] on input "text" at bounding box center [741, 170] width 685 height 28
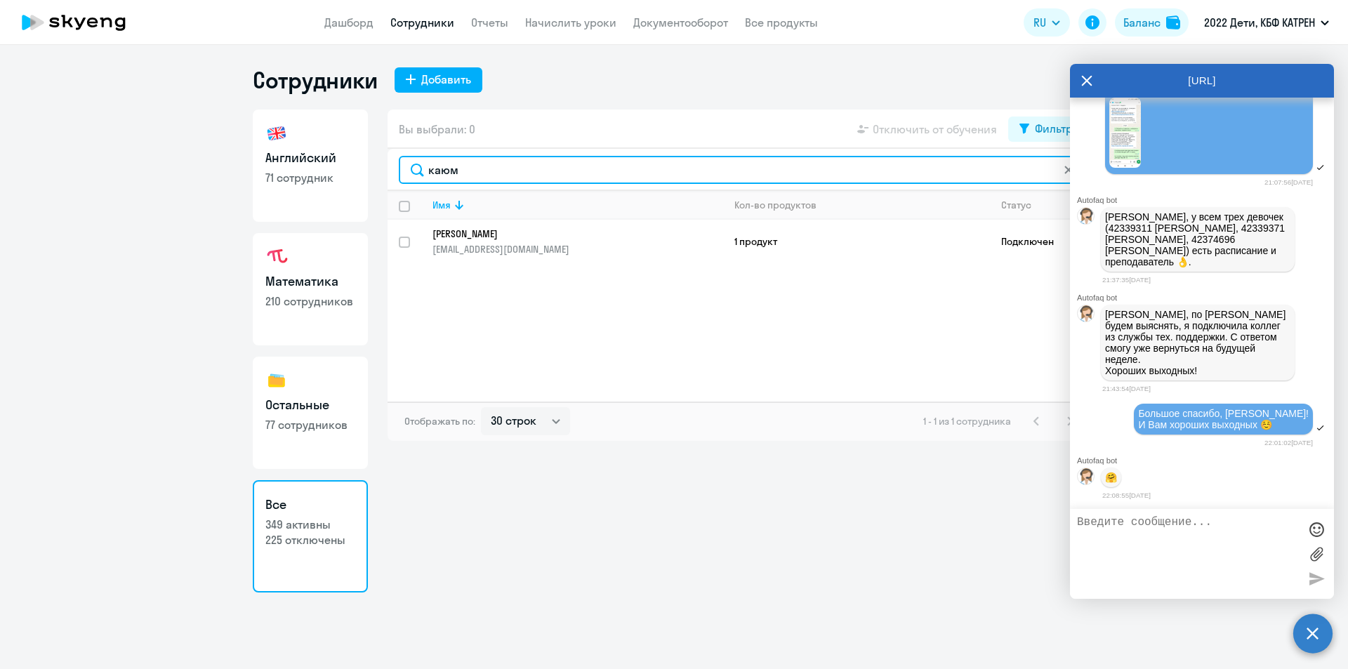
type input "каюм"
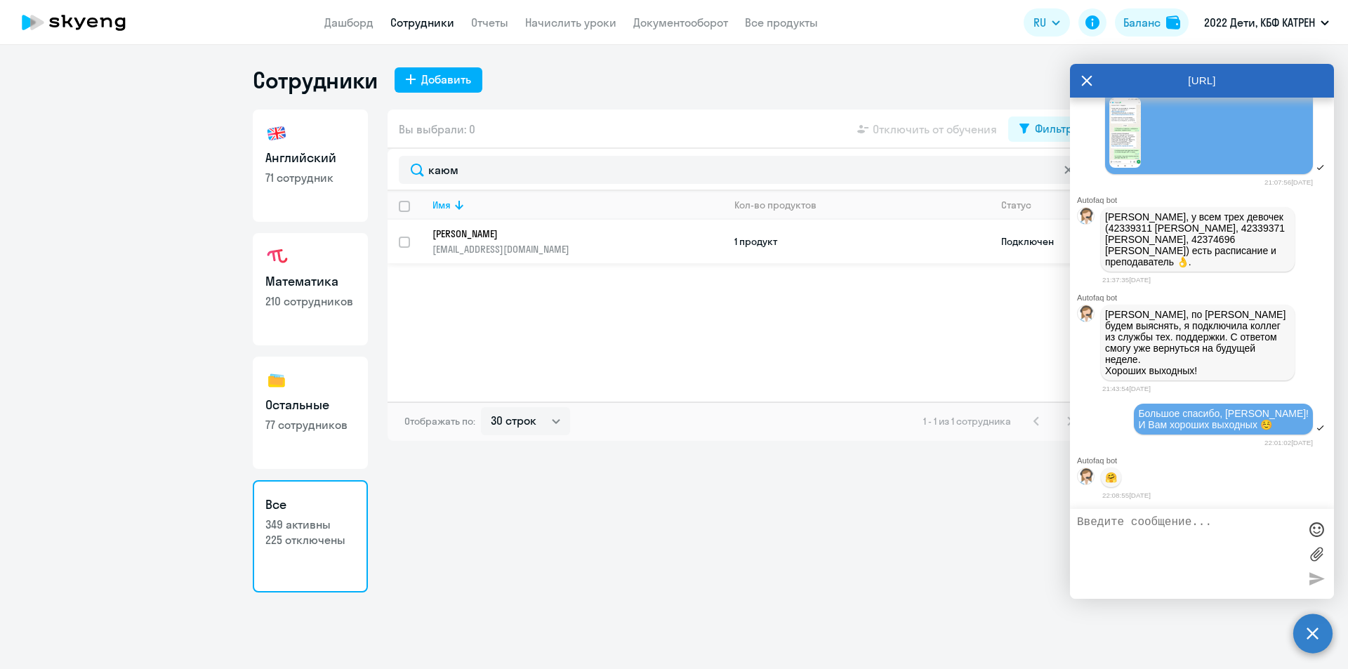
click at [501, 232] on p "[PERSON_NAME]" at bounding box center [568, 234] width 271 height 13
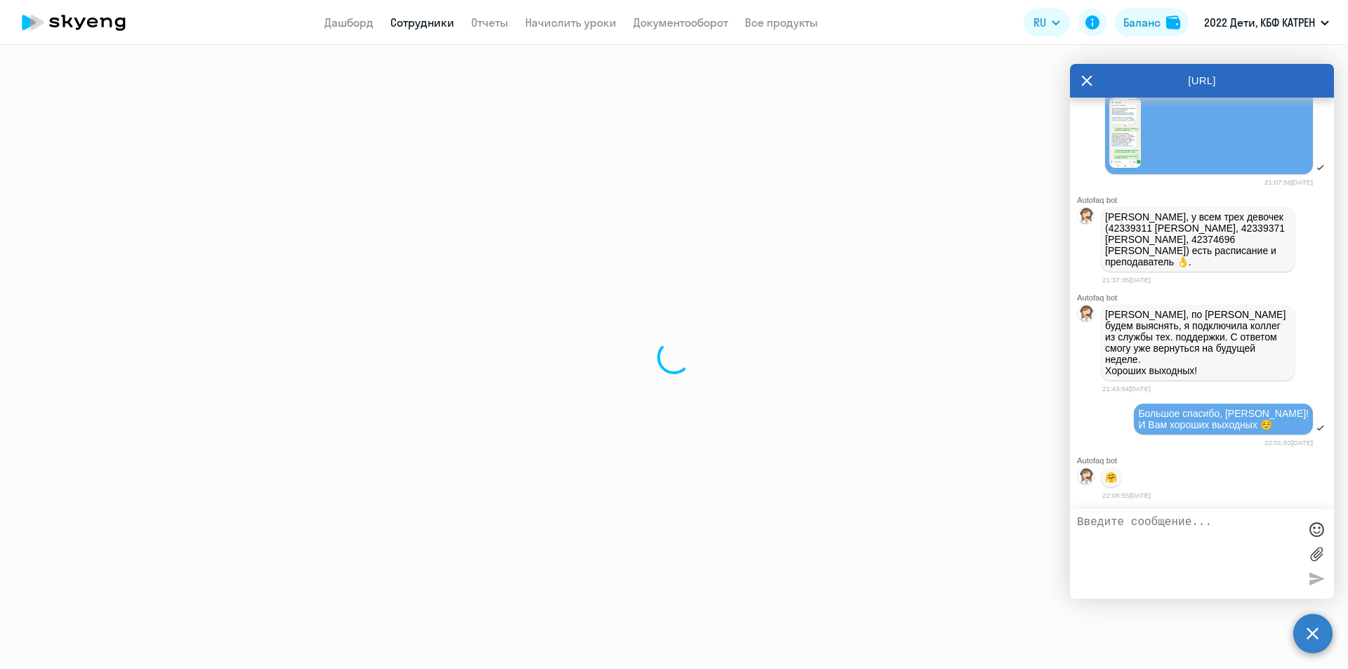
select select "math"
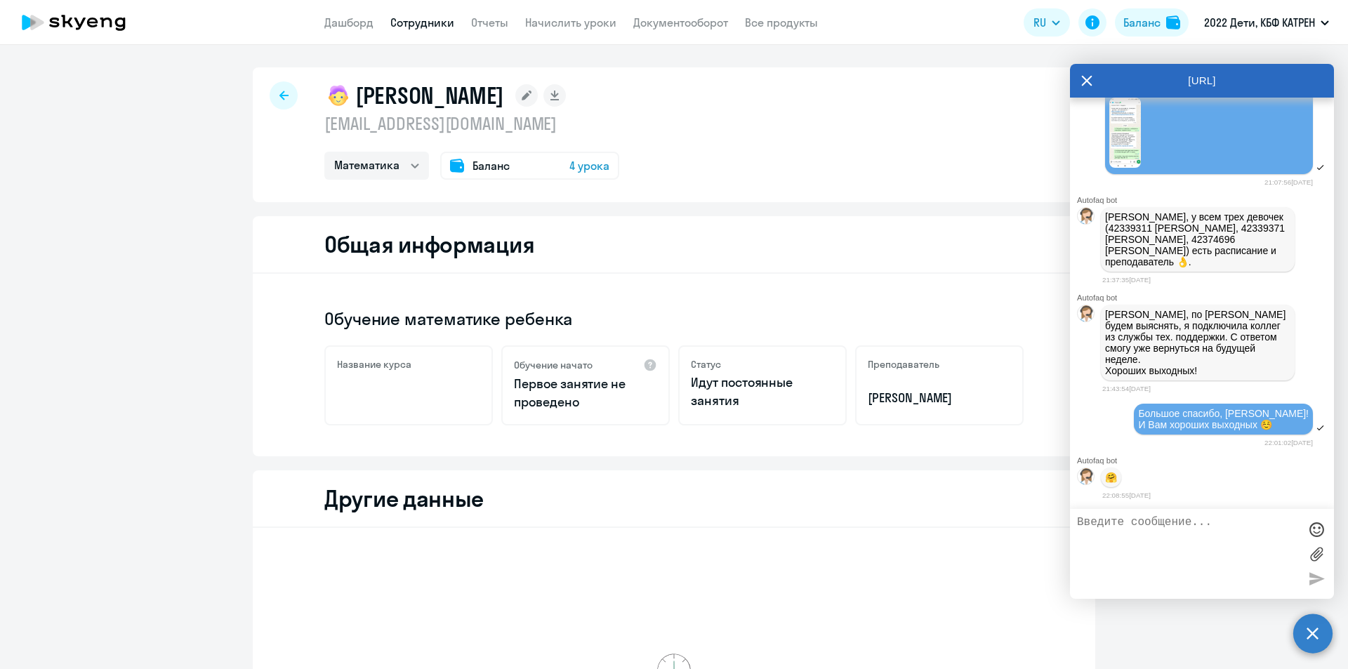
click at [413, 26] on link "Сотрудники" at bounding box center [422, 22] width 64 height 14
select select "30"
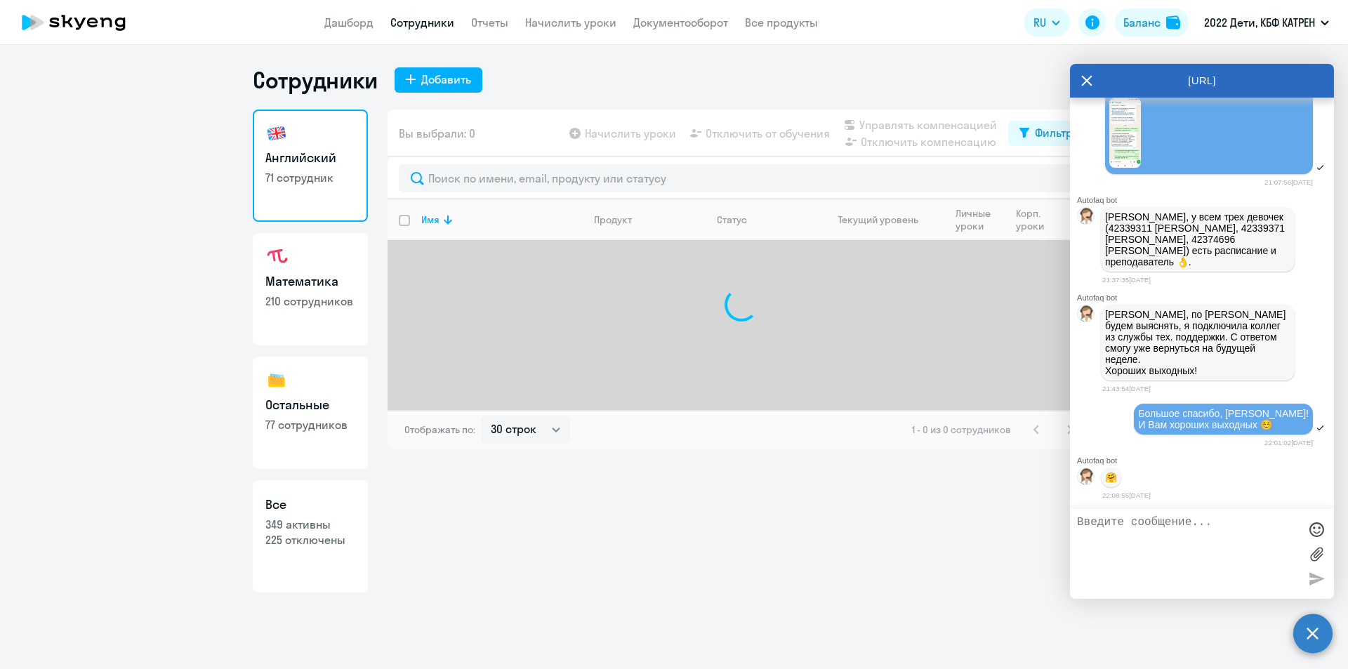
drag, startPoint x: 287, startPoint y: 541, endPoint x: 355, endPoint y: 428, distance: 131.0
click at [287, 541] on p "225 отключены" at bounding box center [310, 539] width 90 height 15
select select "30"
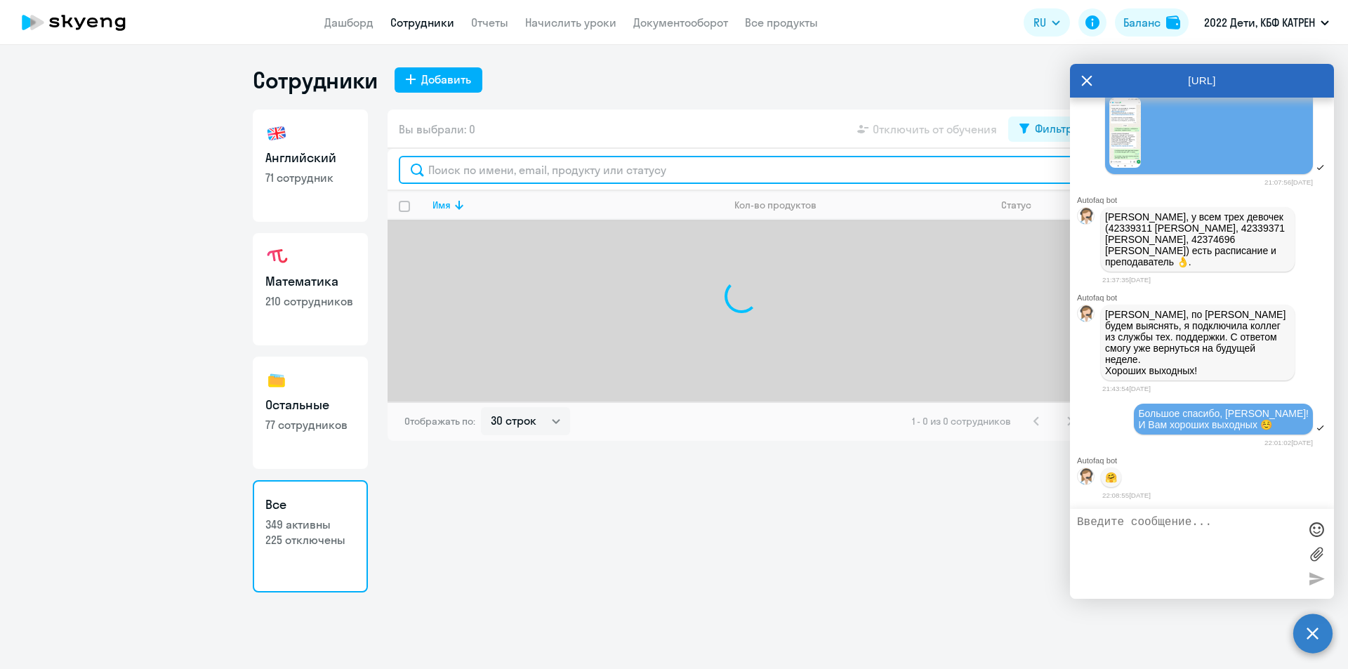
click at [545, 171] on input "text" at bounding box center [741, 170] width 685 height 28
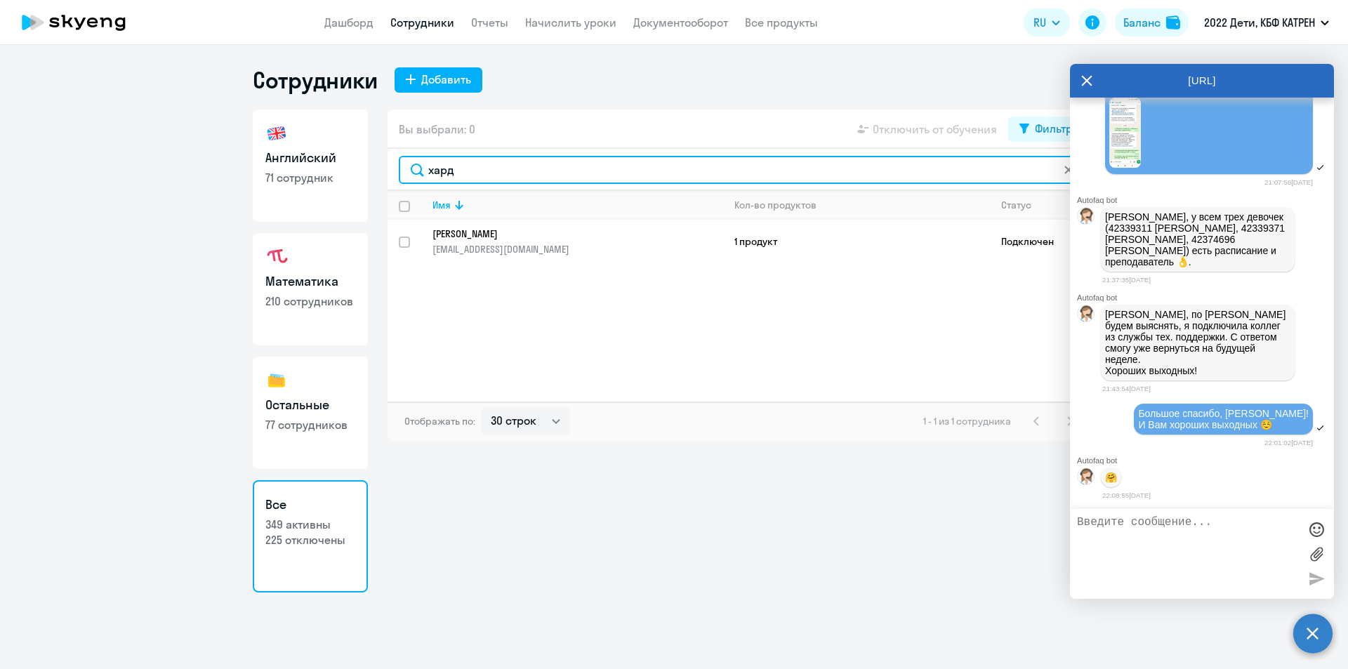
type input "хард"
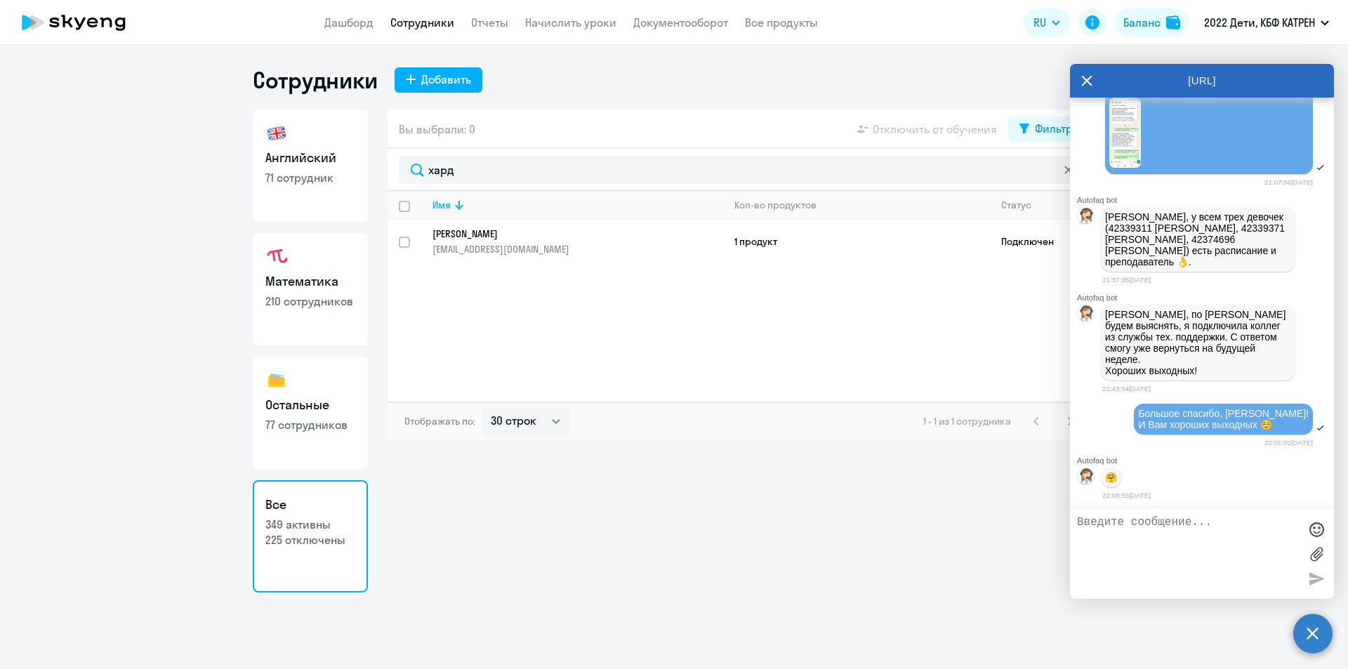
click at [508, 238] on p "[PERSON_NAME]" at bounding box center [568, 234] width 271 height 13
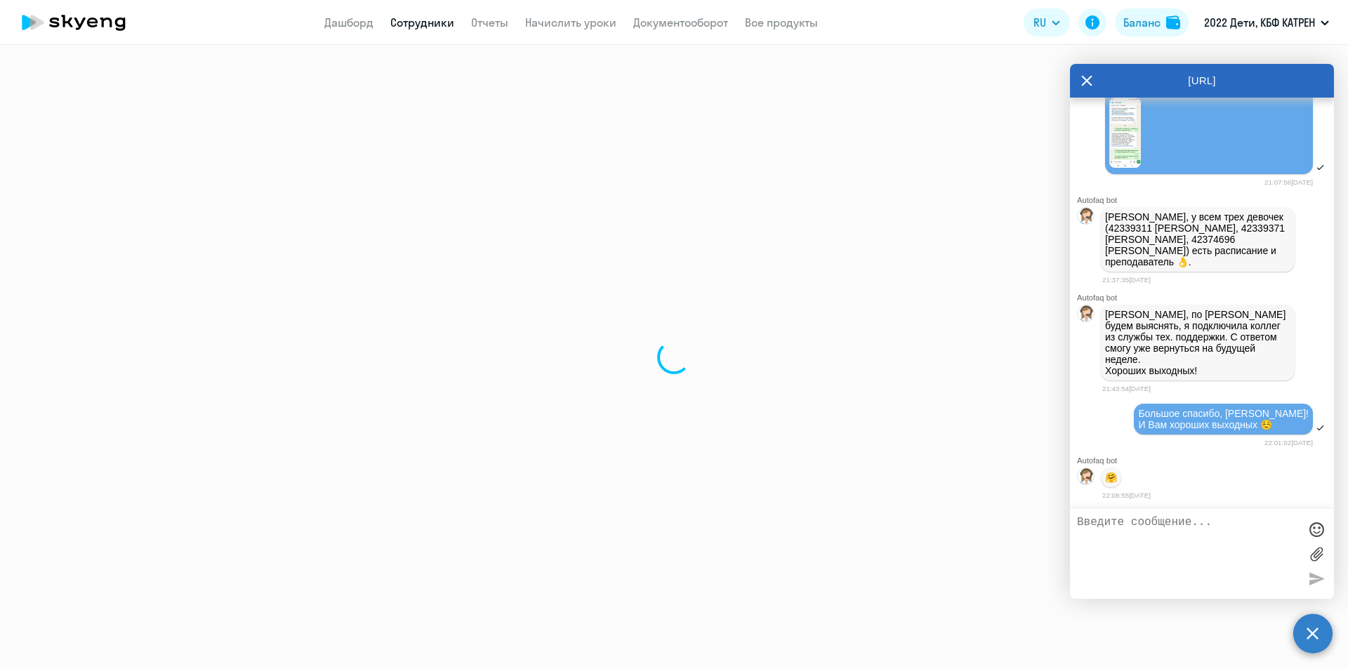
select select "others"
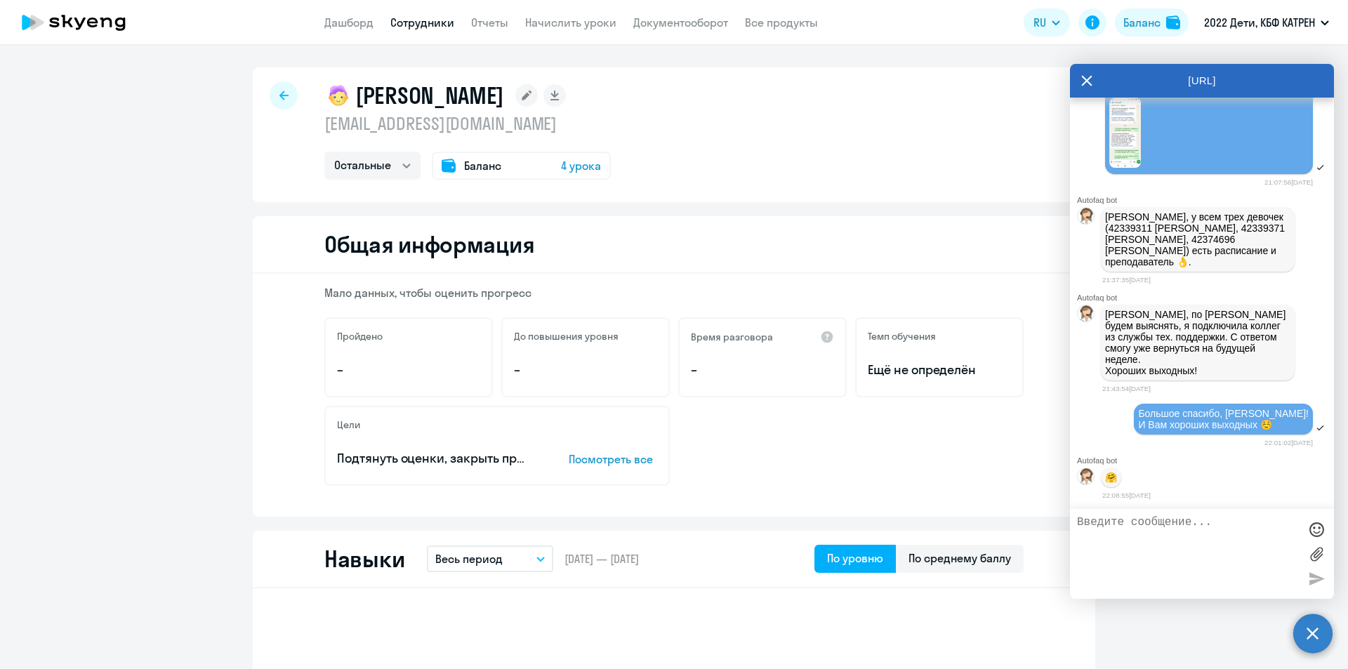
select select "30"
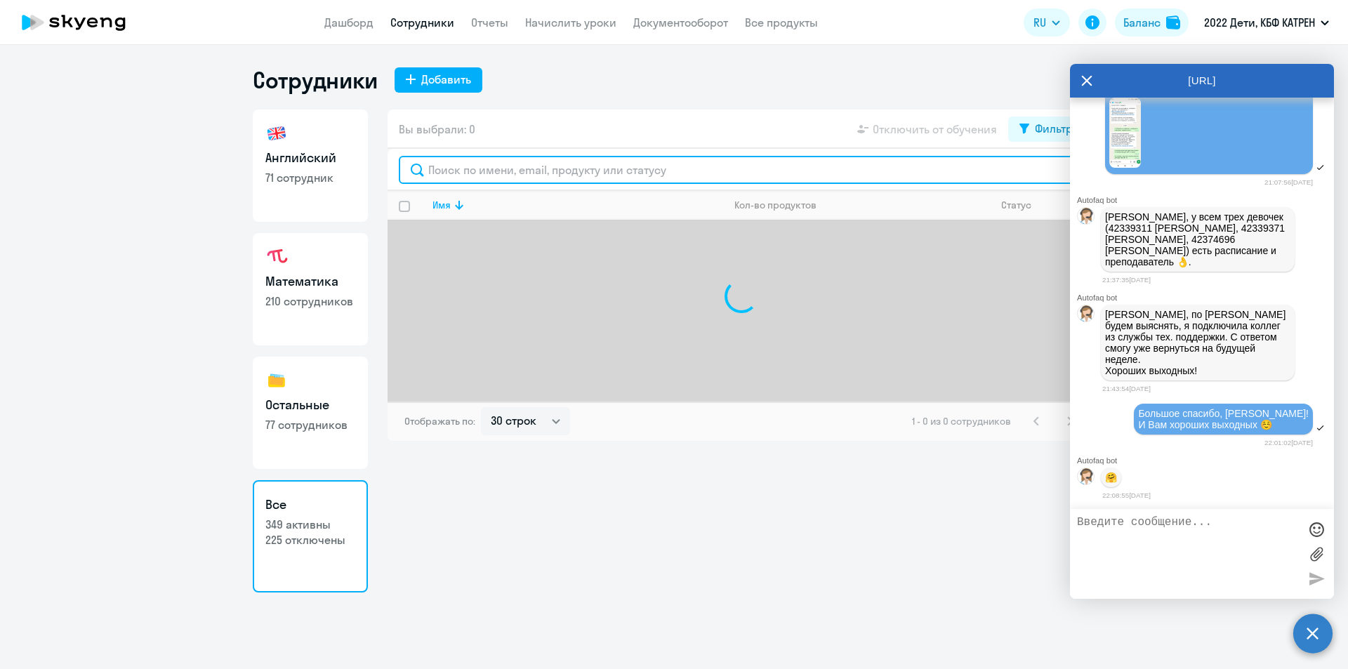
click at [491, 177] on input "text" at bounding box center [741, 170] width 685 height 28
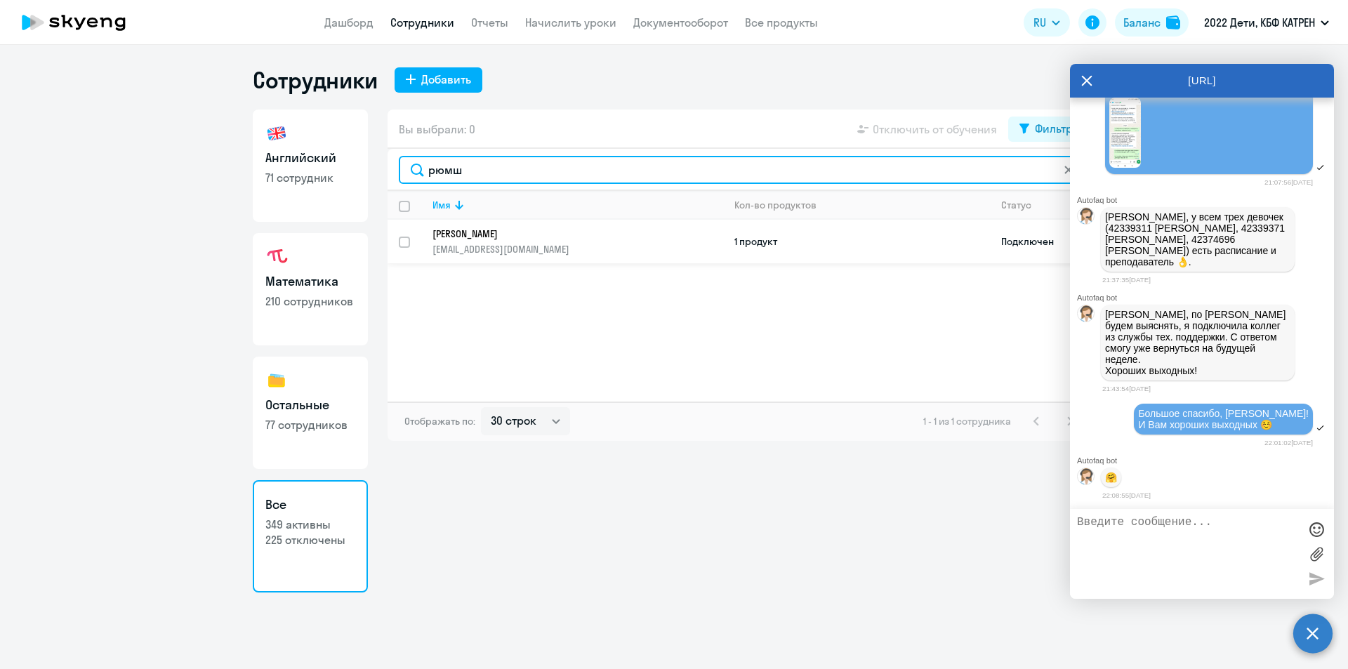
type input "рюмш"
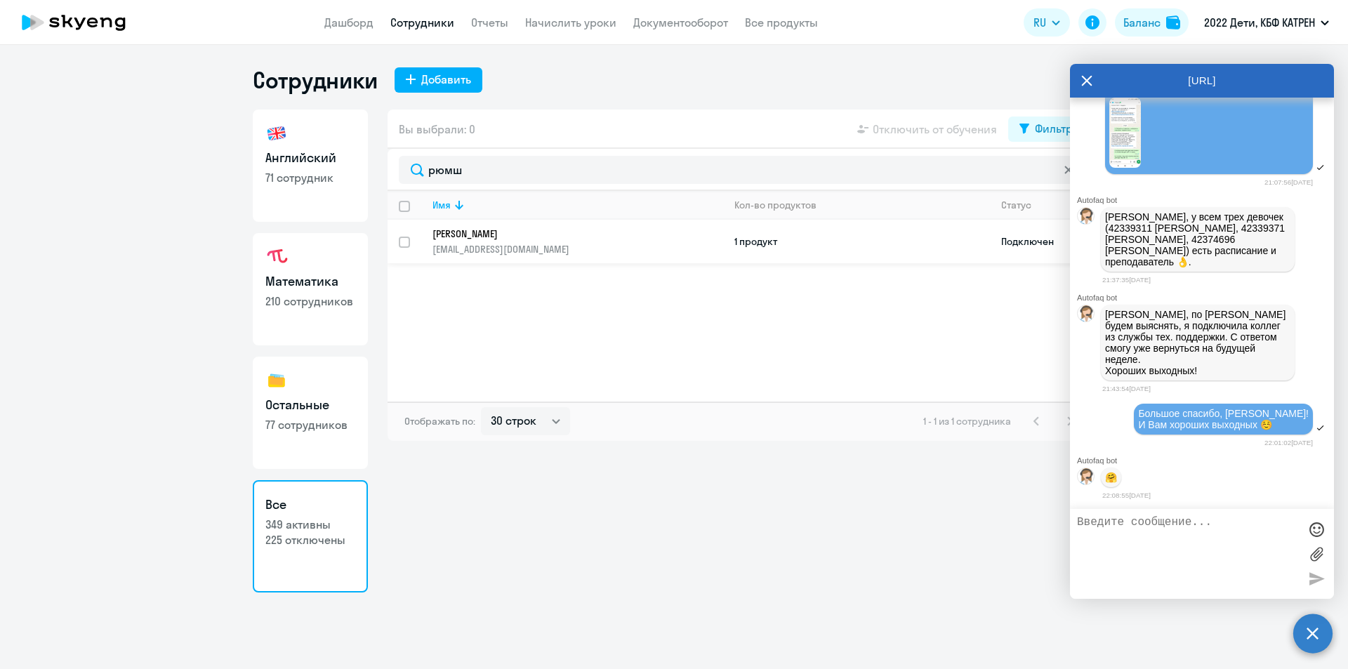
click at [497, 233] on p "[PERSON_NAME]" at bounding box center [568, 234] width 271 height 13
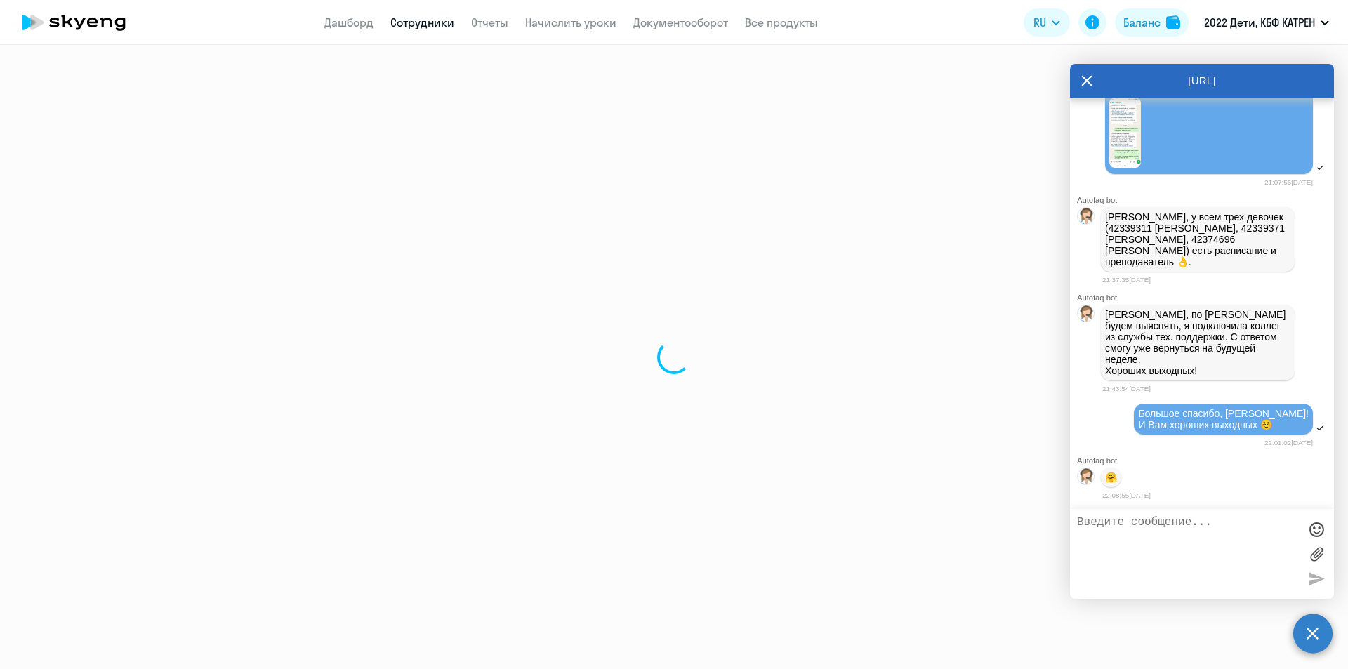
select select "math"
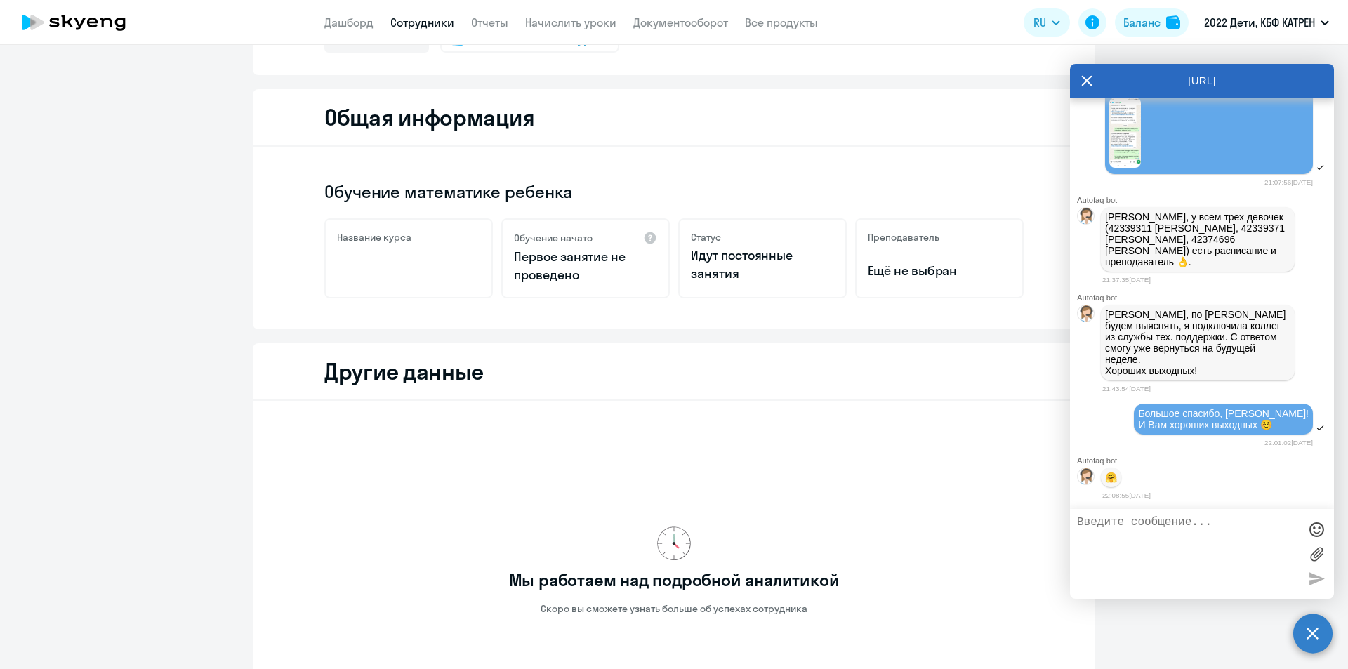
scroll to position [312, 0]
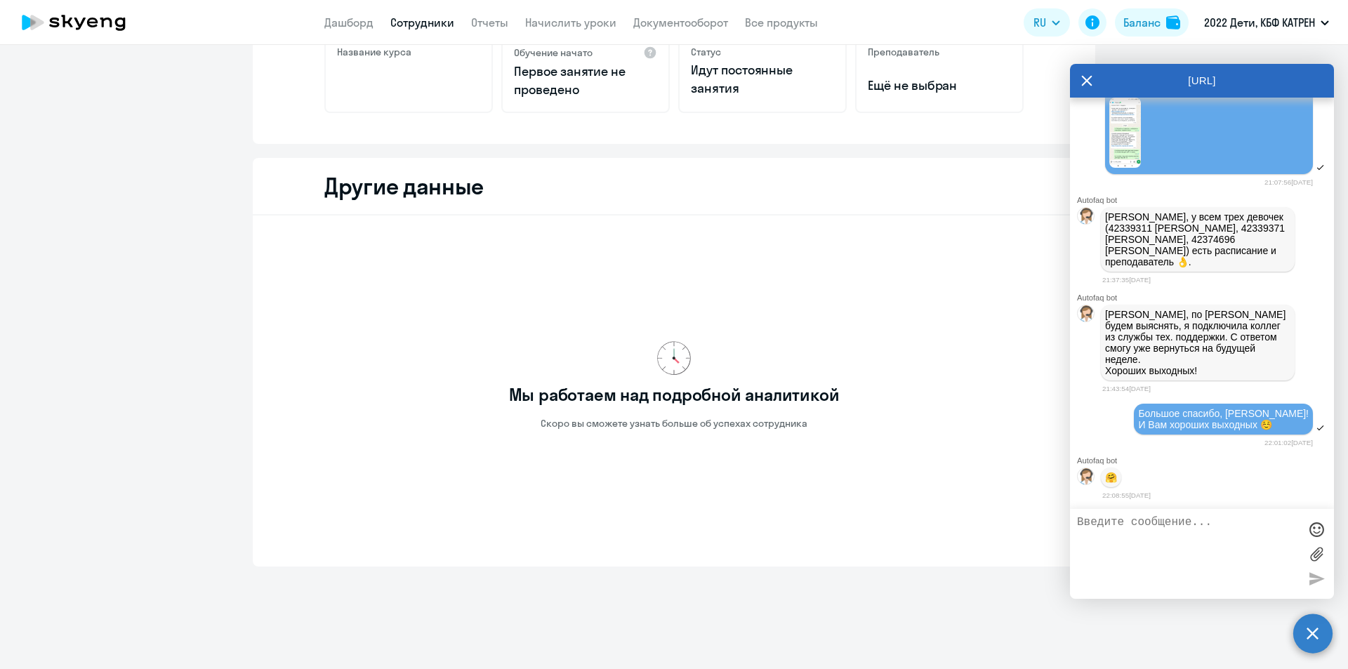
click at [412, 25] on link "Сотрудники" at bounding box center [422, 22] width 64 height 14
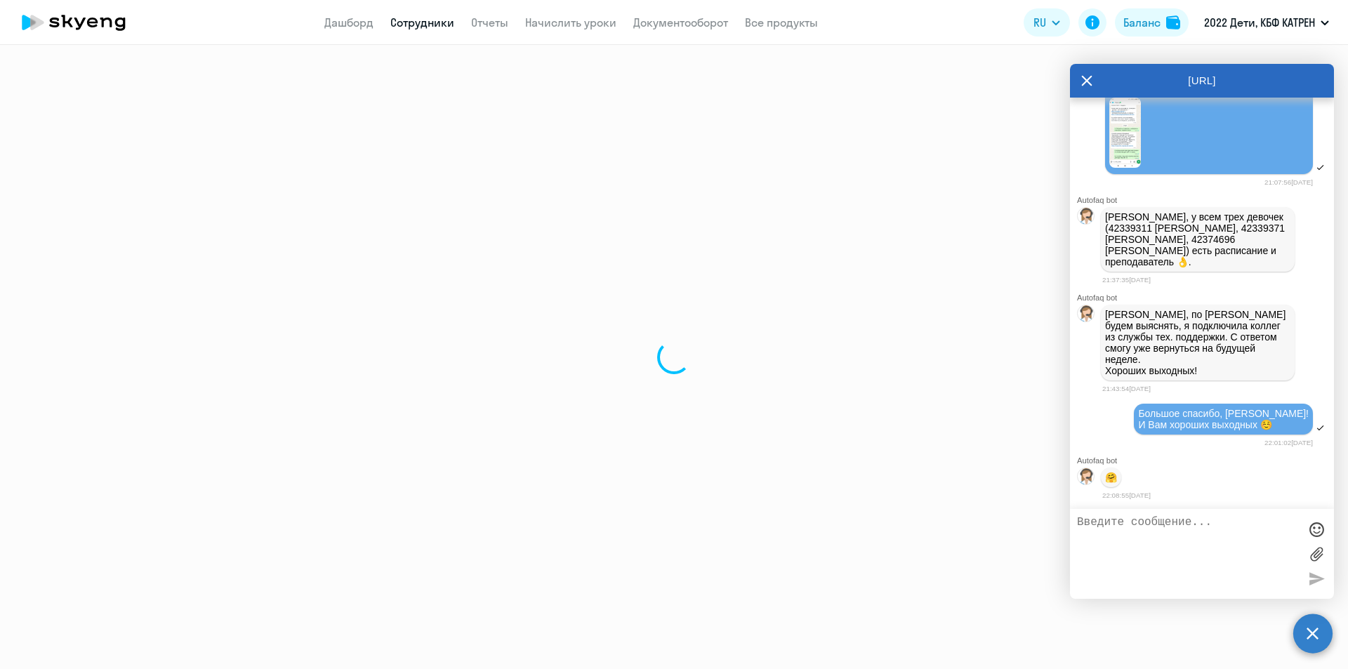
select select "30"
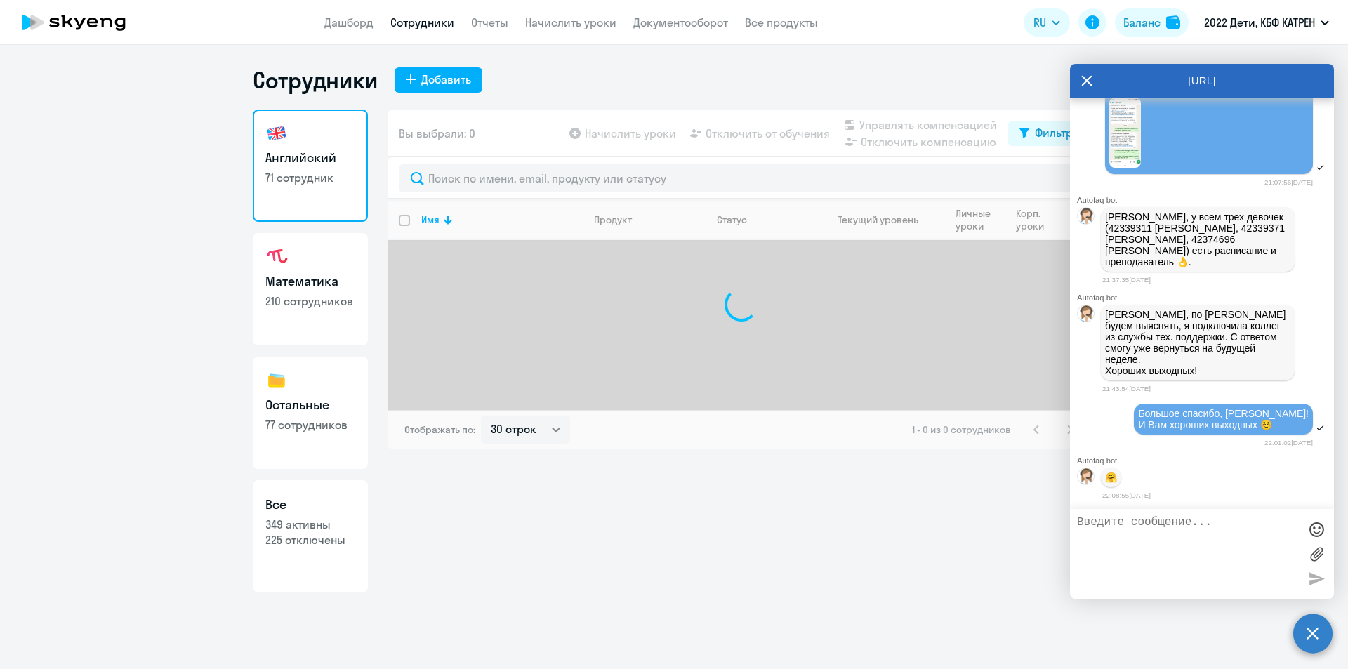
click at [329, 541] on p "225 отключены" at bounding box center [310, 539] width 90 height 15
select select "30"
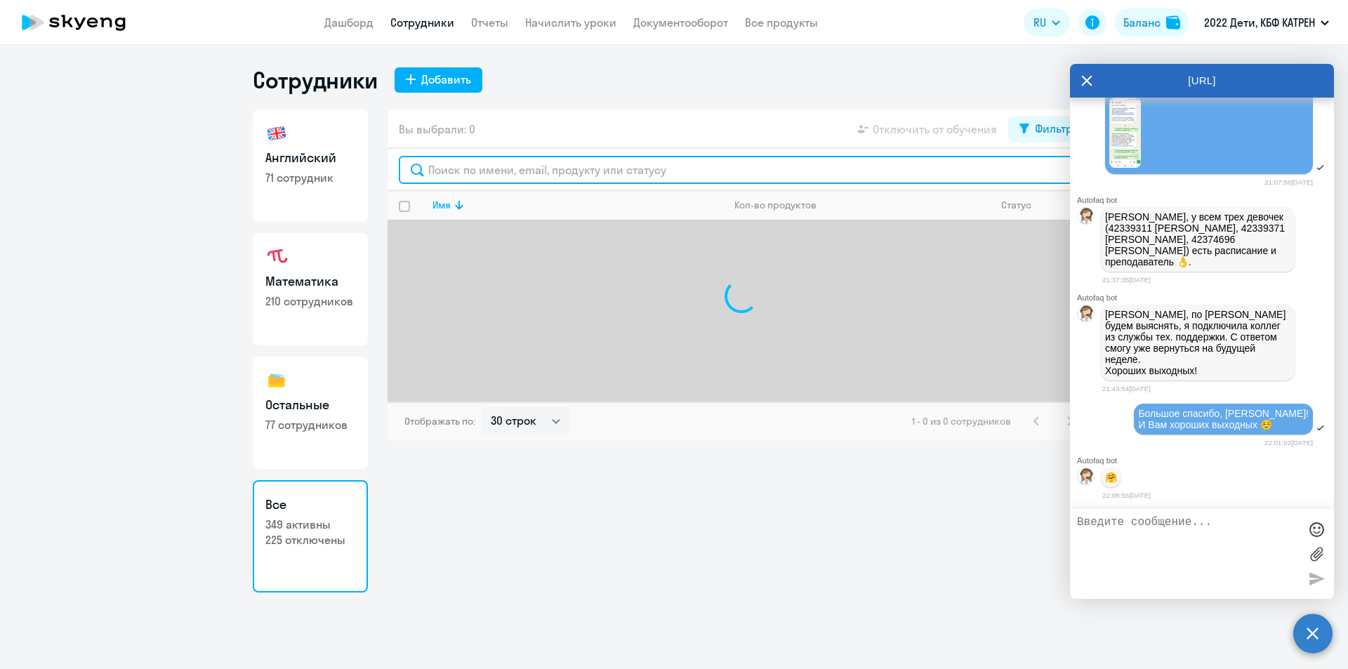
click at [538, 174] on input "text" at bounding box center [741, 170] width 685 height 28
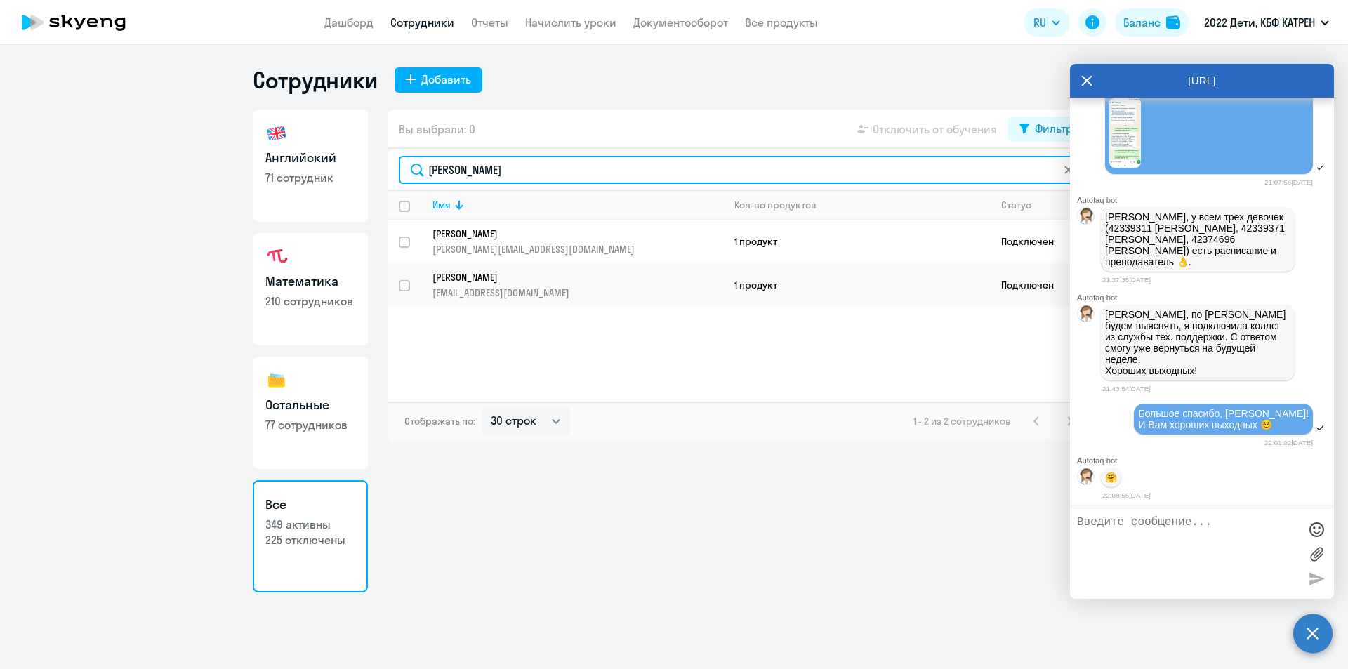
type input "[PERSON_NAME]"
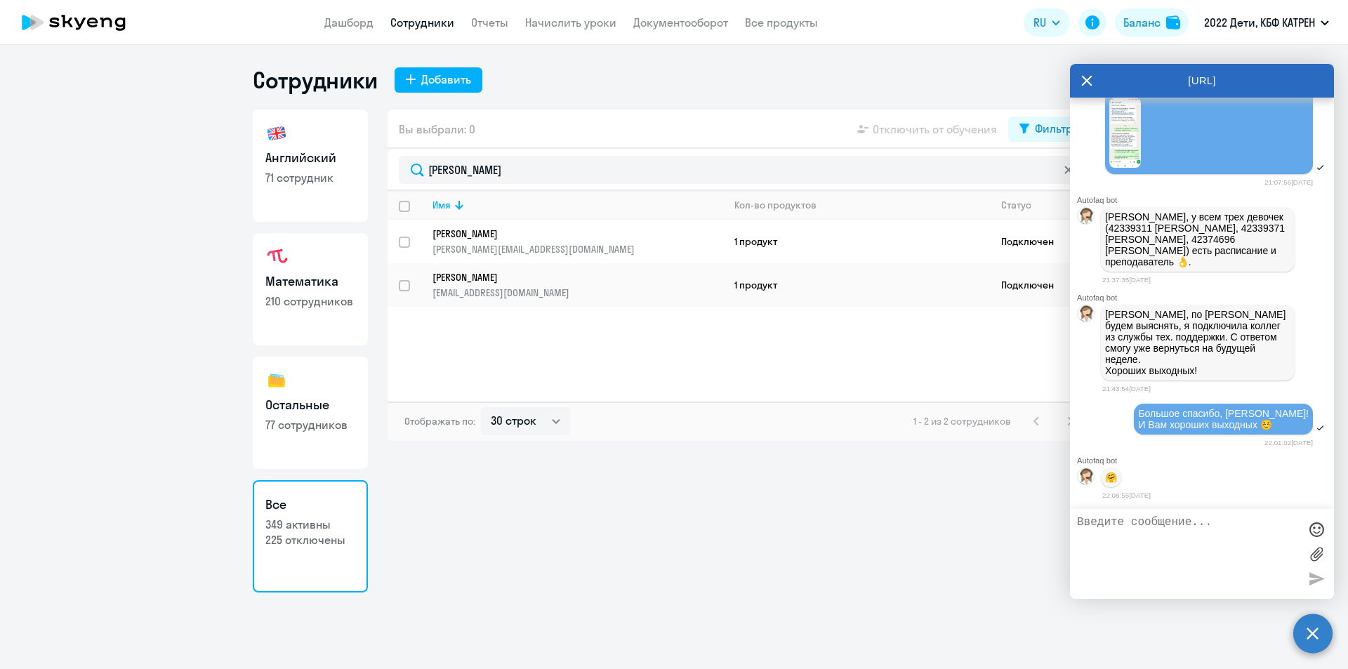
click at [512, 239] on p "[PERSON_NAME]" at bounding box center [568, 234] width 271 height 13
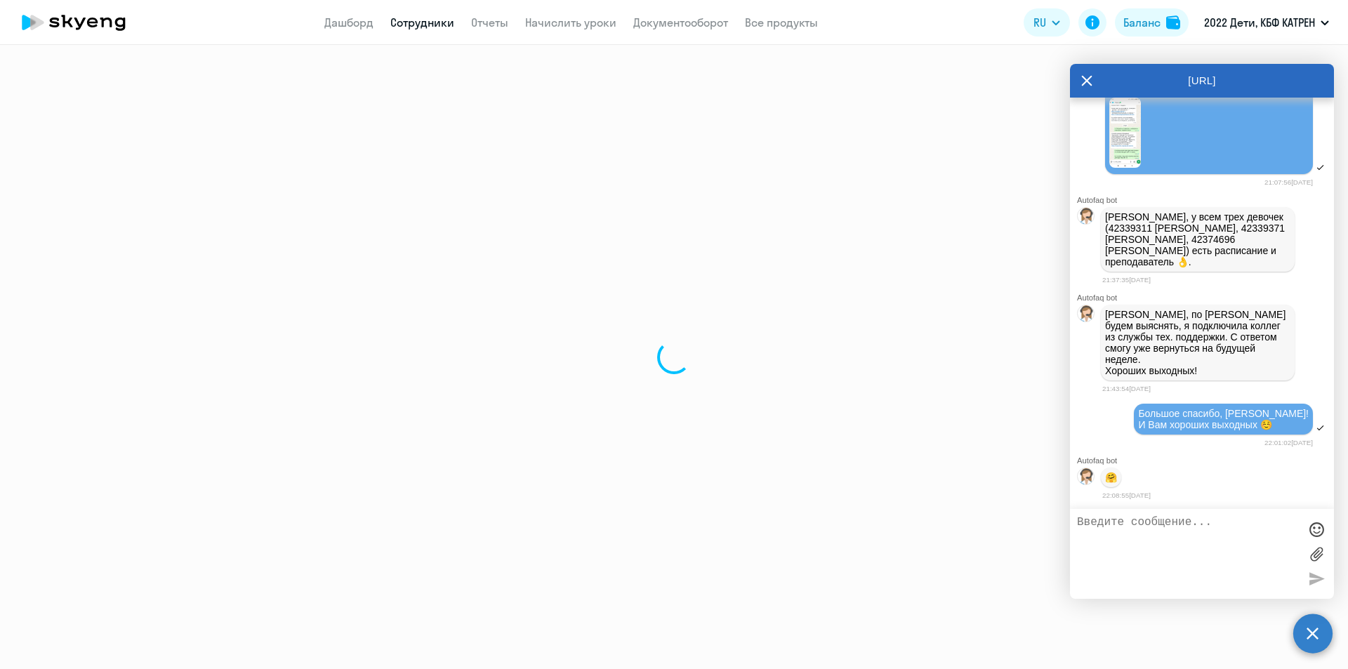
select select "others"
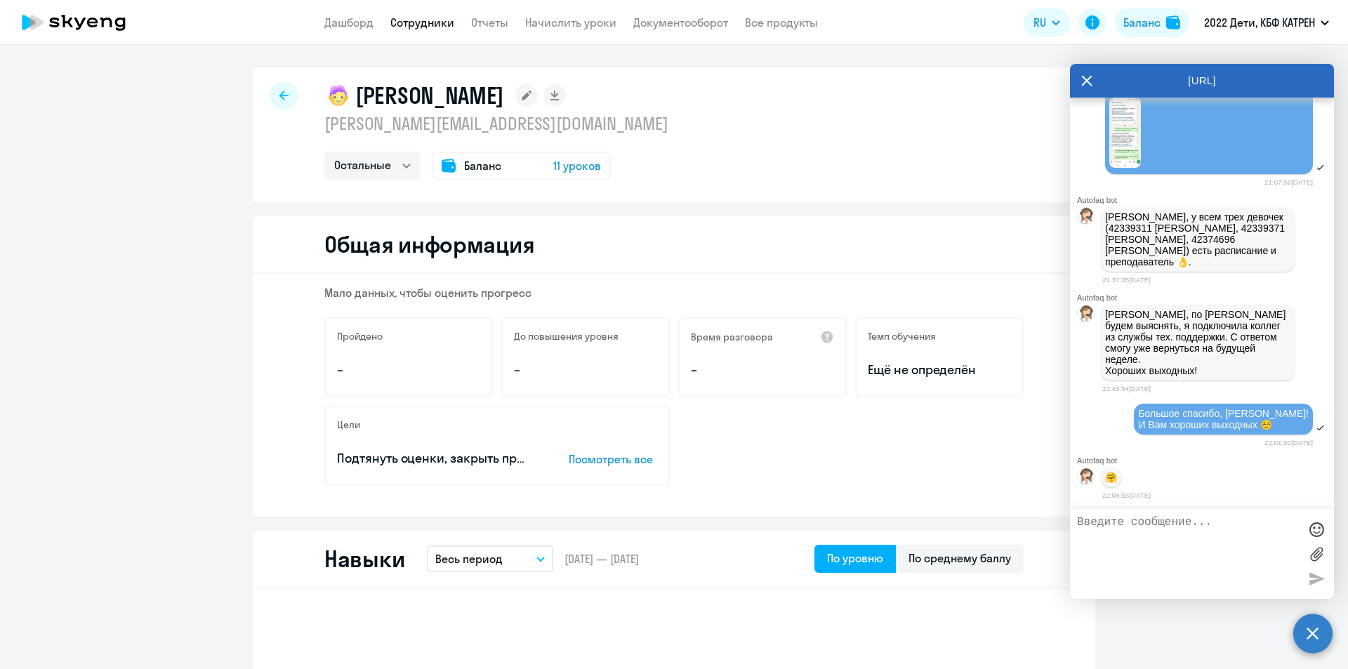
click at [415, 25] on link "Сотрудники" at bounding box center [422, 22] width 64 height 14
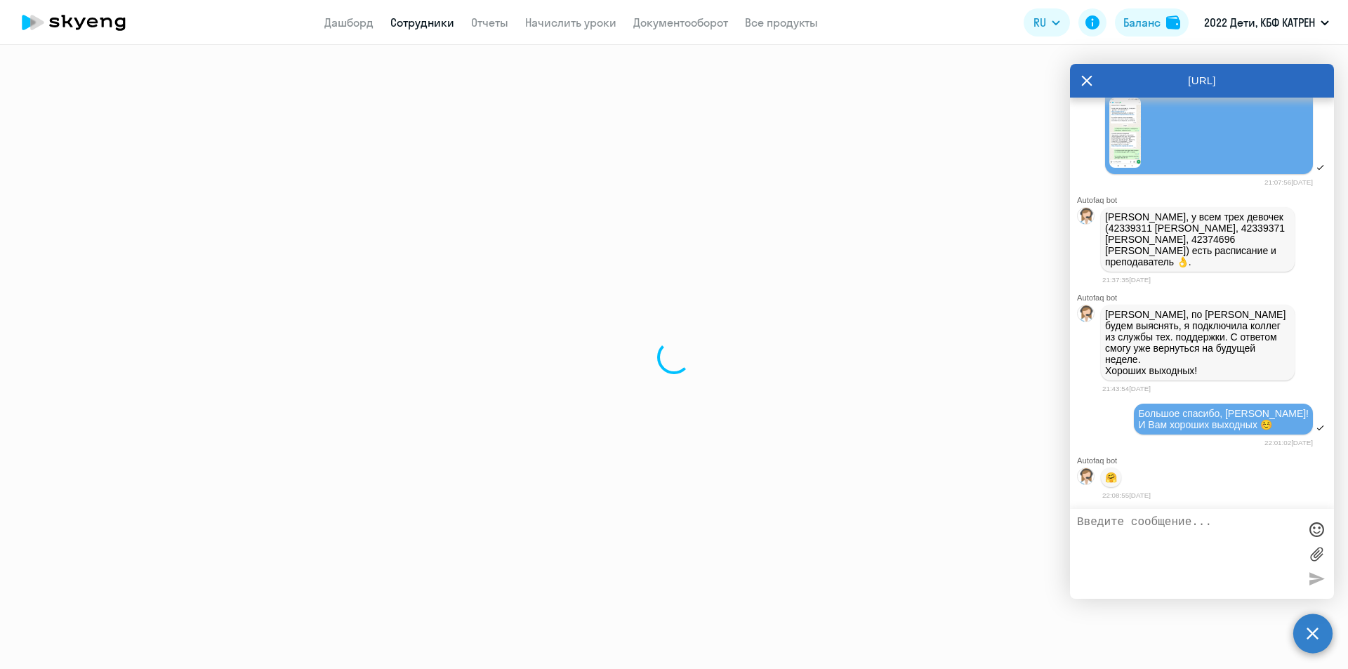
select select "30"
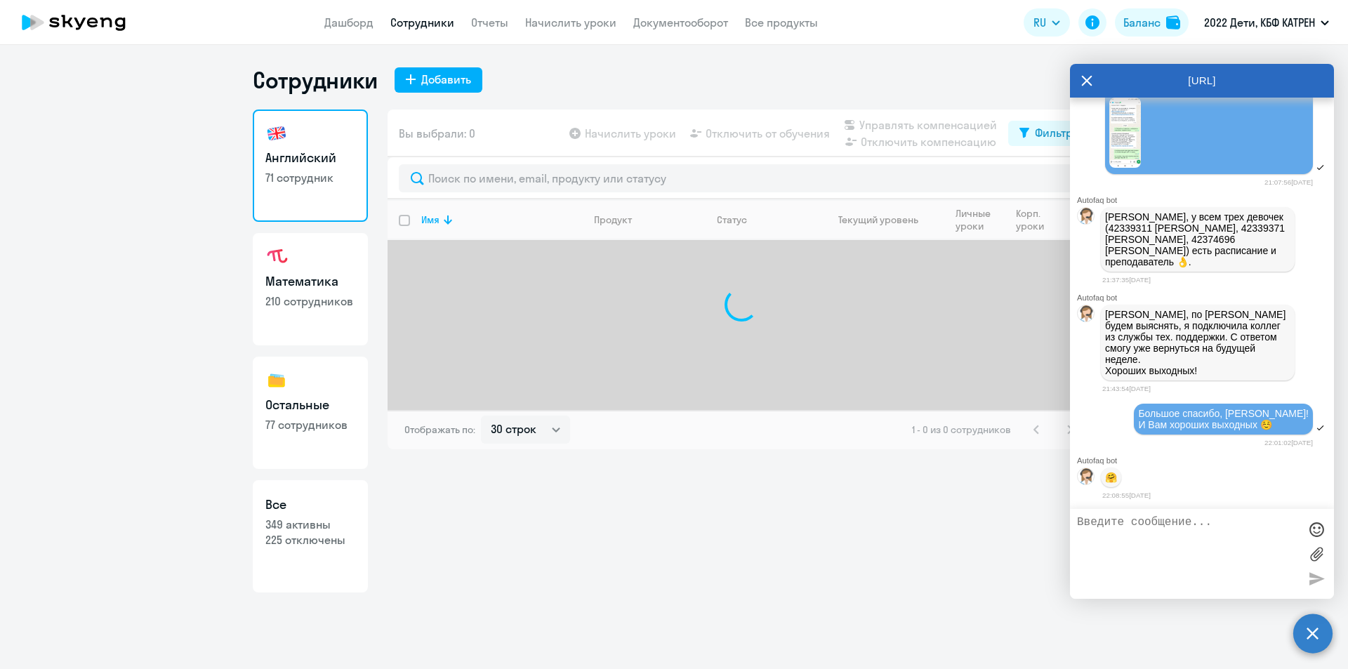
drag, startPoint x: 312, startPoint y: 557, endPoint x: 336, endPoint y: 530, distance: 35.8
click at [312, 555] on link "Все 349 активны 225 отключены" at bounding box center [310, 536] width 115 height 112
select select "30"
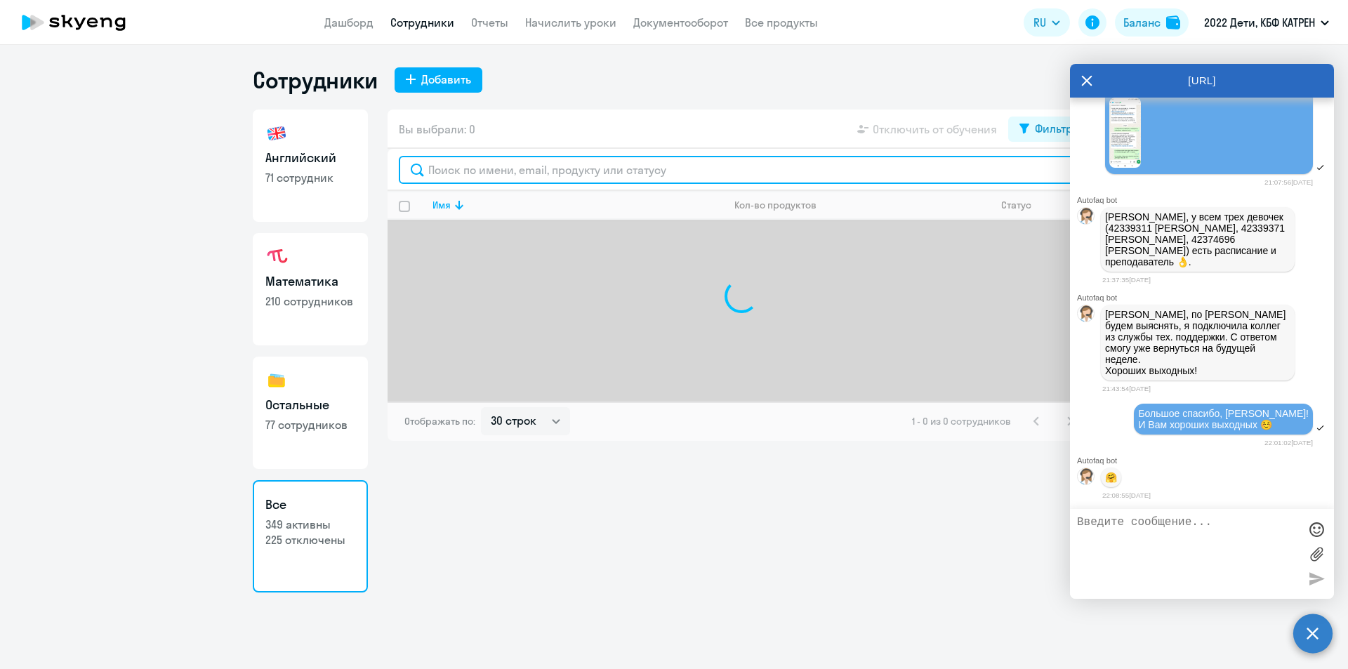
click at [535, 173] on input "text" at bounding box center [741, 170] width 685 height 28
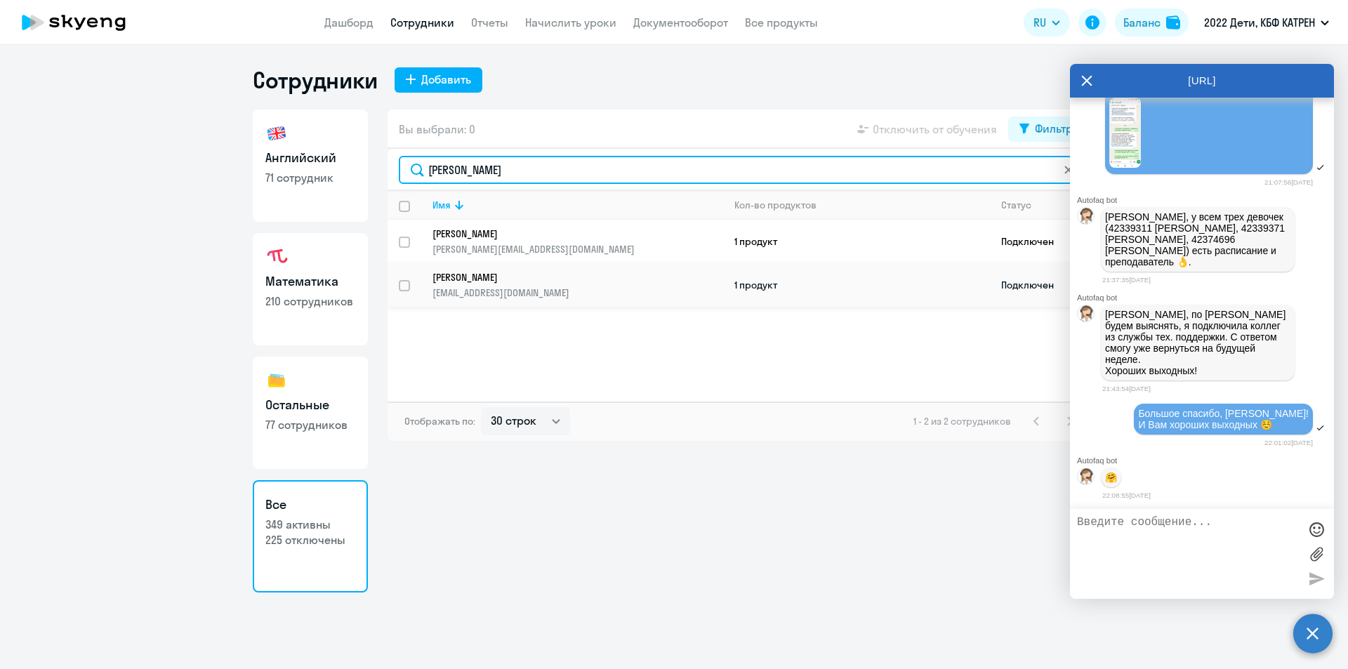
type input "[PERSON_NAME]"
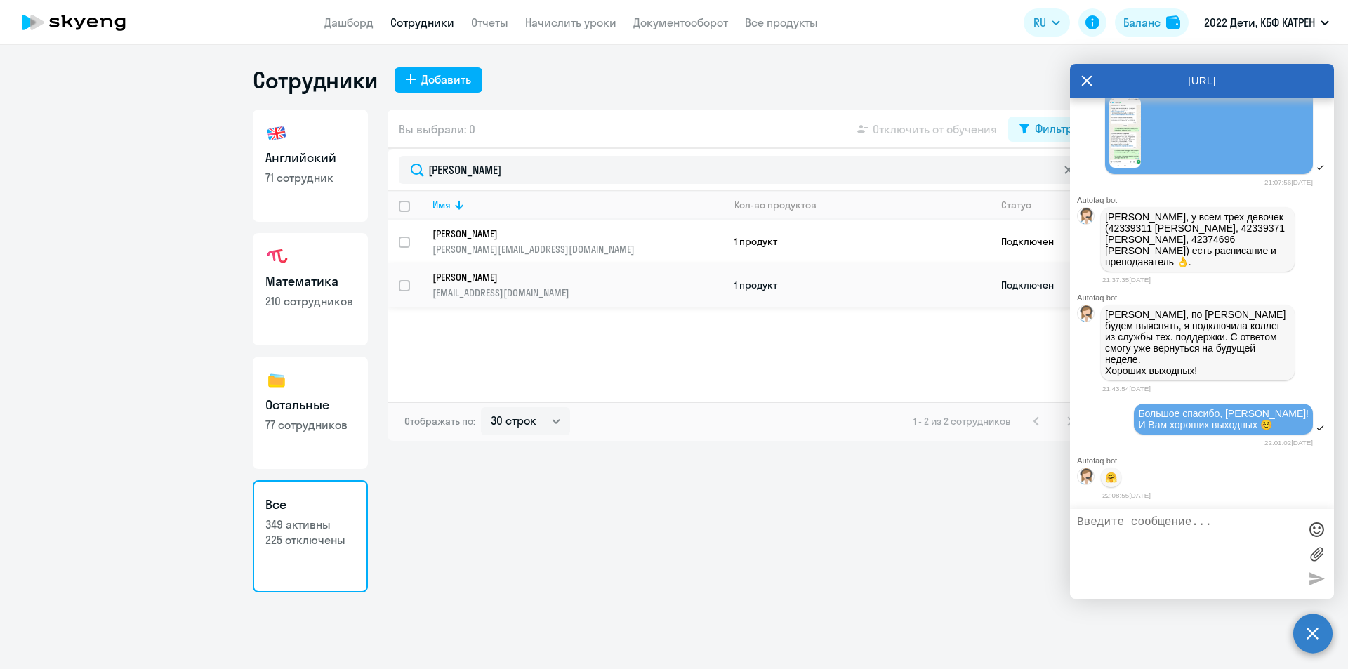
click at [500, 288] on p "[EMAIL_ADDRESS][DOMAIN_NAME]" at bounding box center [578, 293] width 290 height 13
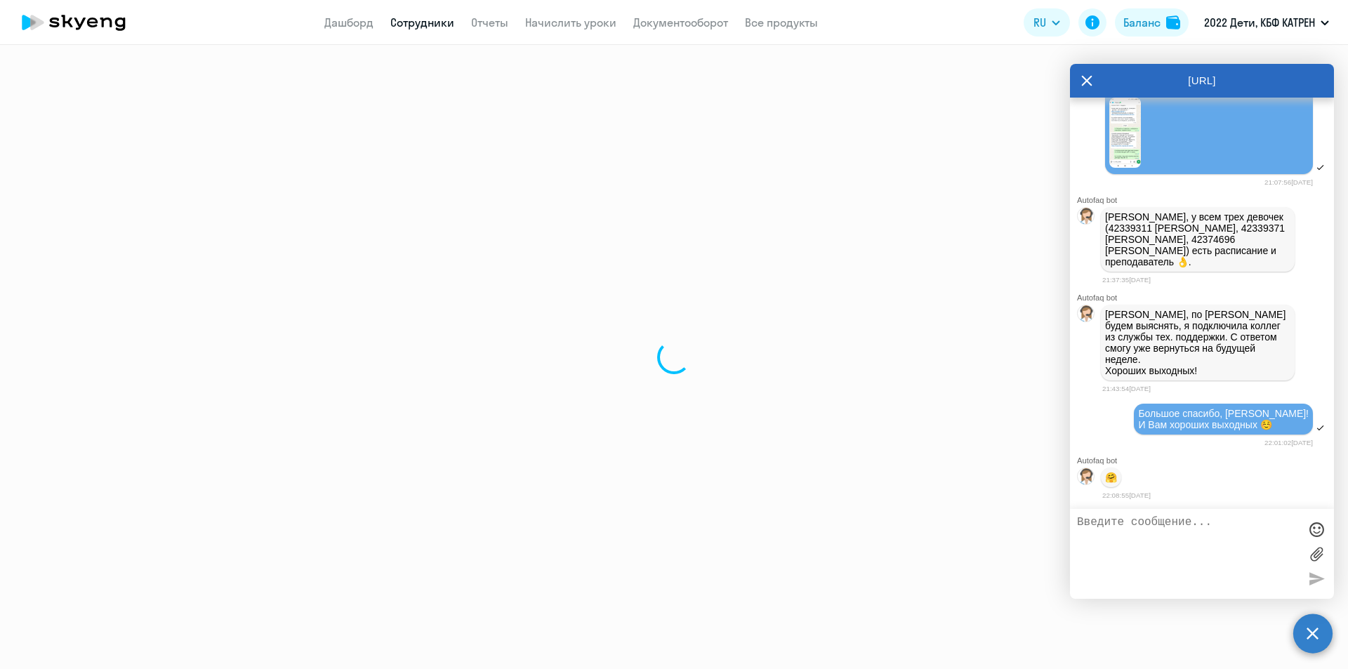
select select "math"
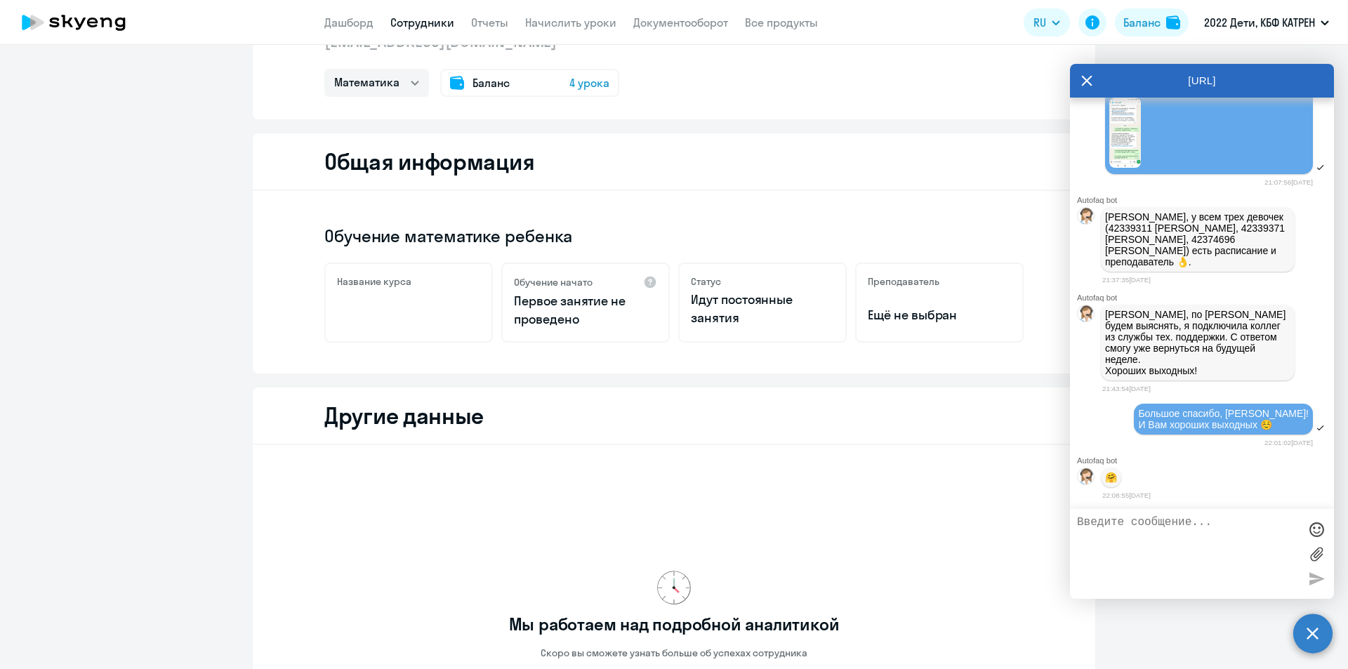
scroll to position [312, 0]
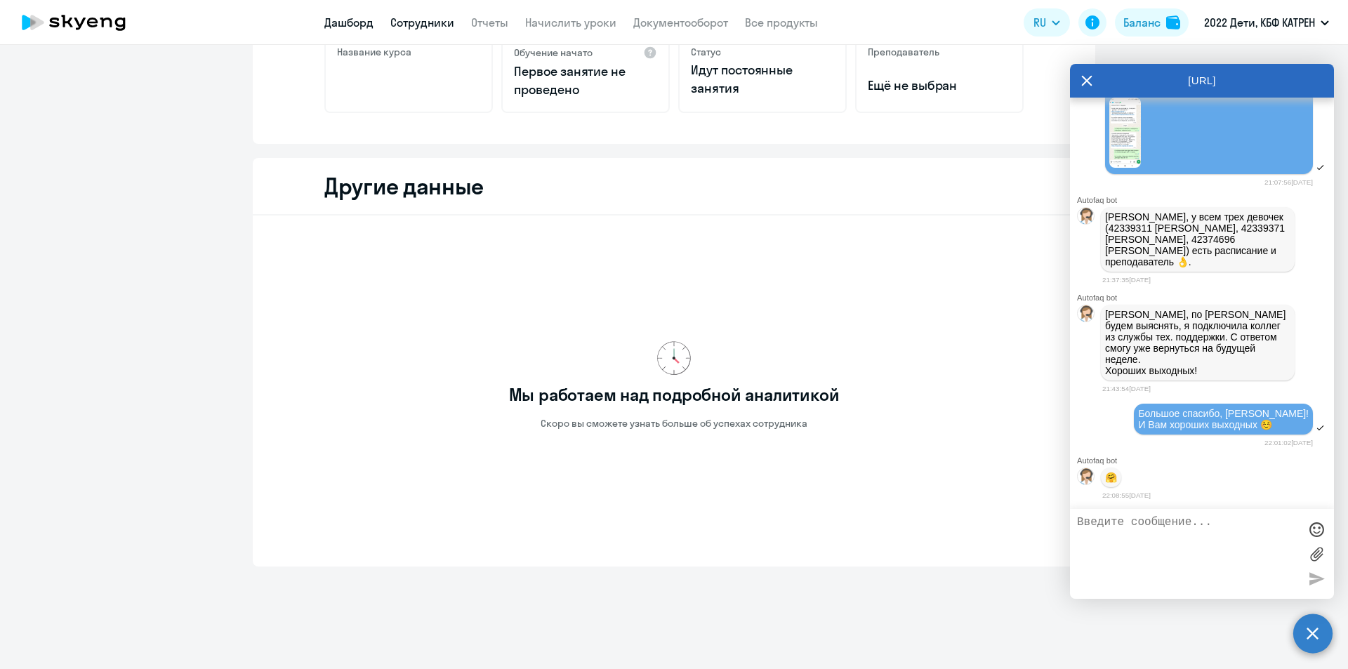
click at [353, 23] on link "Дашборд" at bounding box center [348, 22] width 49 height 14
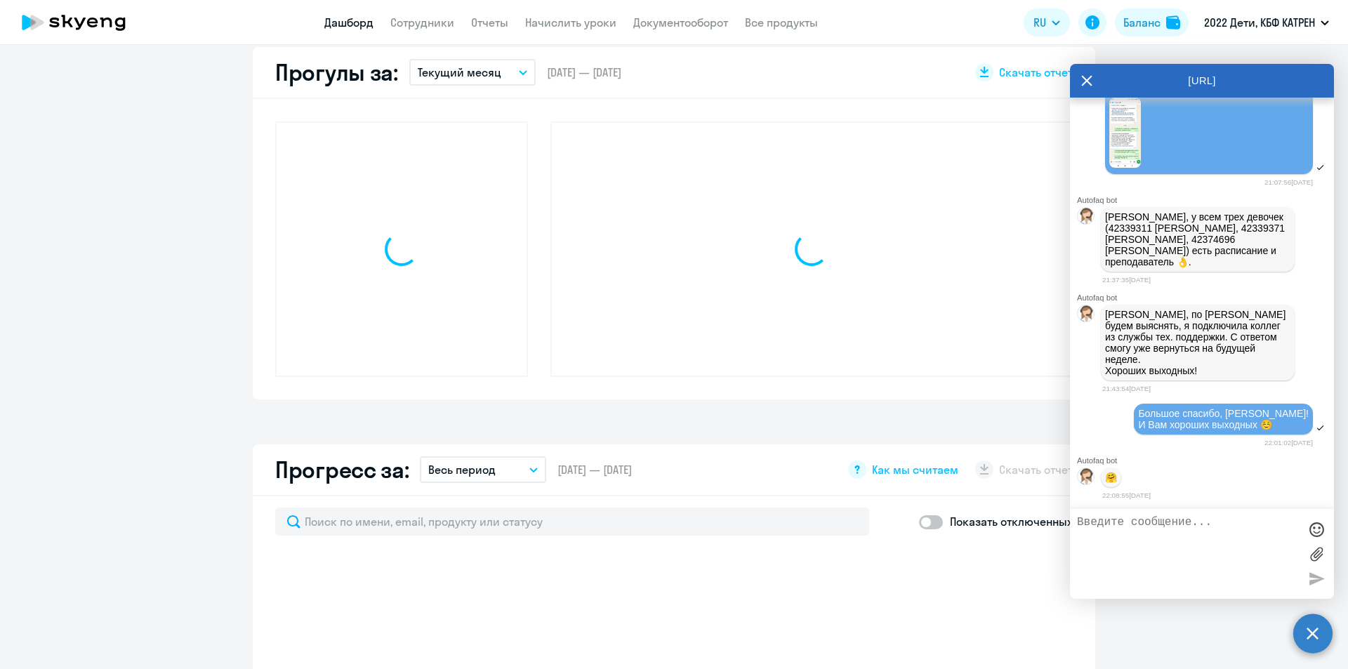
scroll to position [411, 0]
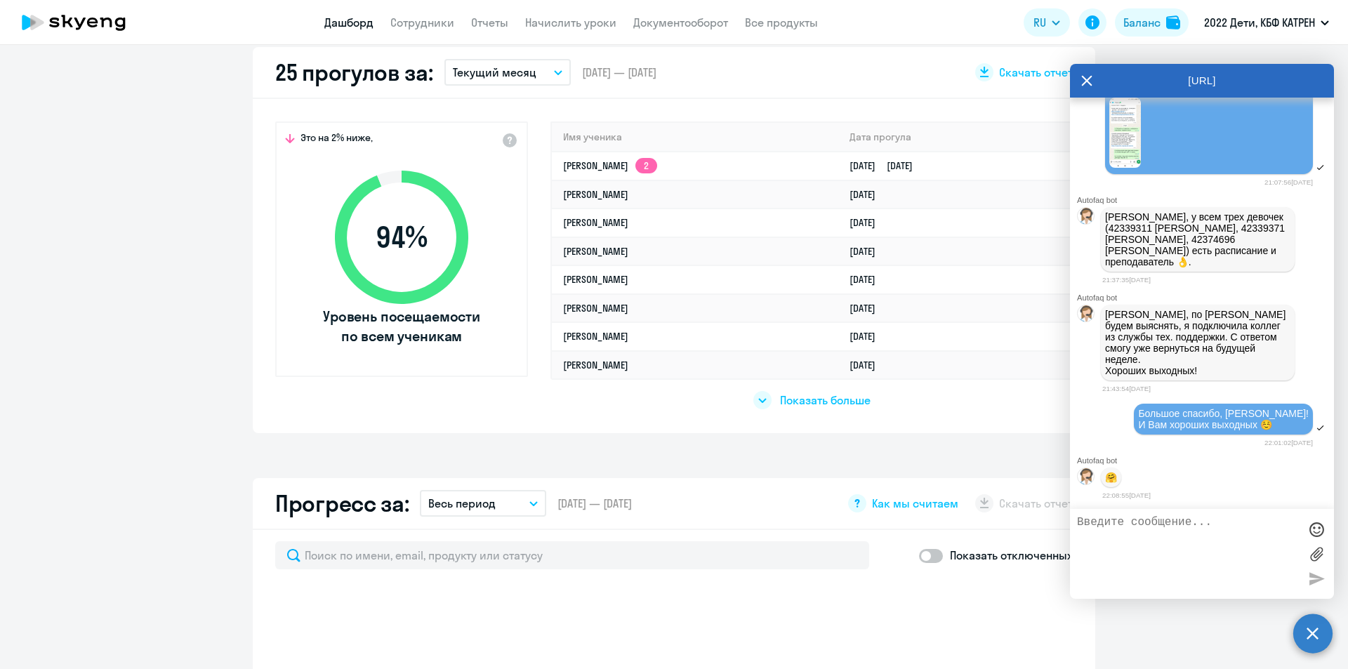
click at [1088, 74] on icon at bounding box center [1086, 81] width 11 height 34
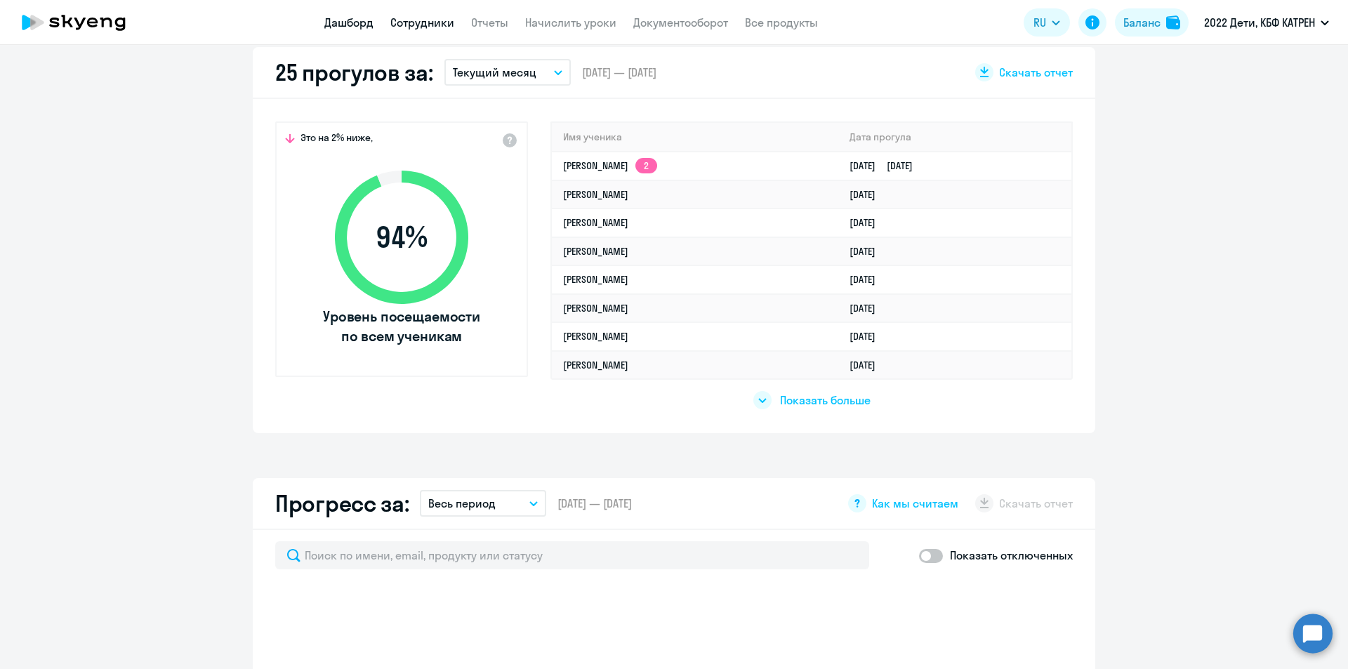
click at [447, 18] on link "Сотрудники" at bounding box center [422, 22] width 64 height 14
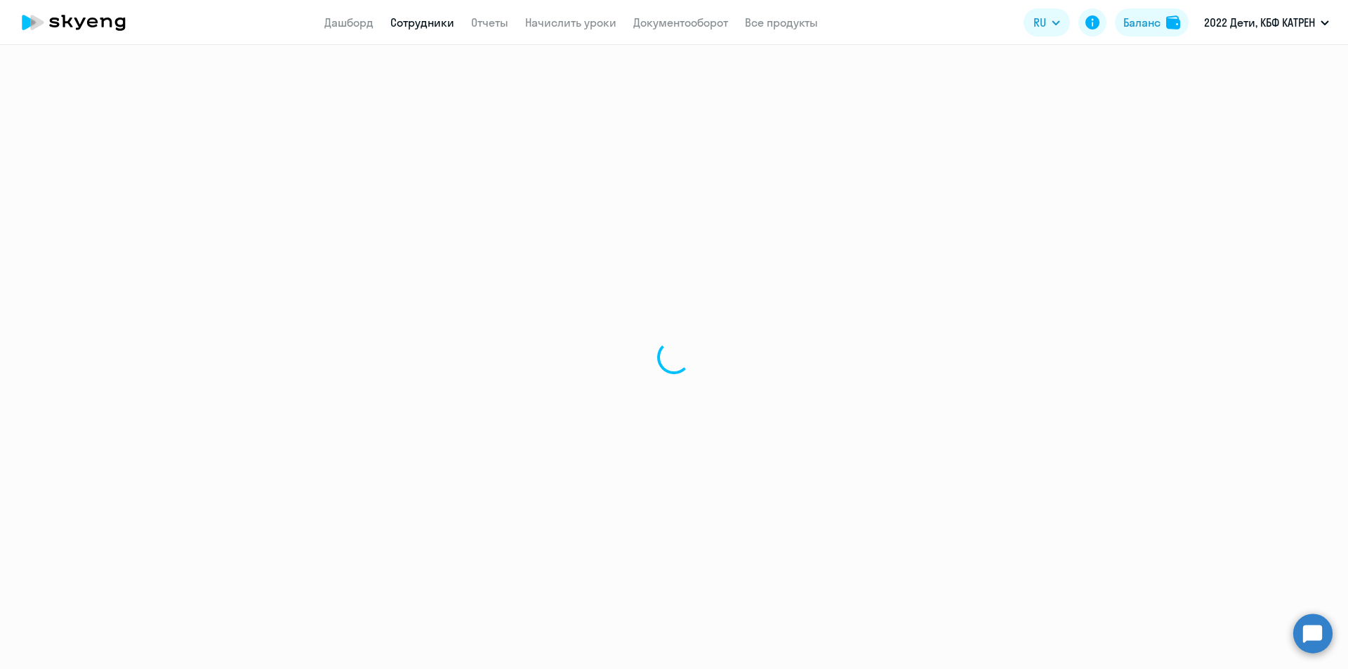
select select "30"
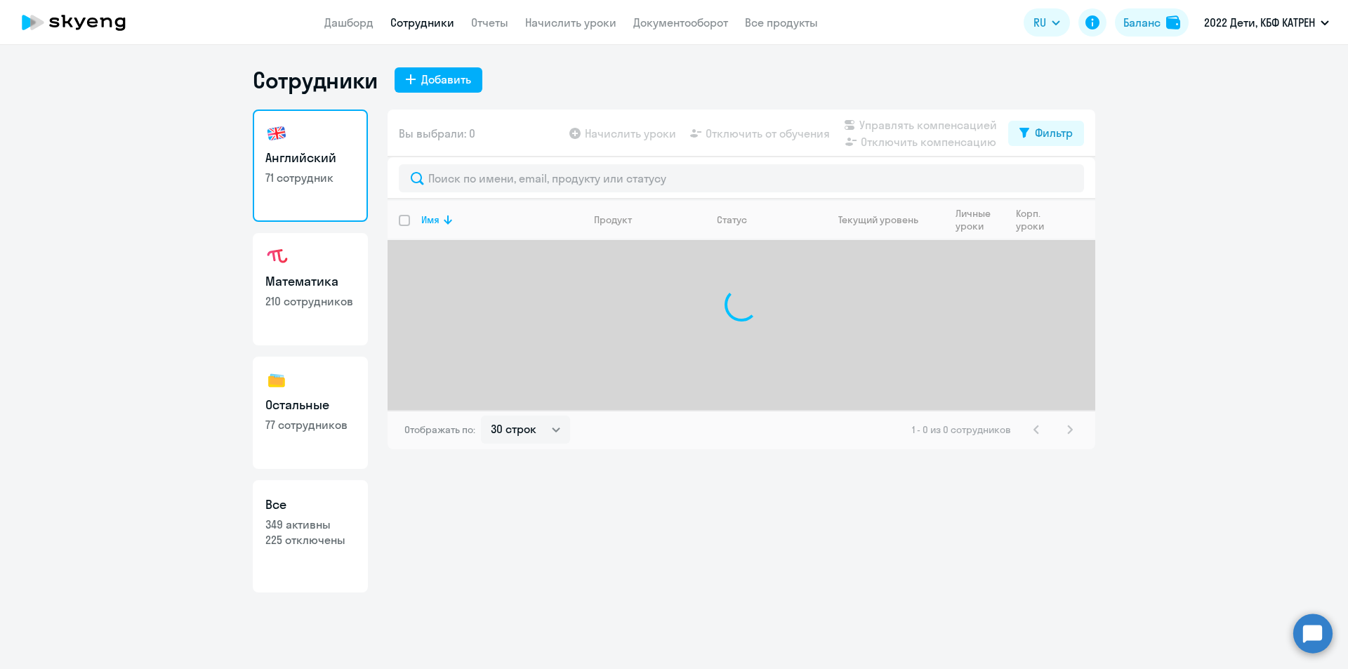
click at [306, 527] on p "349 активны" at bounding box center [310, 524] width 90 height 15
select select "30"
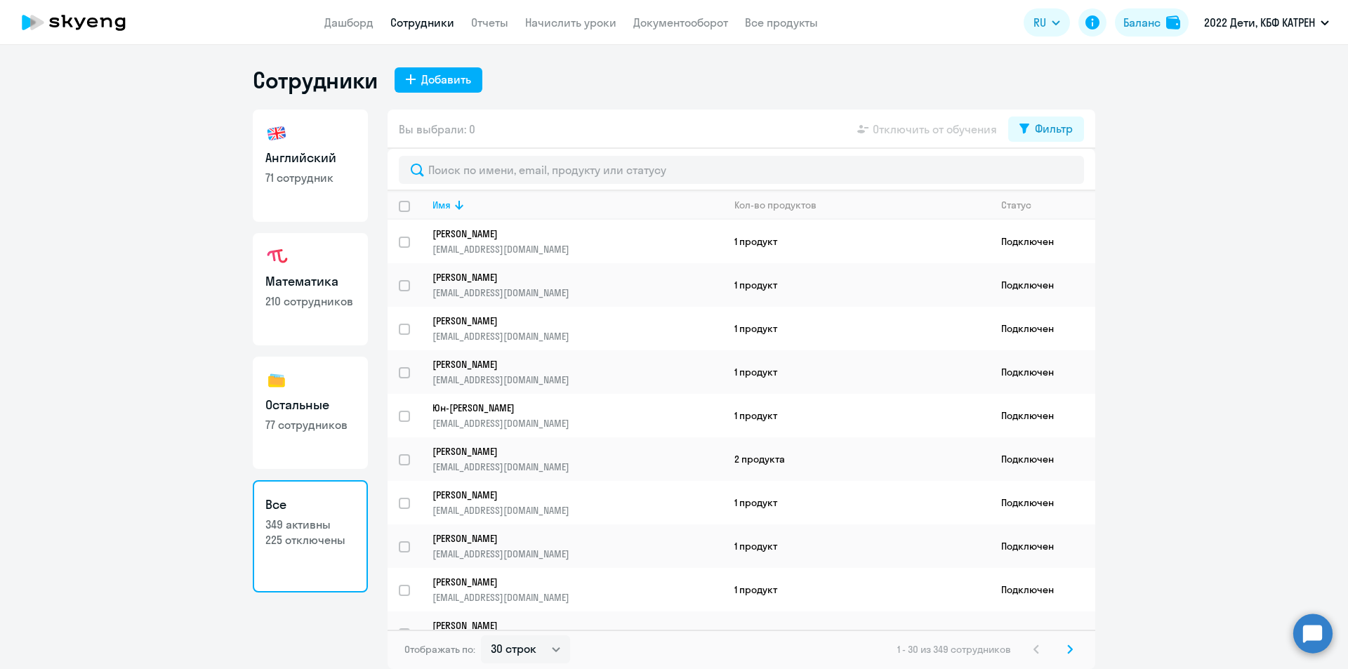
click at [296, 180] on p "71 сотрудник" at bounding box center [310, 177] width 90 height 15
select select "30"
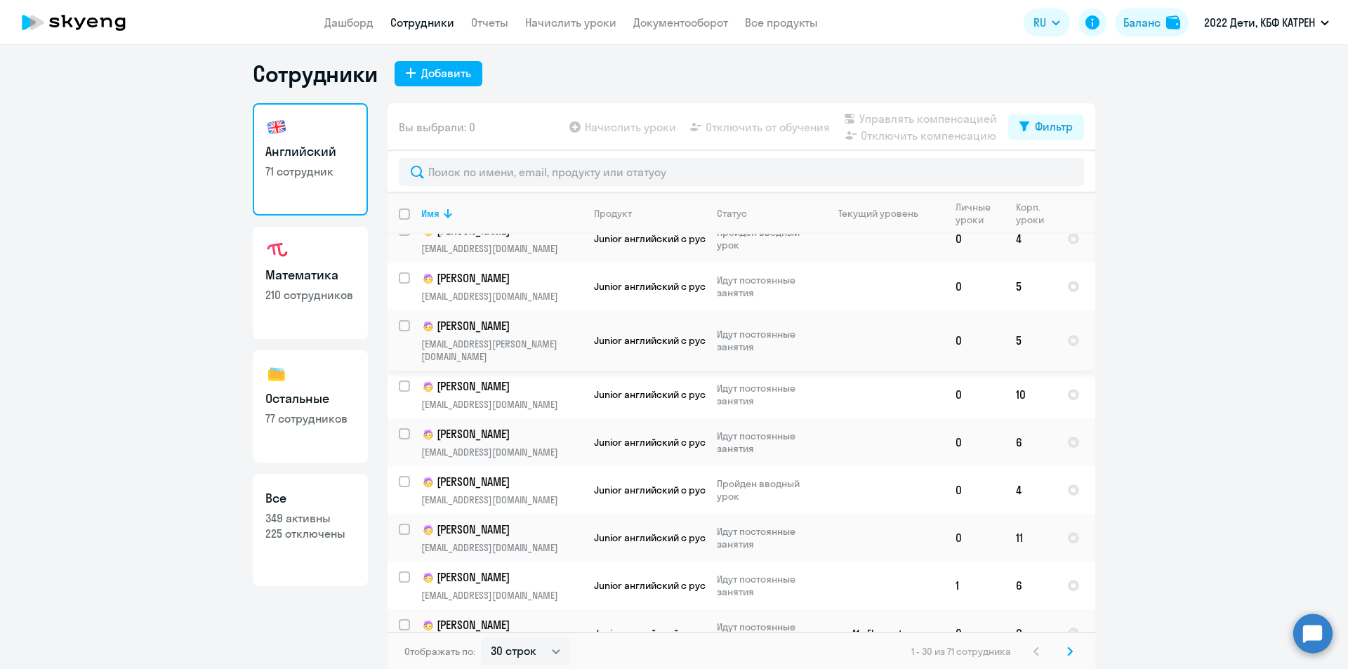
scroll to position [8, 0]
click at [1062, 650] on svg-icon at bounding box center [1070, 649] width 17 height 17
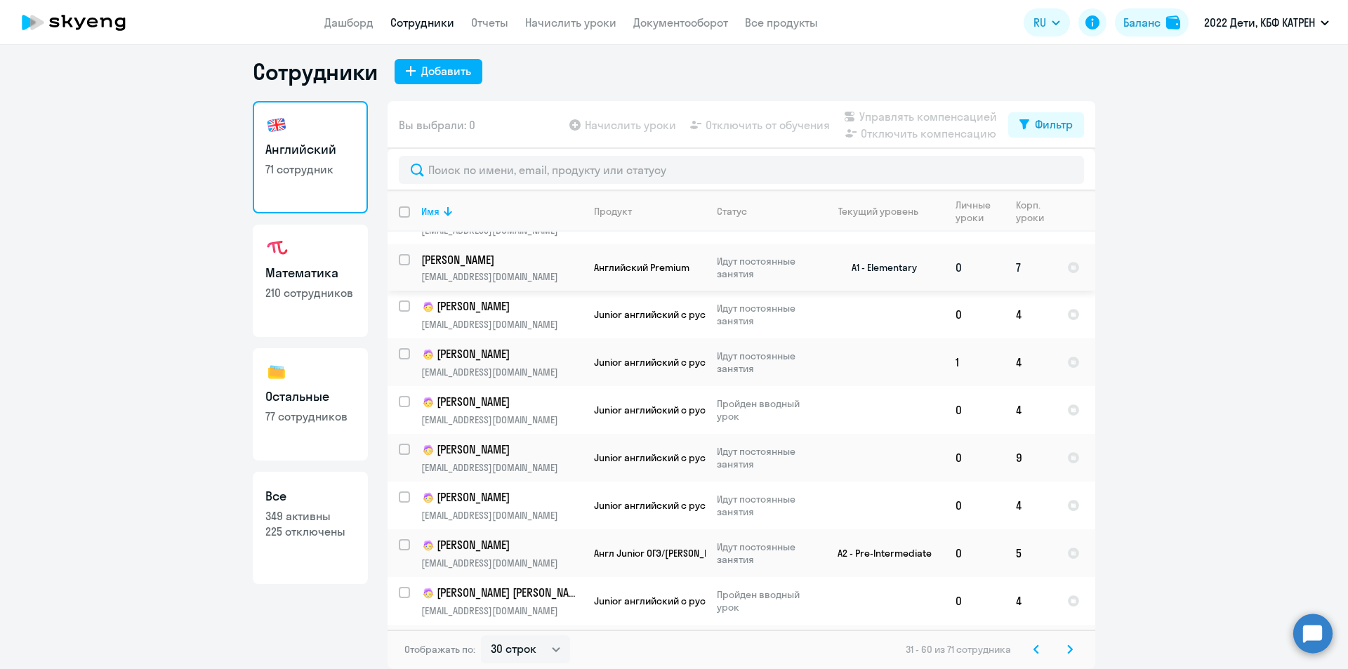
scroll to position [1033, 0]
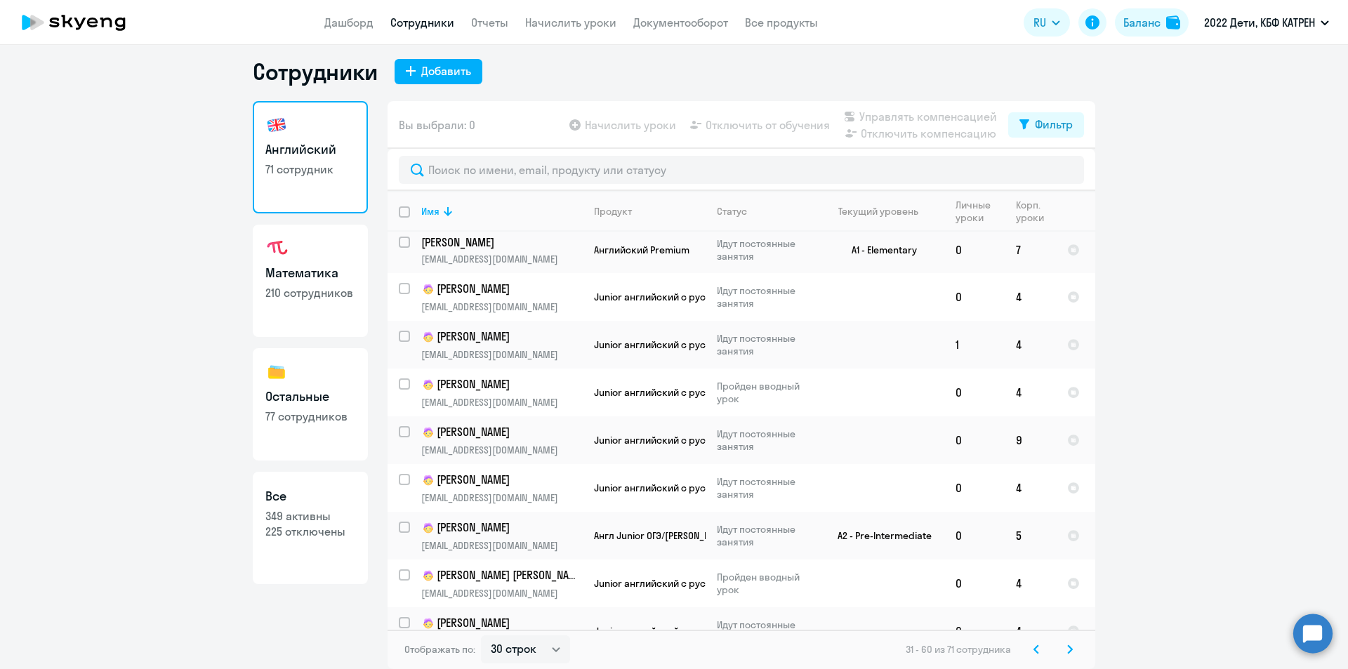
click at [1069, 645] on svg-icon at bounding box center [1070, 649] width 17 height 17
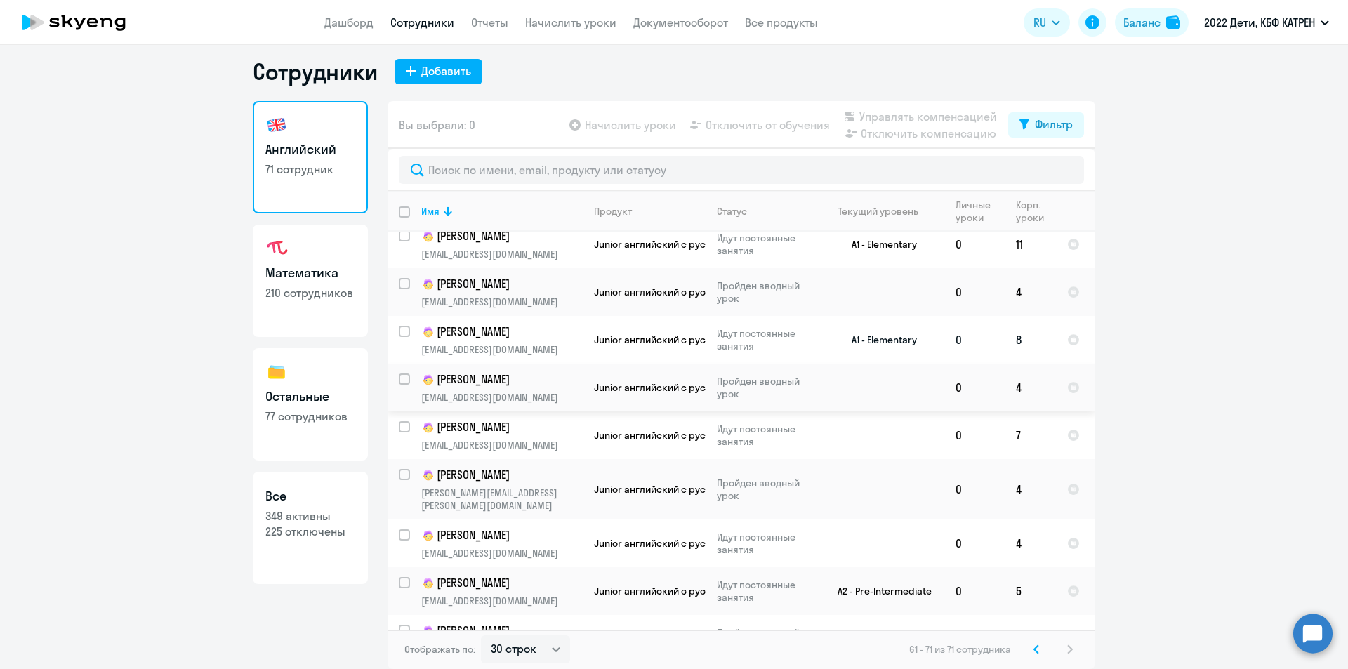
scroll to position [127, 0]
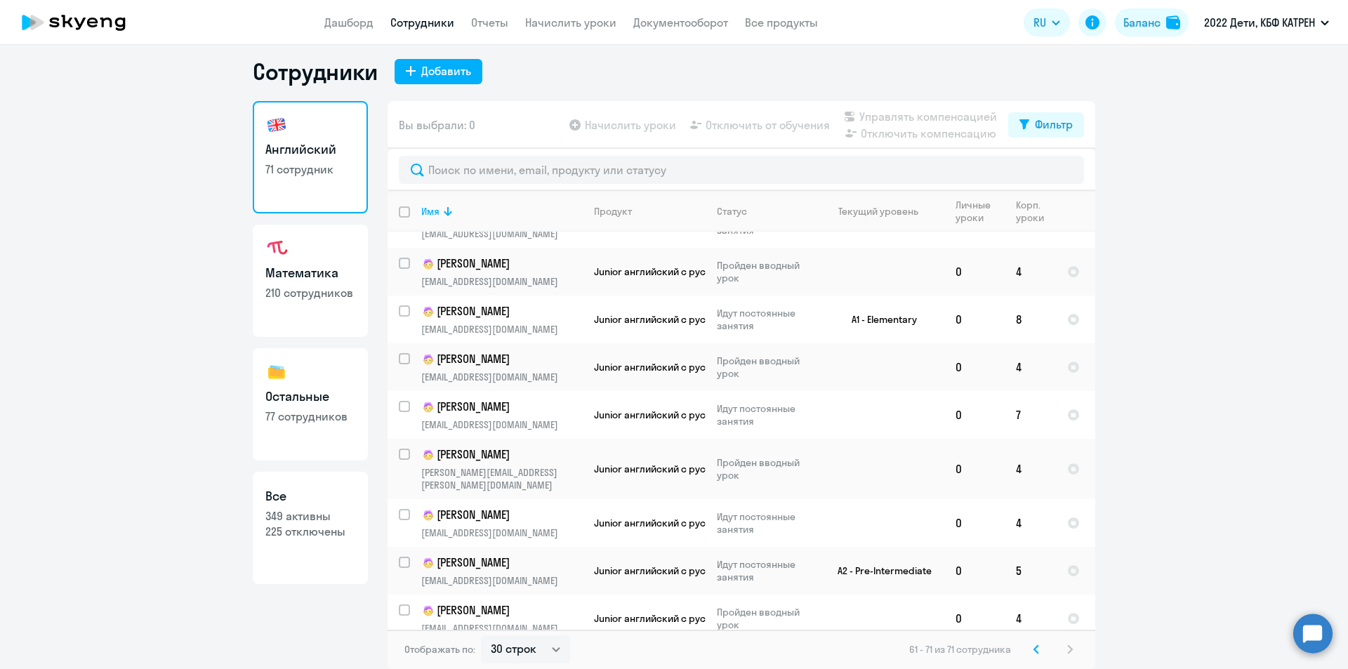
click at [297, 265] on h3 "Математика" at bounding box center [310, 273] width 90 height 18
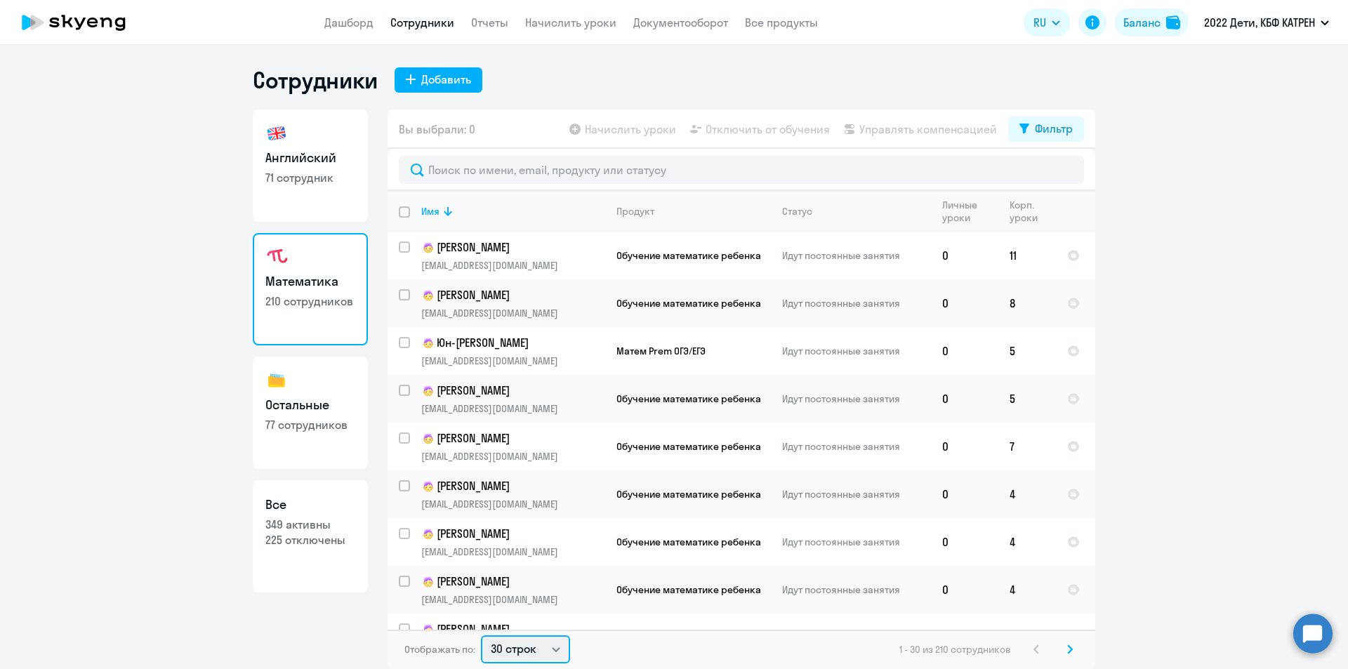
click at [561, 650] on select "30 строк 50 строк 100 строк" at bounding box center [525, 650] width 89 height 28
select select "100"
click at [481, 636] on select "30 строк 50 строк 100 строк" at bounding box center [525, 650] width 89 height 28
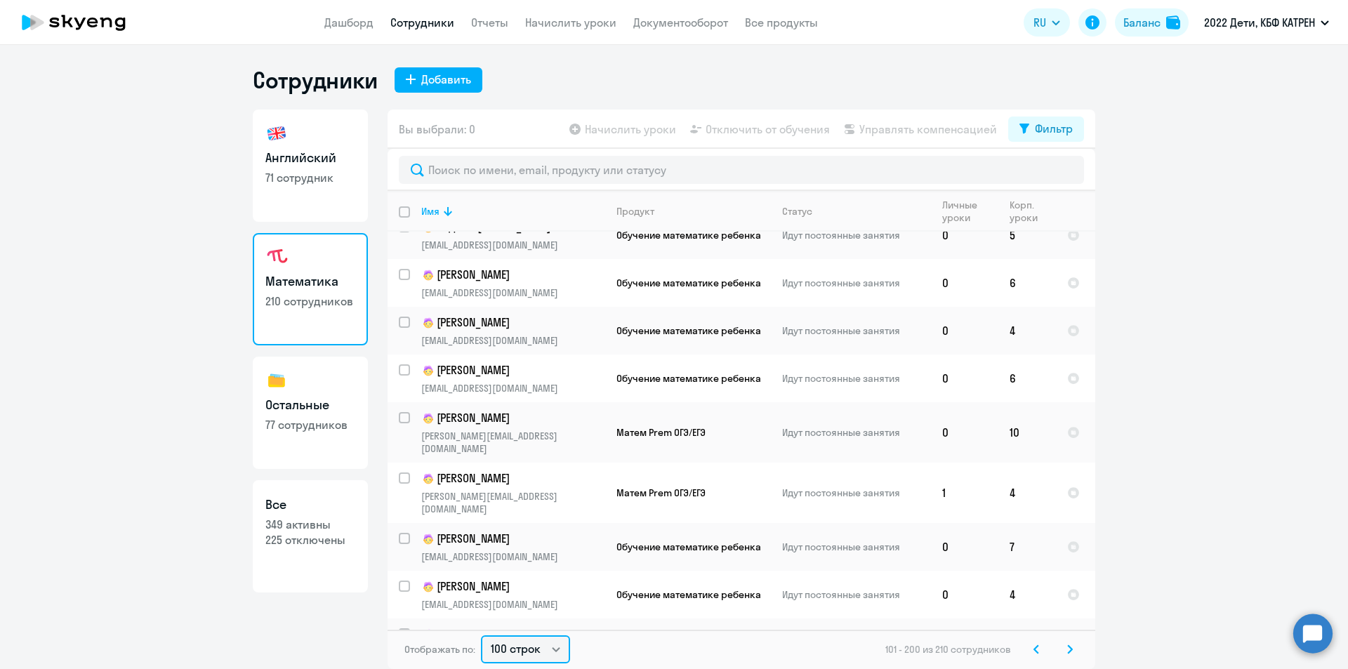
scroll to position [4377, 0]
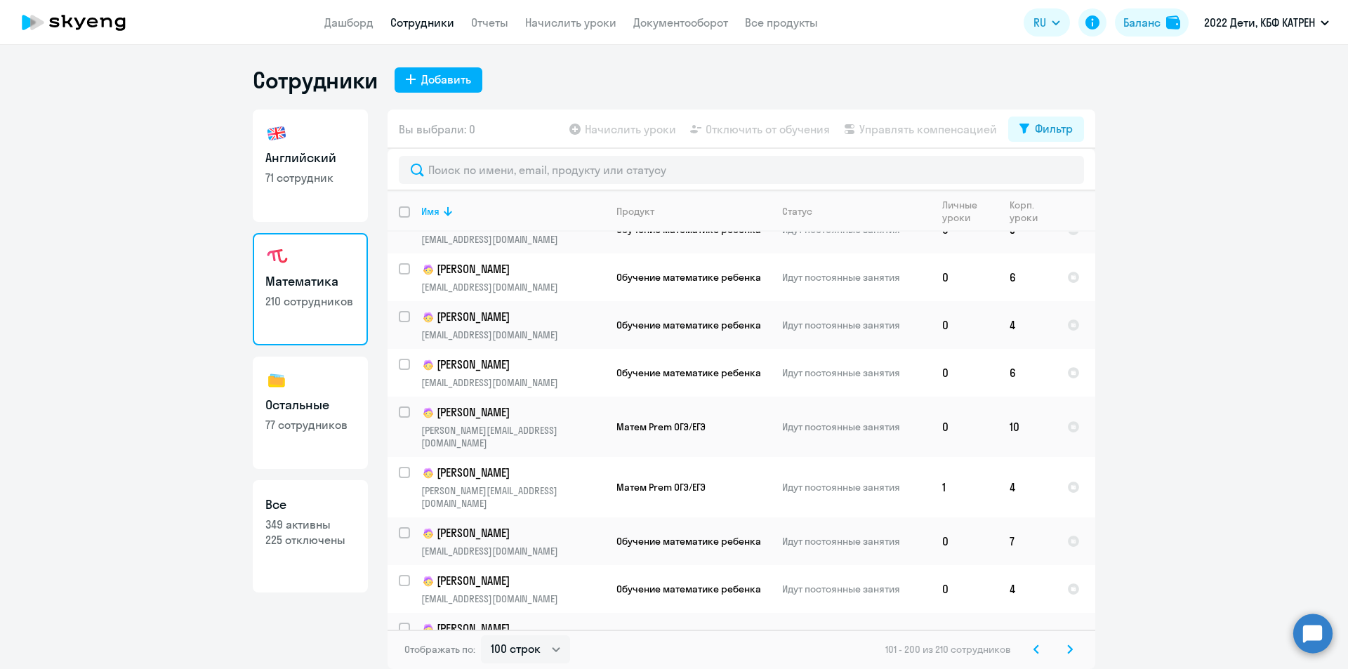
click at [1067, 647] on icon at bounding box center [1070, 650] width 6 height 10
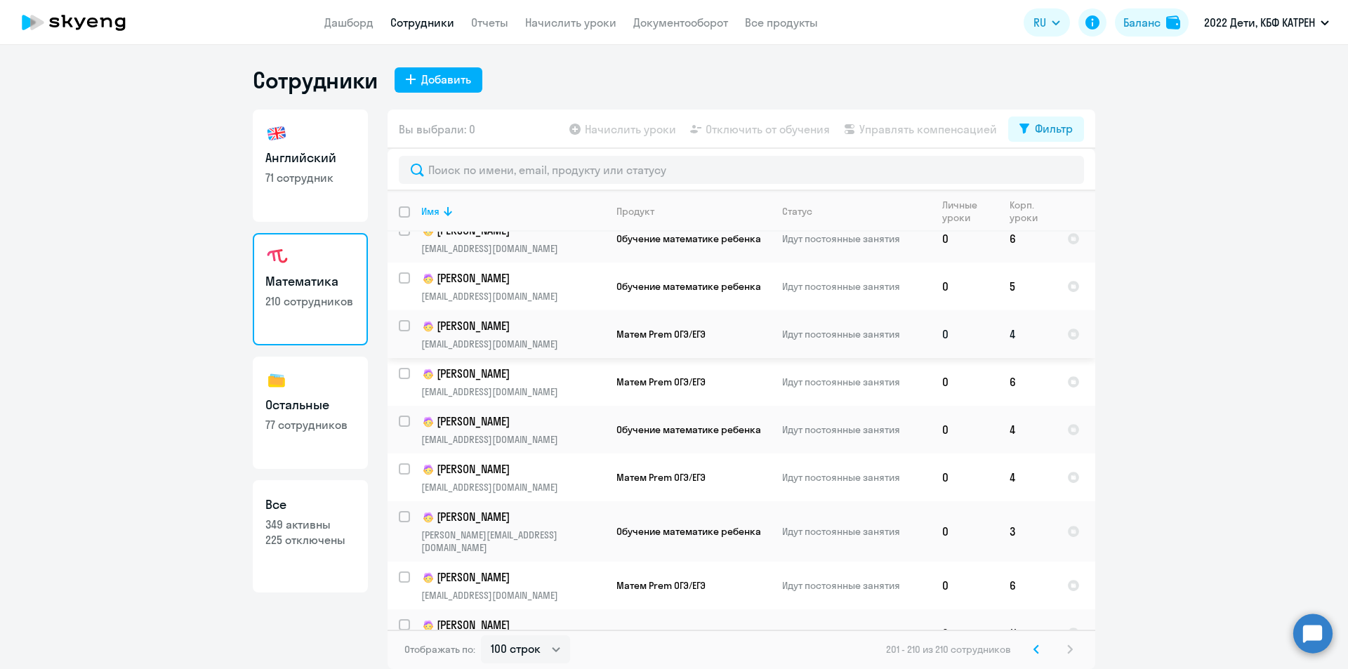
scroll to position [79, 0]
click at [317, 406] on h3 "Остальные" at bounding box center [310, 405] width 90 height 18
select select "30"
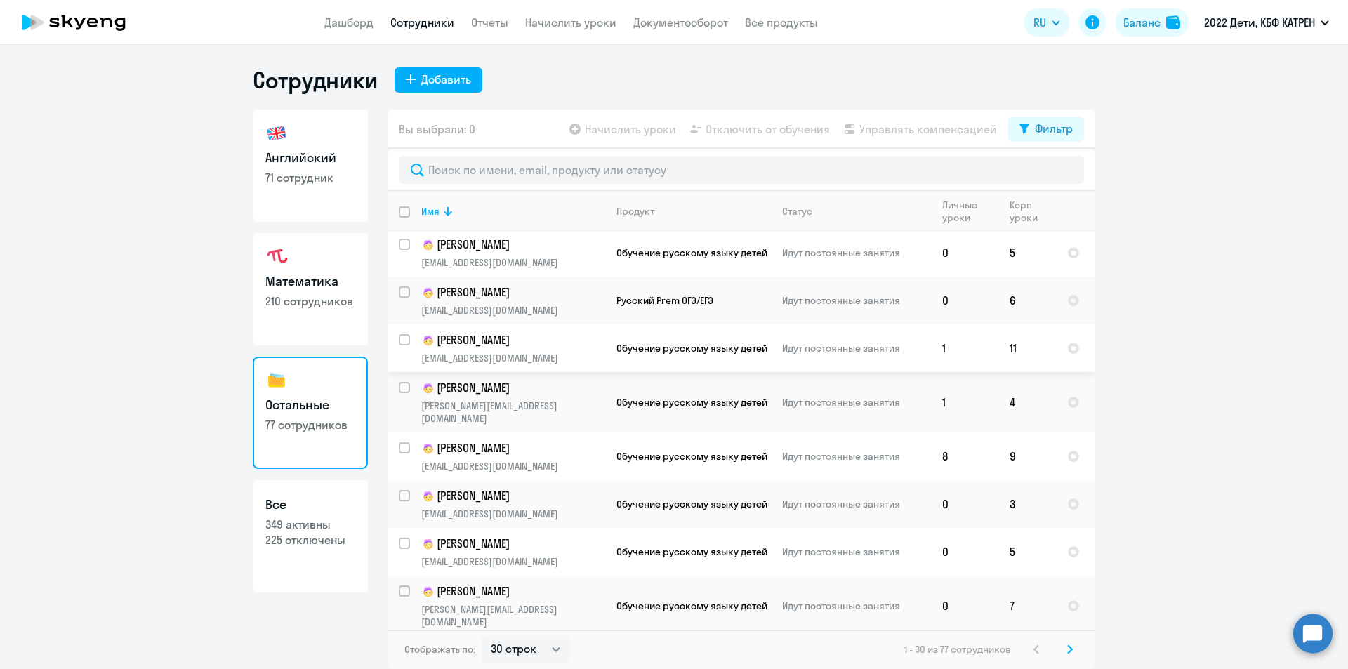
scroll to position [1034, 0]
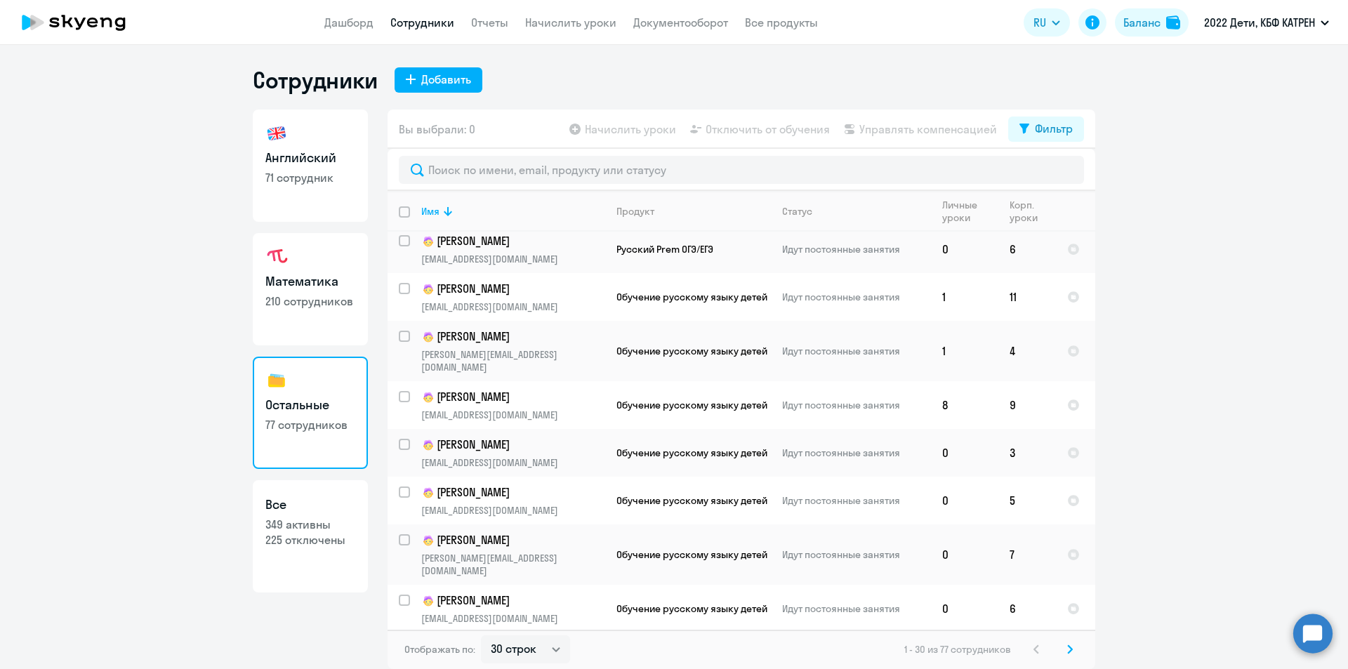
click at [494, 640] on p "[PERSON_NAME]" at bounding box center [512, 648] width 183 height 17
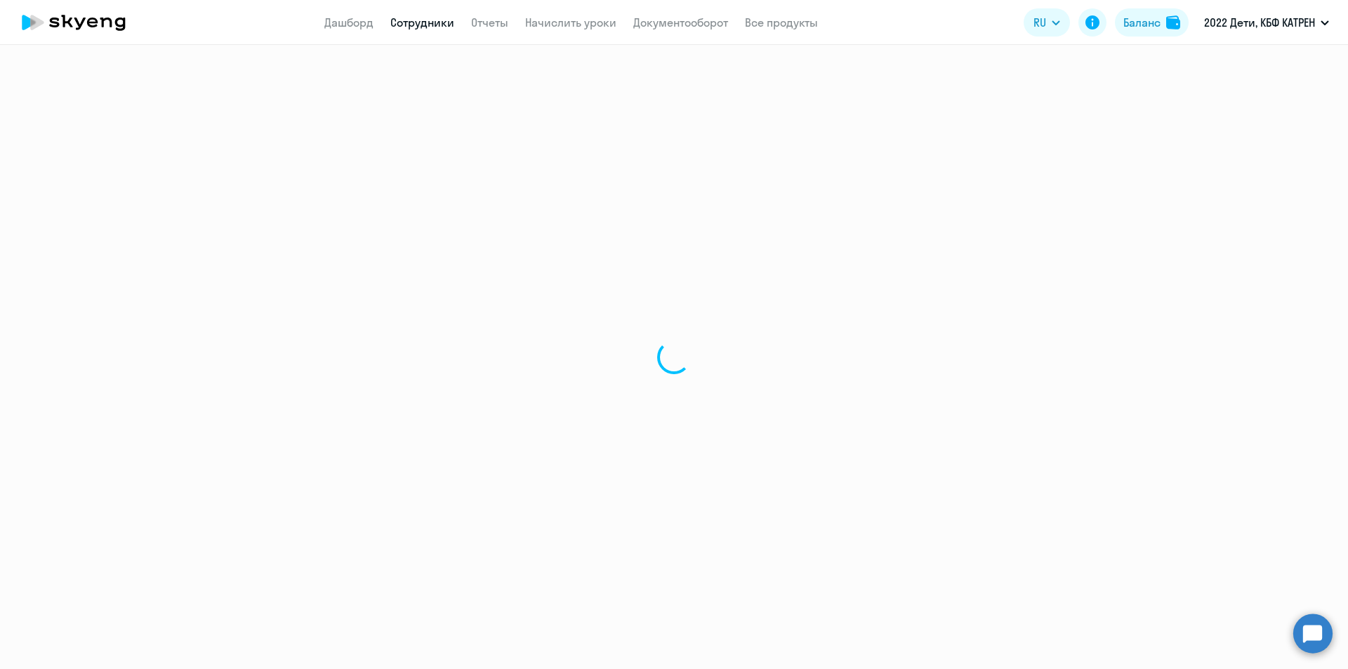
select select "others"
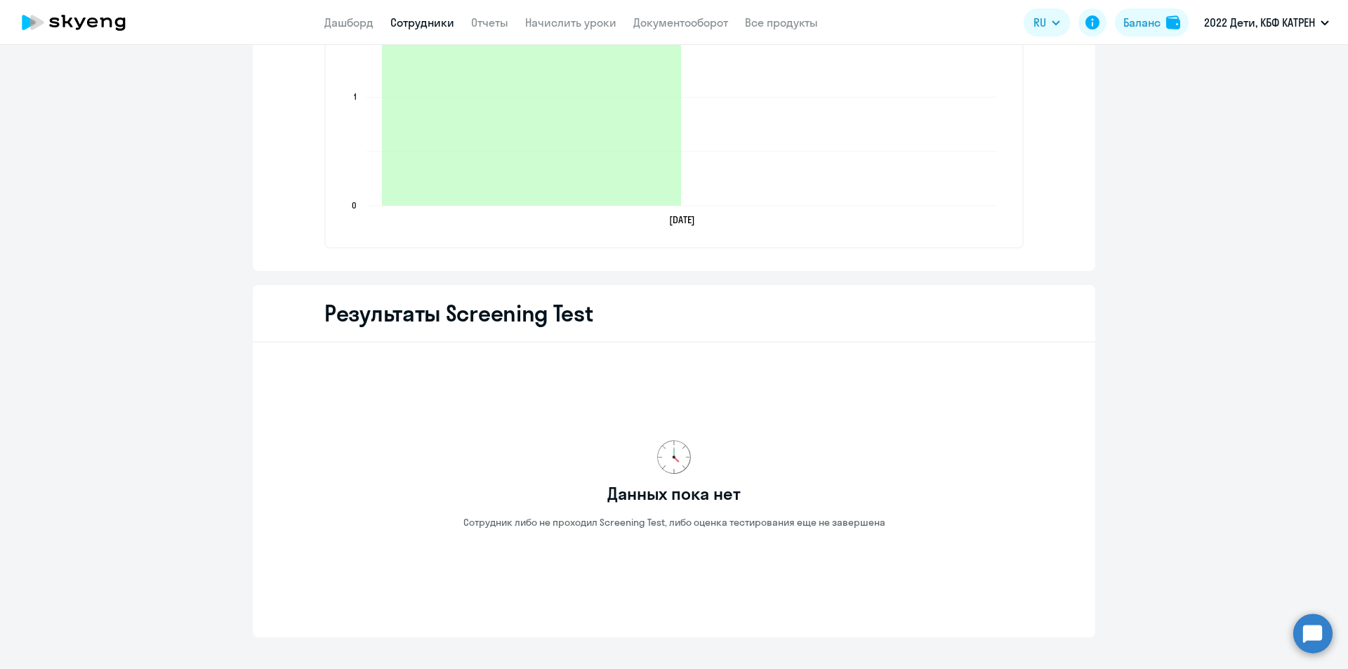
scroll to position [1616, 0]
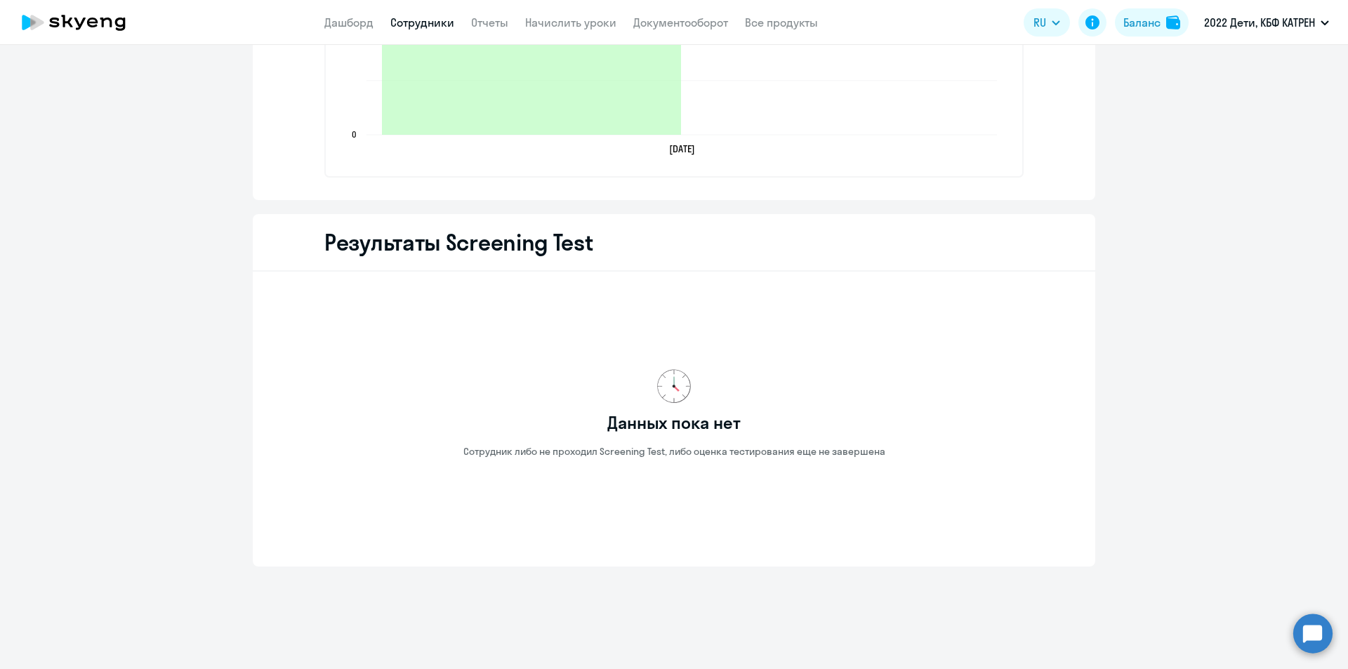
click at [1308, 634] on circle at bounding box center [1312, 633] width 39 height 39
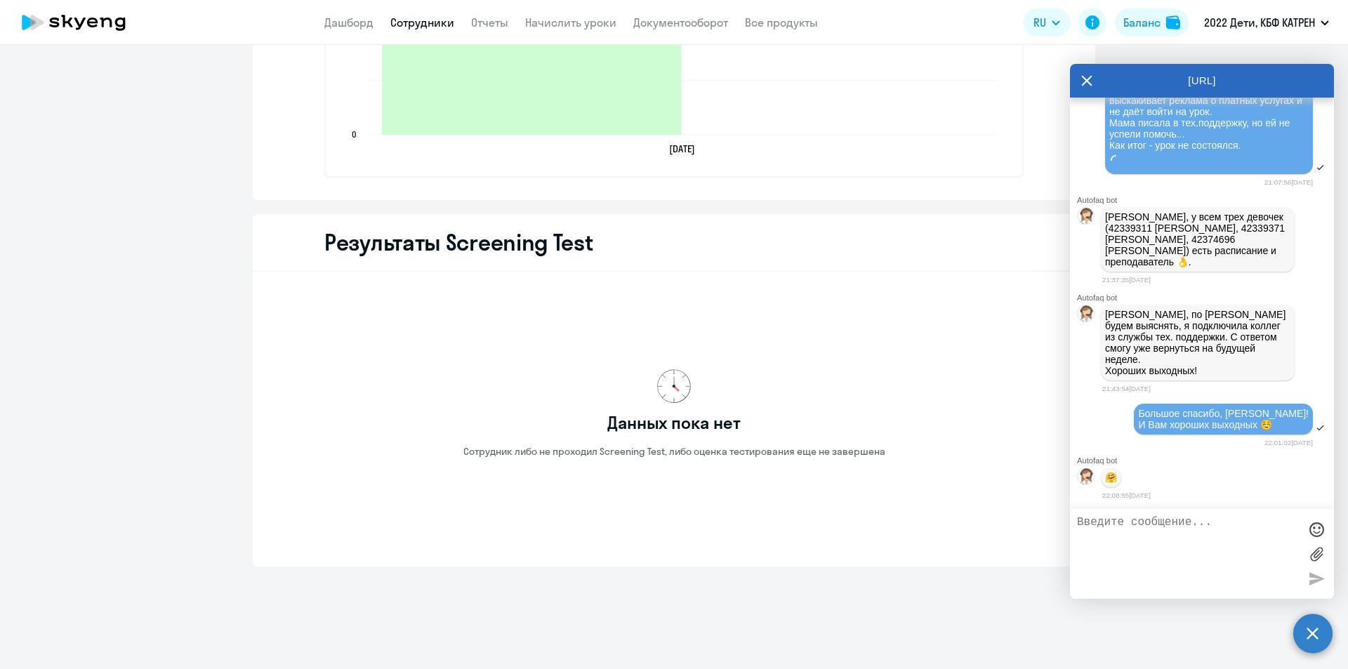
scroll to position [0, 0]
click at [1155, 529] on textarea at bounding box center [1188, 554] width 222 height 76
paste textarea "ВЫБРАТЬ ВРУЧНУЮ Вт. 8-10, Сб. 9-10."
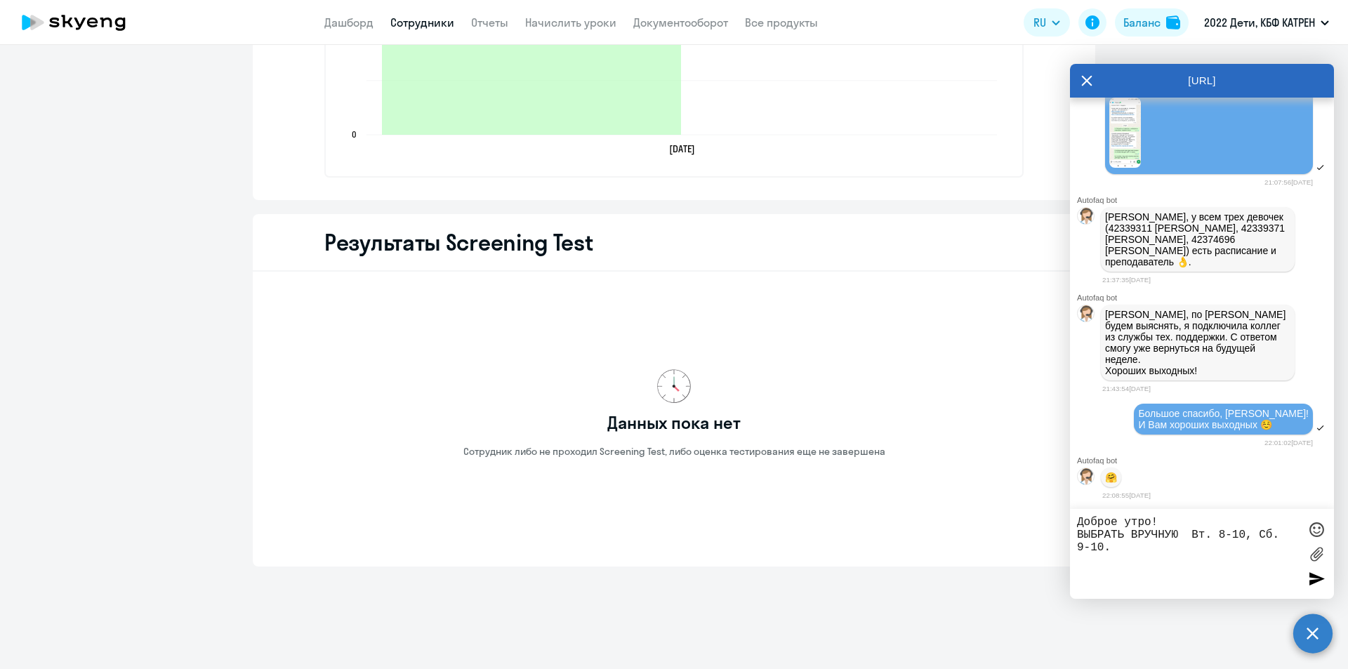
click at [1079, 531] on textarea "Доброе утро! ВЫБРАТЬ ВРУЧНУЮ Вт. 8-10, Сб. 9-10." at bounding box center [1188, 554] width 222 height 76
paste textarea "42398113"
click at [1084, 522] on textarea "Доброе утро! 42398113 ФедотовВЫБРАТЬ ВРУЧНУЮ Вт. 8-10, Сб. 9-10." at bounding box center [1188, 554] width 222 height 76
click at [1185, 534] on textarea "[PERSON_NAME], доброе утро! 42398113 ФедотовВЫБРАТЬ ВРУЧНУЮ Вт. 8-10, Сб. 9-10." at bounding box center [1188, 554] width 222 height 76
click at [1079, 551] on textarea "[PERSON_NAME], доброе утро! 42398113 [PERSON_NAME]. ВЫБРАТЬ ВРУЧНУЮ Вт. 8-10, С…" at bounding box center [1188, 554] width 222 height 76
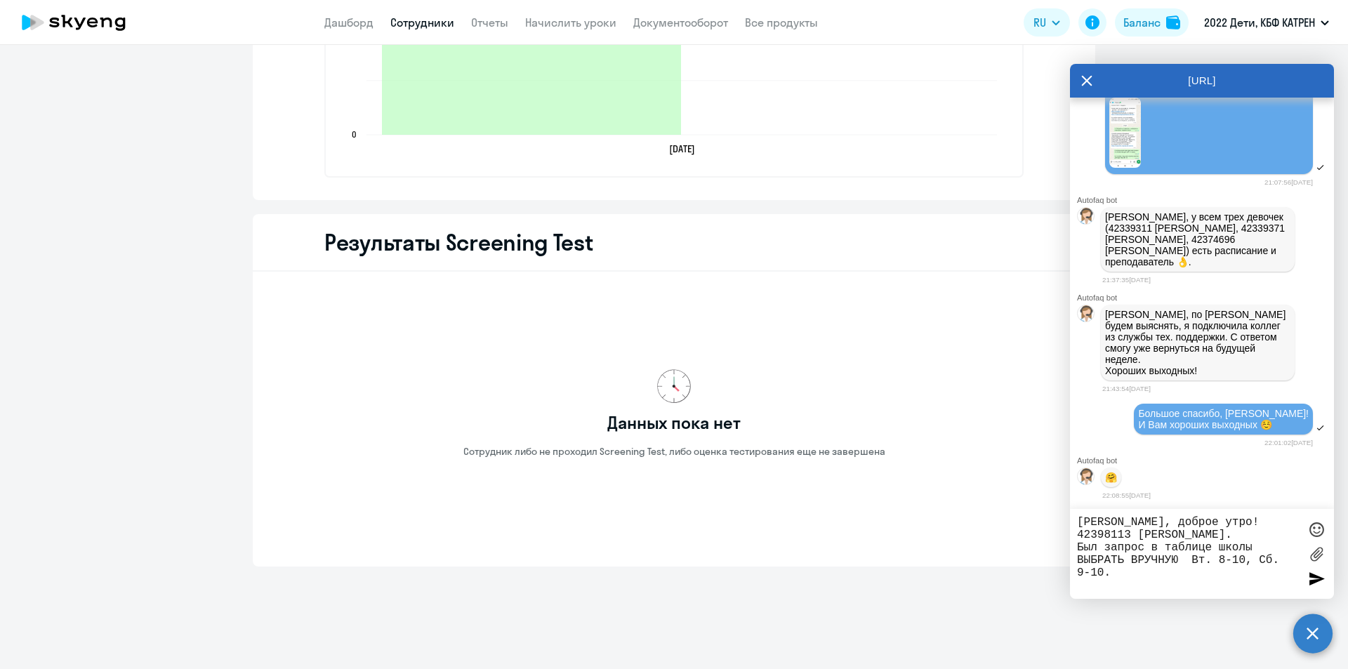
scroll to position [1475, 0]
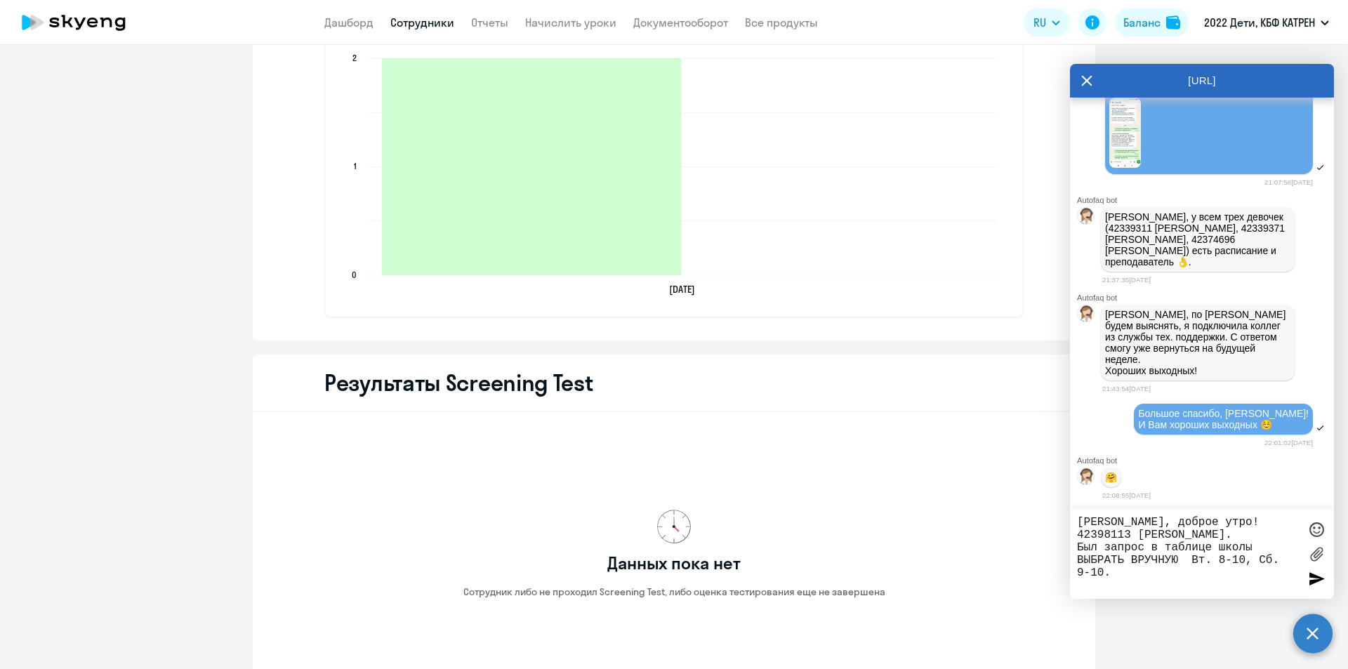
click at [1187, 564] on textarea "[PERSON_NAME], доброе утро! 42398113 [PERSON_NAME]. Был запрос в таблице школы …" at bounding box center [1188, 554] width 222 height 76
click at [1079, 570] on textarea "[PERSON_NAME], доброе утро! 42398113 [PERSON_NAME]. Был запрос в таблице школы …" at bounding box center [1188, 554] width 222 height 76
click at [1265, 572] on textarea "[PERSON_NAME], доброе утро! 42398113 [PERSON_NAME]. Был запрос в таблице школы …" at bounding box center [1188, 554] width 222 height 76
click at [1079, 560] on textarea "[PERSON_NAME], доброе утро! 42398113 [PERSON_NAME]. Был запрос в таблице школы …" at bounding box center [1188, 554] width 222 height 76
click at [1259, 574] on textarea "[PERSON_NAME], доброе утро! 42398113 [PERSON_NAME]. Был запрос в таблице школы …" at bounding box center [1188, 554] width 222 height 76
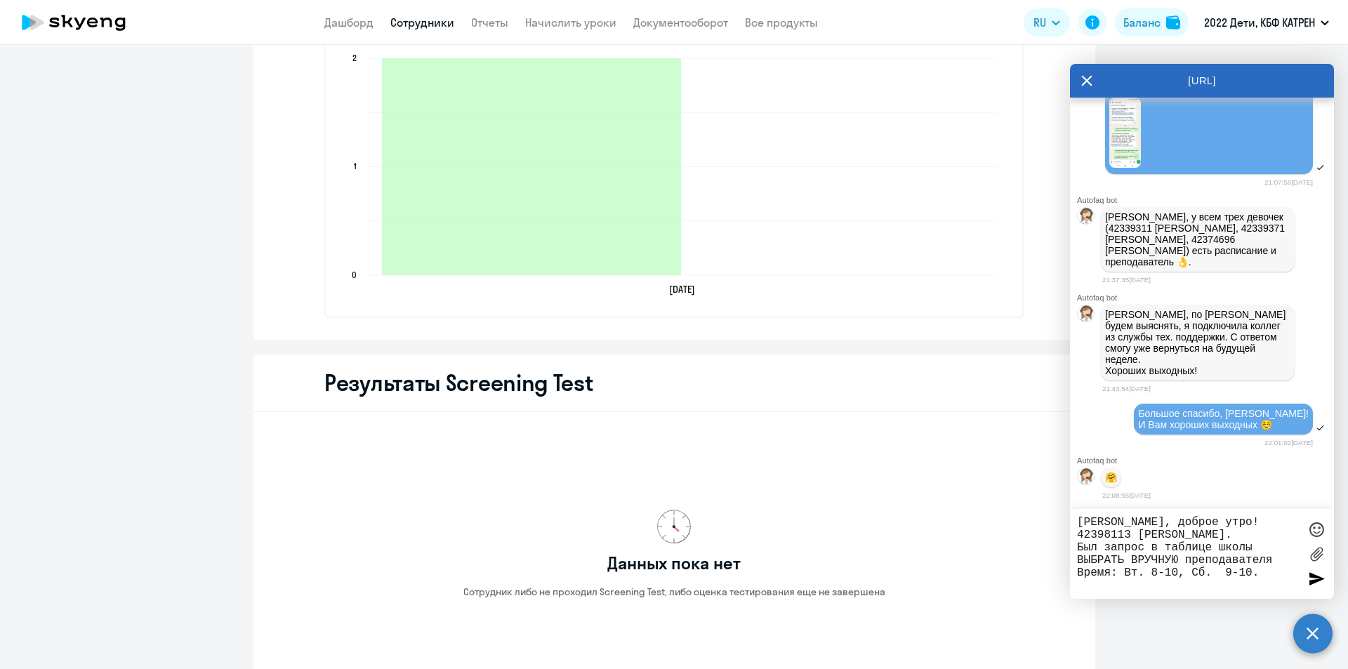
click at [1077, 562] on textarea "[PERSON_NAME], доброе утро! 42398113 [PERSON_NAME]. Был запрос в таблице школы …" at bounding box center [1188, 554] width 222 height 76
click at [1256, 573] on textarea "[PERSON_NAME], доброе утро! 42398113 [PERSON_NAME]. Был запрос в таблице школы …" at bounding box center [1188, 554] width 222 height 76
click at [1258, 574] on textarea "[PERSON_NAME], доброе утро! 42398113 [PERSON_NAME]. Был запрос в таблице школы …" at bounding box center [1188, 554] width 222 height 76
click at [1080, 588] on textarea "[PERSON_NAME], доброе утро! 42398113 [PERSON_NAME]. Был запрос в таблице школы …" at bounding box center [1188, 554] width 222 height 76
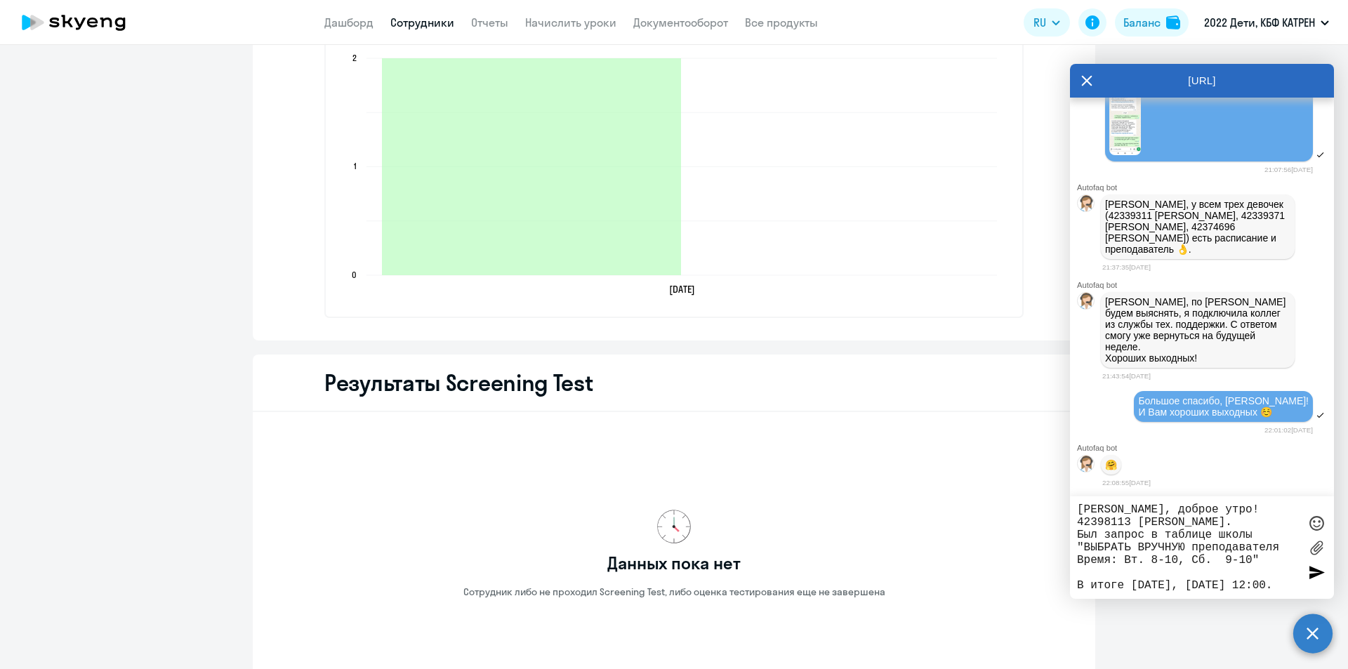
click at [1132, 584] on textarea "[PERSON_NAME], доброе утро! 42398113 [PERSON_NAME]. Был запрос в таблице школы …" at bounding box center [1188, 547] width 222 height 88
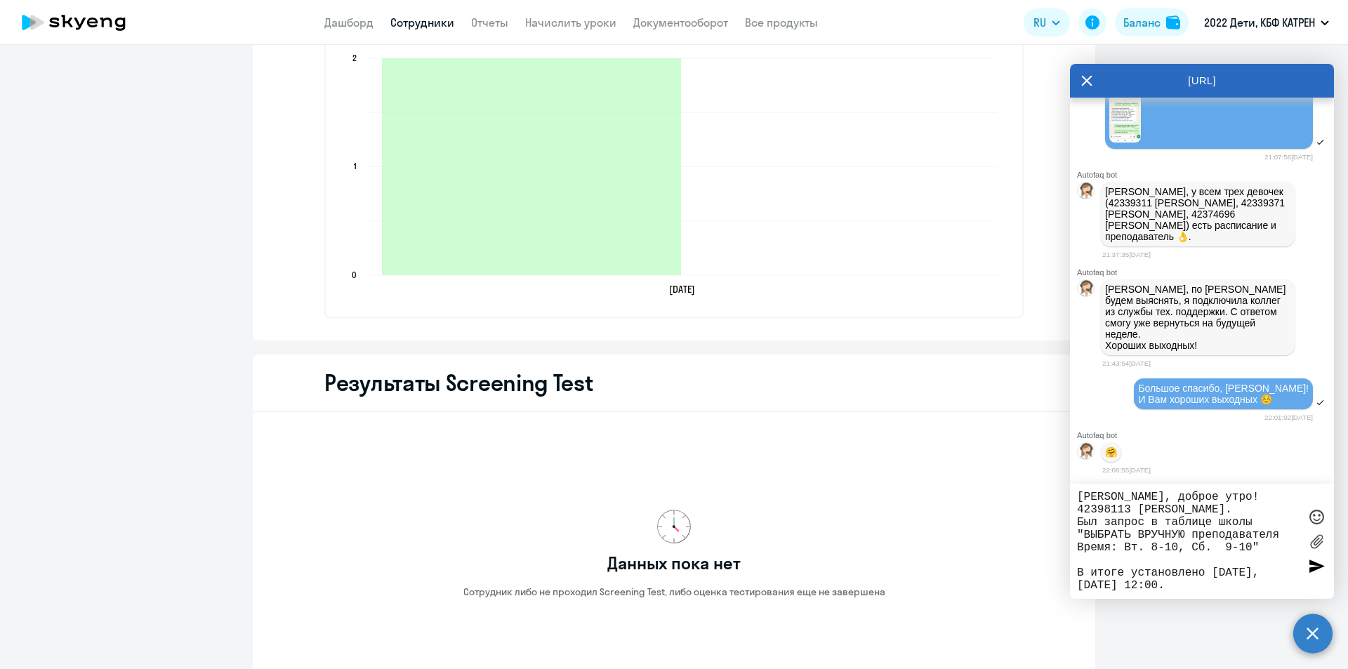
click at [1193, 588] on textarea "[PERSON_NAME], доброе утро! 42398113 [PERSON_NAME]. Был запрос в таблице школы …" at bounding box center [1188, 541] width 222 height 101
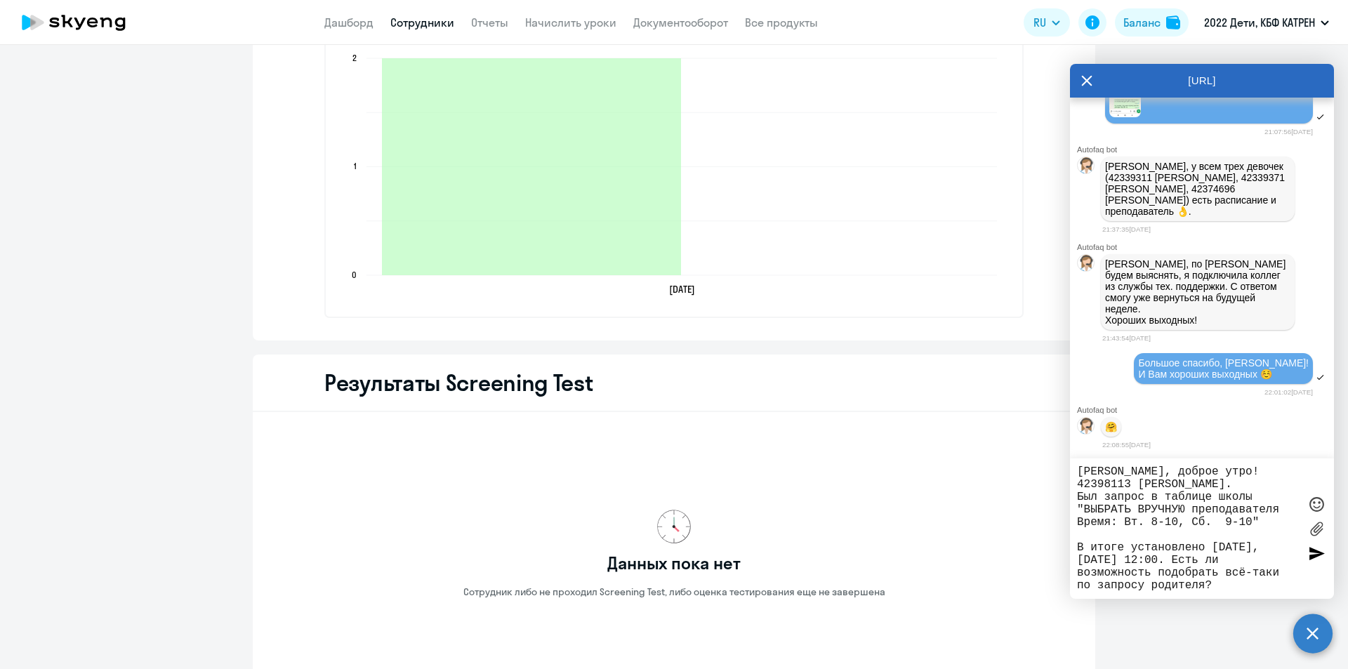
click at [1220, 588] on textarea "[PERSON_NAME], доброе утро! 42398113 [PERSON_NAME]. Был запрос в таблице школы …" at bounding box center [1188, 529] width 222 height 126
click at [1178, 561] on textarea "[PERSON_NAME], доброе утро! 42398113 [PERSON_NAME]. Был запрос в таблице школы …" at bounding box center [1188, 529] width 222 height 126
click at [1278, 588] on textarea "[PERSON_NAME], доброе утро! 42398113 [PERSON_NAME]. Был запрос в таблице школы …" at bounding box center [1188, 529] width 222 height 126
click at [1272, 572] on textarea "[PERSON_NAME], доброе утро! 42398113 [PERSON_NAME]. Был запрос в таблице школы …" at bounding box center [1188, 529] width 222 height 126
type textarea "[PERSON_NAME], доброе утро! 42398113 [PERSON_NAME]. Был запрос в таблице школы …"
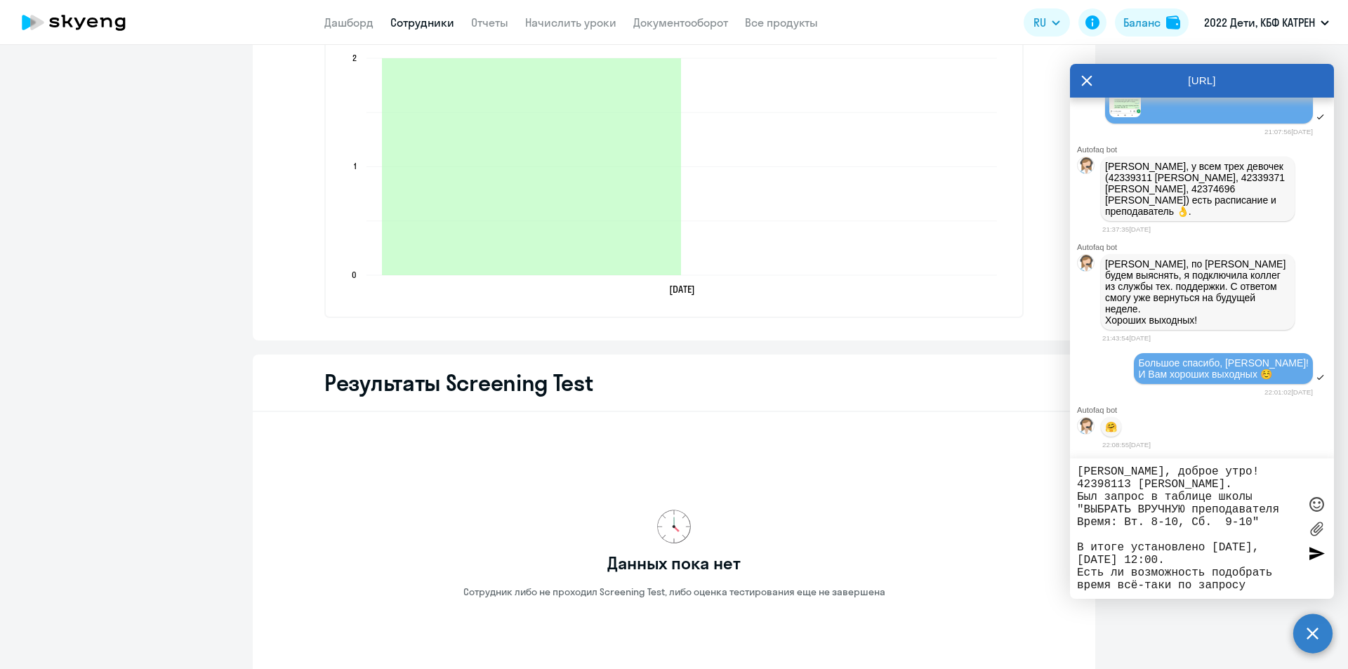
click at [1313, 555] on div at bounding box center [1316, 553] width 21 height 21
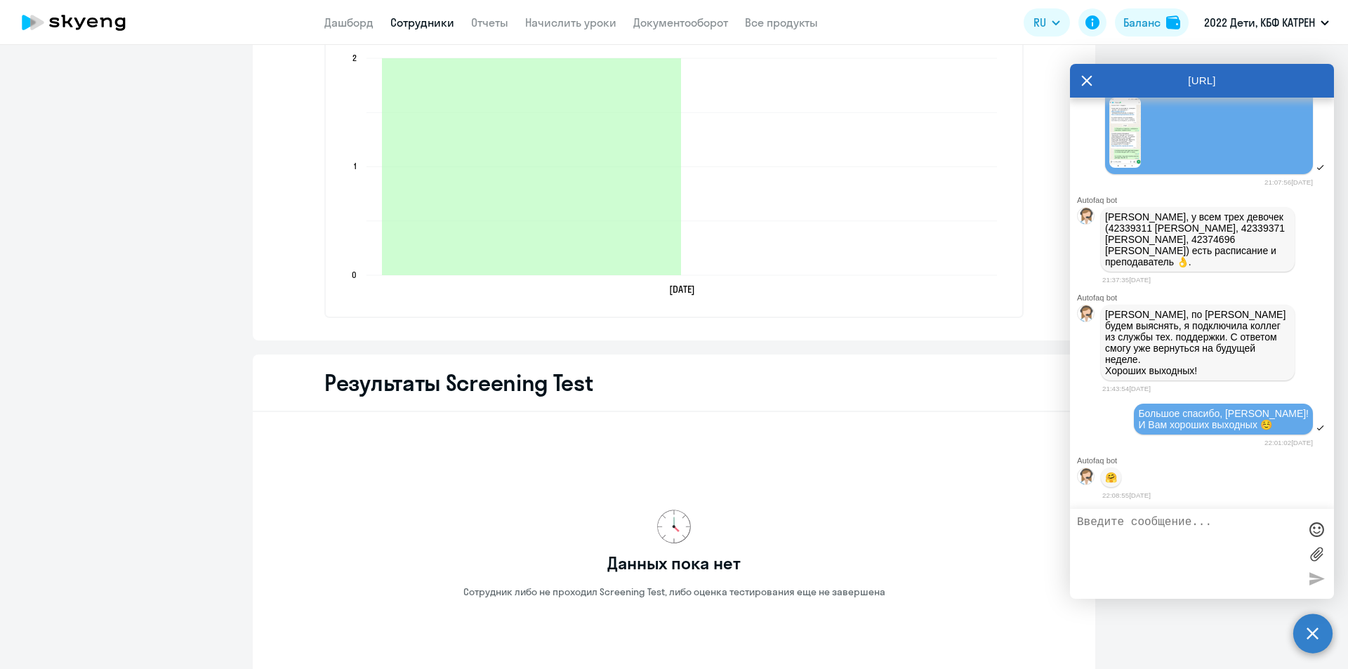
scroll to position [27611, 0]
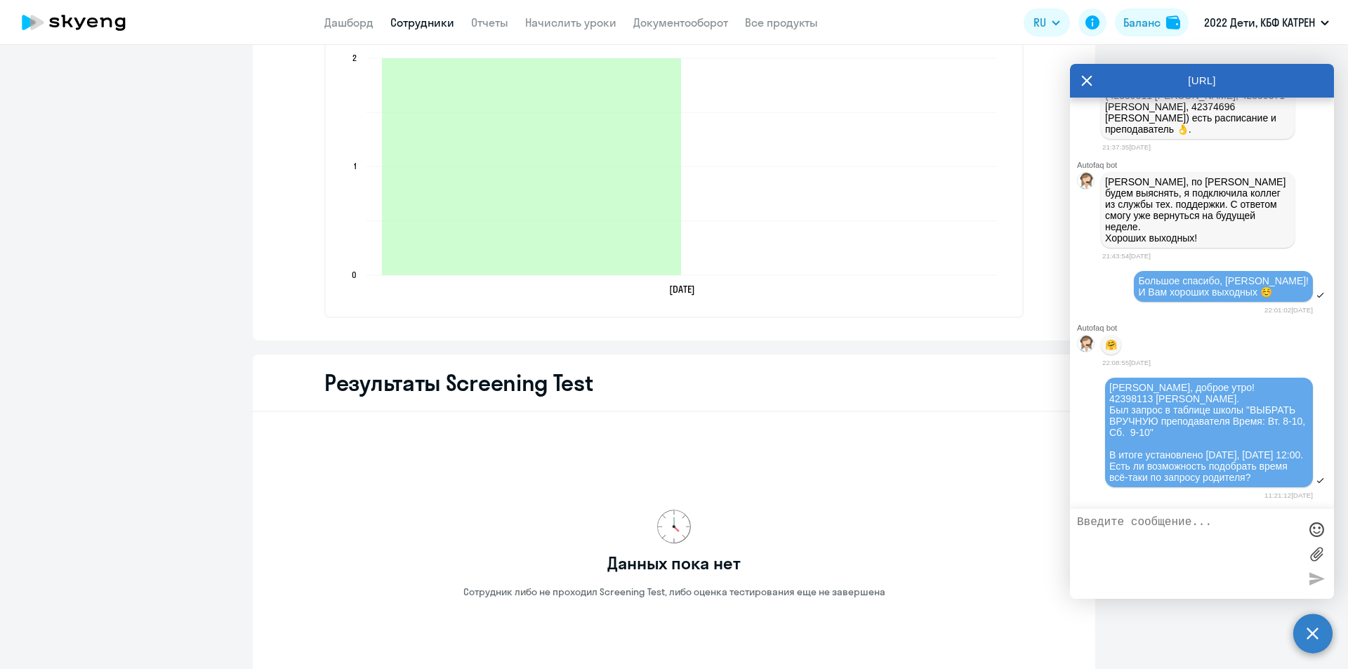
click at [1120, 527] on textarea at bounding box center [1188, 554] width 222 height 76
drag, startPoint x: 1138, startPoint y: 528, endPoint x: 1134, endPoint y: 520, distance: 9.1
click at [1138, 528] on textarea at bounding box center [1188, 554] width 222 height 76
click at [1109, 530] on textarea at bounding box center [1188, 554] width 222 height 76
paste textarea "42380205"
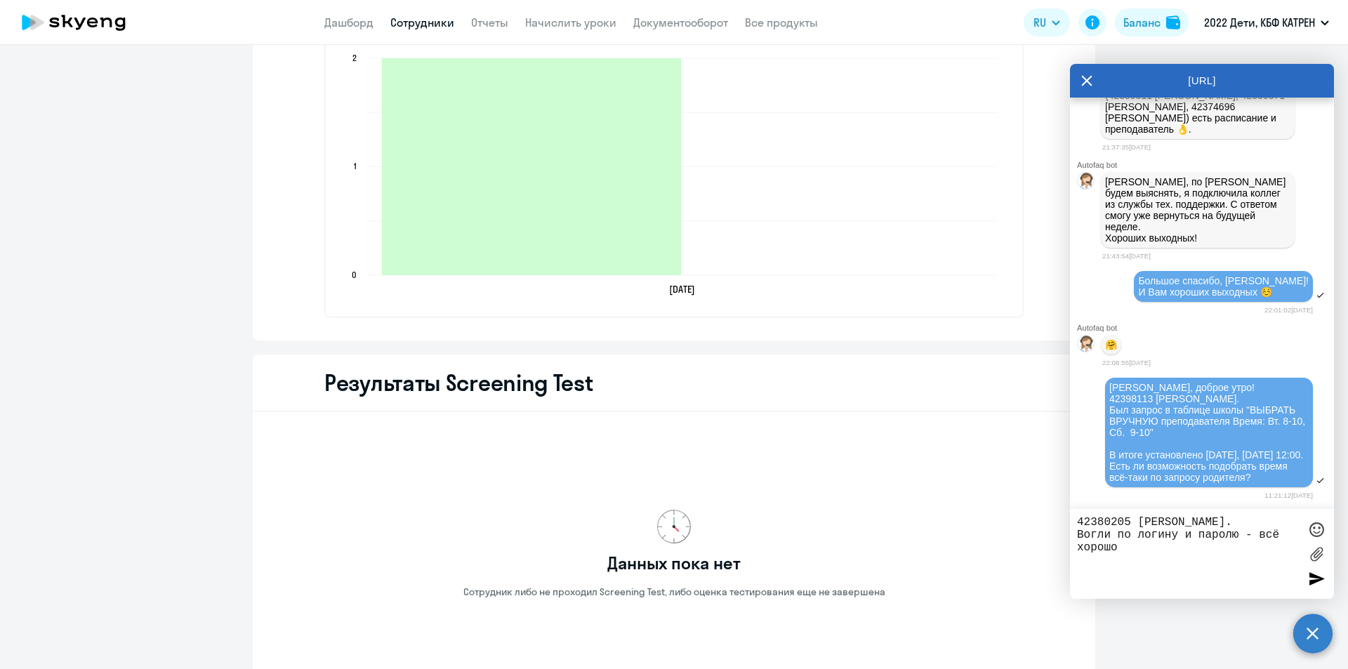
click at [1091, 535] on textarea "42380205 [PERSON_NAME]. Вогли по логину и паролю - всё хорошо" at bounding box center [1188, 554] width 222 height 76
click at [1120, 545] on textarea "42380205 [PERSON_NAME]. Вошли по логину и паролю - всё хорошо" at bounding box center [1188, 554] width 222 height 76
click at [1152, 586] on textarea "42380205 [PERSON_NAME]. Вошли по логину и паролю - всё хорошо. [DATE] зашли так…" at bounding box center [1188, 554] width 222 height 76
click at [1153, 586] on textarea "42380205 [PERSON_NAME]. Вошли по логину и паролю - всё хорошо. [DATE] зашли так…" at bounding box center [1188, 554] width 222 height 76
click at [1150, 588] on textarea "42380205 [PERSON_NAME]. Вошли по логину и паролю - всё хорошо. [DATE] зашли так…" at bounding box center [1188, 554] width 222 height 76
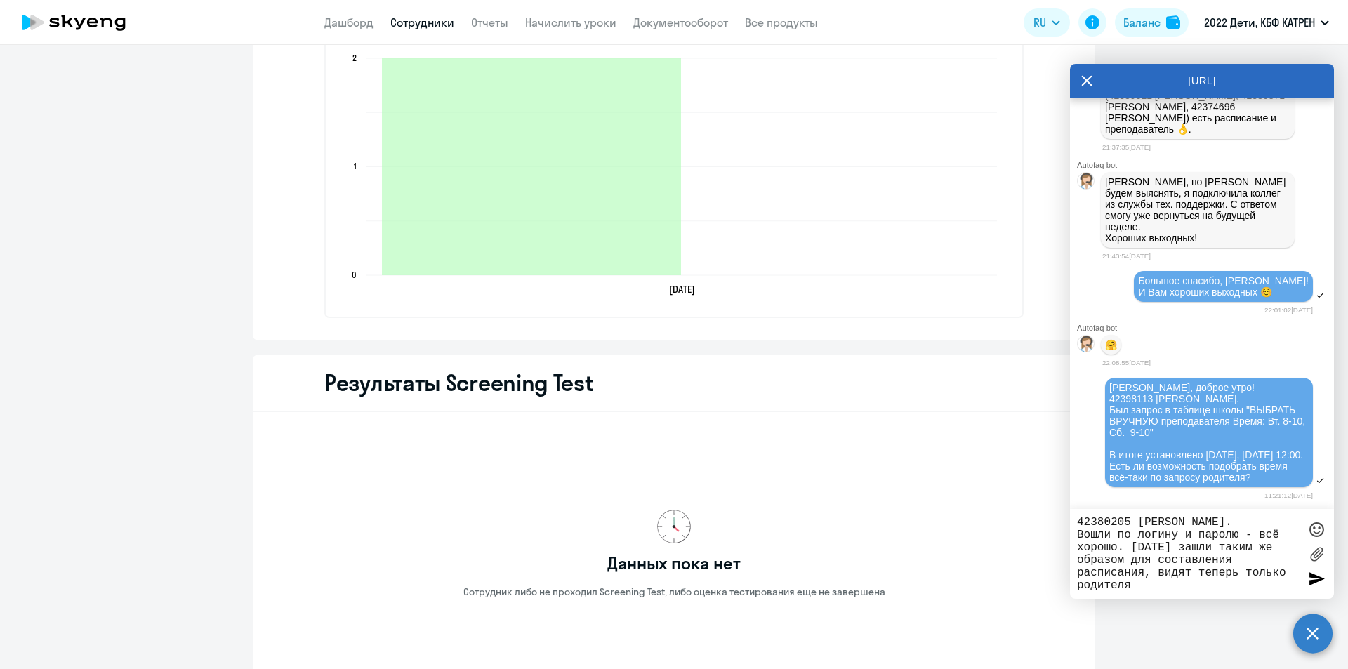
click at [1150, 588] on textarea "42380205 [PERSON_NAME]. Вошли по логину и паролю - всё хорошо. [DATE] зашли так…" at bounding box center [1188, 554] width 222 height 76
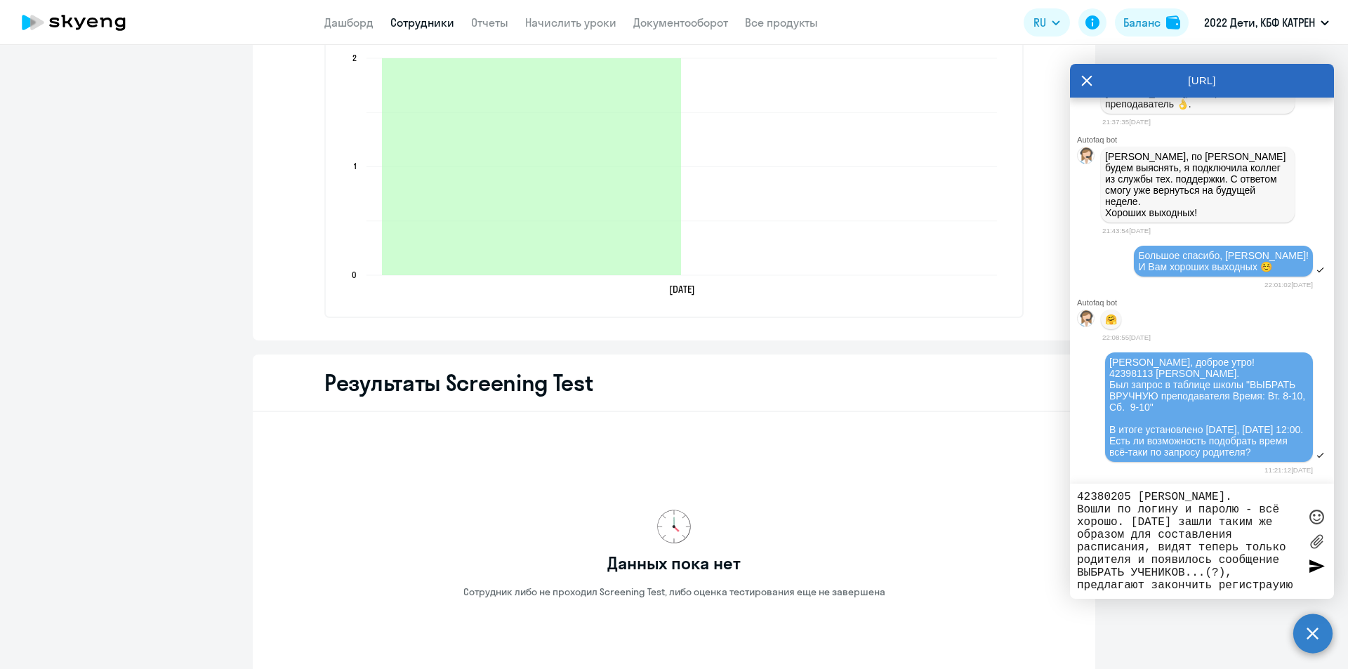
click at [1079, 586] on textarea "42380205 [PERSON_NAME]. Вошли по логину и паролю - всё хорошо. [DATE] зашли так…" at bounding box center [1188, 541] width 222 height 101
drag, startPoint x: 1293, startPoint y: 584, endPoint x: 1270, endPoint y: 585, distance: 23.2
click at [1270, 585] on textarea "42380205 [PERSON_NAME]. Вошли по логину и паролю - всё хорошо. [DATE] зашли так…" at bounding box center [1188, 541] width 222 height 101
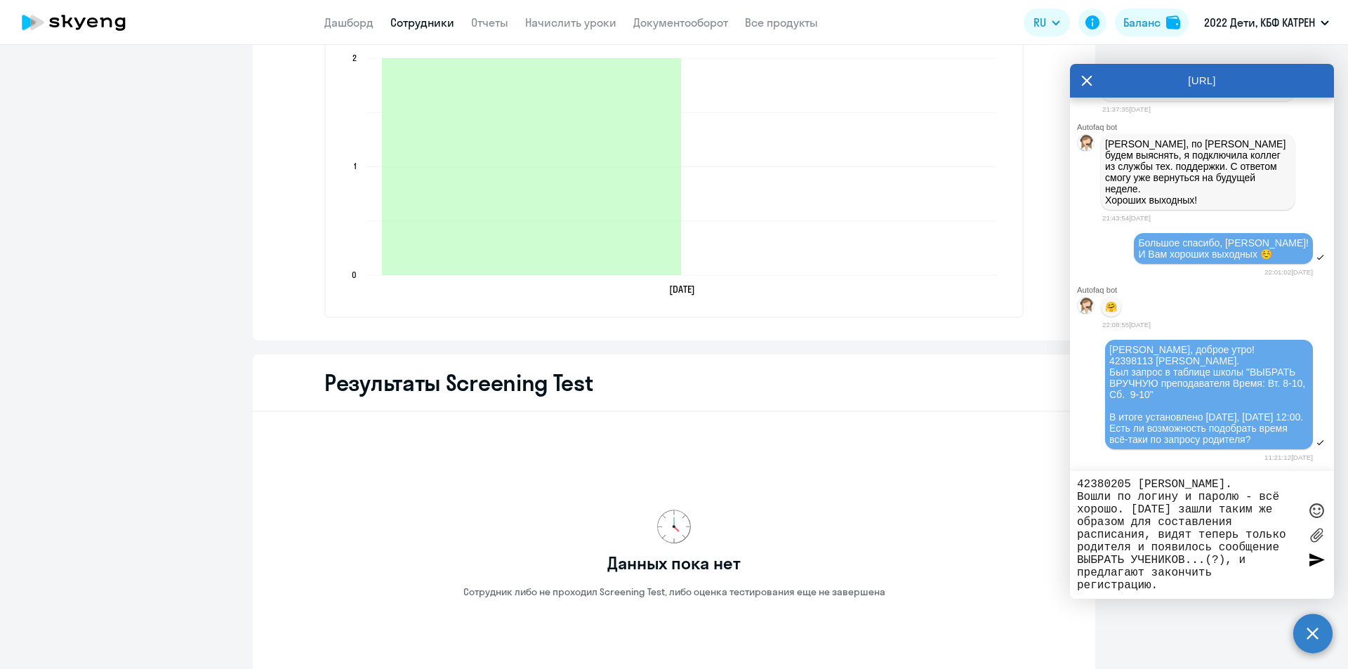
click at [1238, 581] on textarea "42380205 [PERSON_NAME]. Вошли по логину и паролю - всё хорошо. [DATE] зашли так…" at bounding box center [1188, 535] width 222 height 114
click at [1216, 584] on textarea "42380205 [PERSON_NAME]. Вошли по логину и паролю - всё хорошо. [DATE] зашли так…" at bounding box center [1188, 535] width 222 height 114
click at [1081, 494] on textarea "42380205 [PERSON_NAME]. Вошли по логину и паролю - всё хорошо. [DATE] зашли так…" at bounding box center [1188, 535] width 222 height 114
click at [1110, 519] on textarea "42380205 [PERSON_NAME]. Вошли по логину и паролю - всё хорошо. [DATE] зашли так…" at bounding box center [1188, 535] width 222 height 114
click at [1123, 509] on textarea "42380205 [PERSON_NAME]. Вошли по логину и паролю - всё хорошо. [DATE] зашли так…" at bounding box center [1188, 535] width 222 height 114
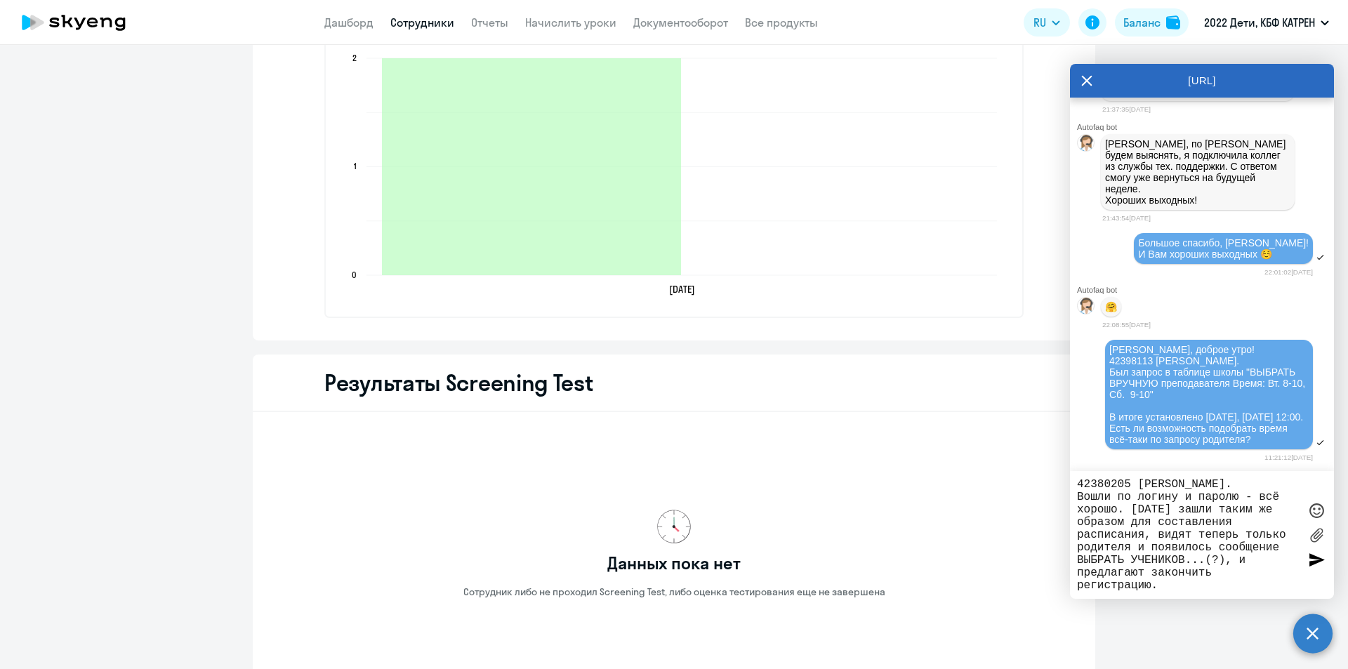
click at [1083, 498] on textarea "42380205 [PERSON_NAME]. Вошли по логину и паролю - всё хорошо. [DATE] зашли так…" at bounding box center [1188, 535] width 222 height 114
click at [1085, 499] on textarea "42380205 [PERSON_NAME]. Вошли по логину и паролю - всё хорошо. [DATE] зашли так…" at bounding box center [1188, 535] width 222 height 114
click at [1171, 596] on div "42380205 [PERSON_NAME]. Вошли по логину и паролю - всё хорошо. [DATE] зашли так…" at bounding box center [1202, 535] width 264 height 128
click at [1171, 585] on textarea "42380205 [PERSON_NAME]. Вошли по логину и паролю - всё хорошо. [DATE] зашли так…" at bounding box center [1188, 535] width 222 height 114
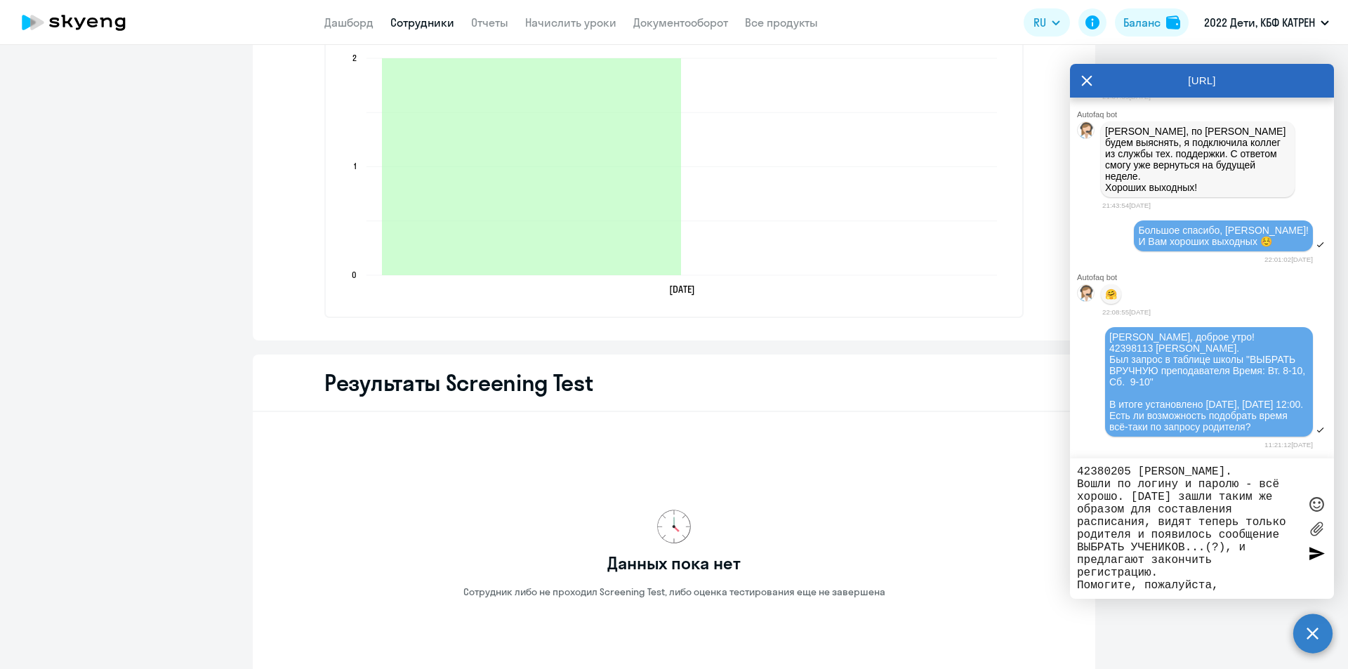
scroll to position [13, 0]
click at [1109, 472] on textarea "42380205 [PERSON_NAME]. Вошли по логину и паролю - всё хорошо. [DATE] зашли так…" at bounding box center [1188, 529] width 222 height 126
click at [1183, 588] on textarea "42380205 [PERSON_NAME]. Вошли по логину и паролю - всё хорошо. [DATE] зашли так…" at bounding box center [1188, 529] width 222 height 126
click at [1131, 499] on textarea "42380205 [PERSON_NAME]. Вошли по логину и паролю - всё хорошо. [DATE] зашли так…" at bounding box center [1188, 529] width 222 height 126
click at [1182, 590] on textarea "42380205 [PERSON_NAME]. Вошли по логину и паролю - всё хорошо. [DATE] зашли так…" at bounding box center [1188, 529] width 222 height 126
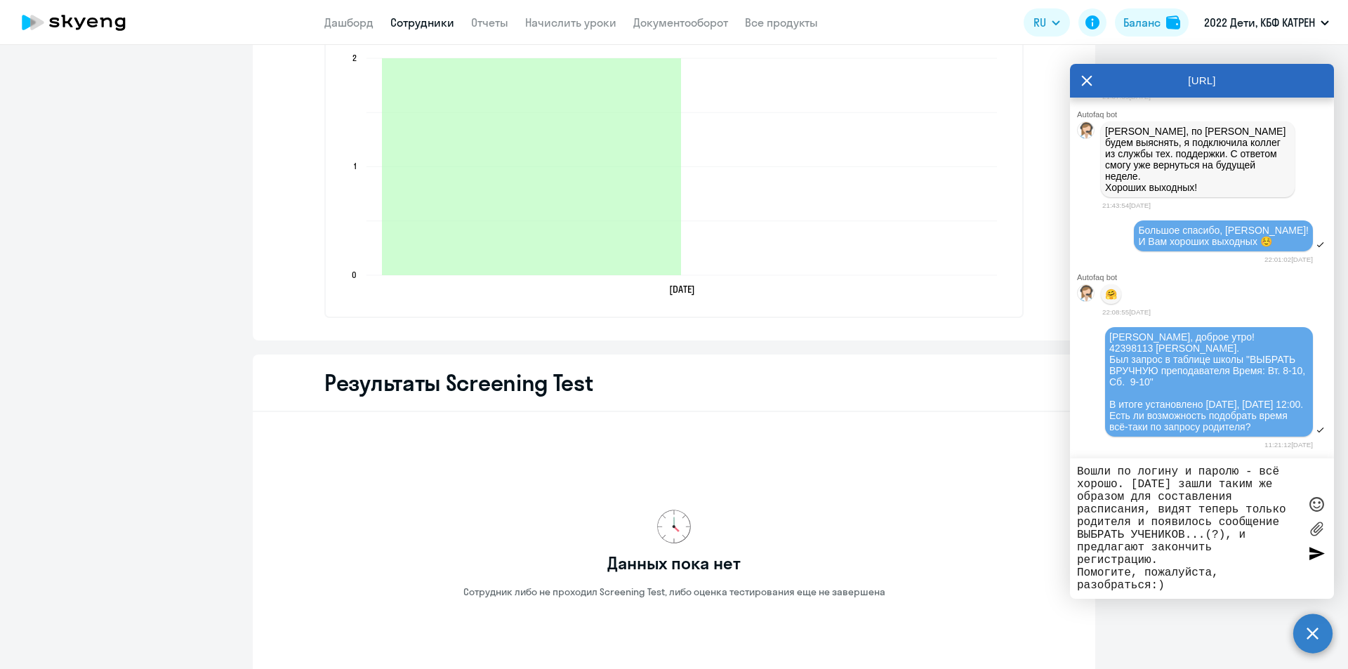
drag, startPoint x: 1150, startPoint y: 519, endPoint x: 1132, endPoint y: 520, distance: 17.6
click at [1132, 520] on textarea "42380205 [PERSON_NAME]. Вошли по логину и паролю - всё хорошо. [DATE] зашли так…" at bounding box center [1188, 529] width 222 height 126
click at [1221, 582] on textarea "42380205 [PERSON_NAME]. Вошли по логину и паролю - всё хорошо. [DATE] зашли так…" at bounding box center [1188, 529] width 222 height 126
type textarea "42380205 [PERSON_NAME]. Вошли по логину и паролю - всё хорошо. [DATE] зашли так…"
click at [1312, 556] on div at bounding box center [1316, 553] width 21 height 21
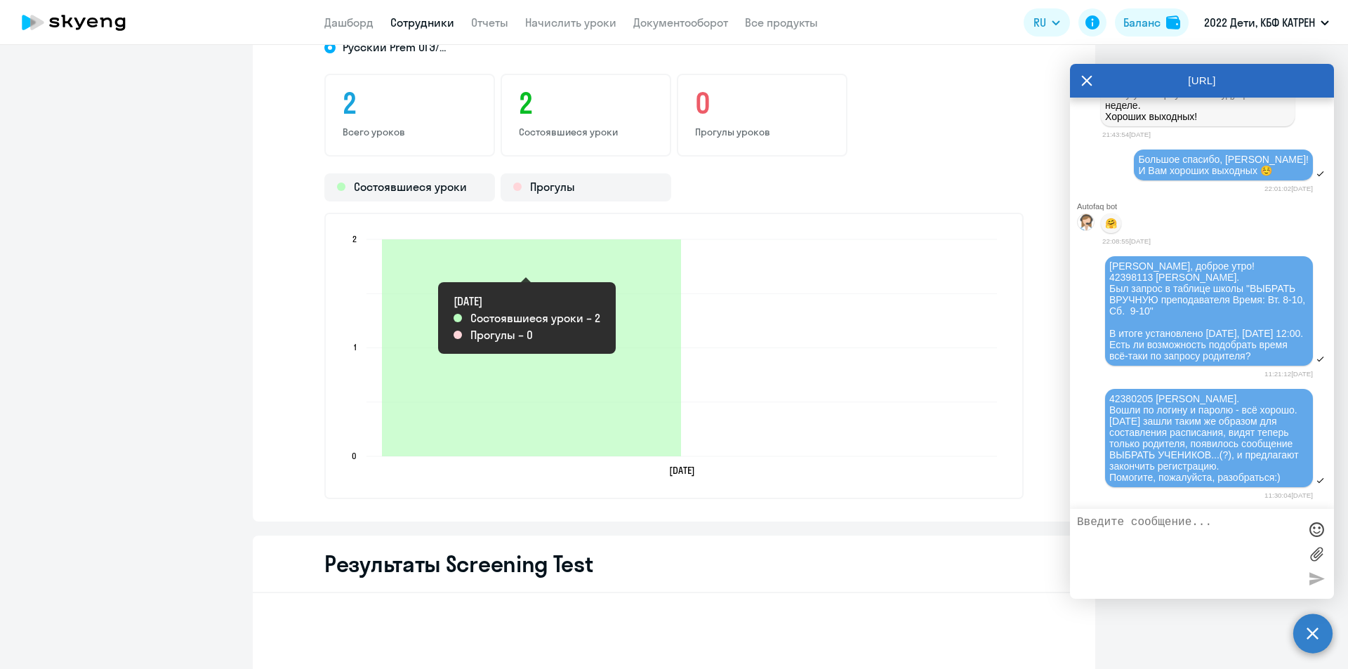
scroll to position [1265, 0]
